Goal: Task Accomplishment & Management: Manage account settings

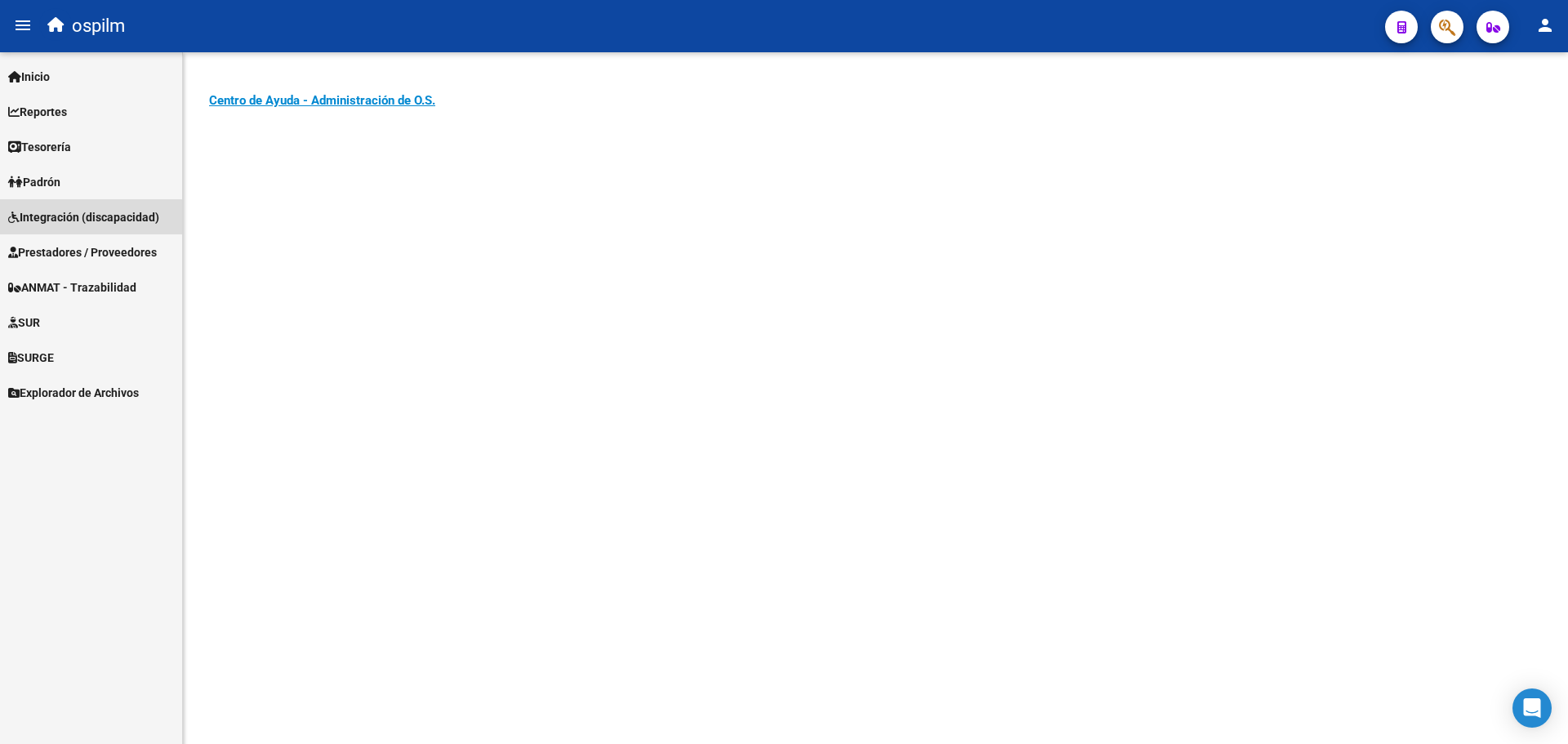
click at [81, 226] on span "Integración (discapacidad)" at bounding box center [84, 217] width 151 height 18
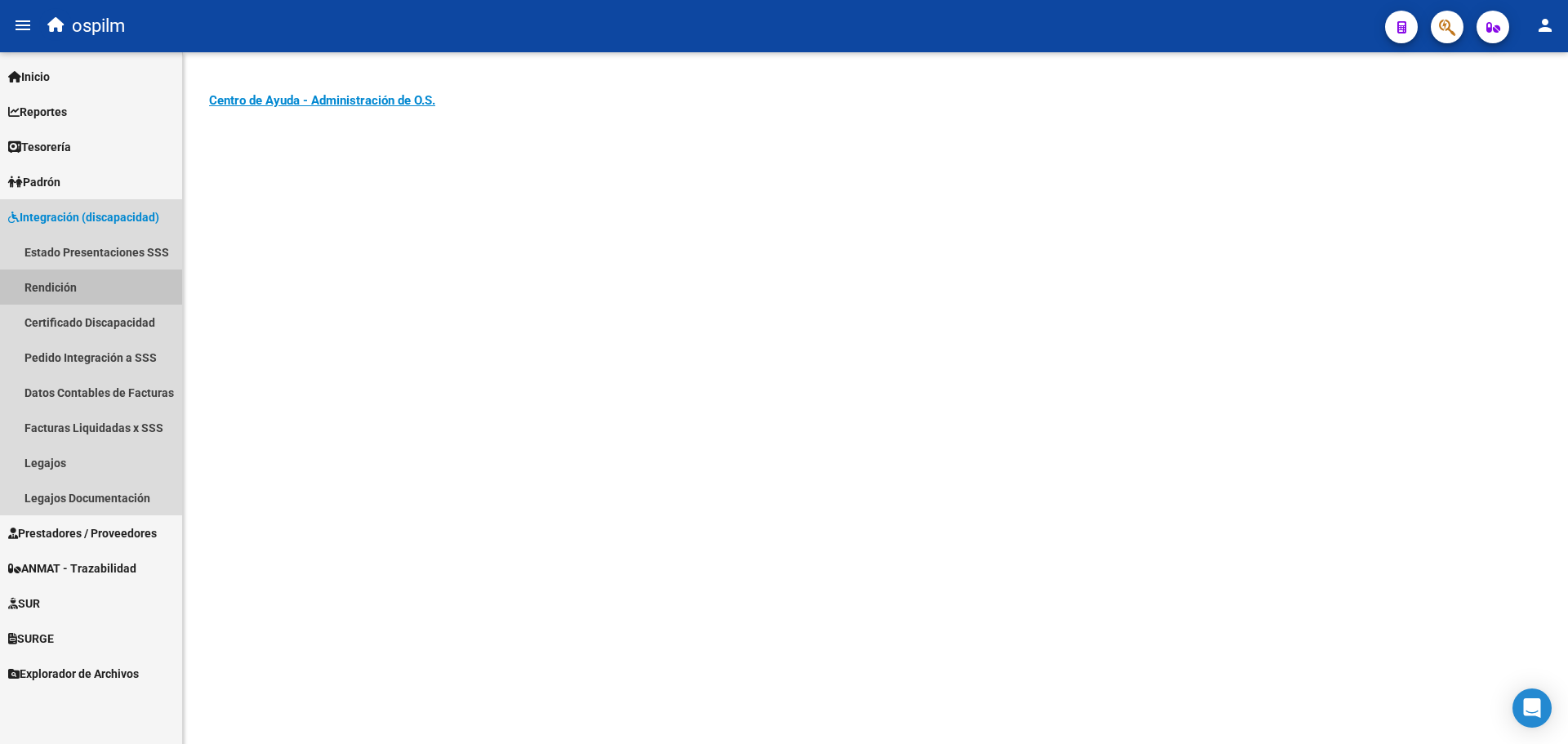
click at [75, 291] on link "Rendición" at bounding box center [91, 287] width 182 height 35
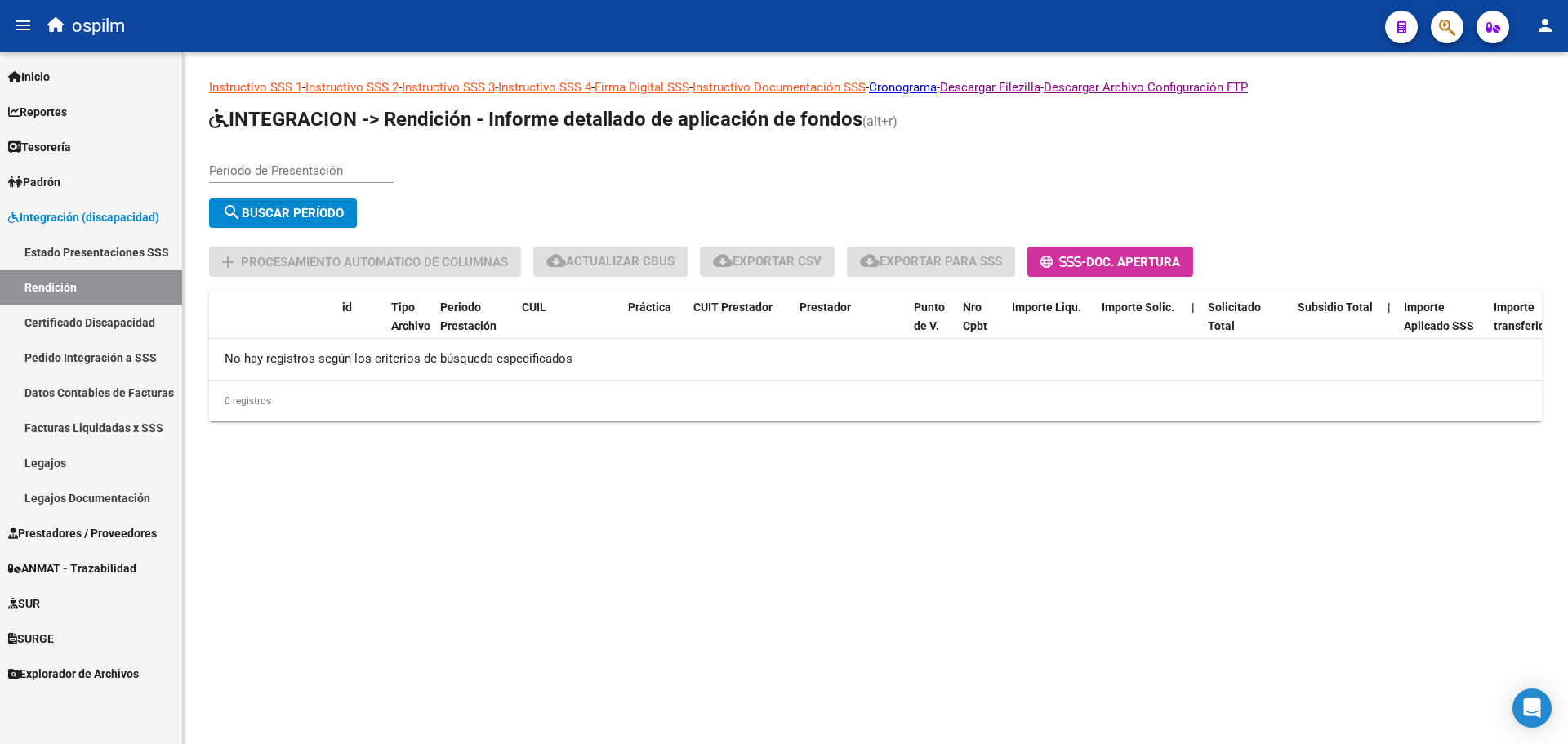
click at [238, 178] on input "Periodo de Presentación" at bounding box center [301, 170] width 184 height 15
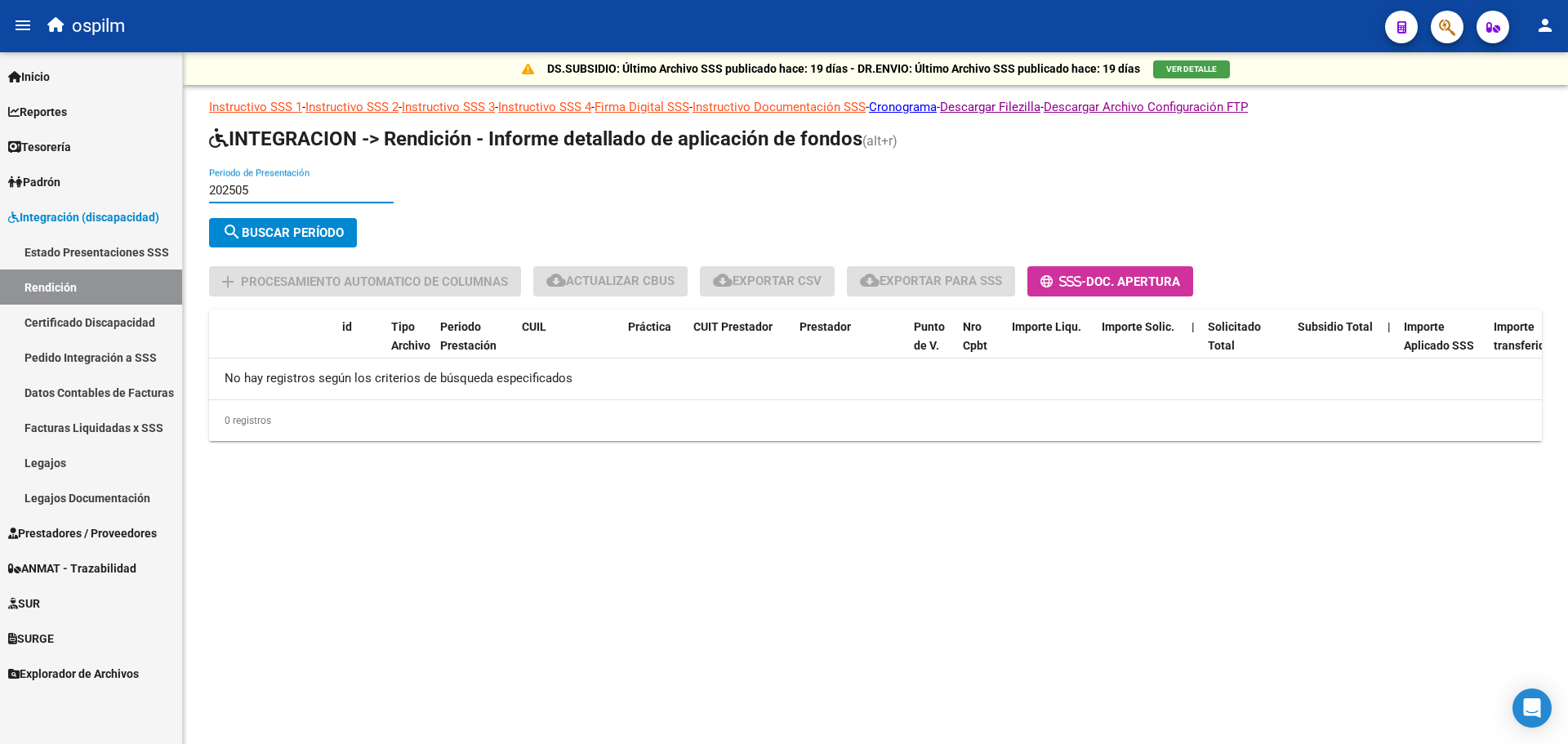
type input "202505"
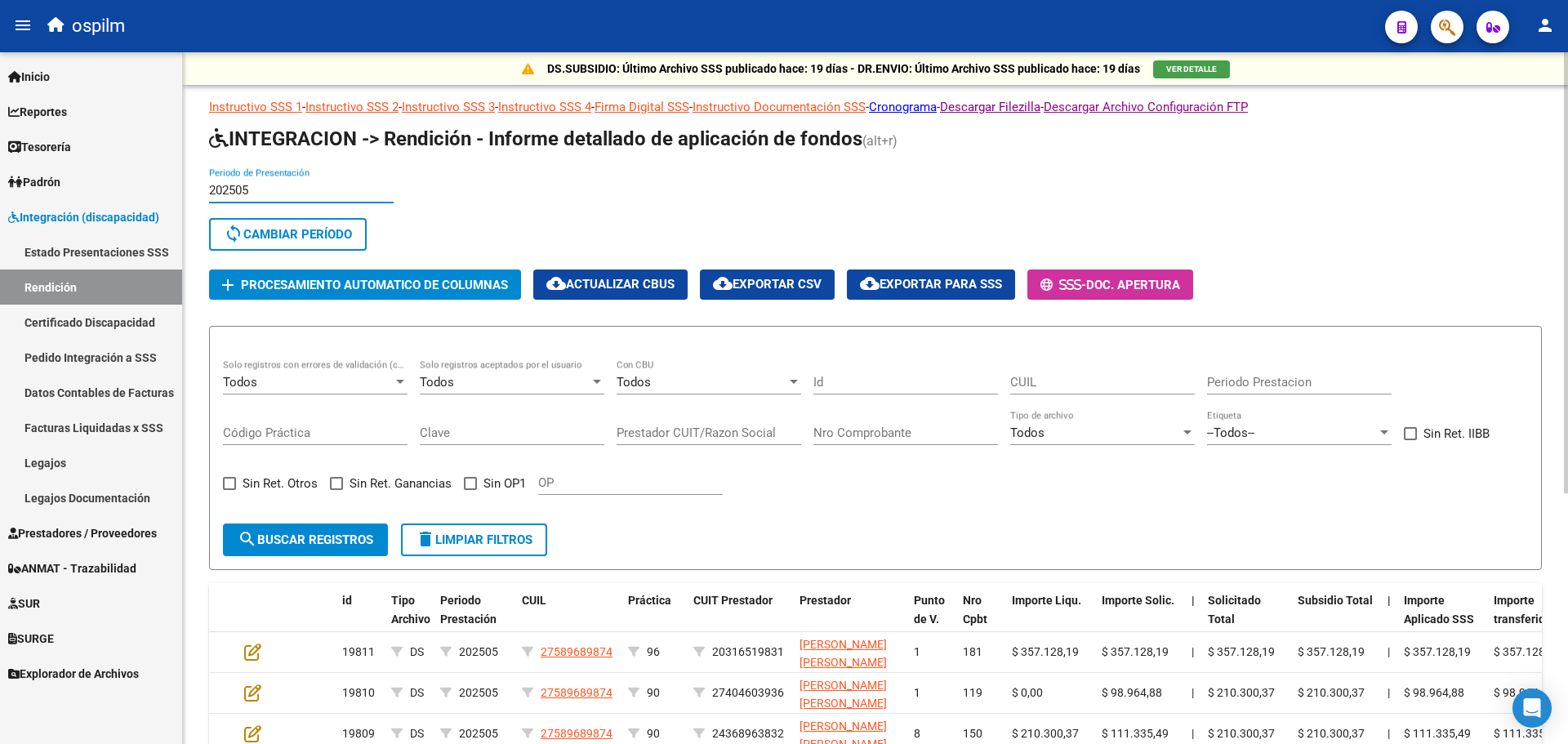
scroll to position [327, 0]
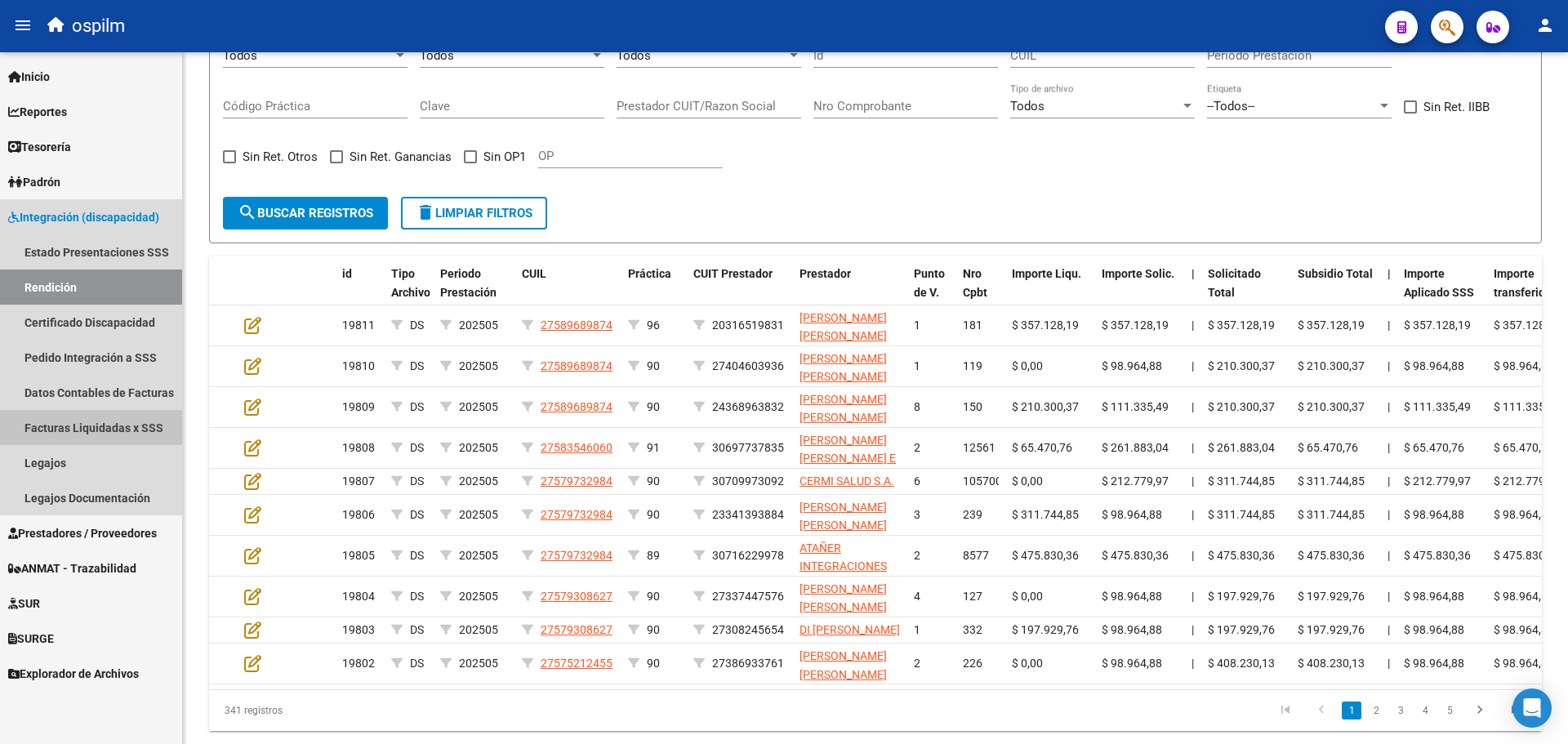
click at [70, 424] on link "Facturas Liquidadas x SSS" at bounding box center [91, 427] width 182 height 35
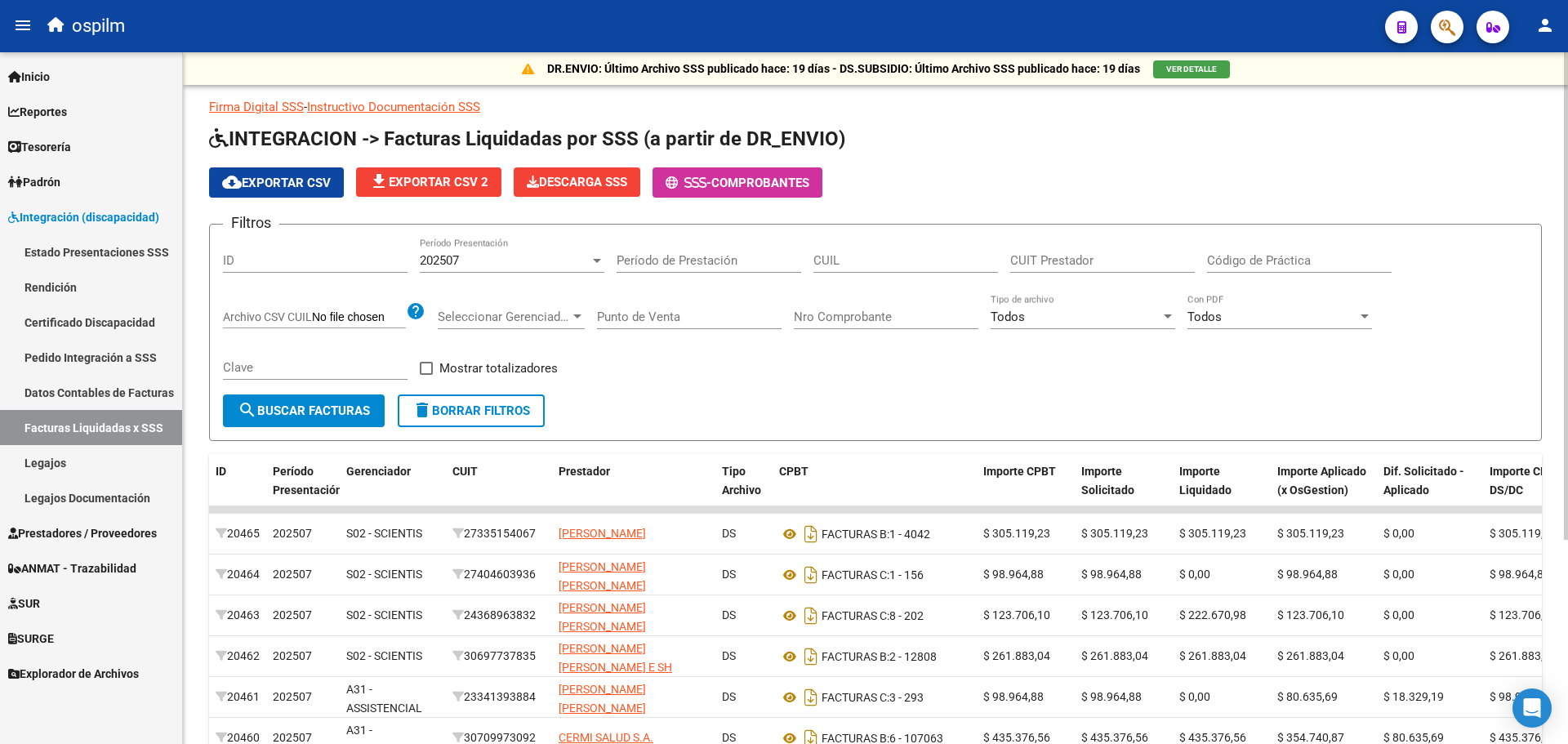
click at [591, 265] on div at bounding box center [597, 260] width 15 height 13
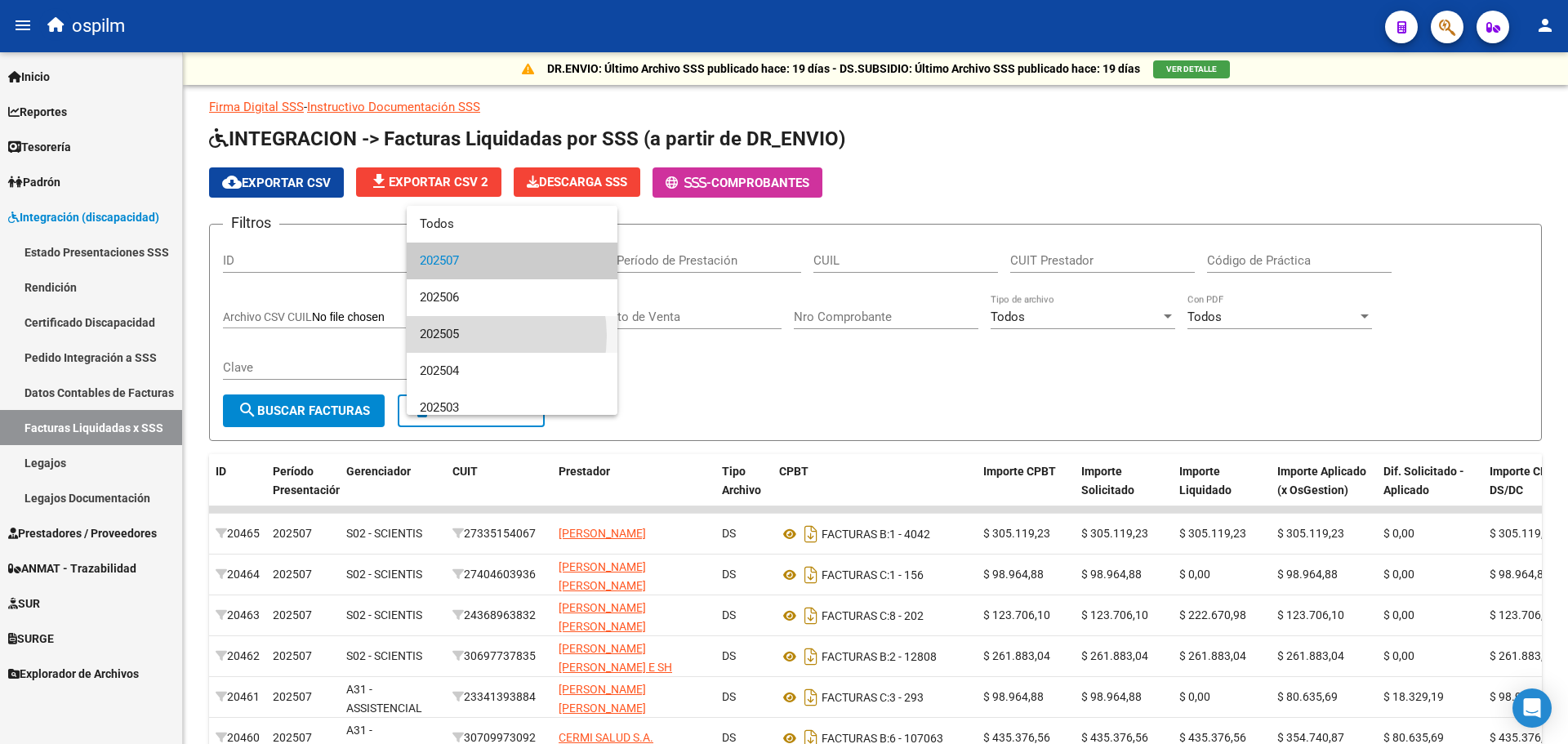
click at [467, 336] on span "202505" at bounding box center [512, 334] width 184 height 37
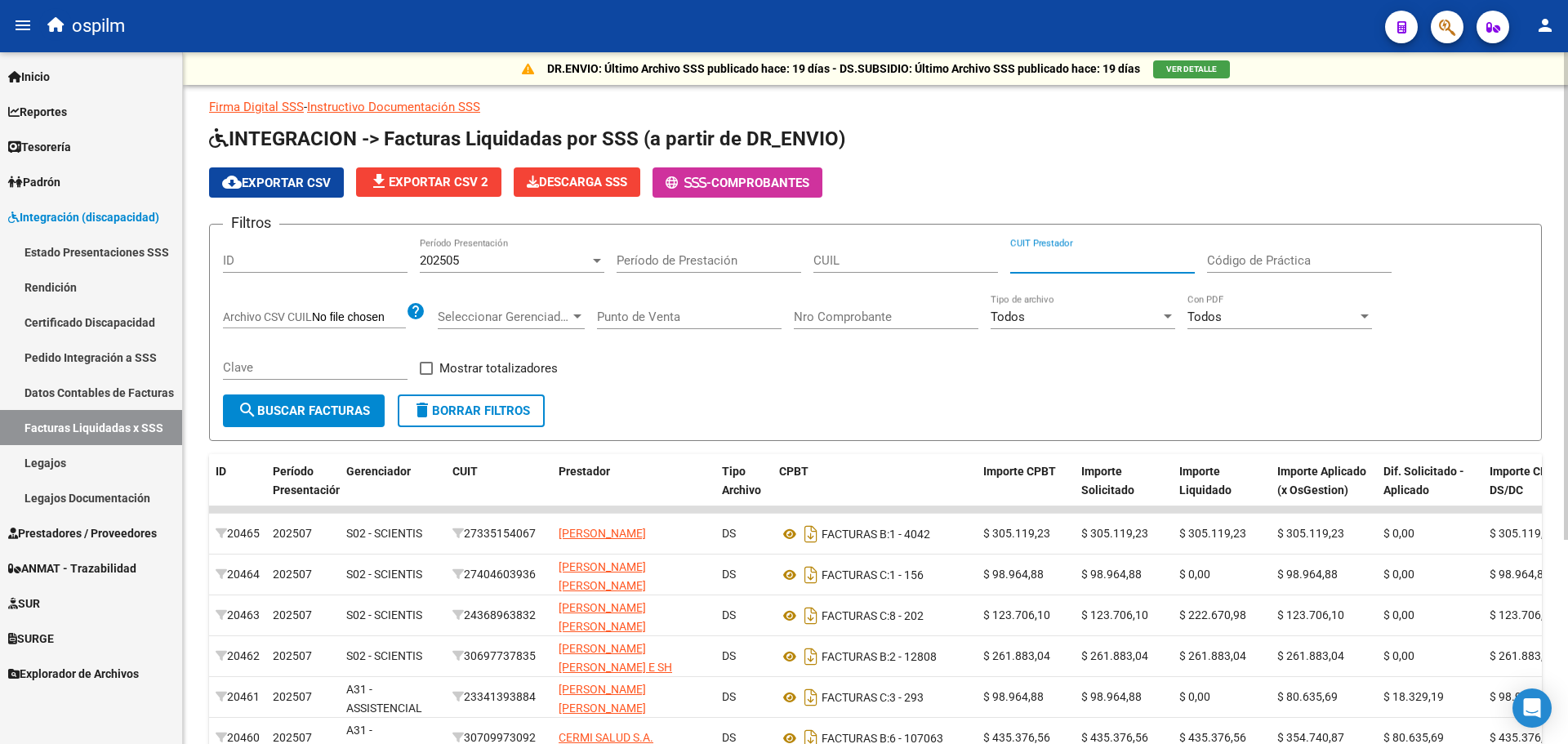
click at [1078, 255] on input "CUIT Prestador" at bounding box center [1103, 261] width 184 height 15
paste input "27-35130508-3"
type input "27-35130508-3"
click at [254, 422] on button "search Buscar Facturas" at bounding box center [303, 411] width 161 height 32
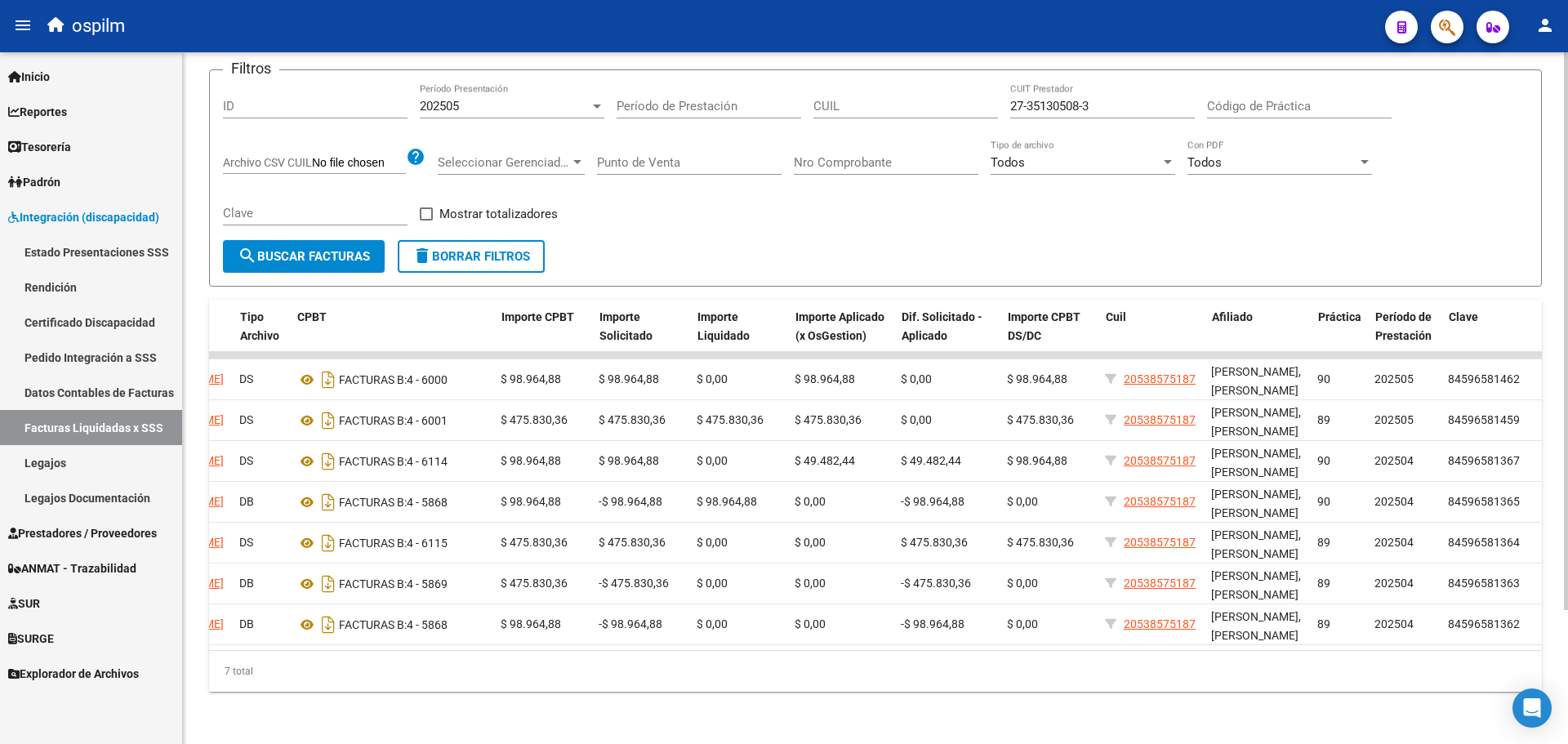
scroll to position [0, 505]
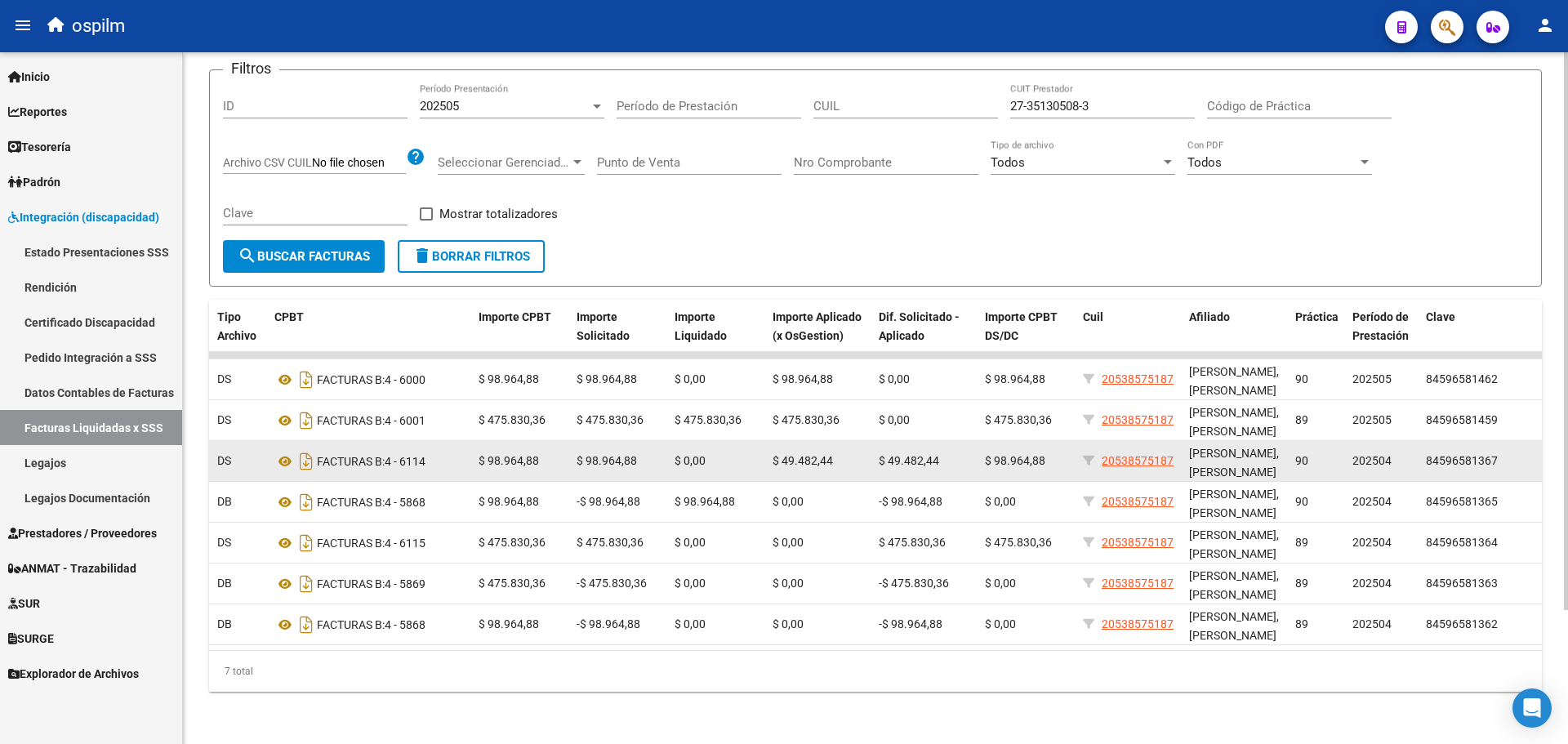
drag, startPoint x: 397, startPoint y: 454, endPoint x: 455, endPoint y: 457, distance: 58.1
click at [455, 457] on div "FACTURAS B: 4 - 6114" at bounding box center [370, 461] width 191 height 26
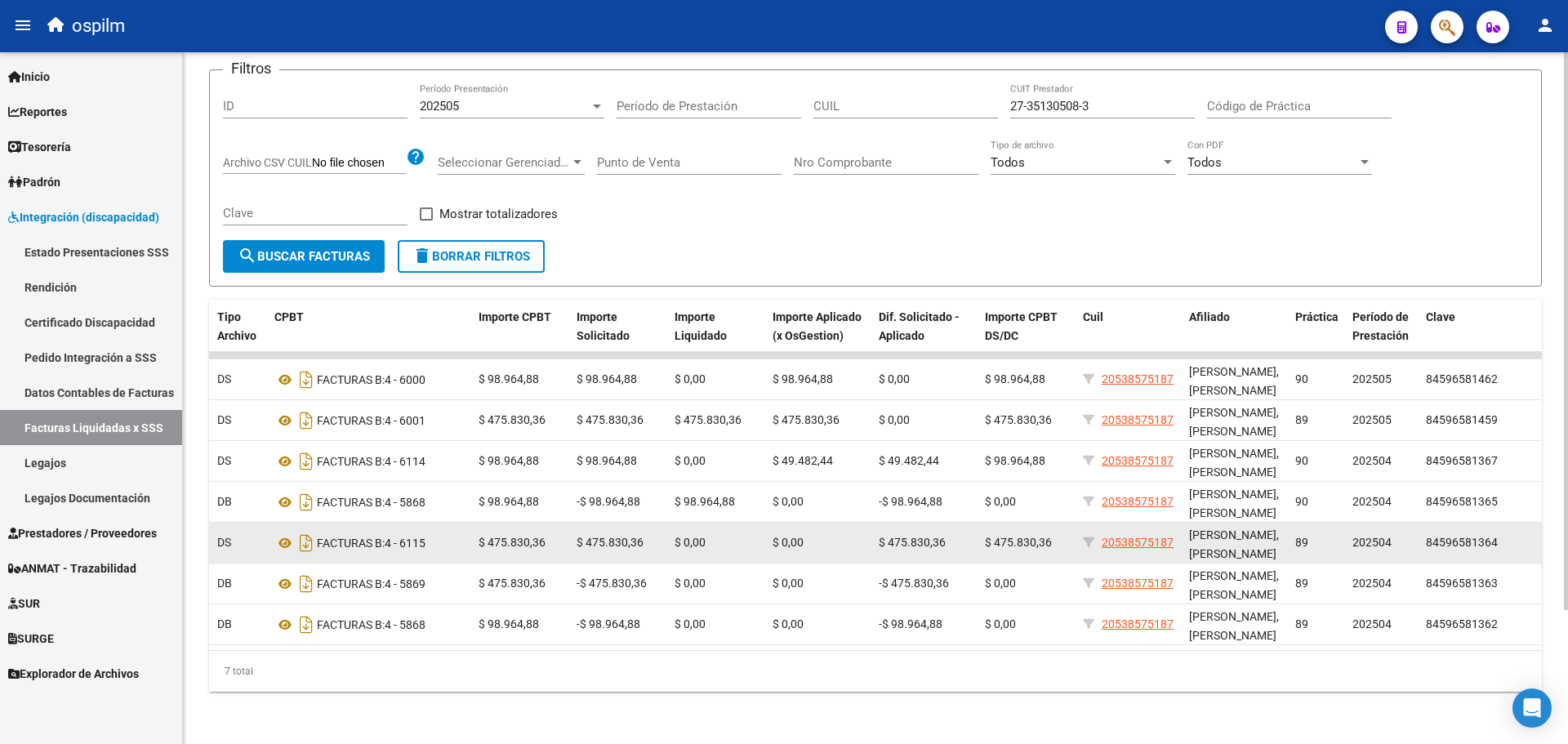
drag, startPoint x: 399, startPoint y: 535, endPoint x: 449, endPoint y: 533, distance: 50.0
click at [449, 533] on div "FACTURAS B: 4 - 6115" at bounding box center [370, 543] width 191 height 26
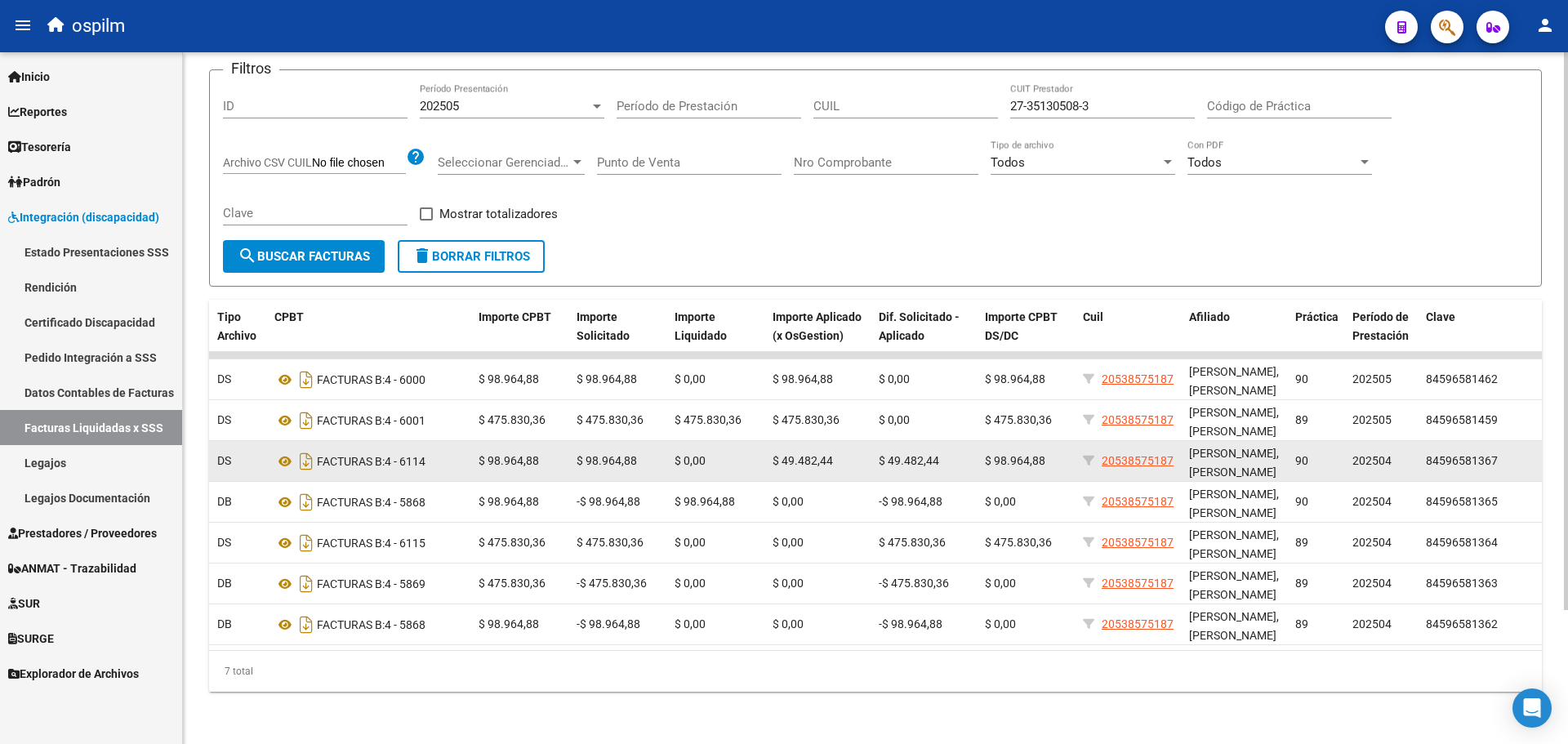
click at [423, 450] on div "FACTURAS B: 4 - 6114" at bounding box center [370, 461] width 191 height 26
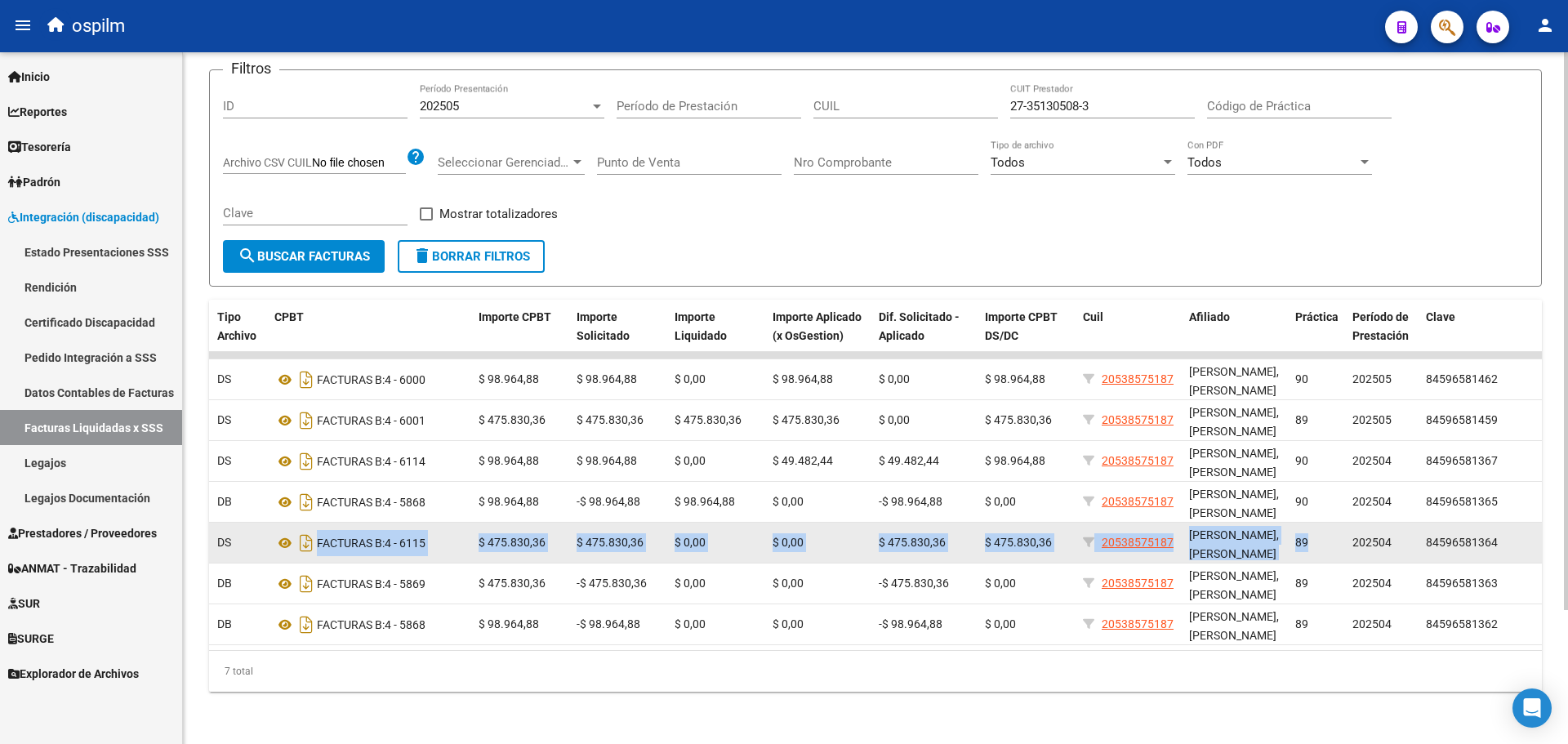
drag, startPoint x: 1307, startPoint y: 536, endPoint x: 246, endPoint y: 542, distance: 1061.0
click at [246, 542] on div "19480 202505 S02 - SCIENTIS 27351305083 PASQUERO ROMINA VANINA DS FACTURAS B: 4…" at bounding box center [623, 543] width 1838 height 41
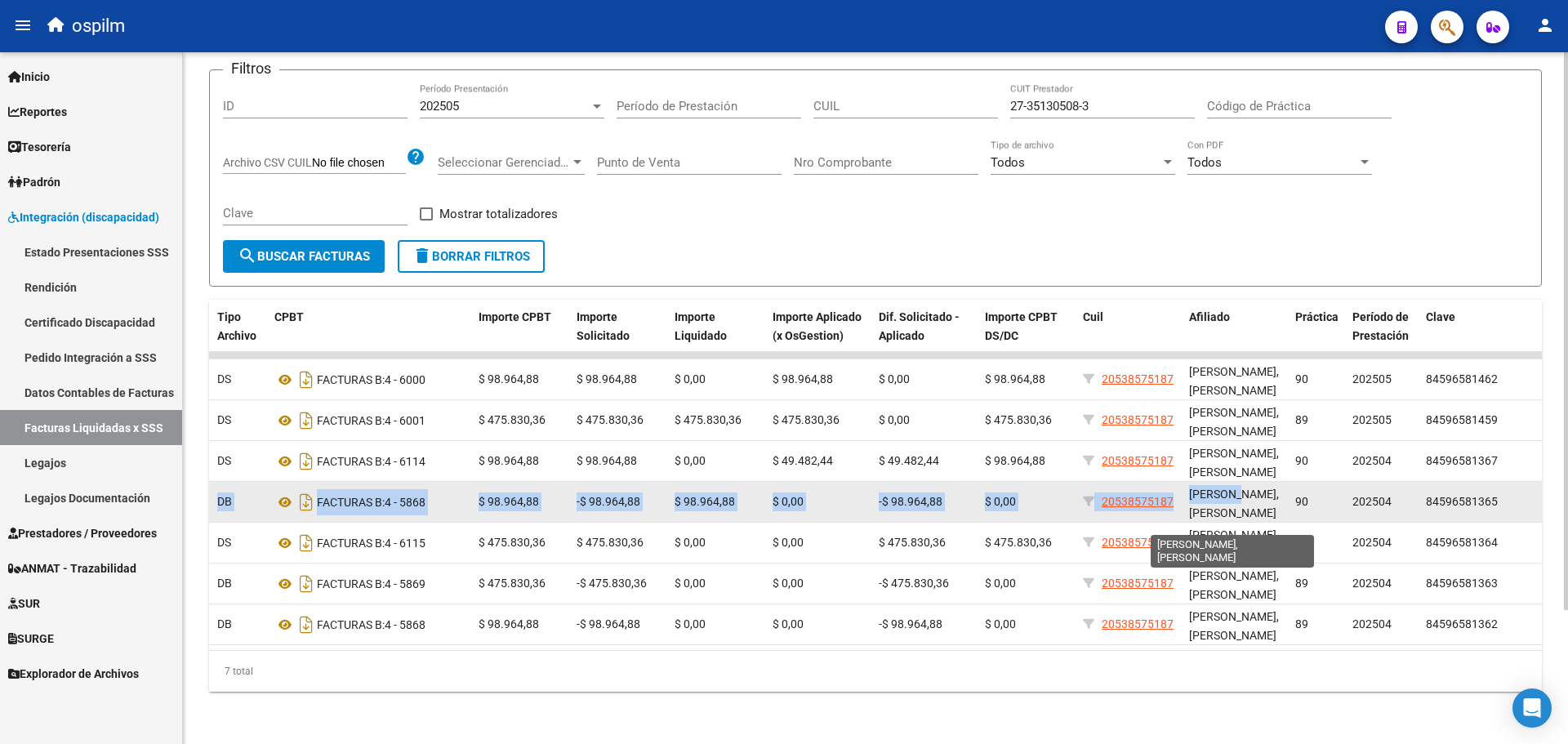
drag, startPoint x: 214, startPoint y: 491, endPoint x: 1241, endPoint y: 492, distance: 1027.0
click at [1241, 492] on div "19481 202505 S02 - SCIENTIS 27351305083 PASQUERO ROMINA VANINA DB FACTURAS B: 4…" at bounding box center [623, 502] width 1838 height 41
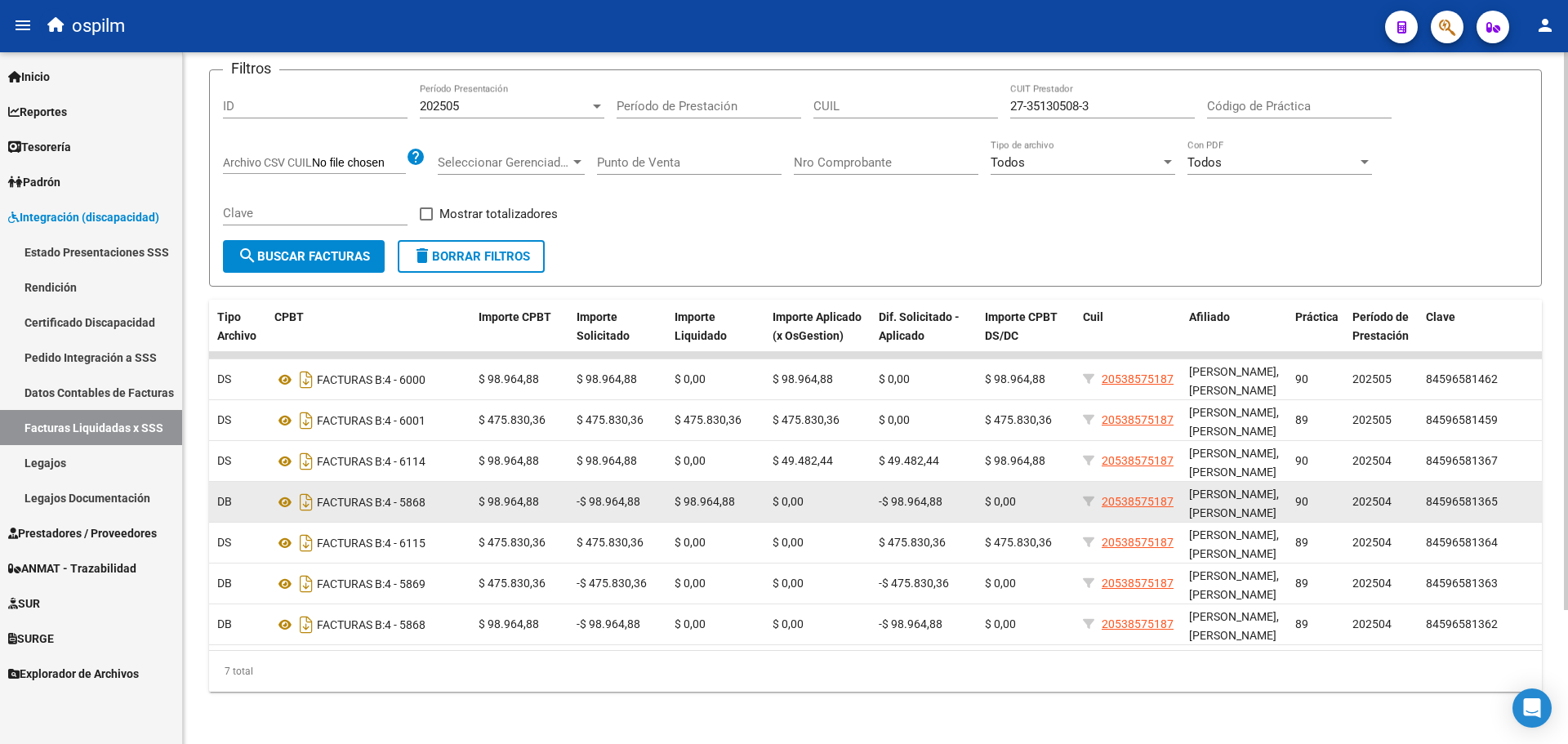
click at [1305, 495] on span "90" at bounding box center [1302, 501] width 13 height 13
click at [419, 494] on div "FACTURAS B: 4 - 5868" at bounding box center [370, 502] width 191 height 26
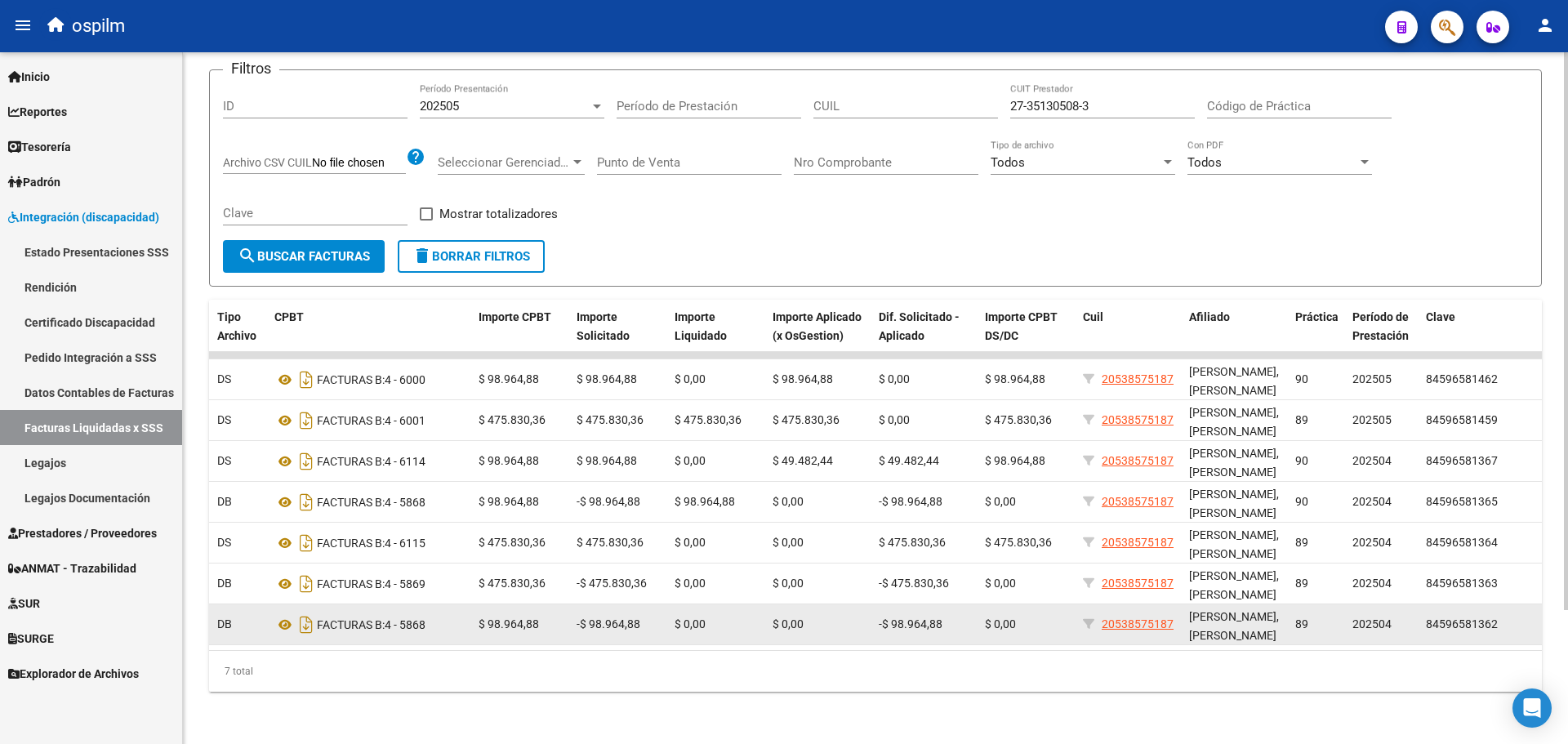
click at [420, 619] on div "FACTURAS B: 4 - 5868" at bounding box center [370, 624] width 191 height 26
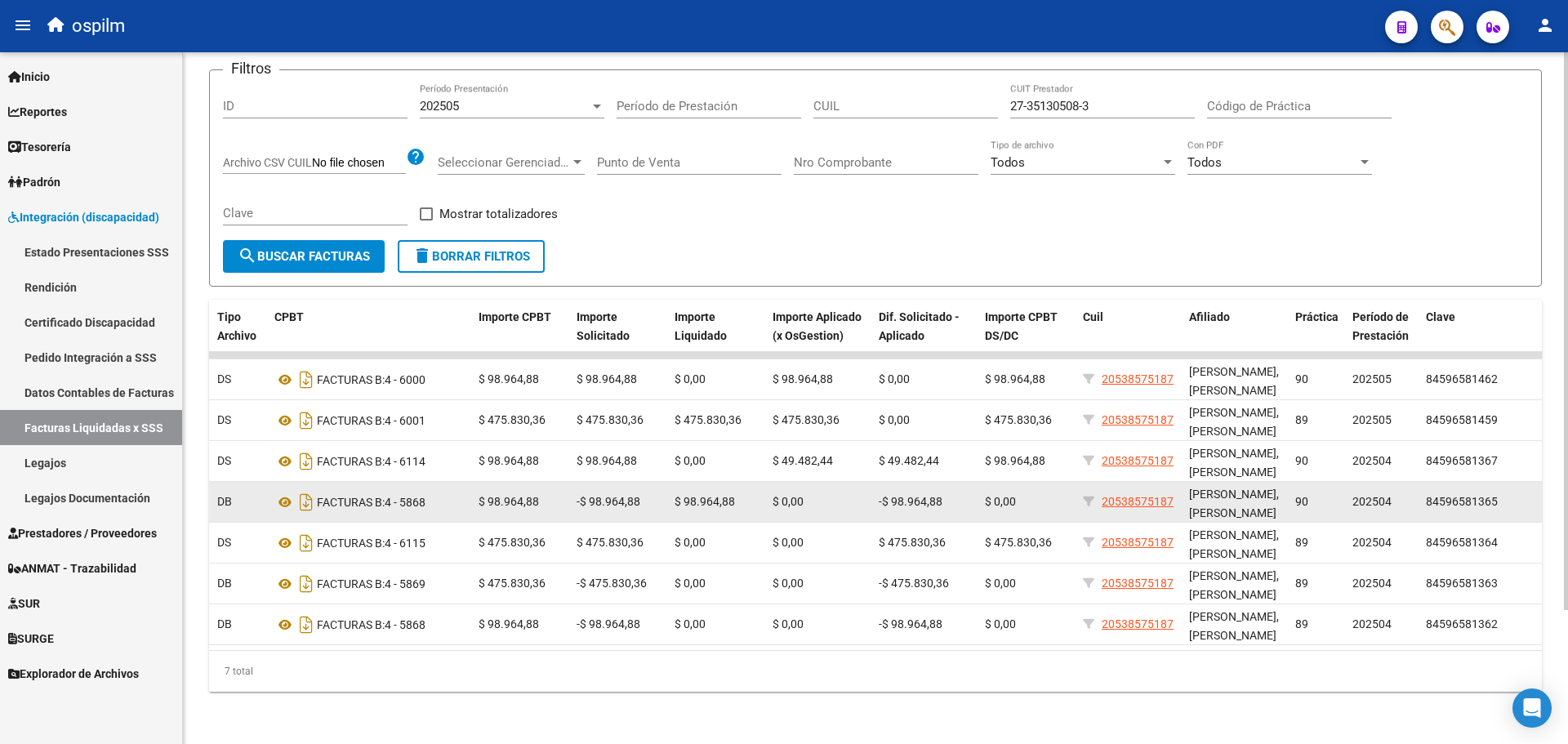
click at [1299, 495] on span "90" at bounding box center [1302, 501] width 13 height 13
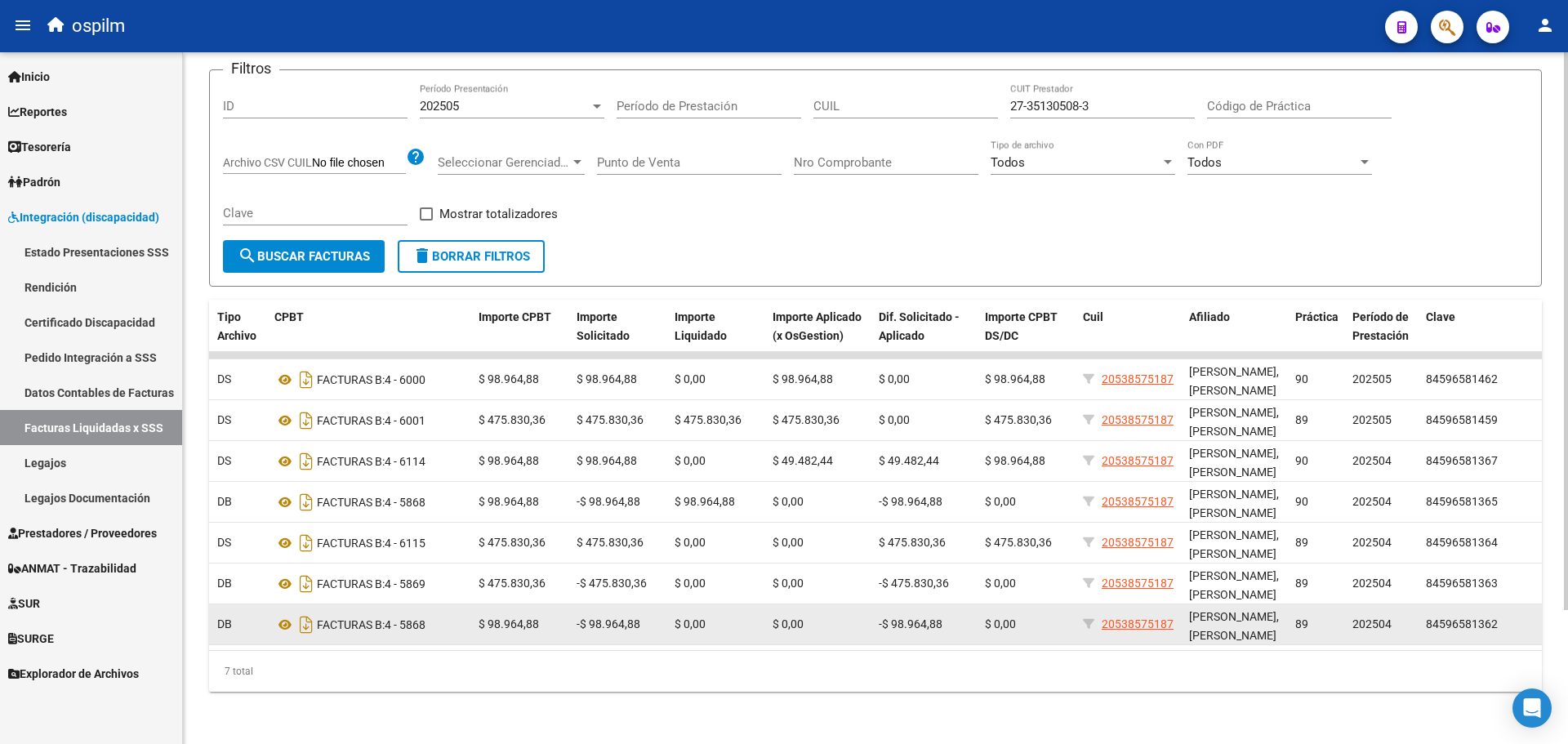
click at [1297, 618] on span "89" at bounding box center [1302, 624] width 13 height 13
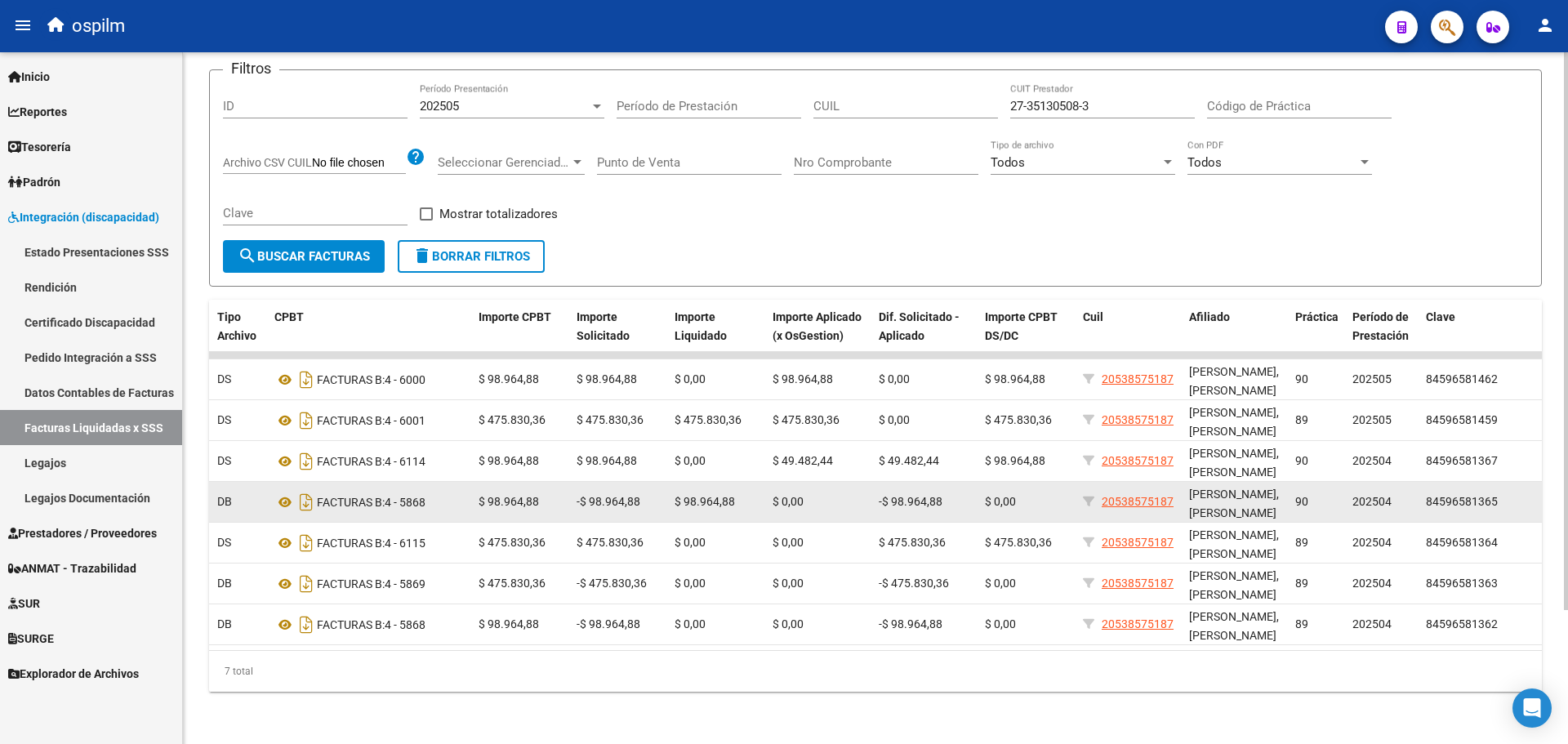
click at [1304, 496] on span "90" at bounding box center [1302, 501] width 13 height 13
click at [406, 495] on div "FACTURAS B: 4 - 5868" at bounding box center [370, 502] width 191 height 26
drag, startPoint x: 365, startPoint y: 496, endPoint x: 423, endPoint y: 493, distance: 58.1
click at [423, 493] on div "FACTURAS B: 4 - 5868" at bounding box center [370, 502] width 191 height 26
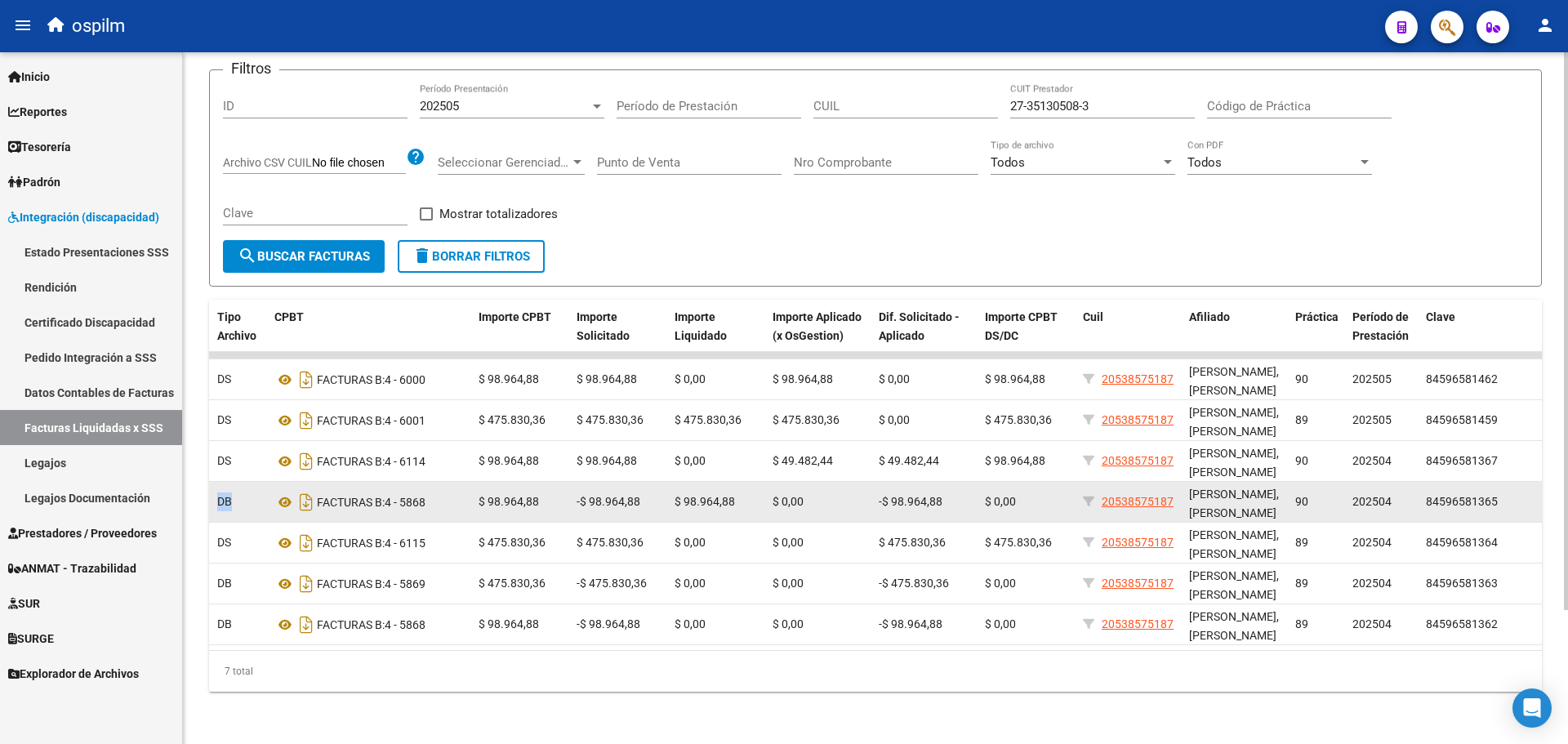
scroll to position [0, 500]
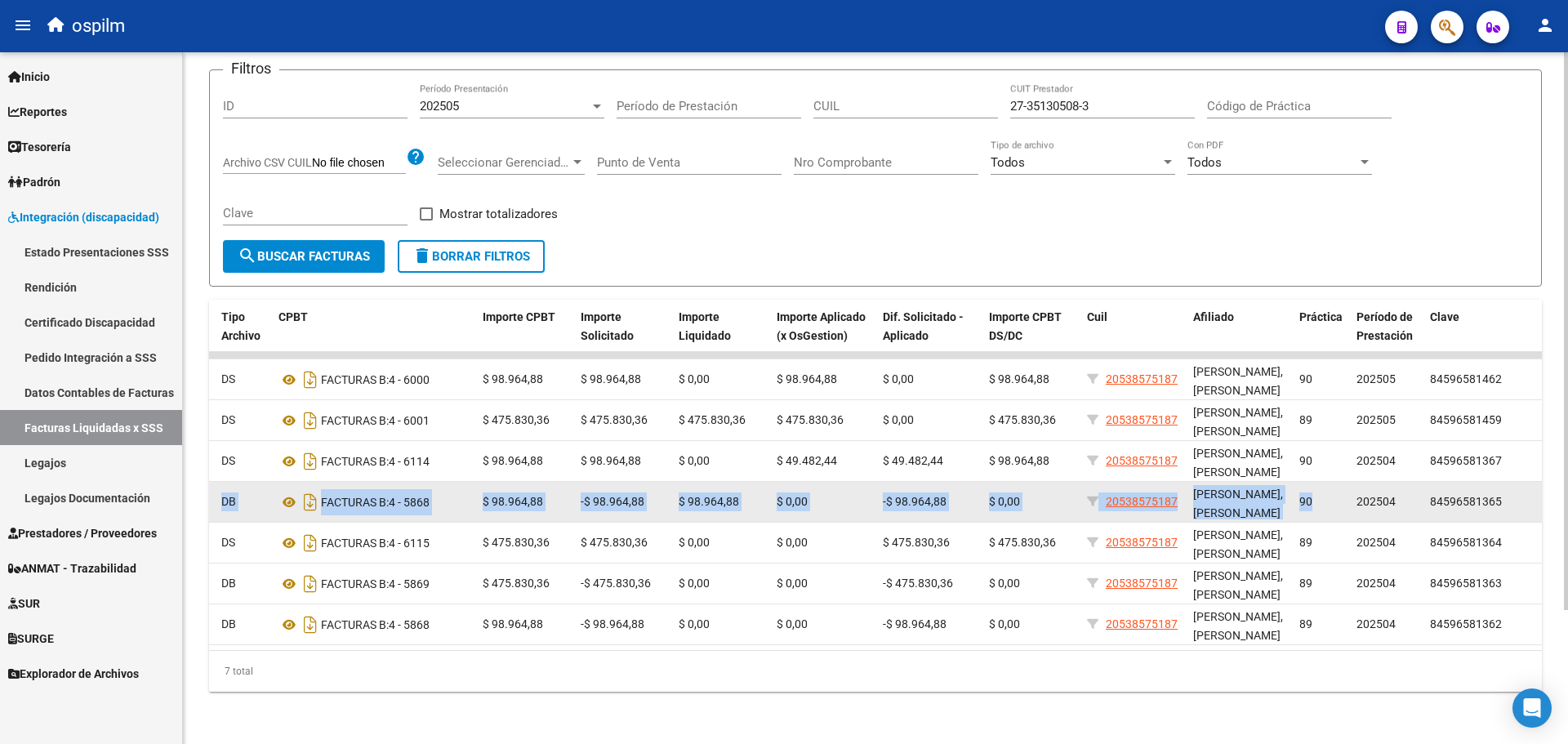
drag, startPoint x: 218, startPoint y: 491, endPoint x: 1317, endPoint y: 494, distance: 1099.0
click at [1317, 494] on div "19481 202505 S02 - SCIENTIS 27351305083 PASQUERO ROMINA VANINA DB FACTURAS B: 4…" at bounding box center [628, 502] width 1838 height 41
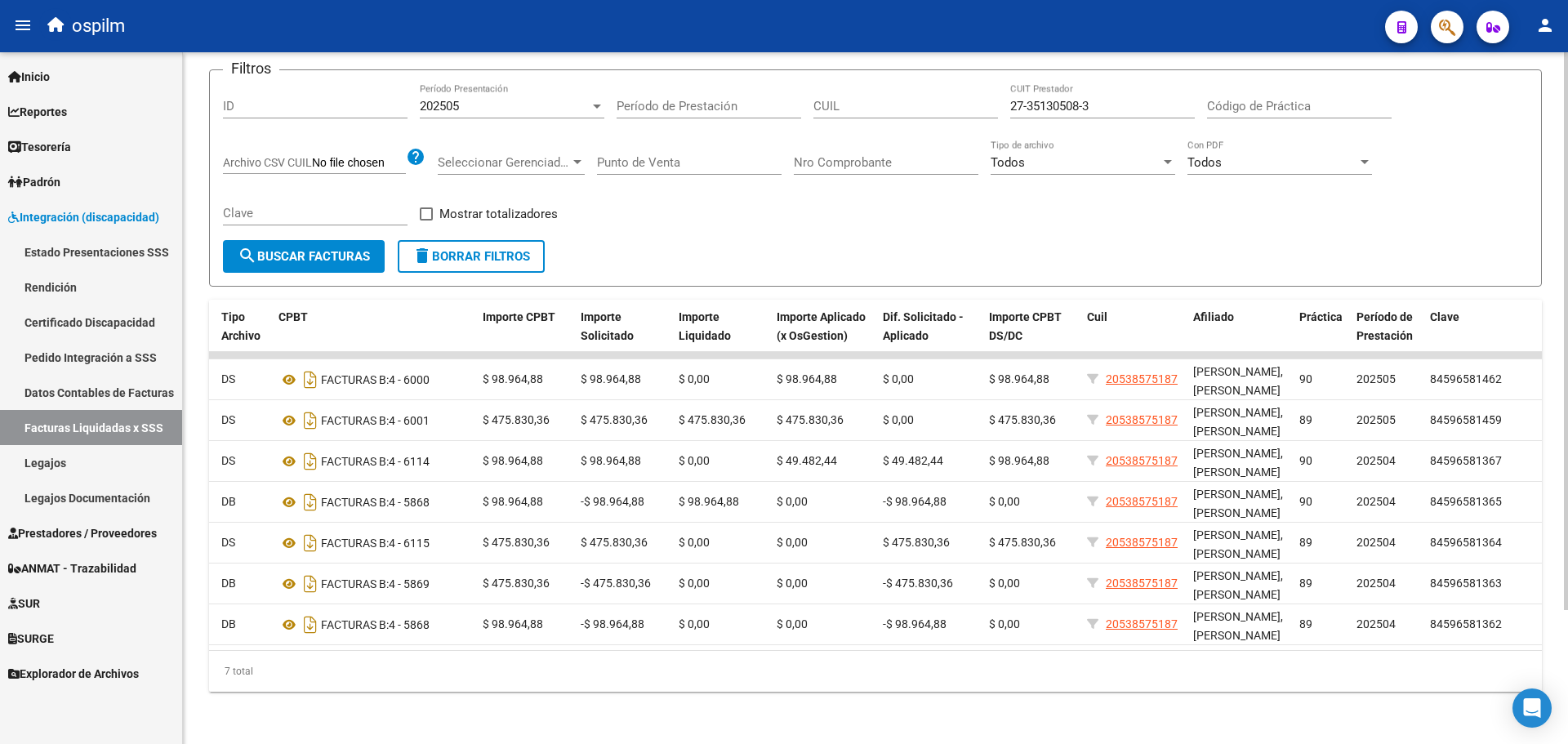
click at [202, 490] on div "DR.ENVIO: Último Archivo SSS publicado hace: 19 días - DS.SUBSIDIO: Último Arch…" at bounding box center [875, 320] width 1385 height 847
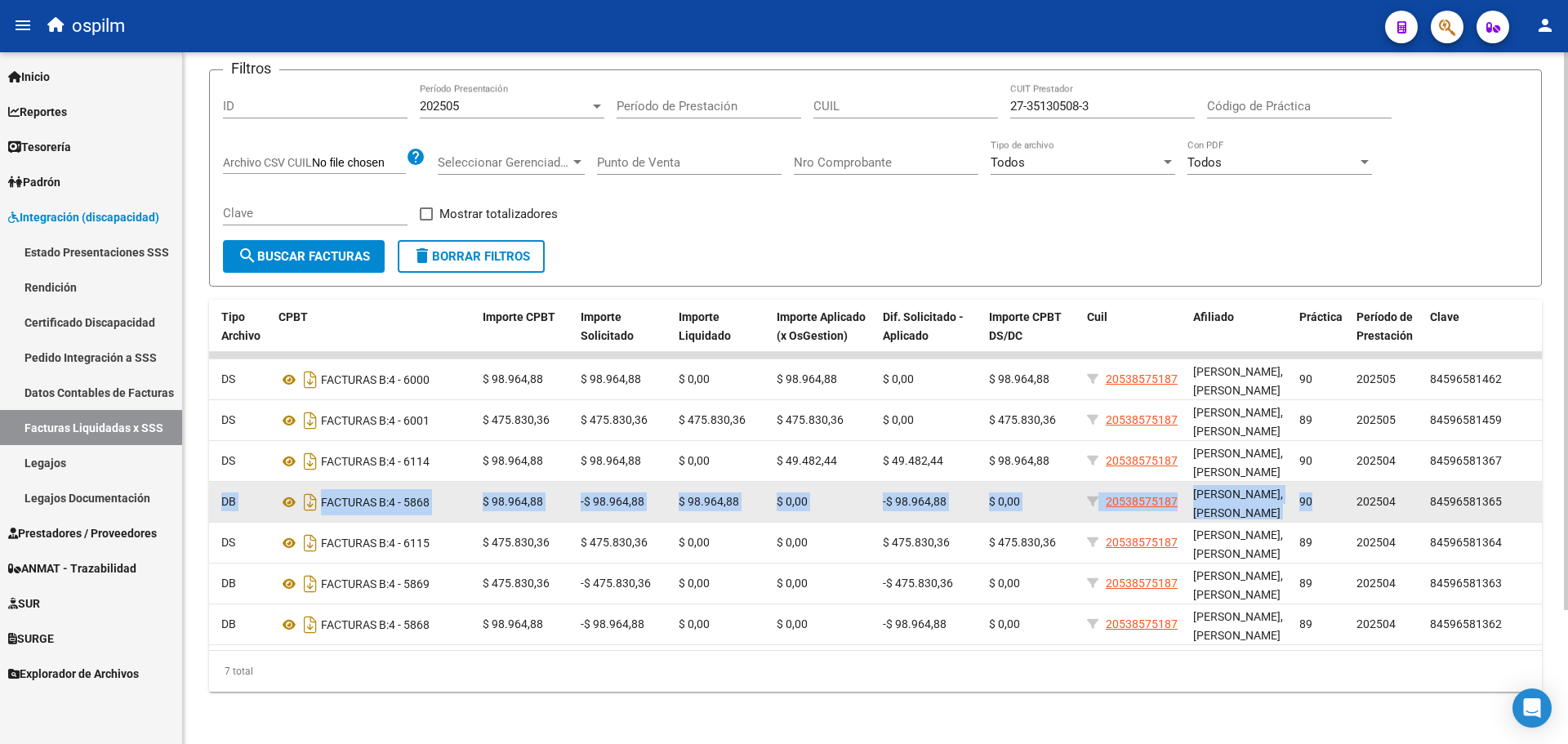
drag, startPoint x: 217, startPoint y: 492, endPoint x: 1325, endPoint y: 501, distance: 1108.0
click at [1325, 501] on div "19481 202505 S02 - SCIENTIS 27351305083 PASQUERO ROMINA VANINA DB FACTURAS B: 4…" at bounding box center [628, 502] width 1838 height 41
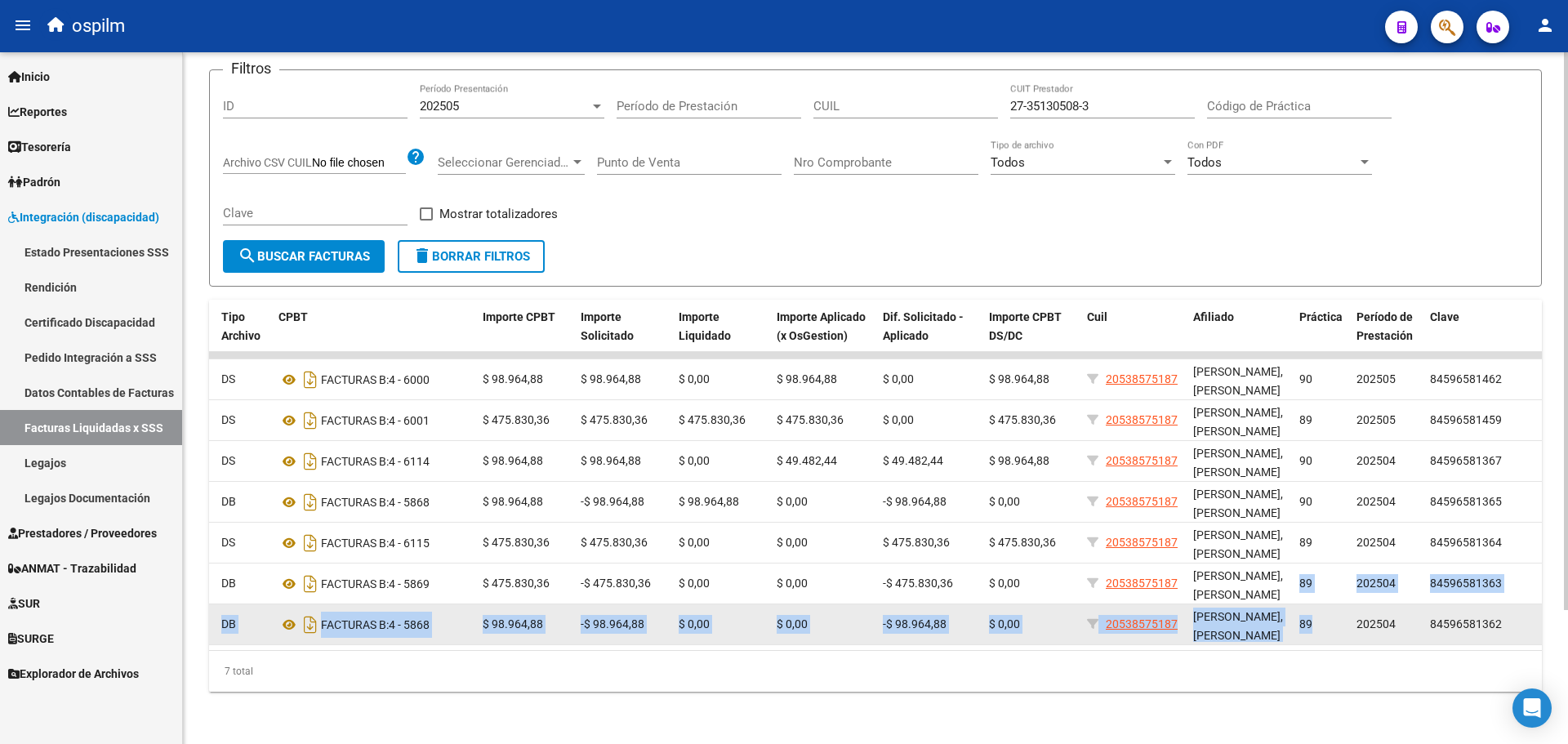
drag, startPoint x: 1295, startPoint y: 565, endPoint x: 1317, endPoint y: 614, distance: 53.7
click at [1042, 614] on datatable-scroller "19578 202505 S02 - SCIENTIS 27351305083 PASQUERO ROMINA VANINA DS FACTURAS B: 4…" at bounding box center [375, 498] width 1333 height 293
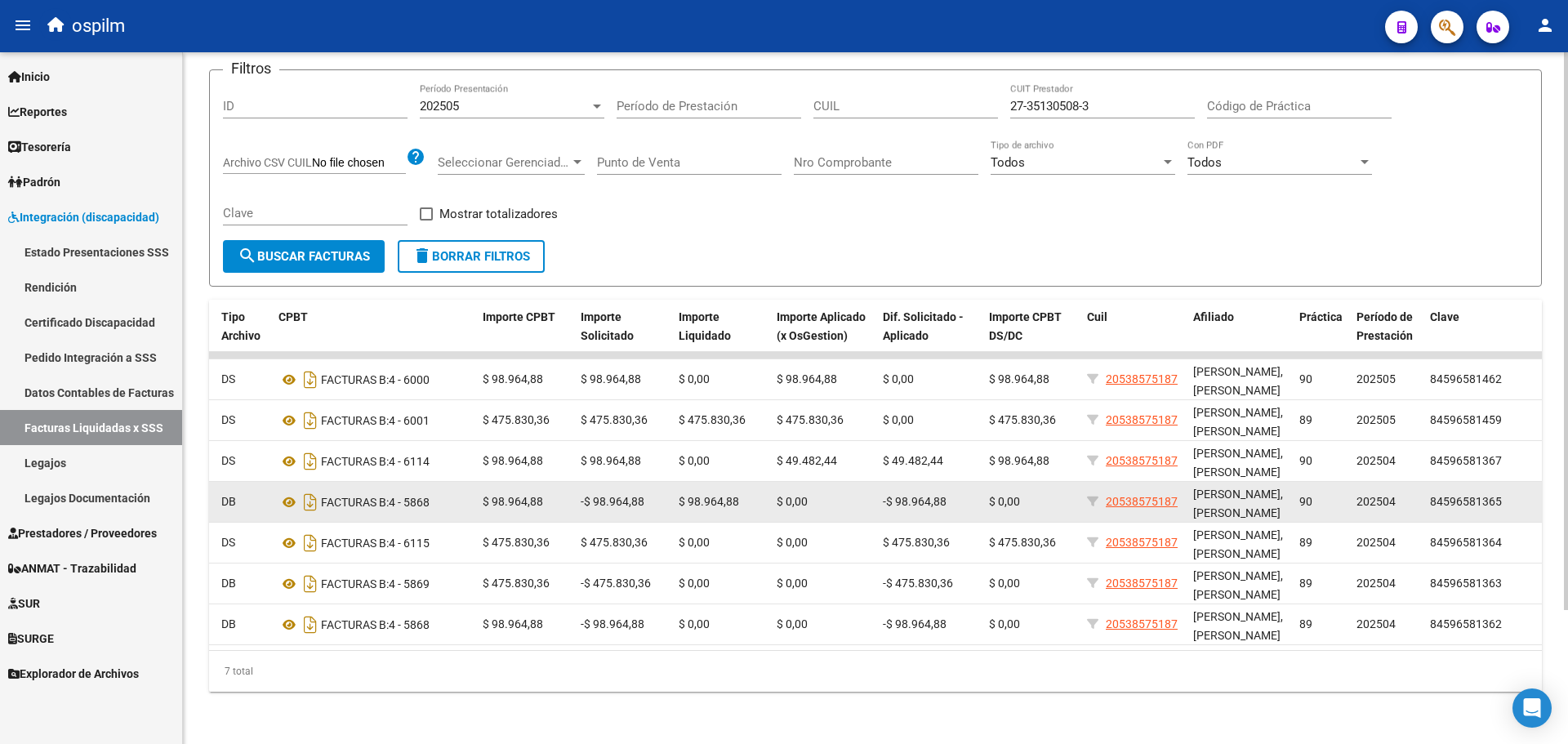
click at [221, 495] on span "DB" at bounding box center [228, 501] width 15 height 13
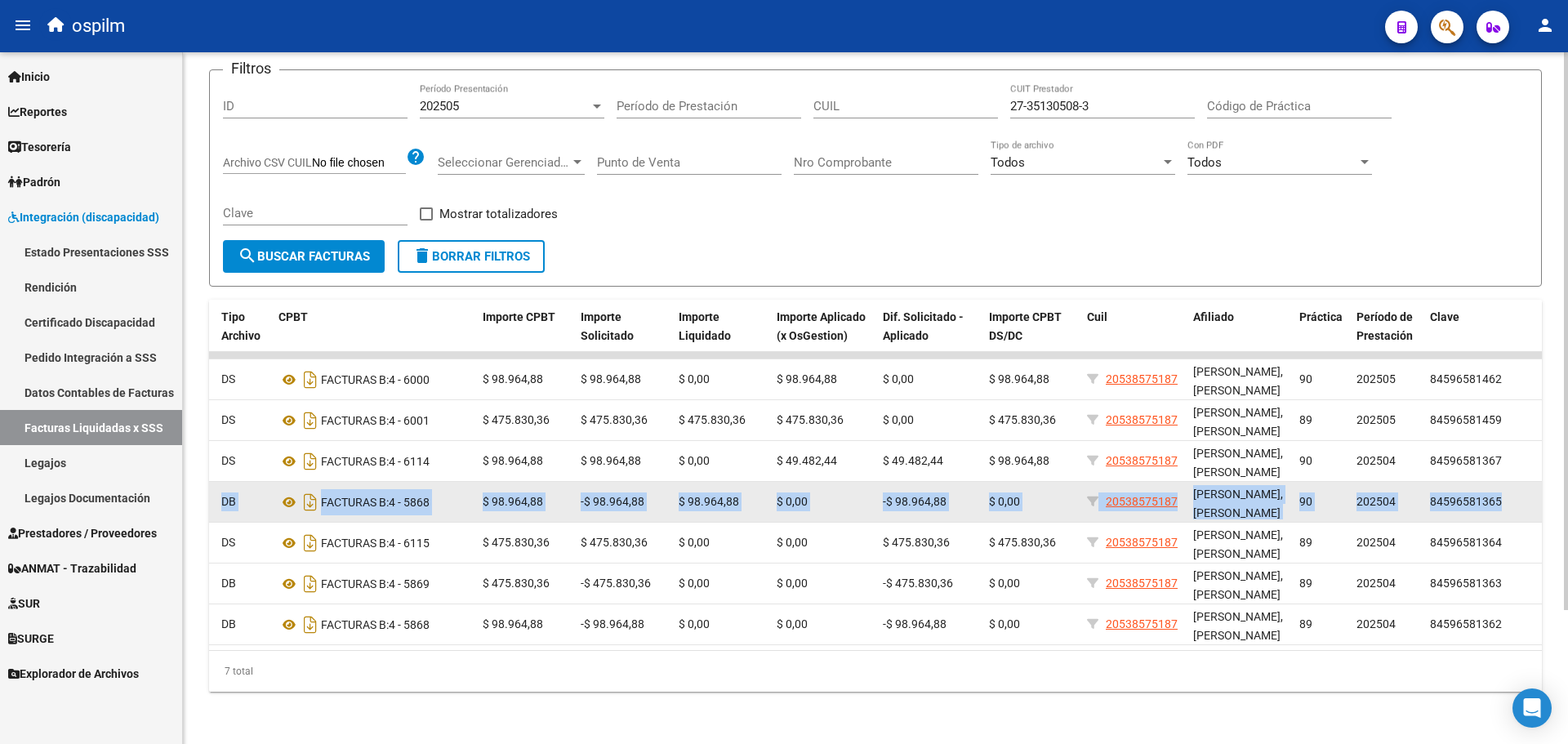
drag, startPoint x: 223, startPoint y: 492, endPoint x: 1513, endPoint y: 495, distance: 1290.0
click at [1513, 495] on div "19481 202505 S02 - SCIENTIS 27351305083 PASQUERO ROMINA VANINA DB FACTURAS B: 4…" at bounding box center [628, 502] width 1838 height 41
click at [225, 495] on span "DB" at bounding box center [228, 501] width 15 height 13
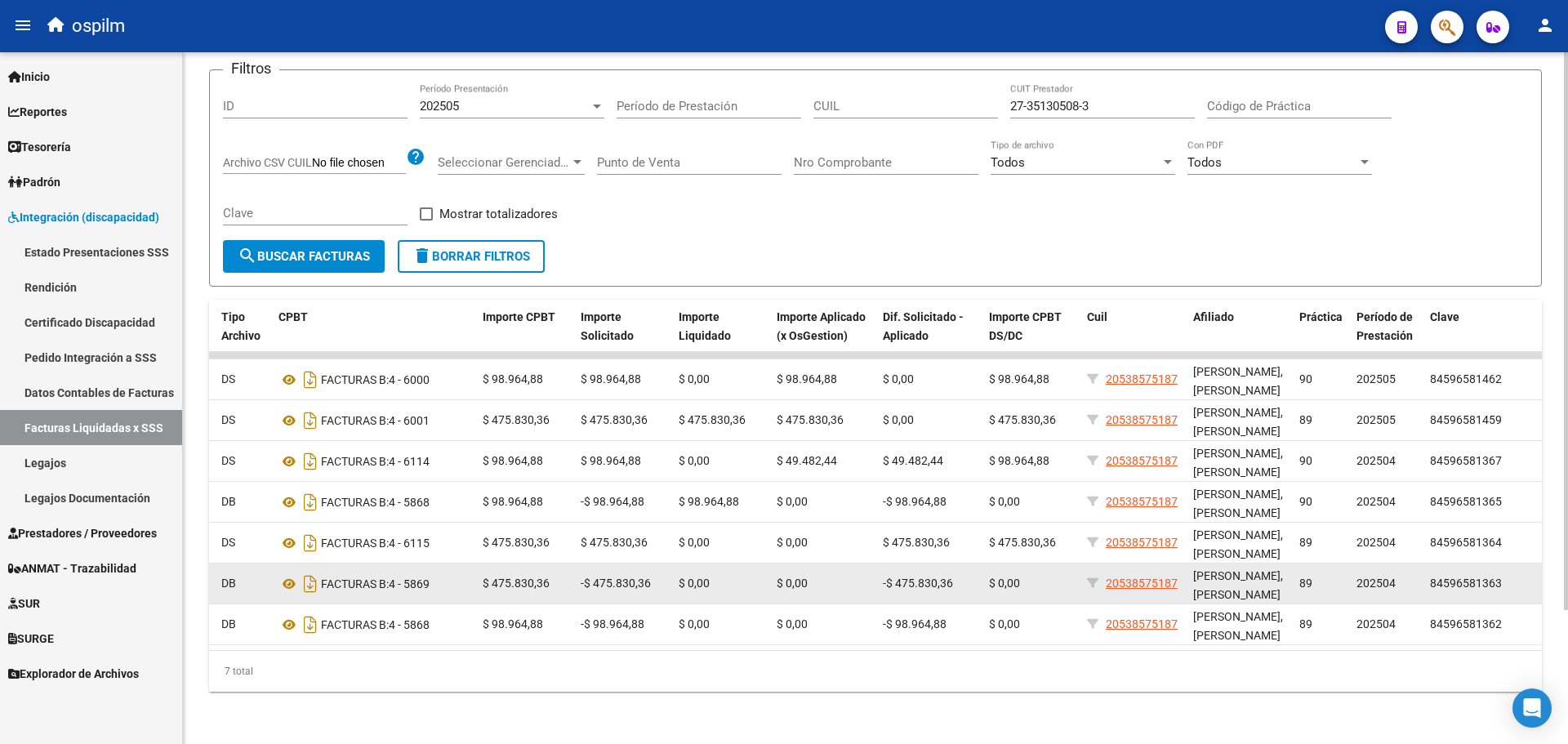
drag, startPoint x: 225, startPoint y: 581, endPoint x: 224, endPoint y: 600, distance: 19.0
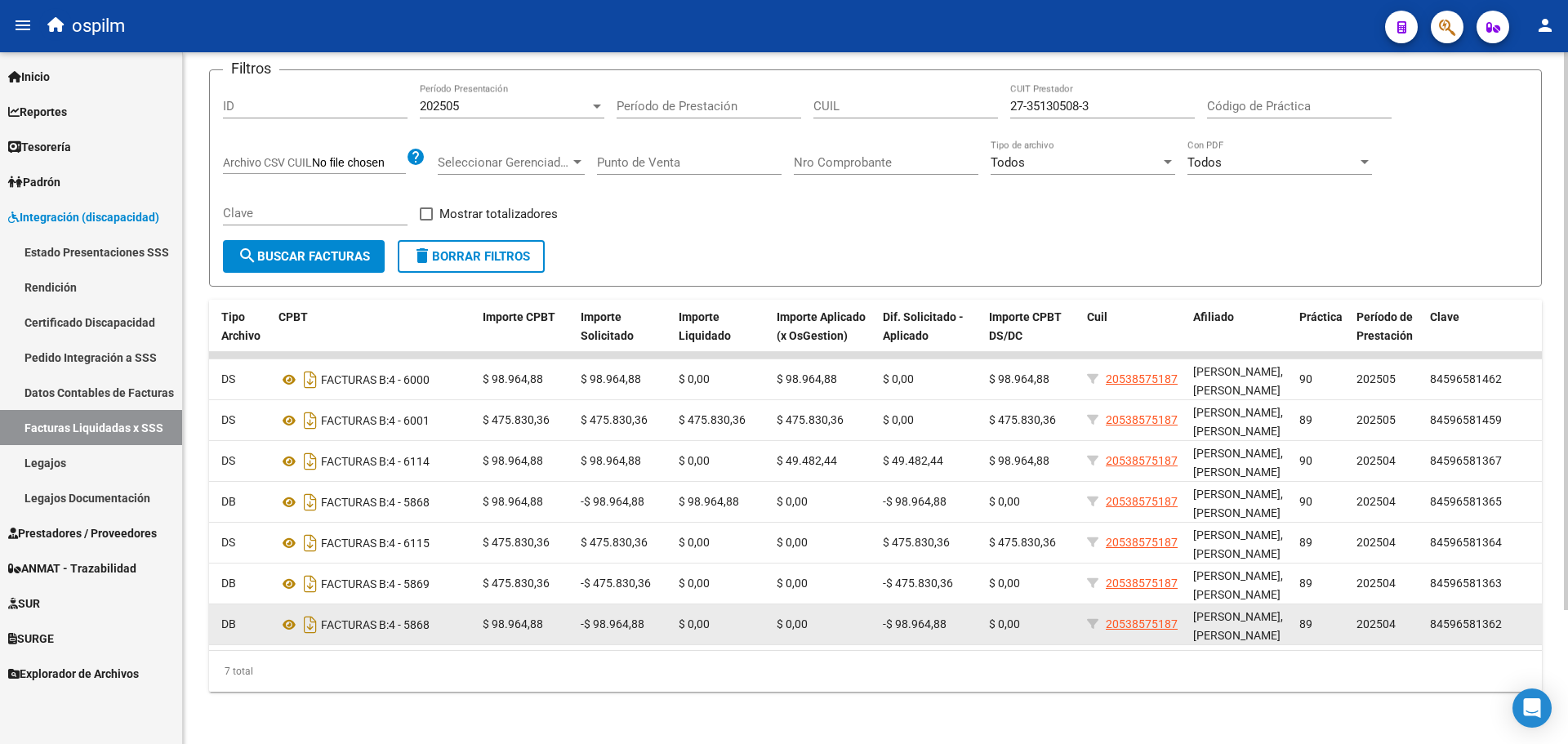
click at [225, 582] on div "DB" at bounding box center [243, 583] width 44 height 19
click at [223, 615] on div "DB" at bounding box center [243, 624] width 44 height 19
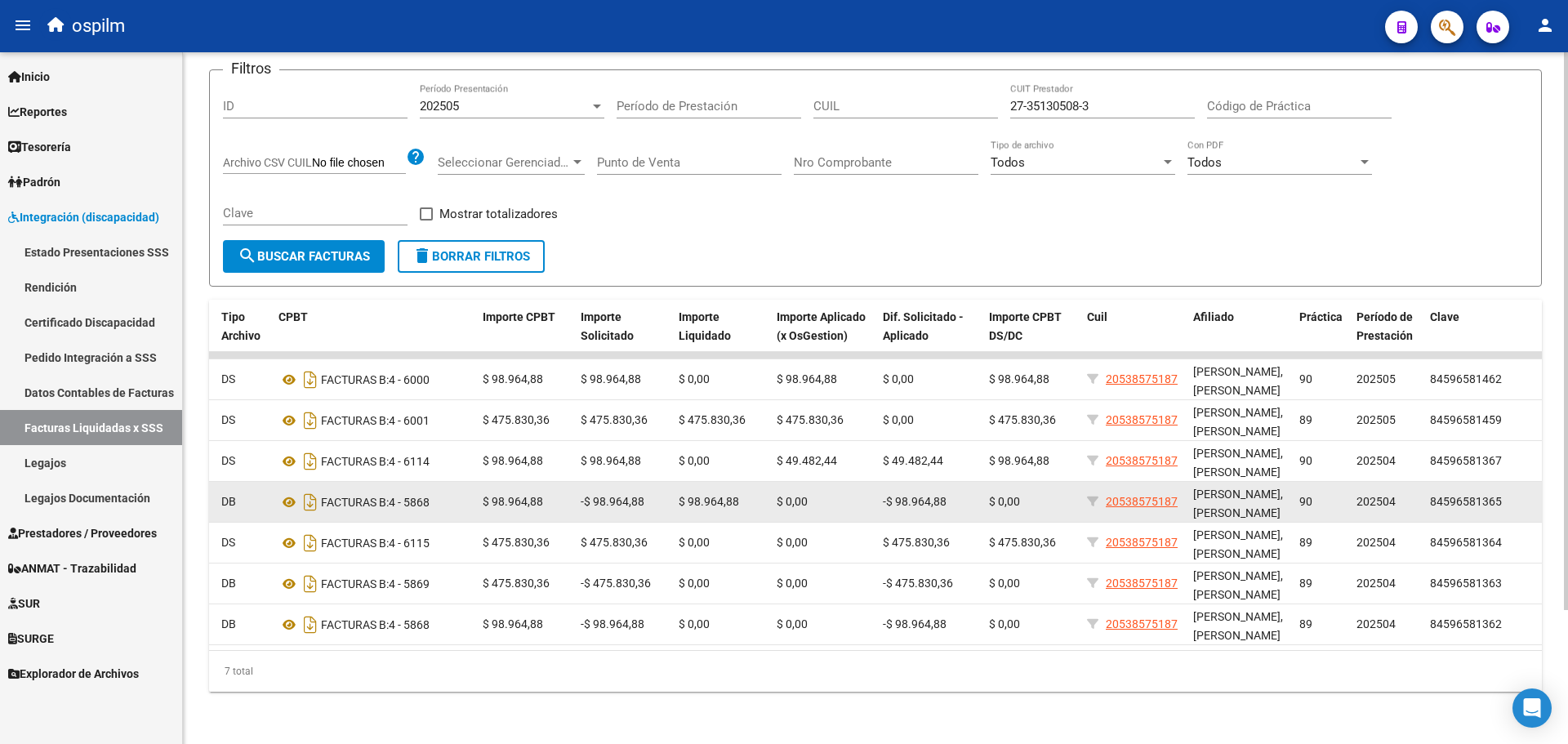
click at [223, 495] on span "DB" at bounding box center [228, 501] width 15 height 13
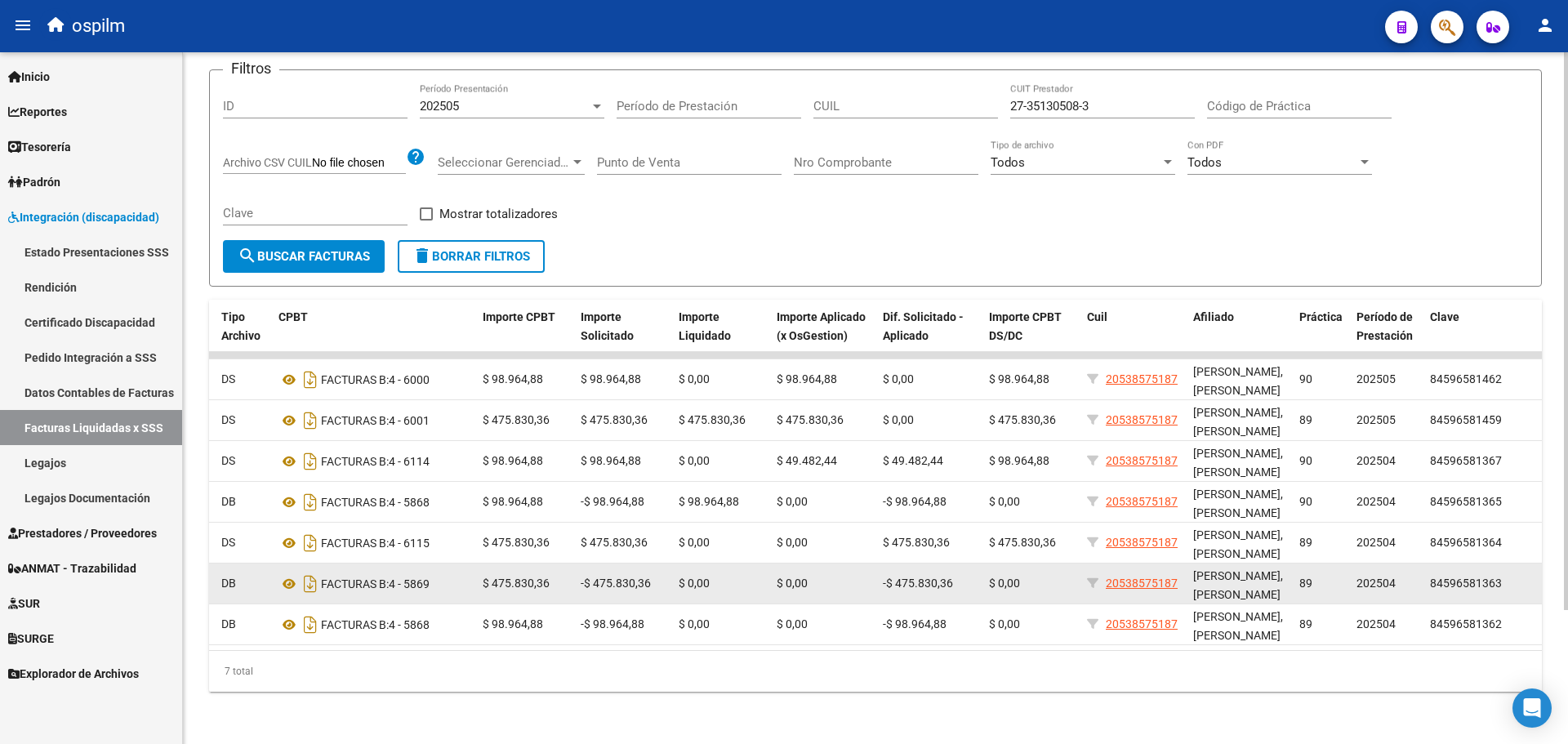
click at [222, 577] on span "DB" at bounding box center [228, 583] width 15 height 13
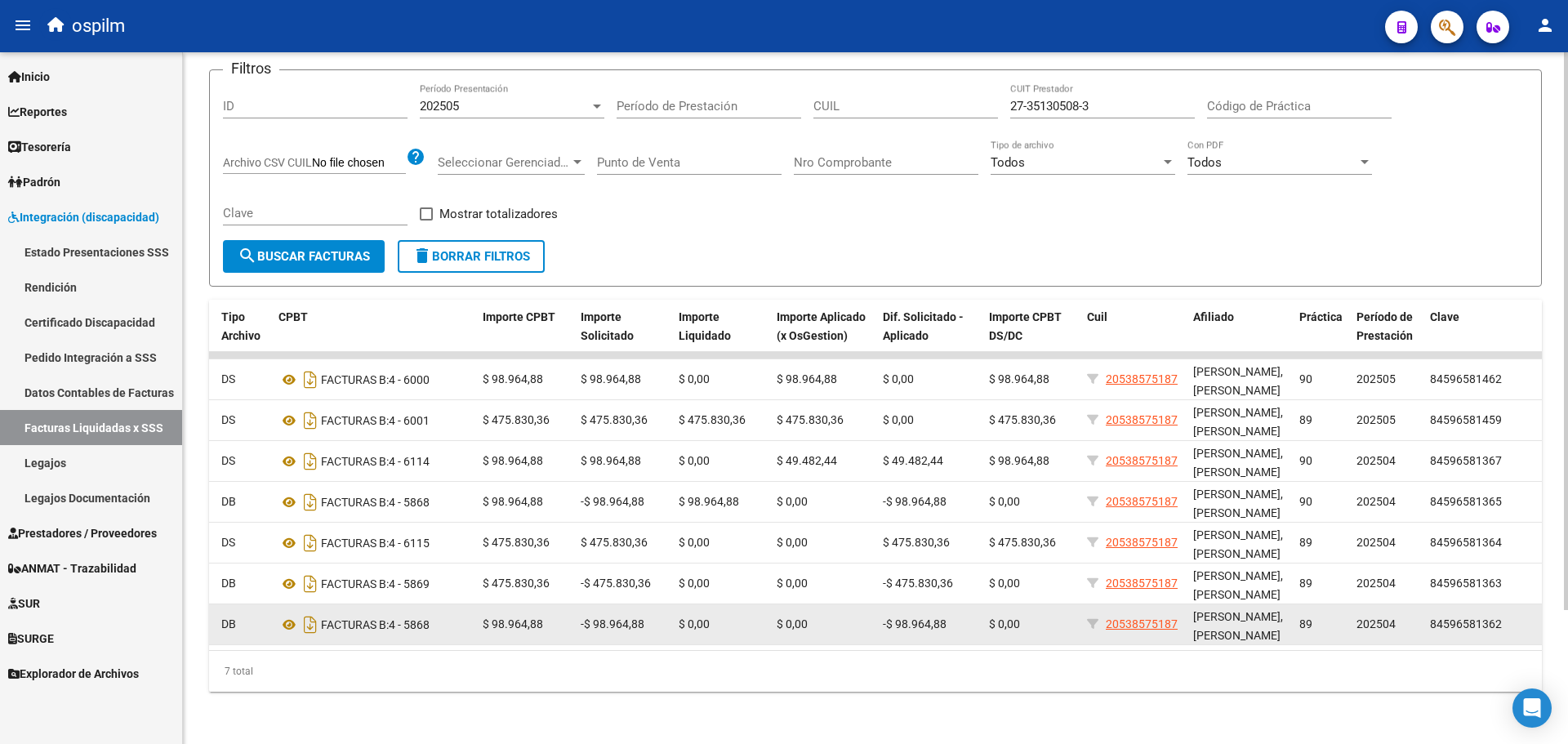
click at [1302, 618] on span "89" at bounding box center [1306, 624] width 13 height 13
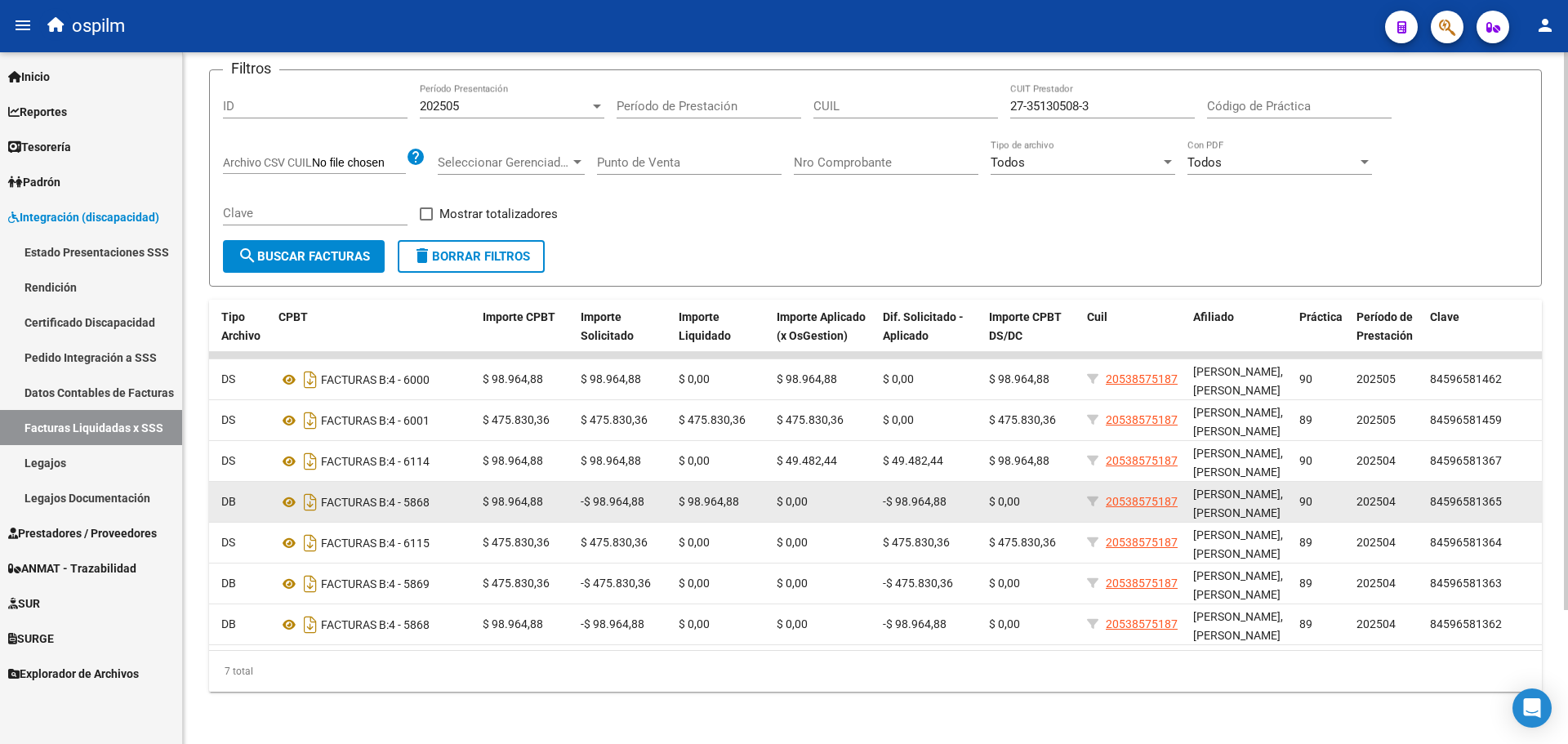
click at [1303, 495] on span "90" at bounding box center [1306, 501] width 13 height 13
click at [225, 500] on div "DB" at bounding box center [243, 502] width 44 height 19
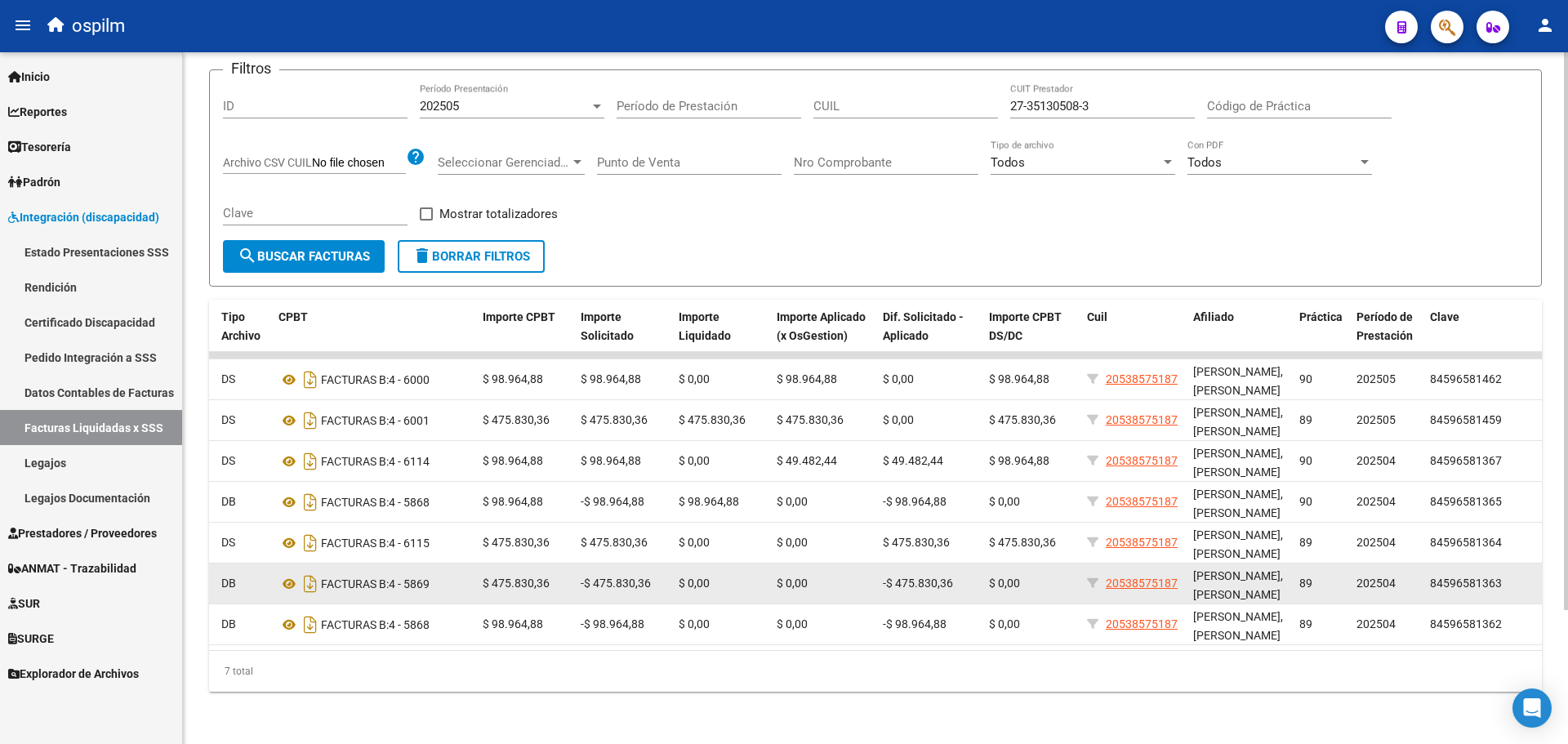
click at [236, 574] on div "DB" at bounding box center [243, 583] width 44 height 19
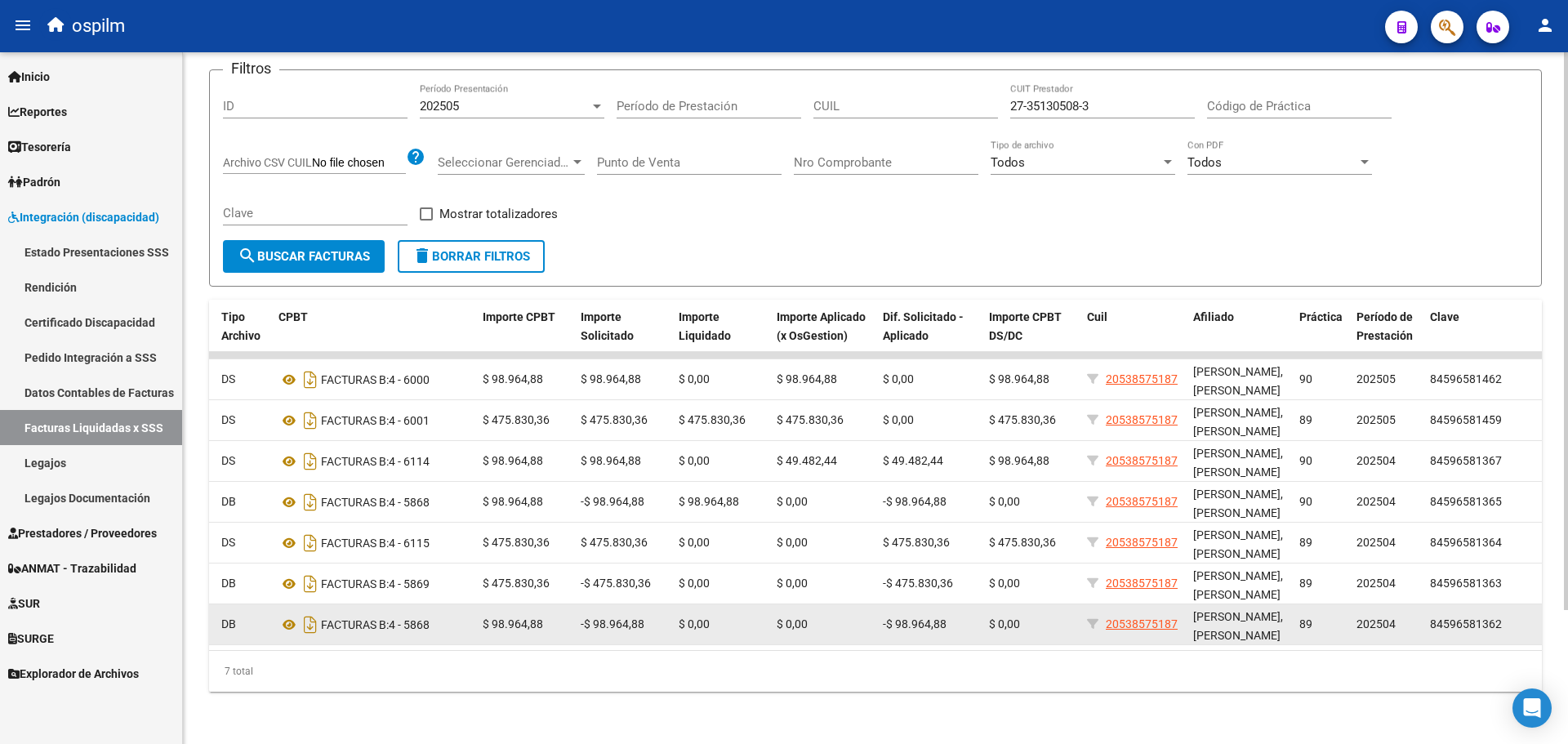
click at [225, 618] on span "DB" at bounding box center [228, 624] width 15 height 13
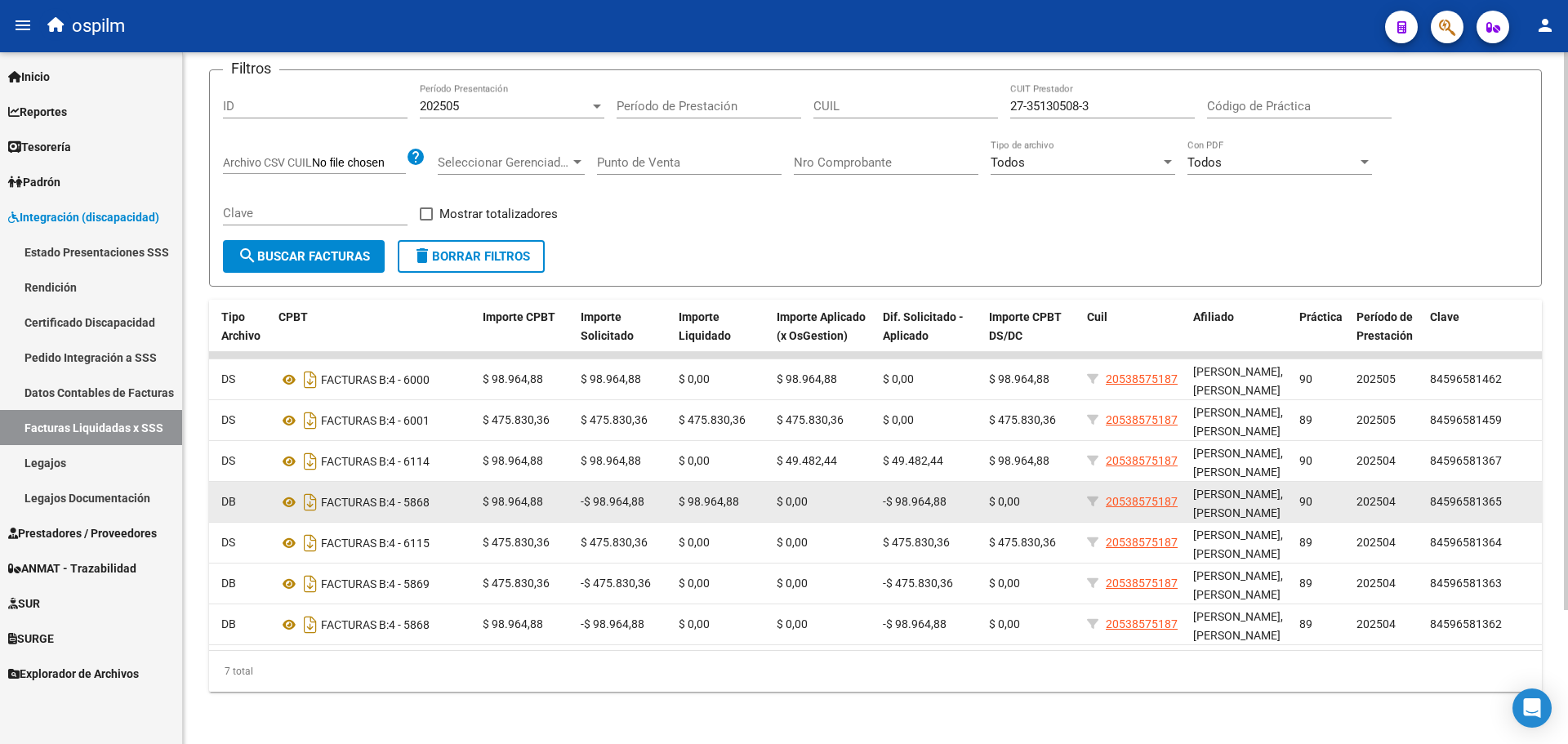
click at [232, 495] on span "DB" at bounding box center [228, 501] width 15 height 13
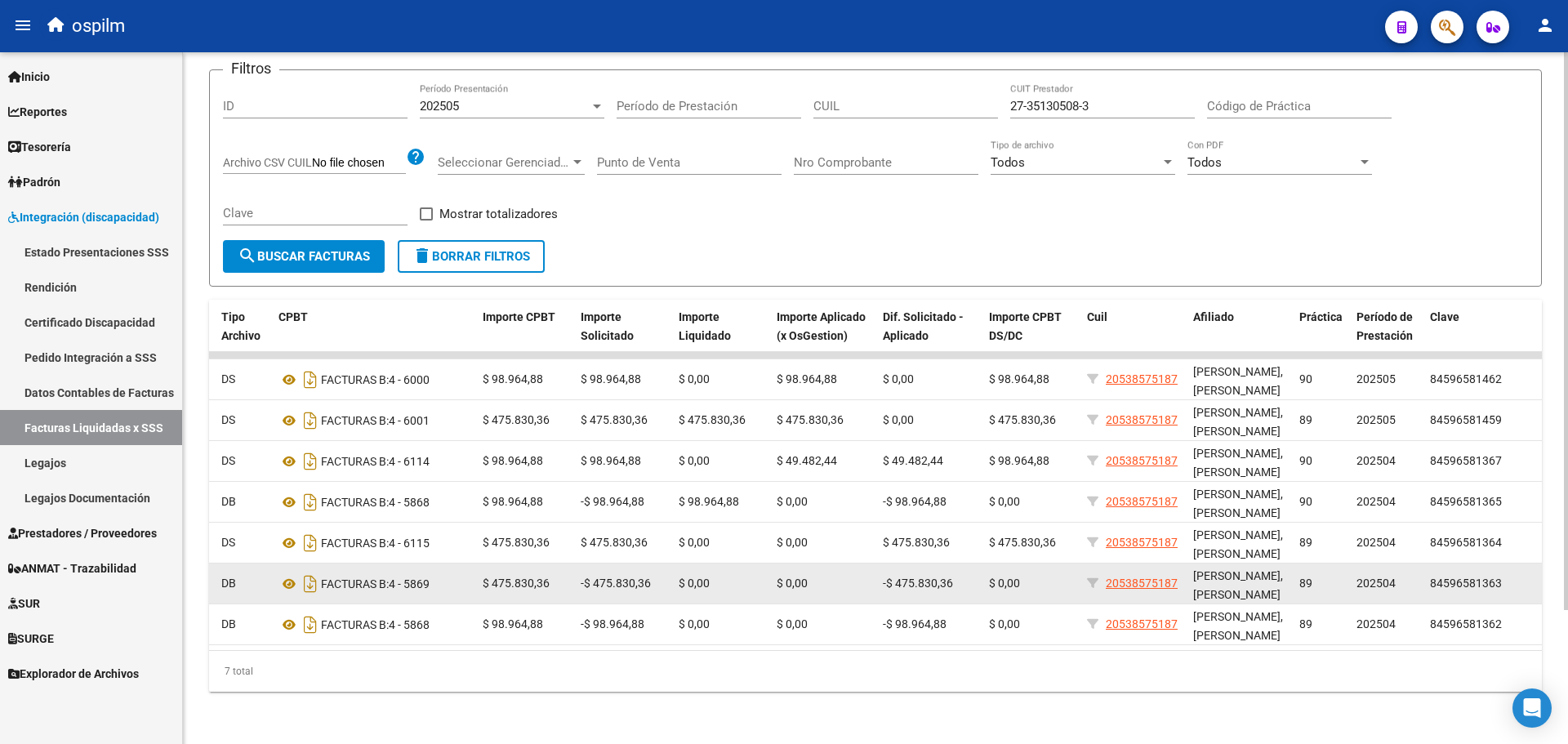
click at [231, 579] on span "DB" at bounding box center [228, 583] width 15 height 13
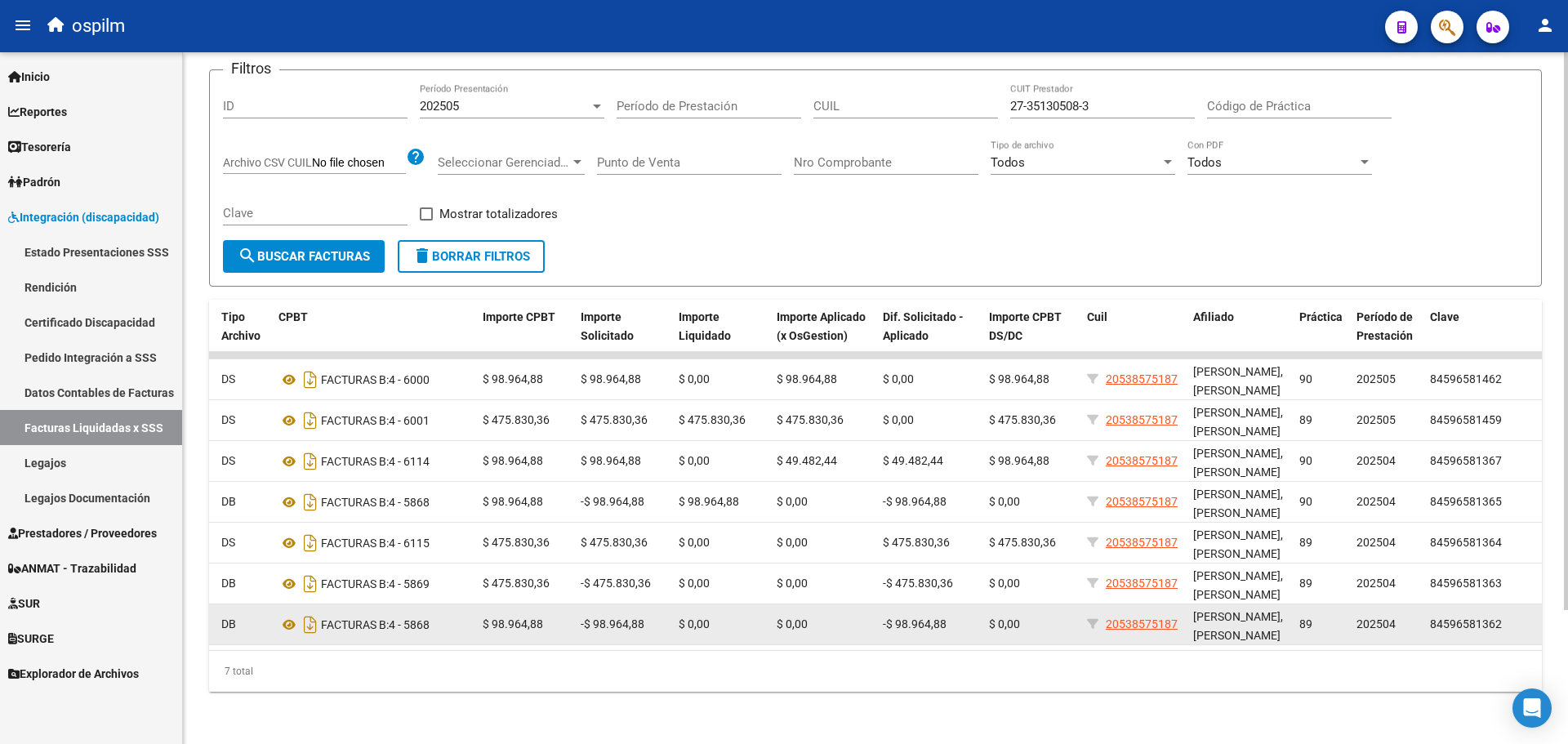
click at [228, 618] on span "DB" at bounding box center [228, 624] width 15 height 13
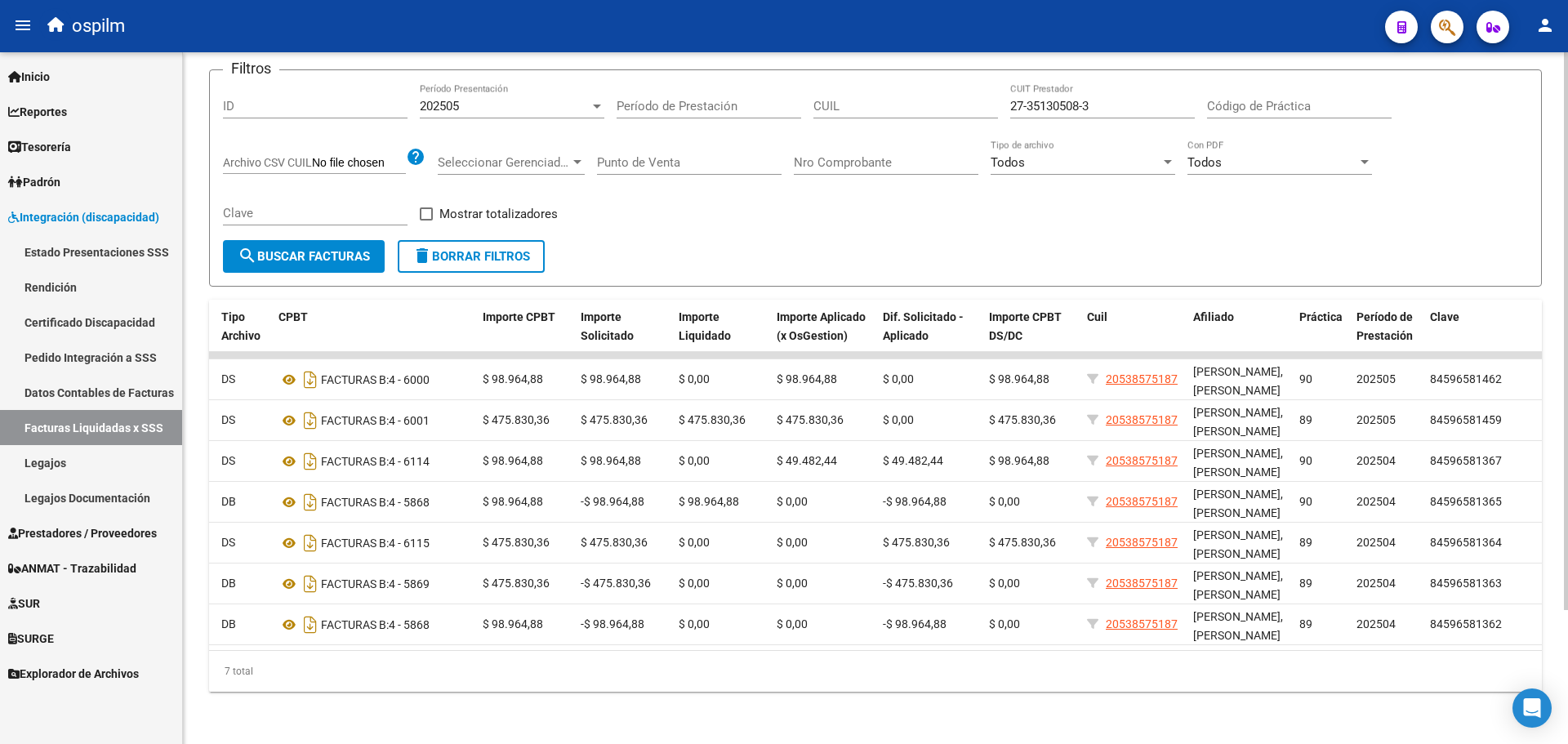
scroll to position [0, 492]
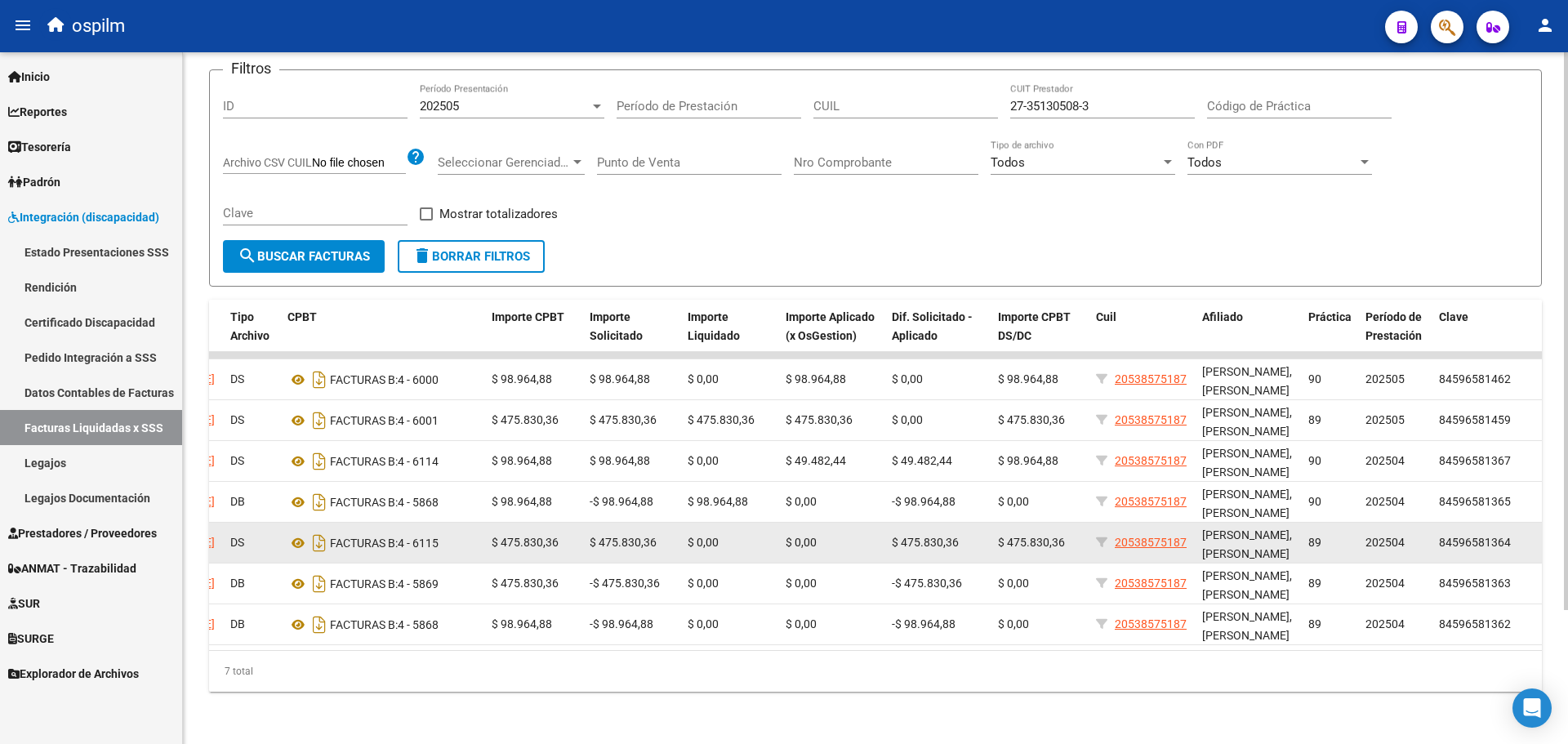
click at [429, 536] on div "FACTURAS B: 4 - 6115" at bounding box center [383, 543] width 191 height 26
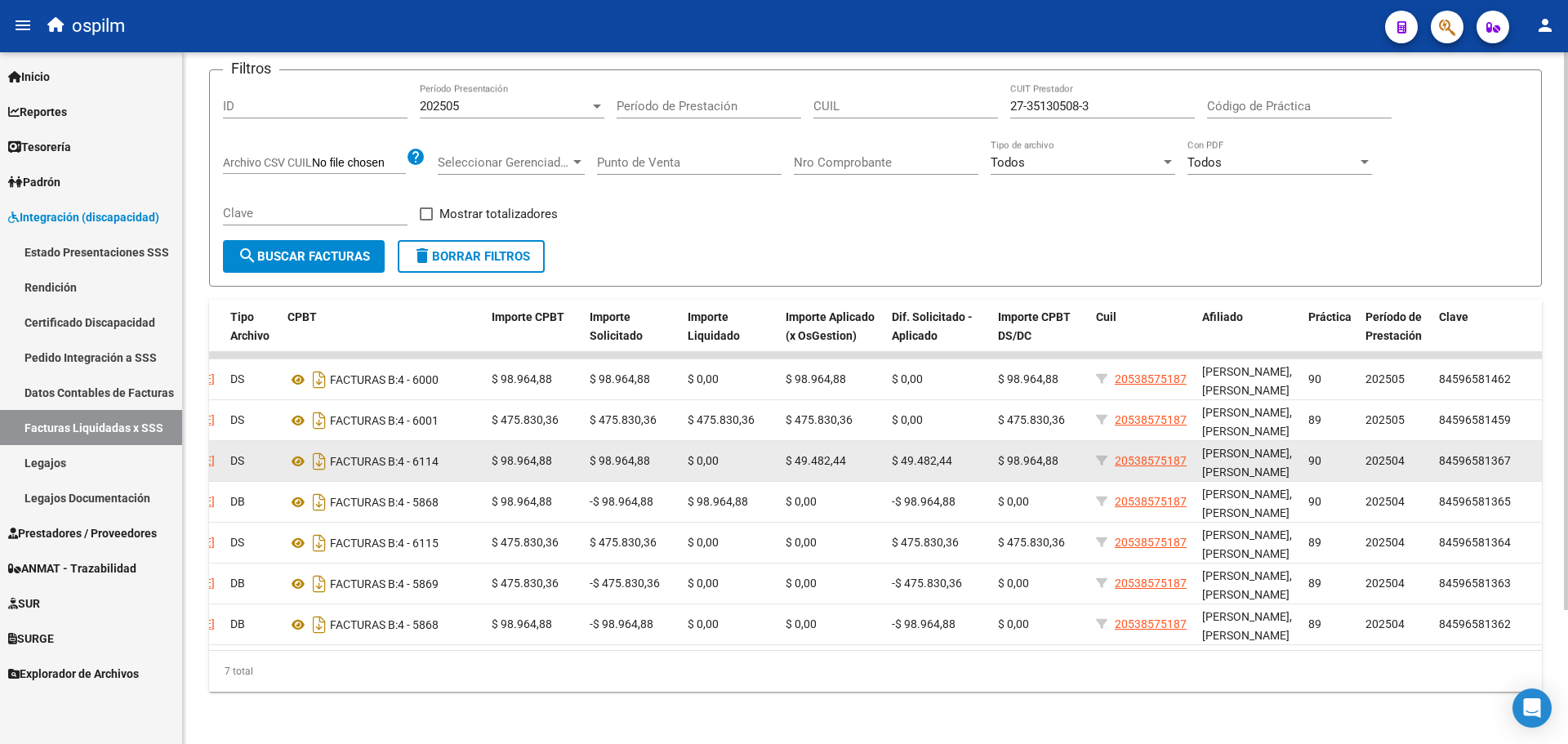
click at [440, 450] on div "FACTURAS B: 4 - 6114" at bounding box center [383, 461] width 191 height 26
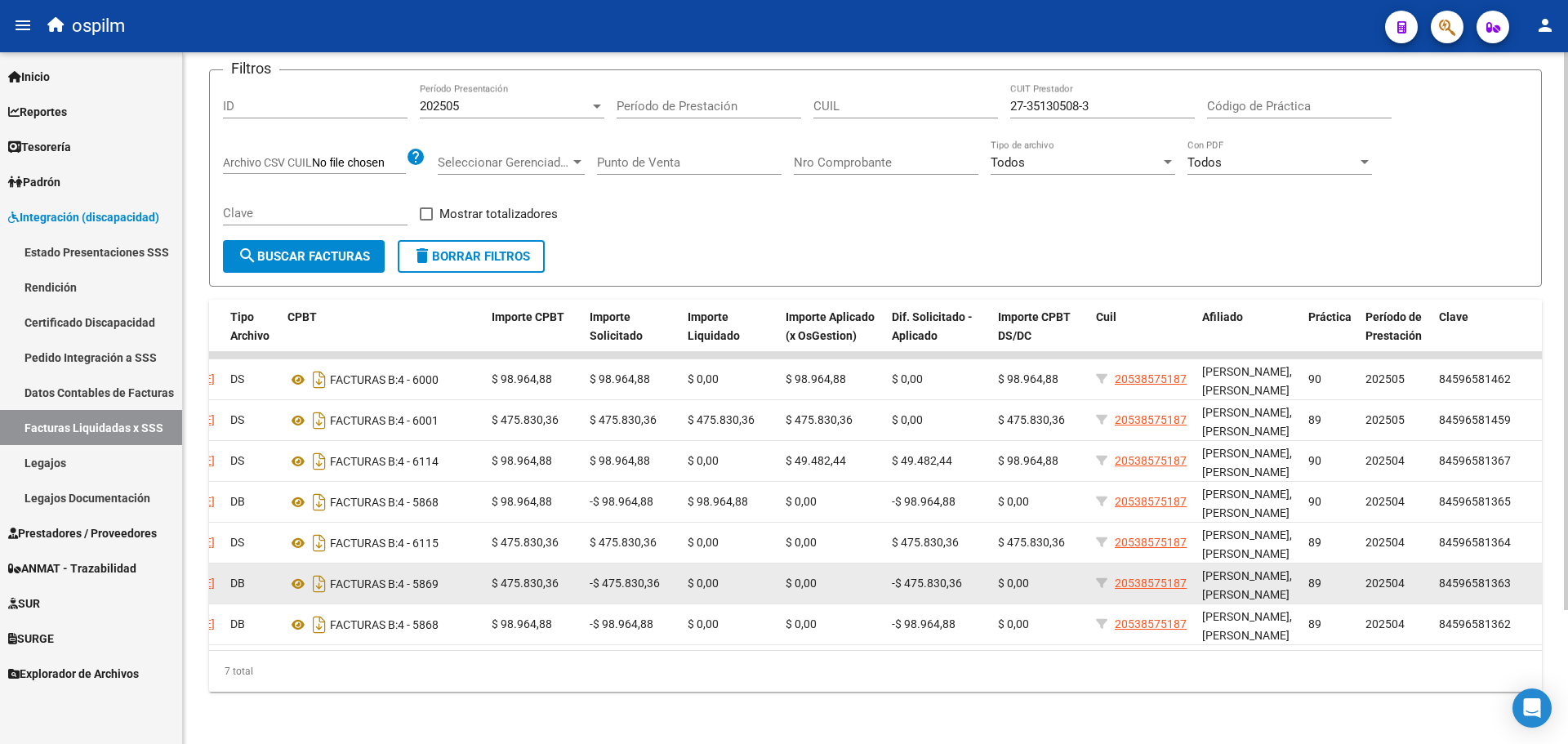
click at [922, 577] on span "-$ 475.830,36" at bounding box center [927, 583] width 70 height 13
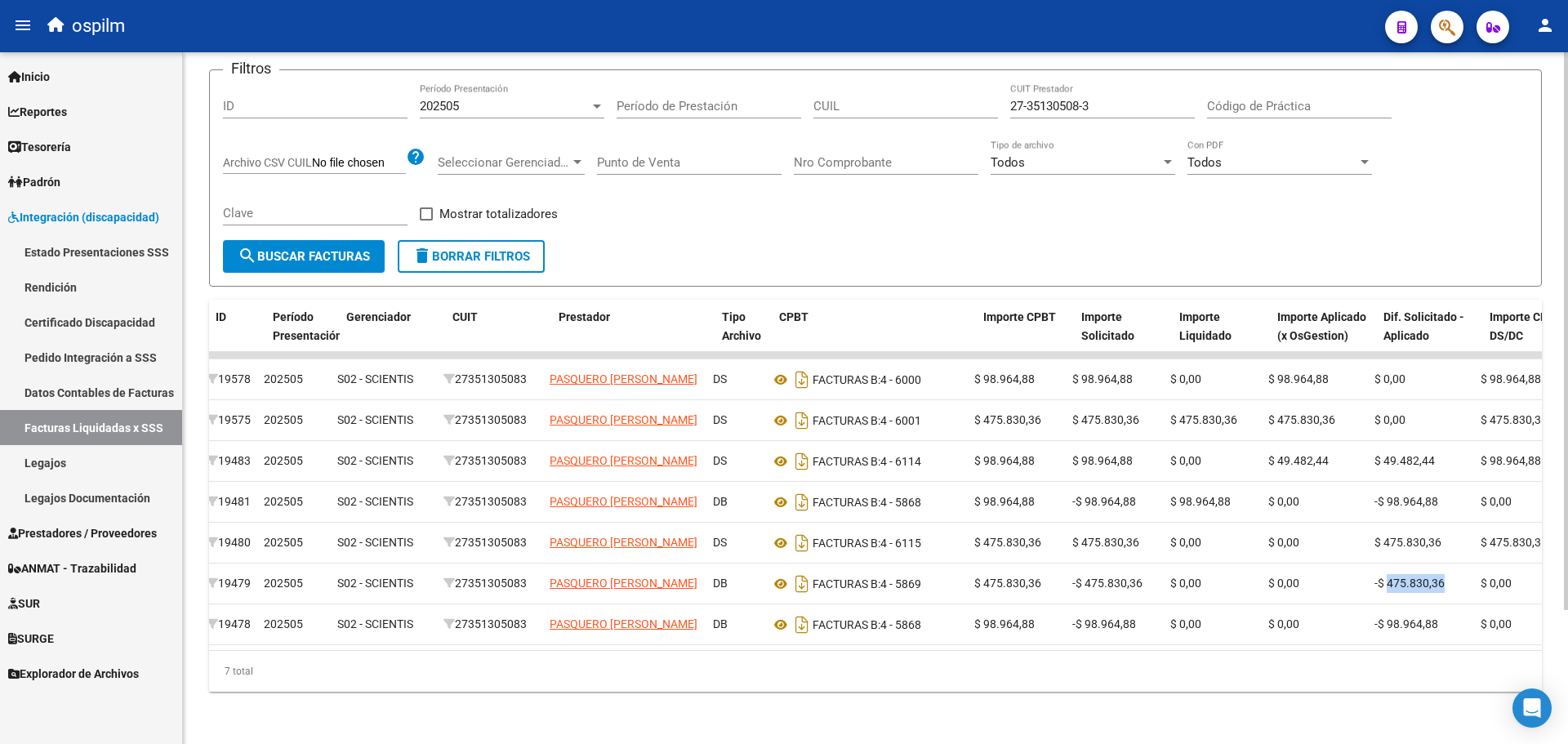
scroll to position [0, 0]
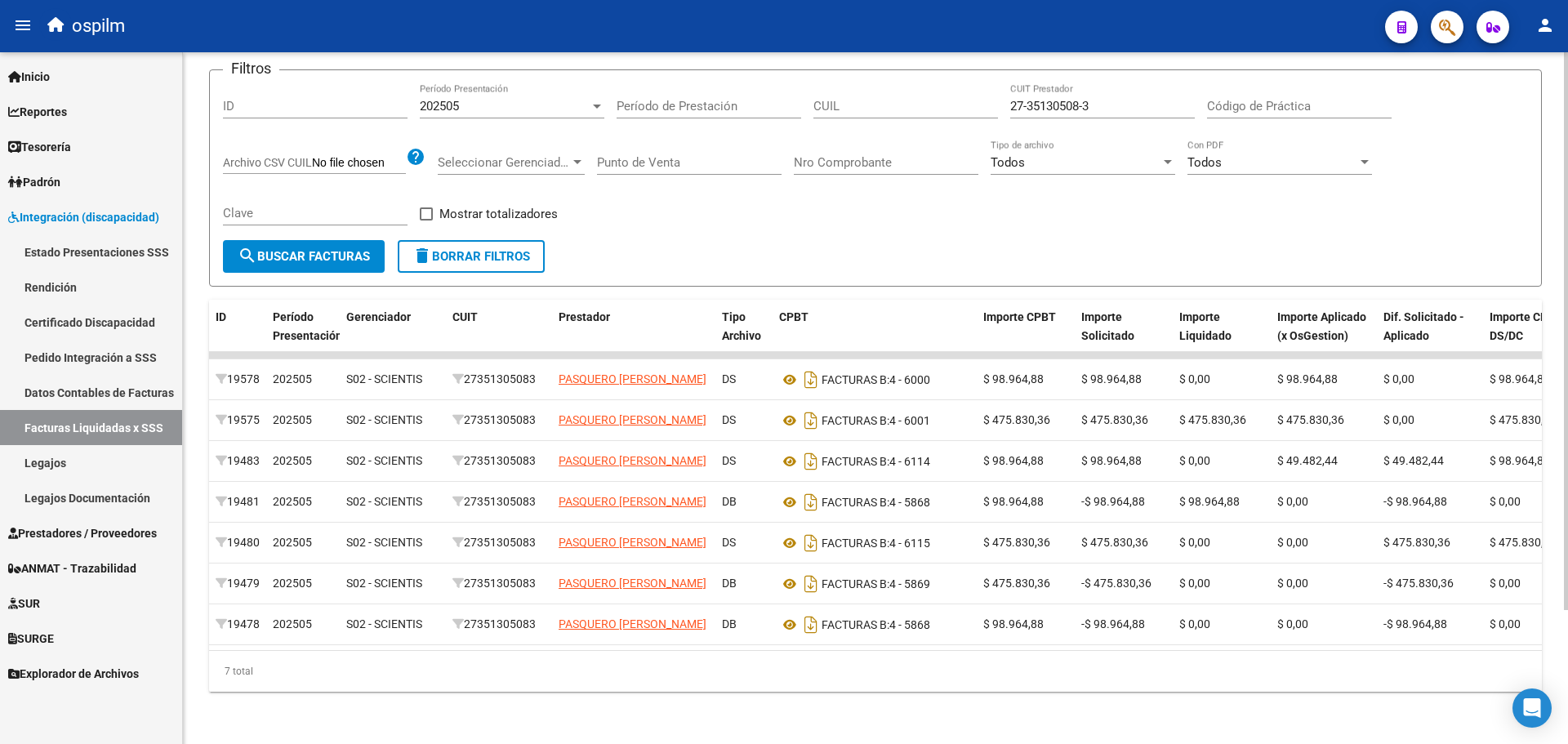
click at [601, 100] on div at bounding box center [597, 106] width 15 height 13
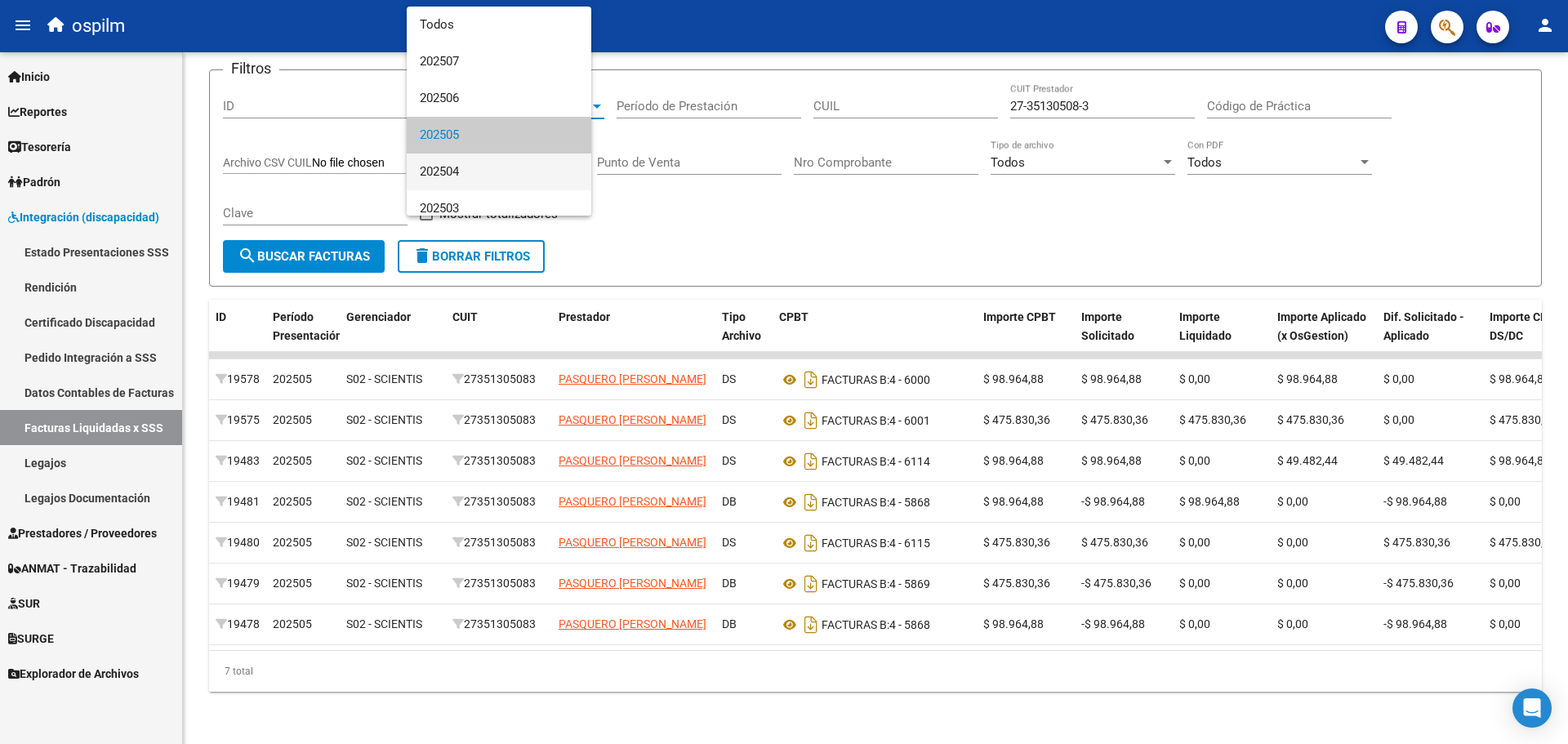
scroll to position [38, 0]
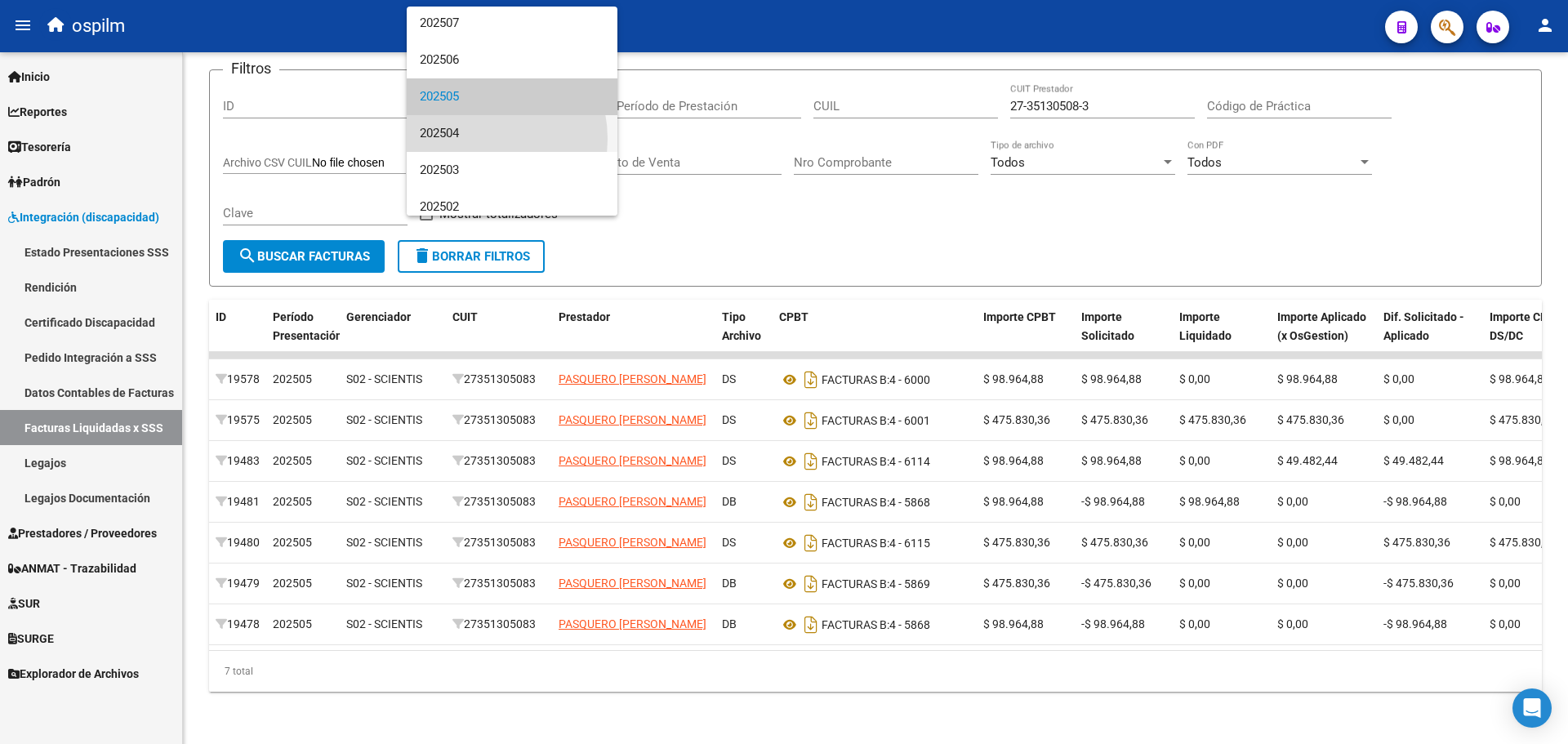
click at [474, 139] on span "202504" at bounding box center [512, 133] width 184 height 37
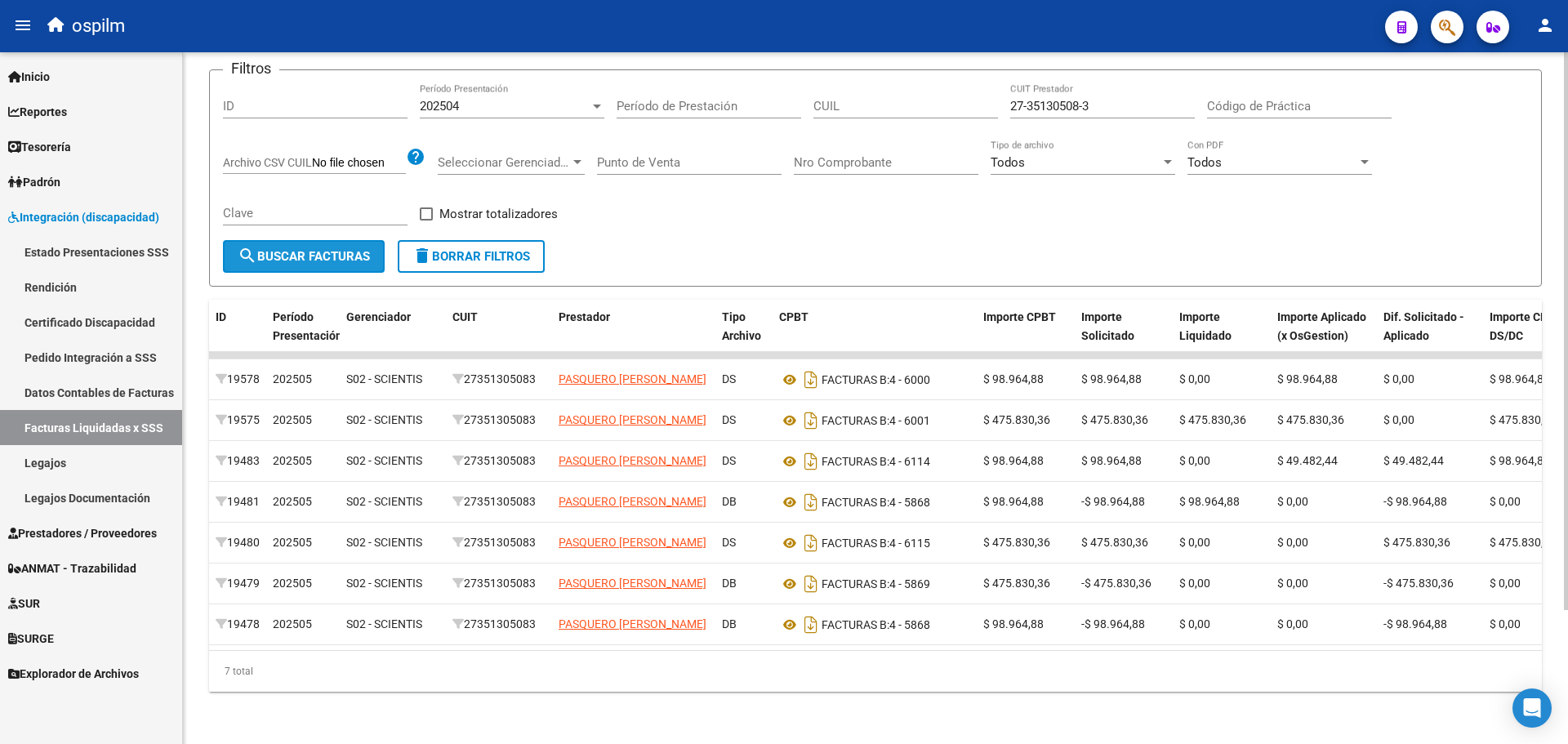
click at [291, 255] on button "search Buscar Facturas" at bounding box center [303, 256] width 161 height 32
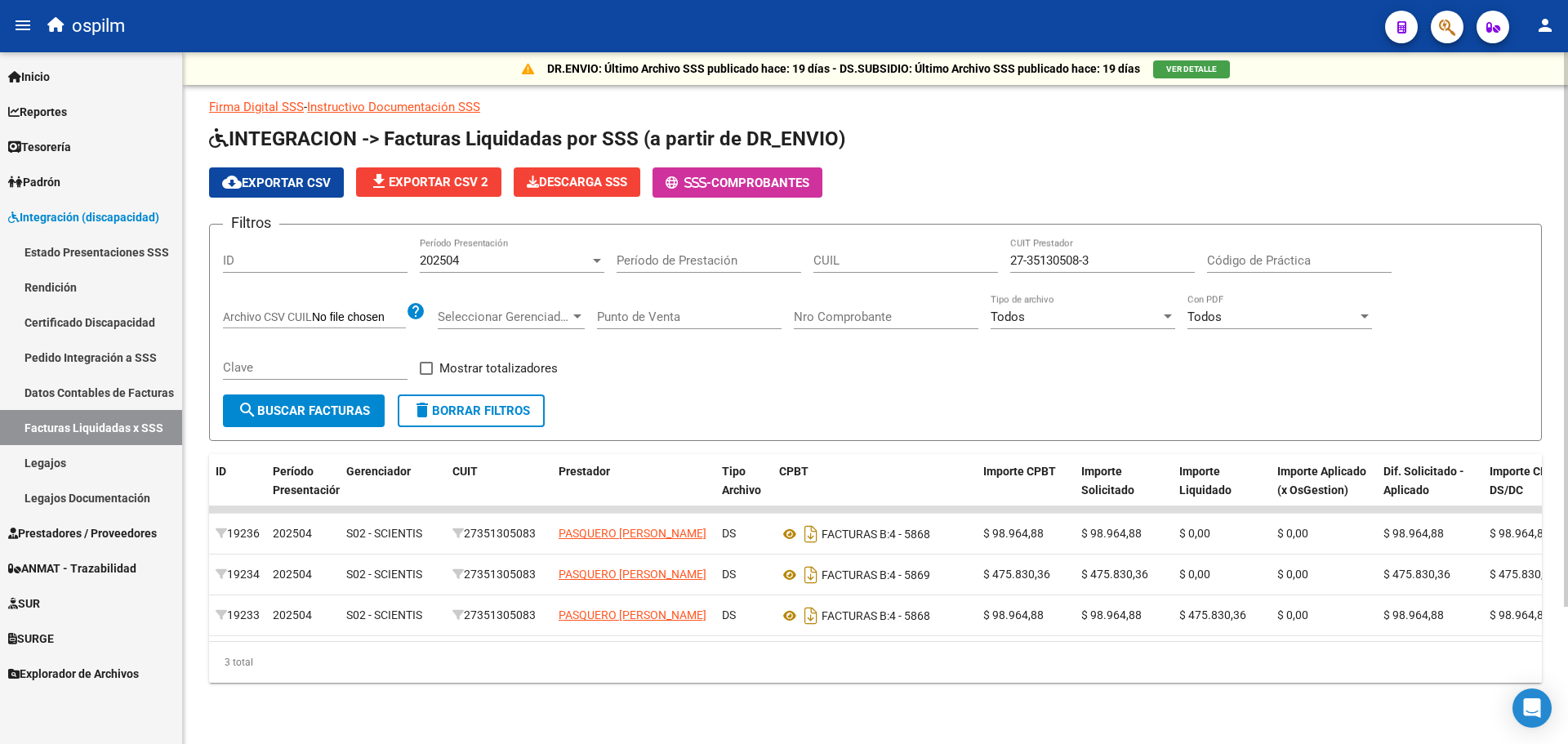
scroll to position [3, 0]
click at [852, 264] on input "CUIL" at bounding box center [906, 261] width 184 height 15
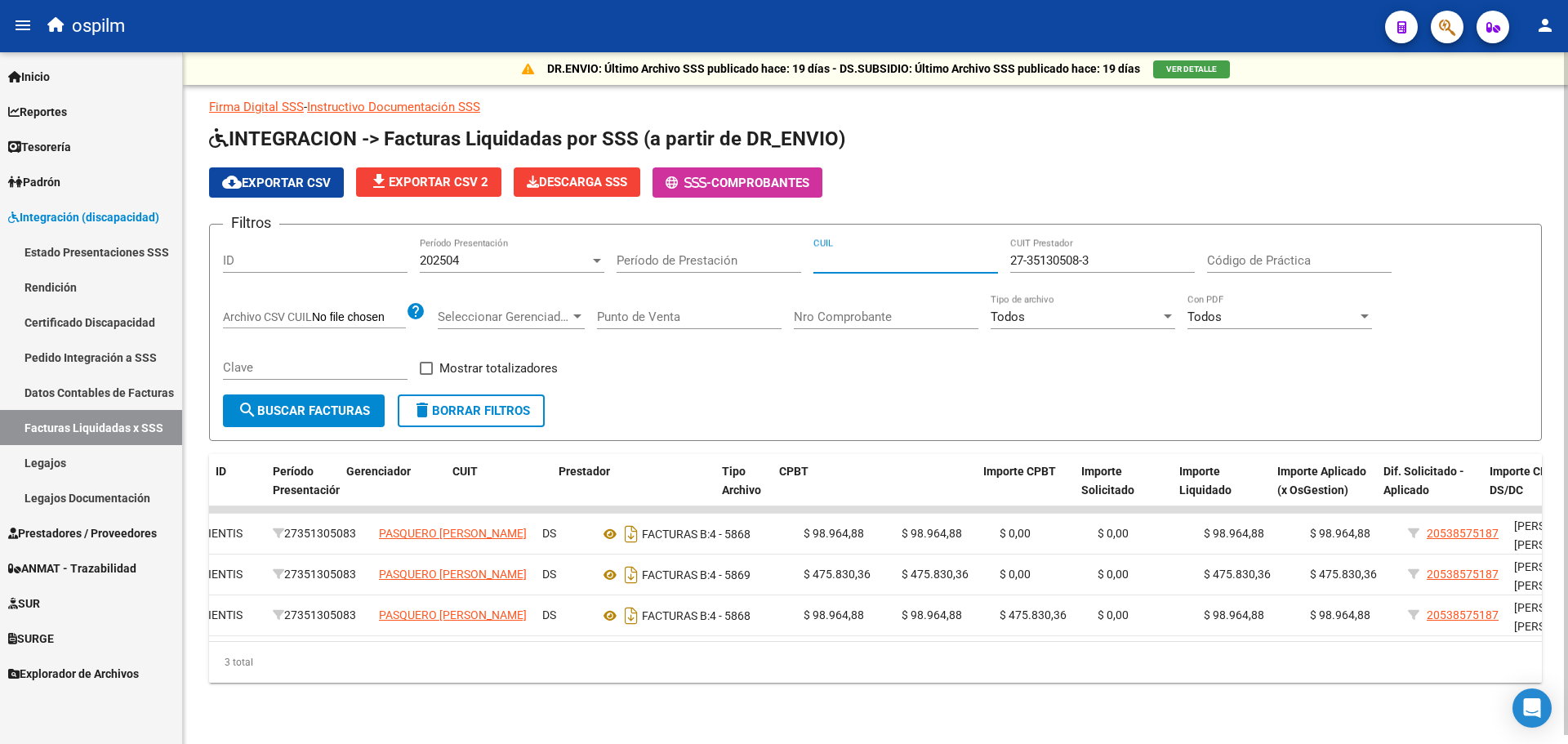
scroll to position [0, 0]
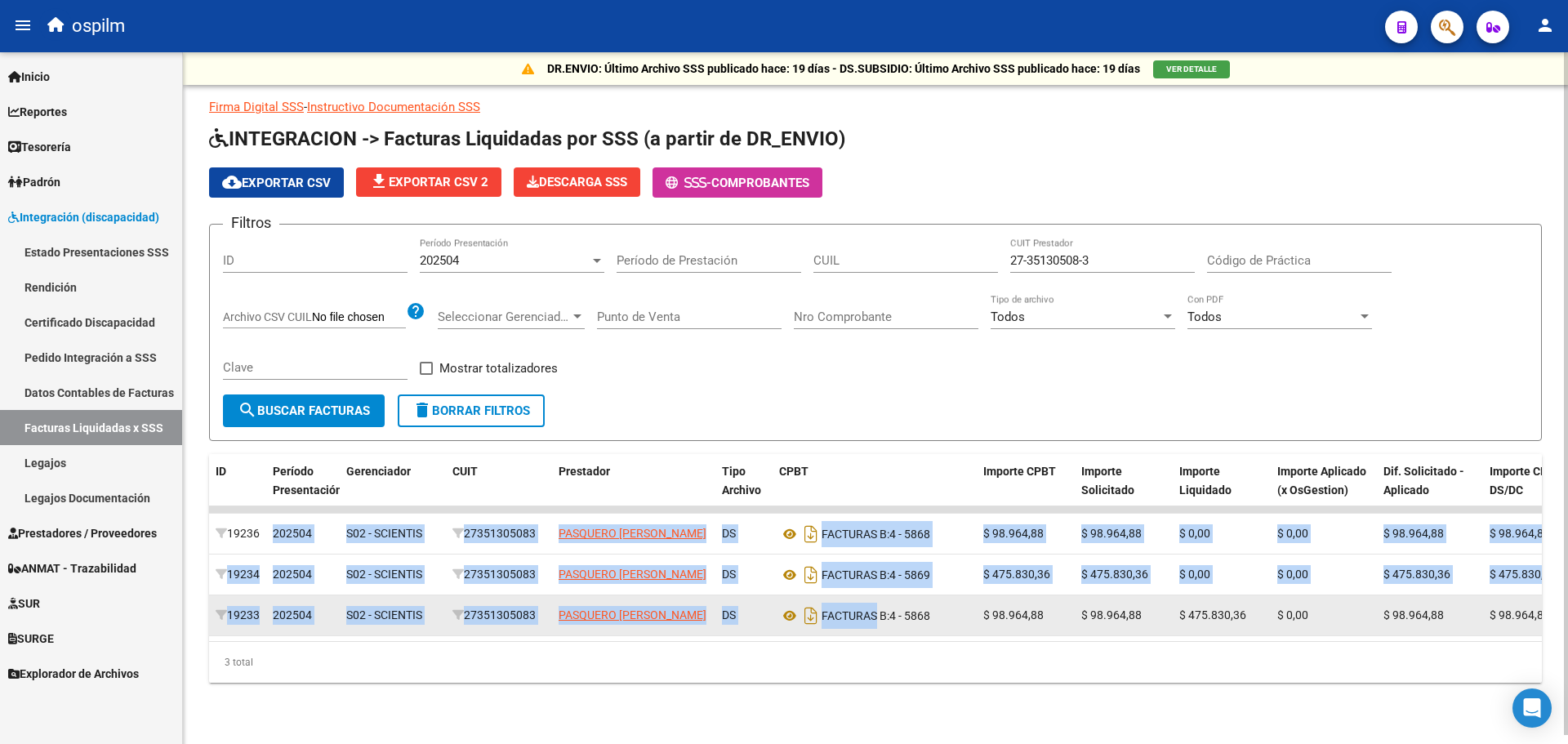
drag, startPoint x: 269, startPoint y: 529, endPoint x: 875, endPoint y: 602, distance: 610.4
click at [875, 602] on datatable-scroller "19236 202504 S02 - SCIENTIS 27351305083 PASQUERO ROMINA VANINA DS FACTURAS B: 4…" at bounding box center [875, 571] width 1333 height 130
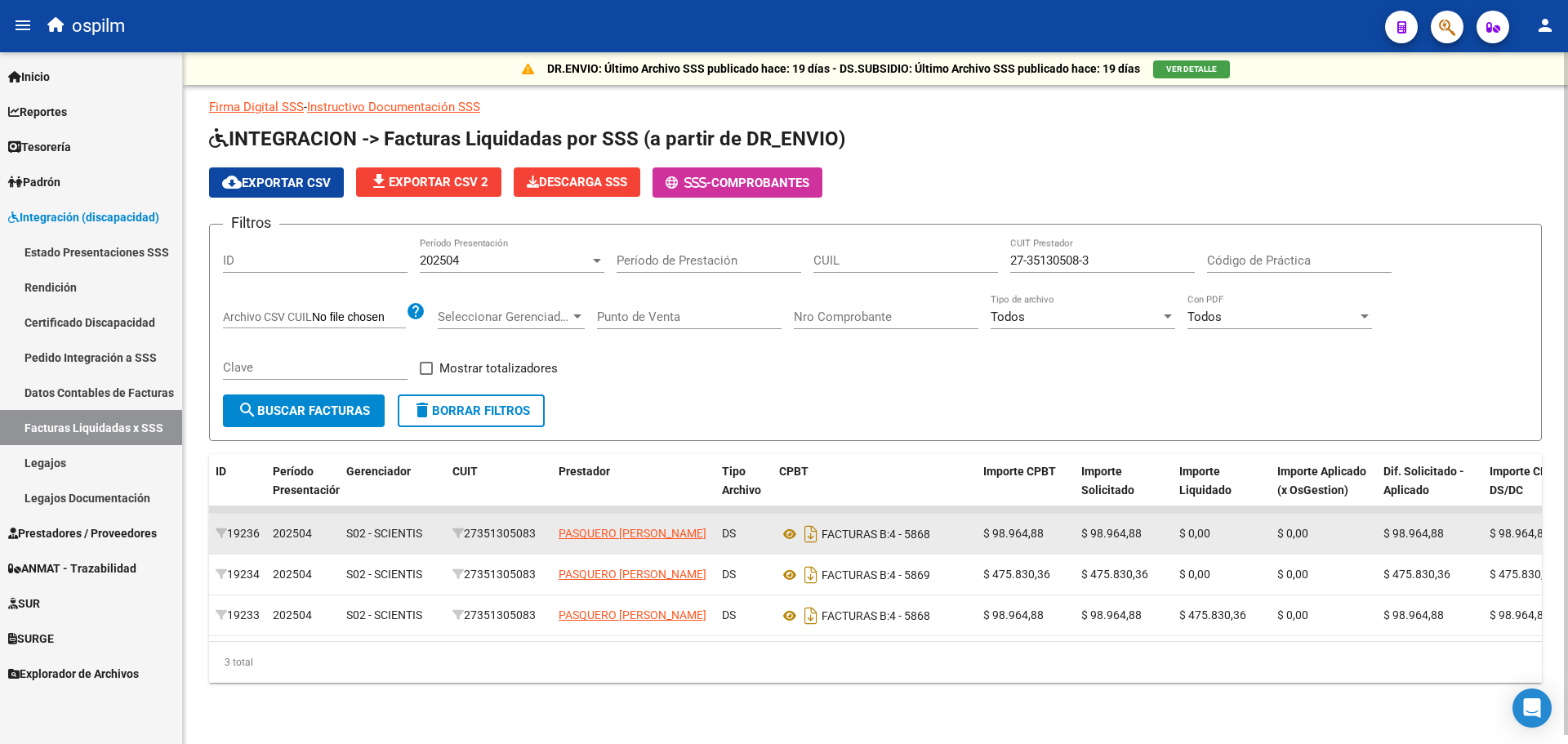
click at [215, 531] on datatable-body-cell "19236" at bounding box center [237, 534] width 57 height 40
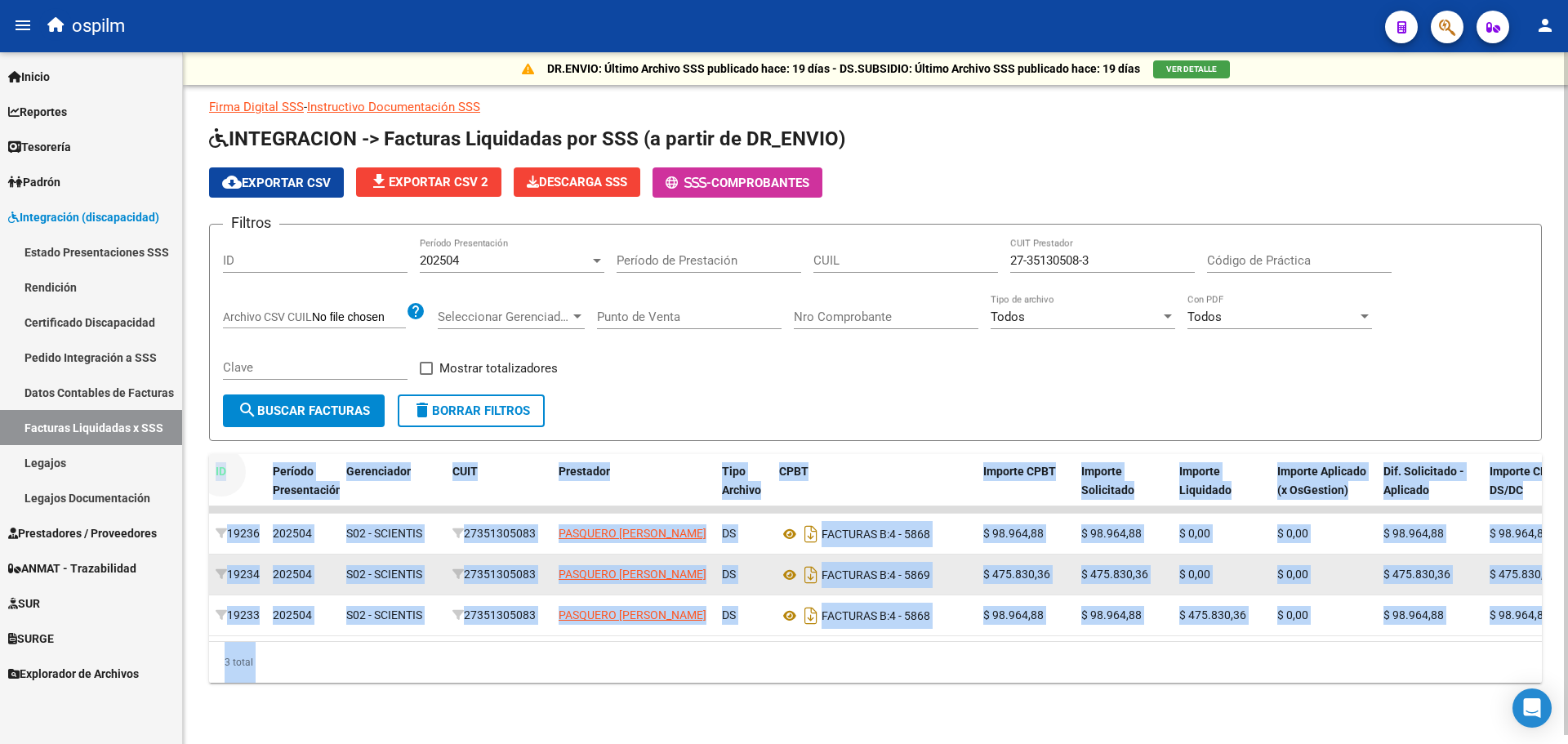
drag, startPoint x: 212, startPoint y: 468, endPoint x: 1448, endPoint y: 573, distance: 1240.5
click at [1560, 555] on div "DR.ENVIO: Último Archivo SSS publicado hace: 19 días - DS.SUBSIDIO: Último Arch…" at bounding box center [875, 394] width 1385 height 683
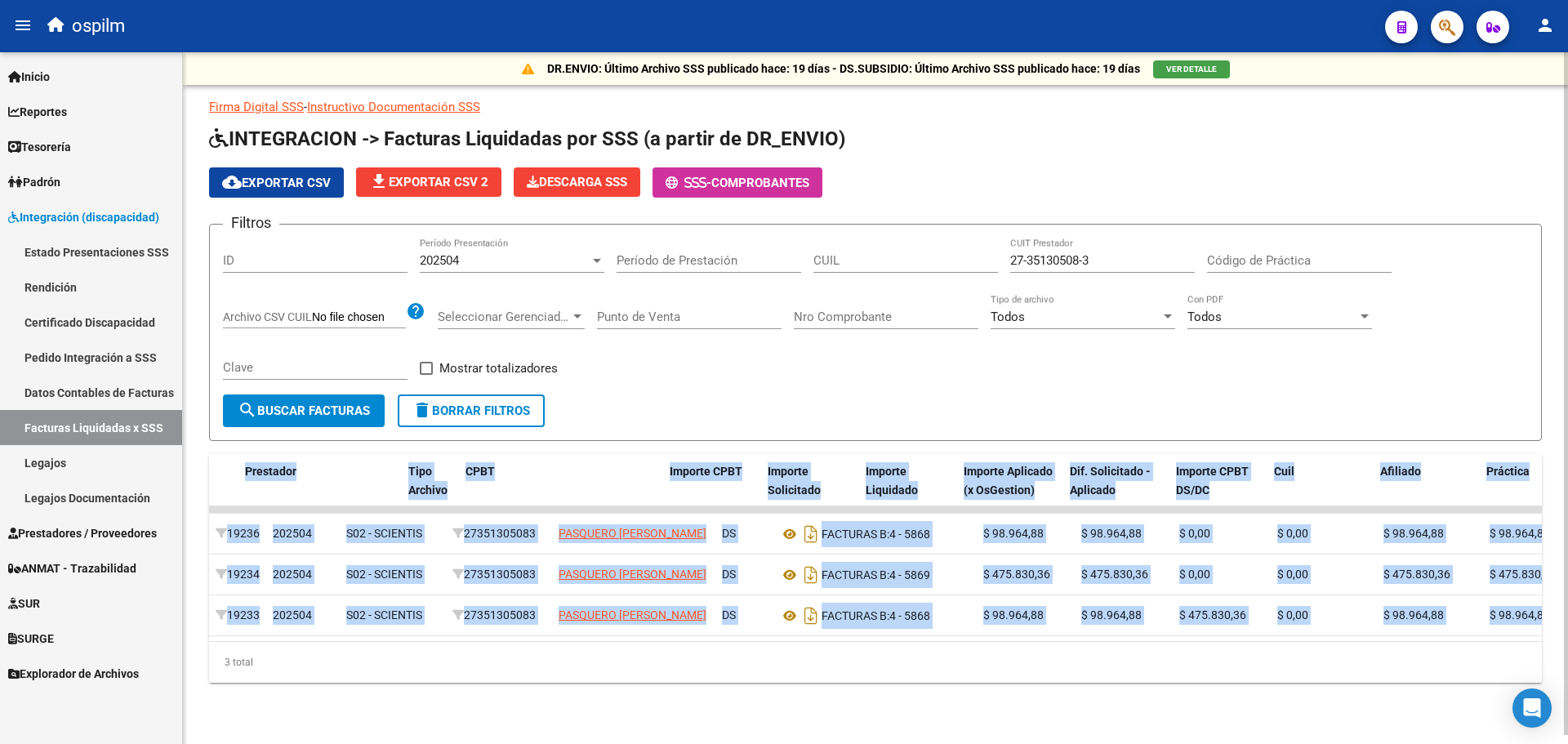
scroll to position [0, 505]
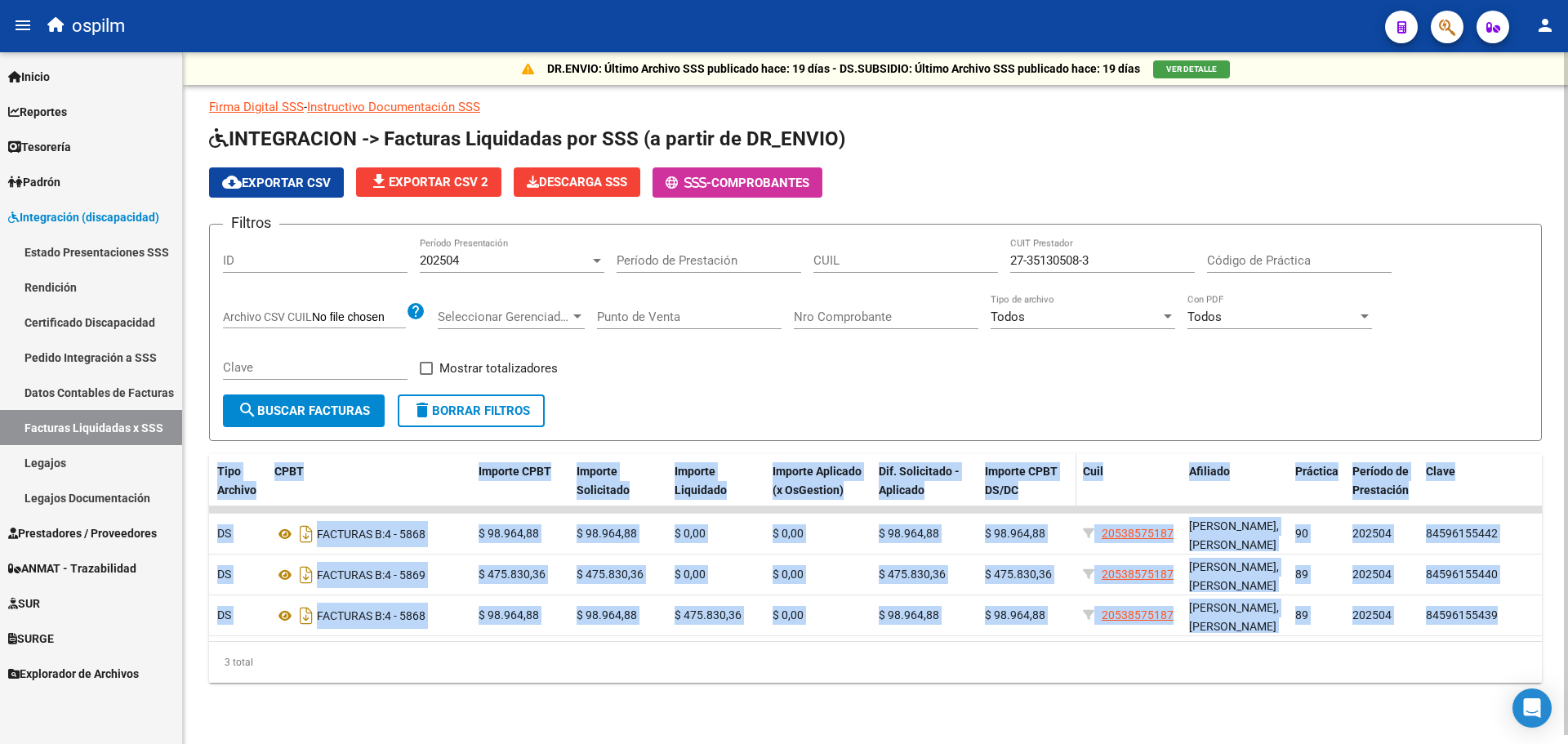
copy div "ID Período Presentación Gerenciador CUIT Prestador Tipo Archivo CPBT Importe CP…"
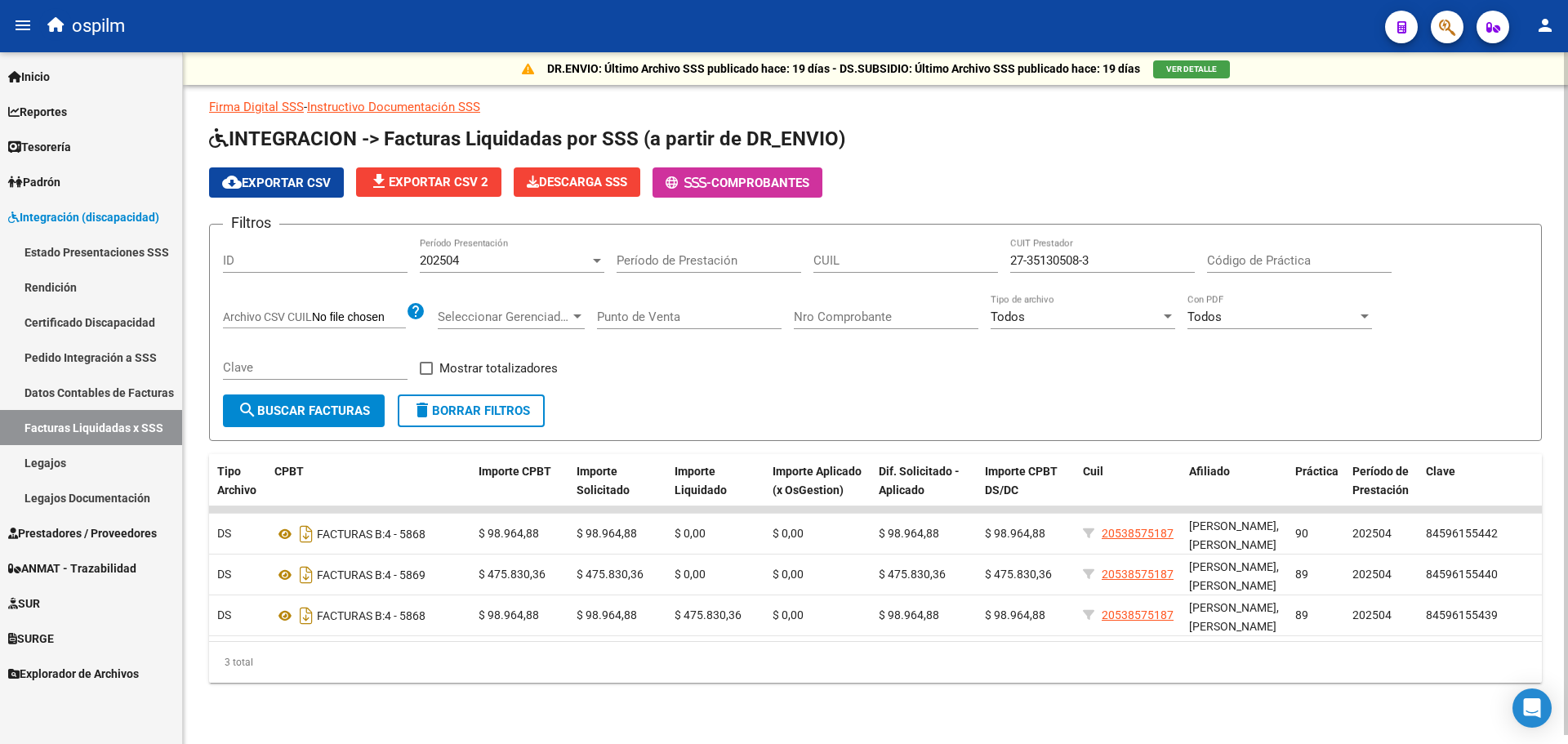
click at [661, 366] on div "Filtros ID 202504 Período Presentación Período de Prestación CUIL 27-35130508-3…" at bounding box center [875, 316] width 1305 height 157
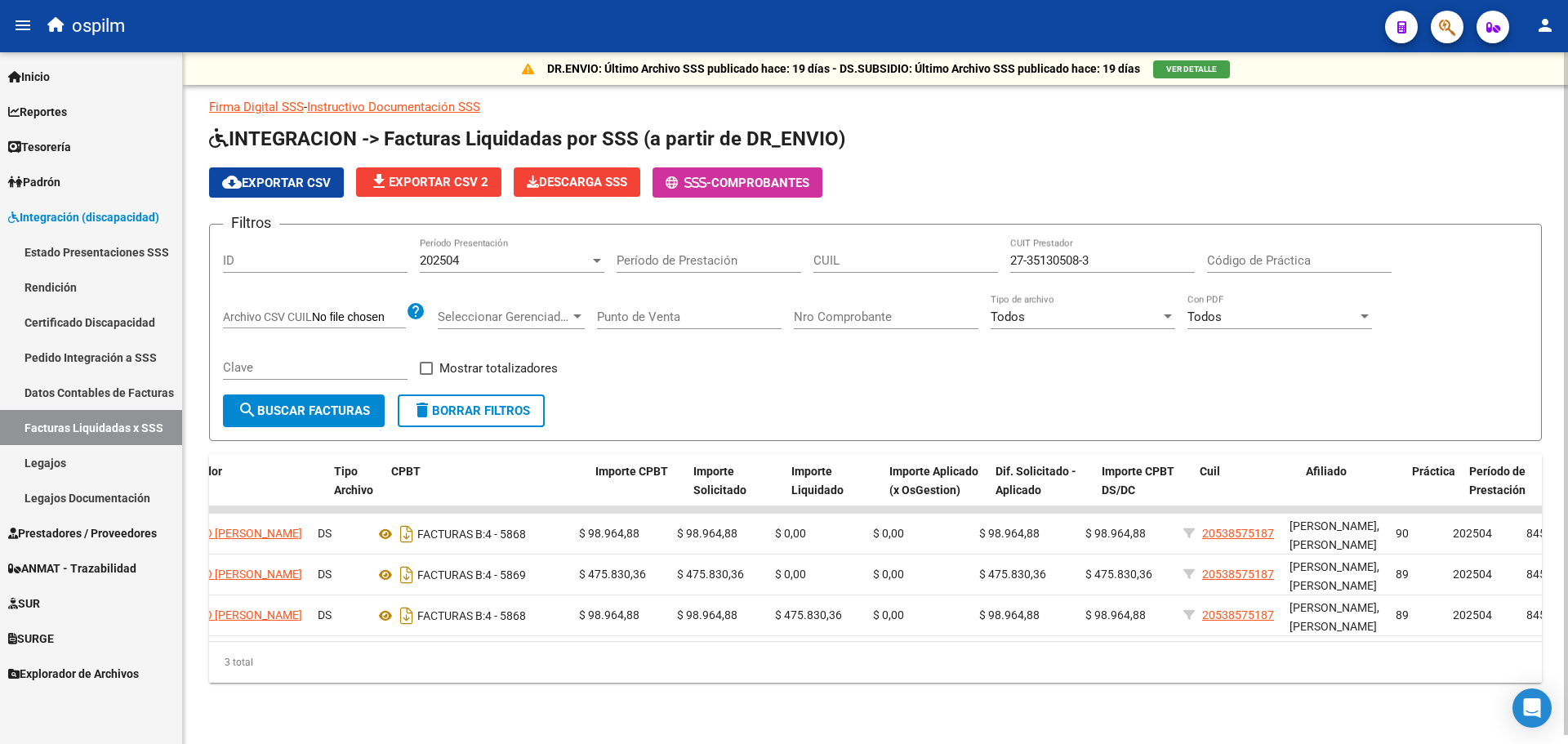
scroll to position [0, 386]
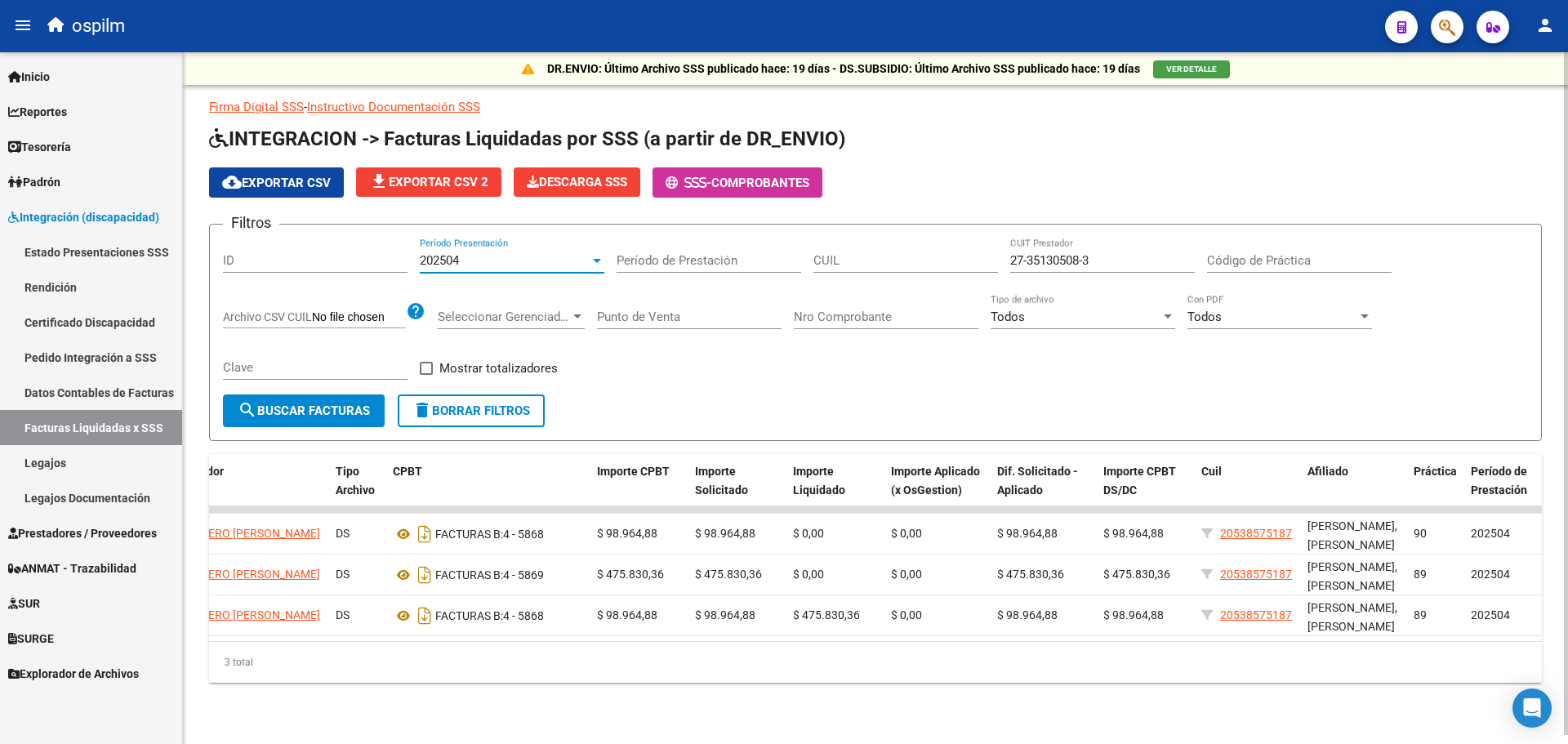
click at [599, 259] on div at bounding box center [597, 261] width 9 height 4
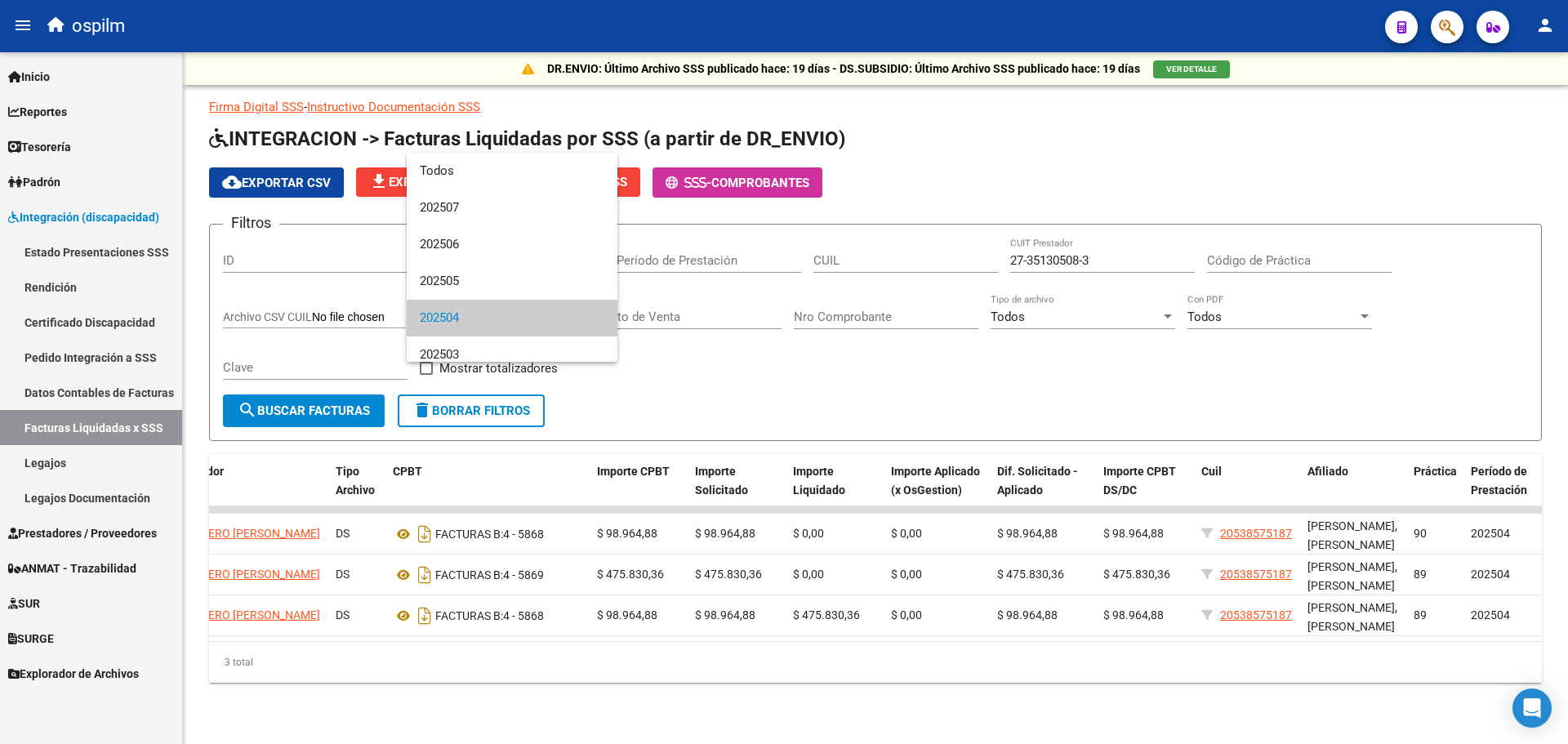
scroll to position [62, 0]
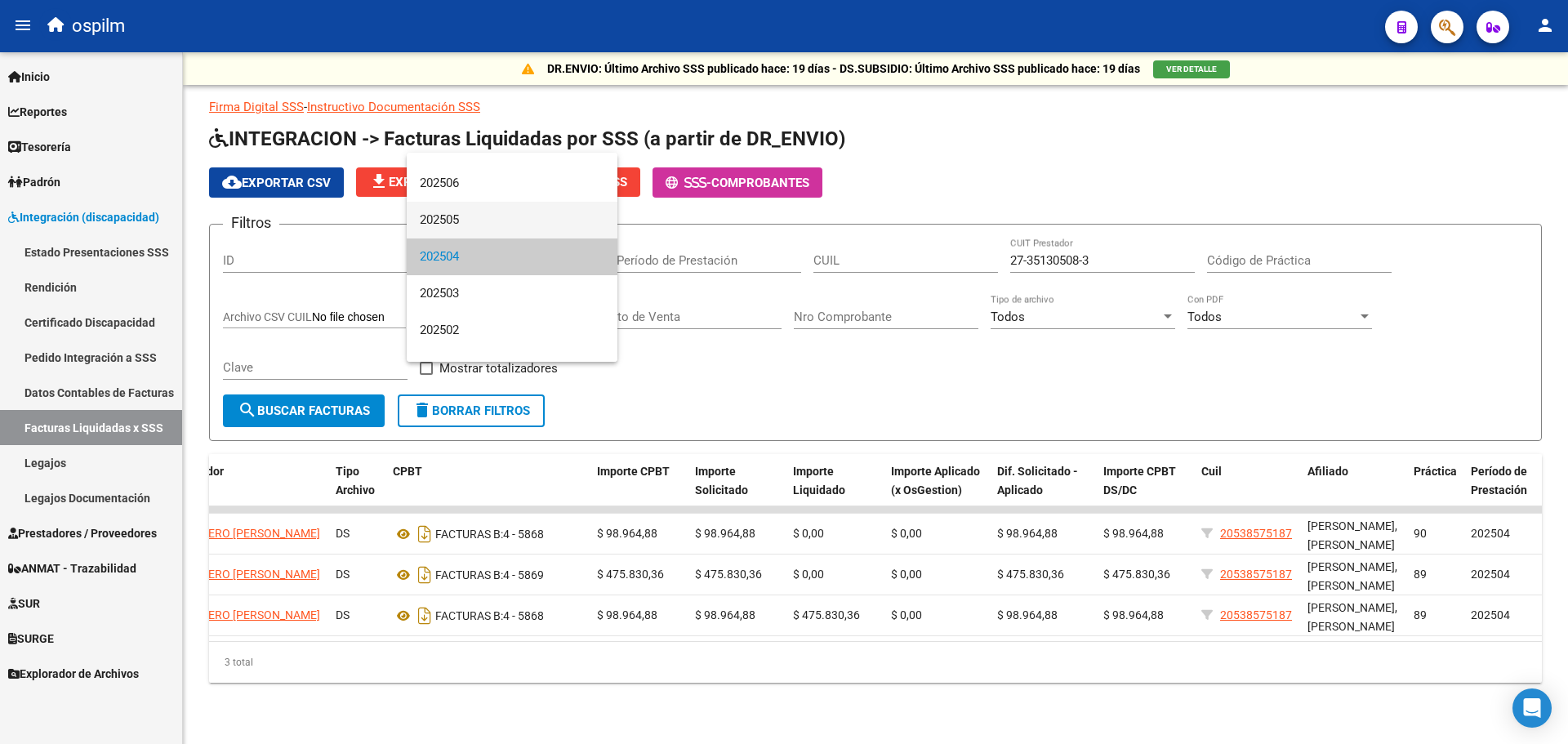
click at [498, 222] on span "202505" at bounding box center [512, 220] width 184 height 37
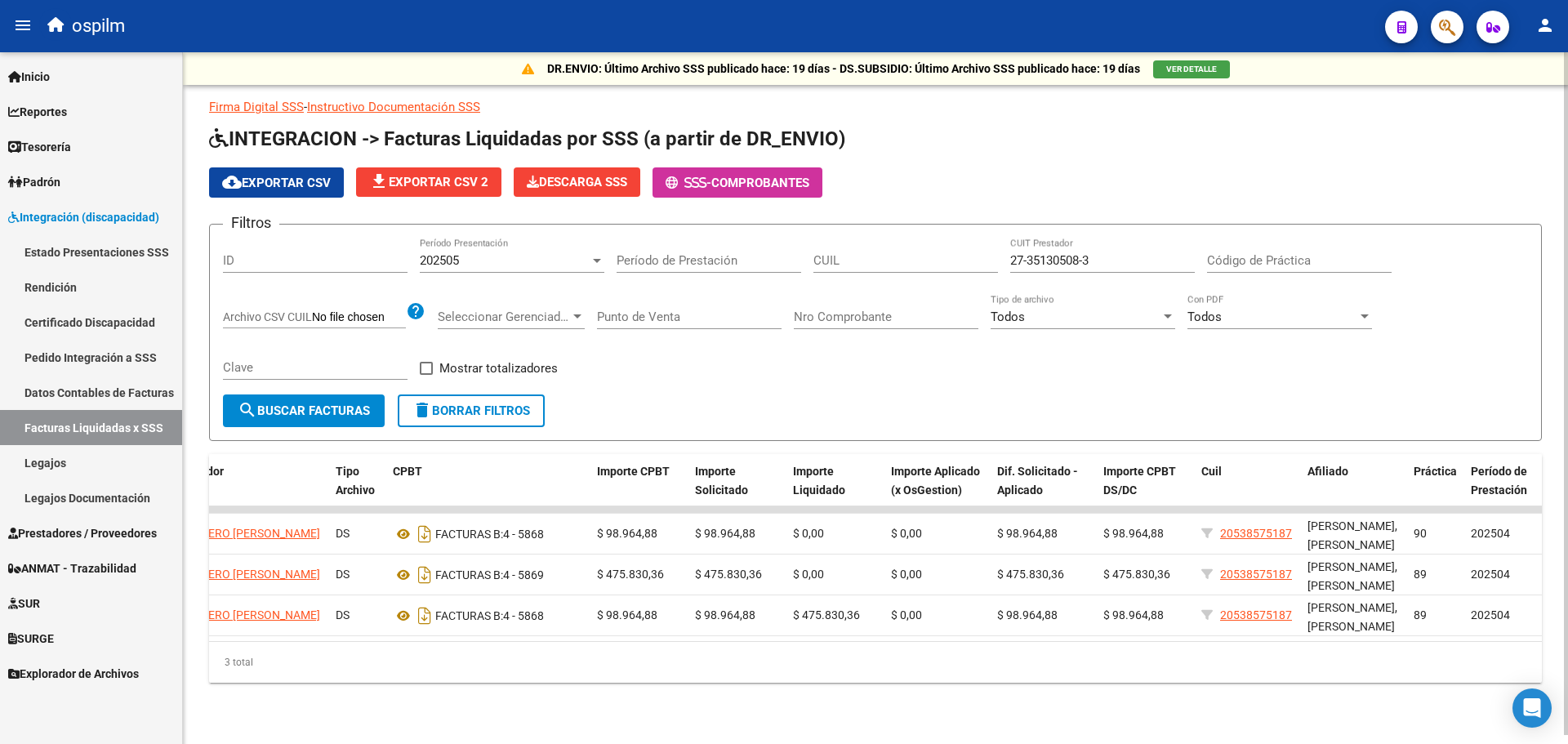
drag, startPoint x: 316, startPoint y: 408, endPoint x: 589, endPoint y: 229, distance: 326.5
click at [600, 192] on app-list-header "INTEGRACION -> Facturas Liquidadas por SSS (a partir de DR_ENVIO) cloud_downloa…" at bounding box center [875, 283] width 1333 height 315
click at [599, 259] on div at bounding box center [597, 261] width 9 height 4
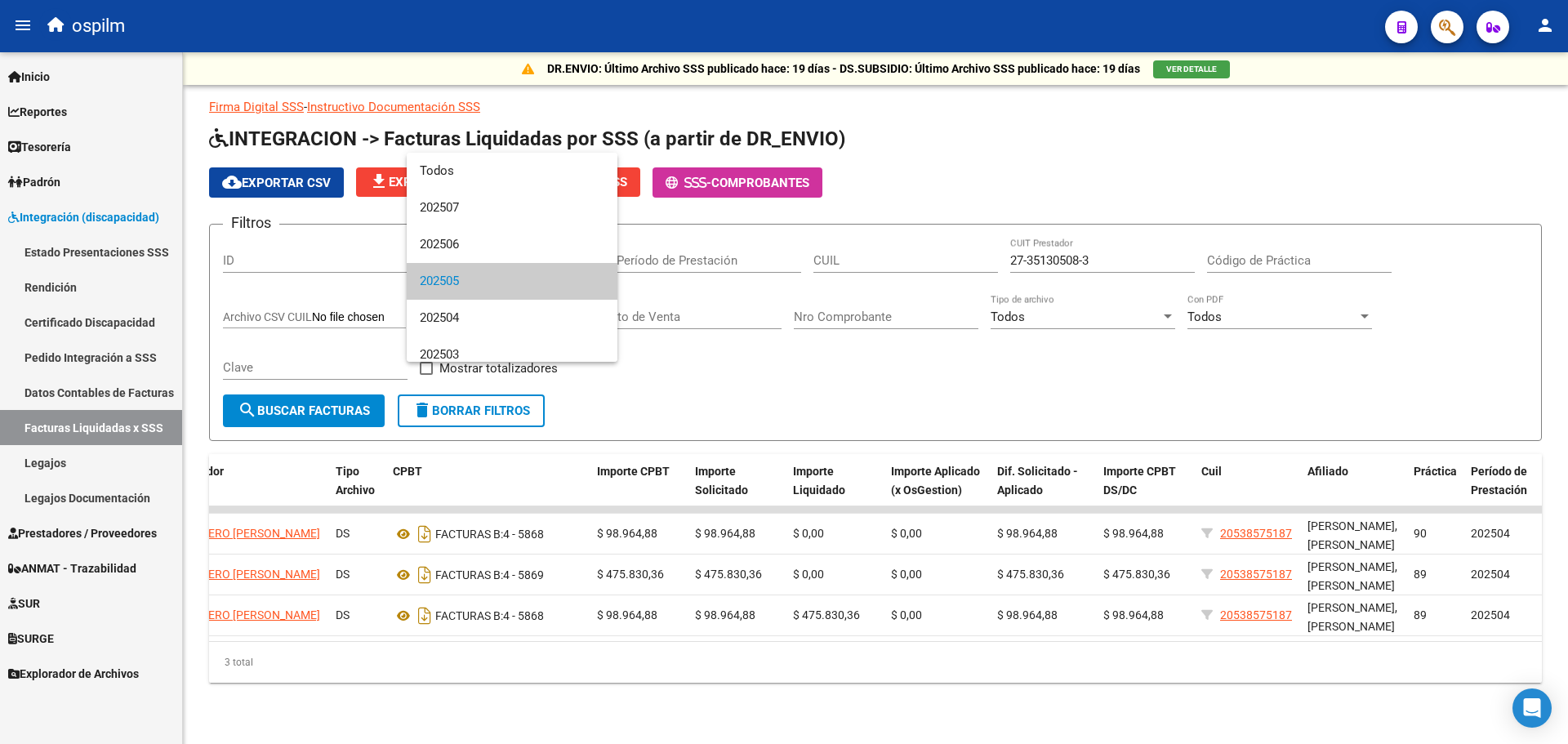
scroll to position [25, 0]
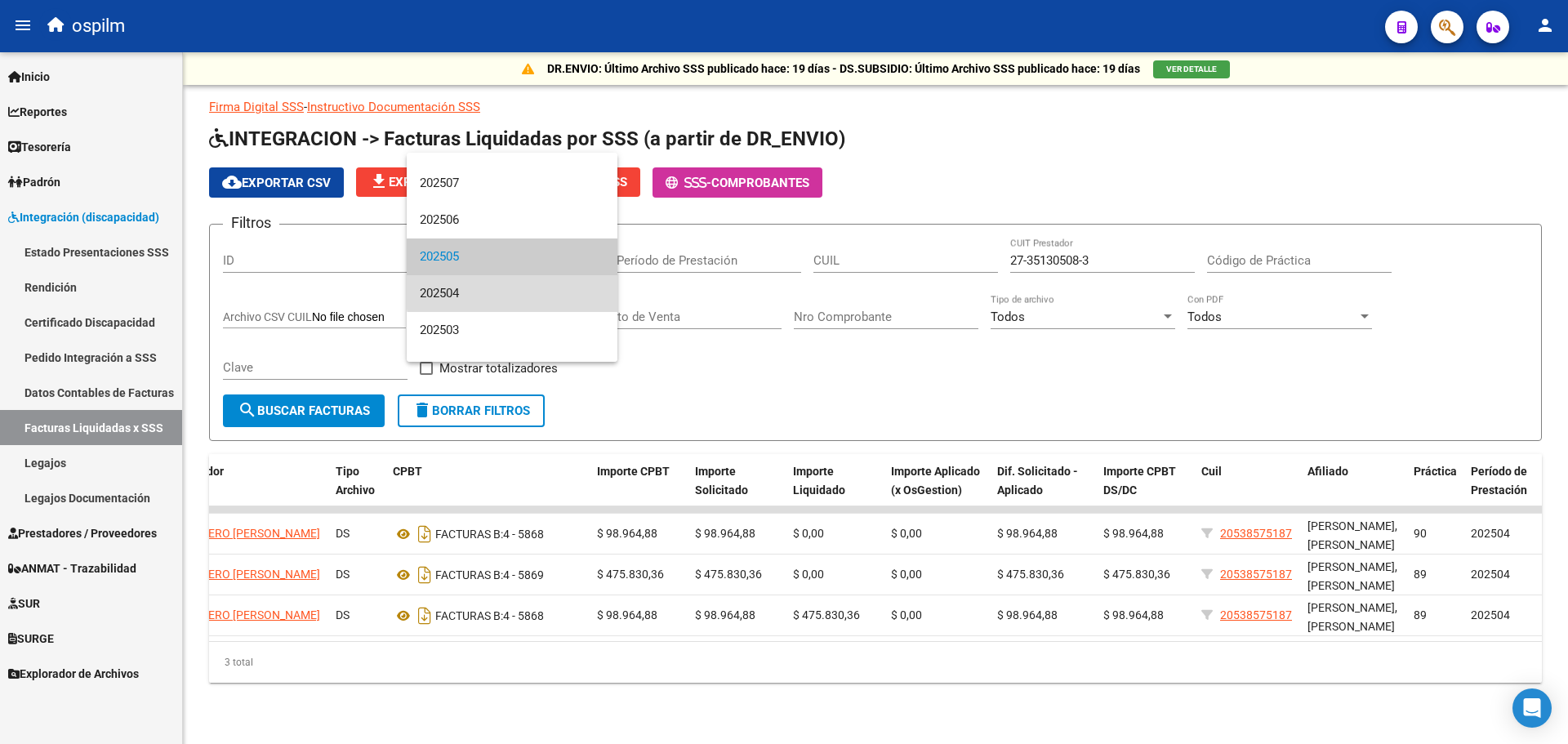
click at [541, 290] on span "202504" at bounding box center [512, 293] width 184 height 37
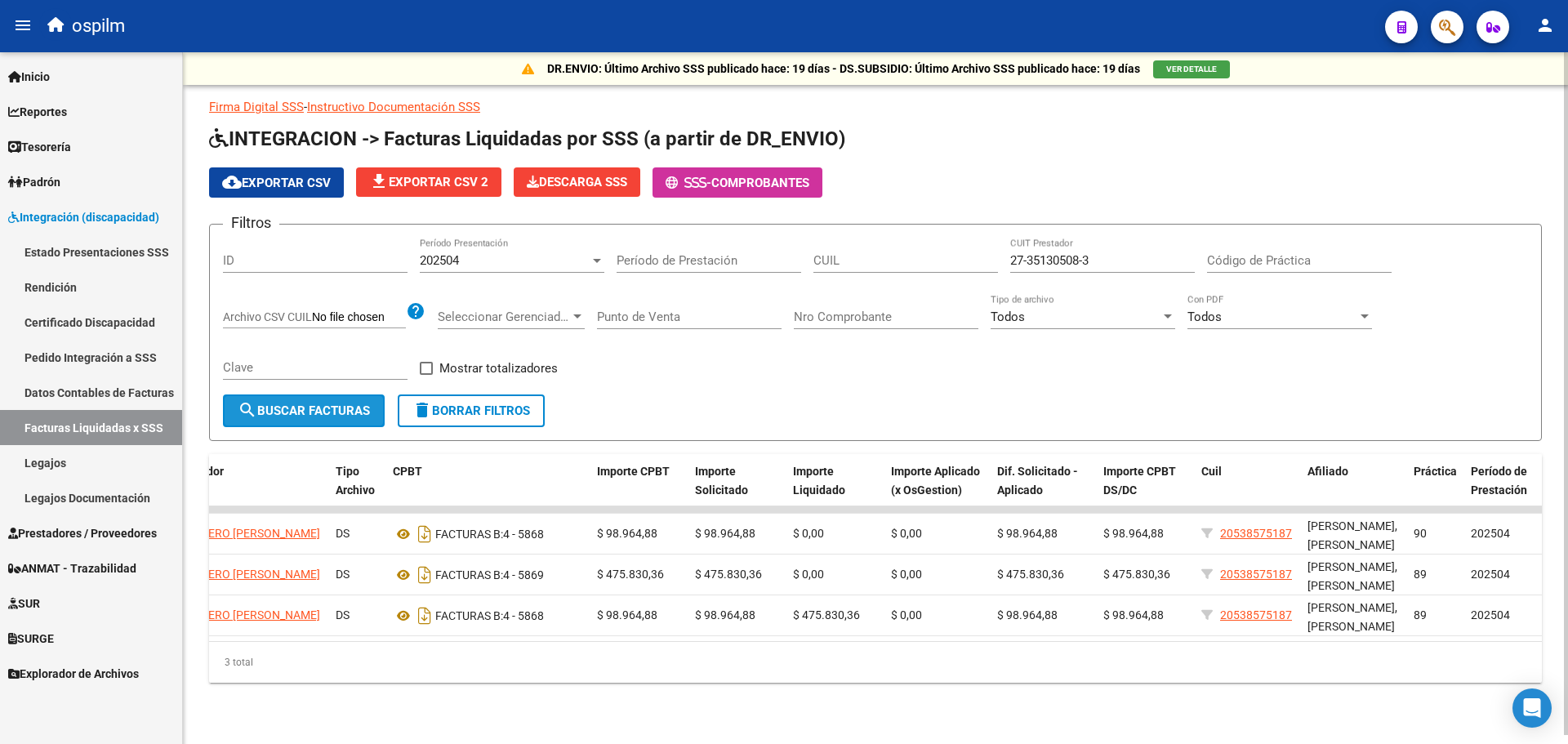
click at [288, 412] on span "search Buscar Facturas" at bounding box center [303, 410] width 132 height 15
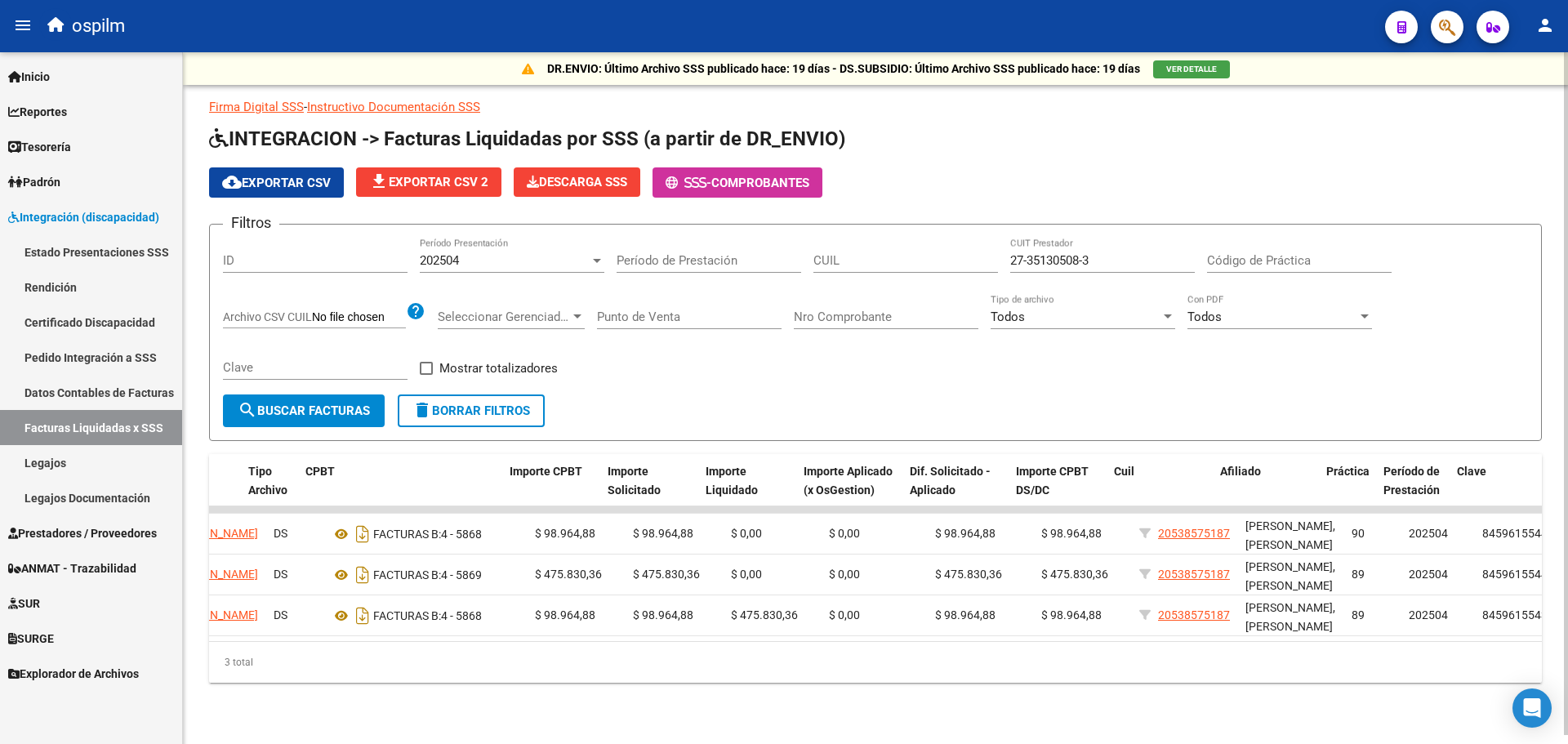
scroll to position [0, 505]
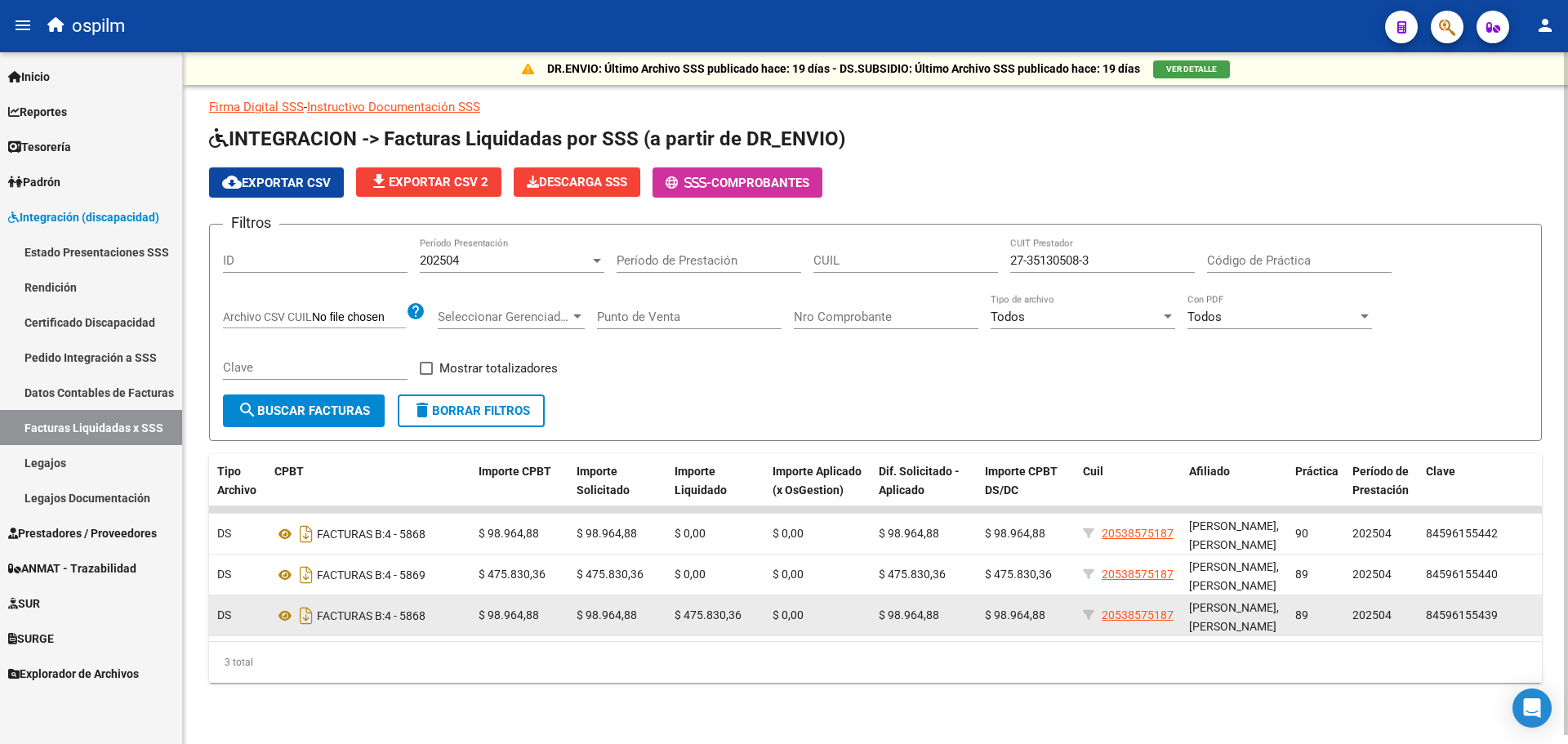
click at [714, 610] on span "$ 475.830,36" at bounding box center [708, 615] width 67 height 13
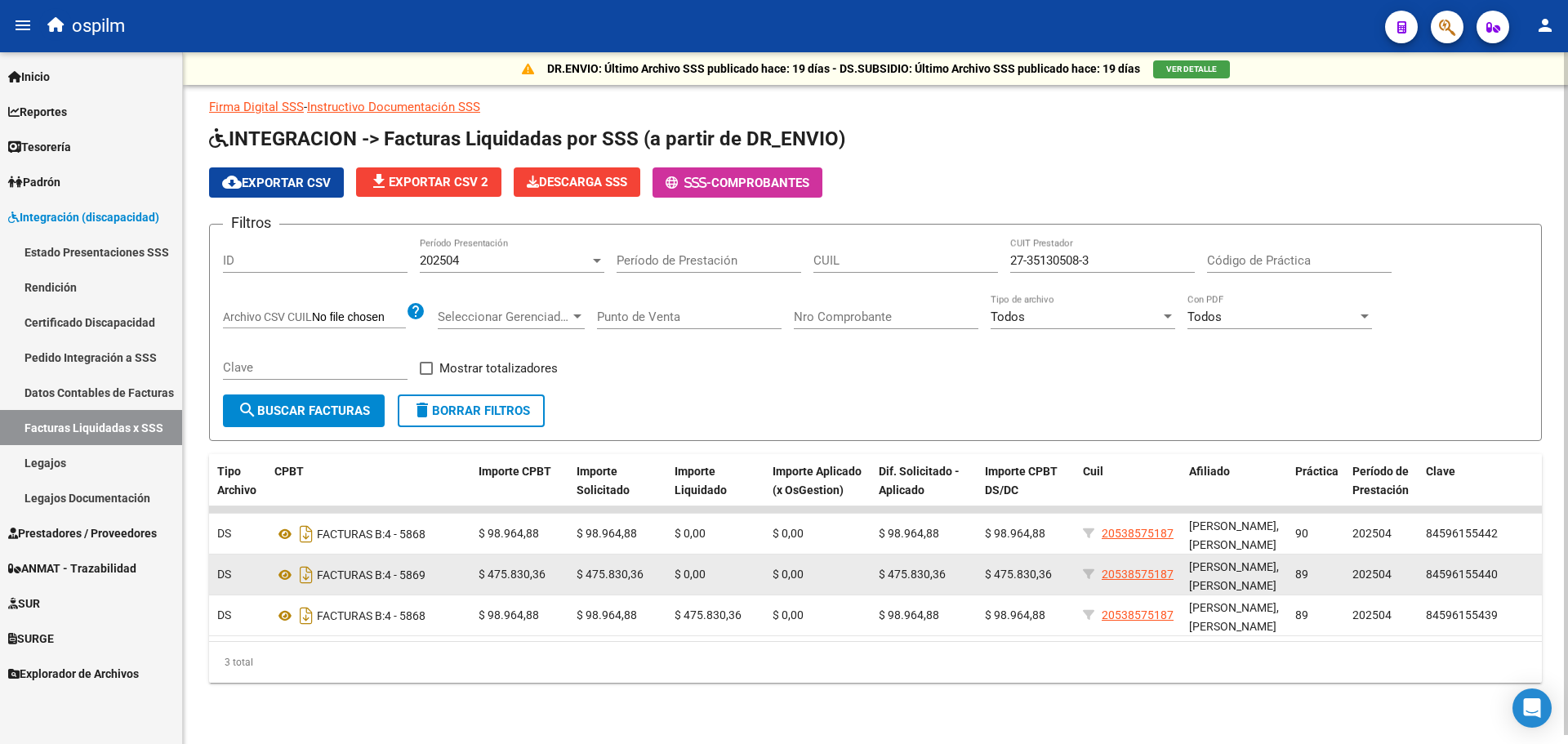
click at [412, 572] on div "FACTURAS B: 4 - 5869" at bounding box center [370, 575] width 191 height 26
drag, startPoint x: 412, startPoint y: 572, endPoint x: 514, endPoint y: 572, distance: 102.0
click at [514, 572] on div "19234 202504 S02 - SCIENTIS 27351305083 PASQUERO ROMINA VANINA DS FACTURAS B: 4…" at bounding box center [623, 575] width 1838 height 41
drag, startPoint x: 374, startPoint y: 572, endPoint x: 925, endPoint y: 563, distance: 551.1
click at [925, 563] on div "19234 202504 S02 - SCIENTIS 27351305083 PASQUERO ROMINA VANINA DS FACTURAS B: 4…" at bounding box center [623, 575] width 1838 height 41
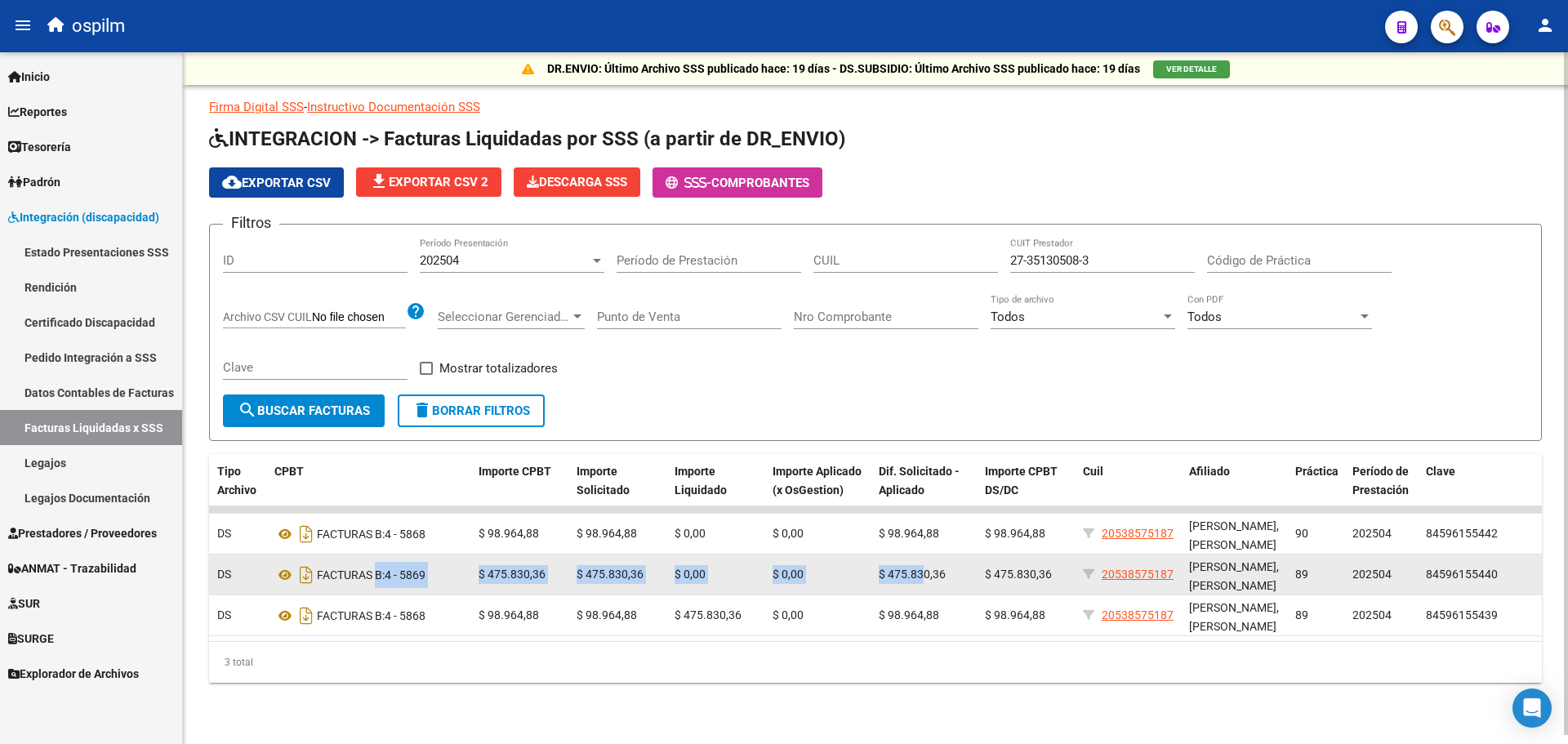
click at [615, 577] on span "$ 475.830,36" at bounding box center [610, 574] width 67 height 13
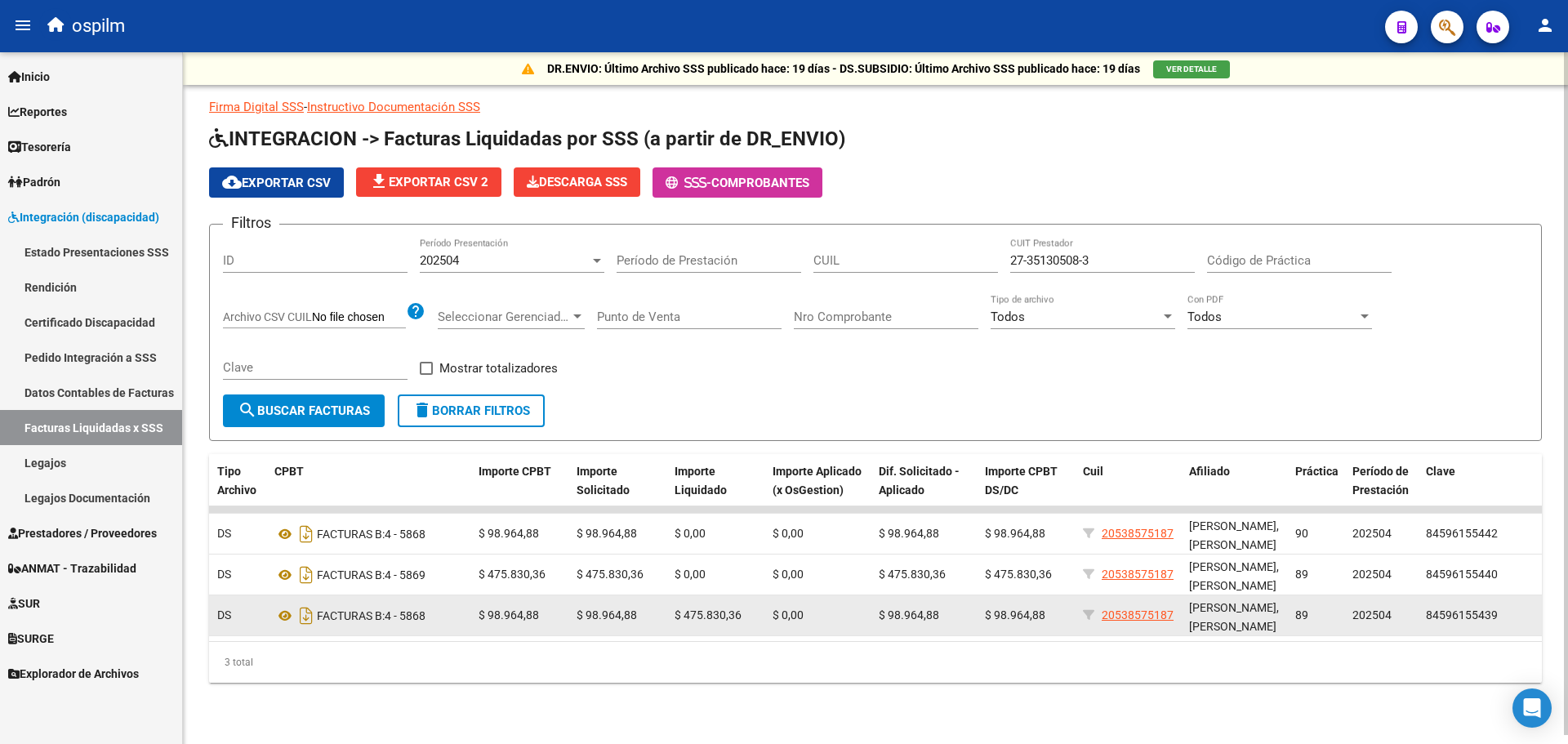
click at [411, 612] on div "FACTURAS B: 4 - 5868" at bounding box center [370, 616] width 191 height 26
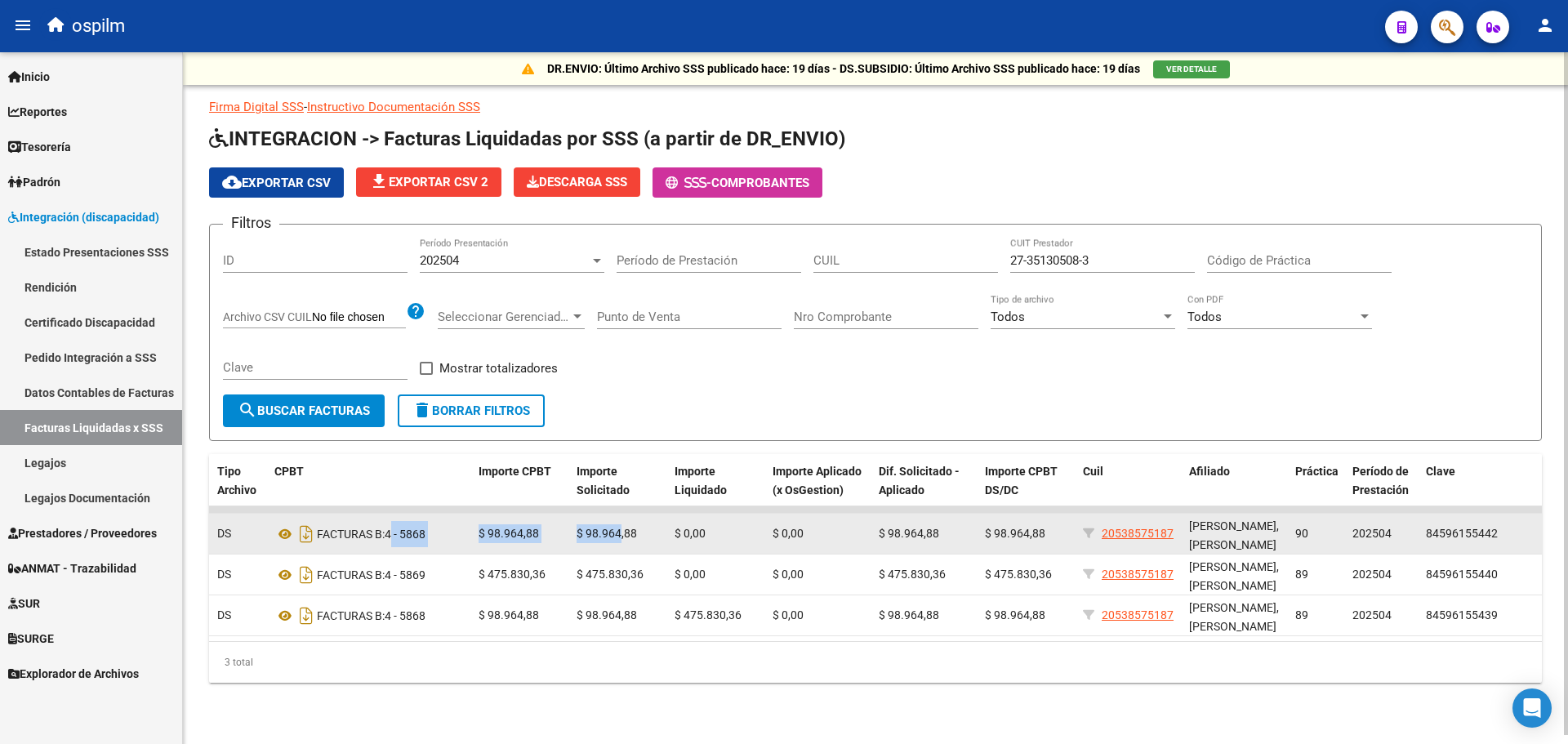
drag, startPoint x: 395, startPoint y: 524, endPoint x: 619, endPoint y: 530, distance: 224.1
click at [619, 530] on div "19236 202504 S02 - SCIENTIS 27351305083 PASQUERO ROMINA VANINA DS FACTURAS B: 4…" at bounding box center [623, 535] width 1838 height 41
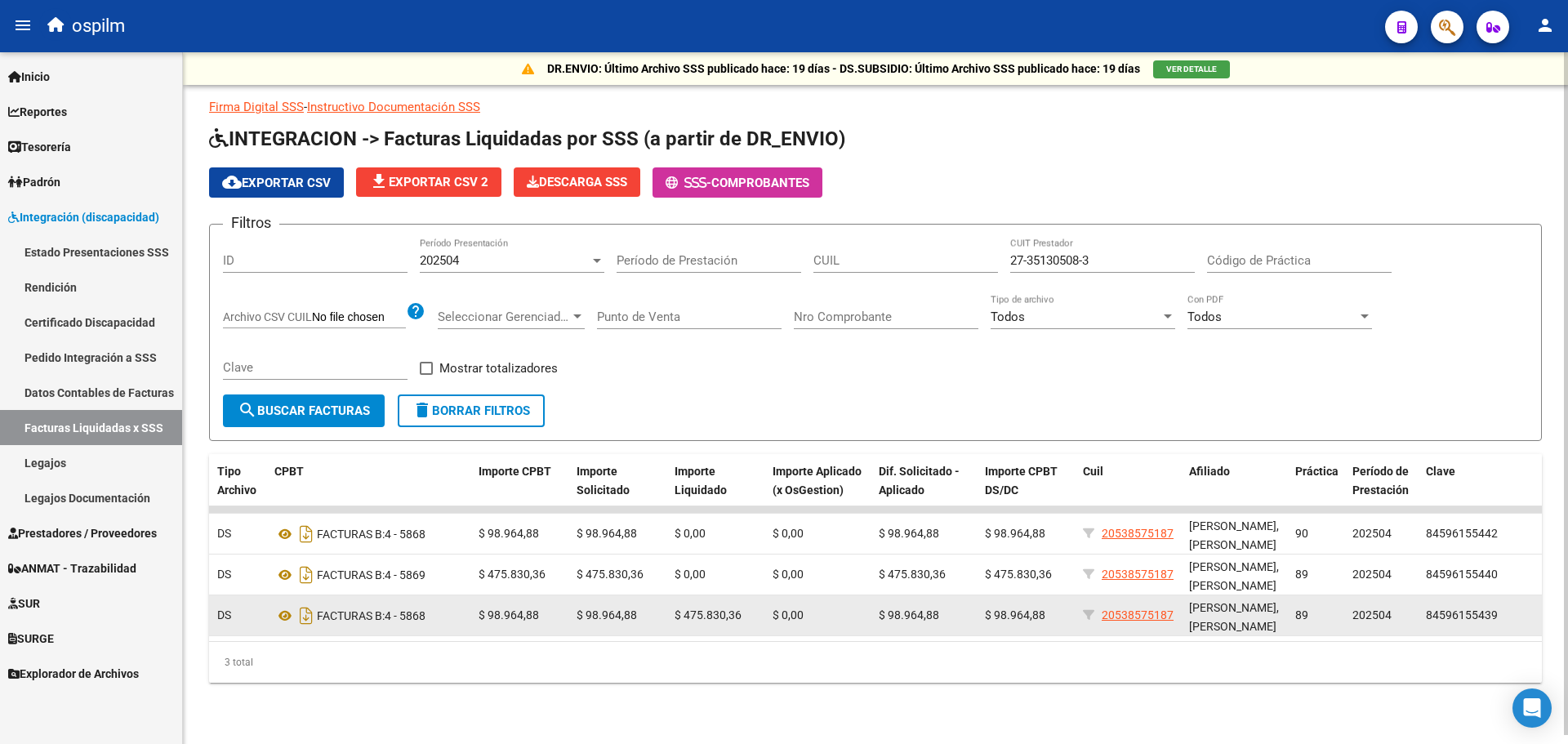
click at [444, 618] on div "FACTURAS B: 4 - 5868" at bounding box center [370, 616] width 191 height 26
click at [404, 610] on div "FACTURAS B: 4 - 5868" at bounding box center [370, 616] width 191 height 26
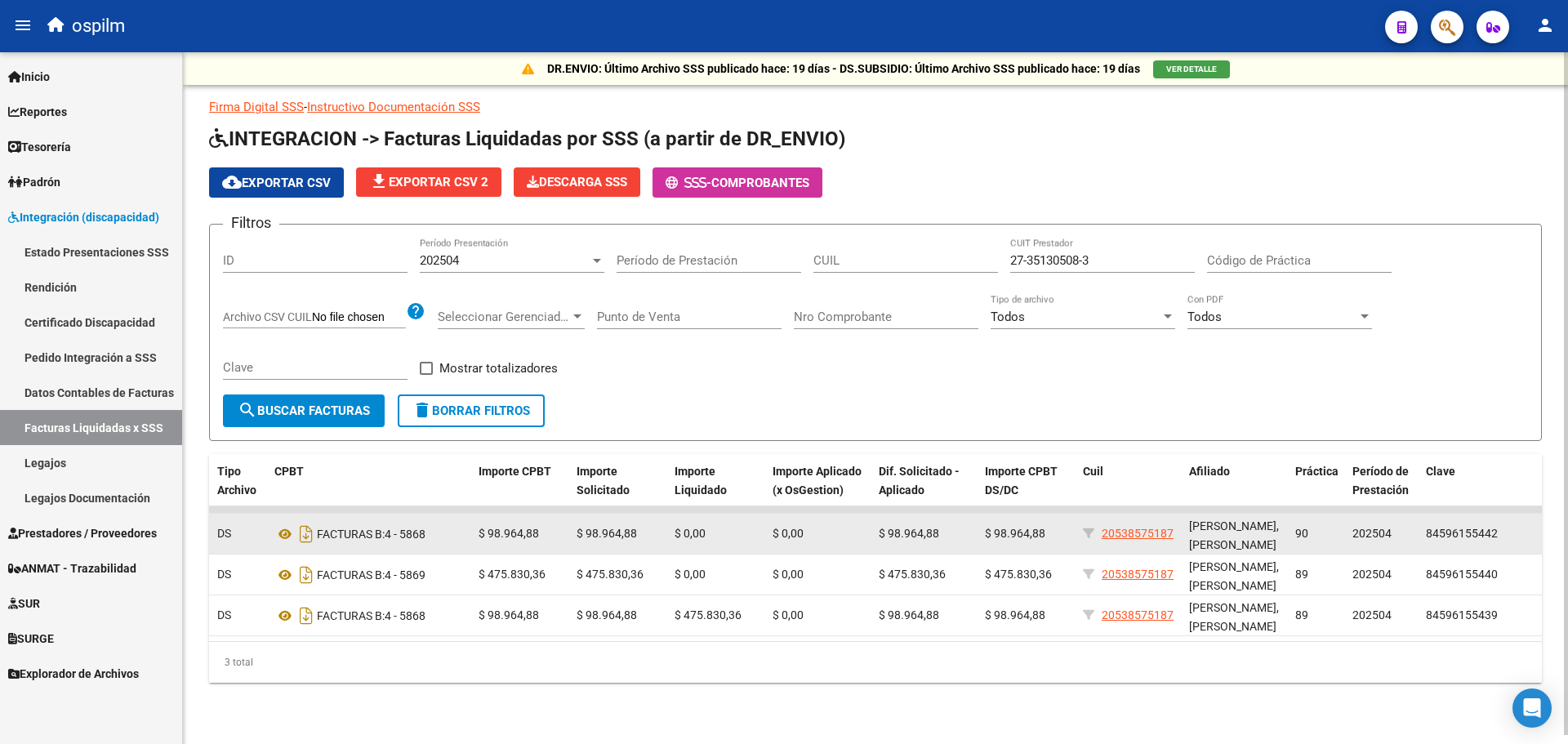
click at [421, 531] on div "FACTURAS B: 4 - 5868" at bounding box center [370, 534] width 191 height 26
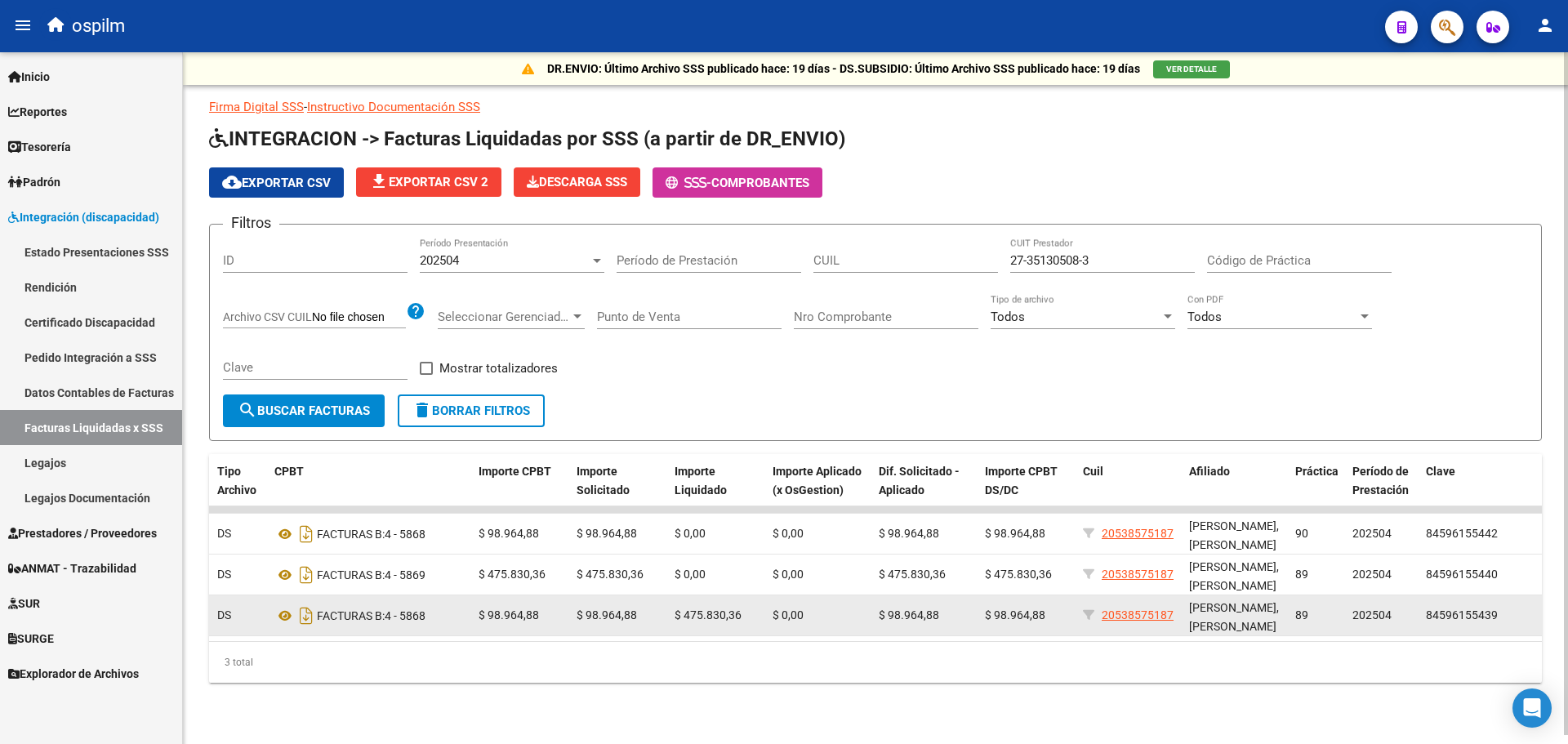
click at [1303, 612] on span "89" at bounding box center [1302, 615] width 13 height 13
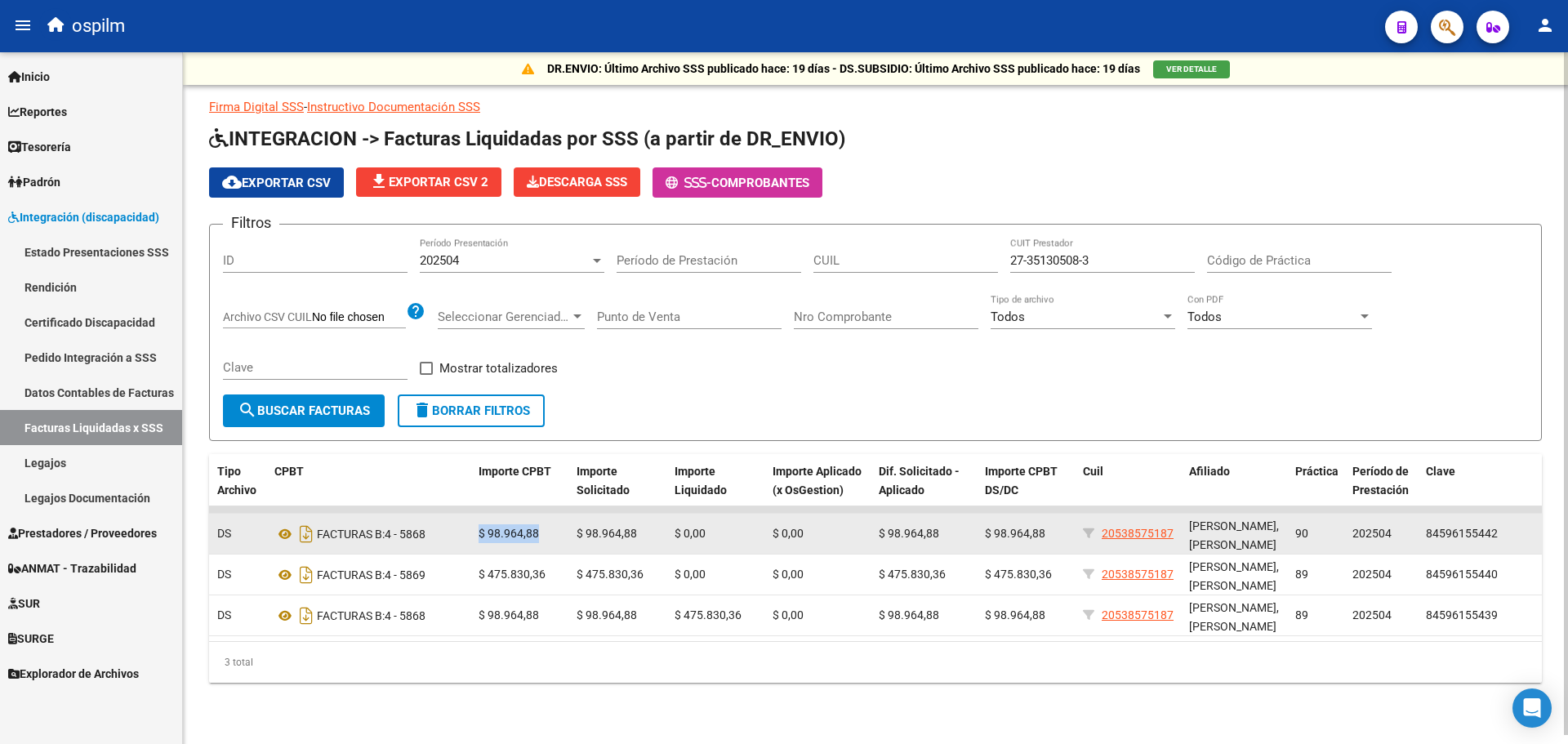
drag, startPoint x: 425, startPoint y: 520, endPoint x: 550, endPoint y: 522, distance: 125.0
click at [550, 522] on div "19236 202504 S02 - SCIENTIS 27351305083 PASQUERO ROMINA VANINA DS FACTURAS B: 4…" at bounding box center [623, 535] width 1838 height 41
click at [423, 536] on div "FACTURAS B: 4 - 5868" at bounding box center [370, 534] width 191 height 26
click at [416, 535] on div "FACTURAS B: 4 - 5868" at bounding box center [370, 534] width 191 height 26
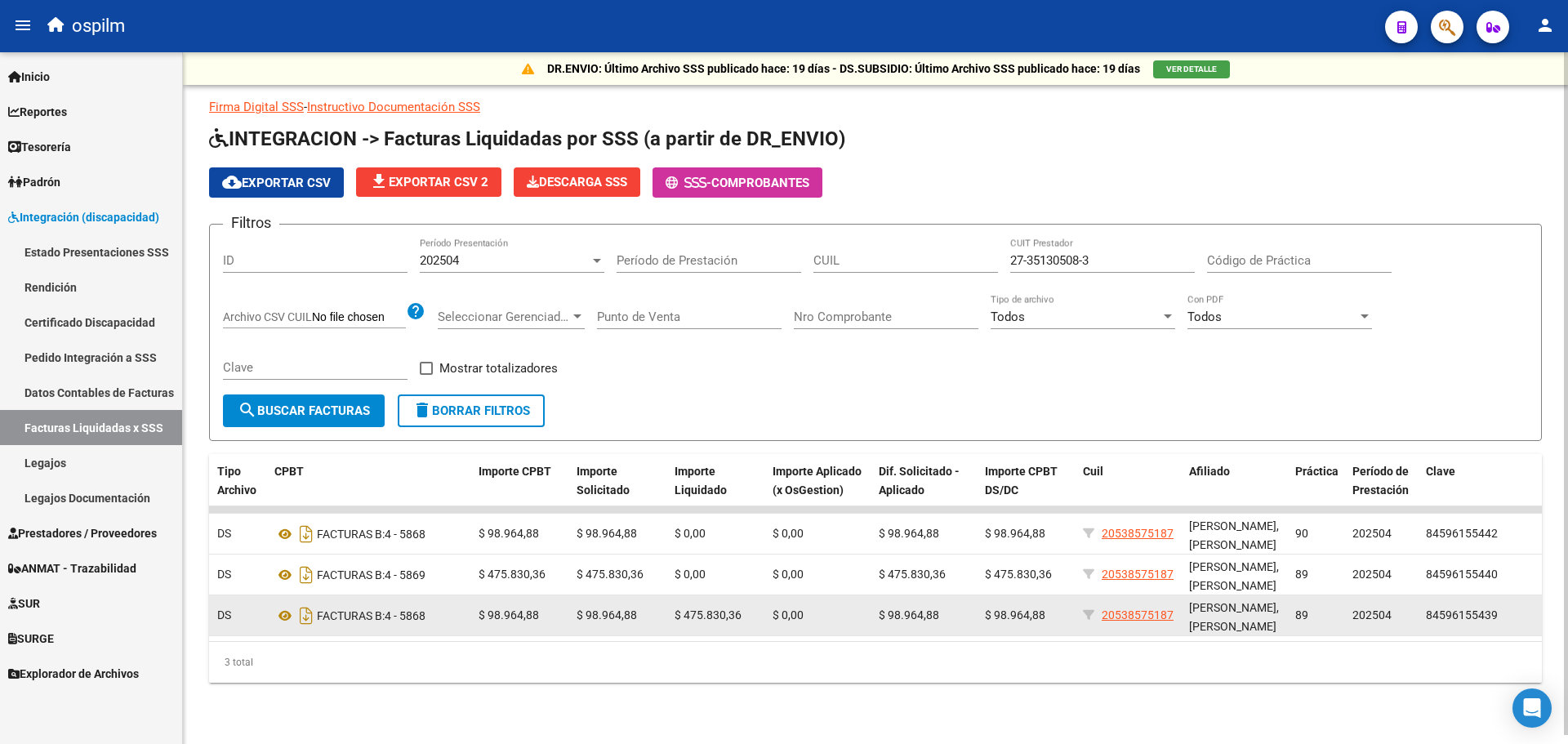
click at [428, 618] on div "FACTURAS B: 4 - 5868" at bounding box center [370, 616] width 191 height 26
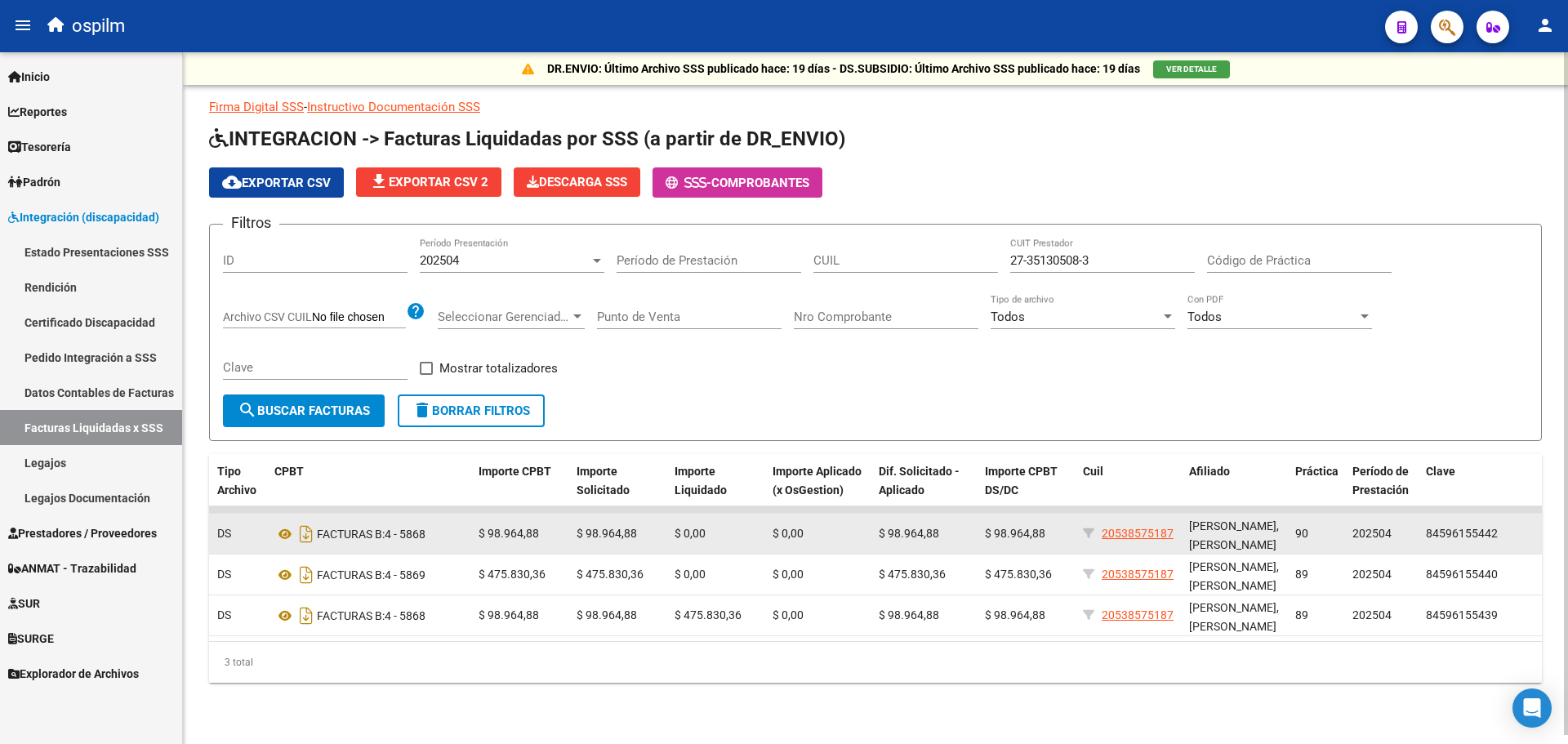
click at [424, 530] on div "FACTURAS B: 4 - 5868" at bounding box center [370, 534] width 191 height 26
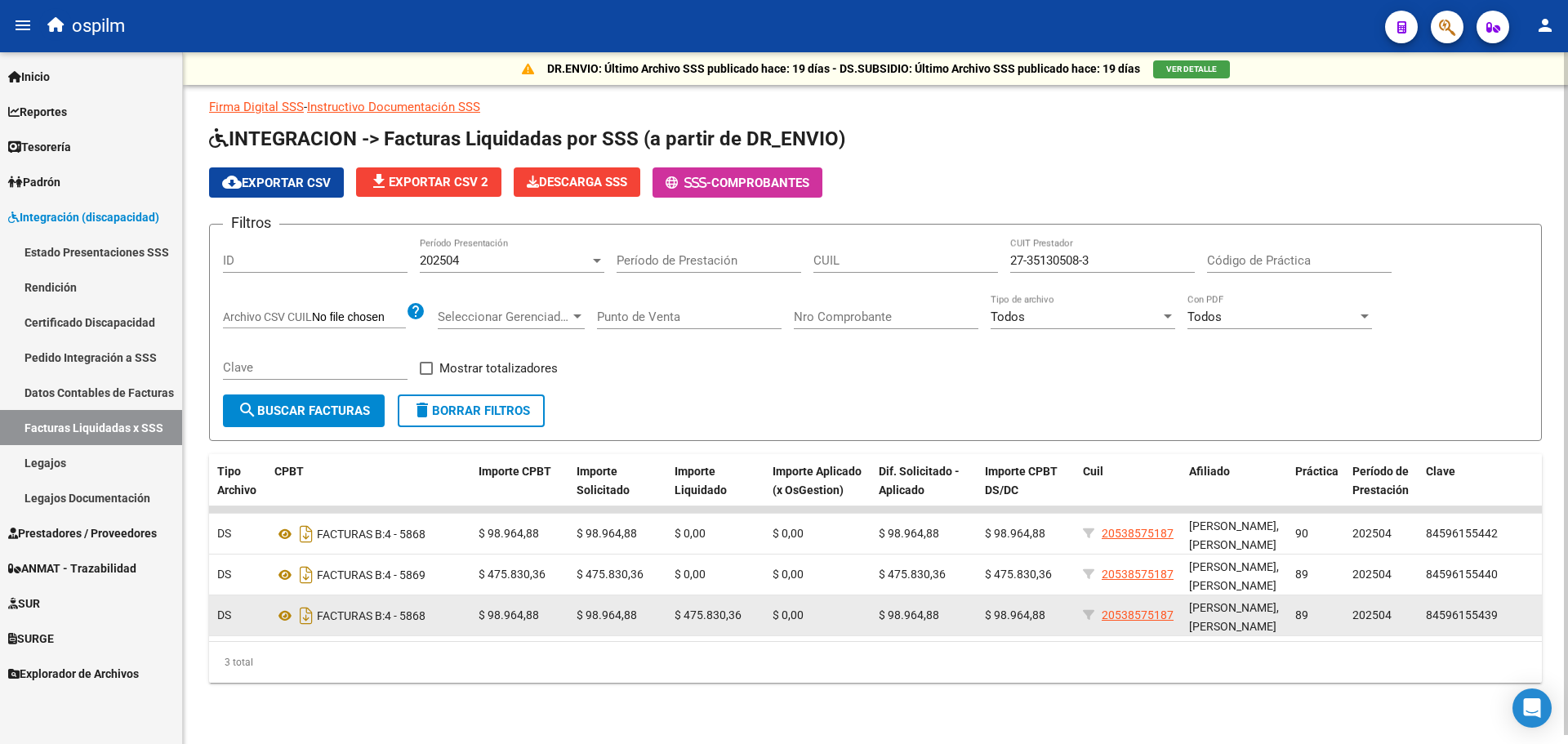
click at [423, 613] on div "FACTURAS B: 4 - 5868" at bounding box center [370, 616] width 191 height 26
click at [1305, 610] on span "89" at bounding box center [1302, 615] width 13 height 13
click at [1302, 610] on span "89" at bounding box center [1302, 615] width 13 height 13
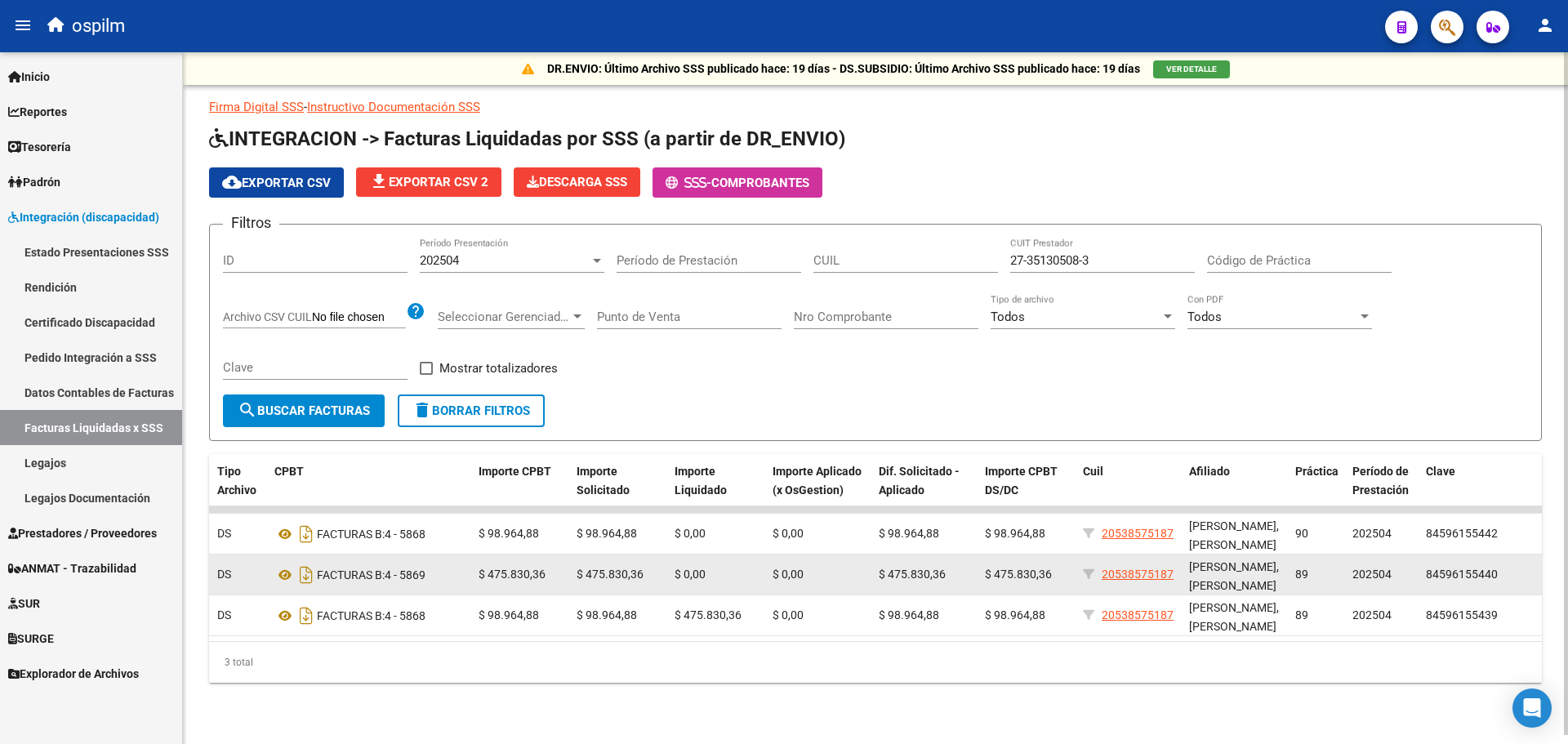
click at [418, 569] on div "FACTURAS B: 4 - 5869" at bounding box center [370, 575] width 191 height 26
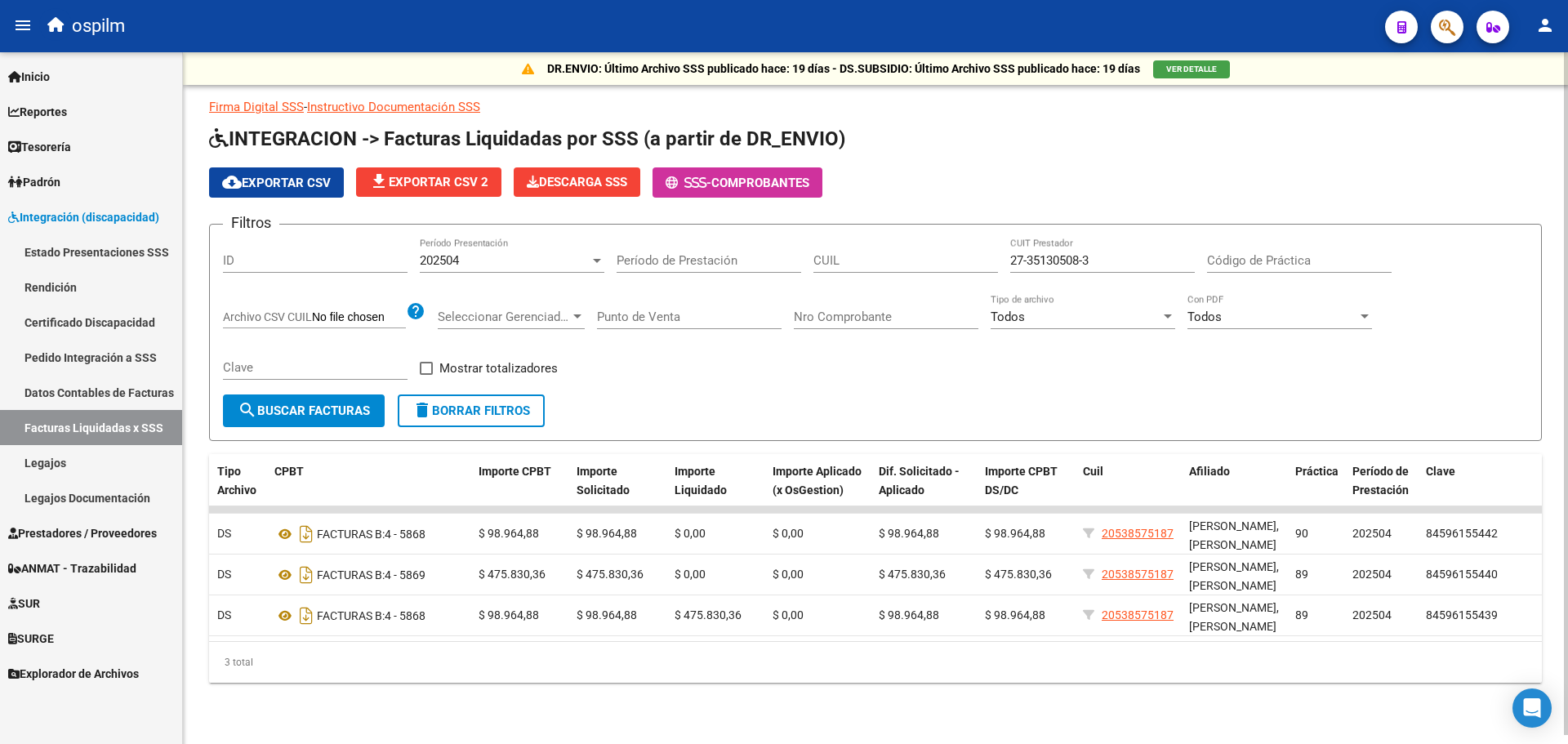
click at [595, 259] on div at bounding box center [597, 261] width 9 height 4
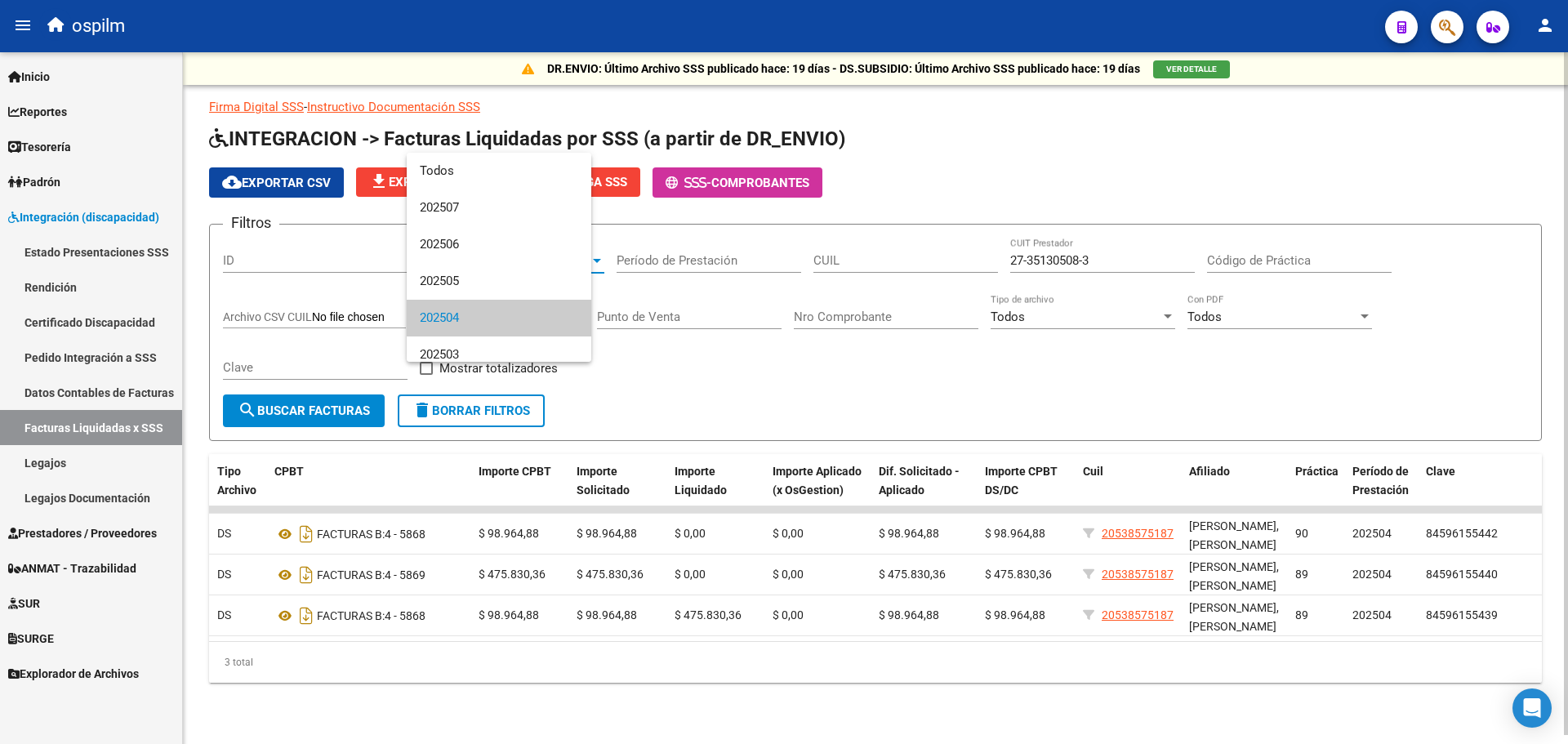
scroll to position [62, 0]
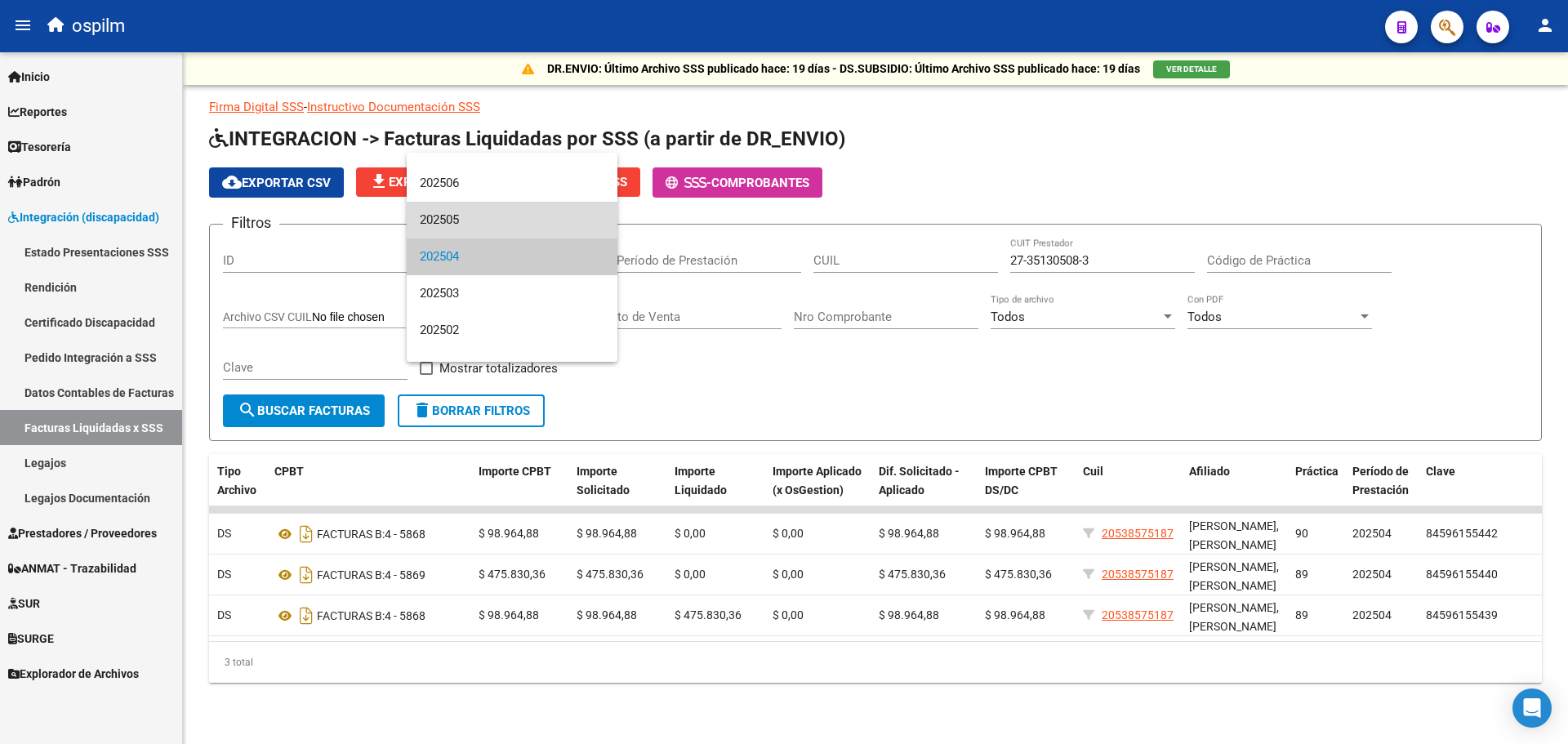
click at [532, 226] on span "202505" at bounding box center [512, 220] width 184 height 37
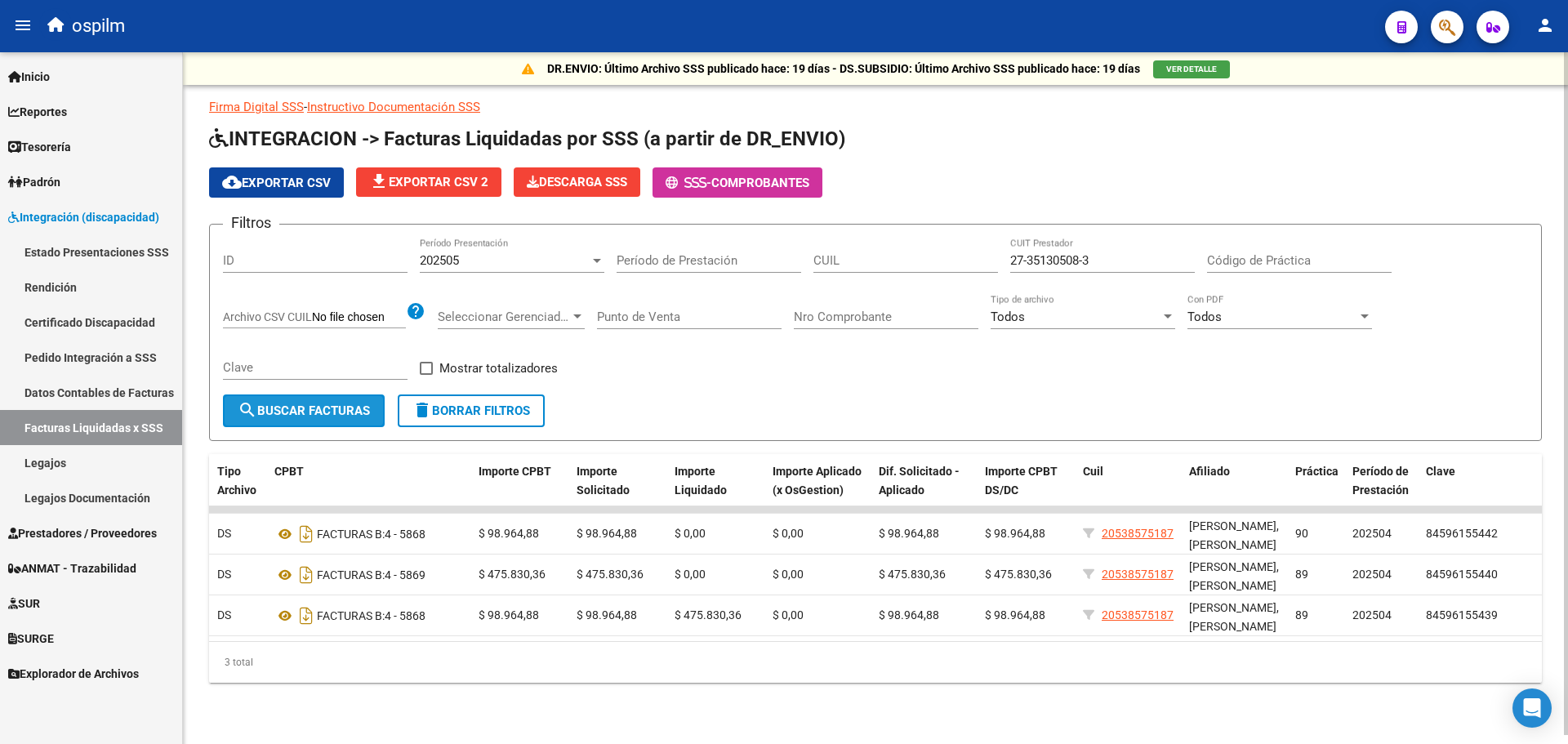
click at [325, 407] on span "search Buscar Facturas" at bounding box center [303, 410] width 132 height 15
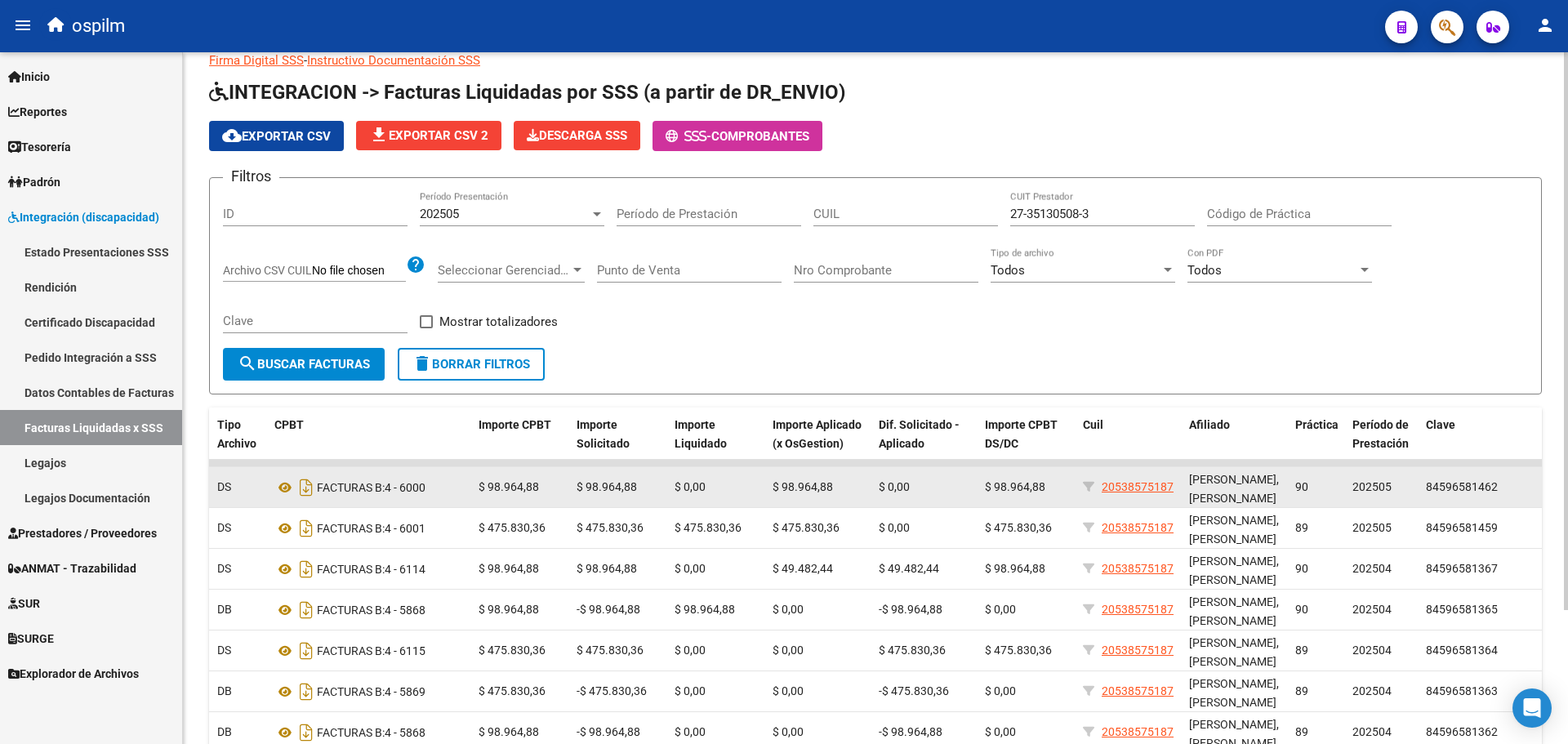
scroll to position [85, 0]
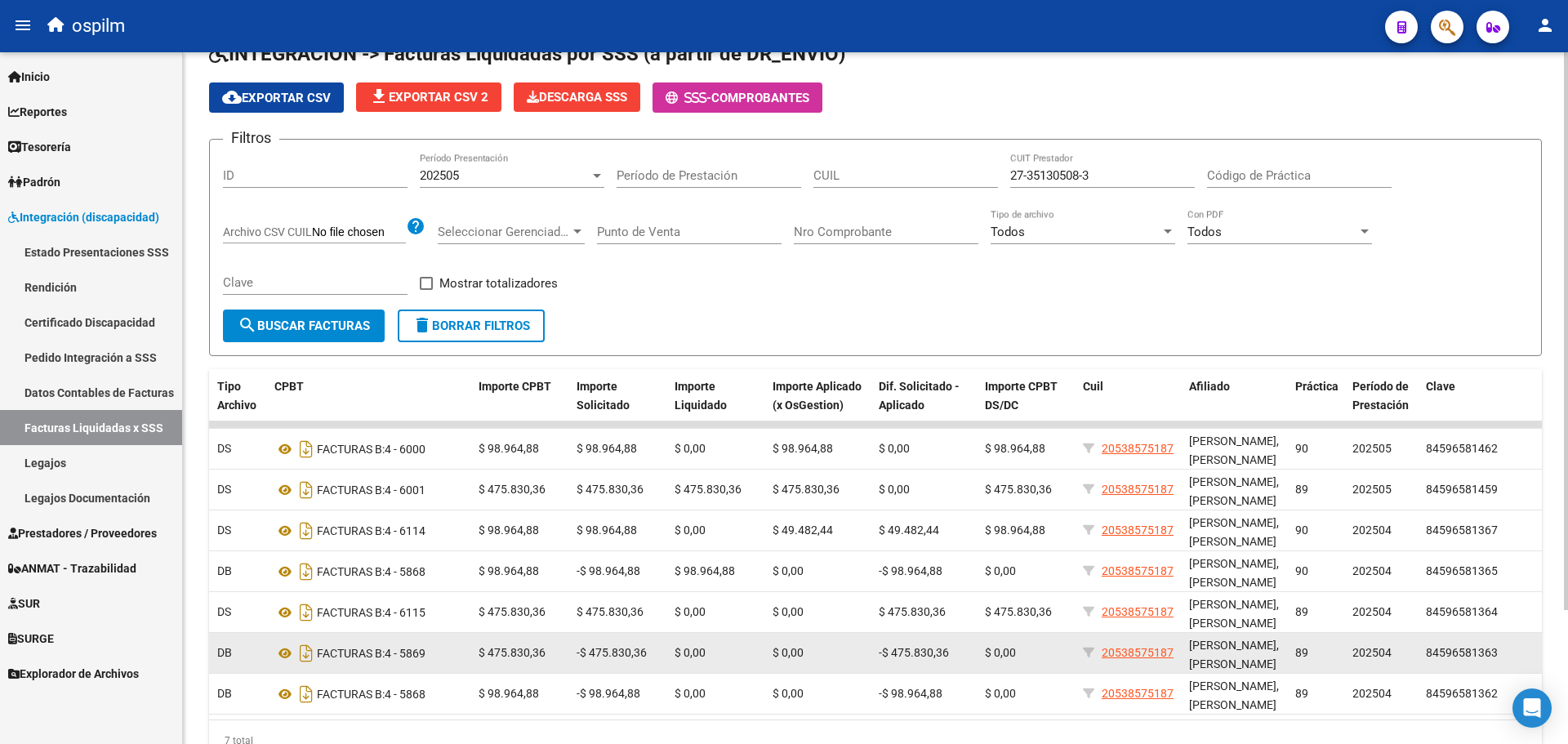
click at [213, 660] on datatable-body-cell "DB" at bounding box center [239, 653] width 57 height 40
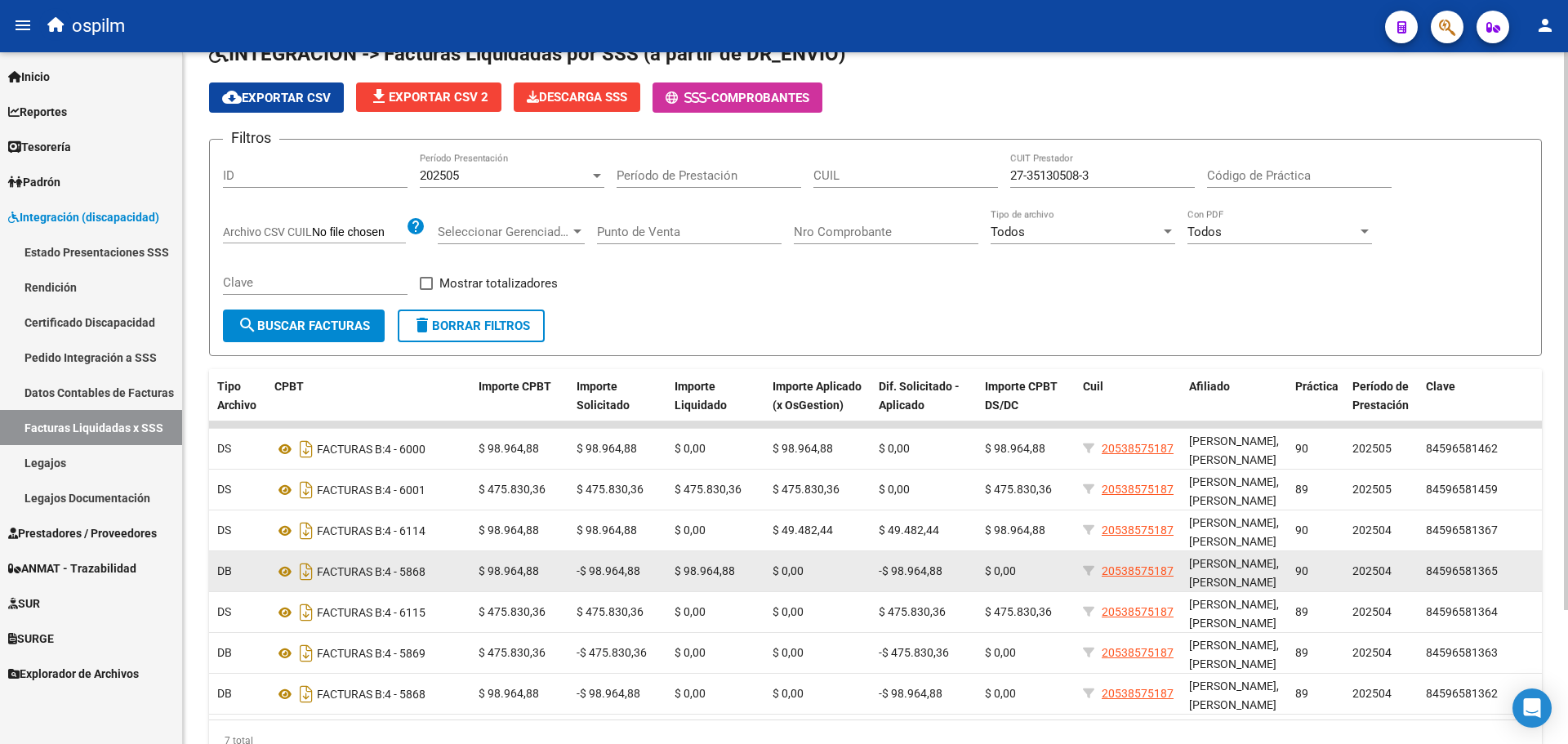
drag, startPoint x: 215, startPoint y: 683, endPoint x: 240, endPoint y: 586, distance: 100.2
click at [215, 673] on datatable-scroller "19578 202505 S02 - SCIENTIS 27351305083 PASQUERO ROMINA VANINA DS FACTURAS B: 4…" at bounding box center [371, 568] width 1333 height 293
click at [231, 572] on span "DB" at bounding box center [224, 571] width 15 height 13
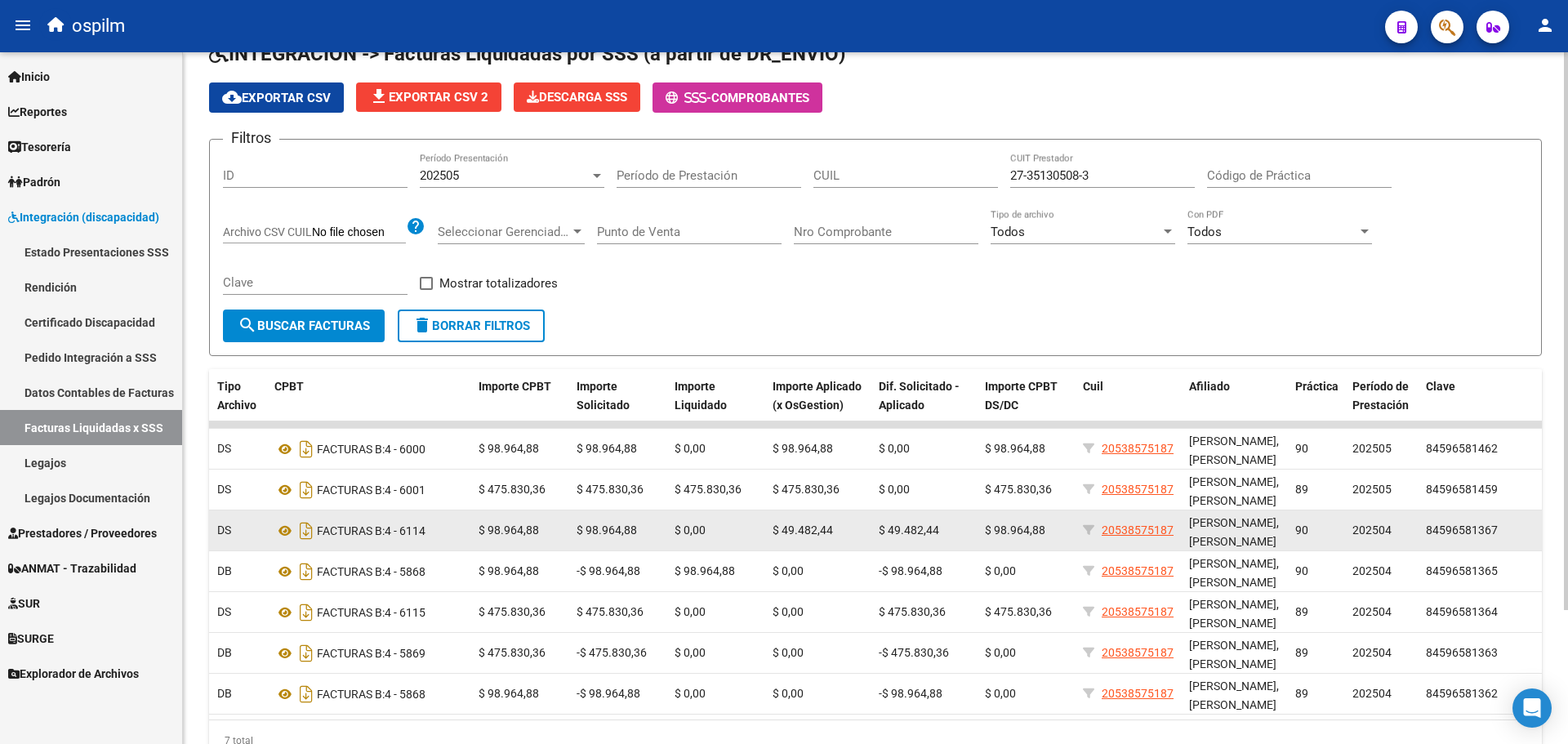
click at [423, 530] on div "FACTURAS B: 4 - 6114" at bounding box center [370, 530] width 191 height 26
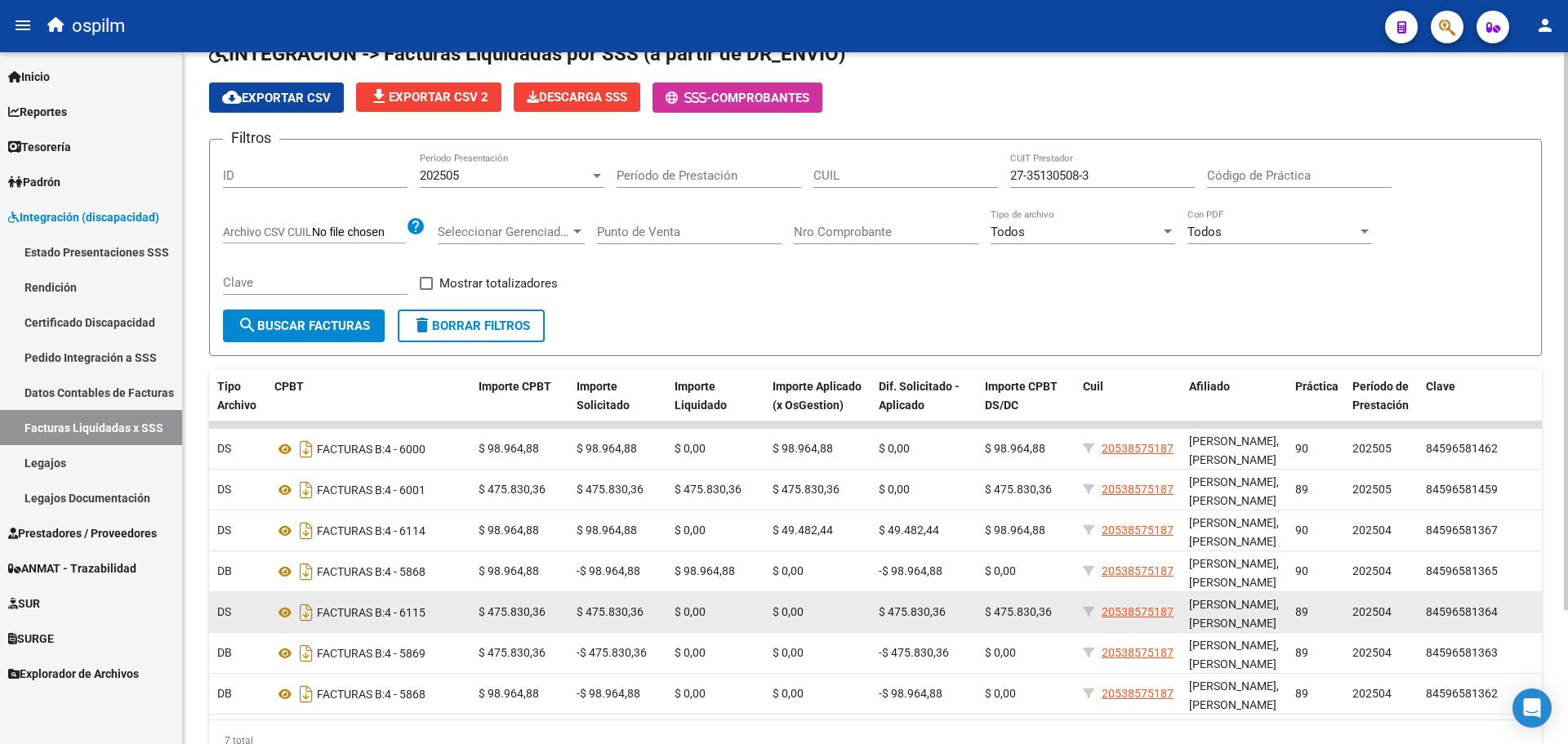
click at [418, 610] on div "FACTURAS B: 4 - 6115" at bounding box center [370, 612] width 191 height 26
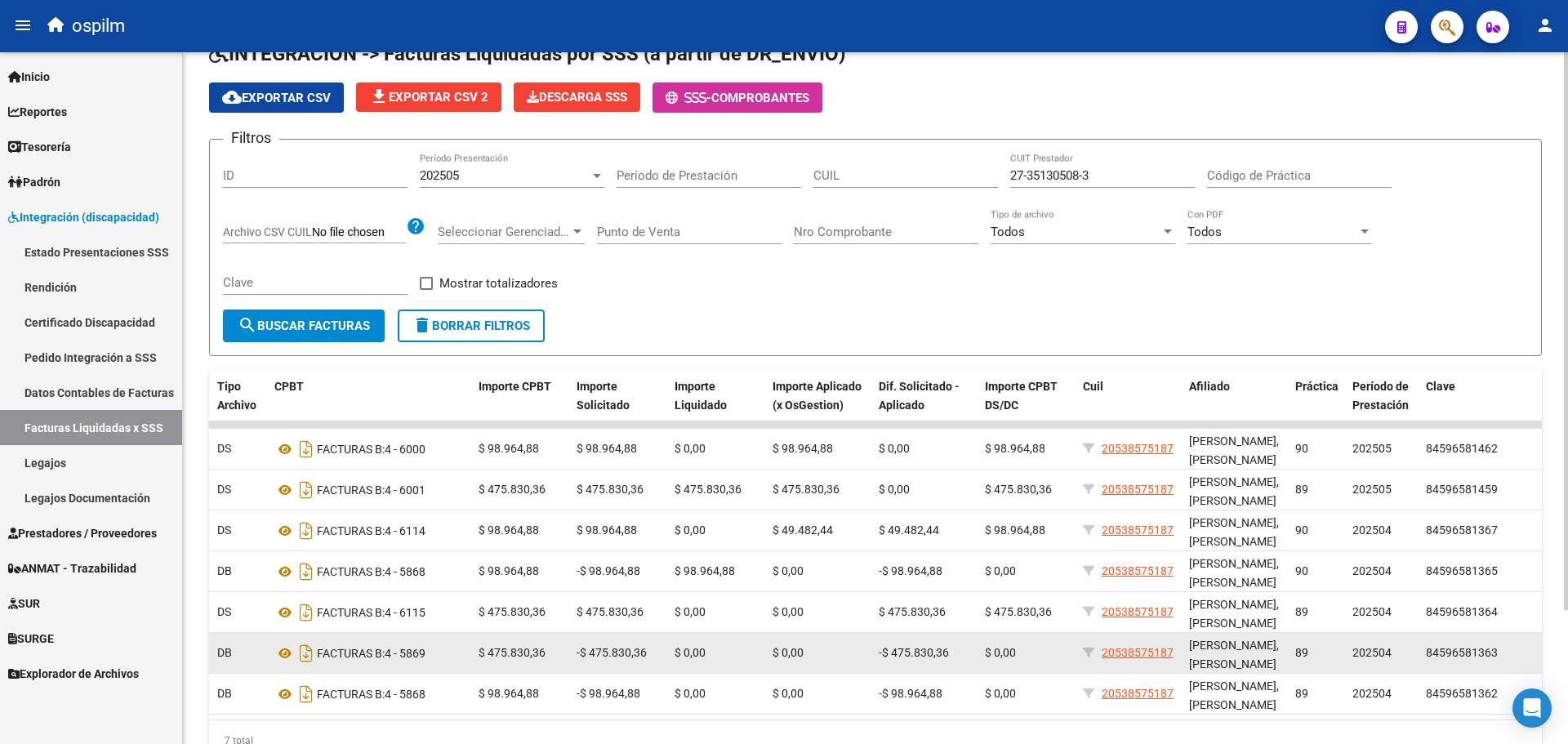
click at [675, 647] on span "$ 0,00" at bounding box center [690, 653] width 31 height 13
drag, startPoint x: 675, startPoint y: 647, endPoint x: 1040, endPoint y: 657, distance: 365.1
click at [1040, 657] on div "19479 202505 S02 - SCIENTIS 27351305083 PASQUERO ROMINA VANINA DB FACTURAS B: 4…" at bounding box center [623, 653] width 1838 height 41
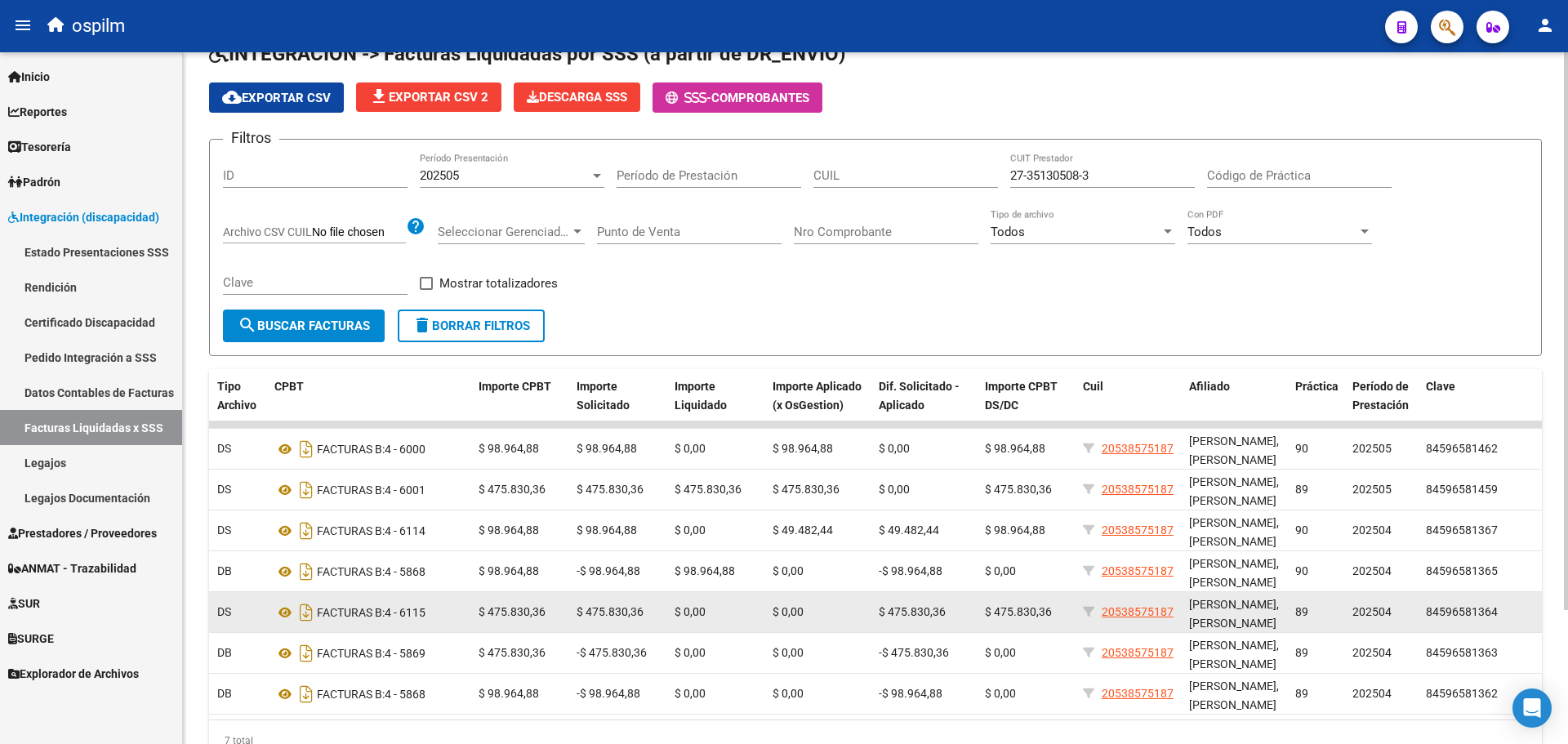
click at [459, 610] on div "FACTURAS B: 4 - 6115" at bounding box center [370, 612] width 191 height 26
drag, startPoint x: 418, startPoint y: 609, endPoint x: 707, endPoint y: 618, distance: 289.1
click at [423, 609] on div "FACTURAS B: 4 - 6115" at bounding box center [370, 612] width 191 height 26
drag, startPoint x: 664, startPoint y: 614, endPoint x: 948, endPoint y: 618, distance: 284.0
click at [948, 618] on div "19480 202505 S02 - SCIENTIS 27351305083 PASQUERO ROMINA VANINA DS FACTURAS B: 4…" at bounding box center [623, 612] width 1838 height 41
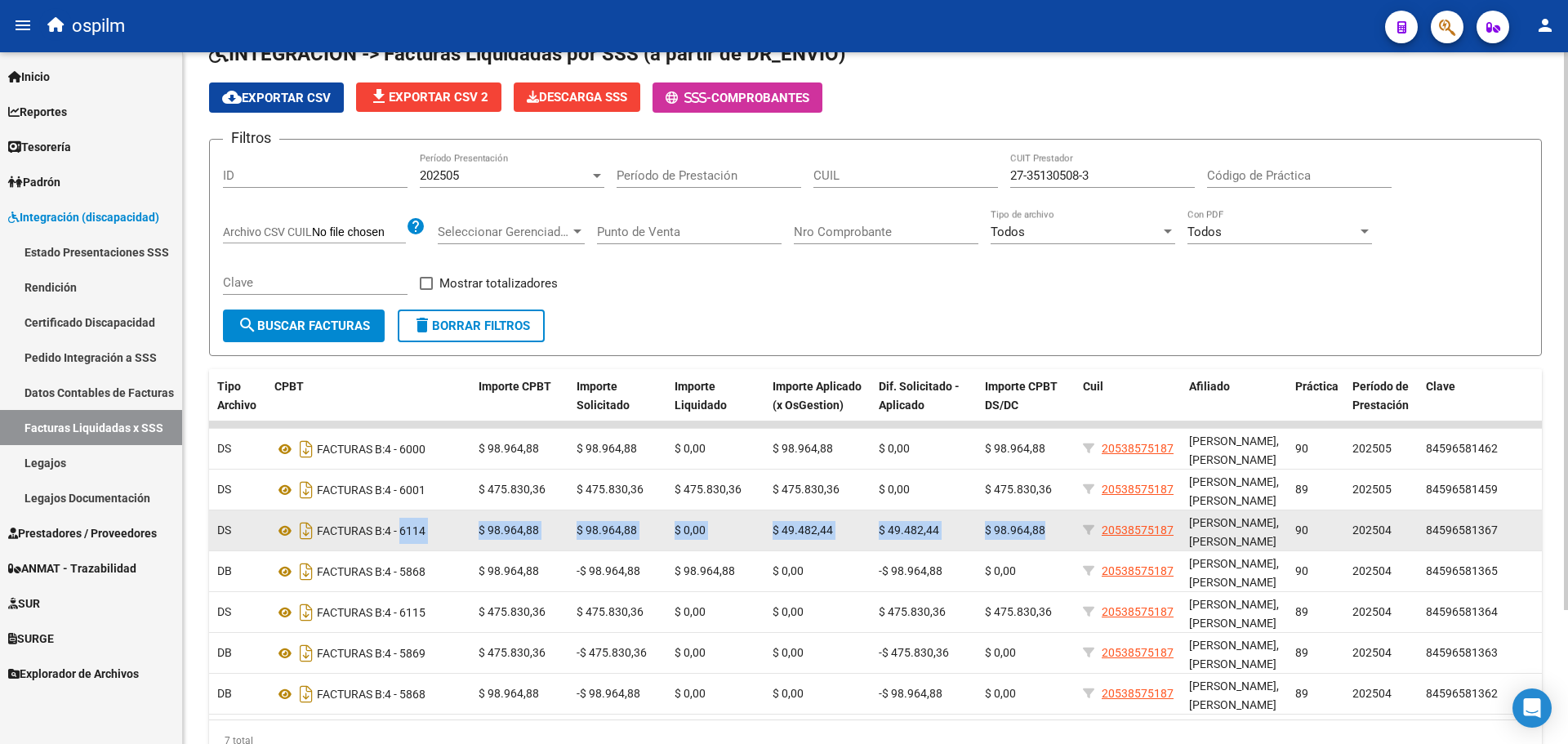
drag, startPoint x: 406, startPoint y: 531, endPoint x: 1057, endPoint y: 533, distance: 651.0
click at [1057, 533] on div "19483 202505 S02 - SCIENTIS 27351305083 PASQUERO ROMINA VANINA DS FACTURAS B: 4…" at bounding box center [623, 531] width 1838 height 41
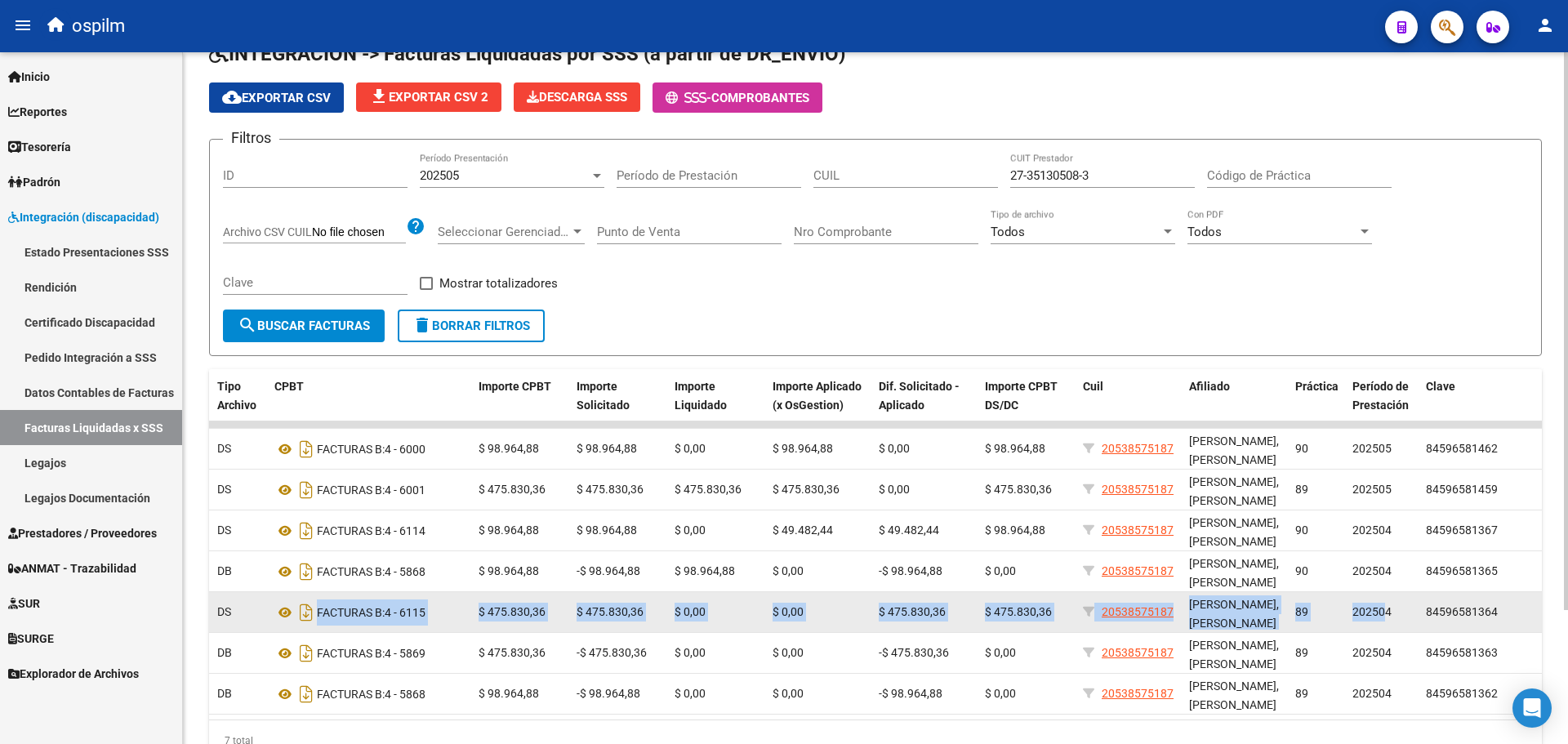
drag, startPoint x: 1387, startPoint y: 610, endPoint x: 290, endPoint y: 602, distance: 1097.0
click at [290, 602] on div "19480 202505 S02 - SCIENTIS 27351305083 PASQUERO ROMINA VANINA DS FACTURAS B: 4…" at bounding box center [623, 612] width 1838 height 41
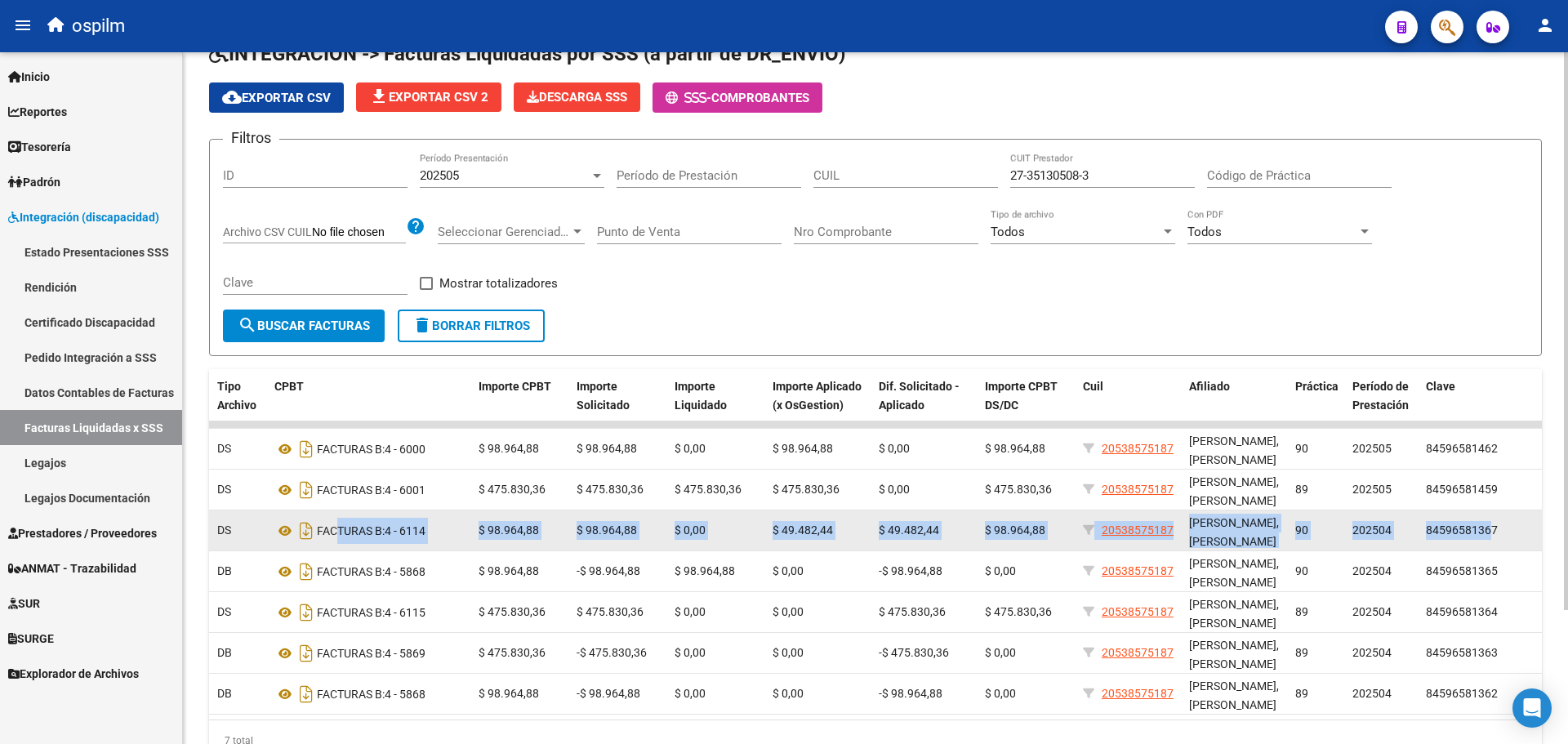
drag, startPoint x: 340, startPoint y: 531, endPoint x: 1492, endPoint y: 538, distance: 1152.0
click at [1492, 538] on div "19483 202505 S02 - SCIENTIS 27351305083 PASQUERO ROMINA VANINA DS FACTURAS B: 4…" at bounding box center [623, 531] width 1838 height 41
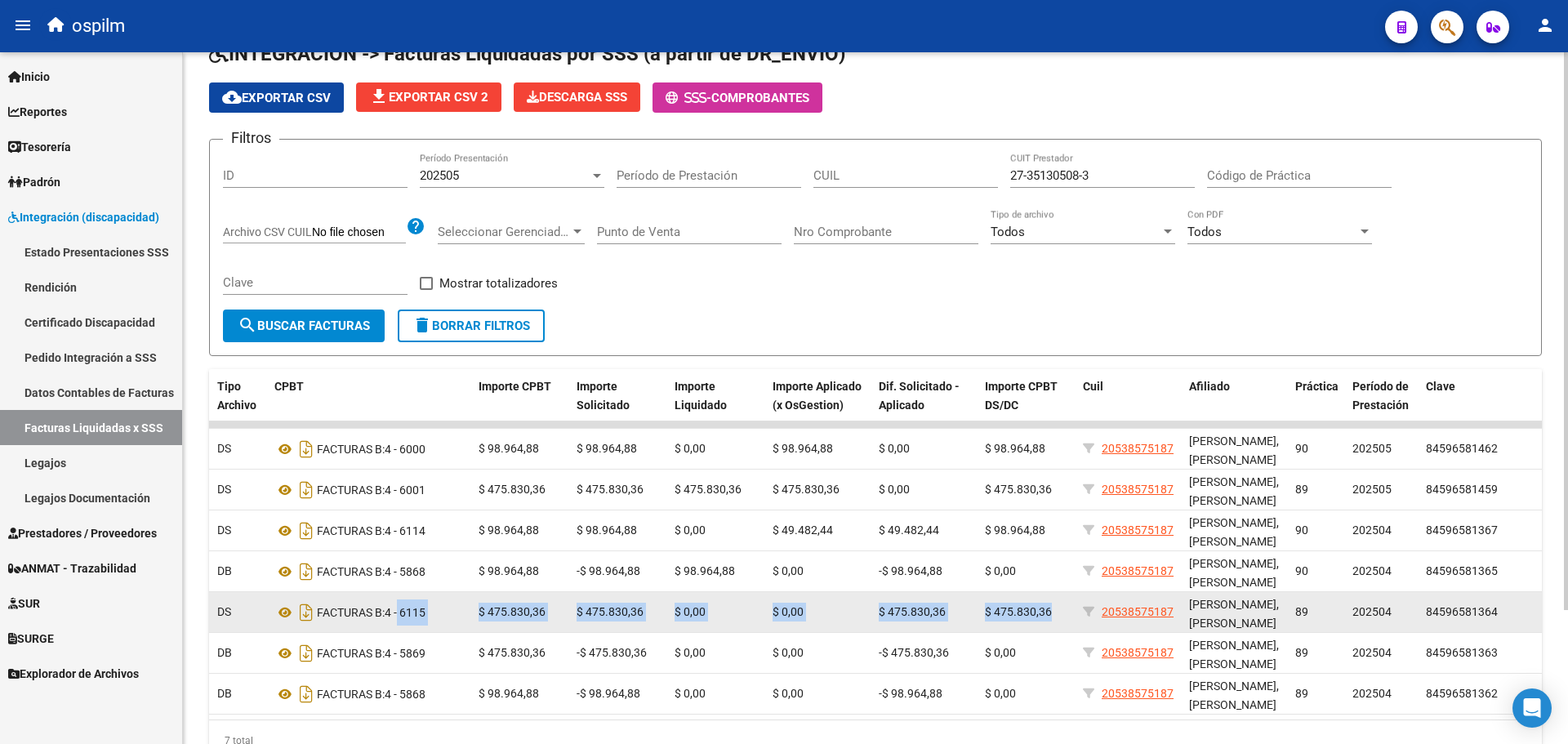
drag, startPoint x: 403, startPoint y: 608, endPoint x: 1067, endPoint y: 612, distance: 664.0
click at [1067, 612] on div "19480 202505 S02 - SCIENTIS 27351305083 PASQUERO ROMINA VANINA DS FACTURAS B: 4…" at bounding box center [623, 612] width 1838 height 41
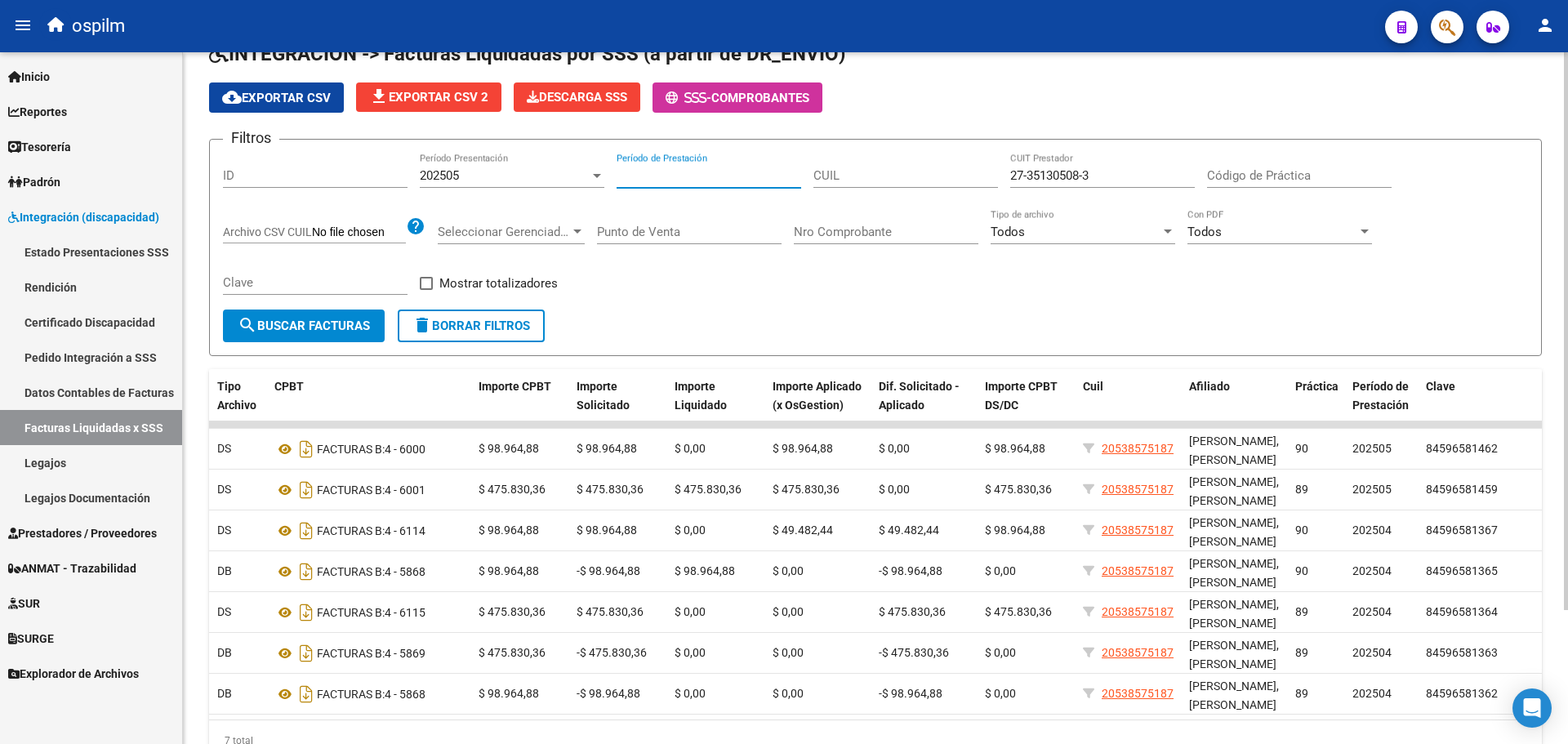
click at [728, 177] on input "Período de Prestación" at bounding box center [709, 175] width 184 height 15
type input "202504"
click at [261, 326] on span "search Buscar Facturas" at bounding box center [303, 325] width 132 height 15
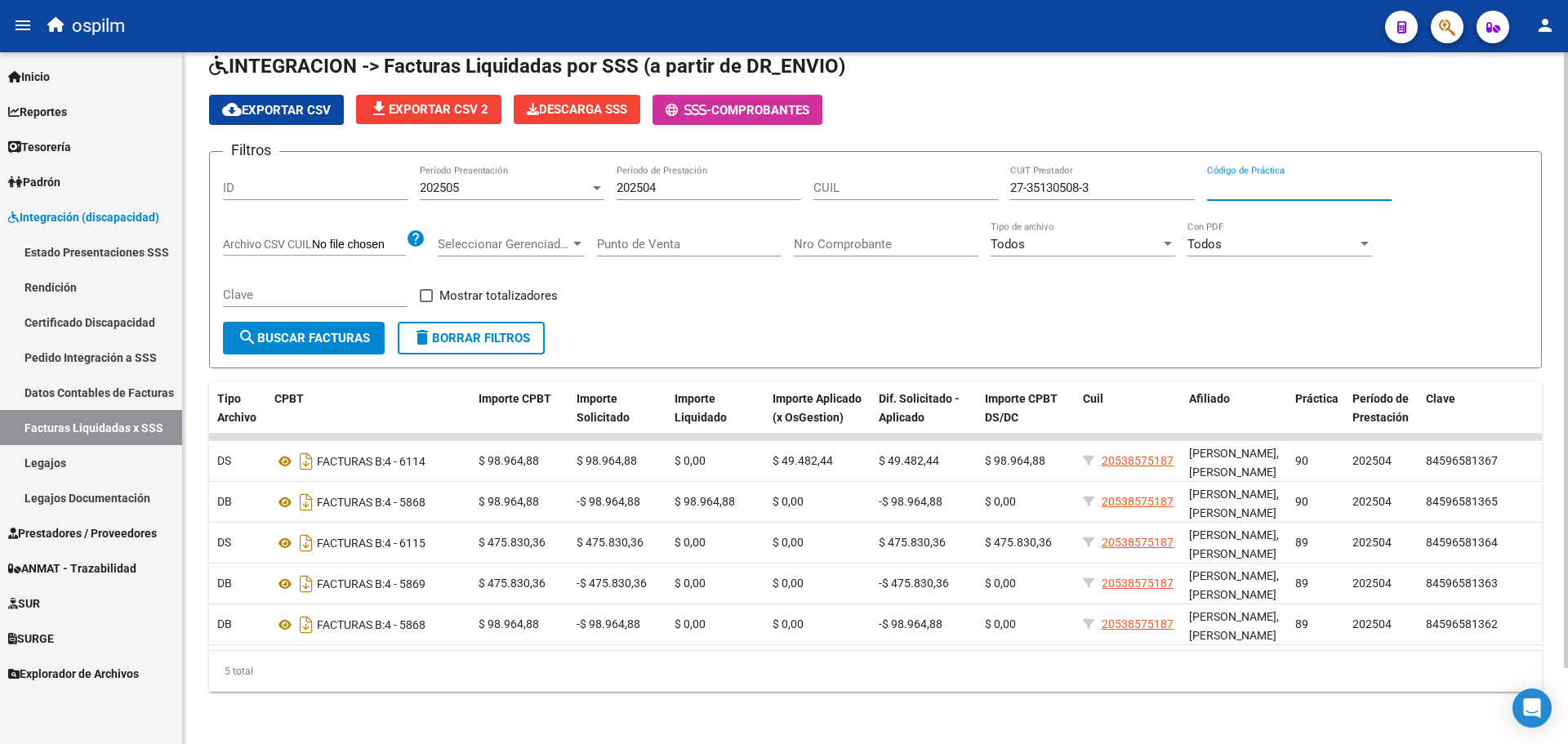
click at [1267, 180] on input "Código de Práctica" at bounding box center [1300, 187] width 184 height 15
type input "90"
click at [254, 328] on mat-icon "search" at bounding box center [247, 337] width 20 height 20
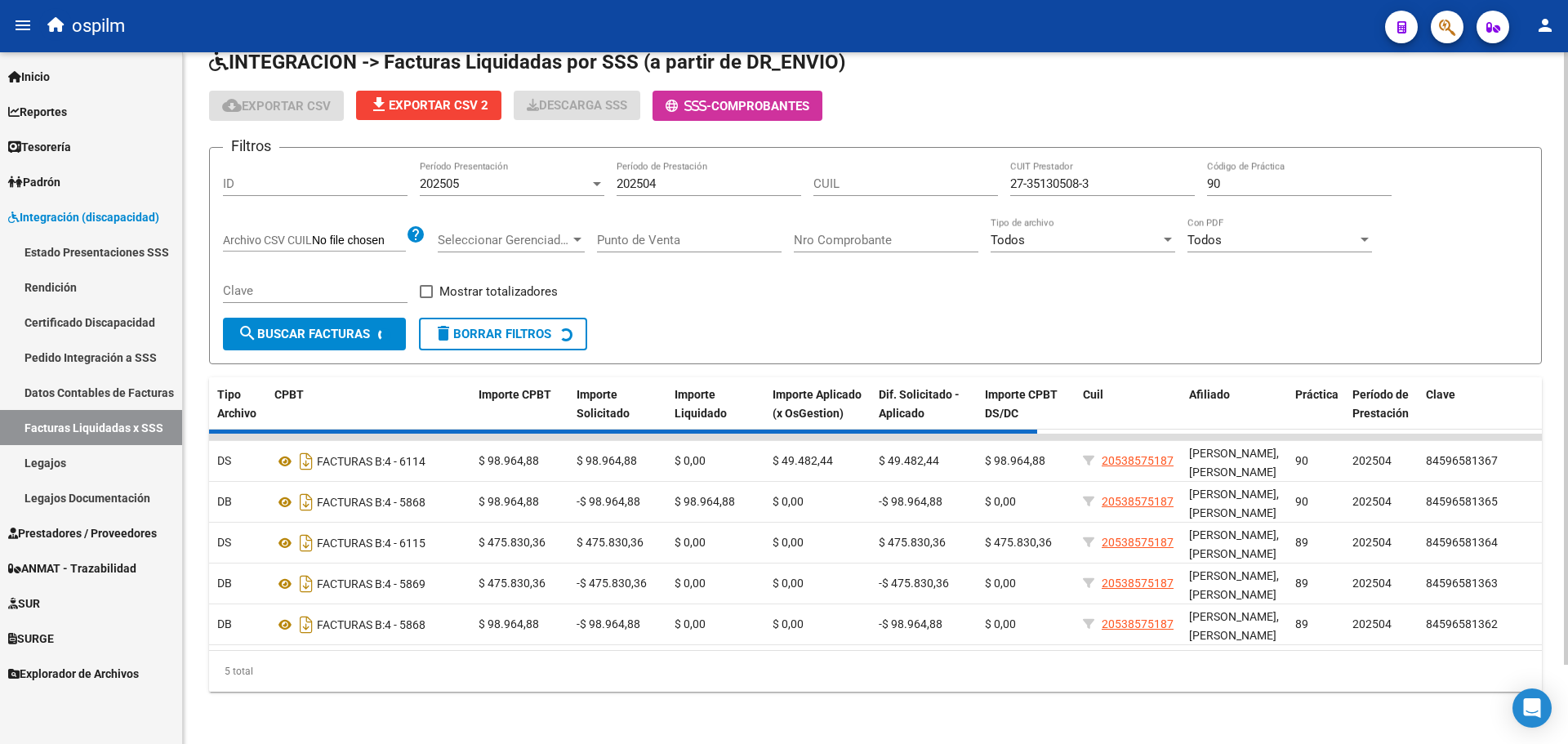
scroll to position [0, 0]
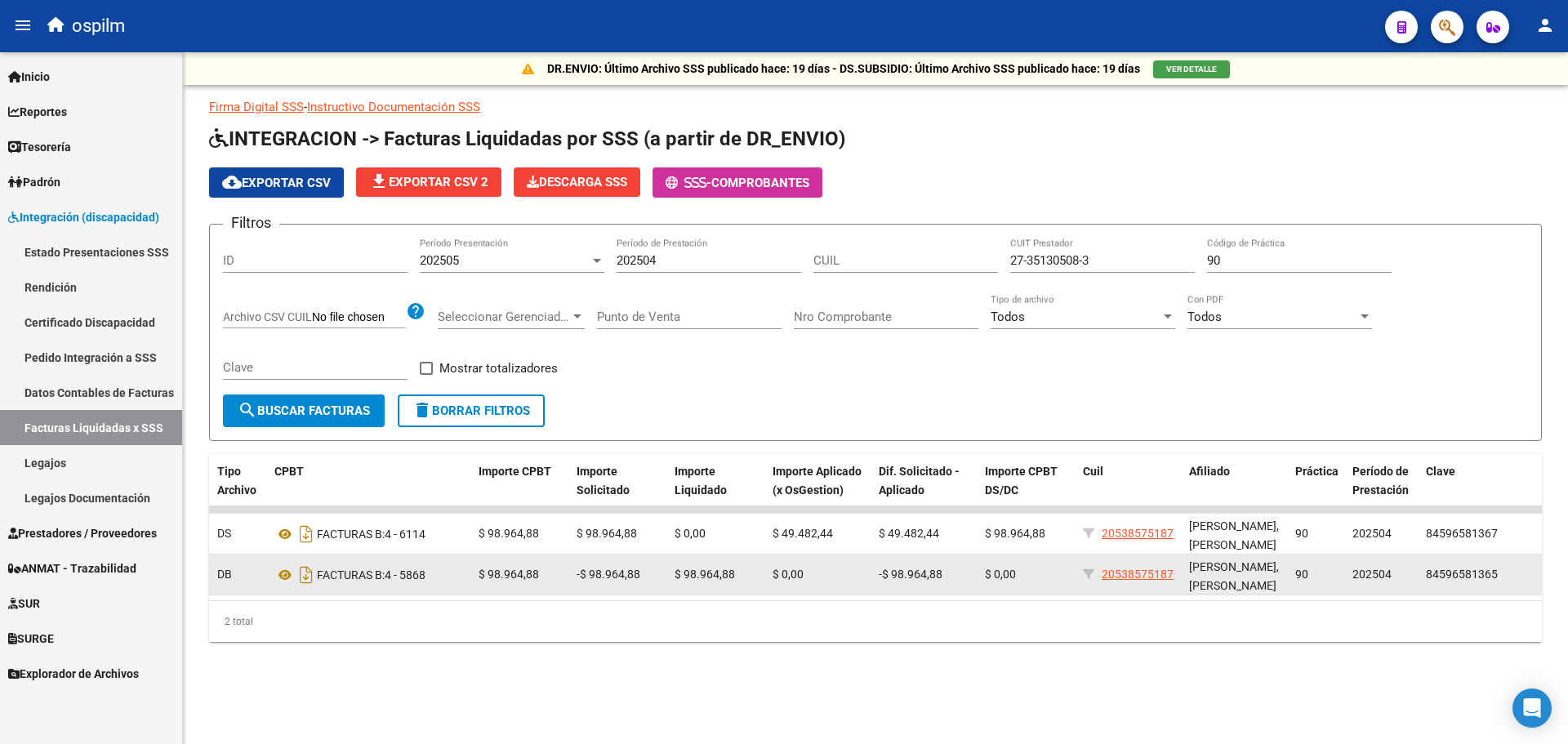
click at [700, 576] on span "$ 98.964,88" at bounding box center [705, 574] width 61 height 13
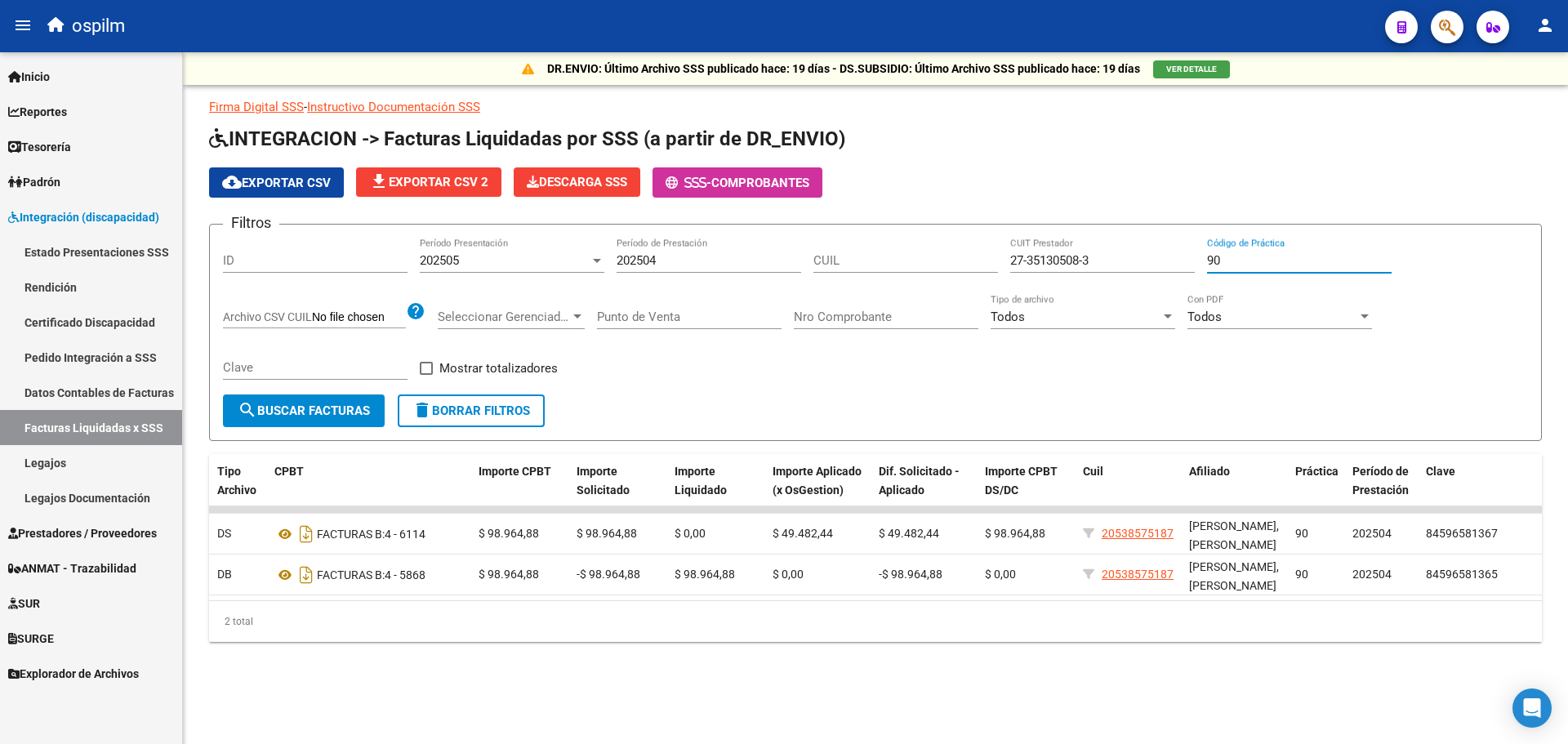
drag, startPoint x: 1238, startPoint y: 258, endPoint x: 1159, endPoint y: 254, distance: 79.1
click at [1159, 254] on div "Filtros ID 202505 Período Presentación 202504 Período de Prestación CUIL 27-351…" at bounding box center [875, 316] width 1305 height 157
drag, startPoint x: 661, startPoint y: 257, endPoint x: 371, endPoint y: 218, distance: 292.6
click at [371, 218] on app-list-header "INTEGRACION -> Facturas Liquidadas por SSS (a partir de DR_ENVIO) cloud_downloa…" at bounding box center [875, 283] width 1333 height 315
click at [296, 420] on button "search Buscar Facturas" at bounding box center [303, 411] width 161 height 32
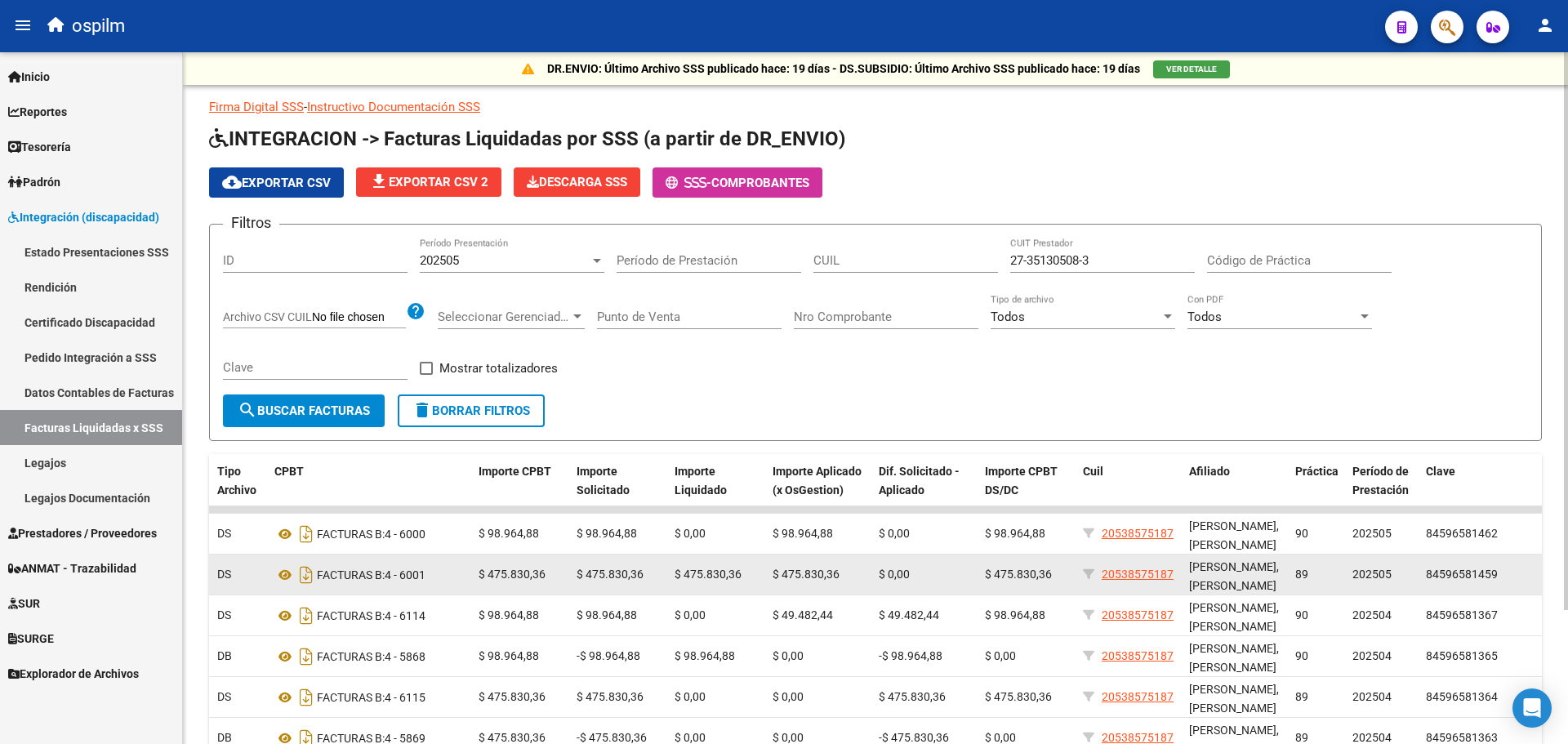
click at [664, 564] on datatable-body-cell "$ 475.830,36" at bounding box center [619, 574] width 98 height 40
click at [1417, 575] on datatable-body-cell "202505" at bounding box center [1383, 574] width 73 height 40
drag, startPoint x: 1404, startPoint y: 575, endPoint x: 629, endPoint y: 570, distance: 775.0
click at [629, 570] on div "19575 202505 S02 - SCIENTIS 27351305083 PASQUERO ROMINA VANINA DS FACTURAS B: 4…" at bounding box center [623, 575] width 1838 height 41
click at [611, 572] on span "$ 475.830,36" at bounding box center [610, 574] width 67 height 13
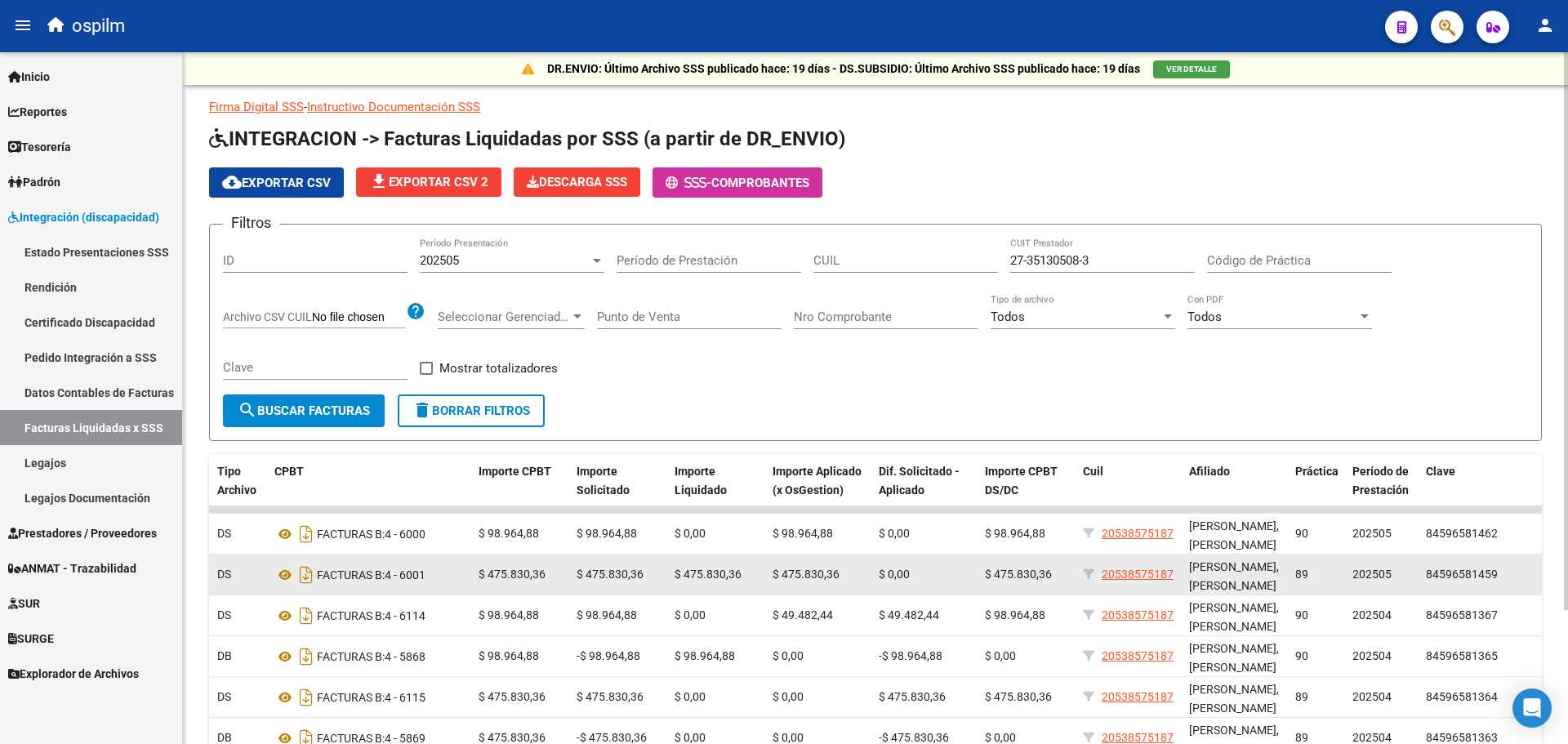
click at [719, 573] on span "$ 475.830,36" at bounding box center [708, 574] width 67 height 13
click at [822, 572] on span "$ 475.830,36" at bounding box center [806, 574] width 67 height 13
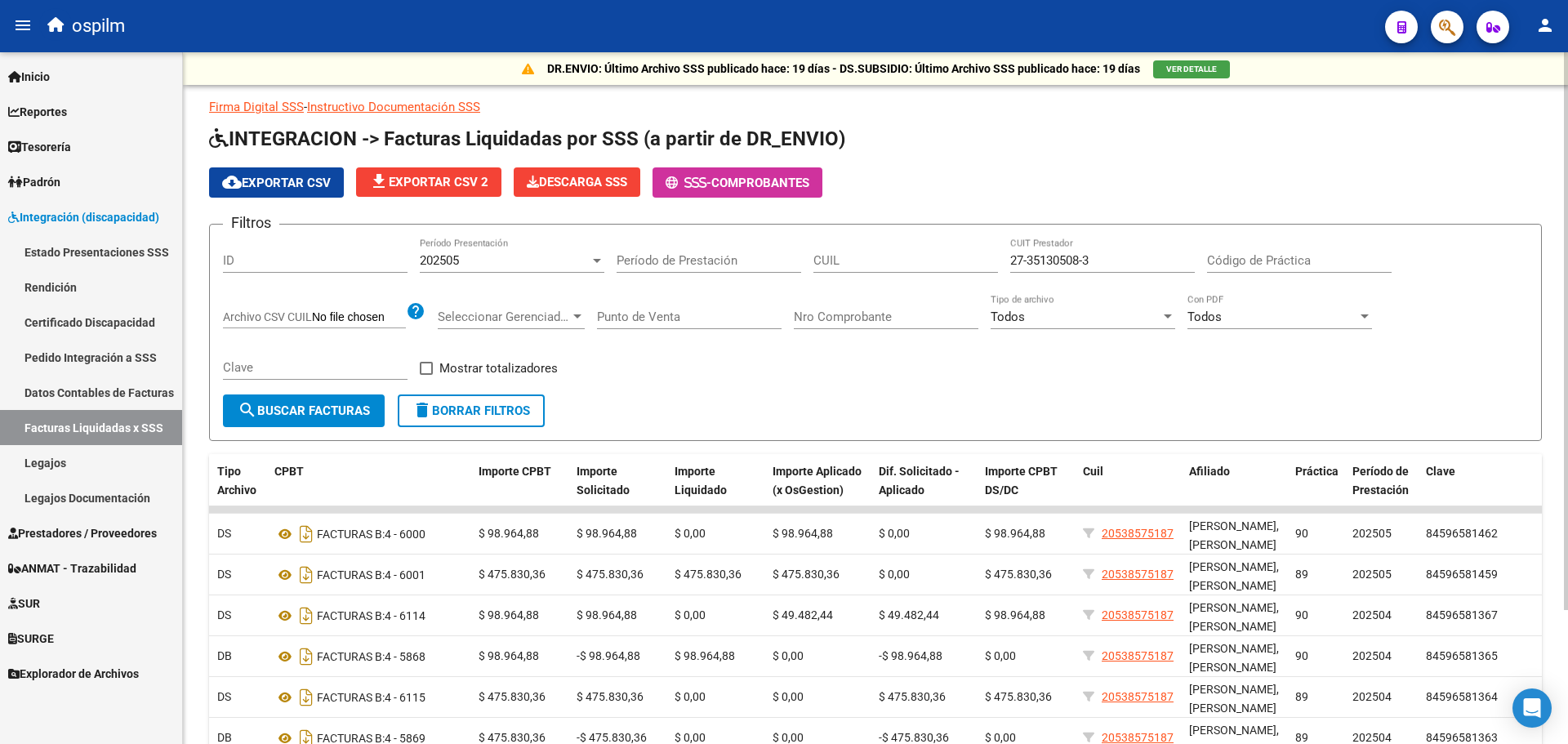
click at [653, 262] on input "Período de Prestación" at bounding box center [709, 261] width 184 height 15
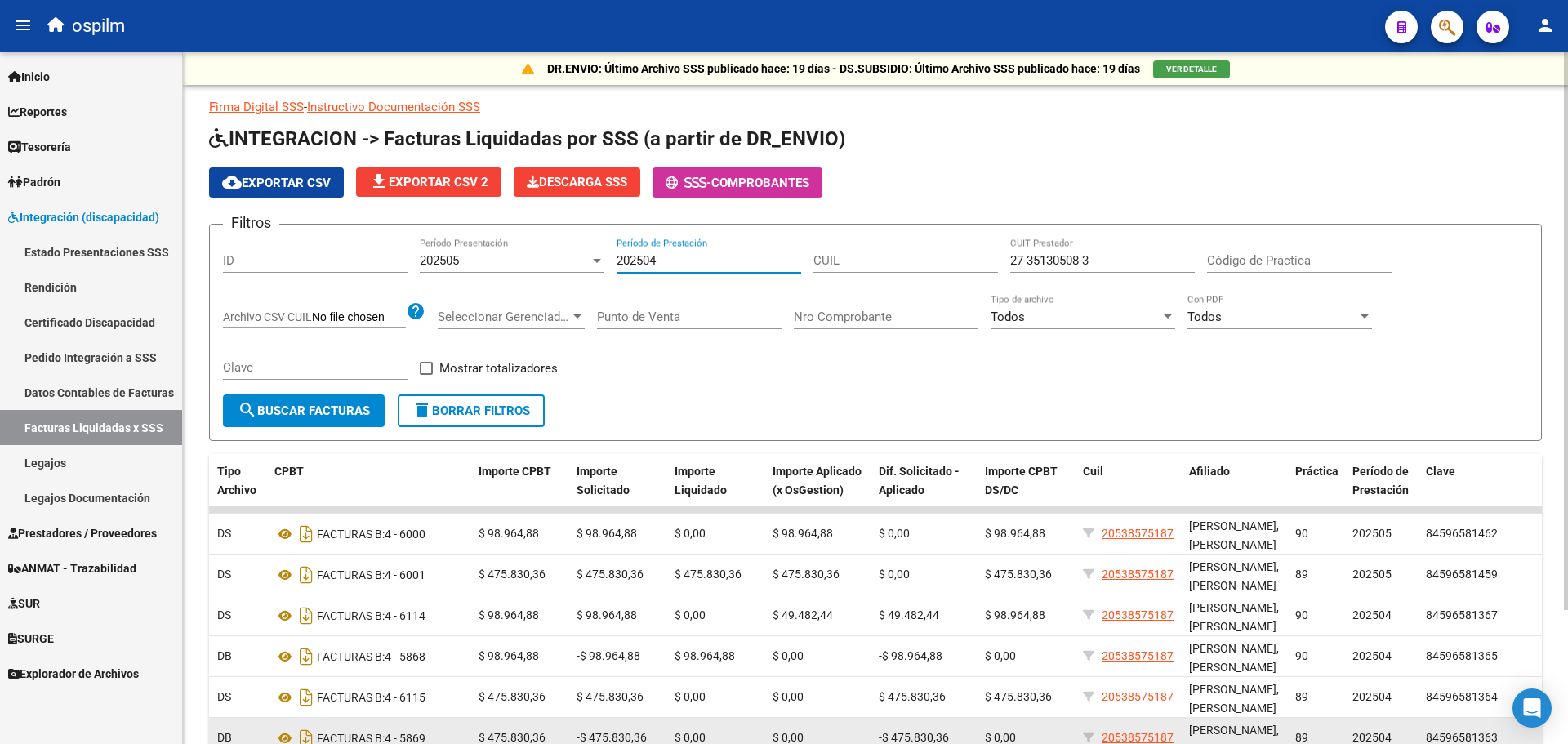
type input "202504"
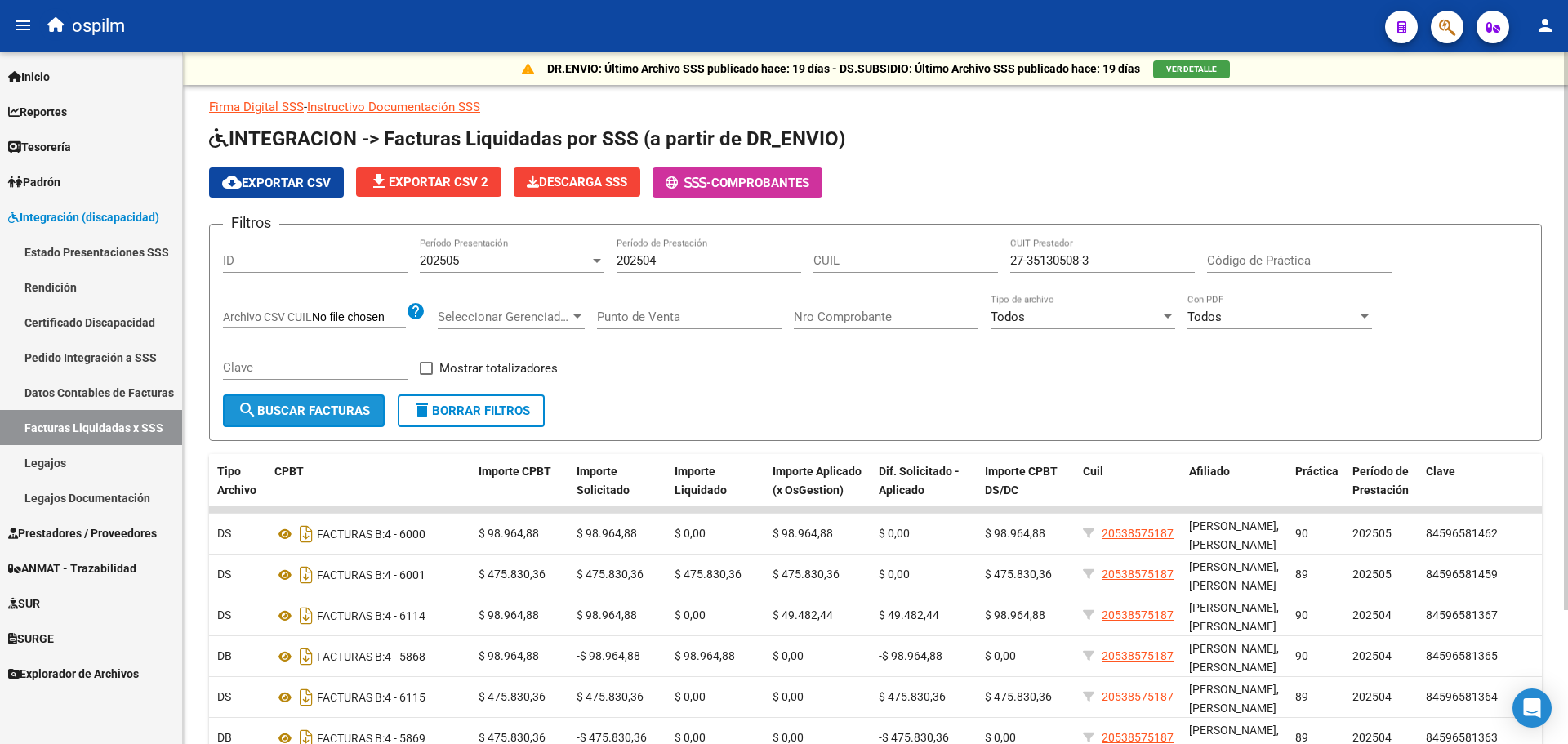
click at [284, 414] on span "search Buscar Facturas" at bounding box center [303, 410] width 132 height 15
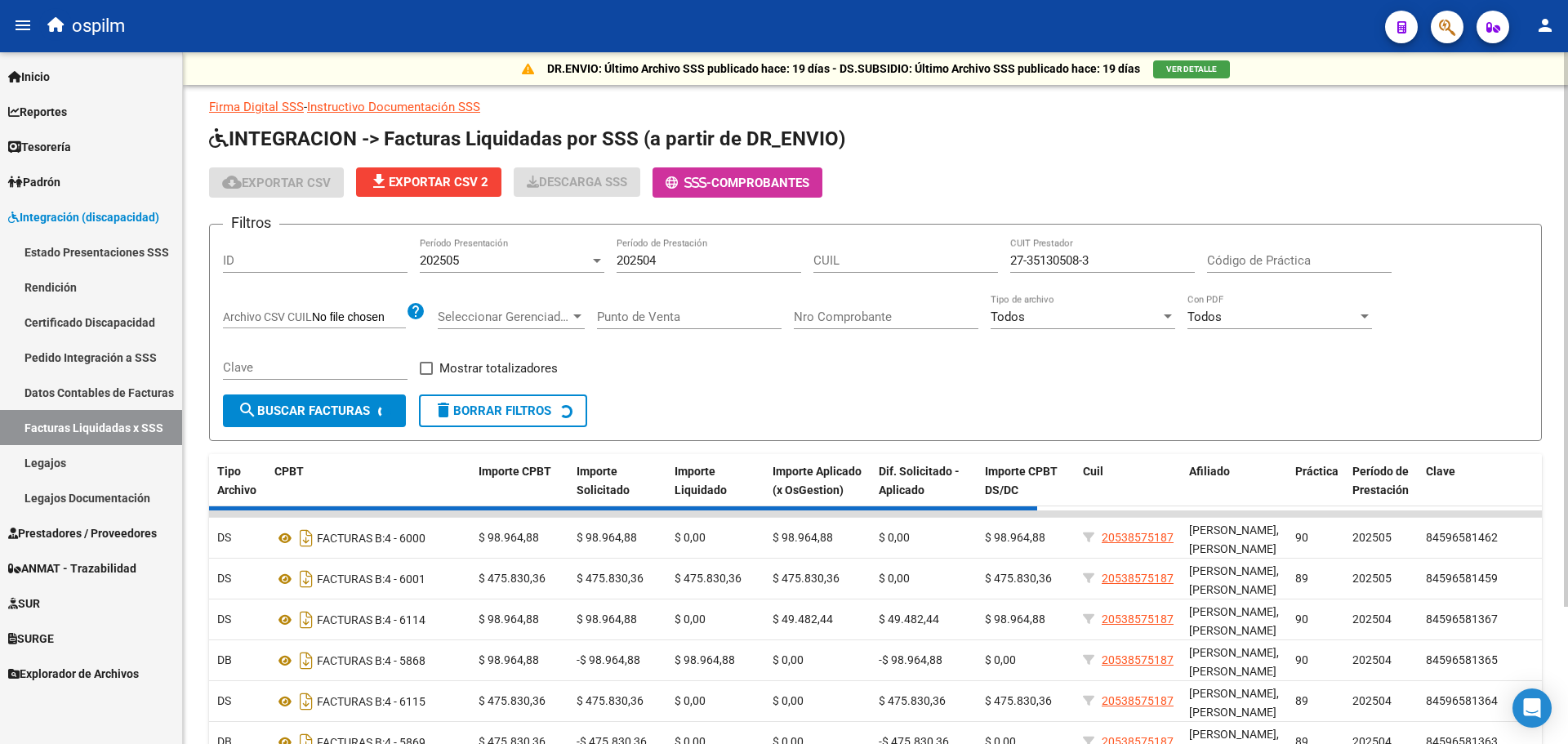
scroll to position [82, 0]
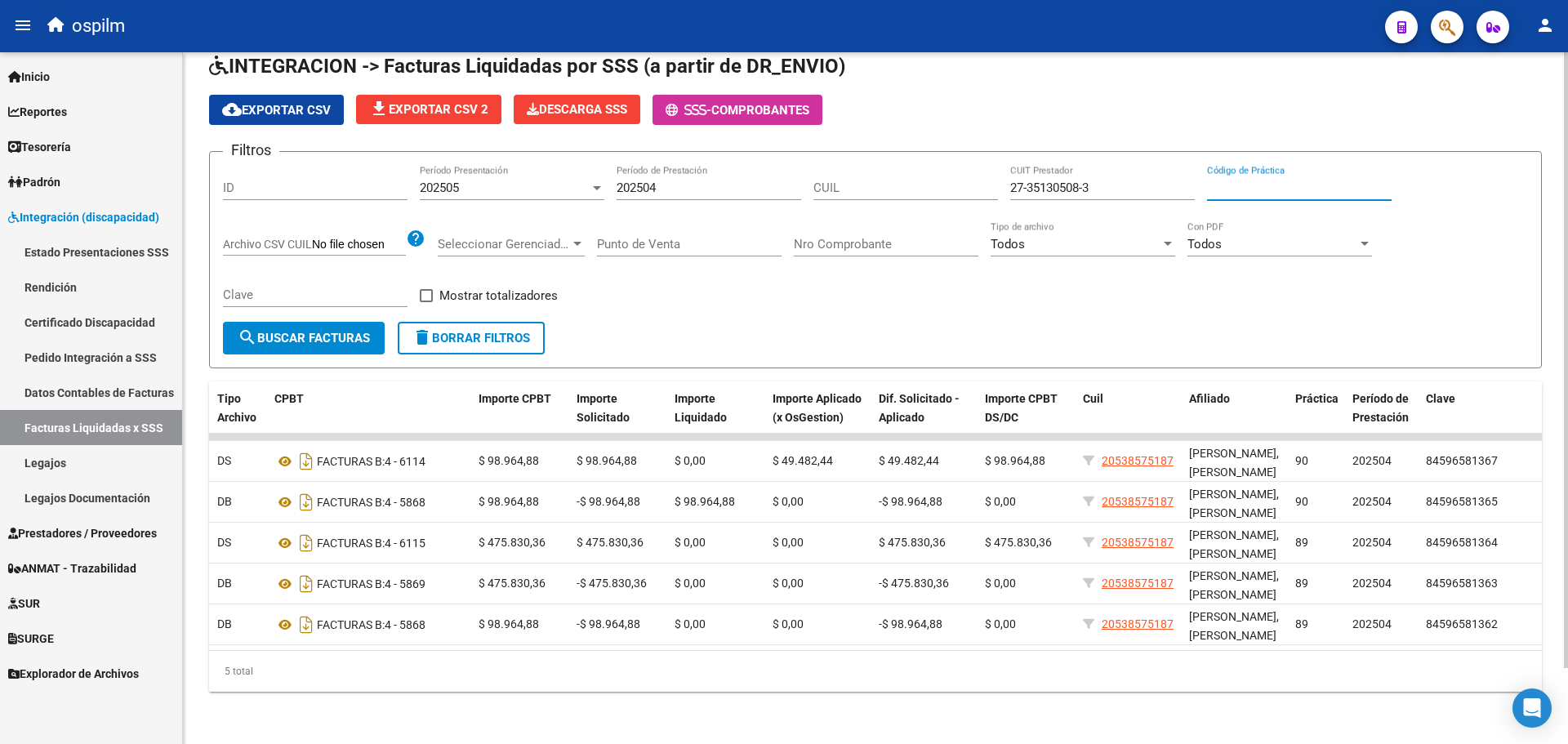
click at [1253, 184] on input "Código de Práctica" at bounding box center [1300, 187] width 184 height 15
type input "90"
click at [260, 331] on span "search Buscar Facturas" at bounding box center [303, 337] width 132 height 15
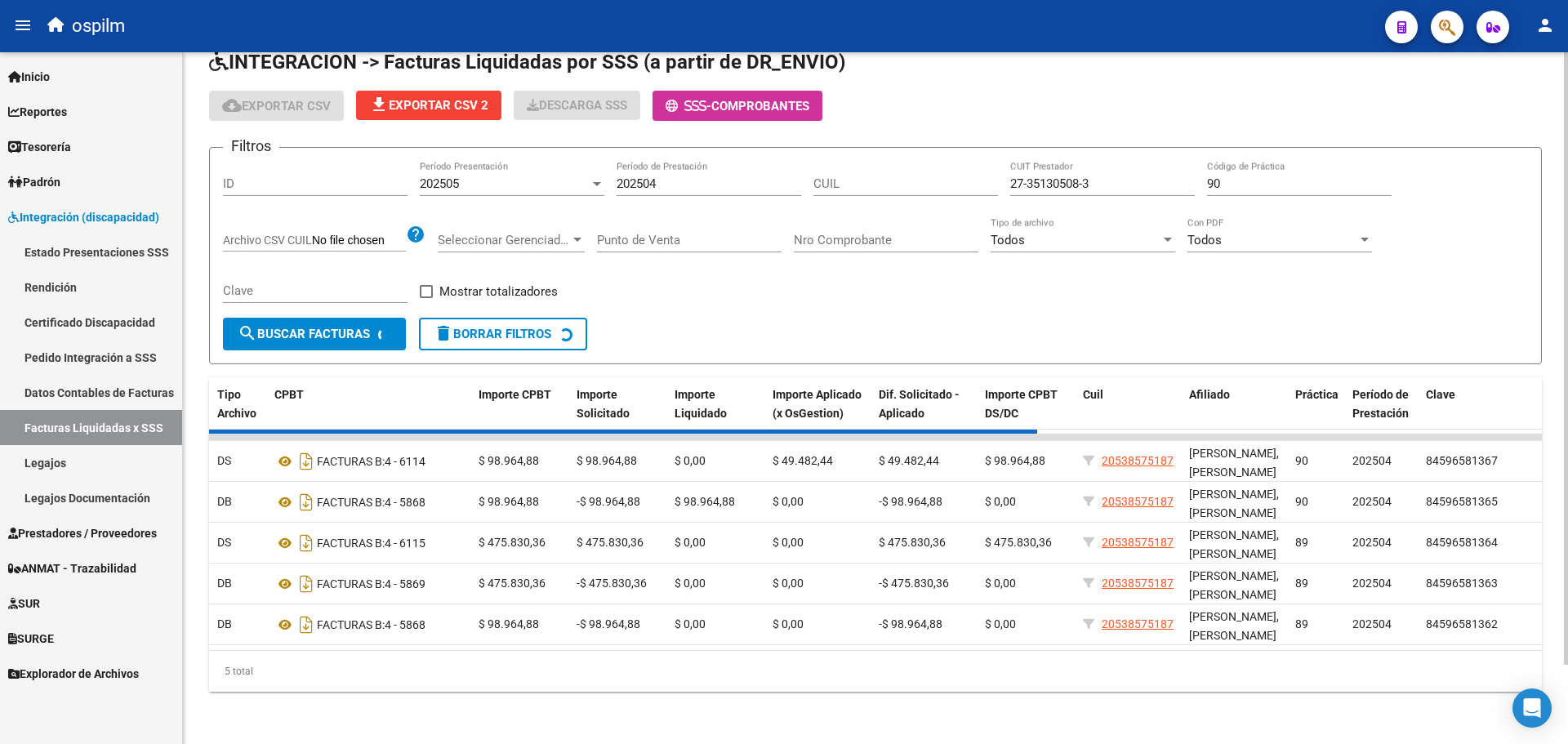
scroll to position [0, 0]
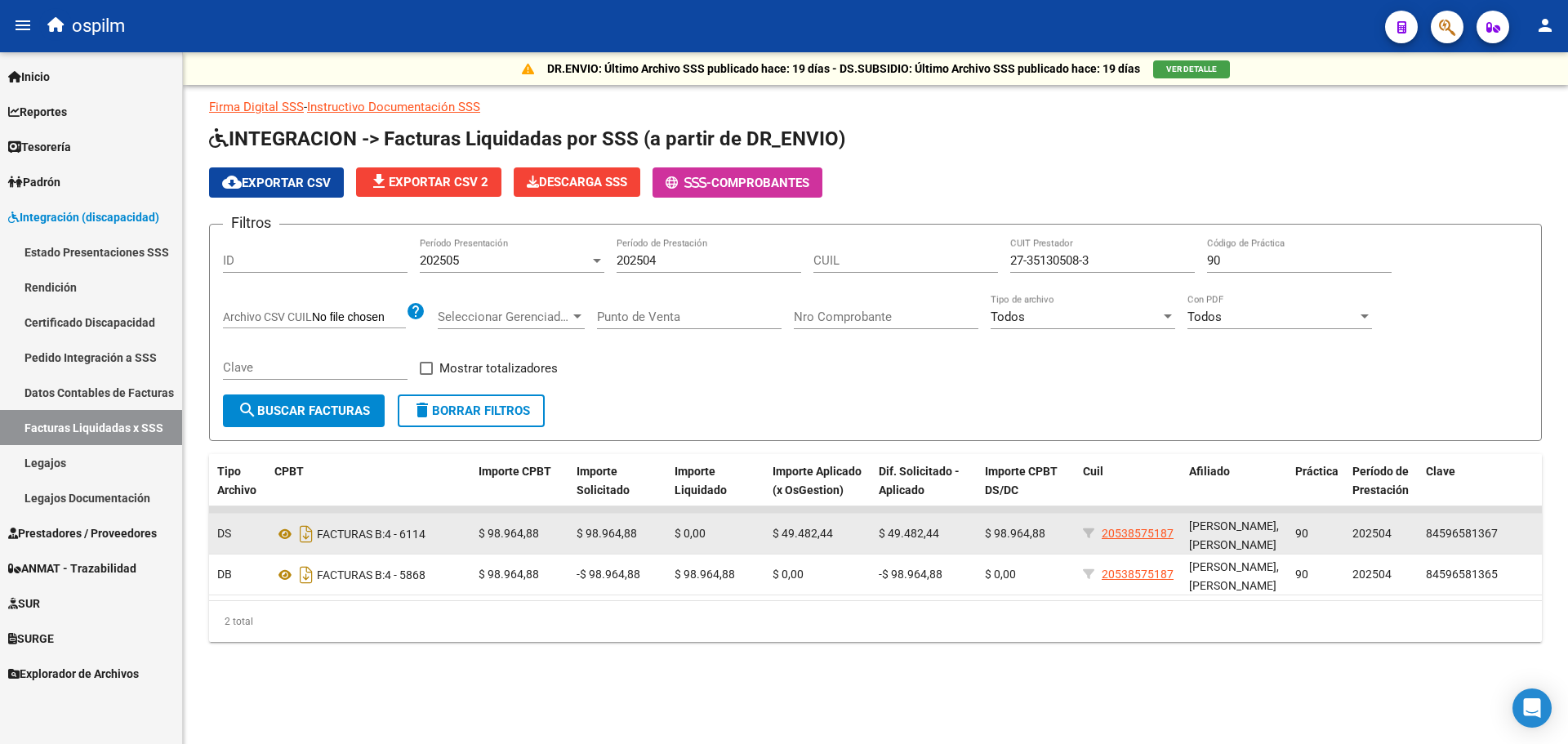
click at [693, 534] on span "$ 0,00" at bounding box center [690, 533] width 31 height 13
click at [698, 535] on span "$ 0,00" at bounding box center [690, 533] width 31 height 13
click at [687, 536] on span "$ 0,00" at bounding box center [690, 533] width 31 height 13
click at [693, 537] on span "$ 0,00" at bounding box center [690, 533] width 31 height 13
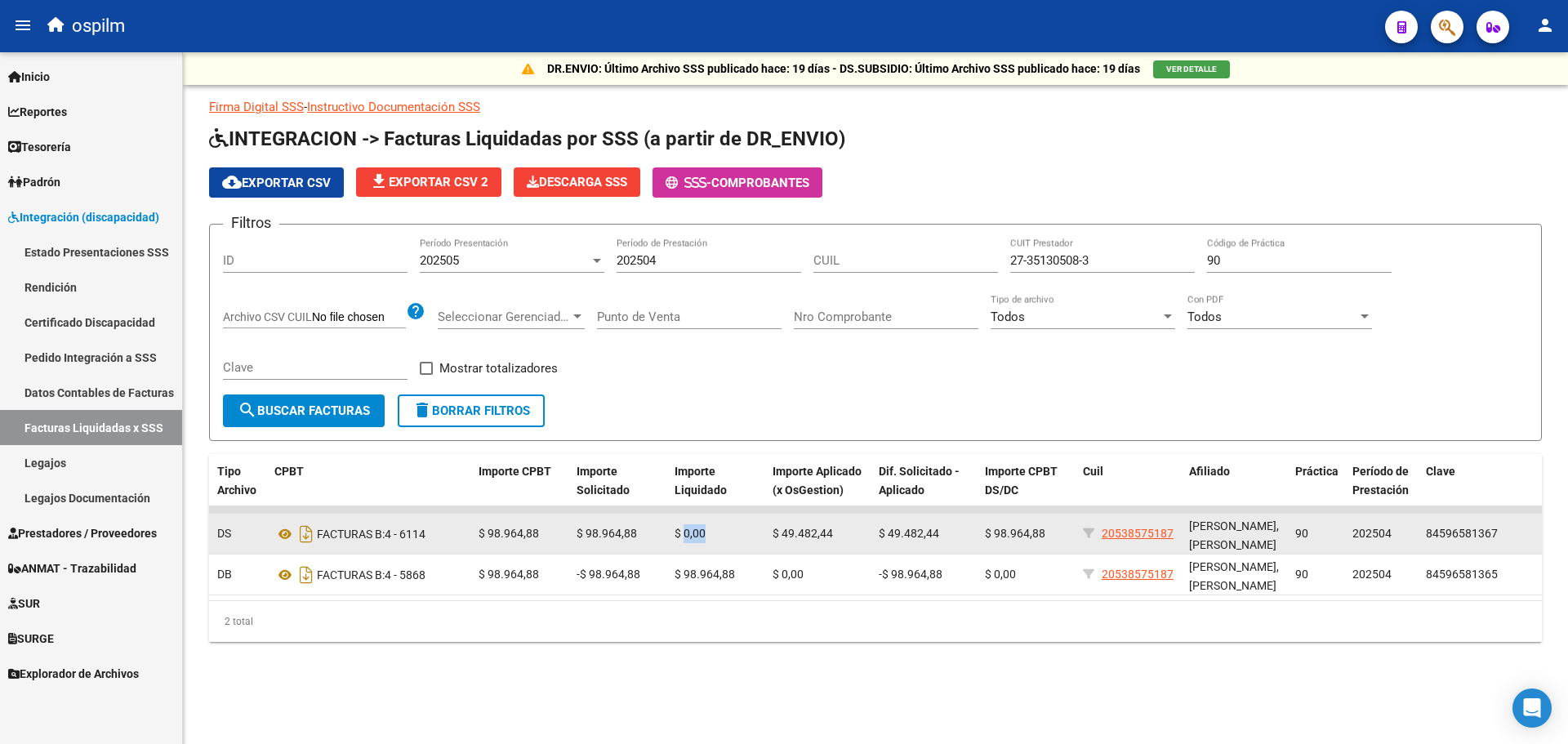
click at [693, 537] on span "$ 0,00" at bounding box center [690, 533] width 31 height 13
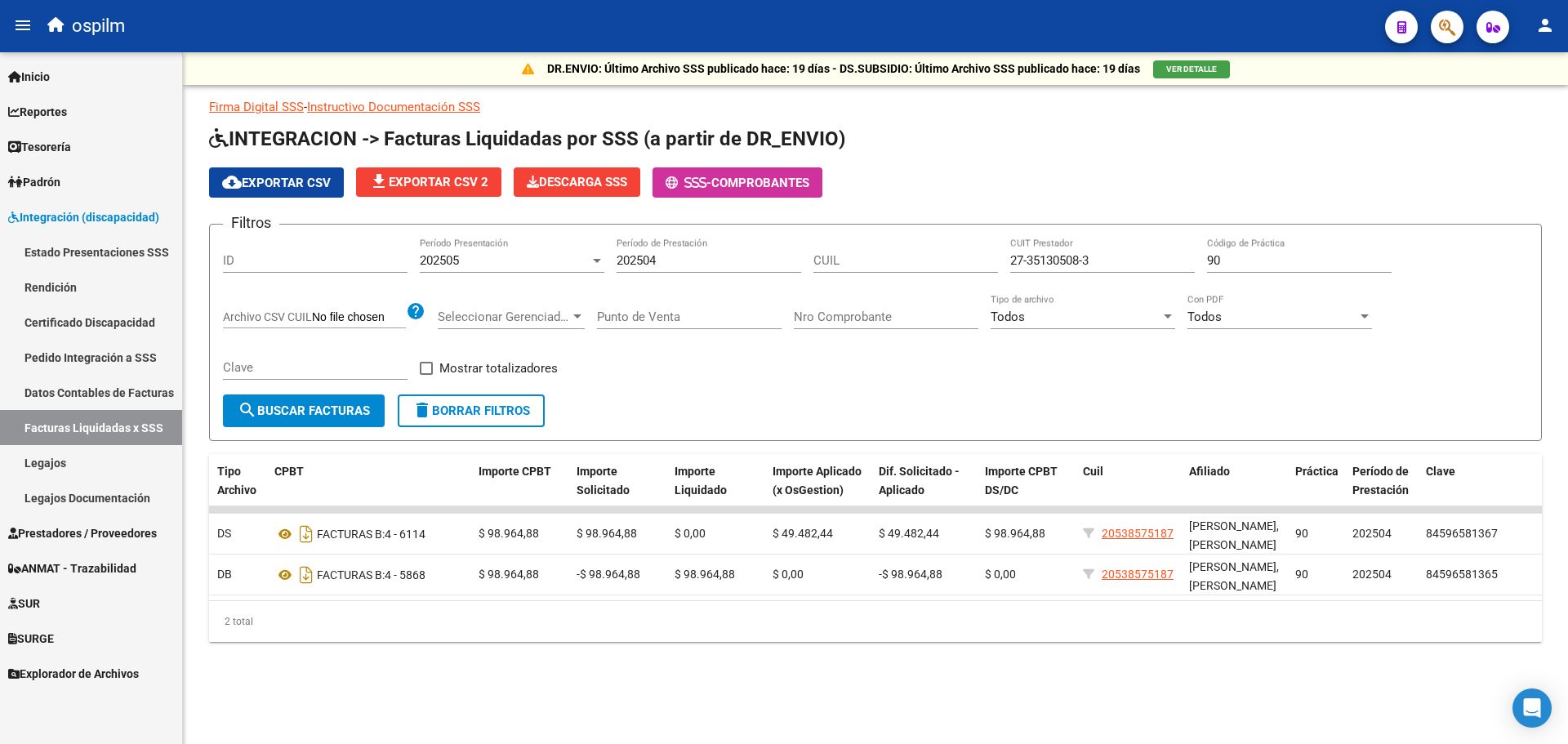
click at [1092, 256] on input "27-35130508-3" at bounding box center [1103, 261] width 184 height 15
click at [247, 414] on mat-icon "search" at bounding box center [247, 410] width 20 height 20
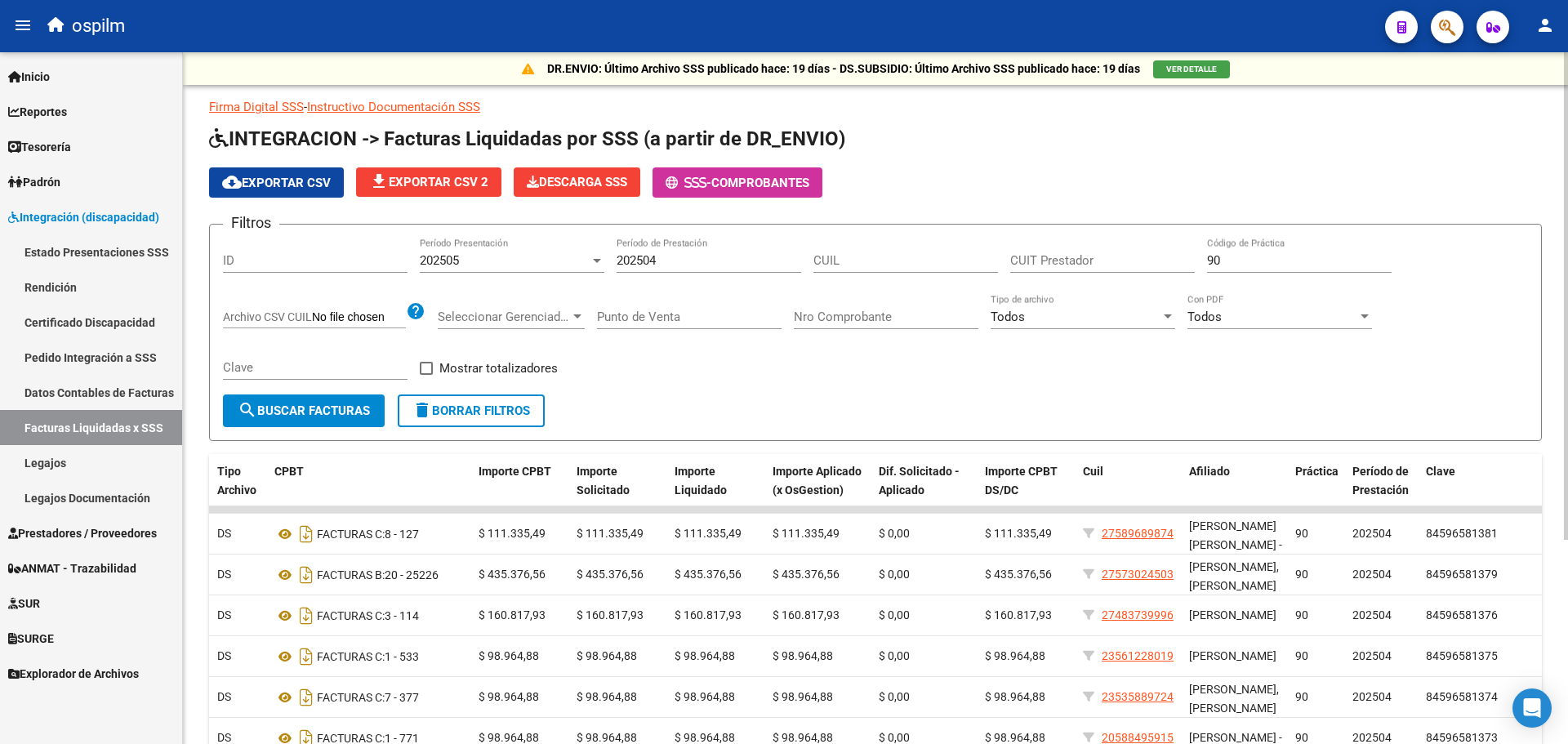
click at [907, 258] on input "CUIL" at bounding box center [906, 261] width 184 height 15
click at [833, 265] on input "CUIL" at bounding box center [906, 261] width 184 height 15
paste input "20-53857518-7"
type input "20-53857518-7"
click at [267, 407] on span "search Buscar Facturas" at bounding box center [303, 410] width 132 height 15
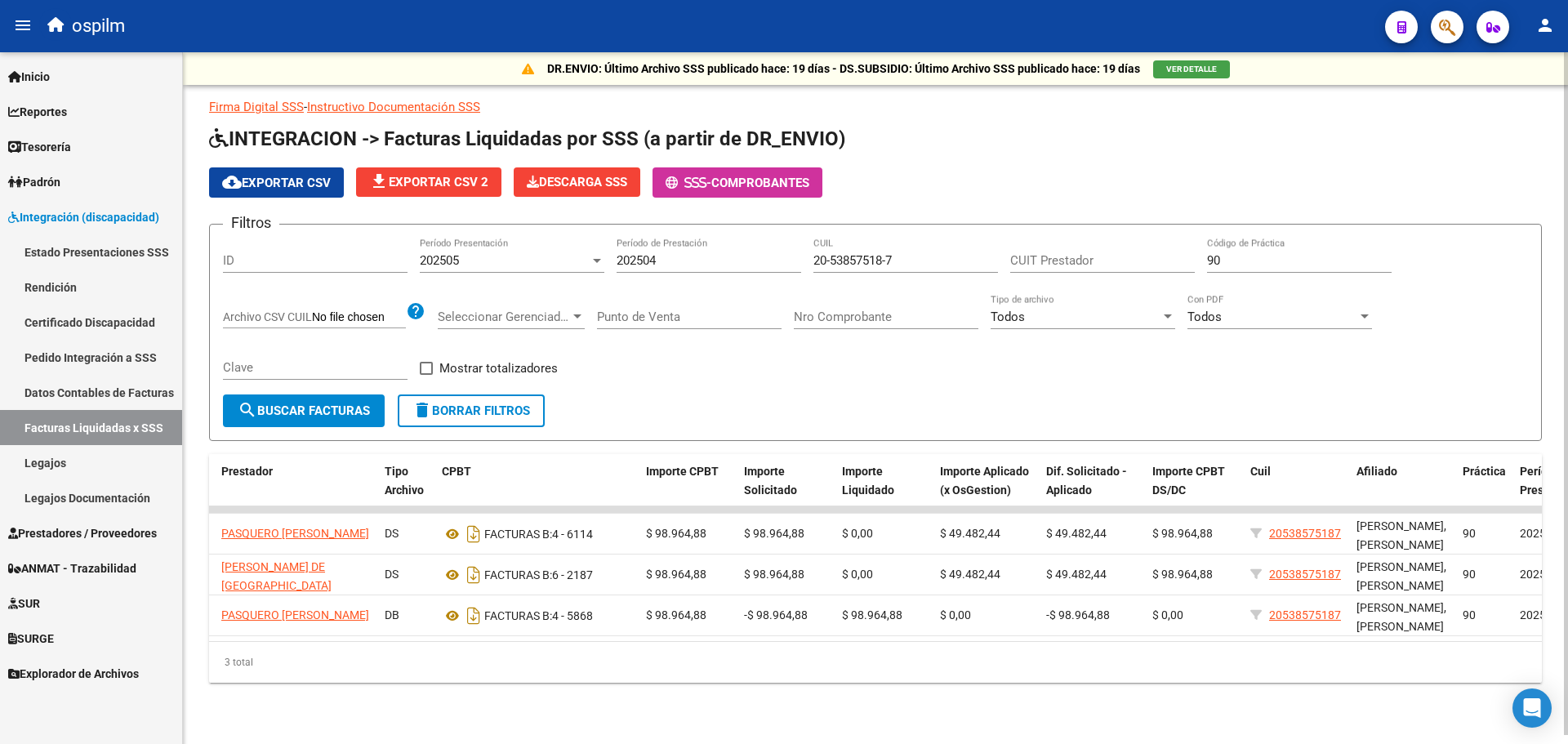
scroll to position [0, 339]
click at [597, 264] on div at bounding box center [597, 260] width 15 height 13
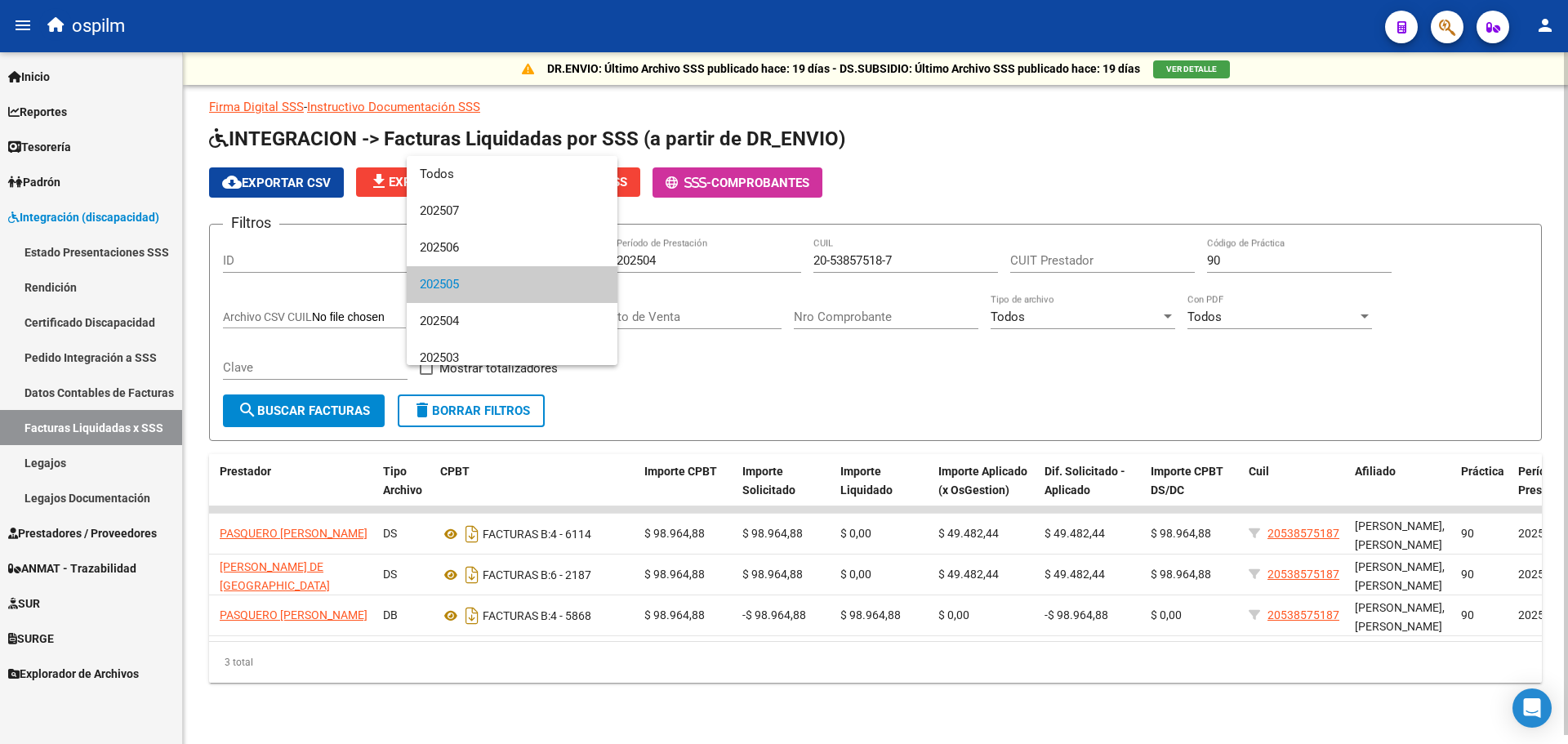
scroll to position [25, 0]
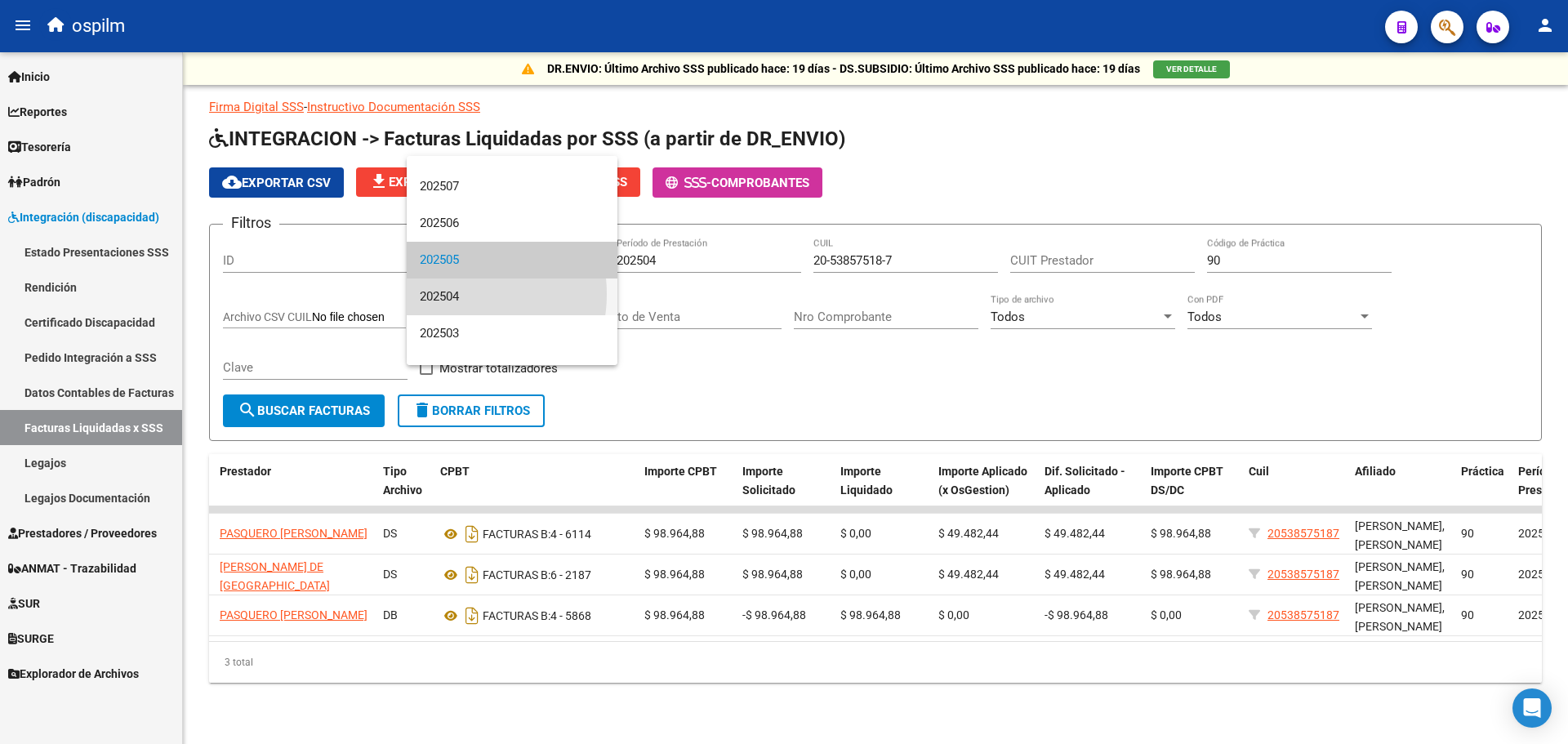
click at [451, 294] on span "202504" at bounding box center [512, 296] width 184 height 37
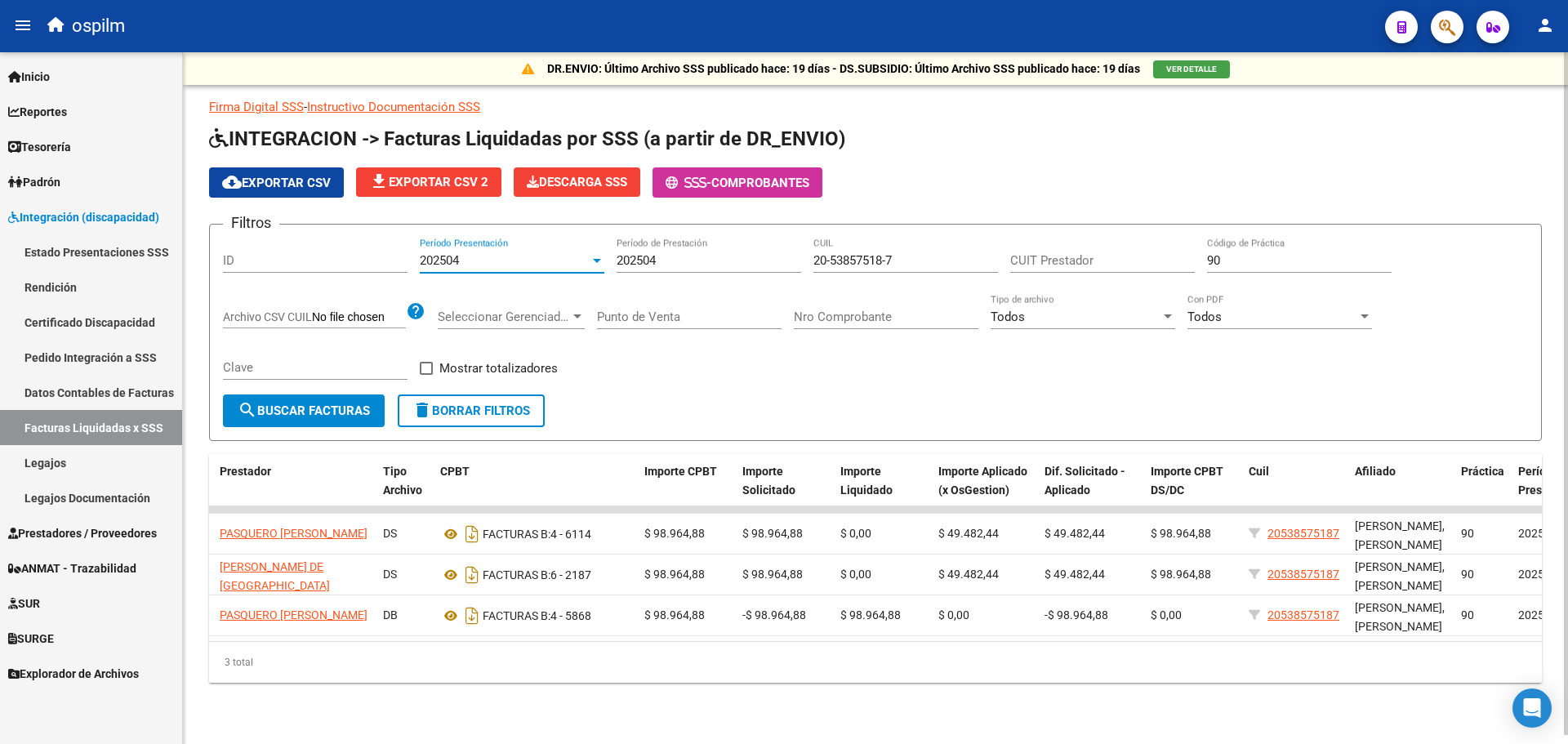
click at [599, 261] on div at bounding box center [597, 261] width 9 height 4
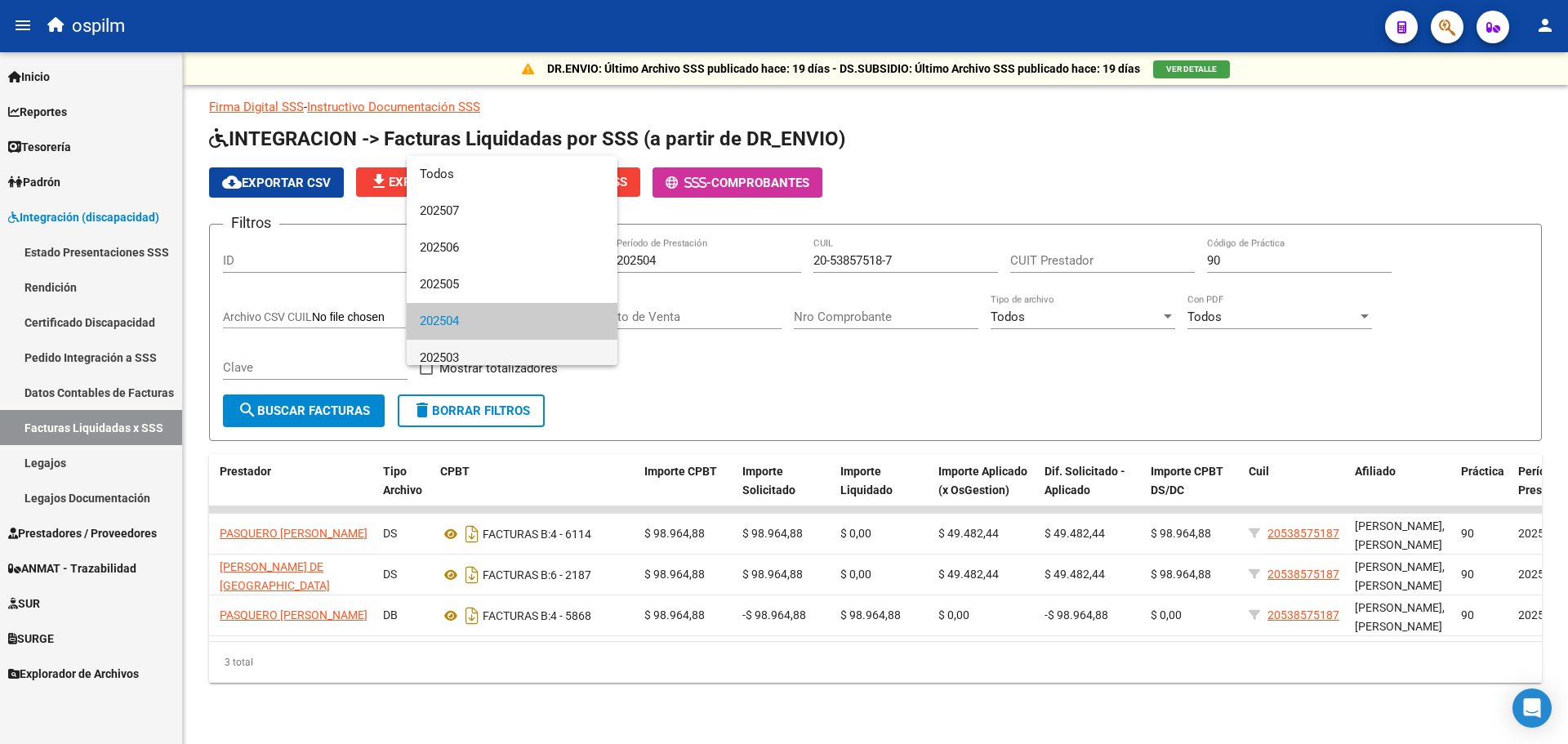
scroll to position [62, 0]
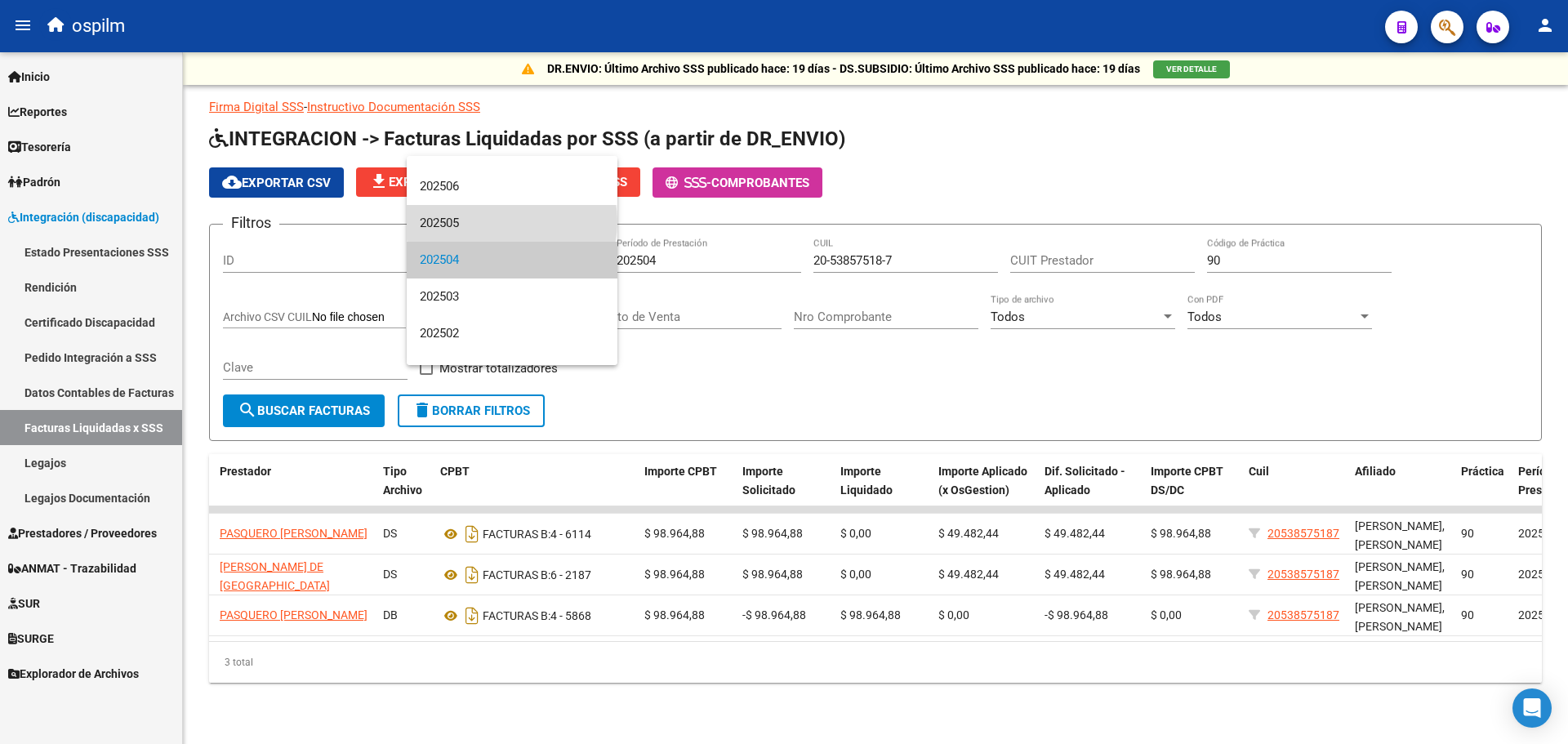
click at [512, 221] on span "202505" at bounding box center [512, 223] width 184 height 37
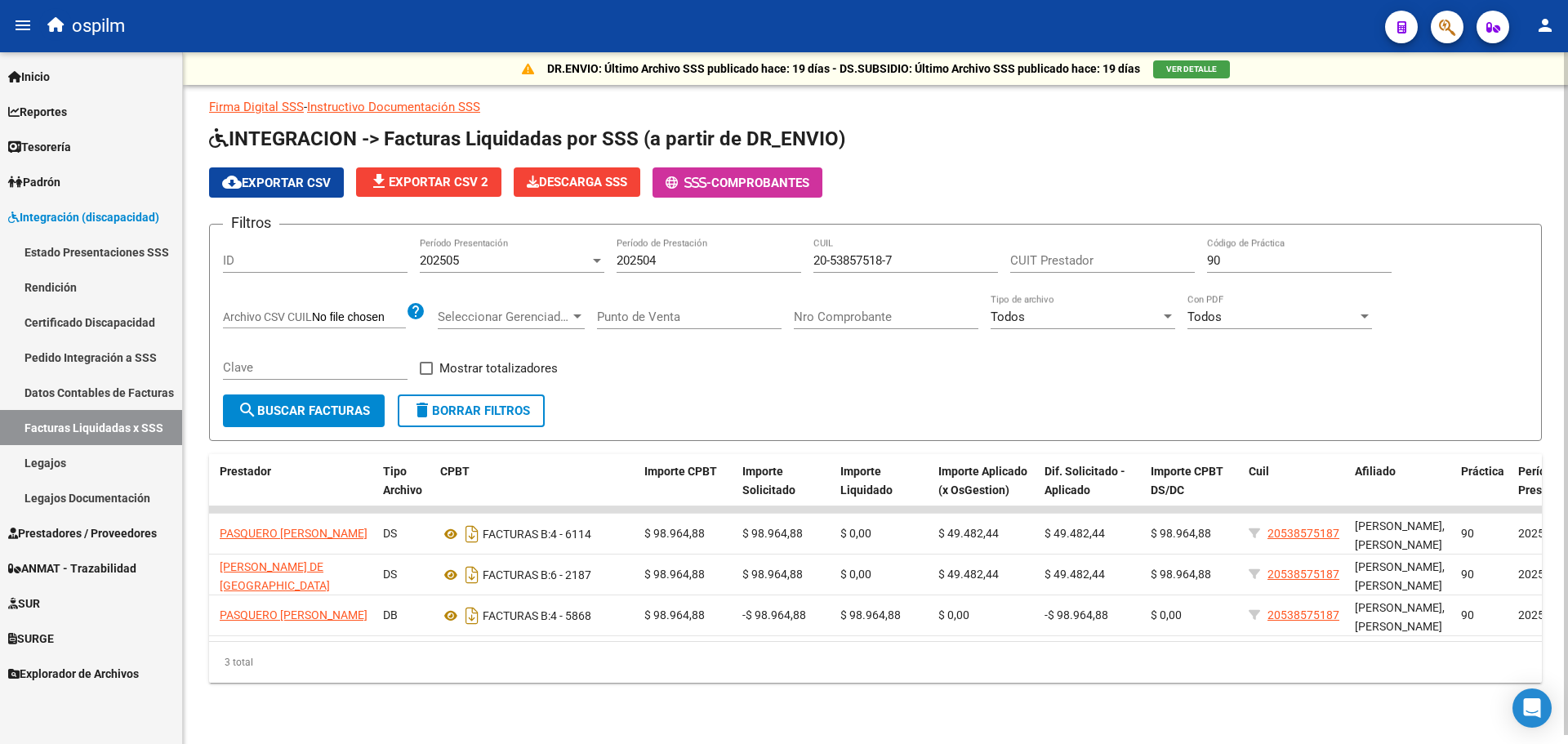
click at [701, 392] on div "Filtros ID 202505 Período Presentación 202504 Período de Prestación 20-53857518…" at bounding box center [875, 316] width 1305 height 157
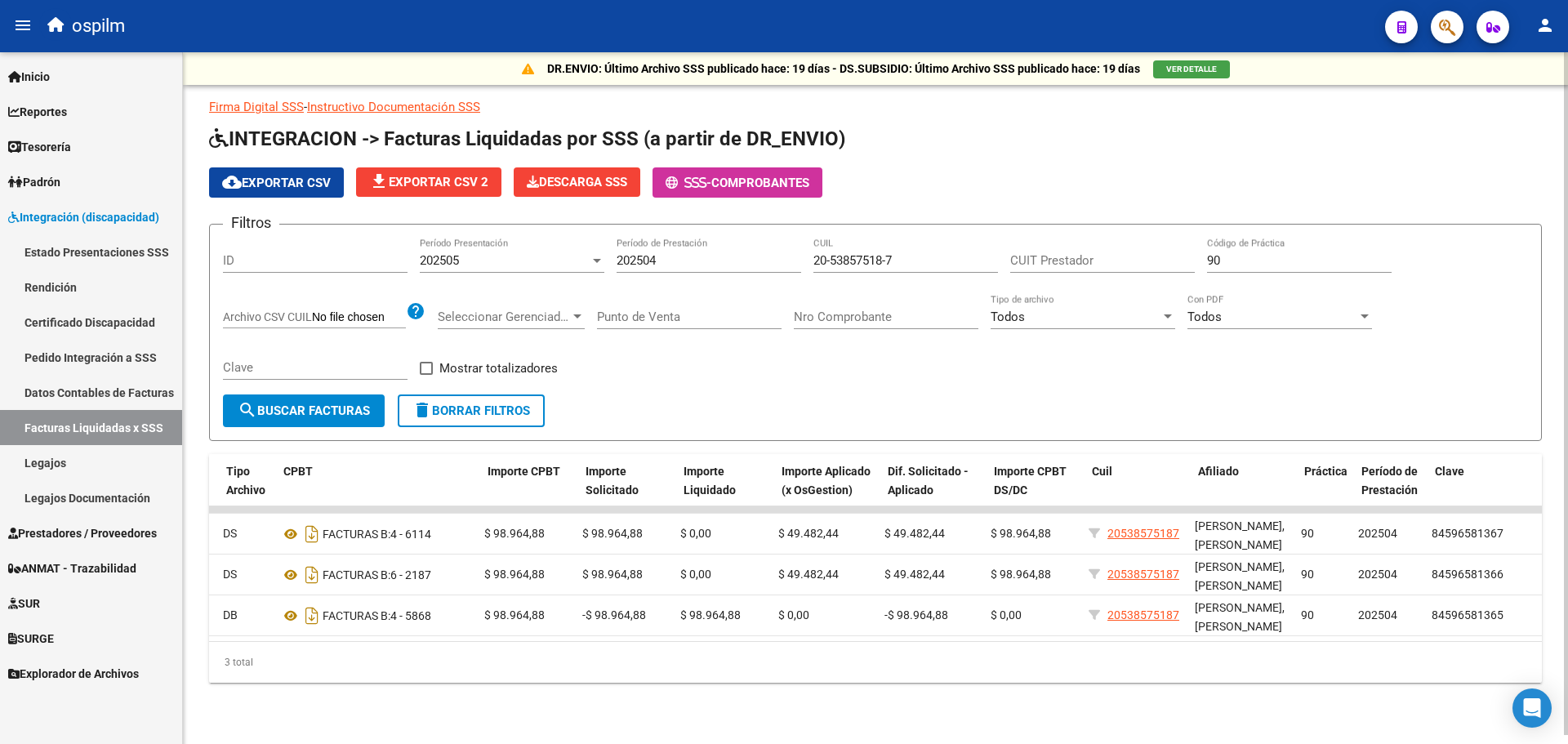
scroll to position [0, 505]
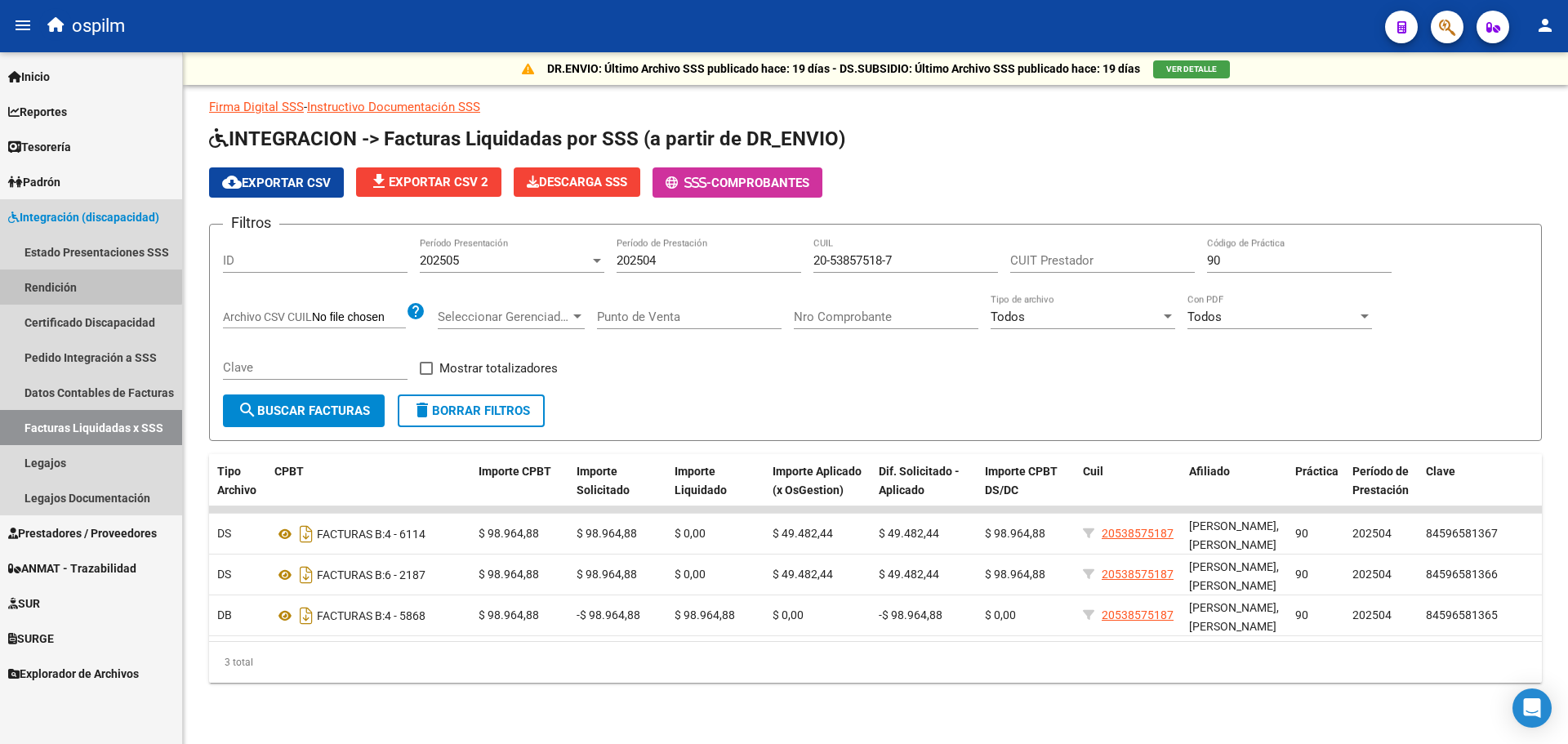
click at [26, 280] on link "Rendición" at bounding box center [91, 287] width 182 height 35
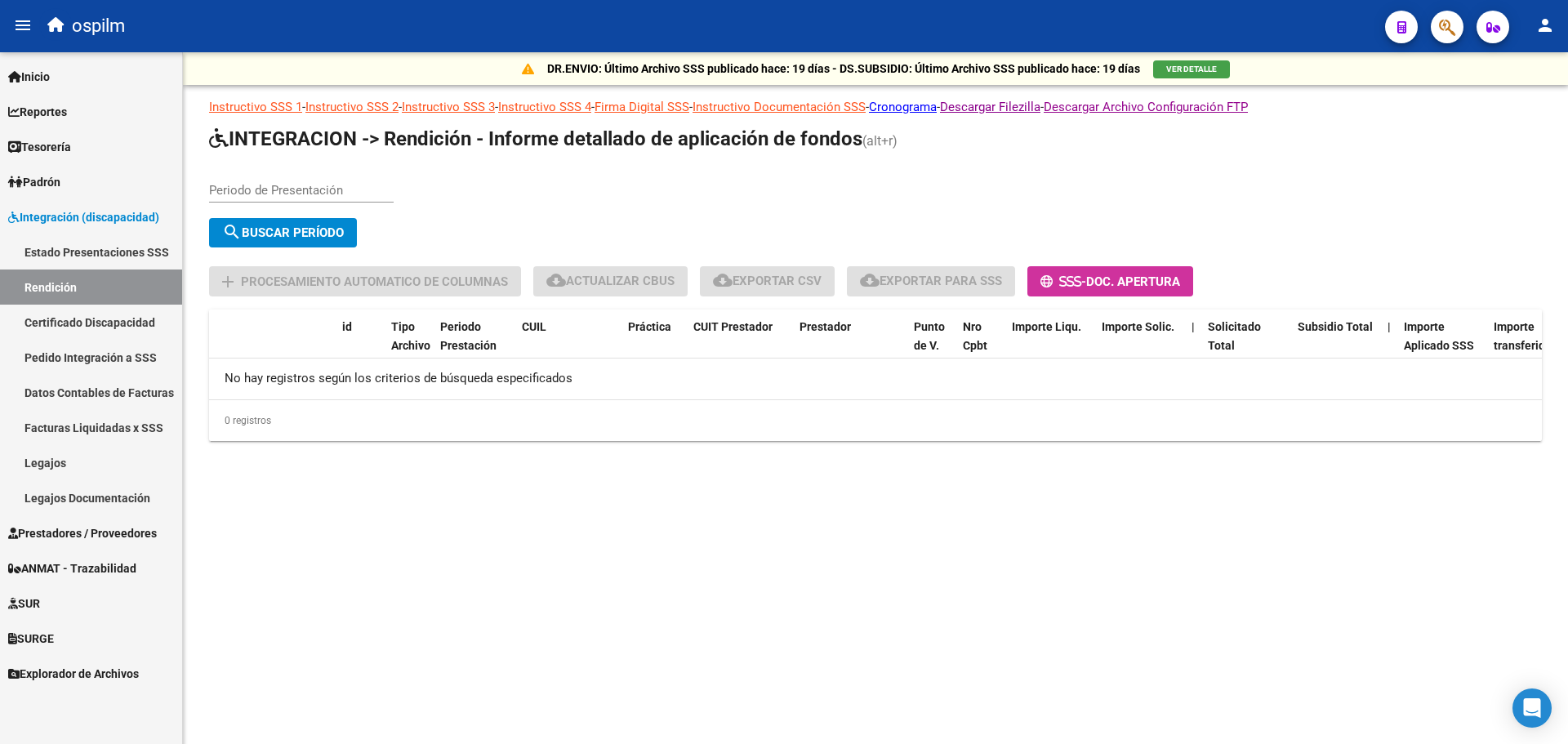
click at [80, 394] on link "Datos Contables de Facturas" at bounding box center [91, 392] width 182 height 35
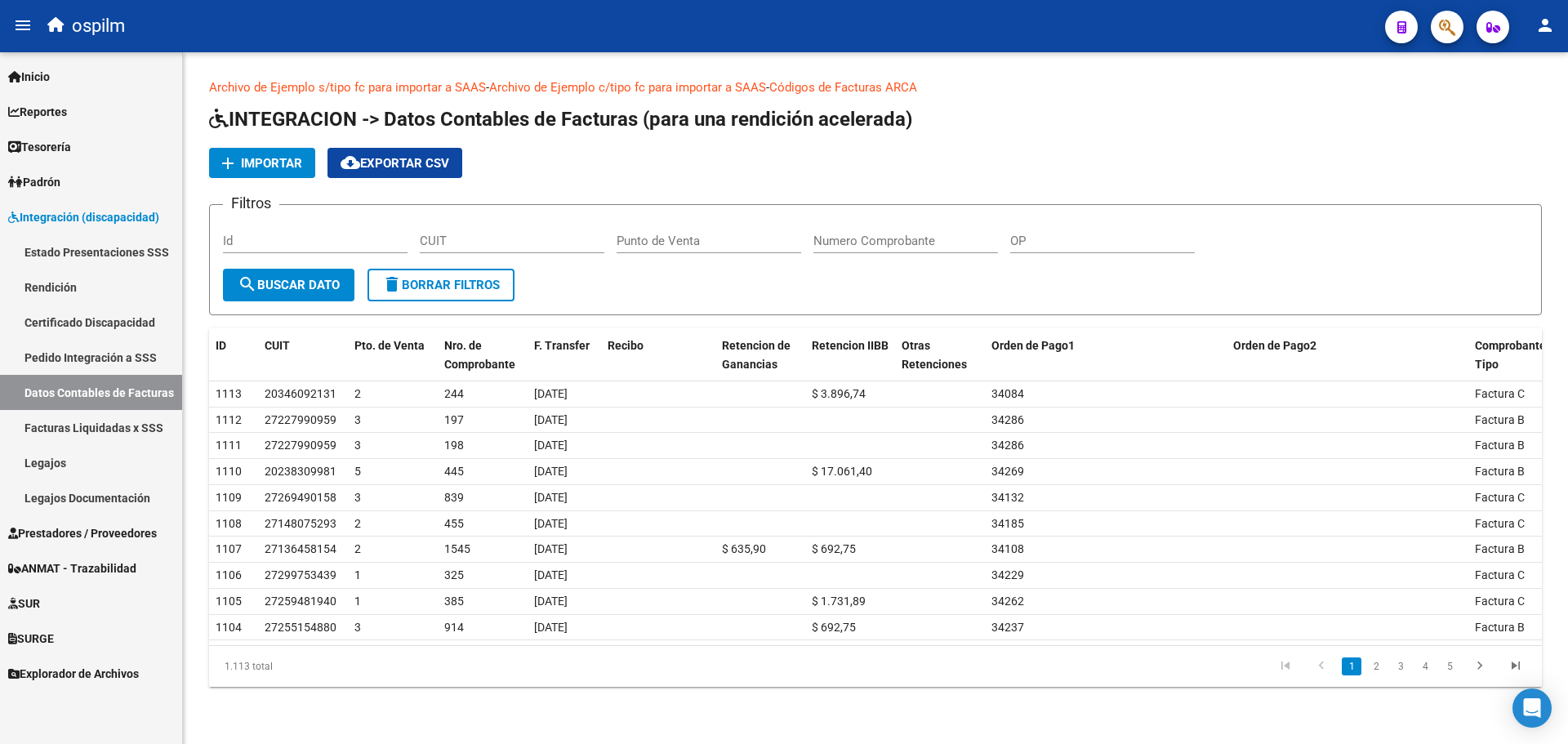
click at [243, 167] on span "Importar" at bounding box center [272, 163] width 61 height 15
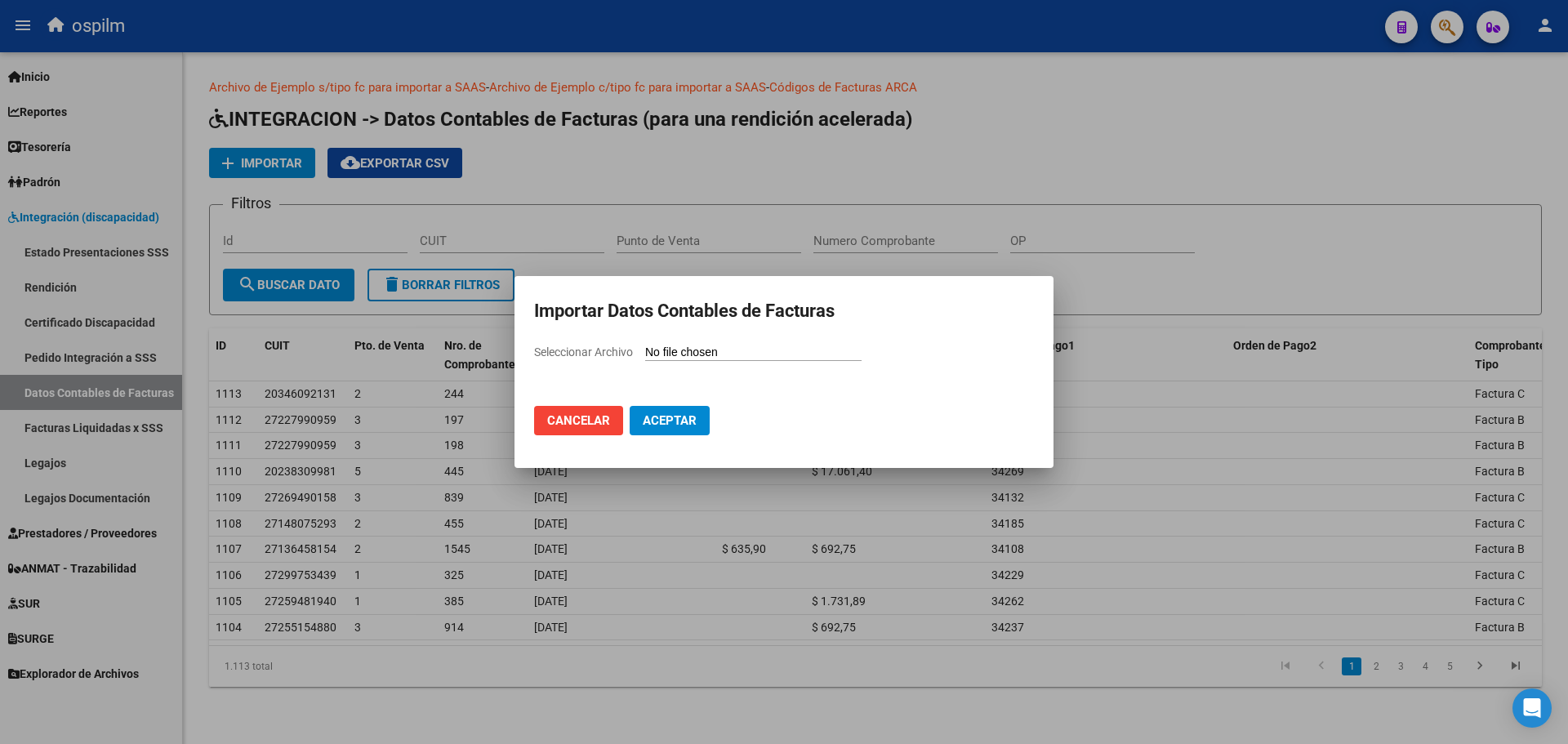
click at [733, 354] on input "Seleccionar Archivo" at bounding box center [753, 354] width 216 height 15
type input "C:\fakepath\IntegraciónDatosFC.csv"
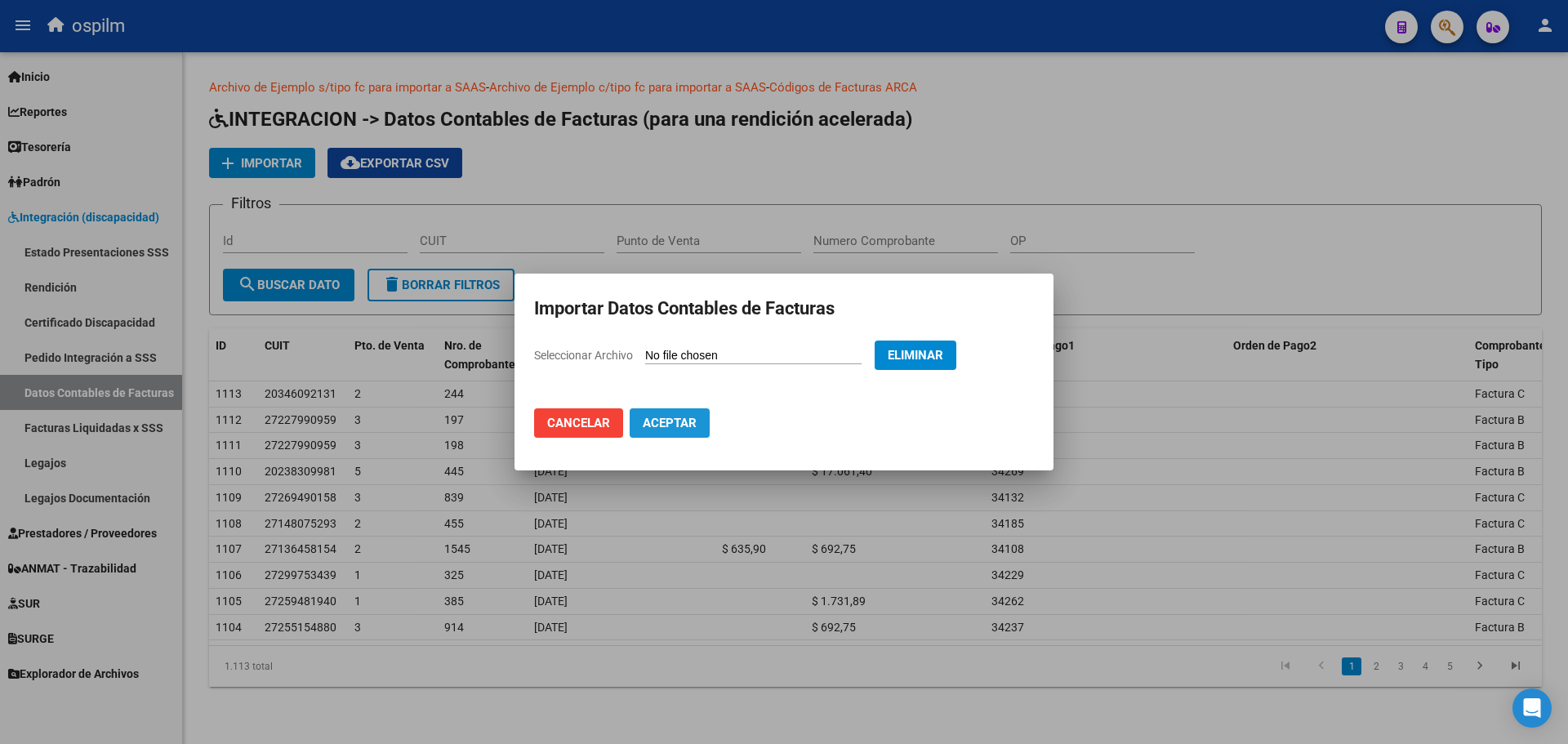
click at [666, 430] on span "Aceptar" at bounding box center [670, 423] width 54 height 15
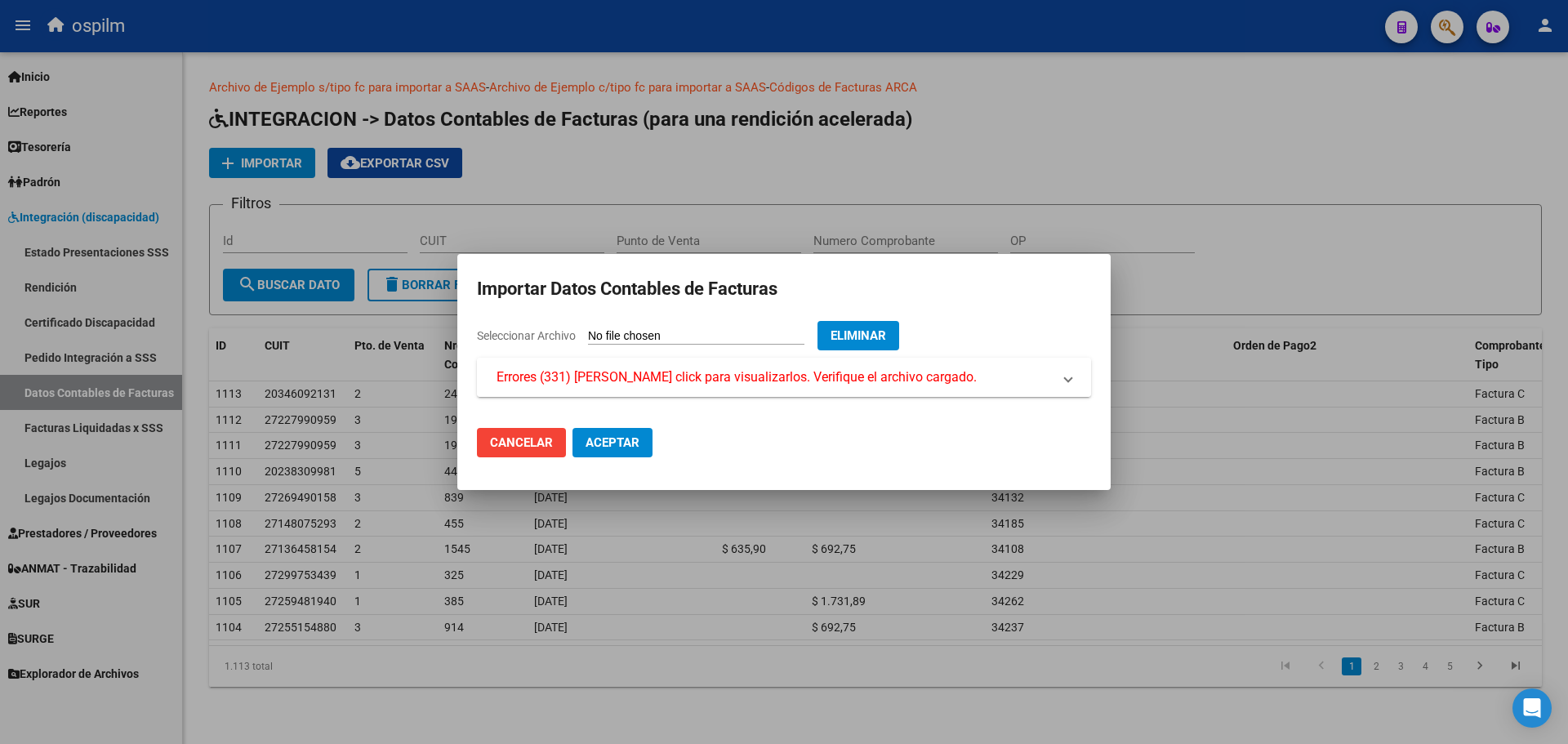
click at [1007, 379] on mat-panel-title "Errores (331) Haga click para visualizarlos. Verifique el archivo cargado." at bounding box center [775, 377] width 555 height 20
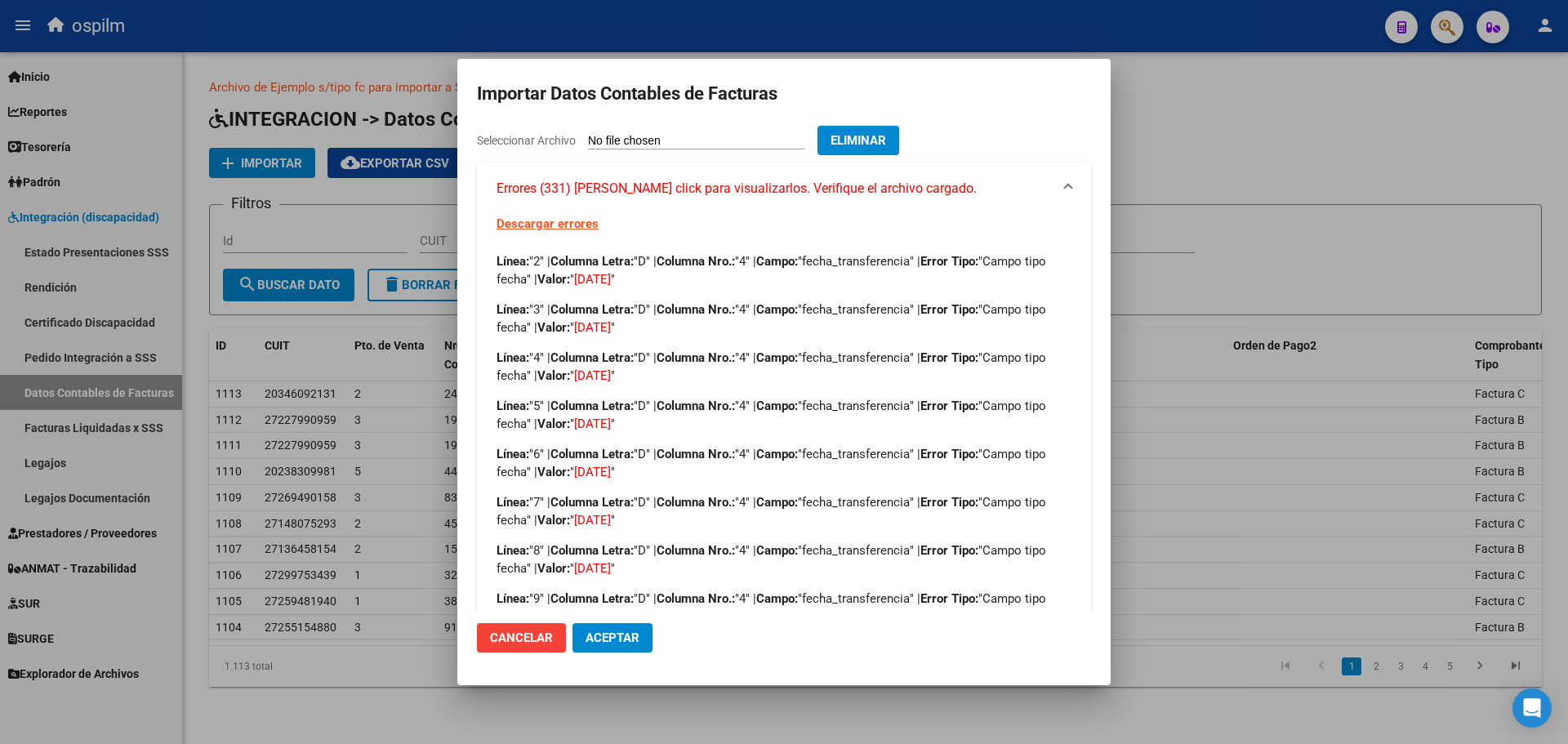
click at [534, 622] on mat-dialog-actions "Cancelar Aceptar" at bounding box center [784, 637] width 614 height 56
click at [521, 645] on span "Cancelar" at bounding box center [522, 637] width 63 height 15
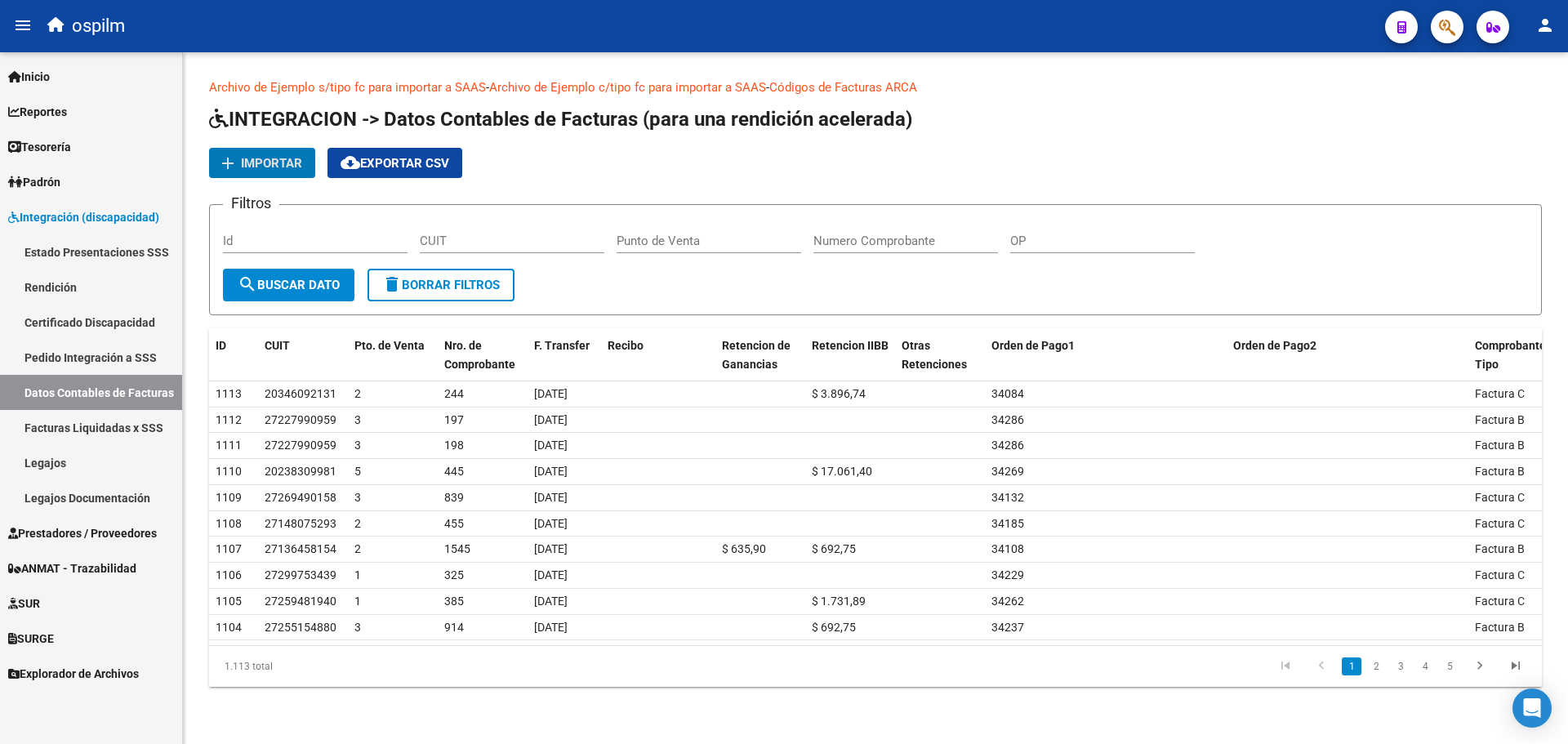
click at [246, 156] on span "Importar" at bounding box center [272, 163] width 61 height 15
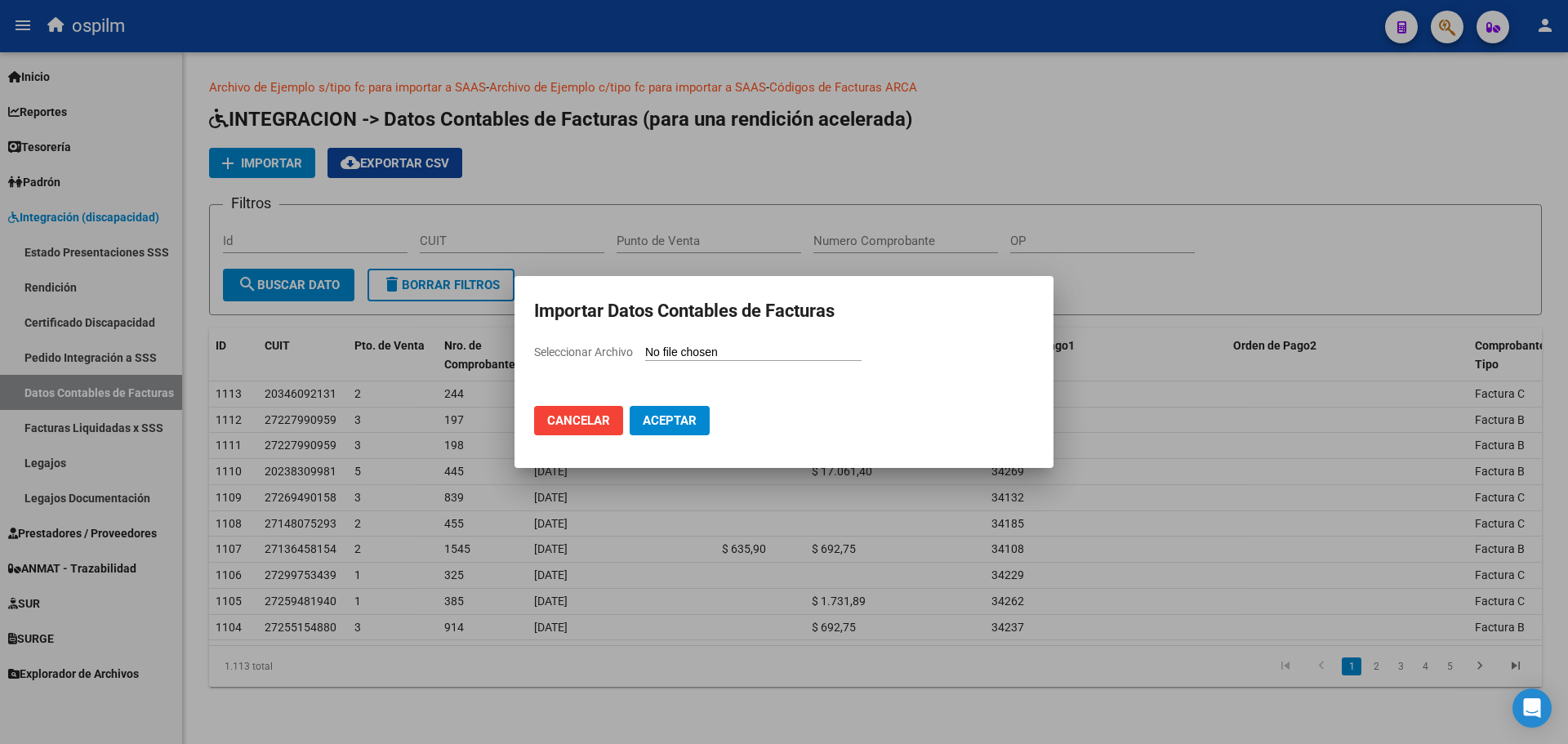
click at [680, 346] on input "Seleccionar Archivo" at bounding box center [753, 354] width 216 height 15
type input "C:\fakepath\IntegraciónDatosFC.csv"
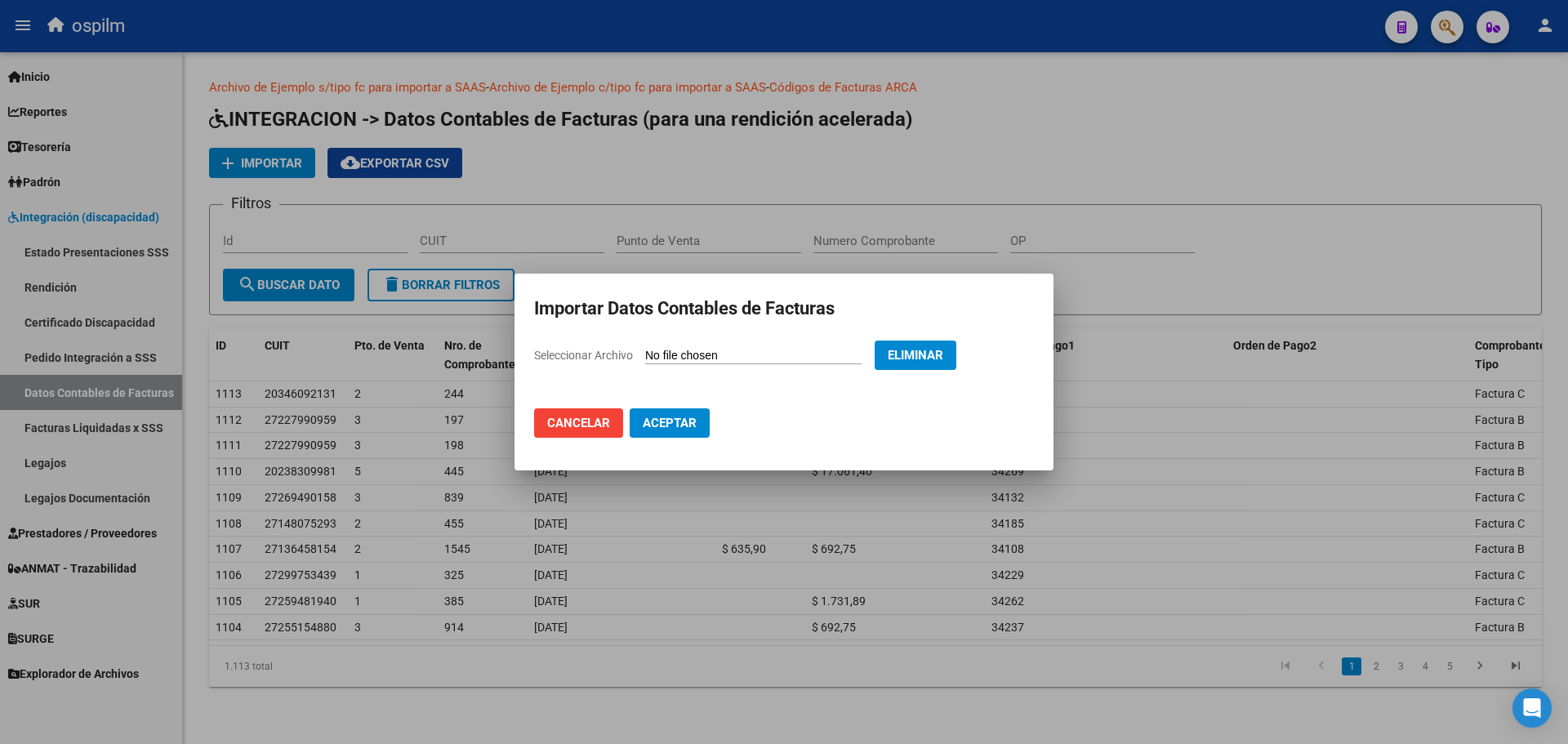
click at [673, 419] on span "Aceptar" at bounding box center [670, 423] width 54 height 15
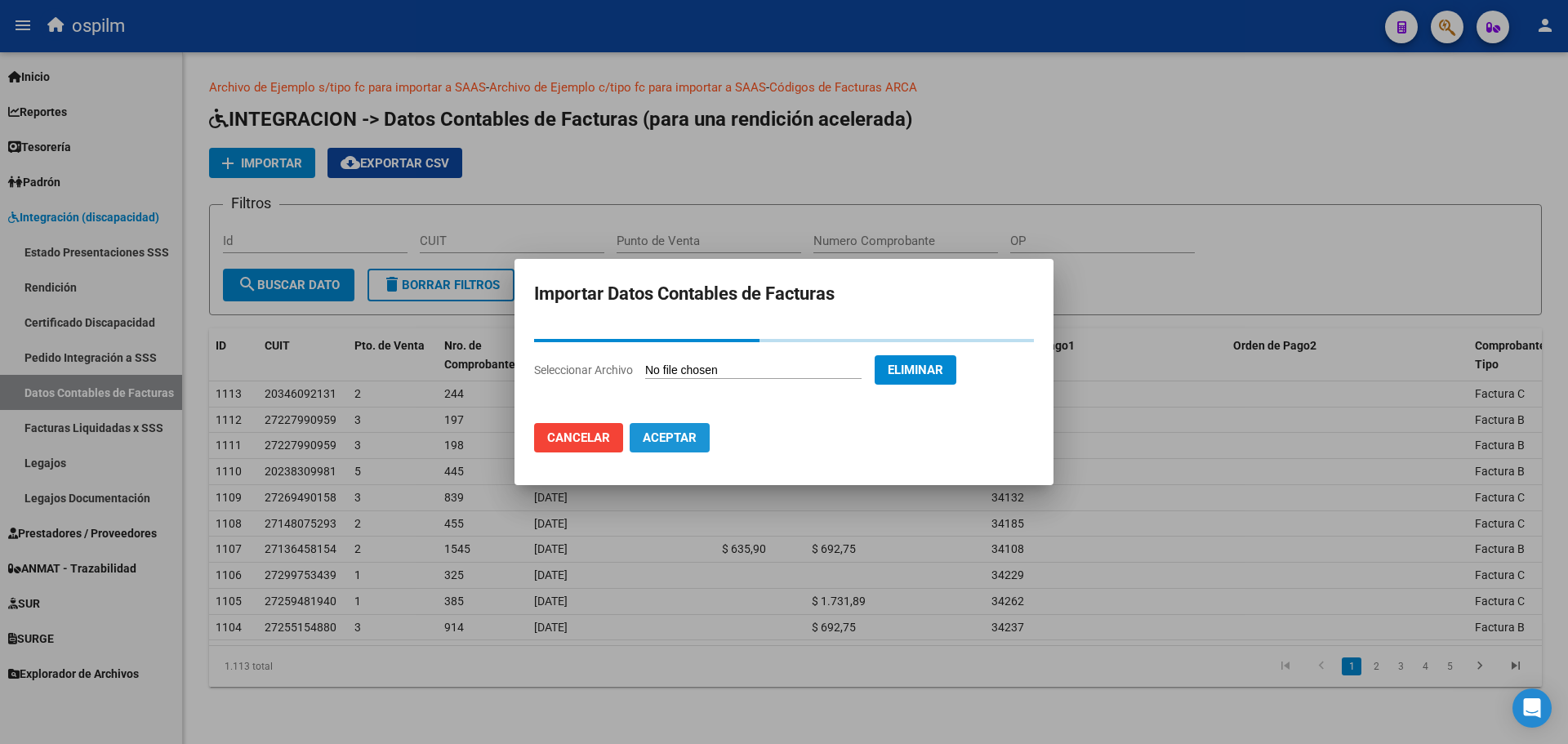
click at [671, 437] on span "Aceptar" at bounding box center [670, 437] width 54 height 15
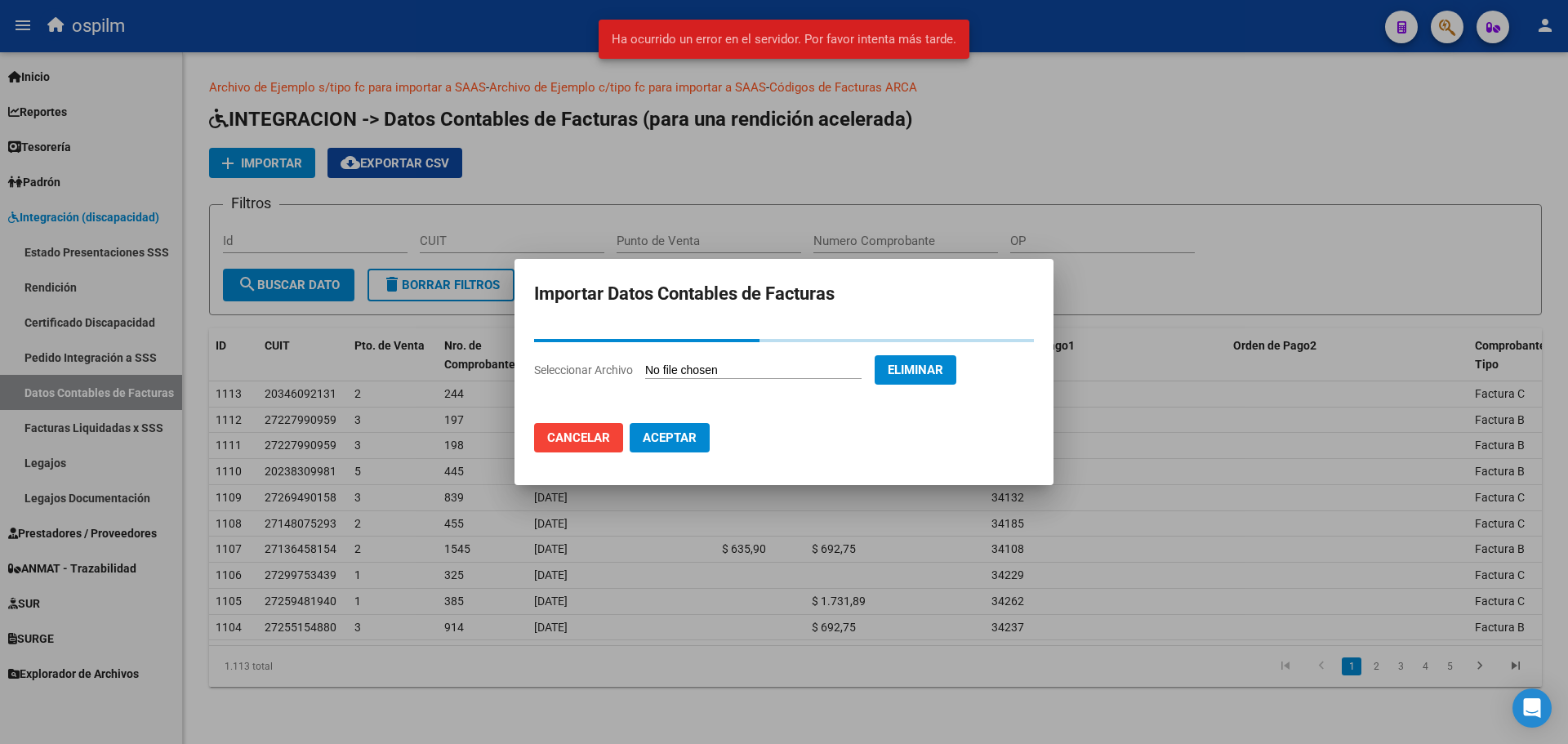
click at [944, 372] on span "Eliminar" at bounding box center [916, 370] width 56 height 15
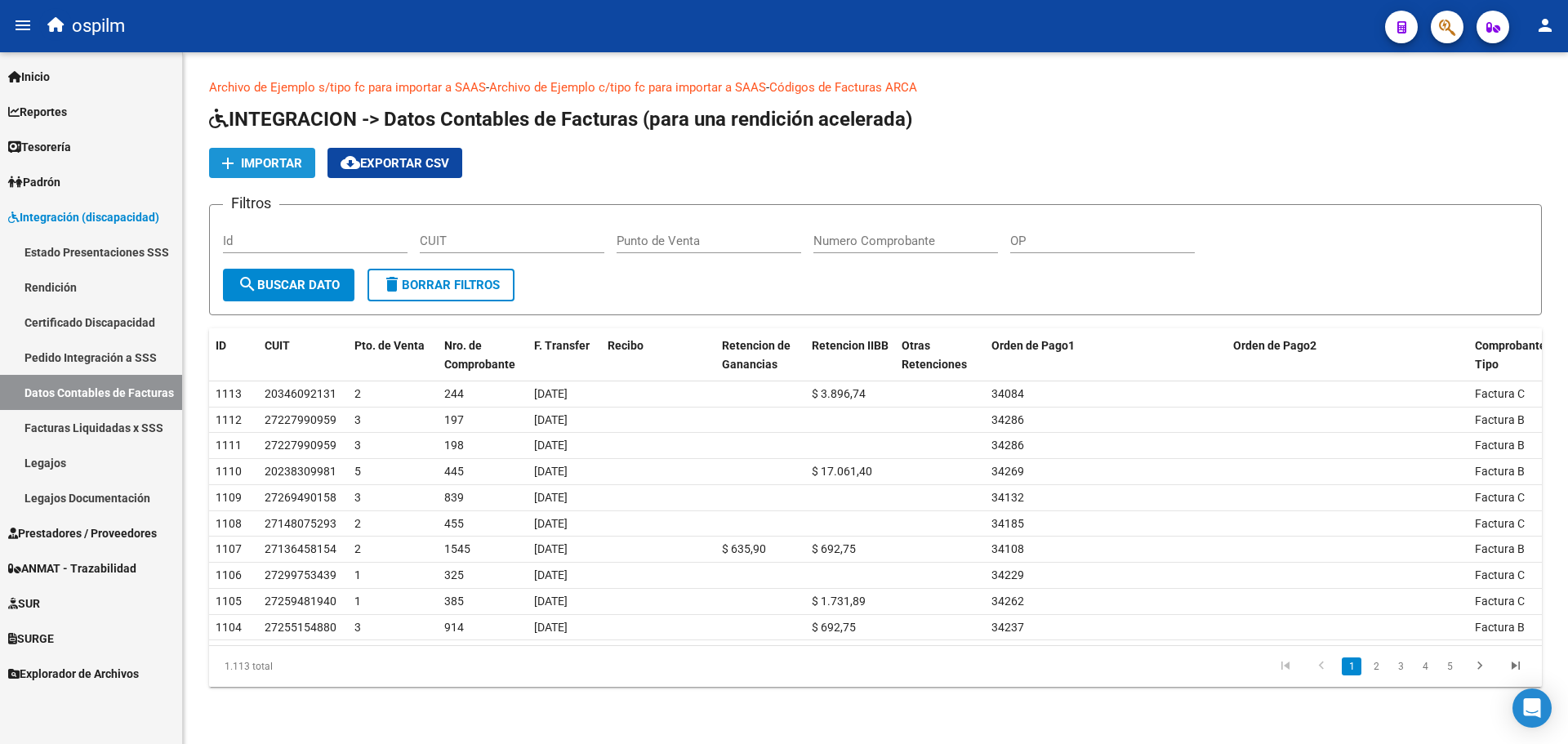
click at [269, 156] on span "Importar" at bounding box center [272, 163] width 61 height 15
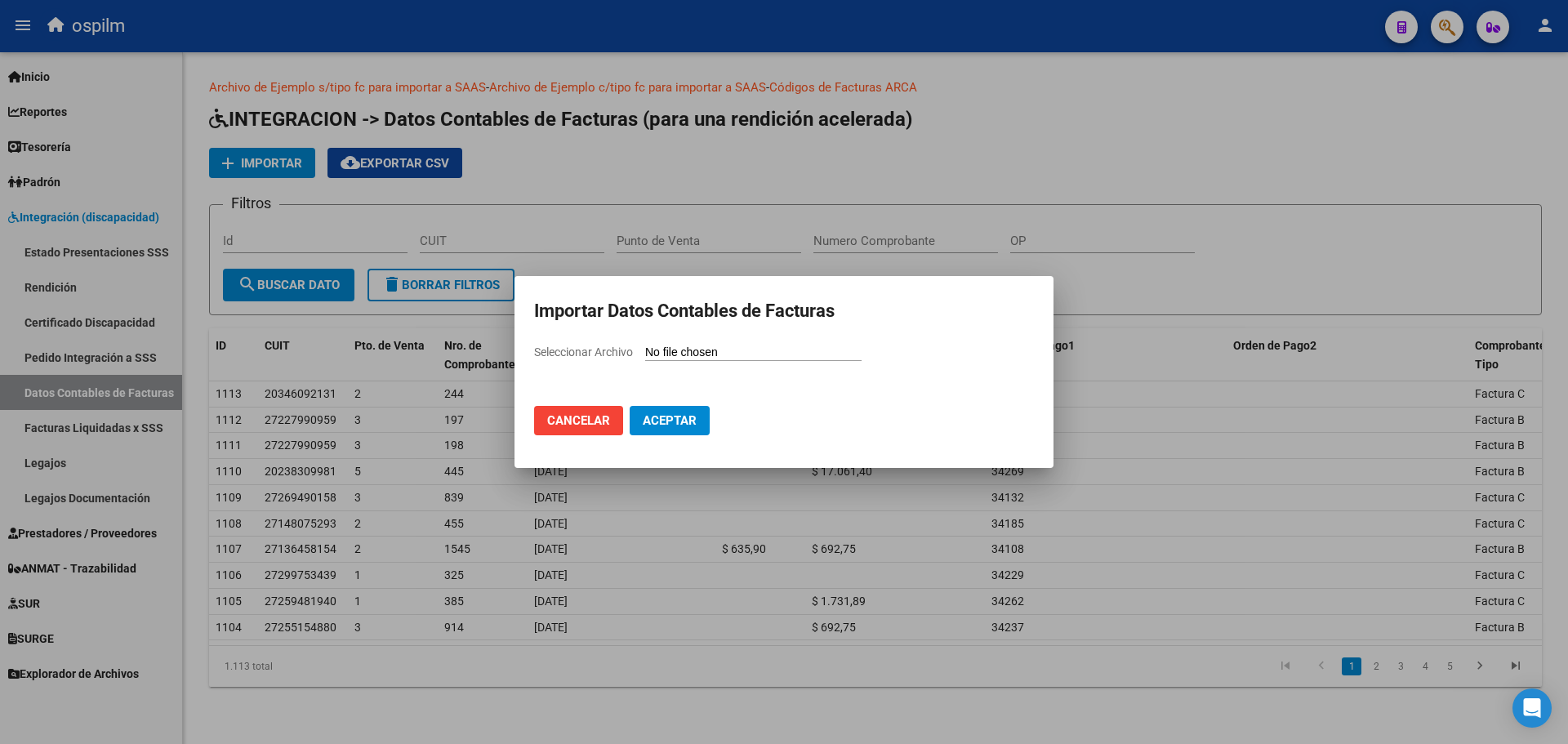
click at [776, 349] on input "Seleccionar Archivo" at bounding box center [753, 354] width 216 height 15
type input "C:\fakepath\IntegraciónDatosFC.csv"
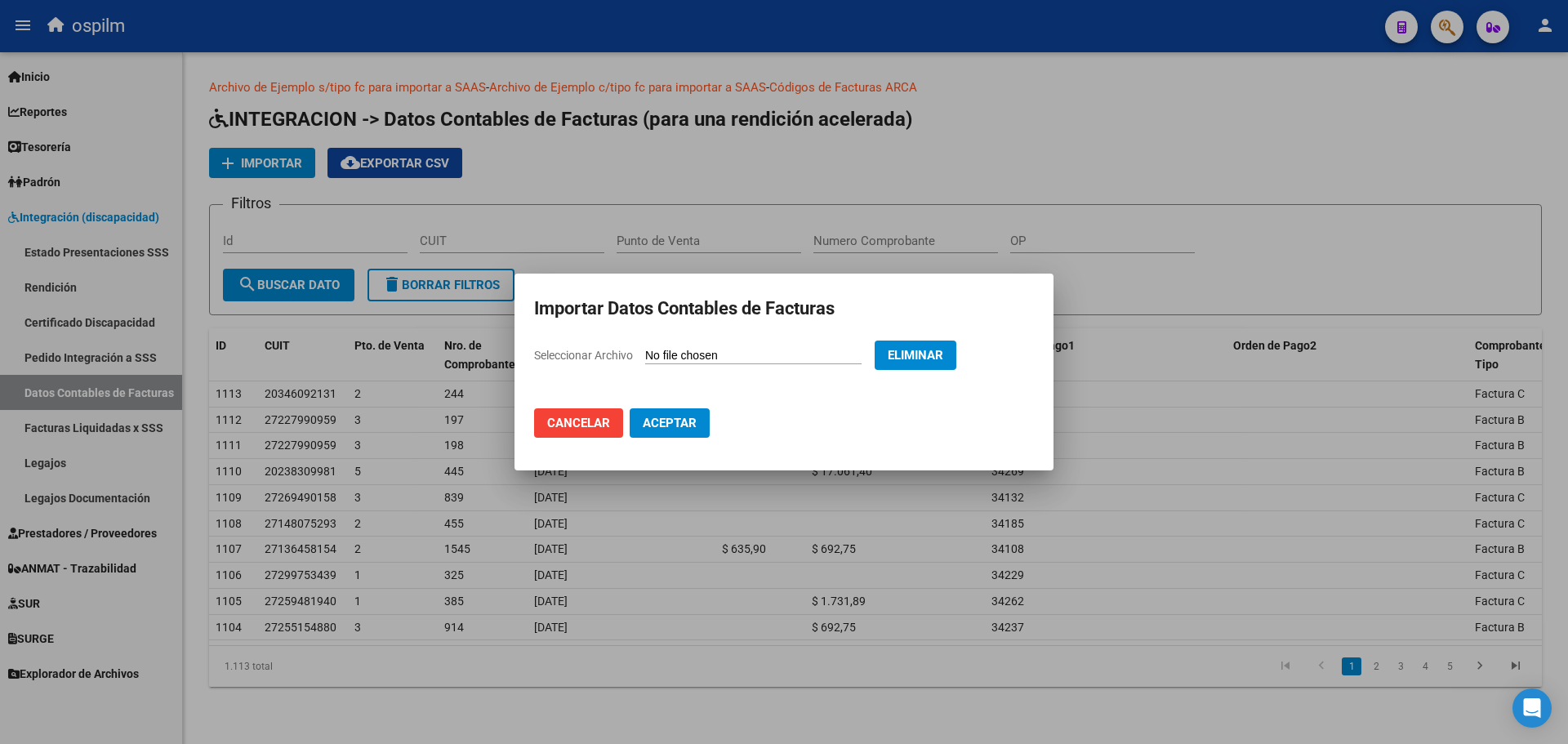
click at [687, 427] on span "Aceptar" at bounding box center [670, 423] width 54 height 15
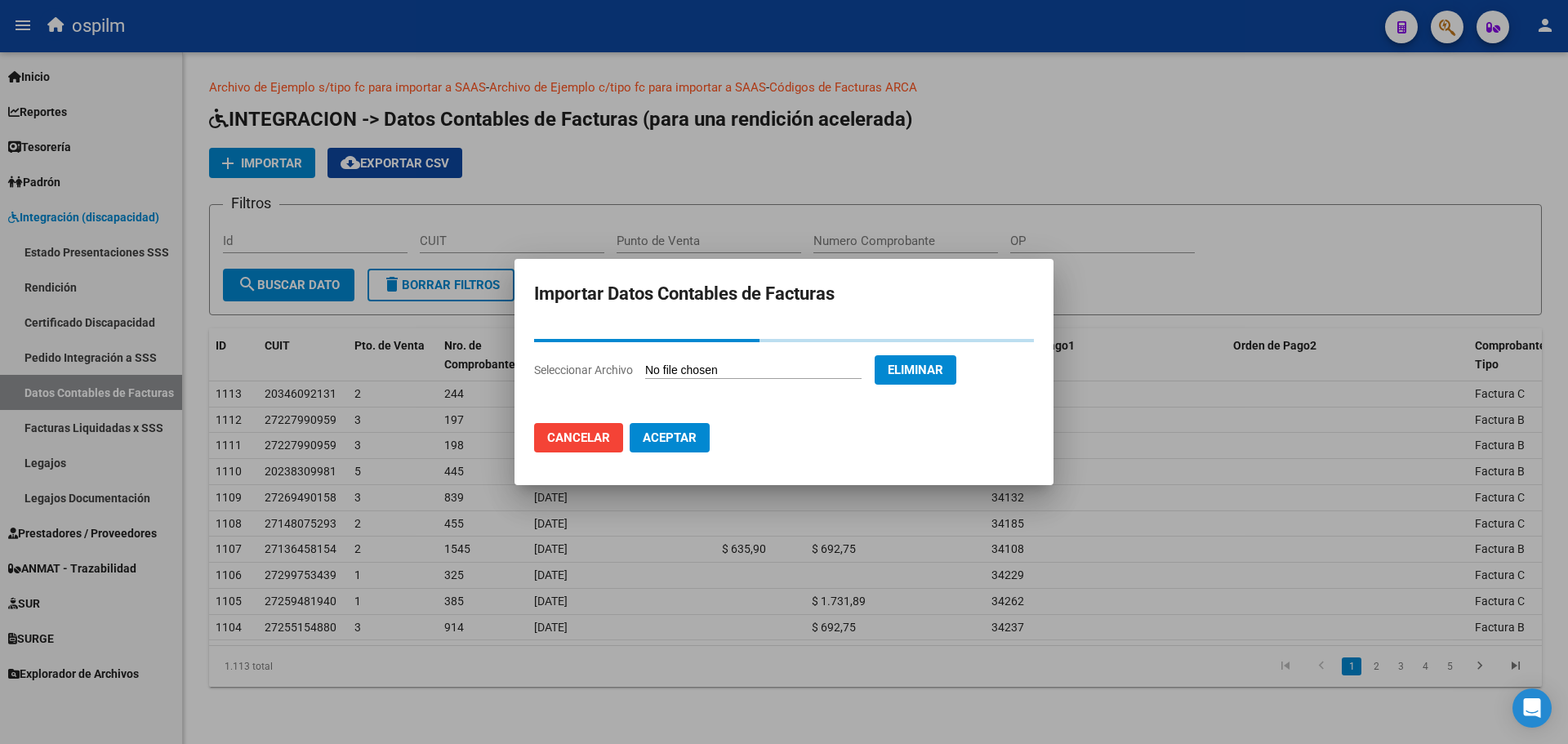
click at [944, 369] on span "Eliminar" at bounding box center [916, 370] width 56 height 15
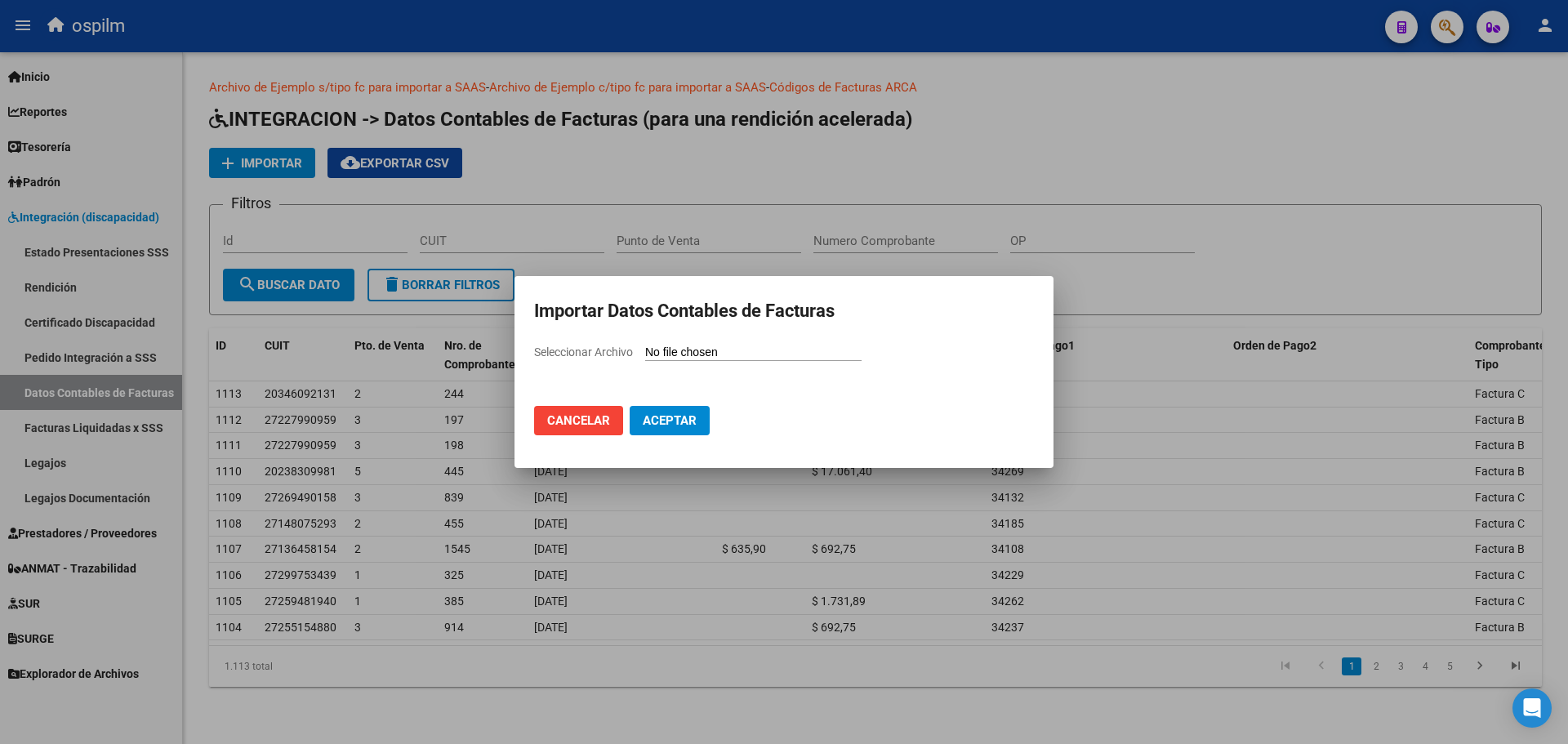
click at [559, 428] on button "Cancelar" at bounding box center [579, 420] width 89 height 29
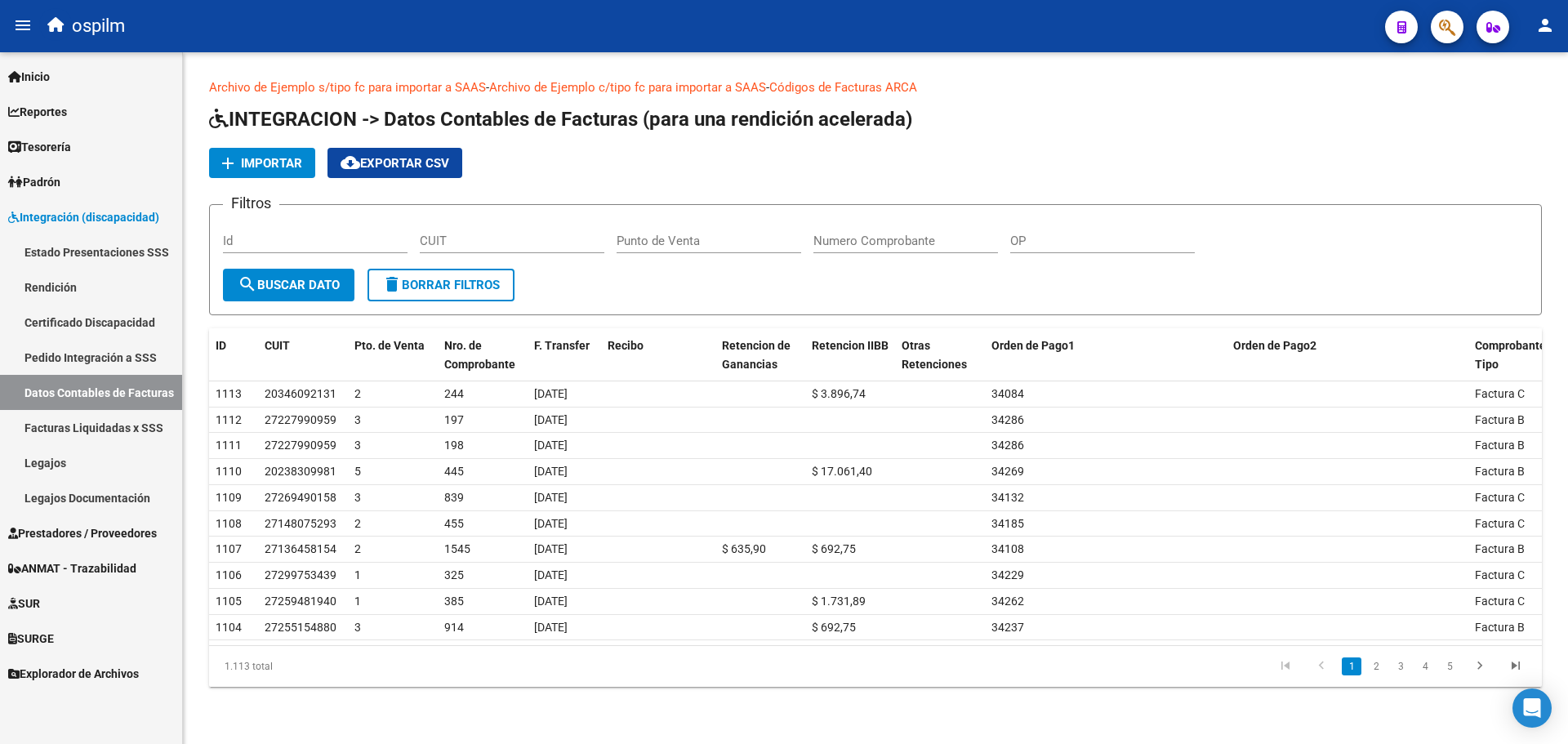
click at [246, 164] on span "Importar" at bounding box center [272, 163] width 61 height 15
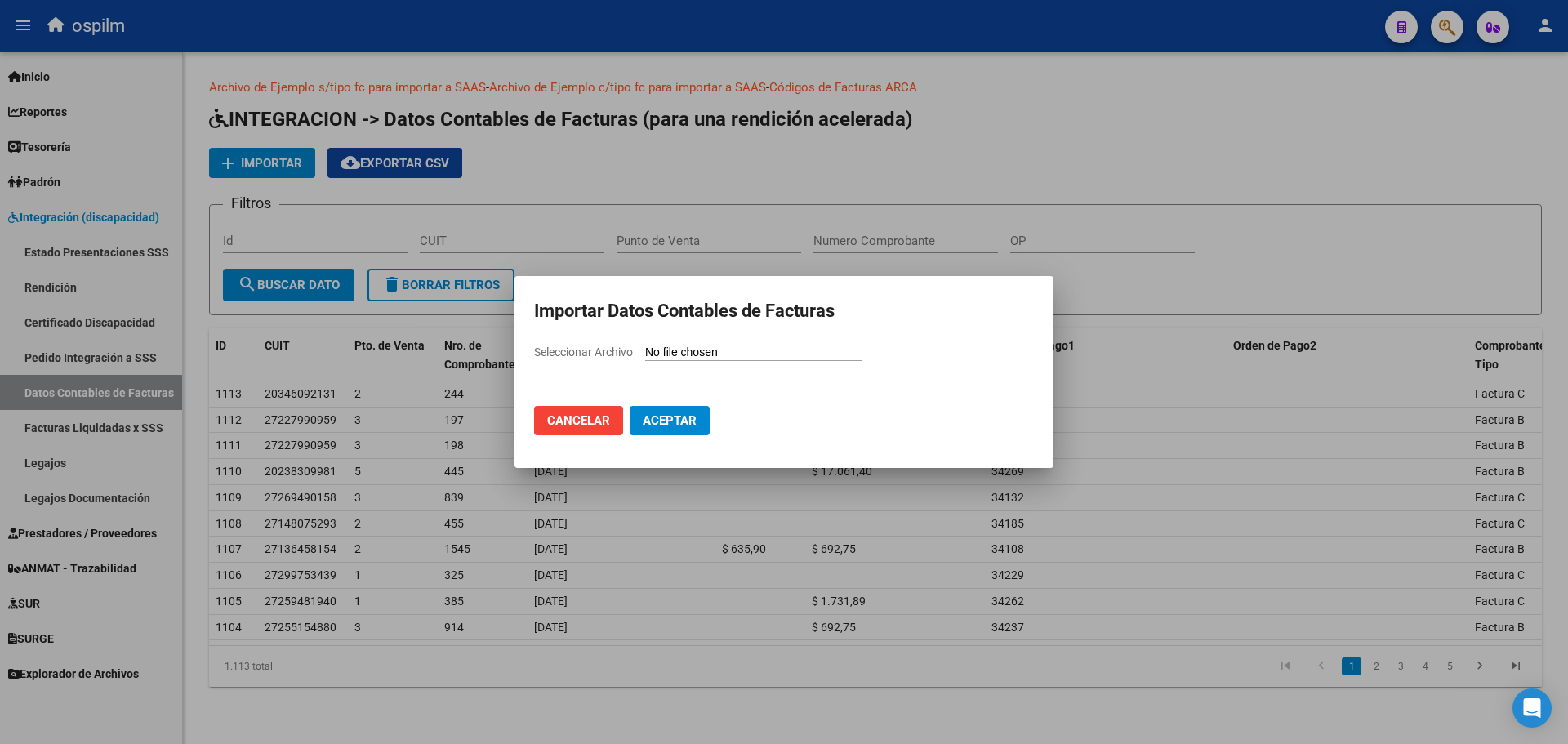
click at [738, 354] on input "Seleccionar Archivo" at bounding box center [753, 354] width 216 height 15
type input "C:\fakepath\IntegraciónDatosFC.csv"
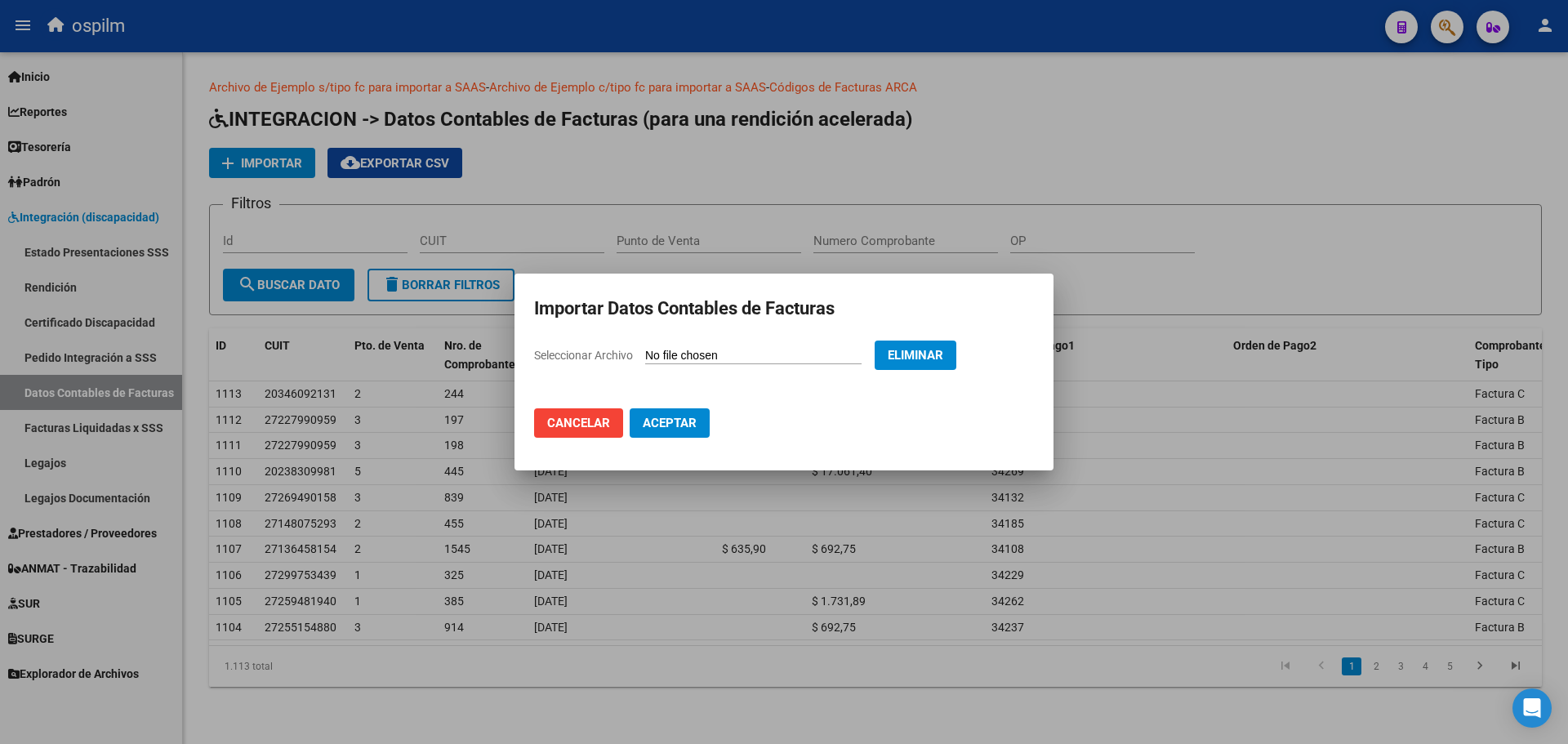
click at [683, 430] on span "Aceptar" at bounding box center [670, 423] width 54 height 15
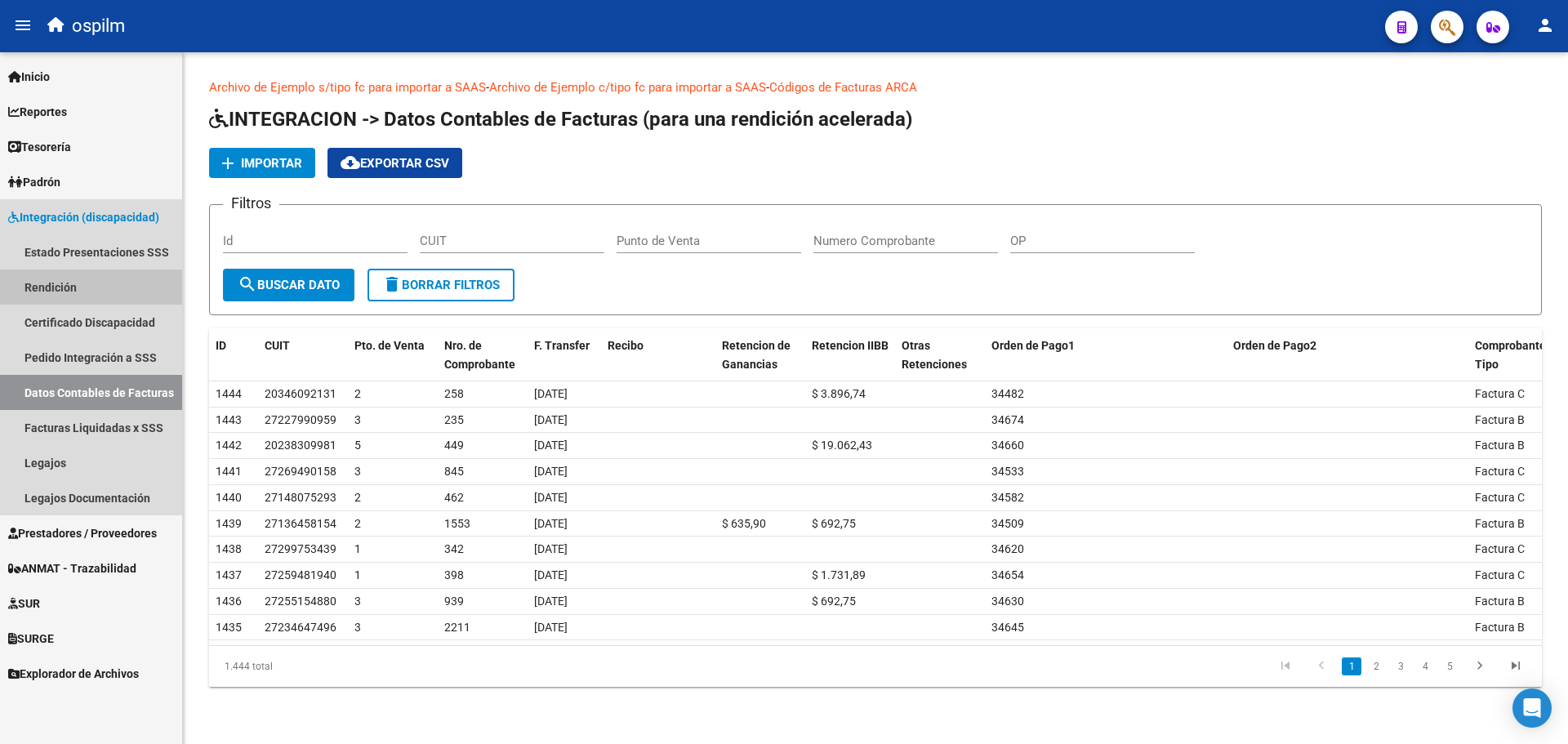
click at [50, 278] on link "Rendición" at bounding box center [91, 287] width 182 height 35
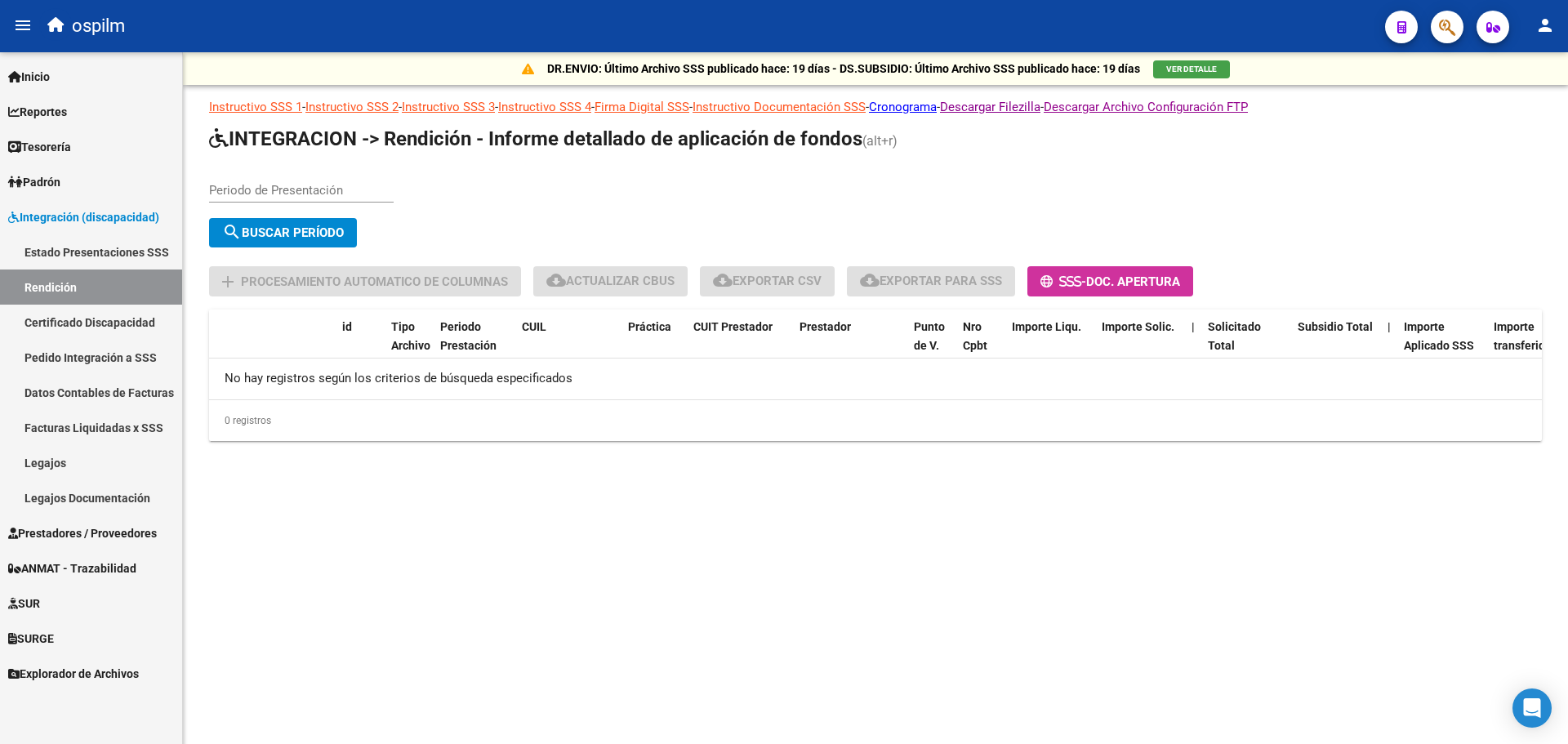
click at [272, 160] on app-list-header "INTEGRACION -> Rendición - Informe detallado de aplicación de fondos (alt+r) Pe…" at bounding box center [875, 211] width 1333 height 171
drag, startPoint x: 263, startPoint y: 192, endPoint x: 260, endPoint y: 170, distance: 22.2
click at [262, 192] on input "Periodo de Presentación" at bounding box center [301, 190] width 184 height 15
type input "202505"
click at [303, 234] on span "search Buscar Período" at bounding box center [283, 232] width 122 height 15
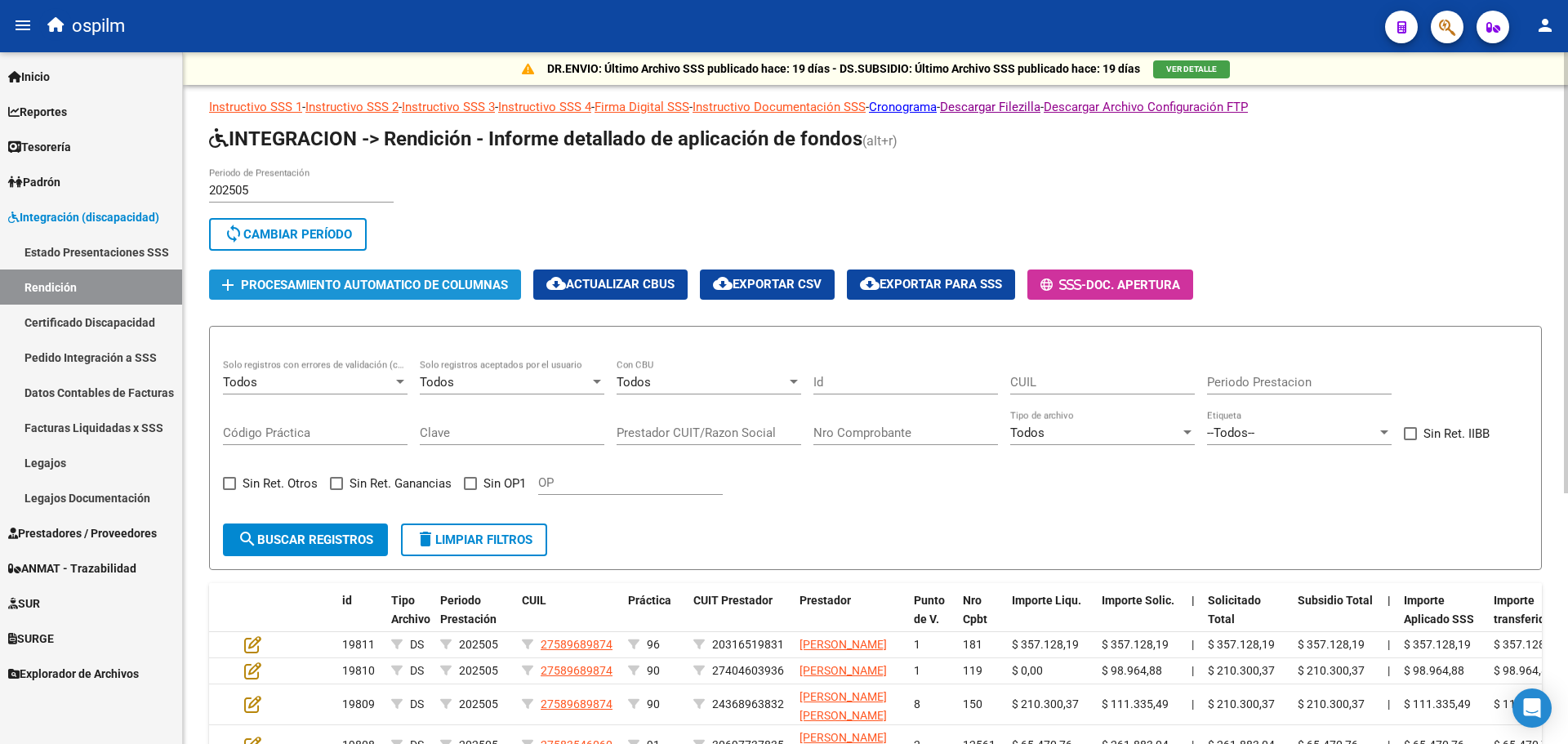
click at [368, 278] on span "Procesamiento automatico de columnas" at bounding box center [374, 284] width 267 height 15
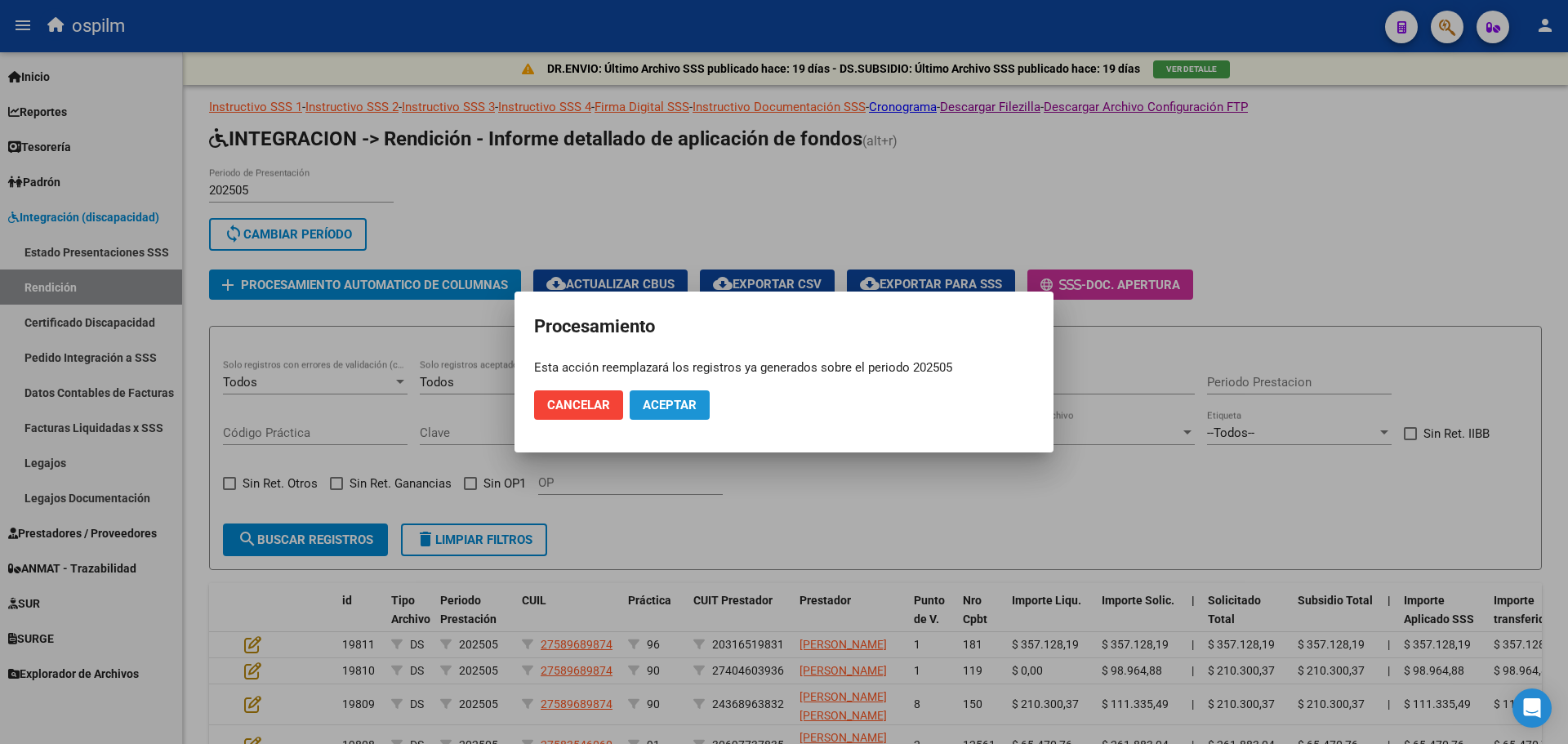
click at [650, 395] on button "Aceptar" at bounding box center [670, 405] width 80 height 29
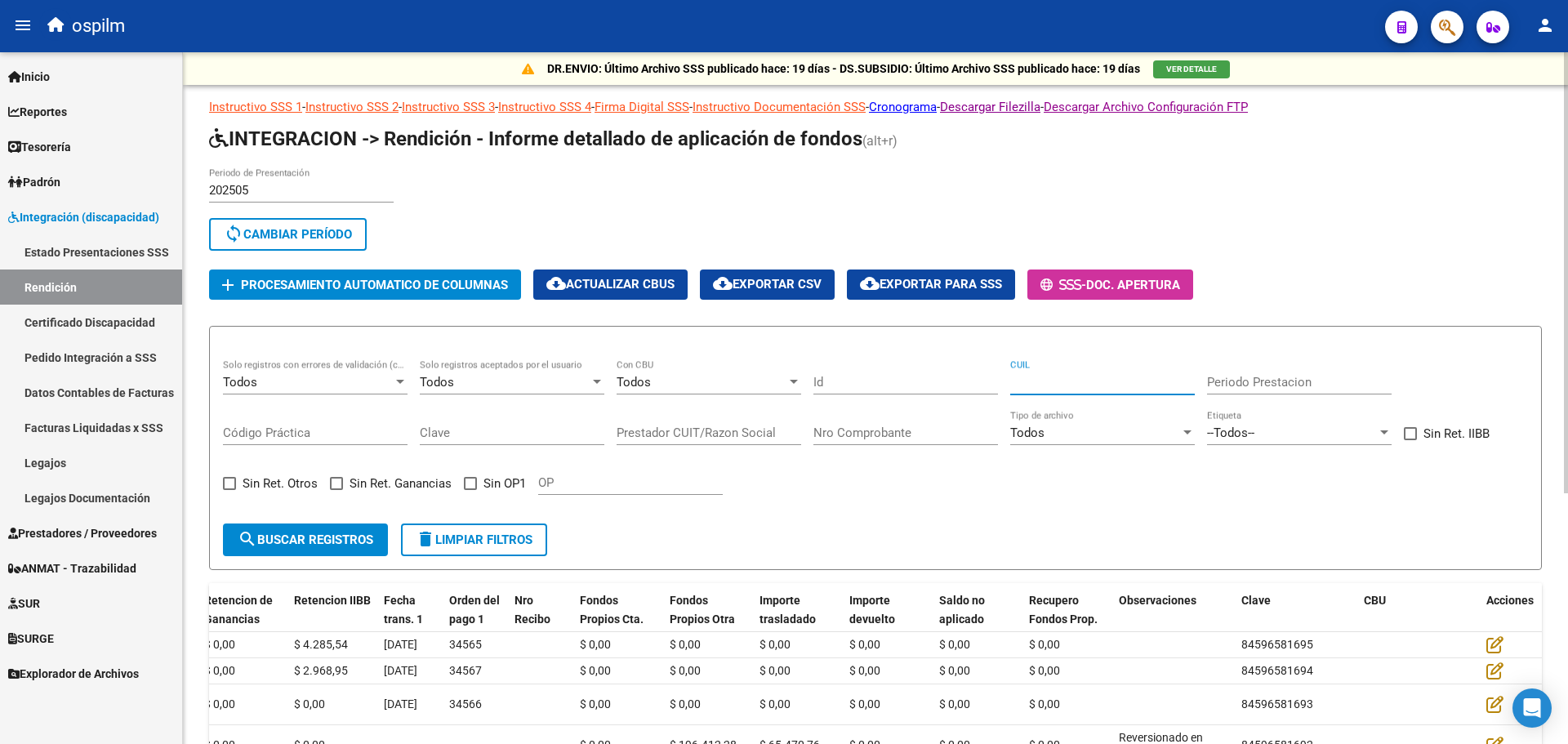
click at [1041, 387] on input "CUIL" at bounding box center [1103, 382] width 184 height 15
paste input "20538575187"
type input "20538575187"
click at [1231, 385] on input "Periodo Prestacion" at bounding box center [1300, 382] width 184 height 15
type input "202504"
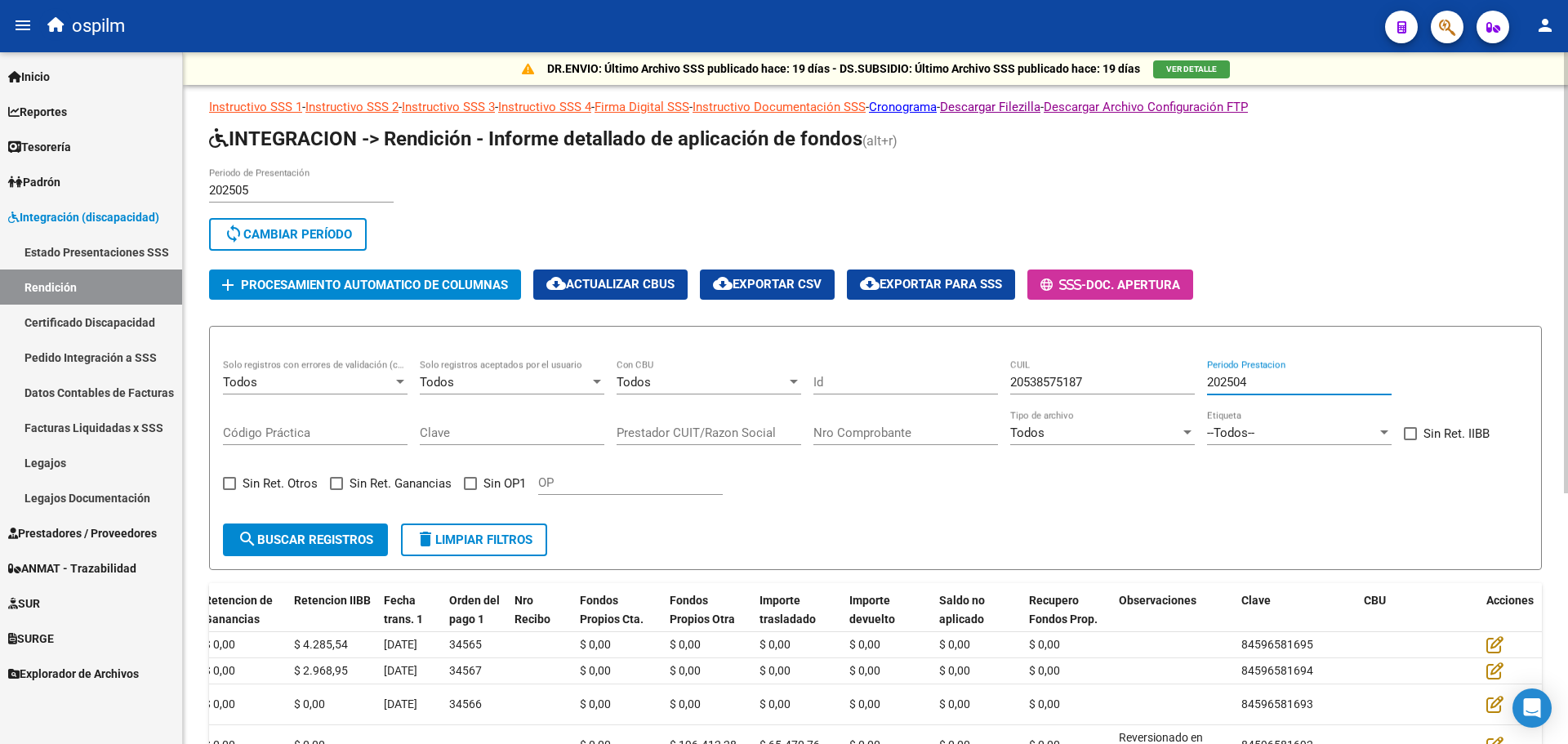
click at [302, 428] on input "Código Práctica" at bounding box center [315, 432] width 184 height 15
type input "90"
click at [342, 536] on span "search Buscar registros" at bounding box center [305, 540] width 136 height 15
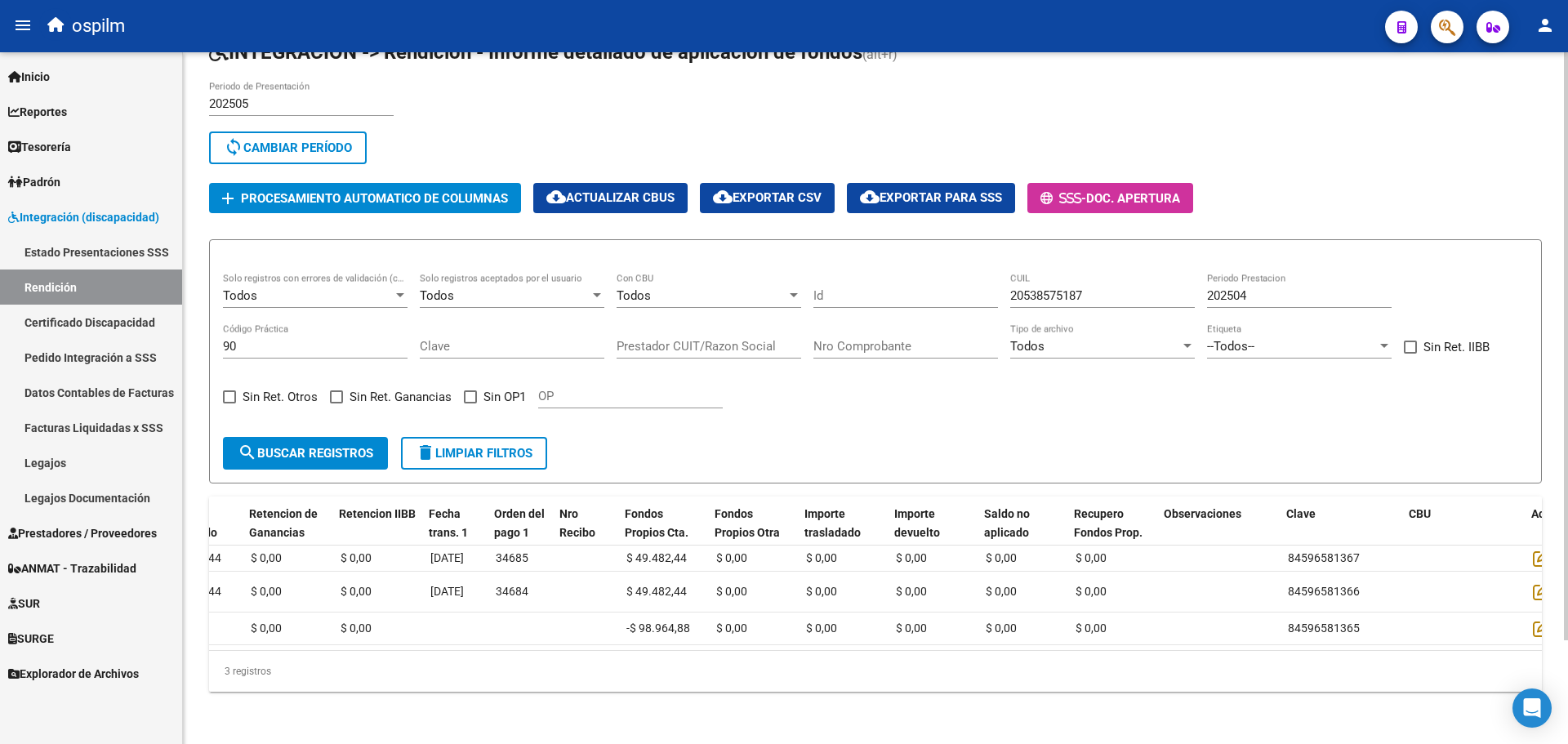
scroll to position [0, 1444]
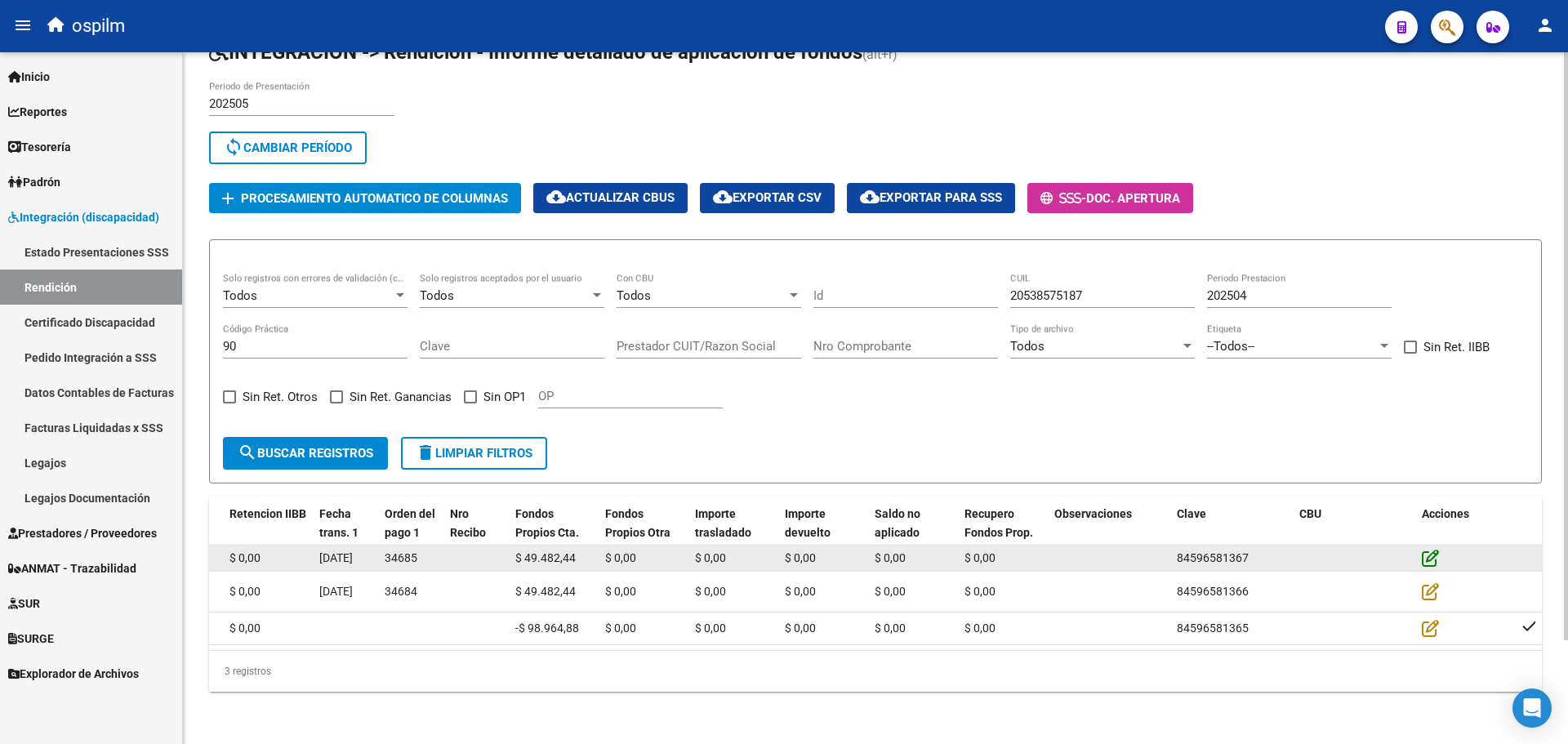
click at [1425, 549] on icon at bounding box center [1431, 558] width 17 height 18
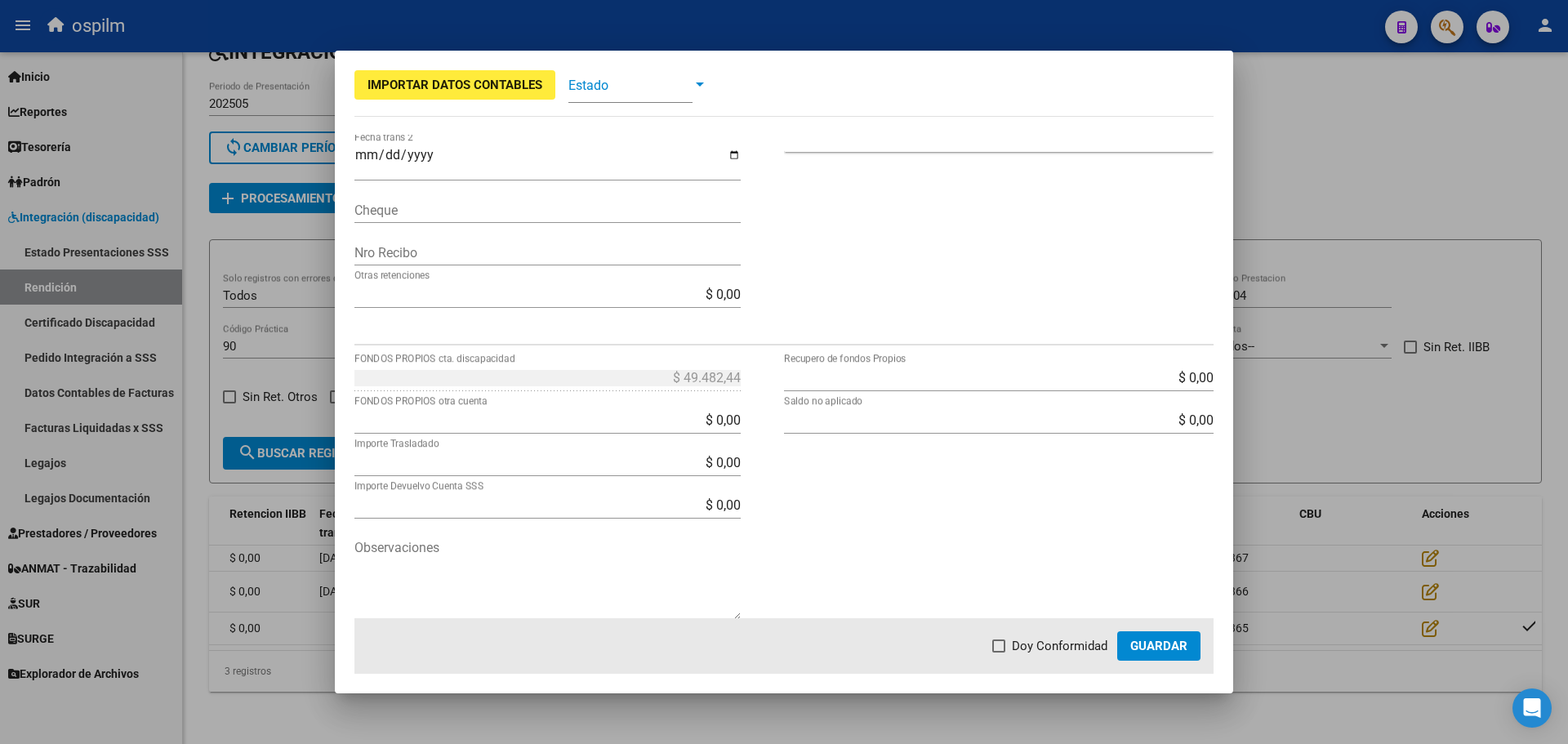
scroll to position [475, 0]
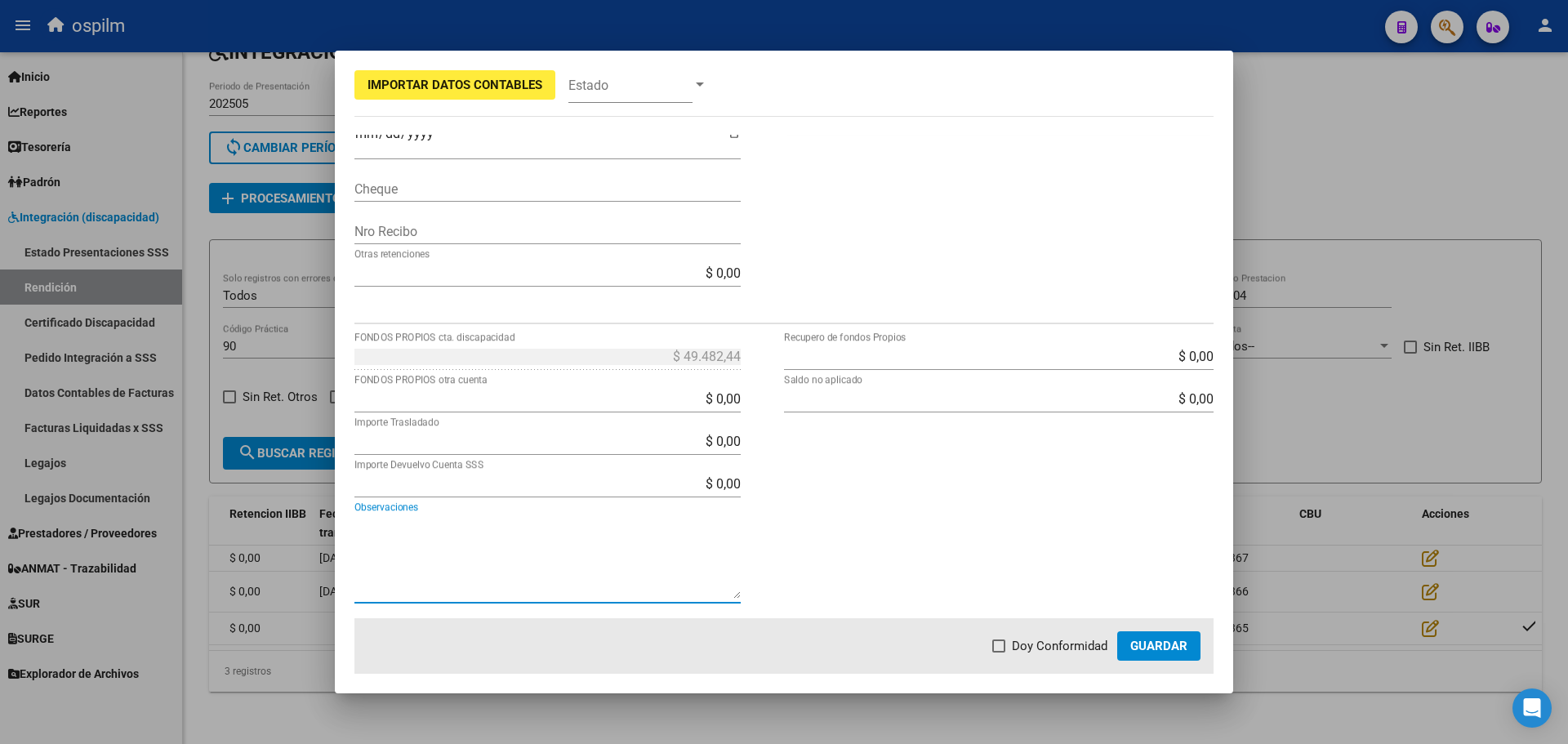
click at [432, 589] on textarea "Observaciones" at bounding box center [547, 558] width 386 height 82
type textarea "compensacion interna por reversion"
click at [1005, 643] on span at bounding box center [998, 646] width 13 height 13
click at [999, 653] on input "Doy Conformidad" at bounding box center [998, 653] width 1 height 1
checkbox input "true"
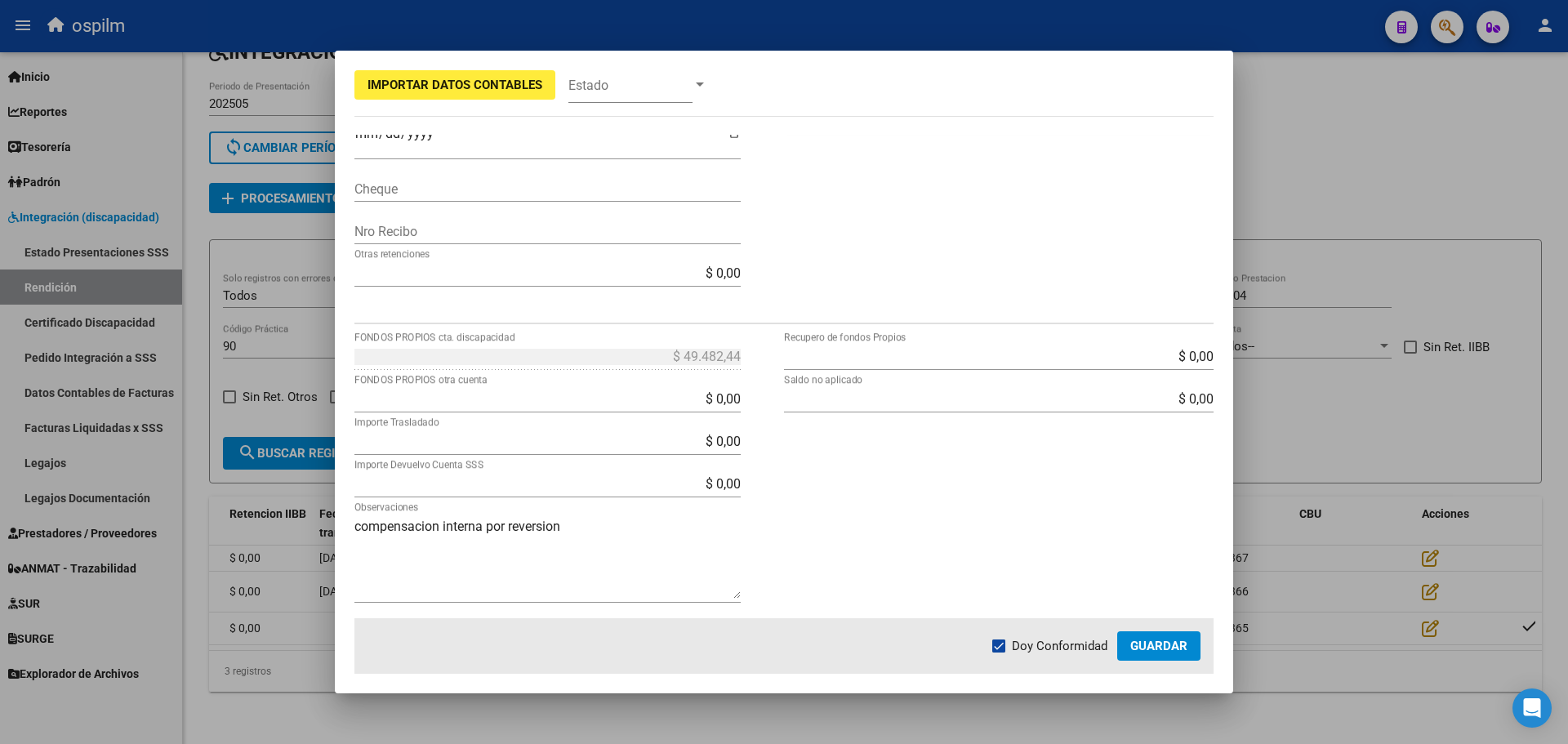
click at [1161, 645] on span "Guardar" at bounding box center [1159, 646] width 57 height 15
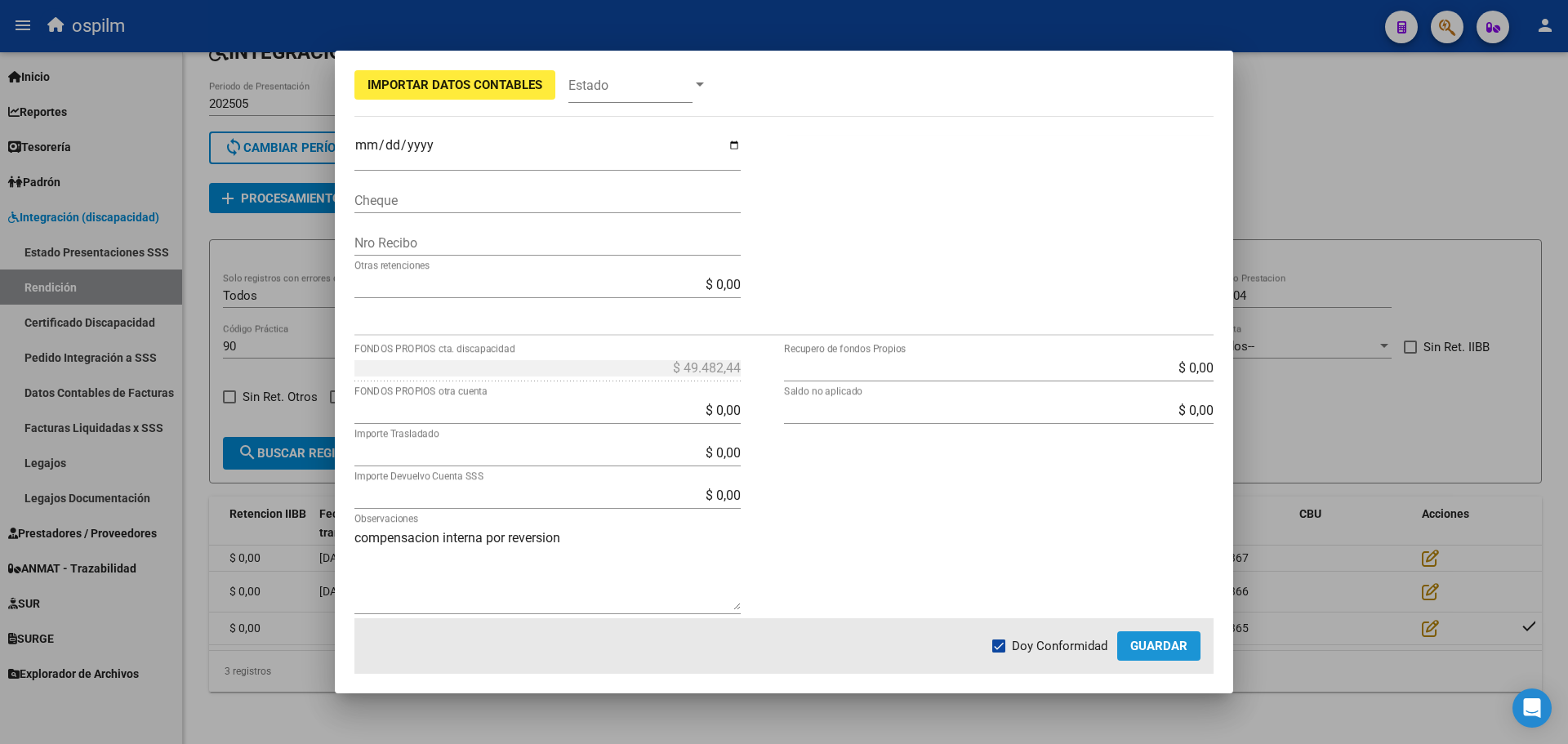
scroll to position [486, 0]
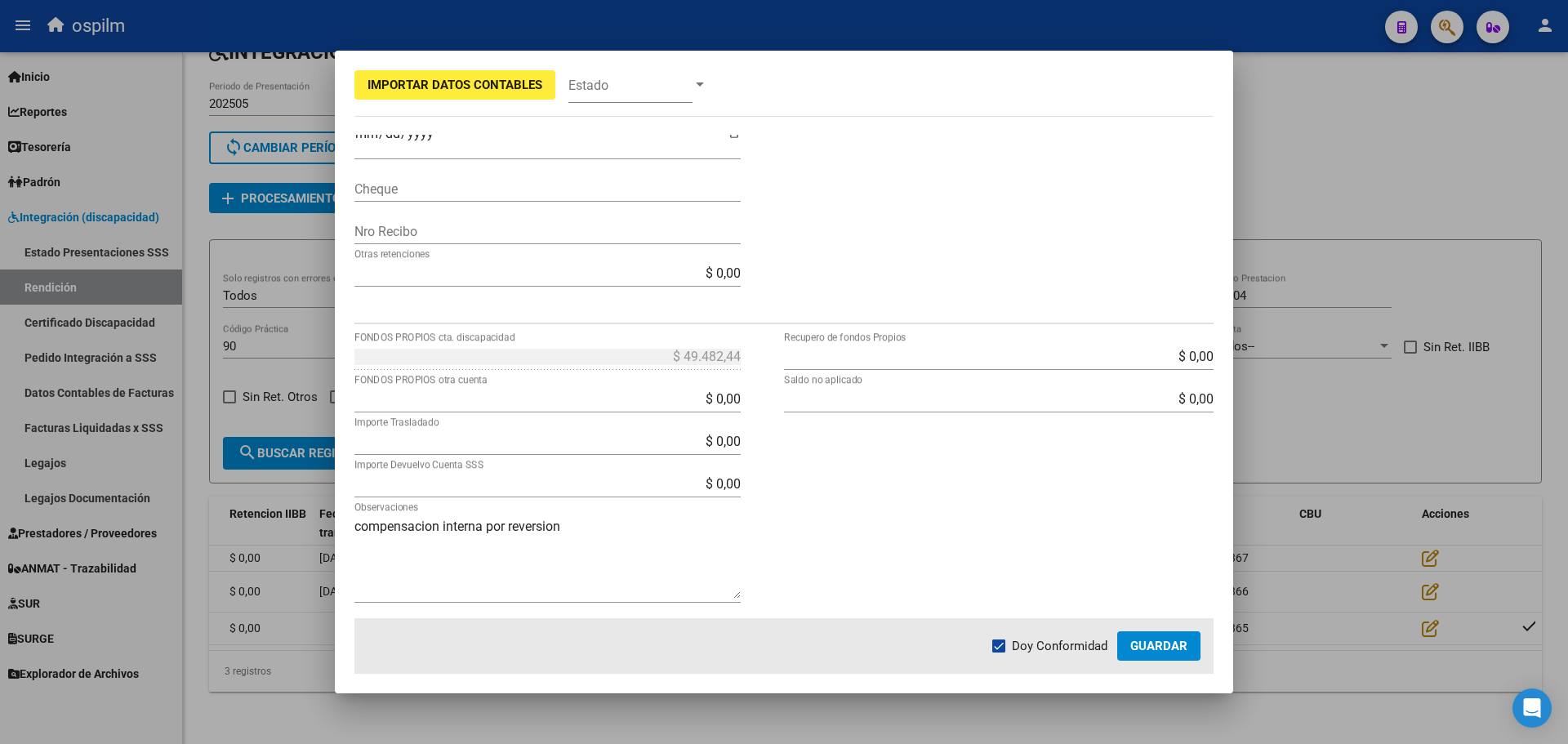
click at [1165, 647] on span "Guardar" at bounding box center [1159, 646] width 57 height 15
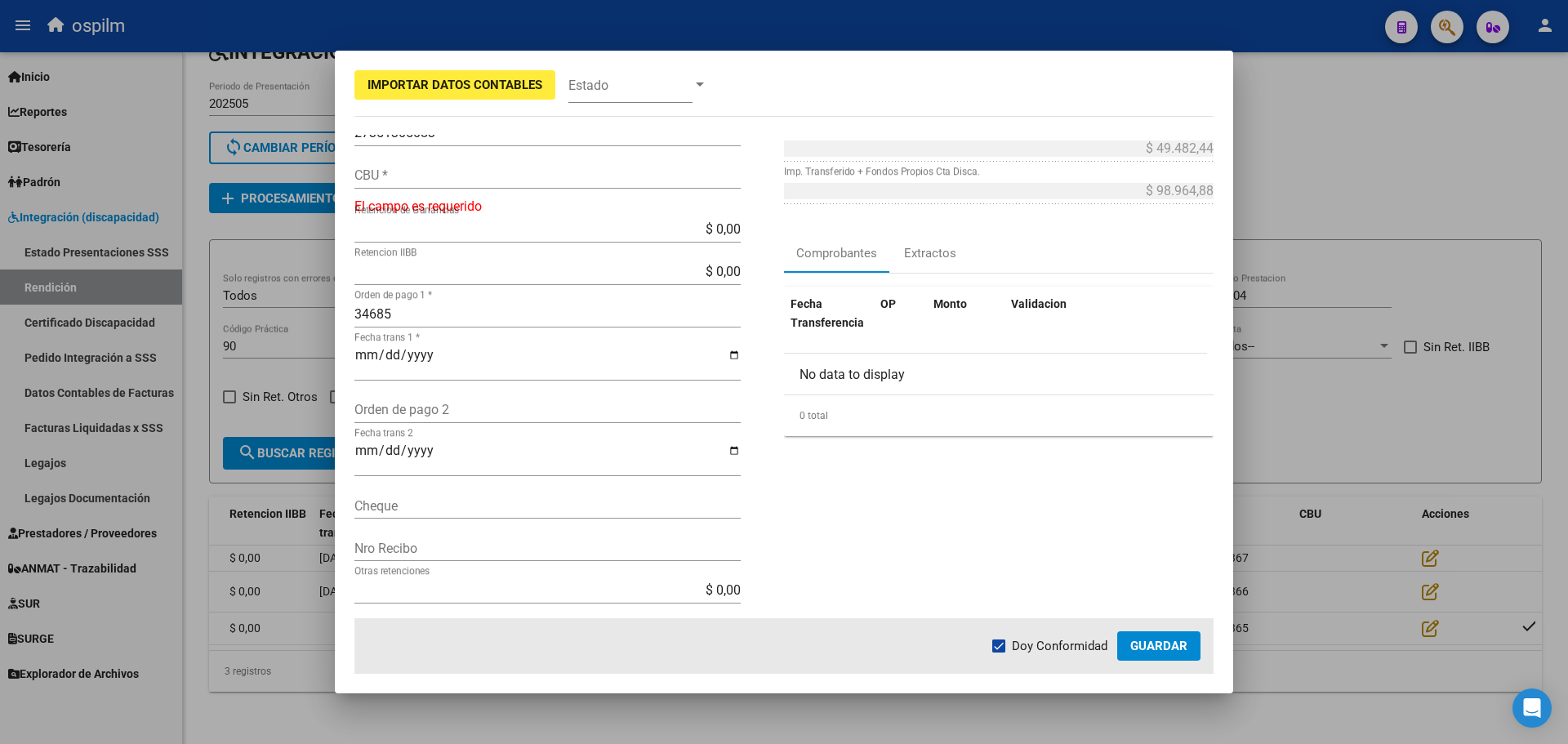
scroll to position [0, 0]
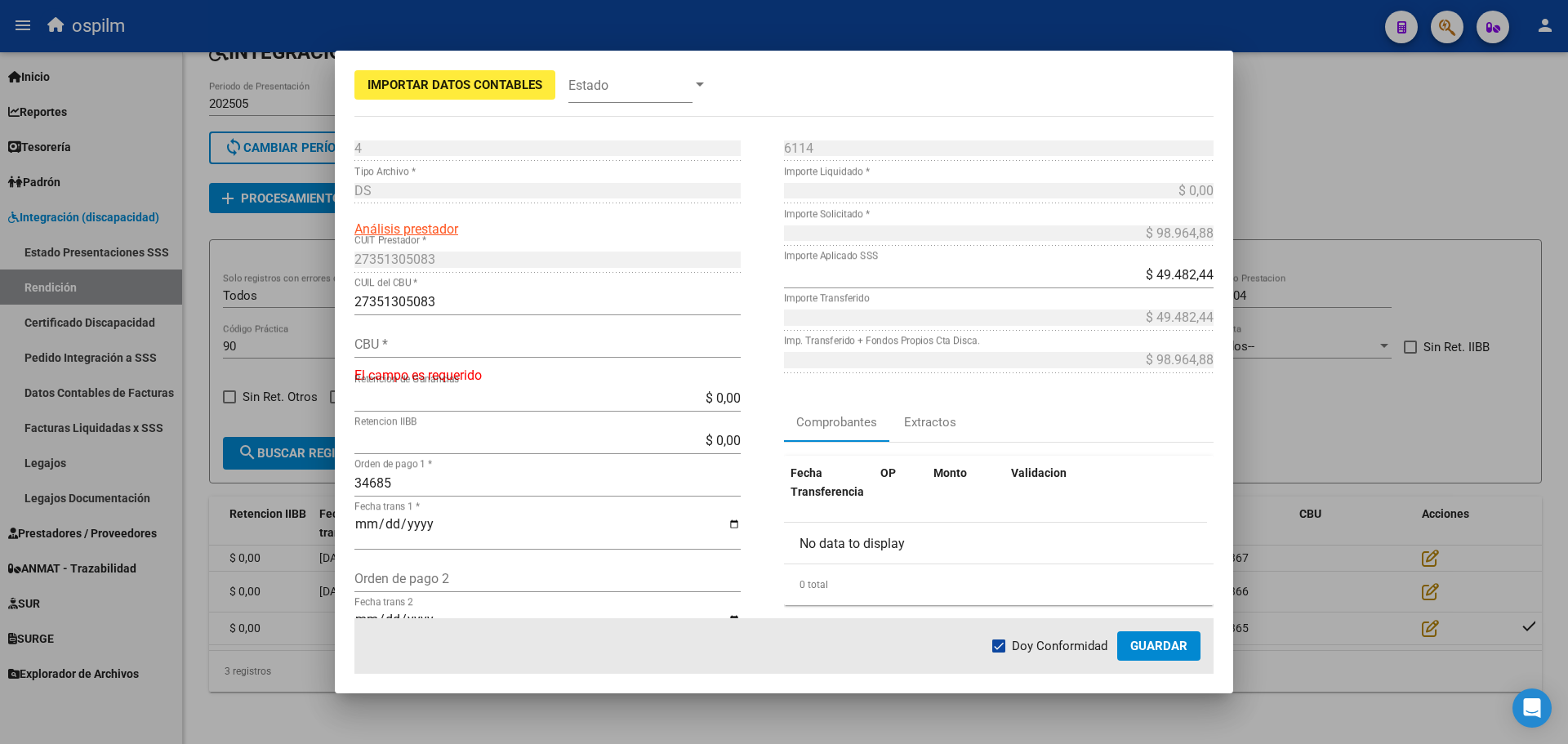
click at [546, 392] on input "$ 0,00" at bounding box center [547, 398] width 386 height 15
click at [1150, 643] on span "Guardar" at bounding box center [1159, 646] width 57 height 15
click at [421, 345] on input "CBU *" at bounding box center [547, 344] width 386 height 15
click at [398, 340] on input "CBU *" at bounding box center [547, 344] width 386 height 15
paste input "0070136130004014845829"
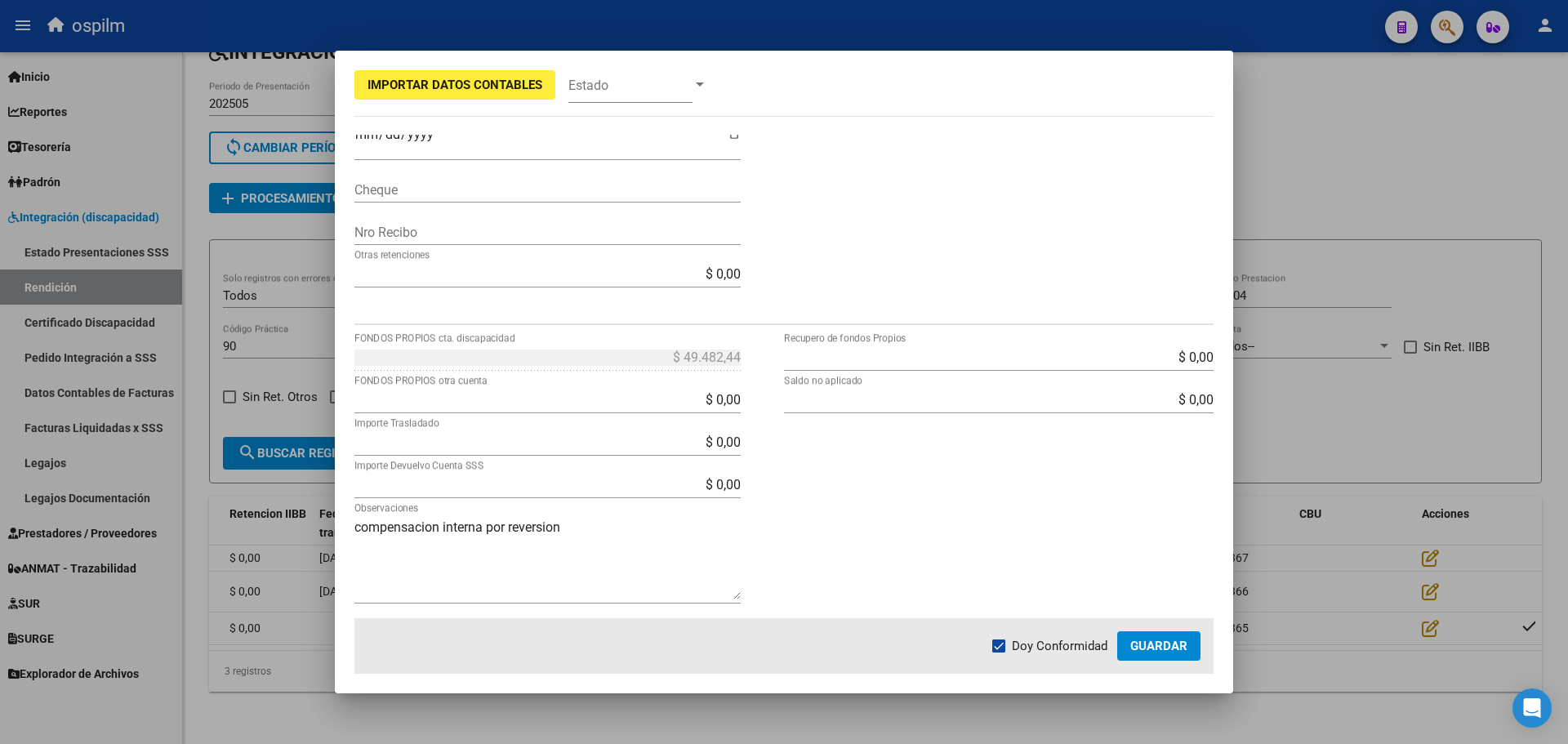
scroll to position [475, 0]
type input "0070136130004014845829"
click at [1146, 642] on span "Guardar" at bounding box center [1159, 646] width 57 height 15
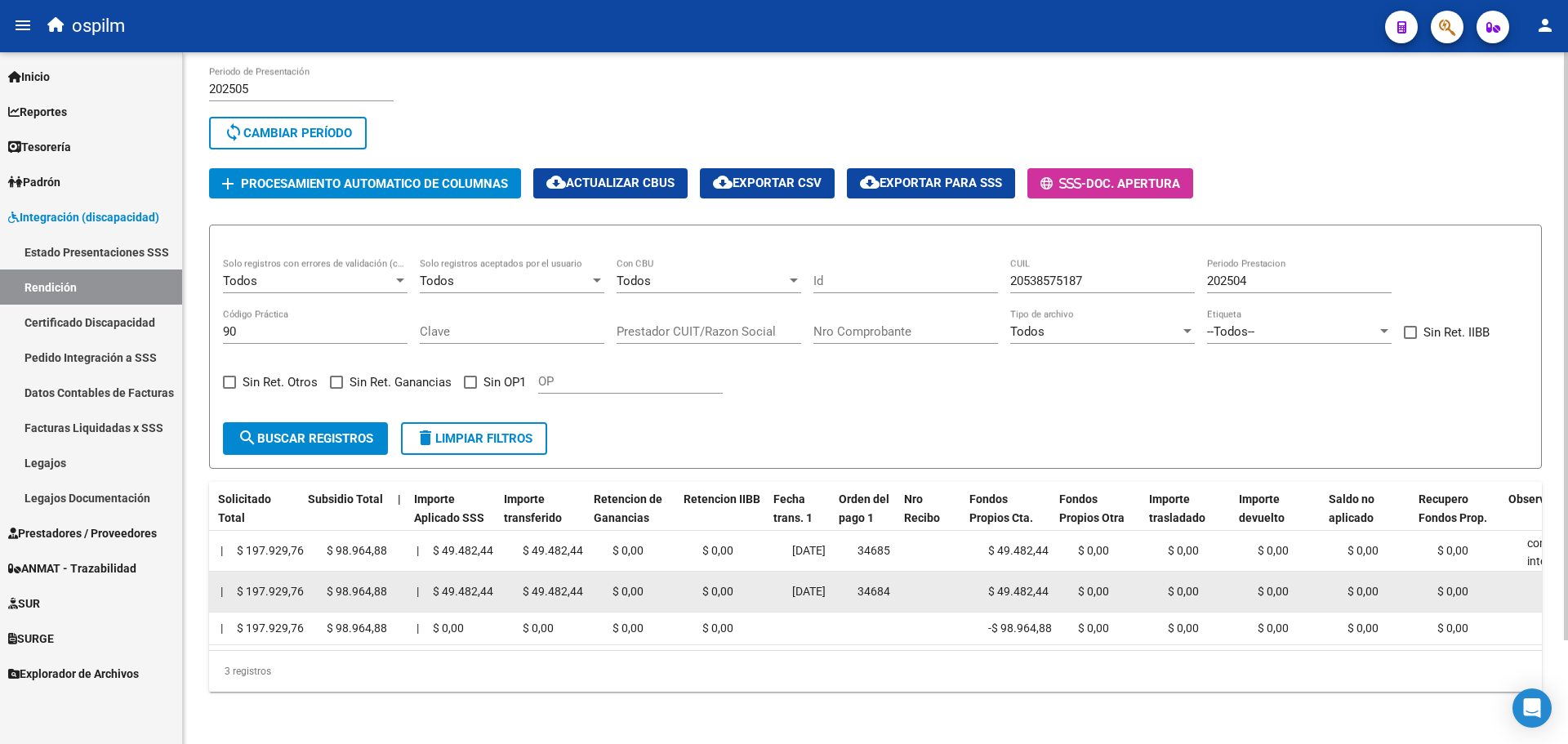
scroll to position [0, 1003]
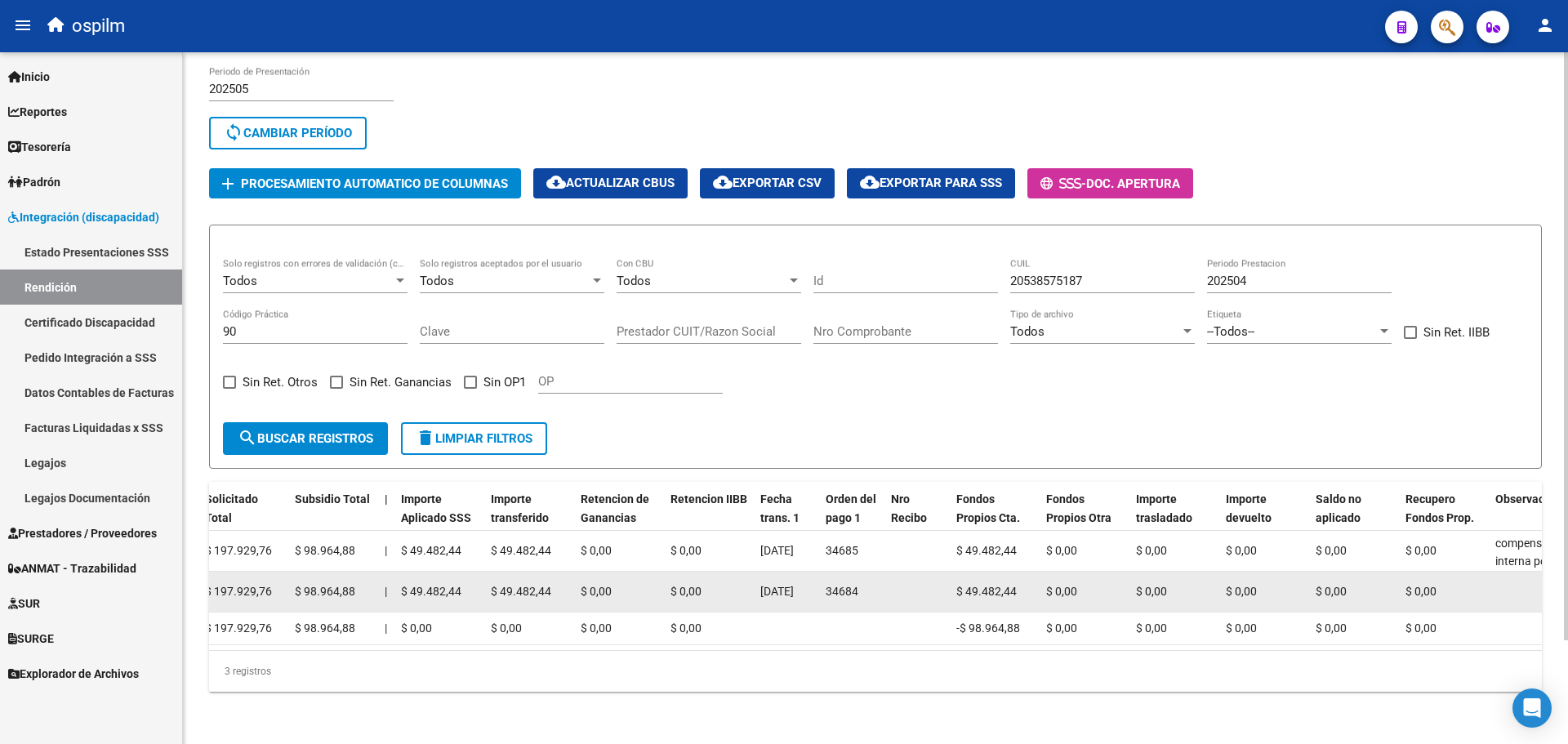
drag, startPoint x: 423, startPoint y: 571, endPoint x: 1429, endPoint y: 567, distance: 1006.0
click at [1429, 572] on div "19482 DS 202504 20538575187 90 27345987008 [PERSON_NAME] DE [GEOGRAPHIC_DATA] 6…" at bounding box center [594, 593] width 2777 height 41
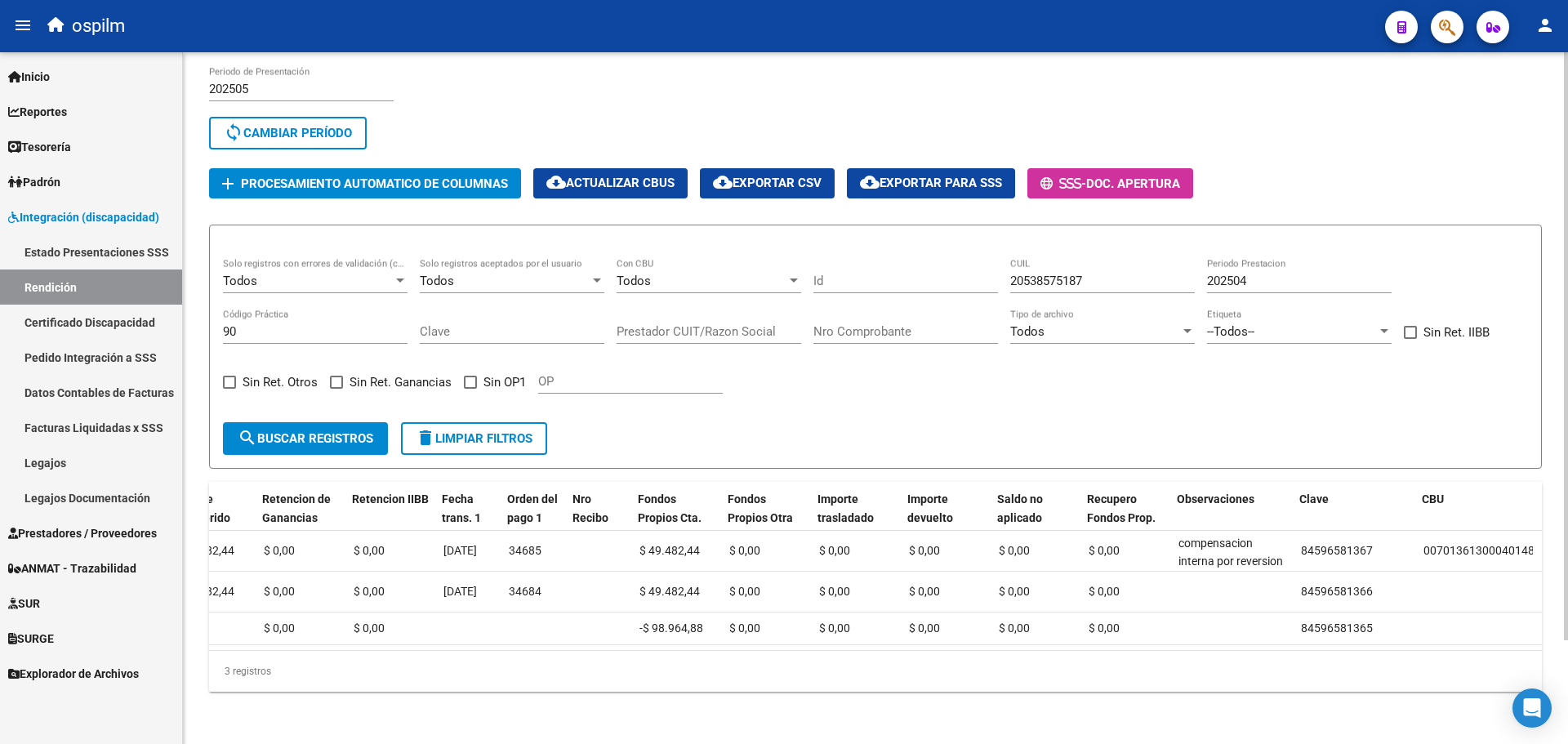
scroll to position [0, 1444]
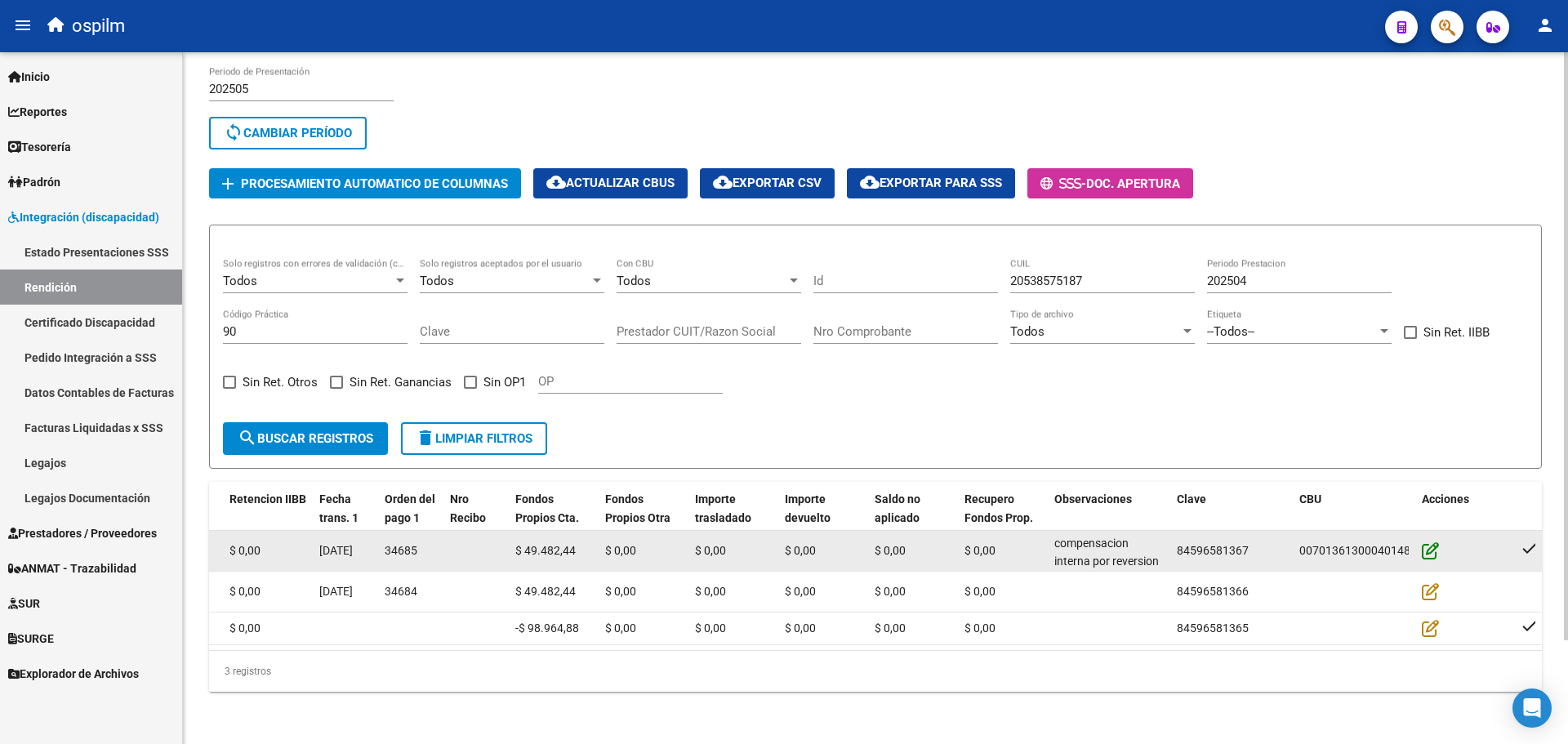
click at [1429, 542] on icon at bounding box center [1431, 550] width 17 height 18
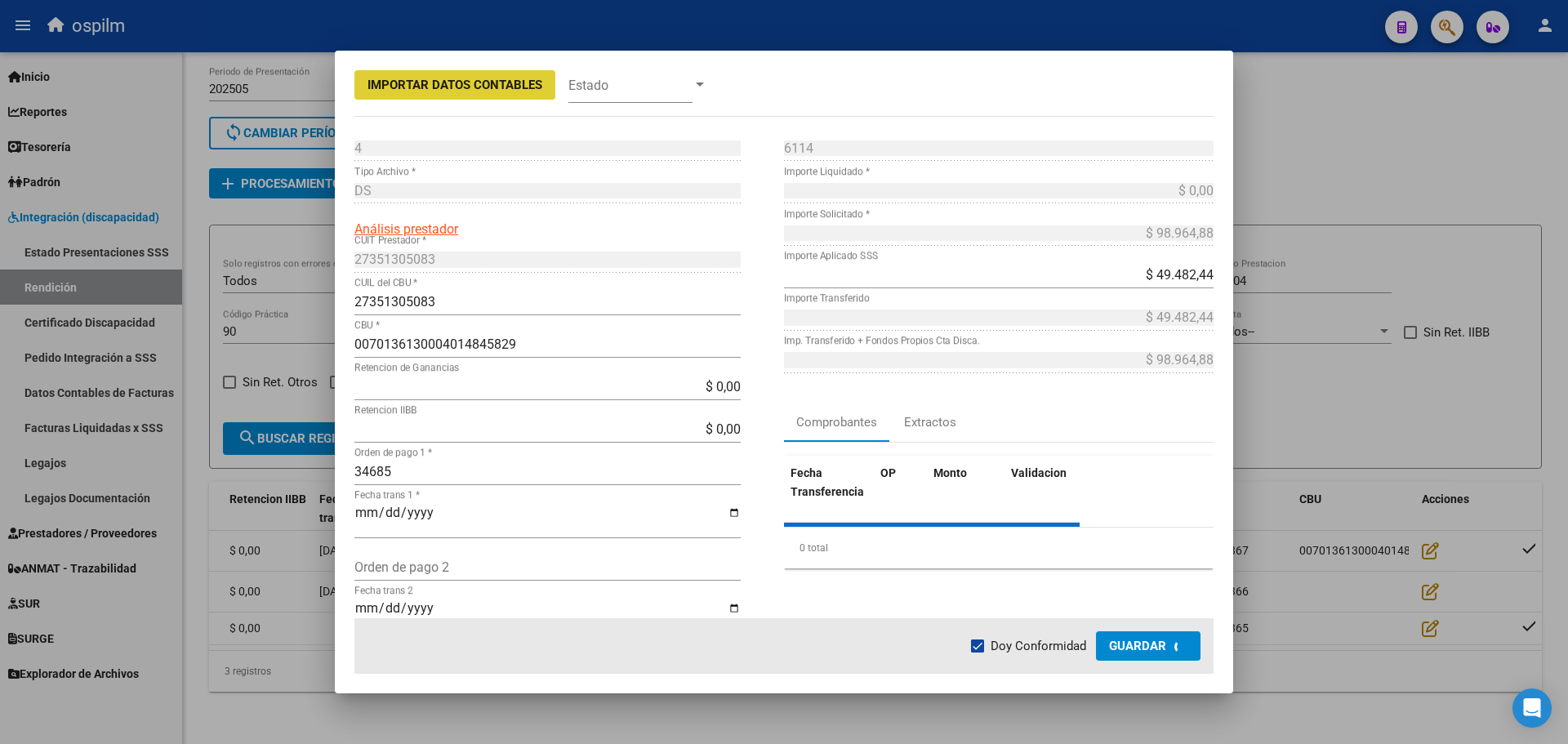
click at [456, 343] on input "0070136130004014845829" at bounding box center [547, 344] width 386 height 15
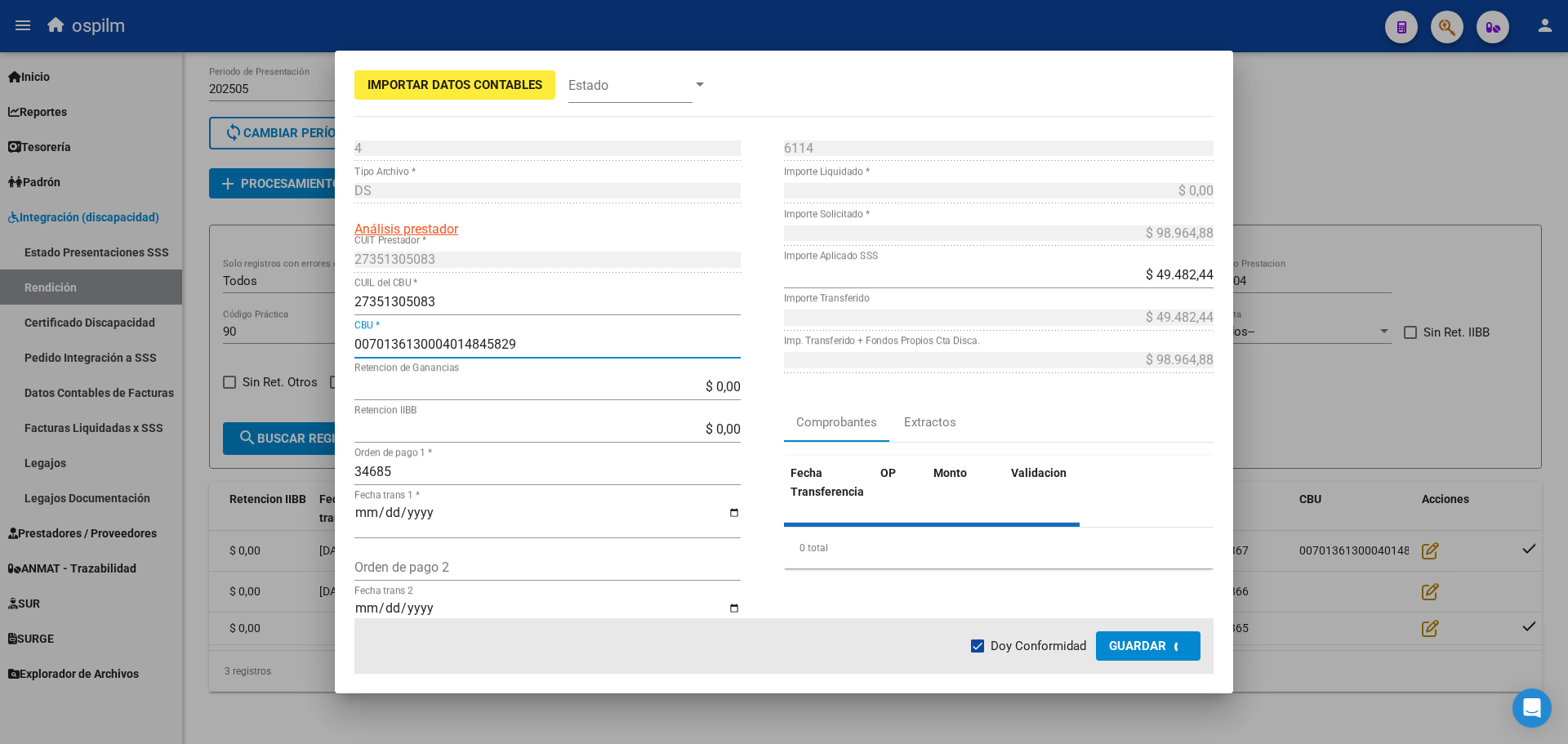
click at [456, 343] on input "0070136130004014845829" at bounding box center [547, 344] width 386 height 15
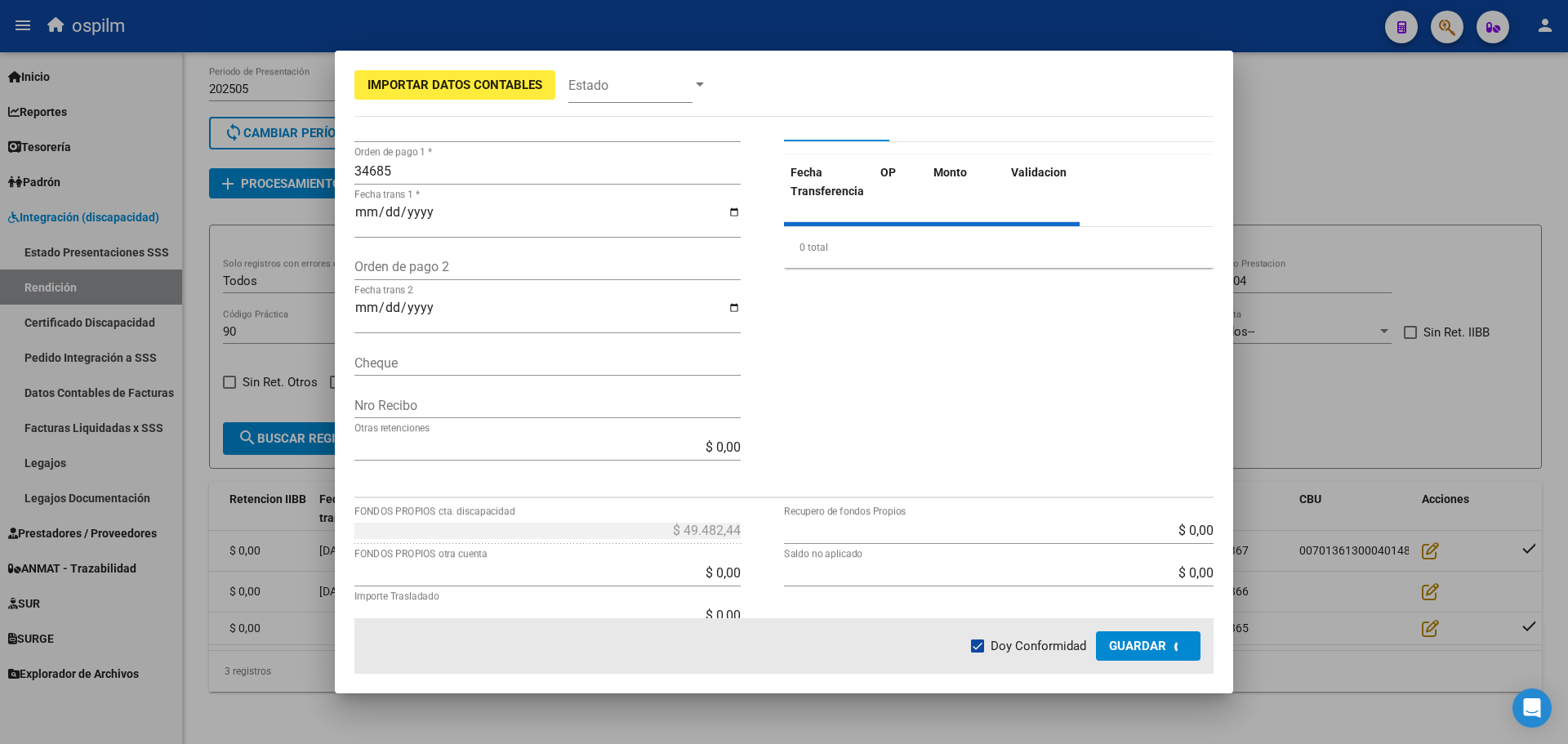
scroll to position [475, 0]
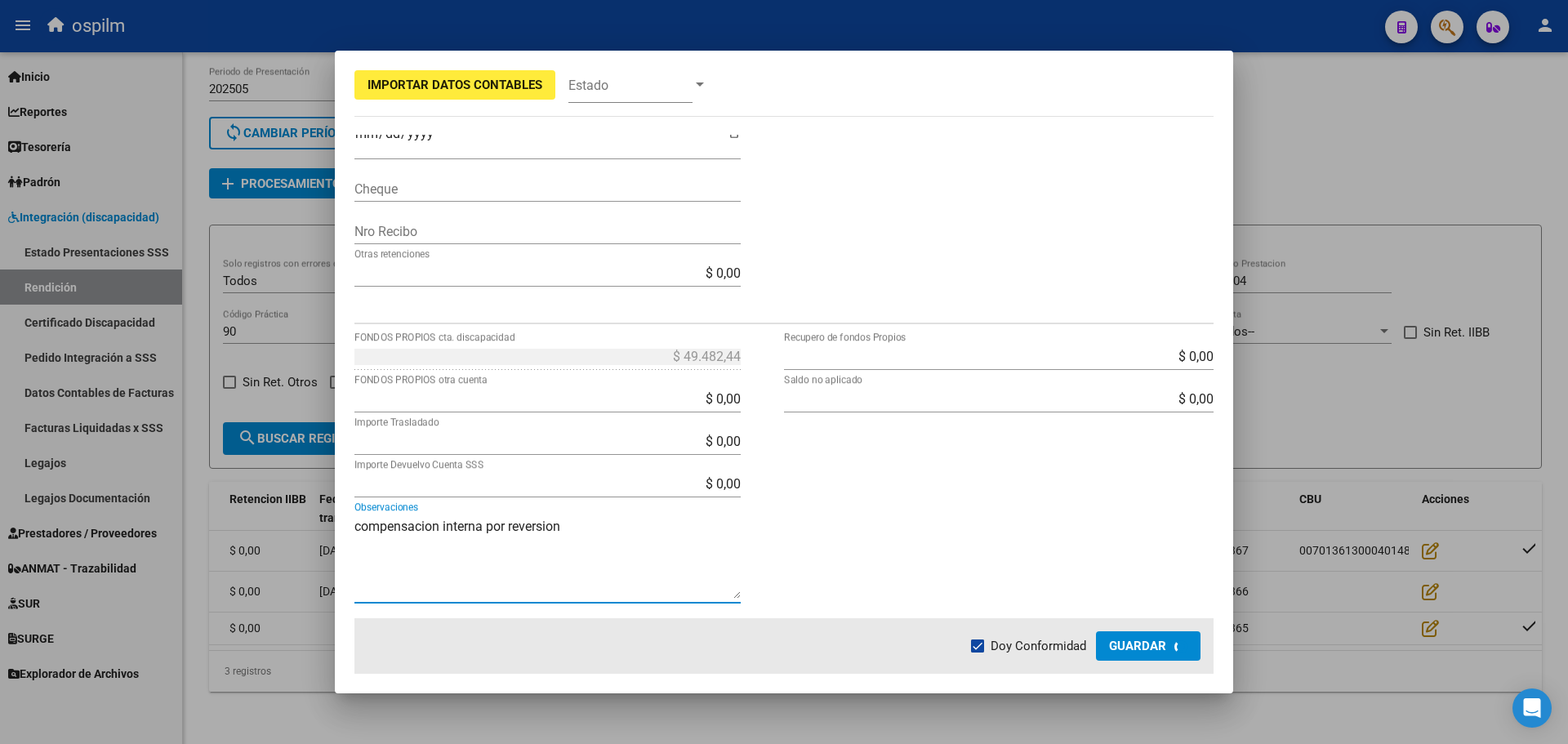
drag, startPoint x: 584, startPoint y: 536, endPoint x: 169, endPoint y: 514, distance: 415.6
click at [169, 514] on div "Importar Datos Contables Estado 4 Punto de Venta * DS Tipo Archivo * Análisis p…" at bounding box center [784, 372] width 1568 height 744
click at [1141, 644] on span "Guardar" at bounding box center [1138, 646] width 57 height 15
click at [1306, 309] on div at bounding box center [784, 372] width 1568 height 744
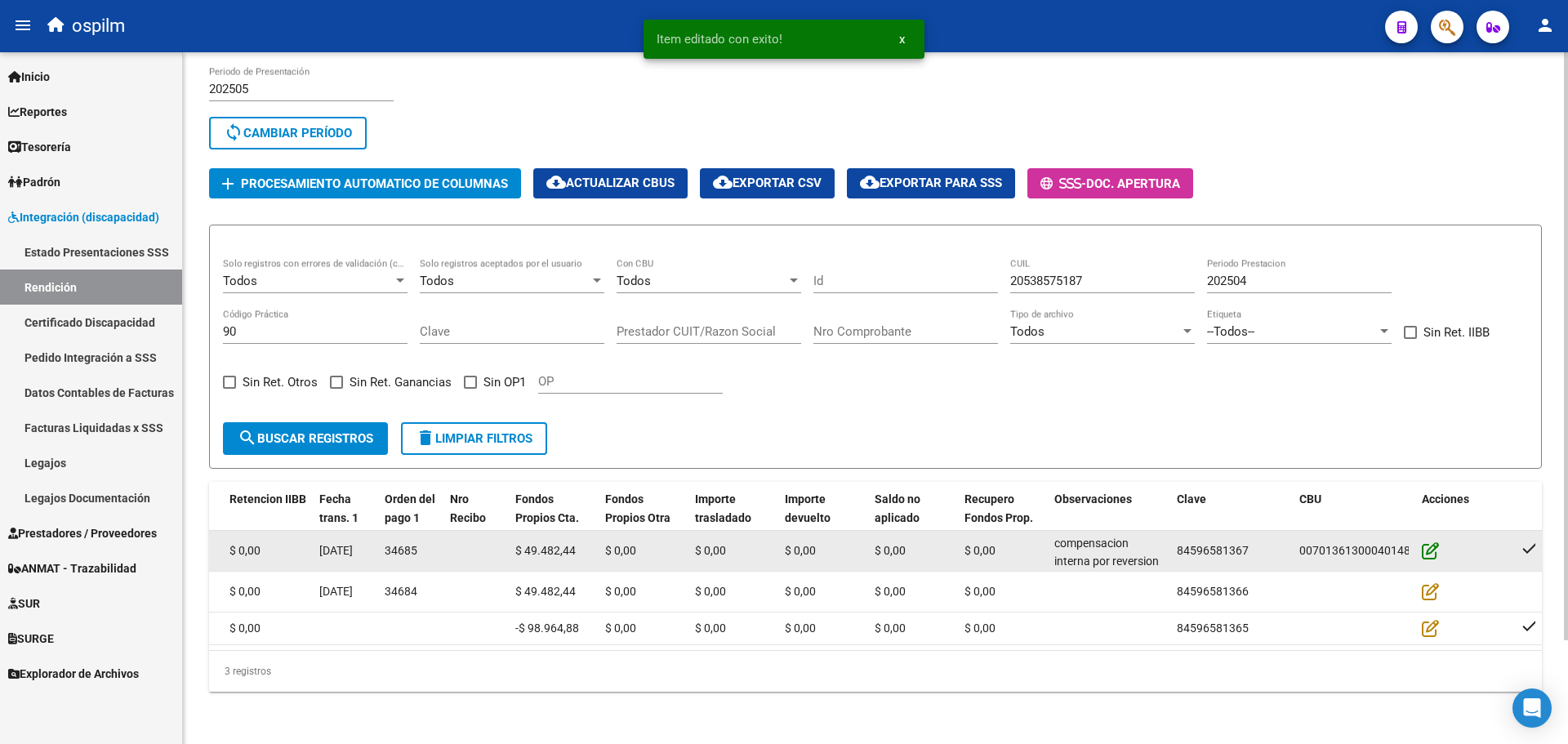
click at [1430, 542] on icon at bounding box center [1431, 550] width 17 height 18
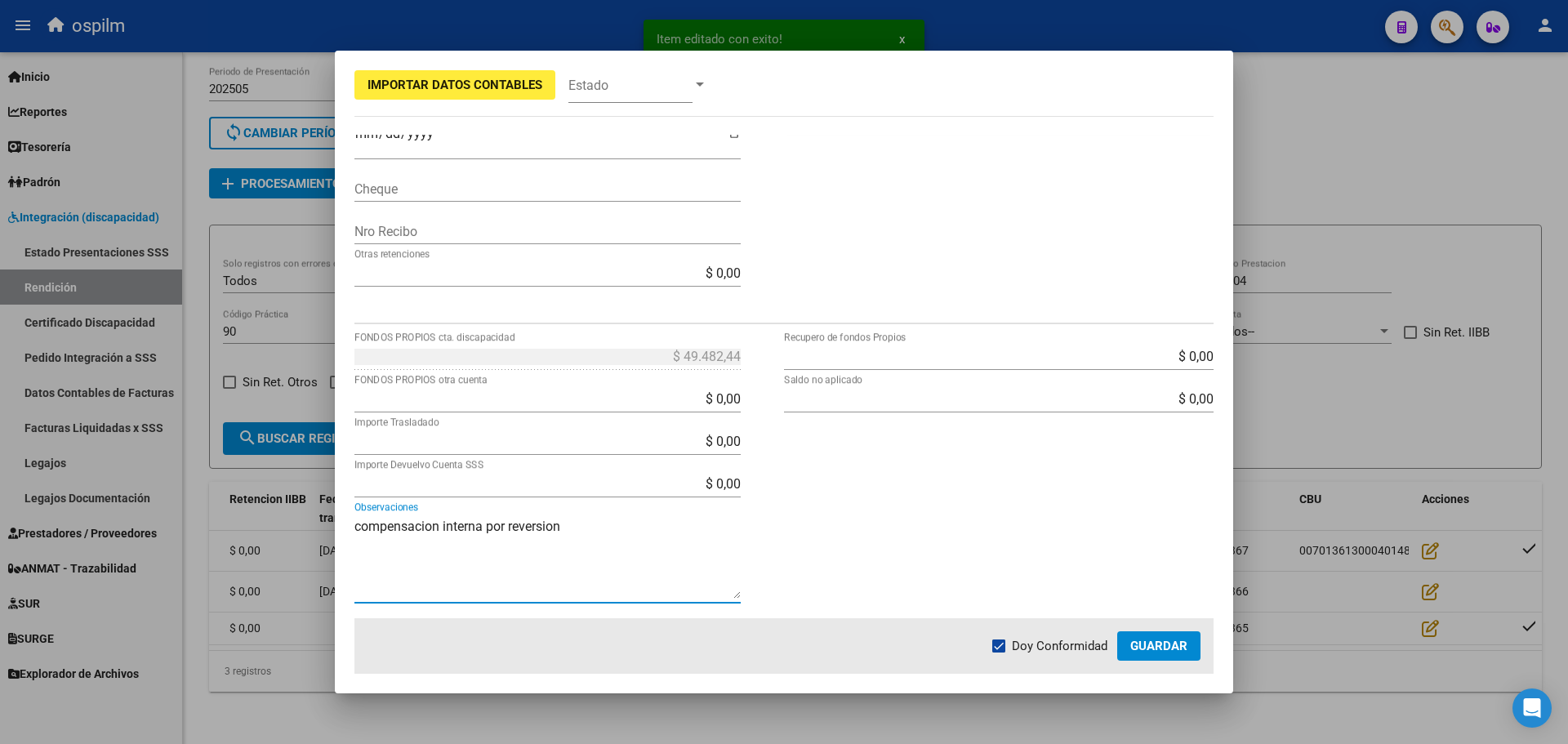
drag, startPoint x: 584, startPoint y: 526, endPoint x: 22, endPoint y: 521, distance: 562.0
click at [22, 521] on div "Item editado con exito! x Importar Datos Contables Estado 4 Punto de Venta * DS…" at bounding box center [784, 372] width 1568 height 744
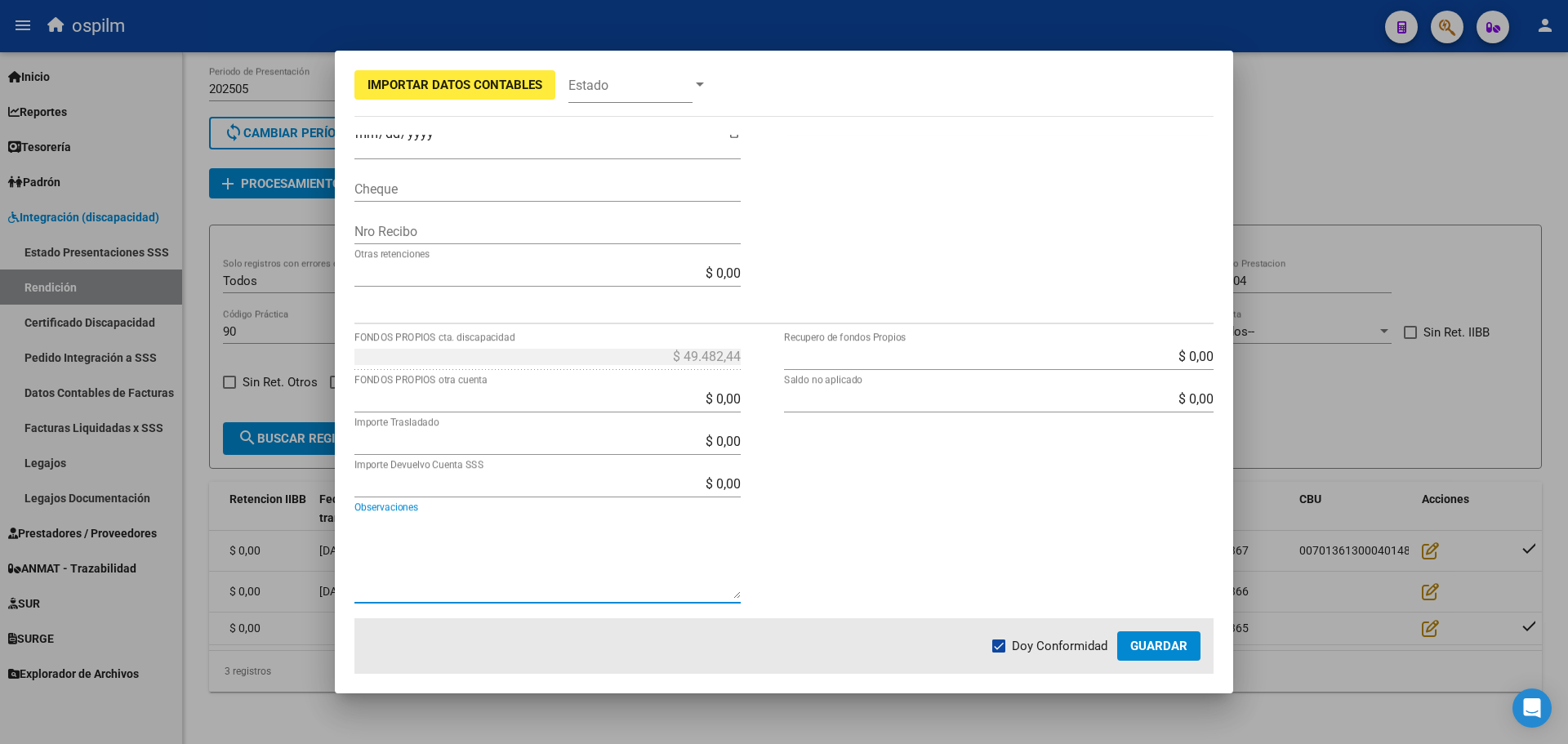
click at [1168, 643] on span "Guardar" at bounding box center [1159, 646] width 57 height 15
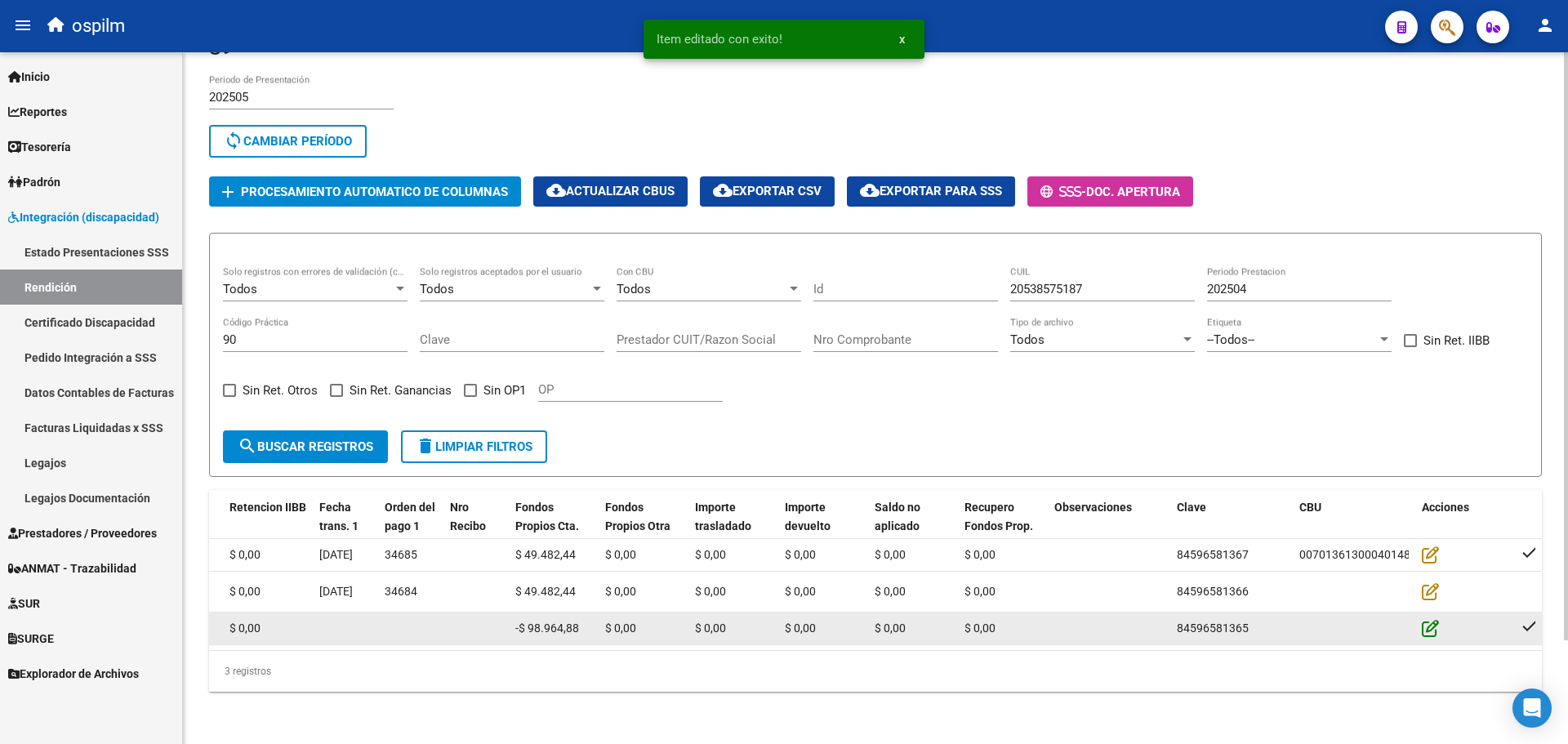
click at [1431, 619] on icon at bounding box center [1431, 628] width 17 height 18
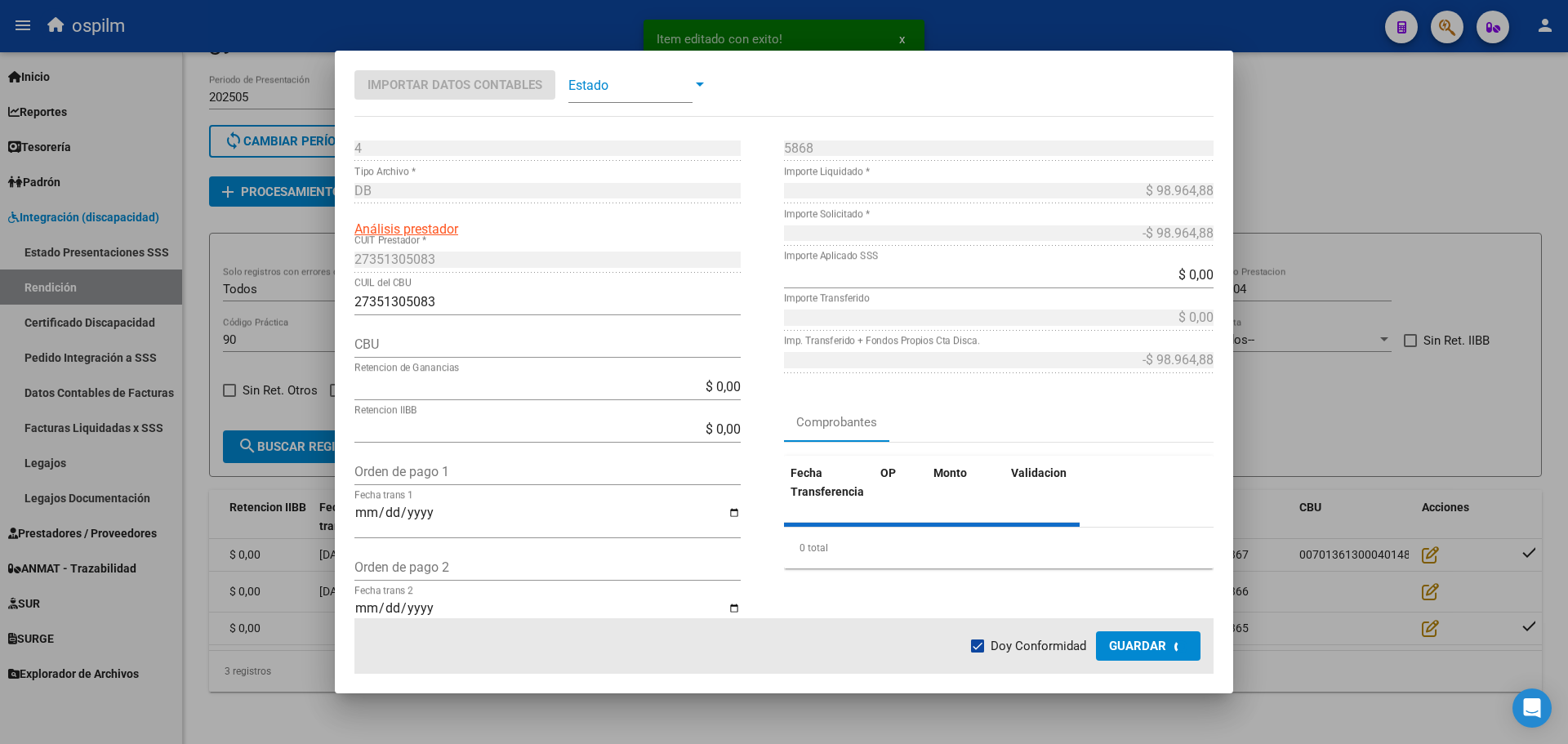
type input "0070136130004014845829"
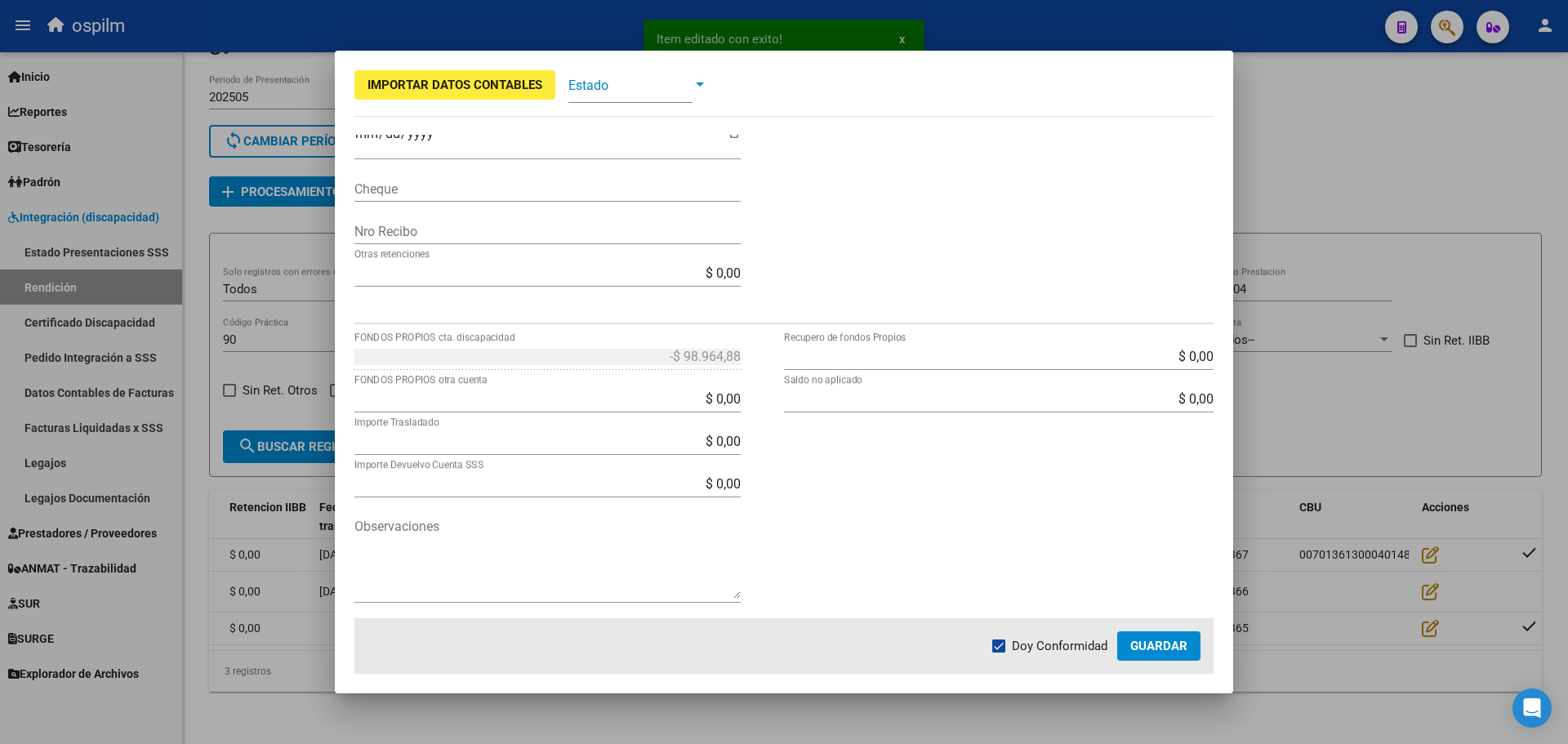
click at [393, 566] on textarea "Observaciones" at bounding box center [547, 558] width 386 height 82
paste textarea "compensacion interna por reversion"
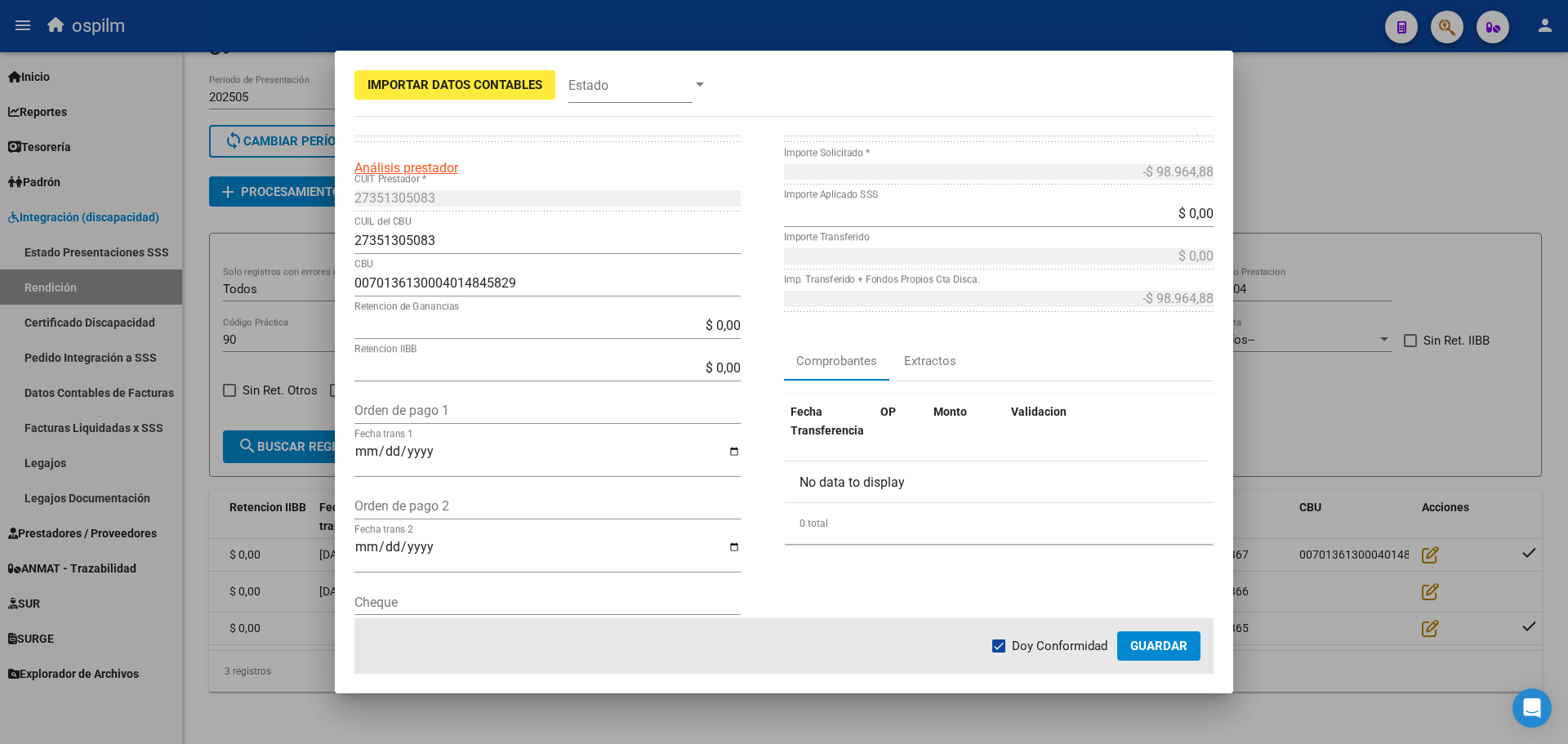
scroll to position [0, 0]
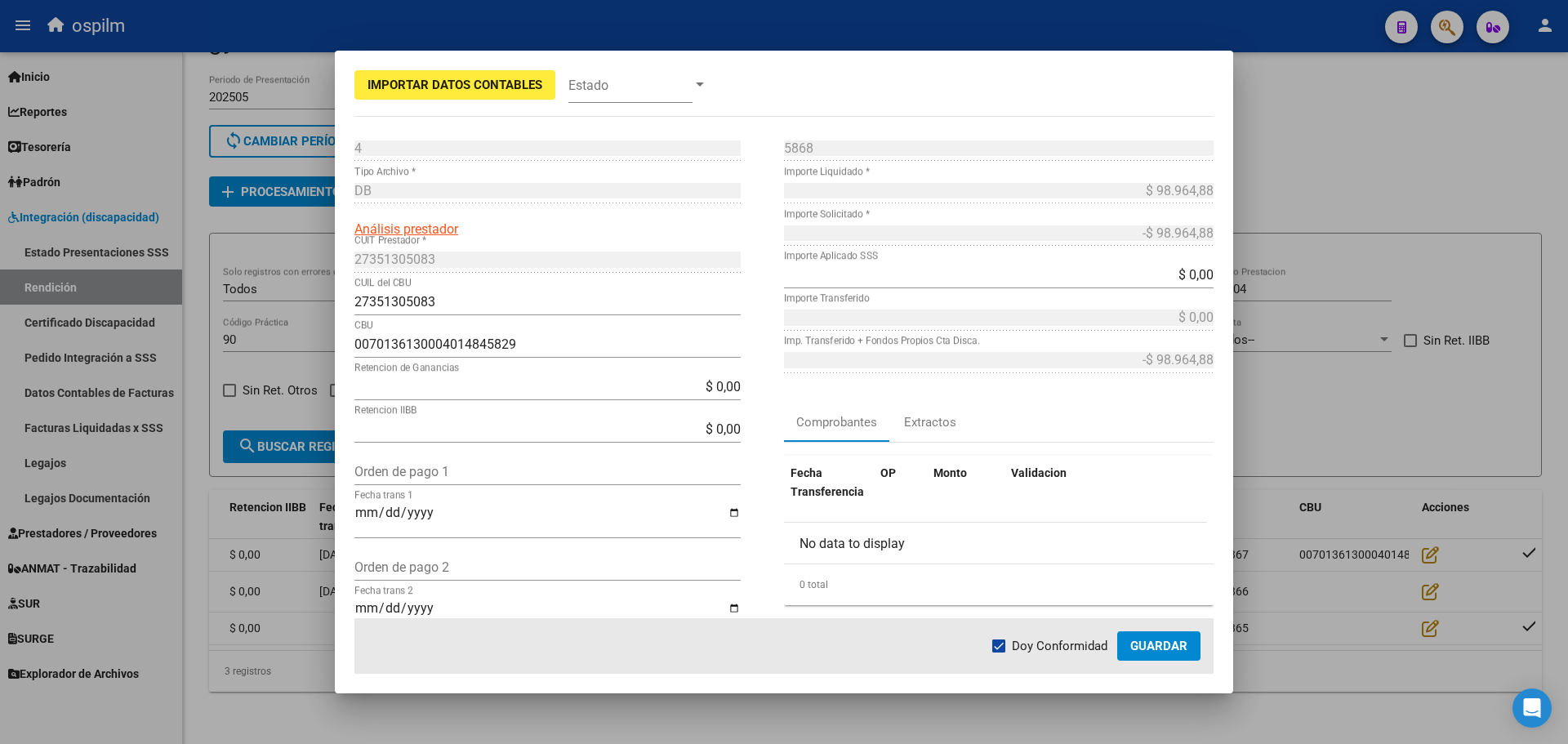
type textarea "compensacion interna por reversion"
click at [1153, 647] on span "Guardar" at bounding box center [1159, 646] width 57 height 15
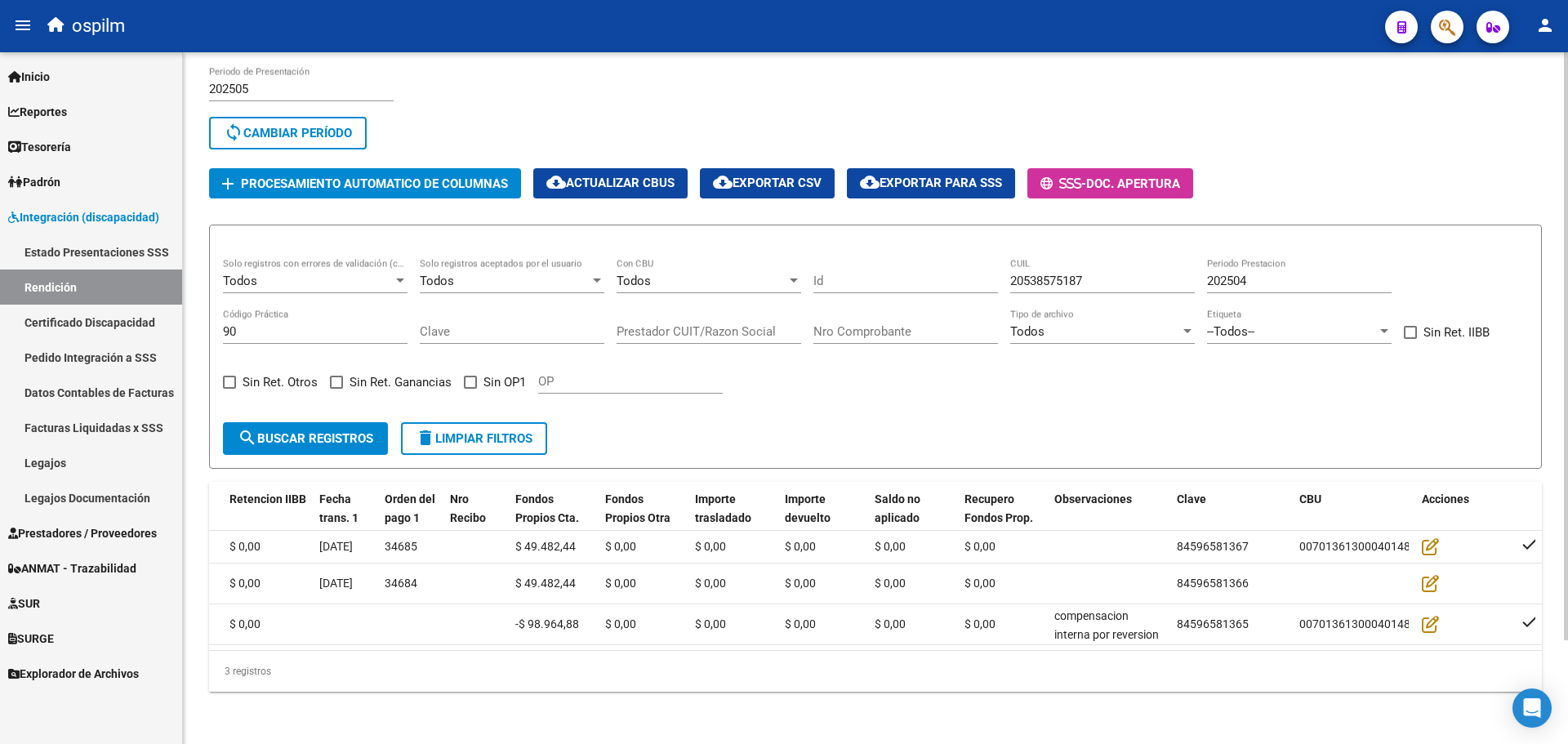
click at [237, 325] on input "90" at bounding box center [315, 331] width 184 height 15
type input "89"
click at [288, 429] on button "search Buscar registros" at bounding box center [305, 438] width 165 height 32
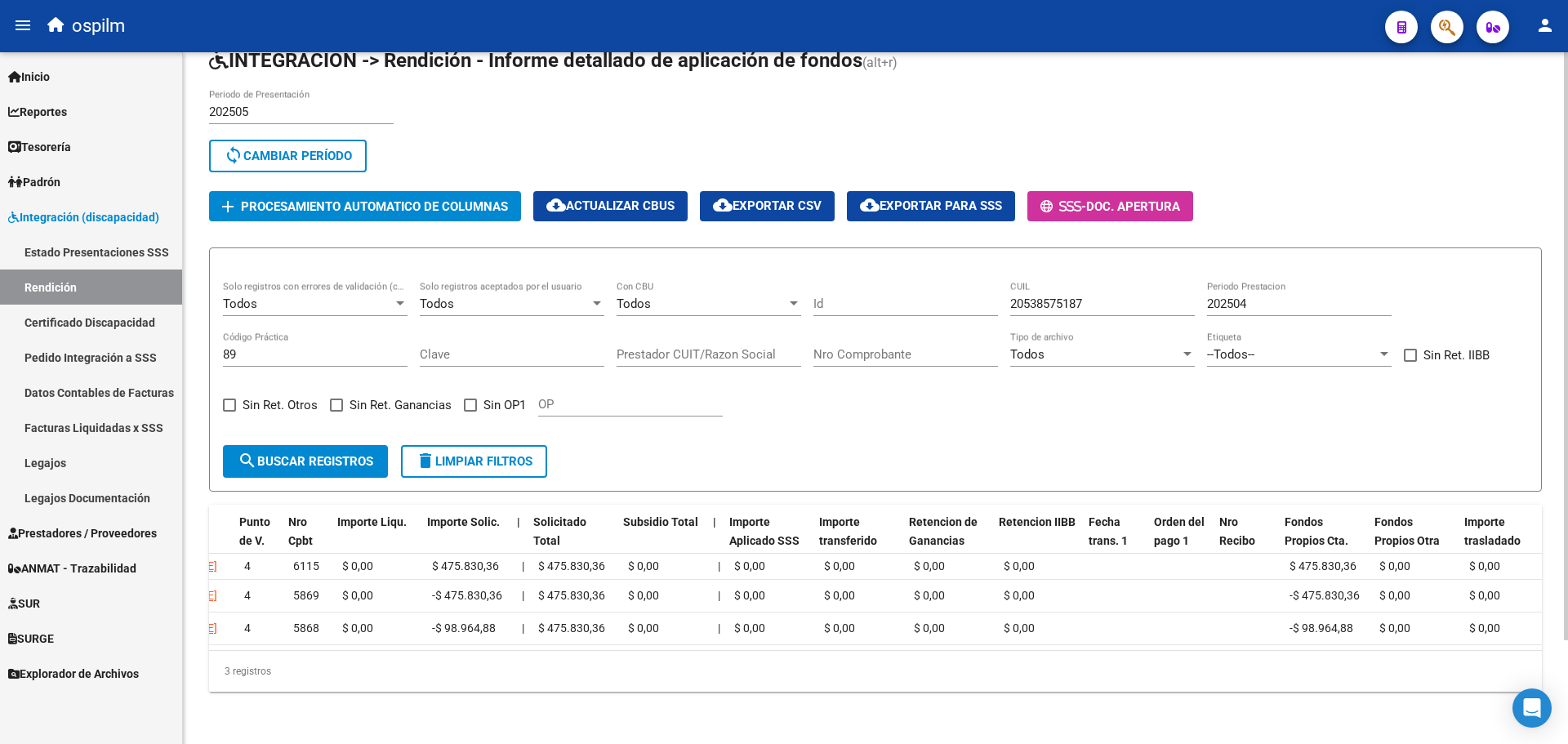
scroll to position [0, 668]
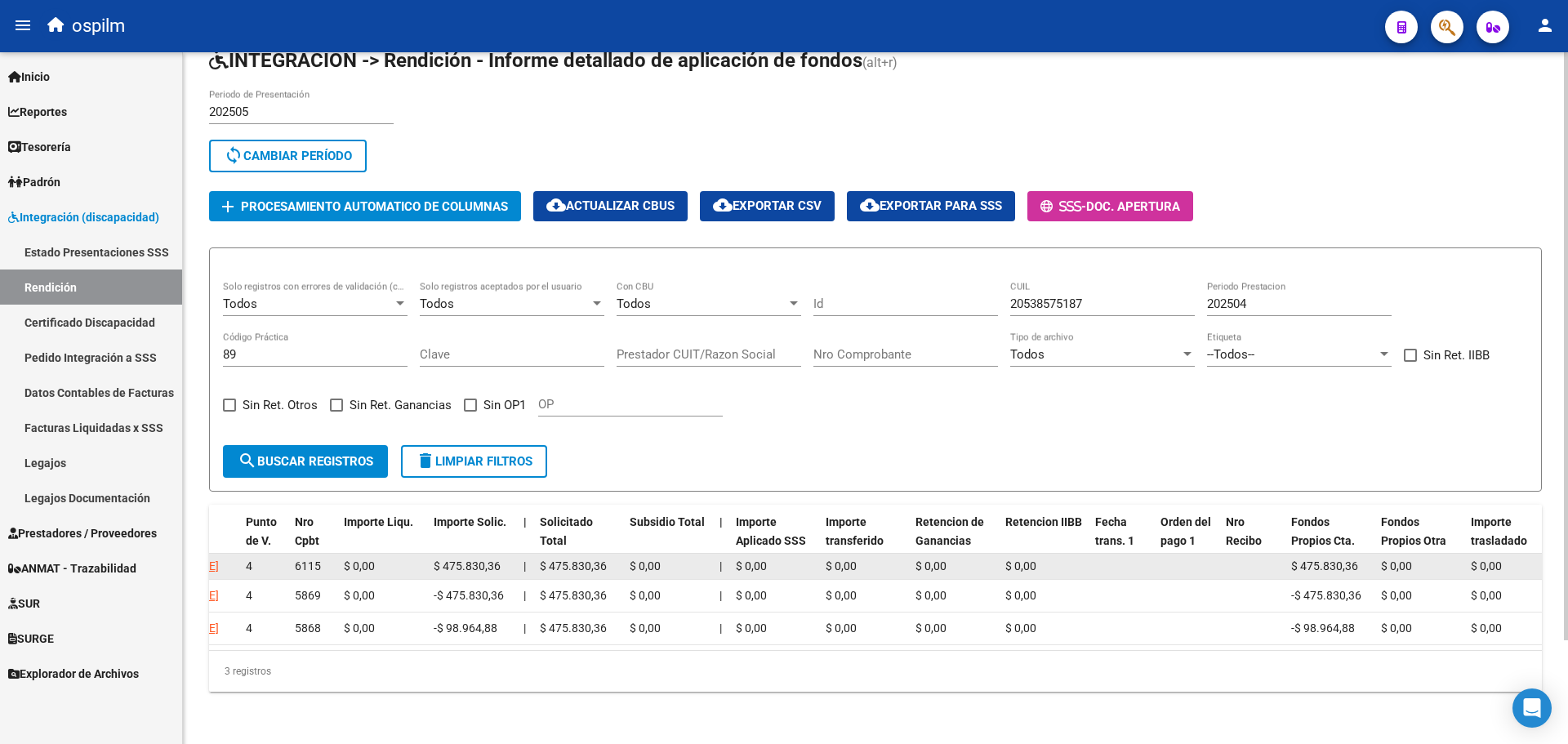
click at [363, 557] on div "$ 0,00" at bounding box center [383, 566] width 77 height 19
click at [360, 559] on span "$ 0,00" at bounding box center [360, 565] width 31 height 13
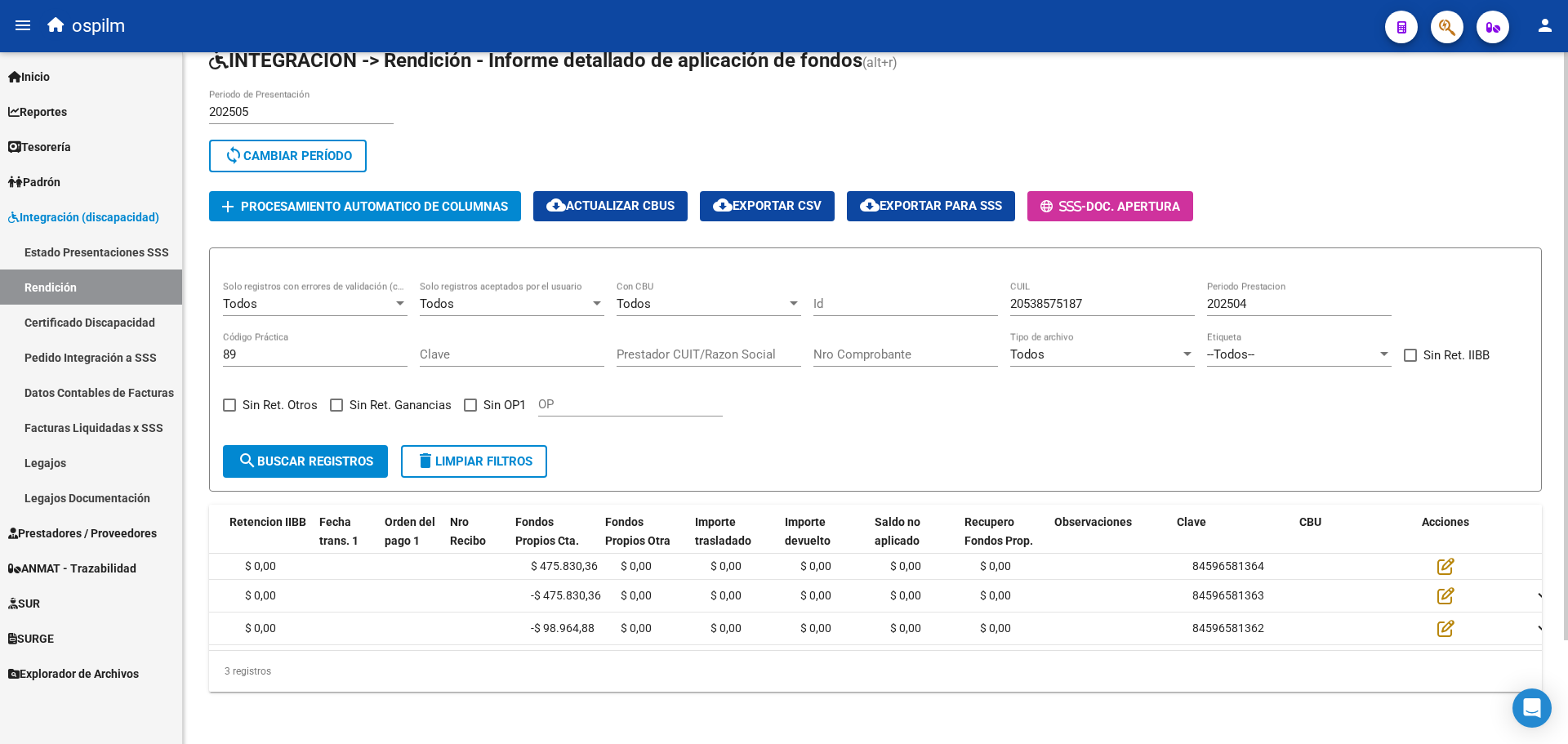
scroll to position [0, 1444]
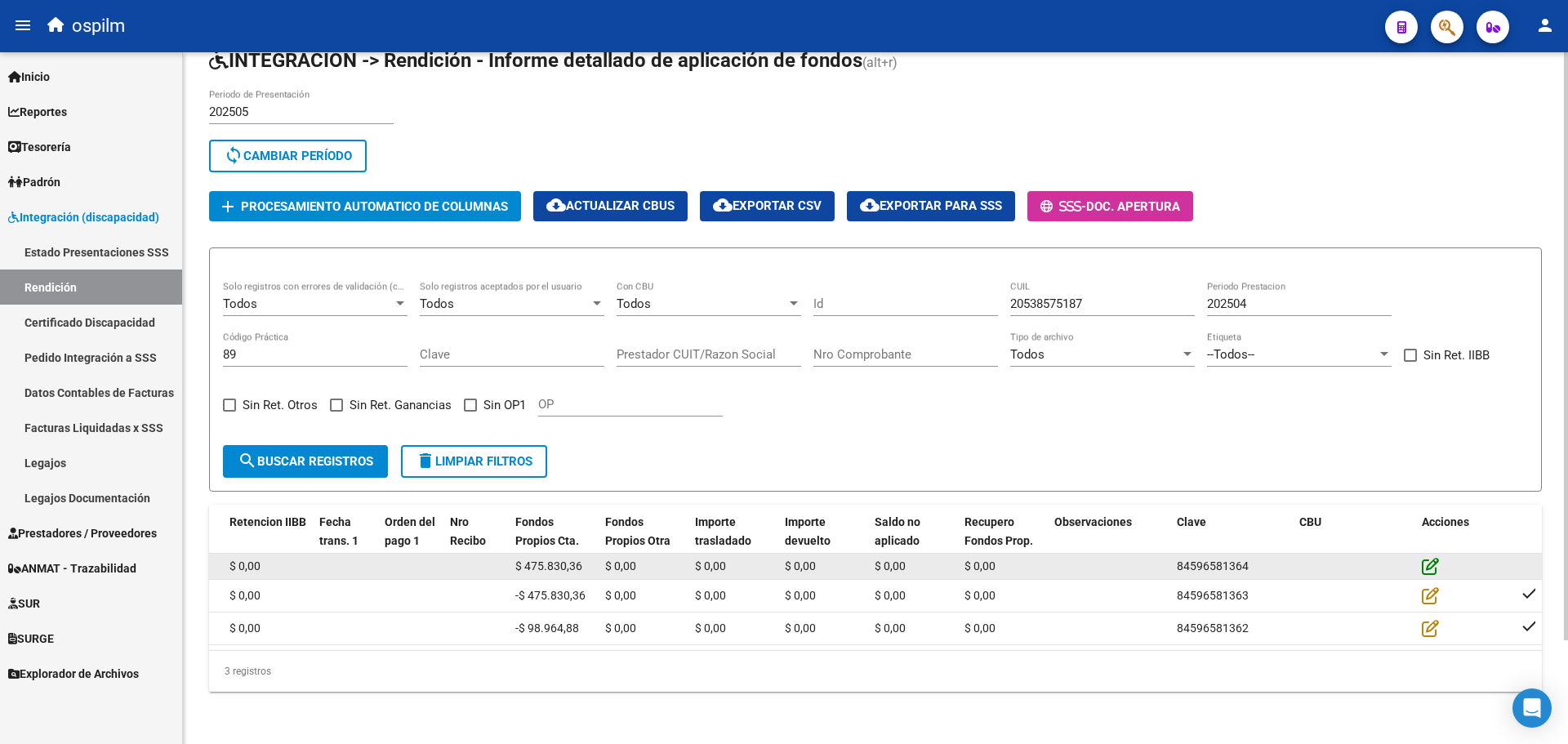
click at [1434, 557] on icon at bounding box center [1431, 565] width 17 height 18
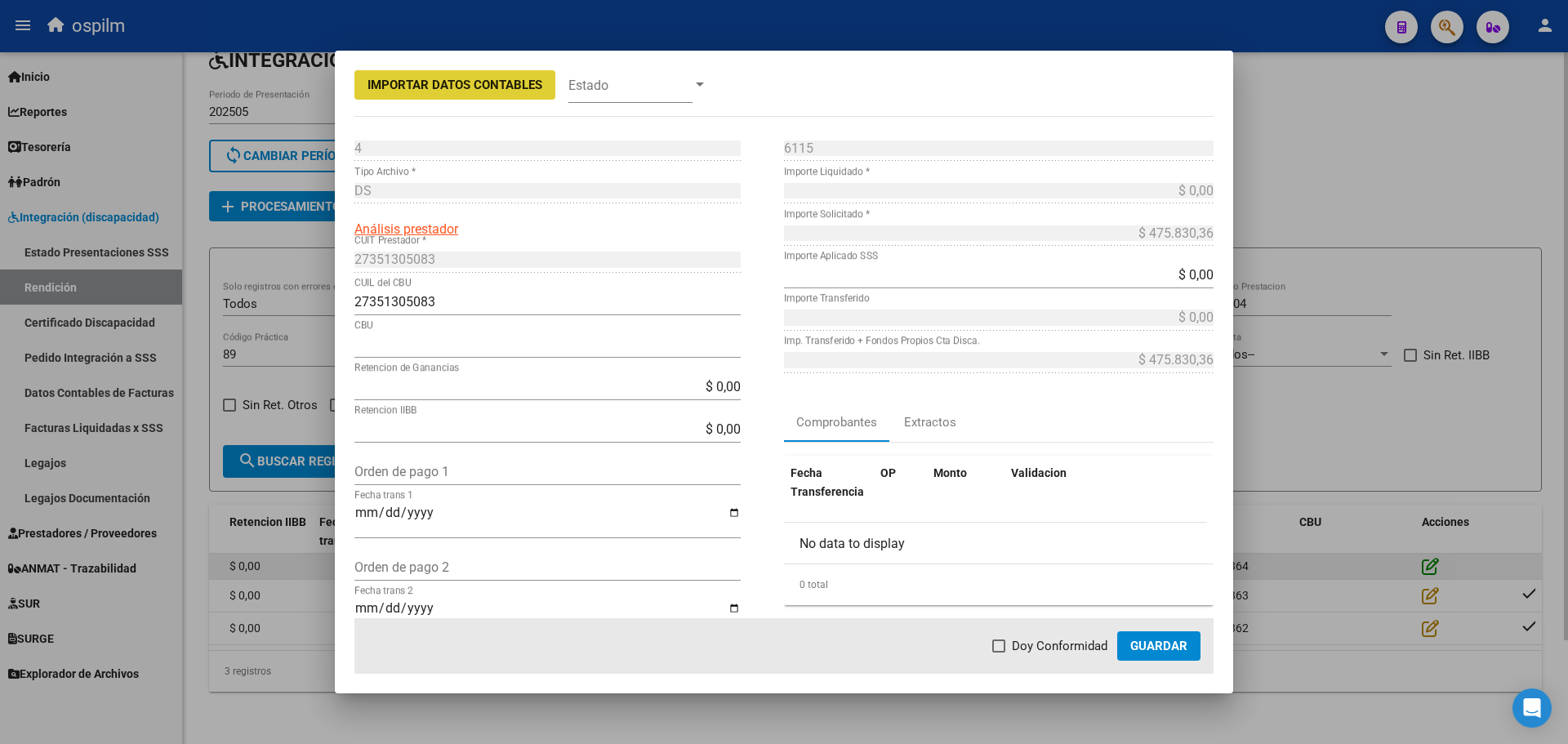
type input "0070136130004014845829"
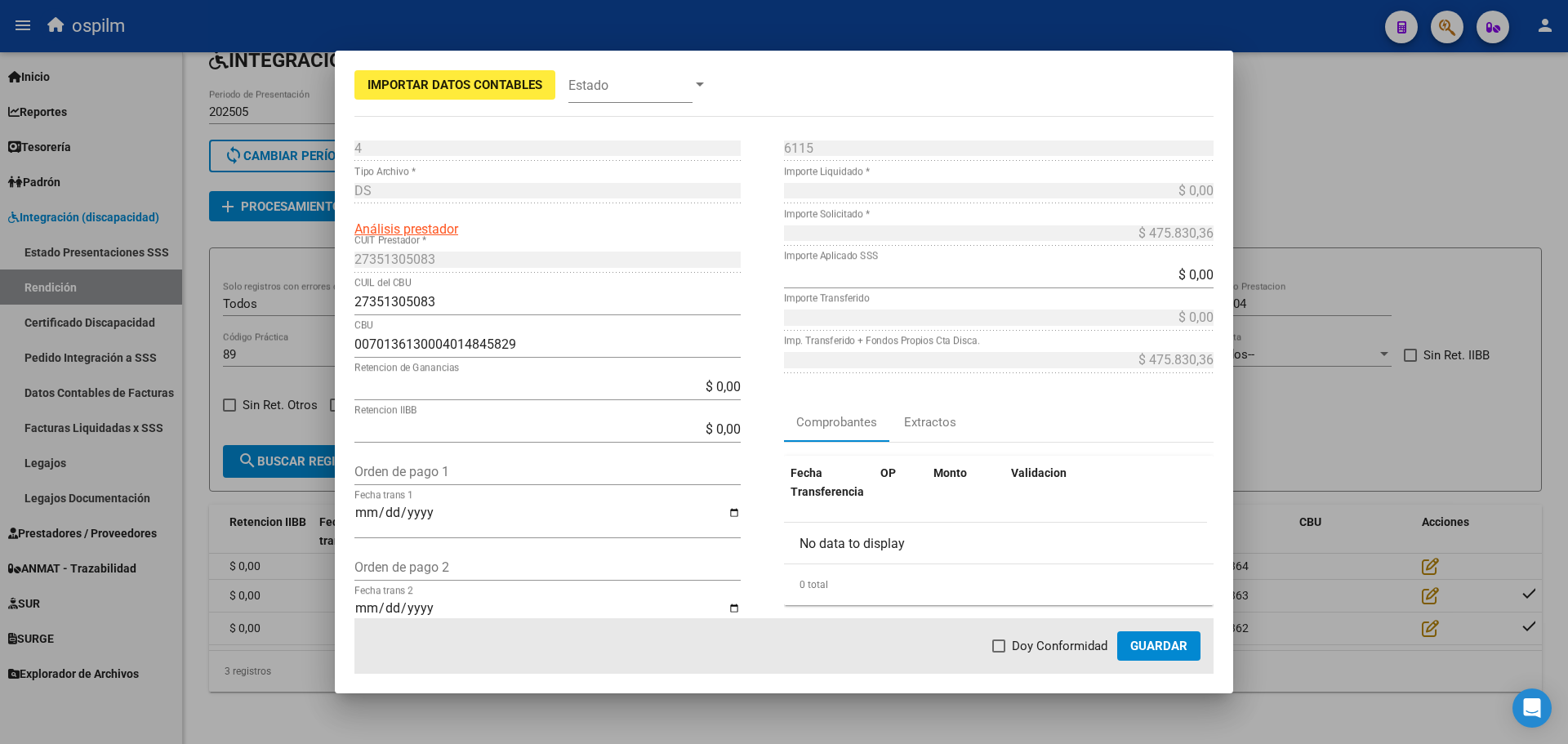
click at [1228, 231] on mat-dialog-content "4 Punto de Venta * DS Tipo Archivo * Análisis prestador 27351305083 CUIT Presta…" at bounding box center [784, 377] width 898 height 483
click at [851, 303] on div "$ 0,00 Importe Aplicado SSS" at bounding box center [998, 284] width 430 height 43
click at [1152, 272] on input "$ 0,00" at bounding box center [998, 275] width 430 height 15
click at [1343, 159] on div at bounding box center [784, 372] width 1568 height 744
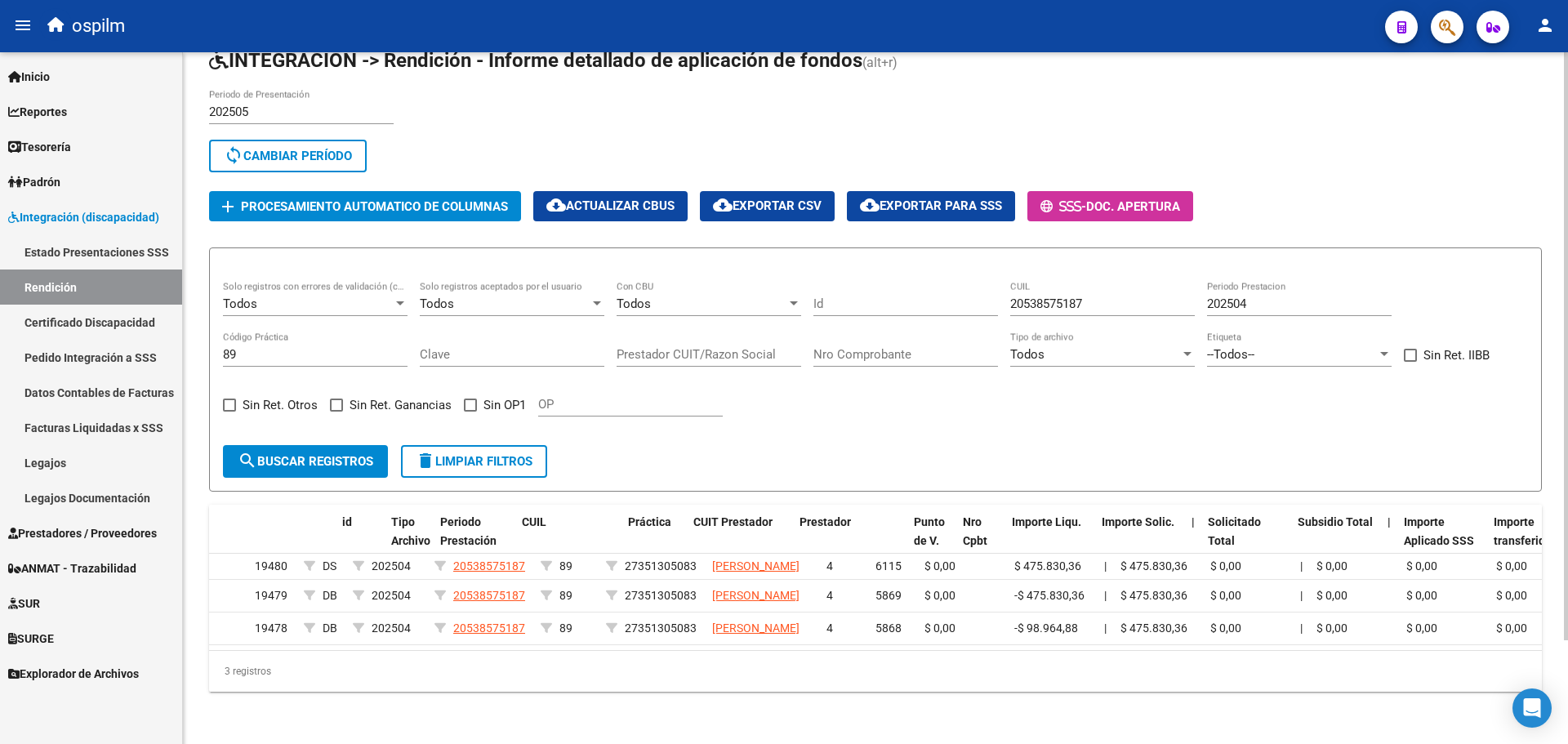
scroll to position [0, 0]
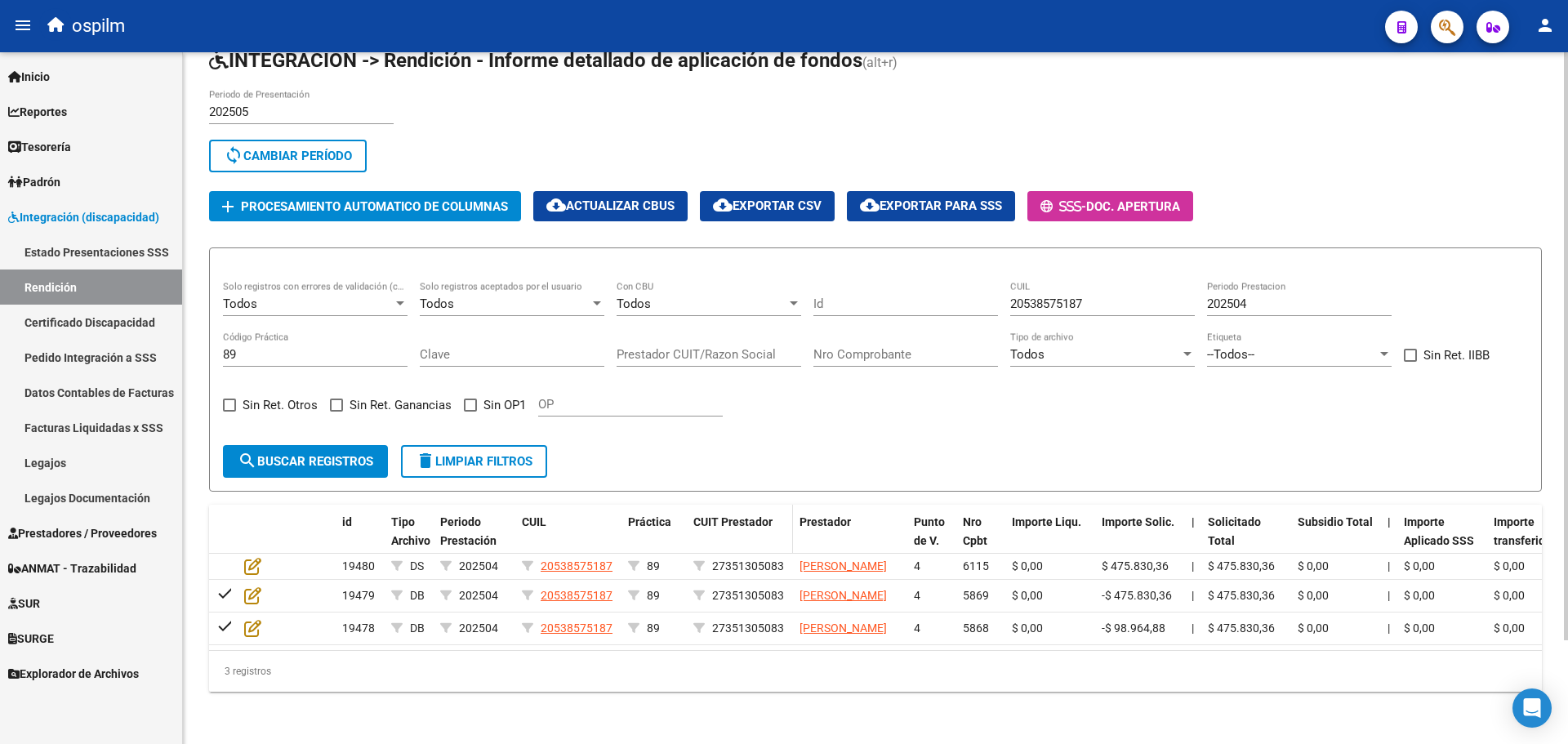
drag, startPoint x: 296, startPoint y: 528, endPoint x: 726, endPoint y: 509, distance: 430.4
click at [726, 509] on div "id Tipo Archivo Periodo Prestación CUIL Práctica CUIT Prestador Prestador Punto…" at bounding box center [875, 598] width 1333 height 187
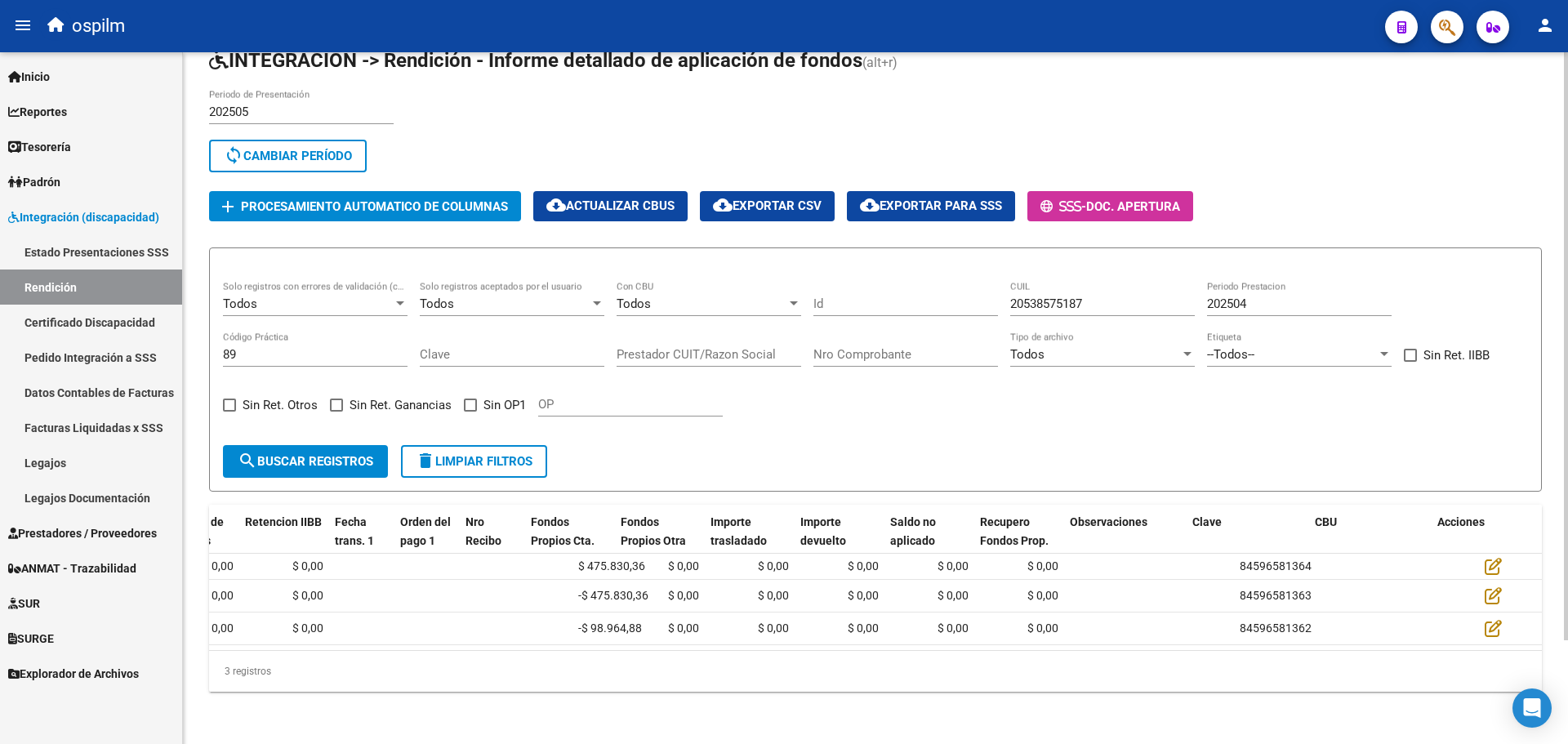
scroll to position [0, 1444]
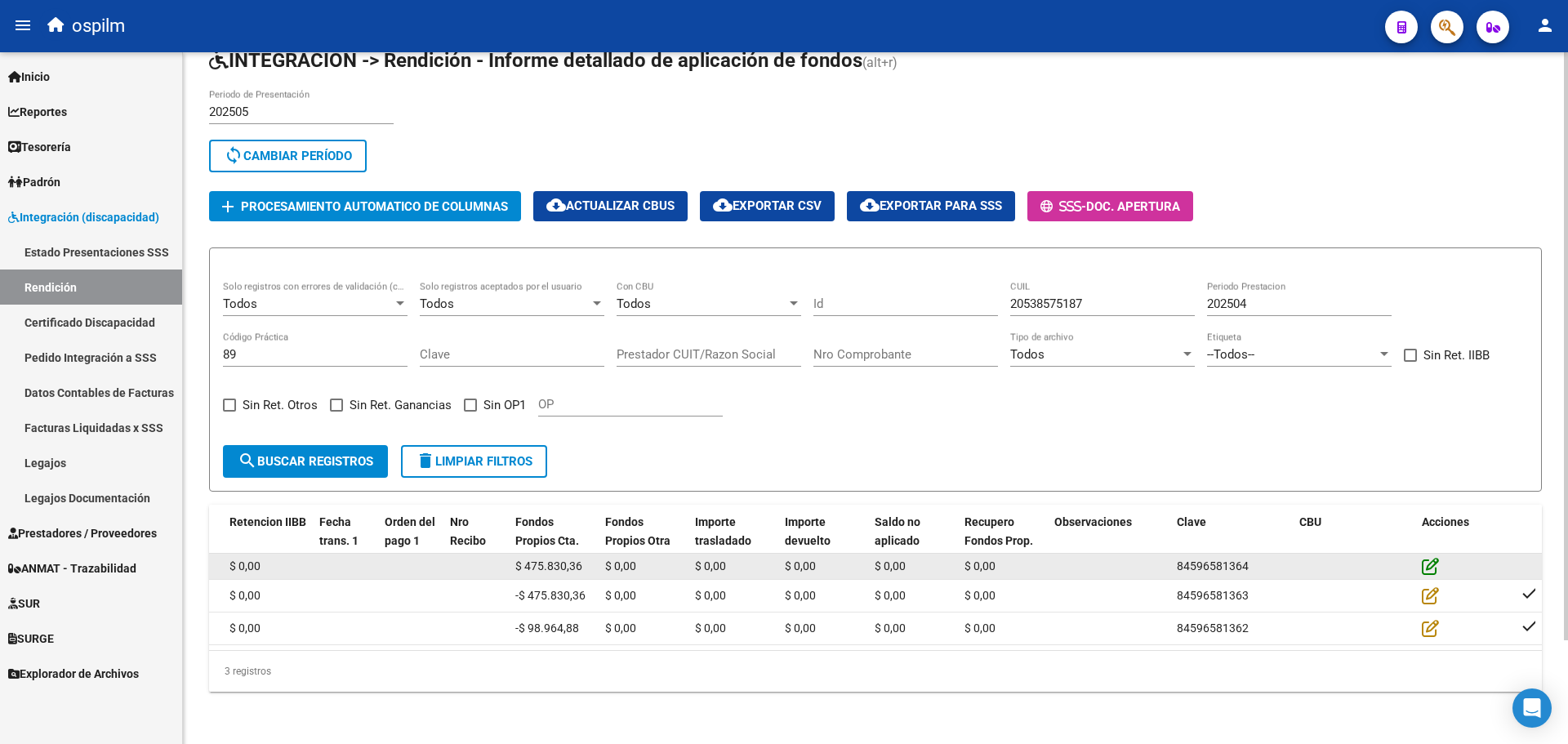
click at [1429, 557] on icon at bounding box center [1431, 565] width 17 height 18
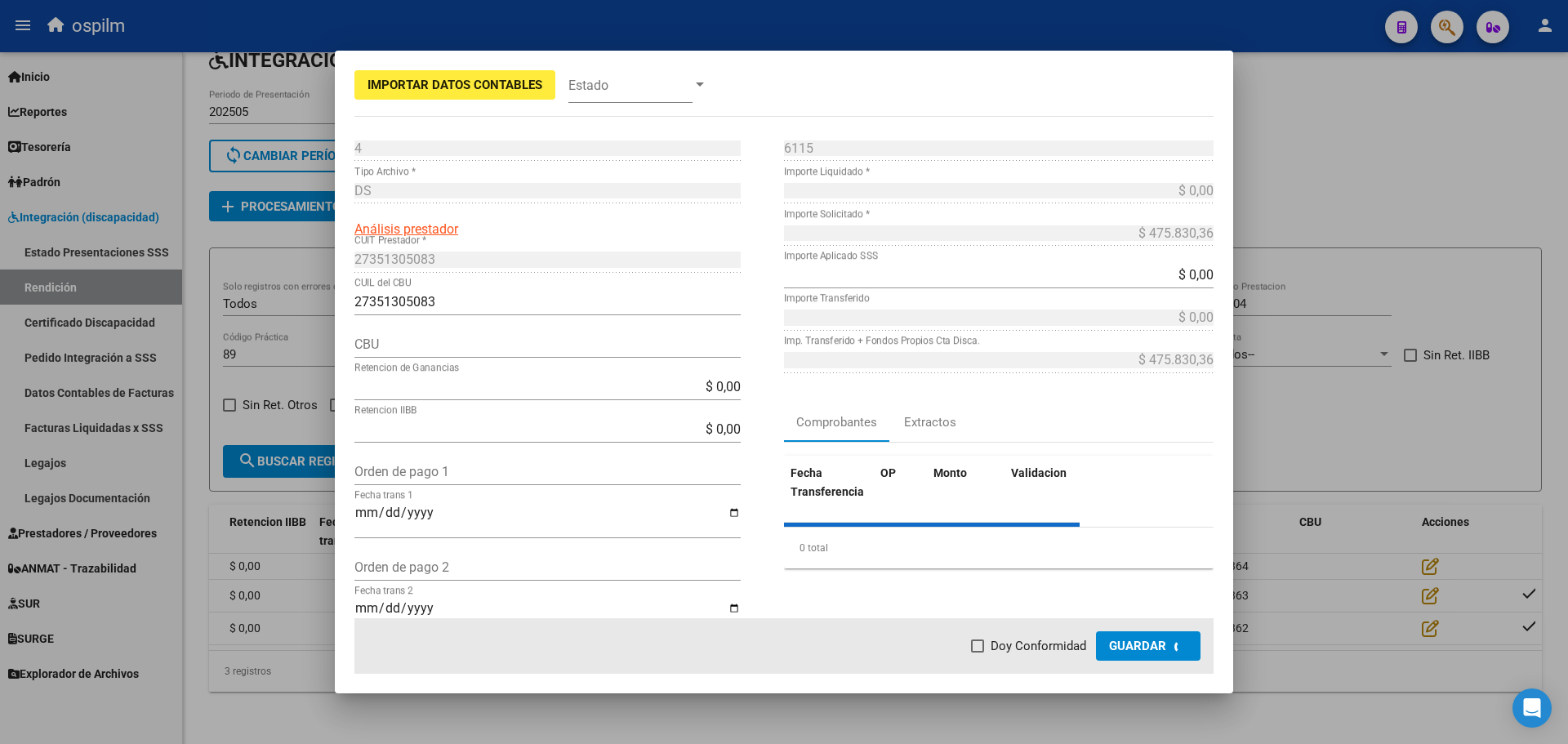
type input "0070136130004014845829"
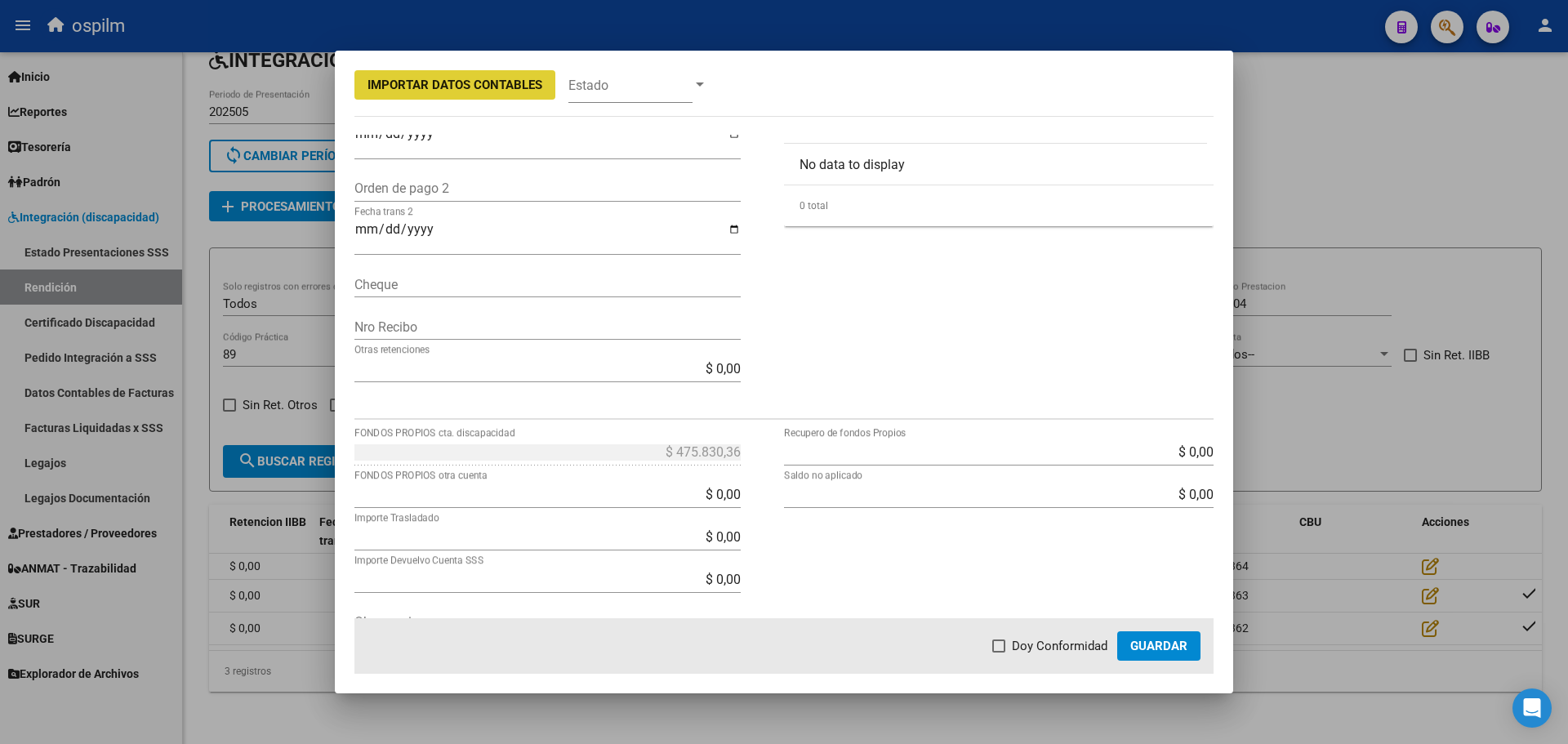
scroll to position [408, 0]
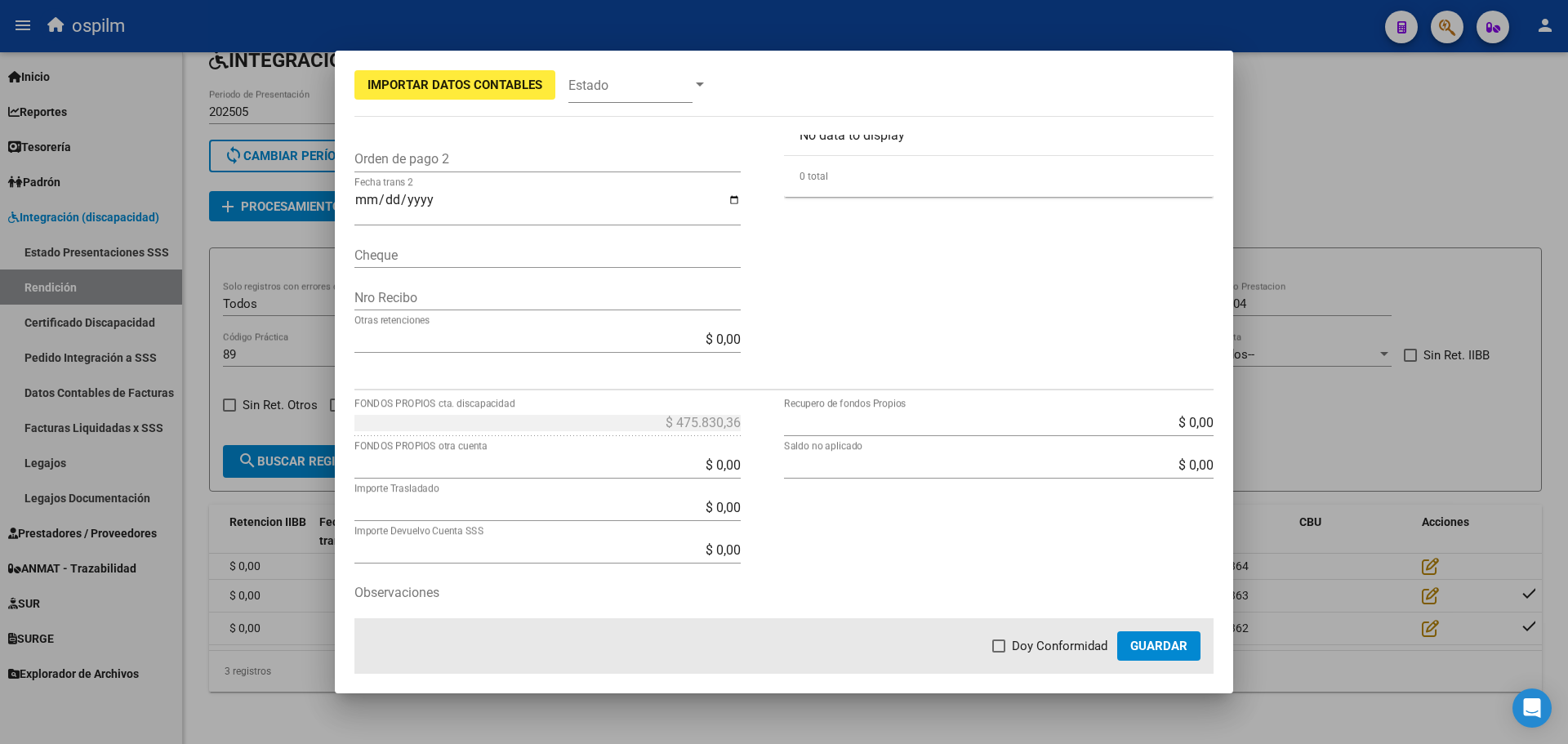
drag, startPoint x: 414, startPoint y: 412, endPoint x: 649, endPoint y: 412, distance: 235.0
click at [577, 411] on div "$ 475.830,36 FONDOS PROPIOS cta. discapacidad" at bounding box center [547, 423] width 386 height 26
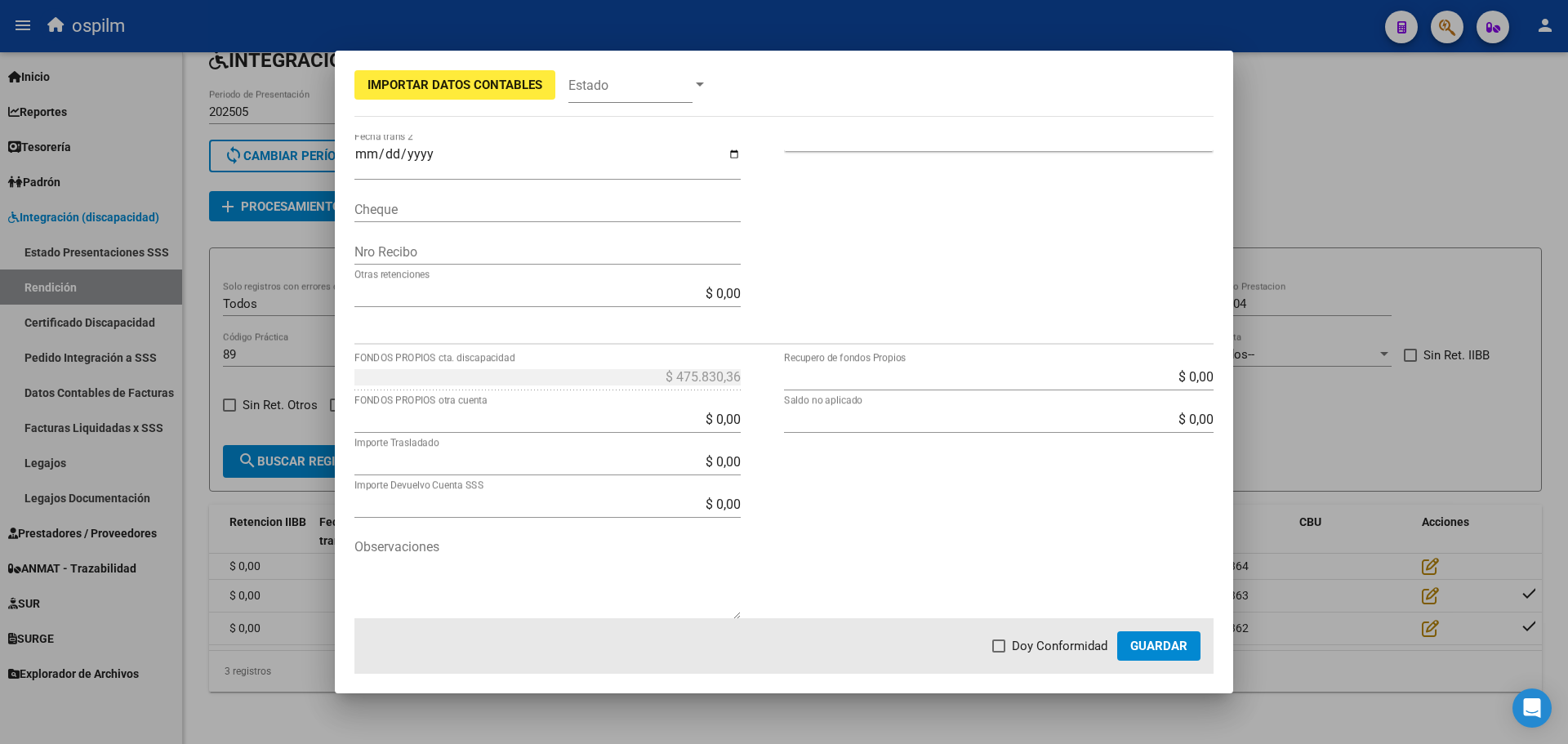
scroll to position [475, 0]
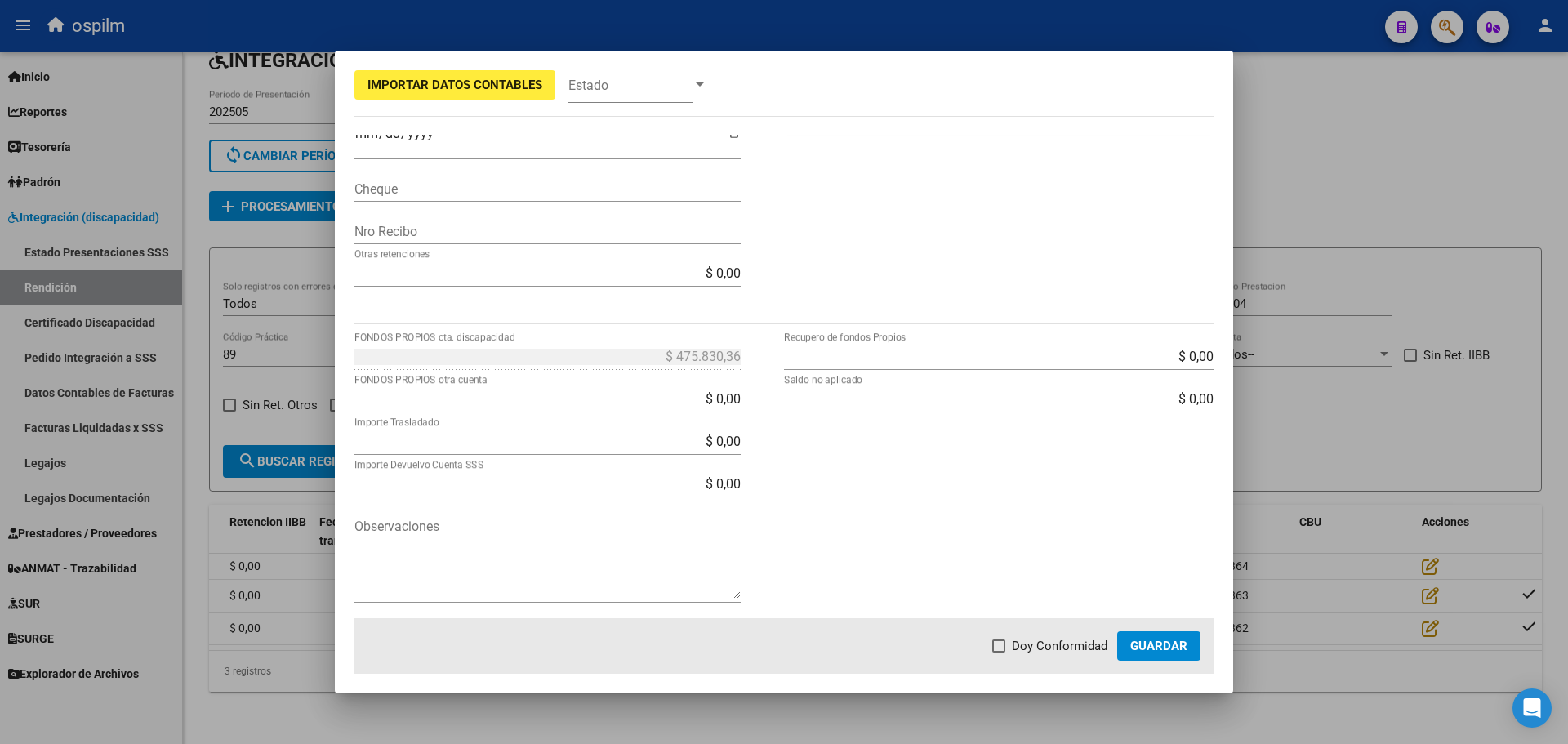
click at [390, 539] on textarea "Observaciones" at bounding box center [547, 558] width 386 height 82
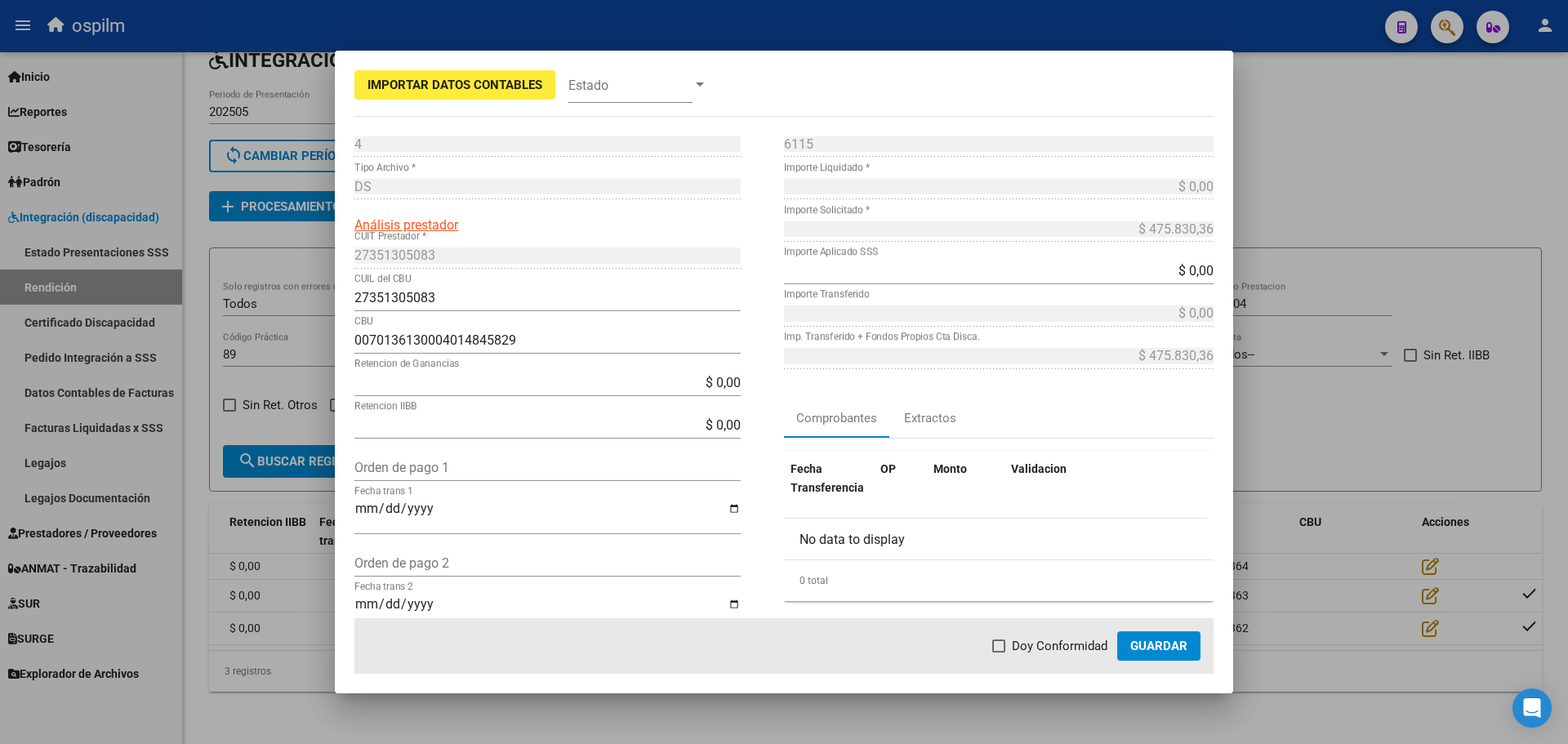
scroll to position [0, 0]
click at [1368, 331] on div at bounding box center [784, 372] width 1568 height 744
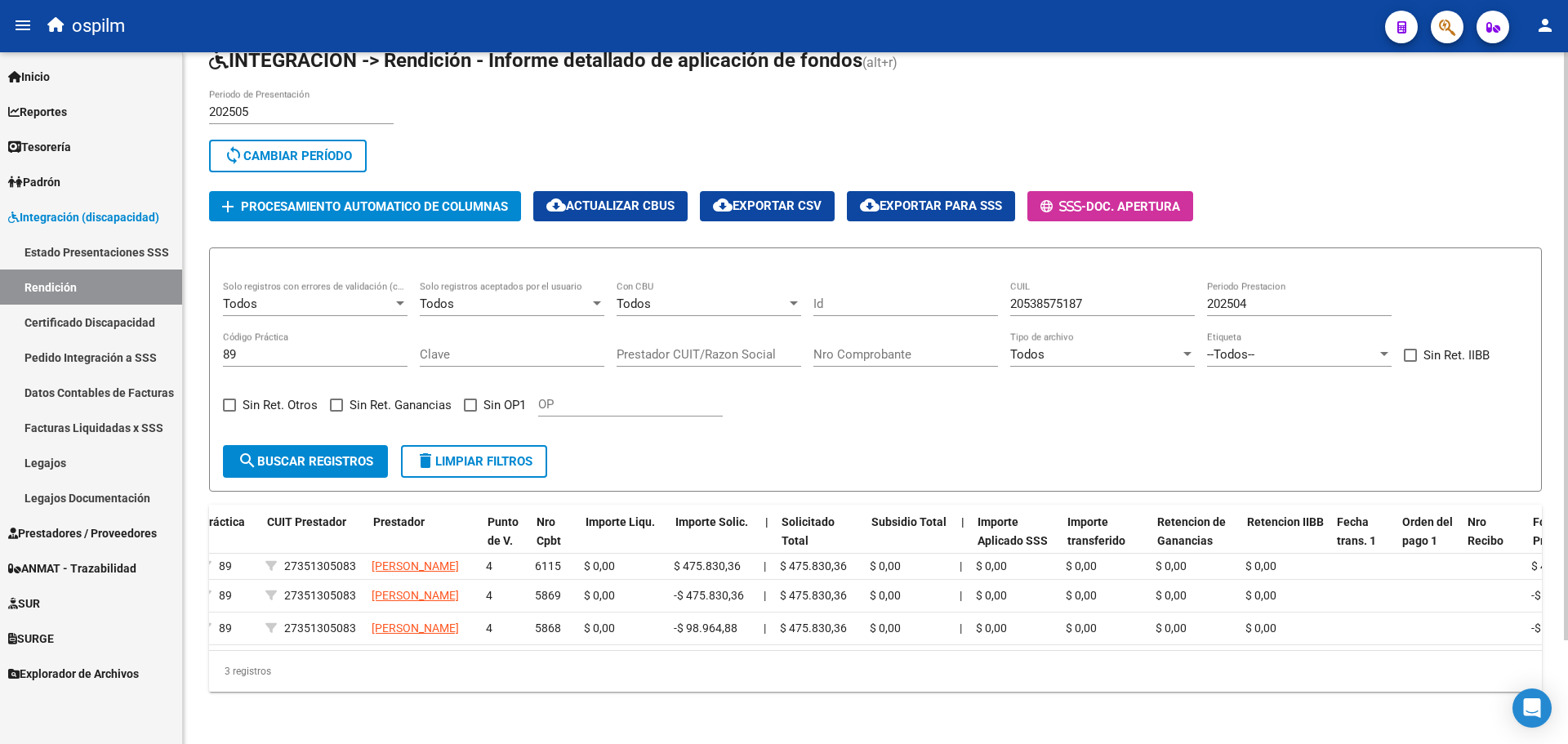
scroll to position [0, 426]
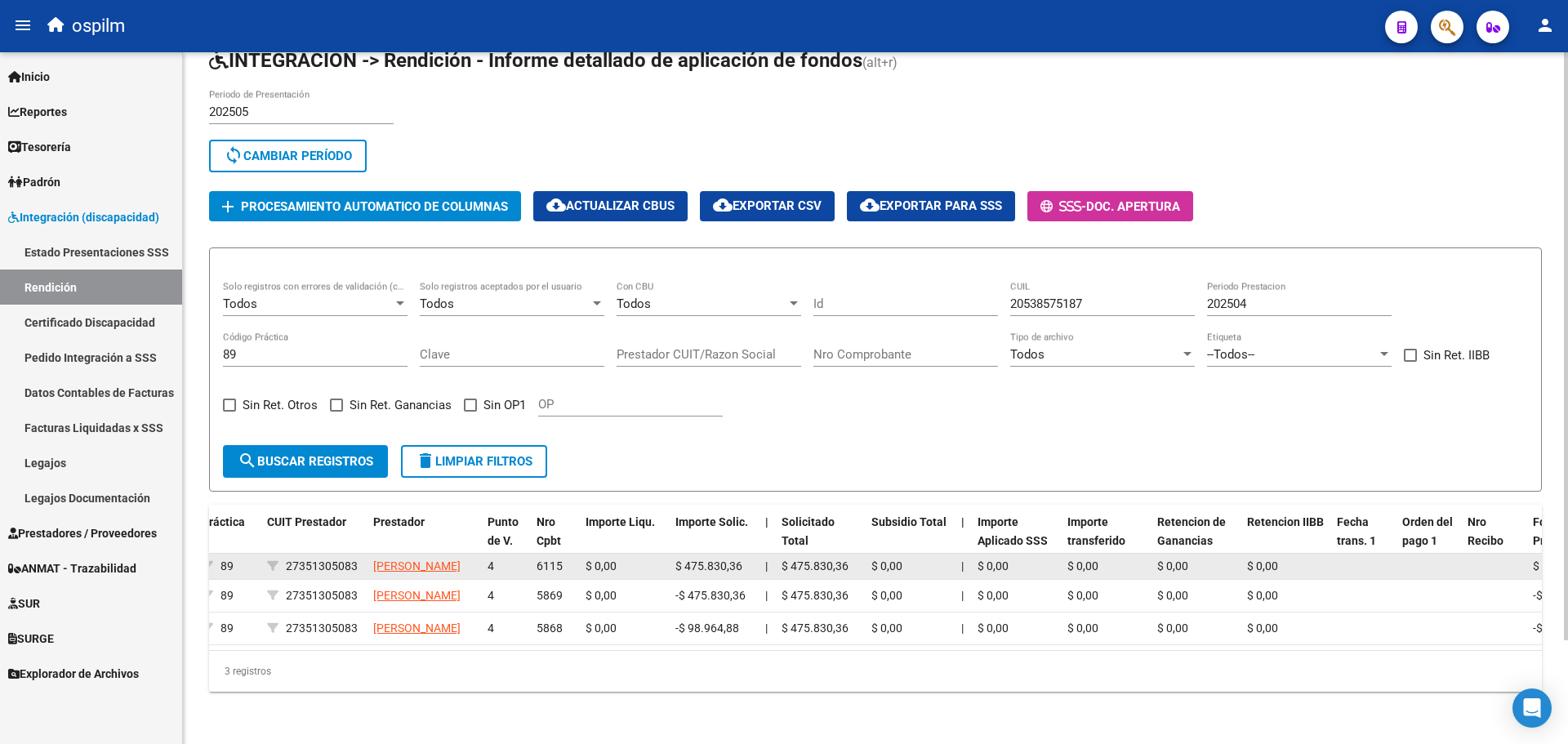
drag, startPoint x: 529, startPoint y: 530, endPoint x: 1417, endPoint y: 522, distance: 888.0
click at [1417, 554] on div "19480 DS 202504 20538575187 89 27351305083 [PERSON_NAME] 4 6115 $ 0,00 $ 475.83…" at bounding box center [1172, 566] width 2777 height 26
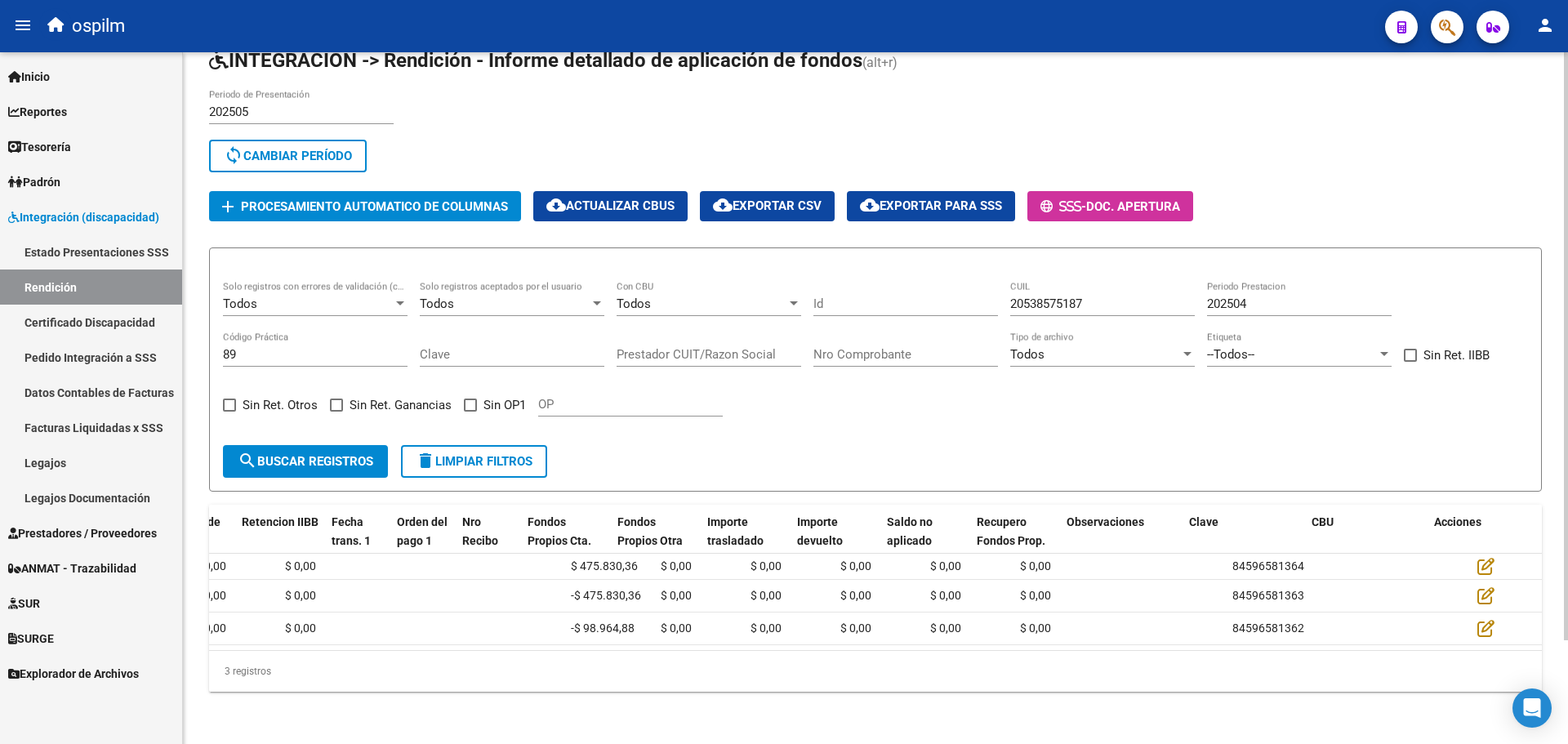
scroll to position [0, 1444]
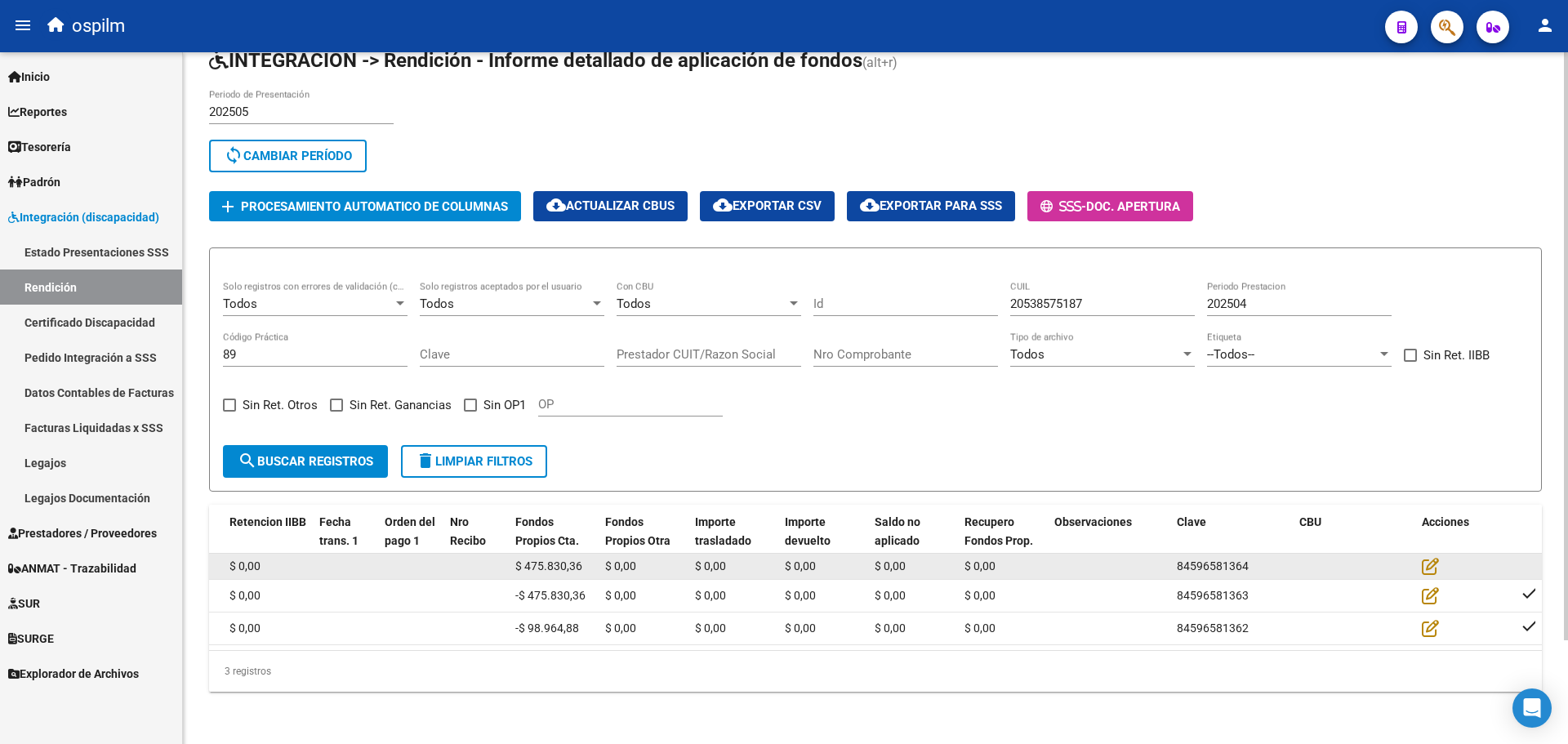
click at [1416, 554] on datatable-body-cell at bounding box center [1465, 566] width 98 height 26
click at [1434, 557] on icon at bounding box center [1431, 565] width 17 height 18
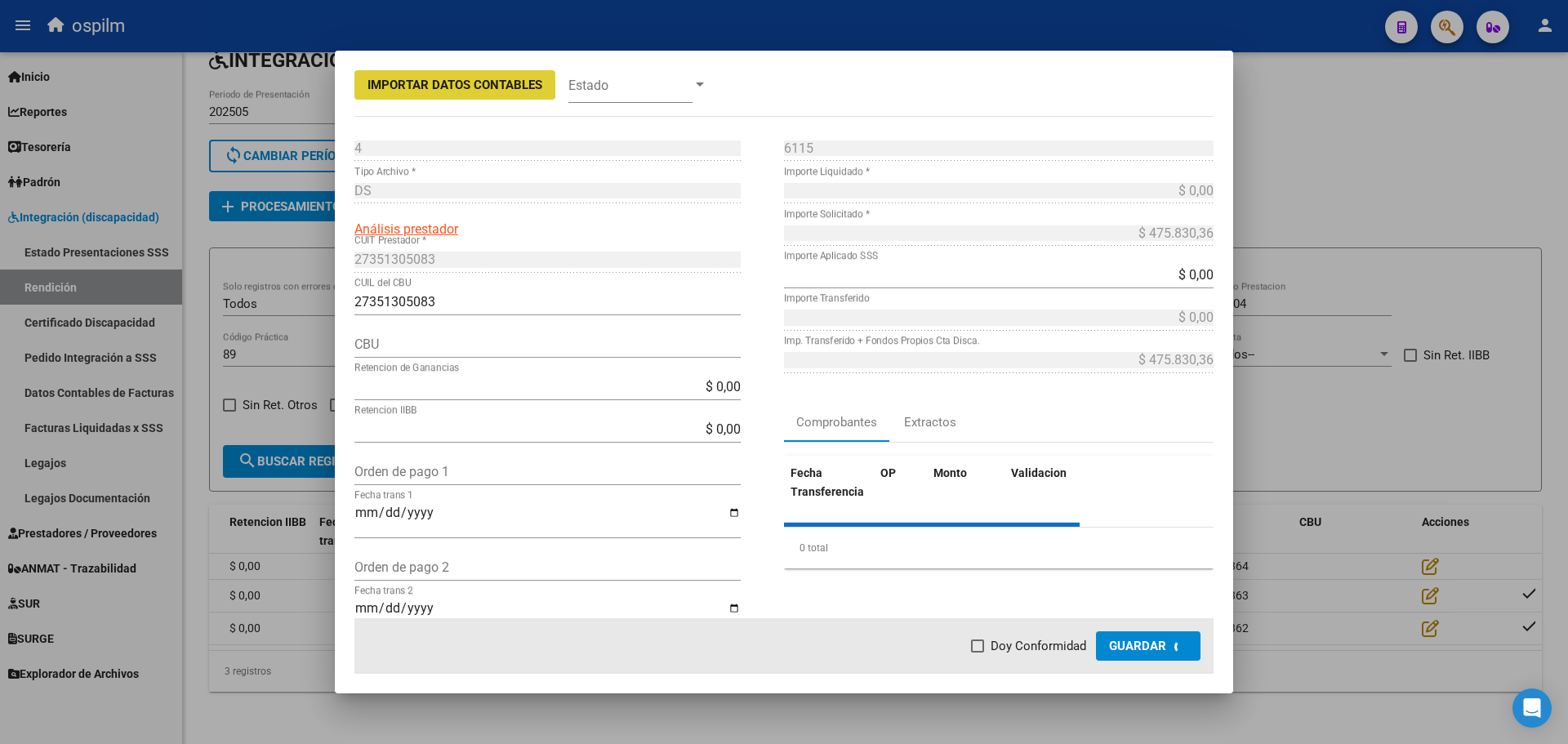
type input "0070136130004014845829"
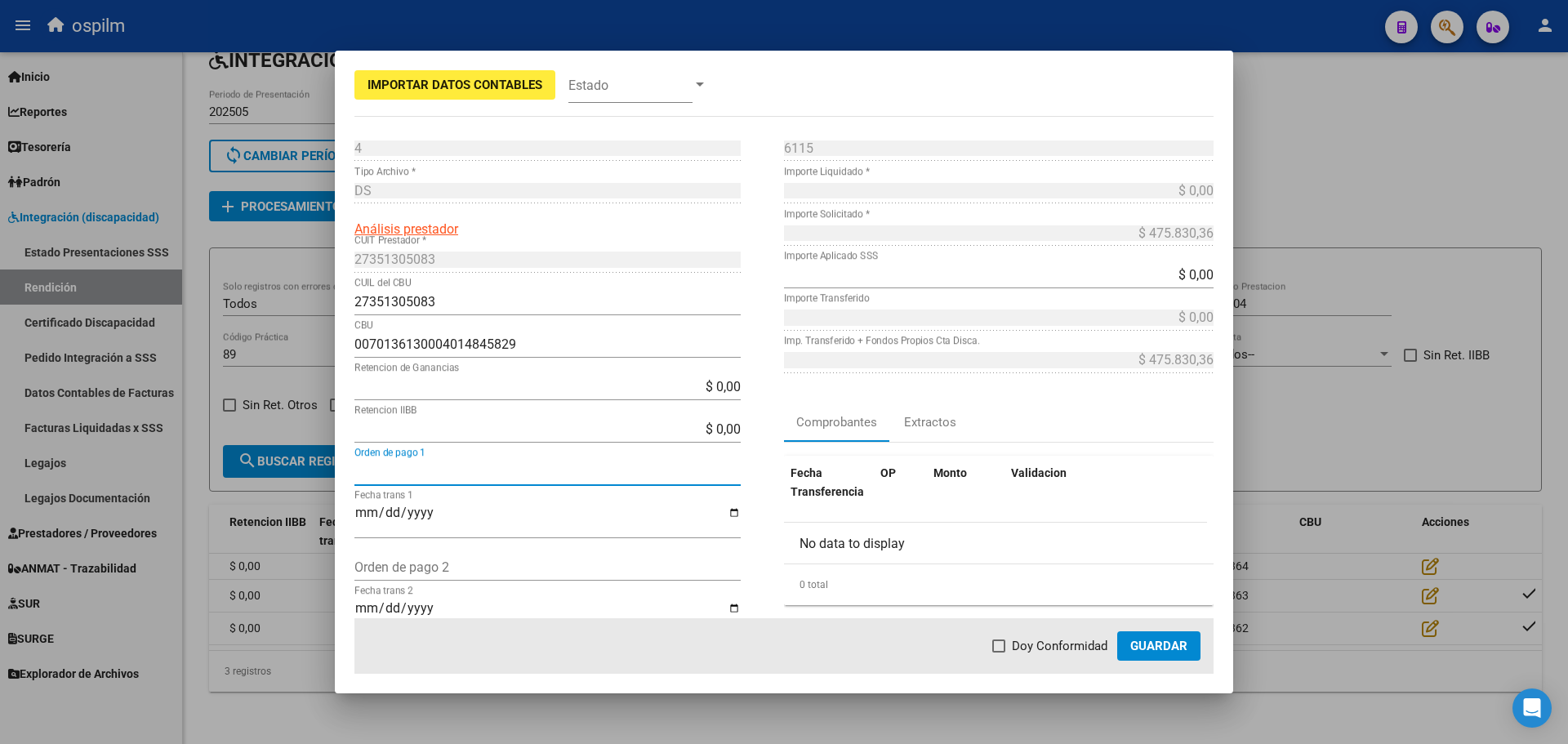
click at [448, 468] on input "Orden de pago 1" at bounding box center [547, 472] width 386 height 15
paste input "34685"
type input "34685"
click at [364, 511] on input "Fecha trans 1" at bounding box center [547, 519] width 386 height 28
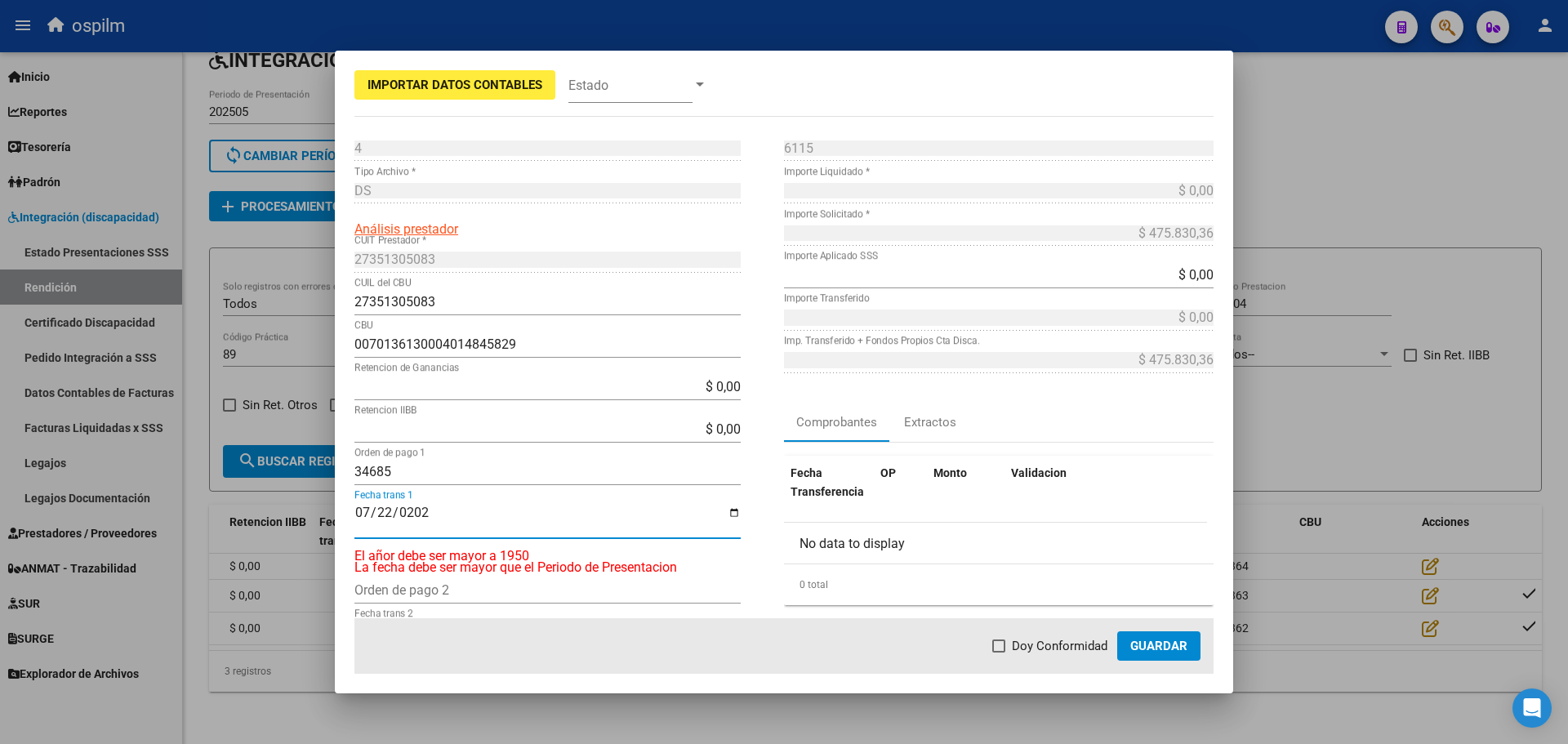
type input "[DATE]"
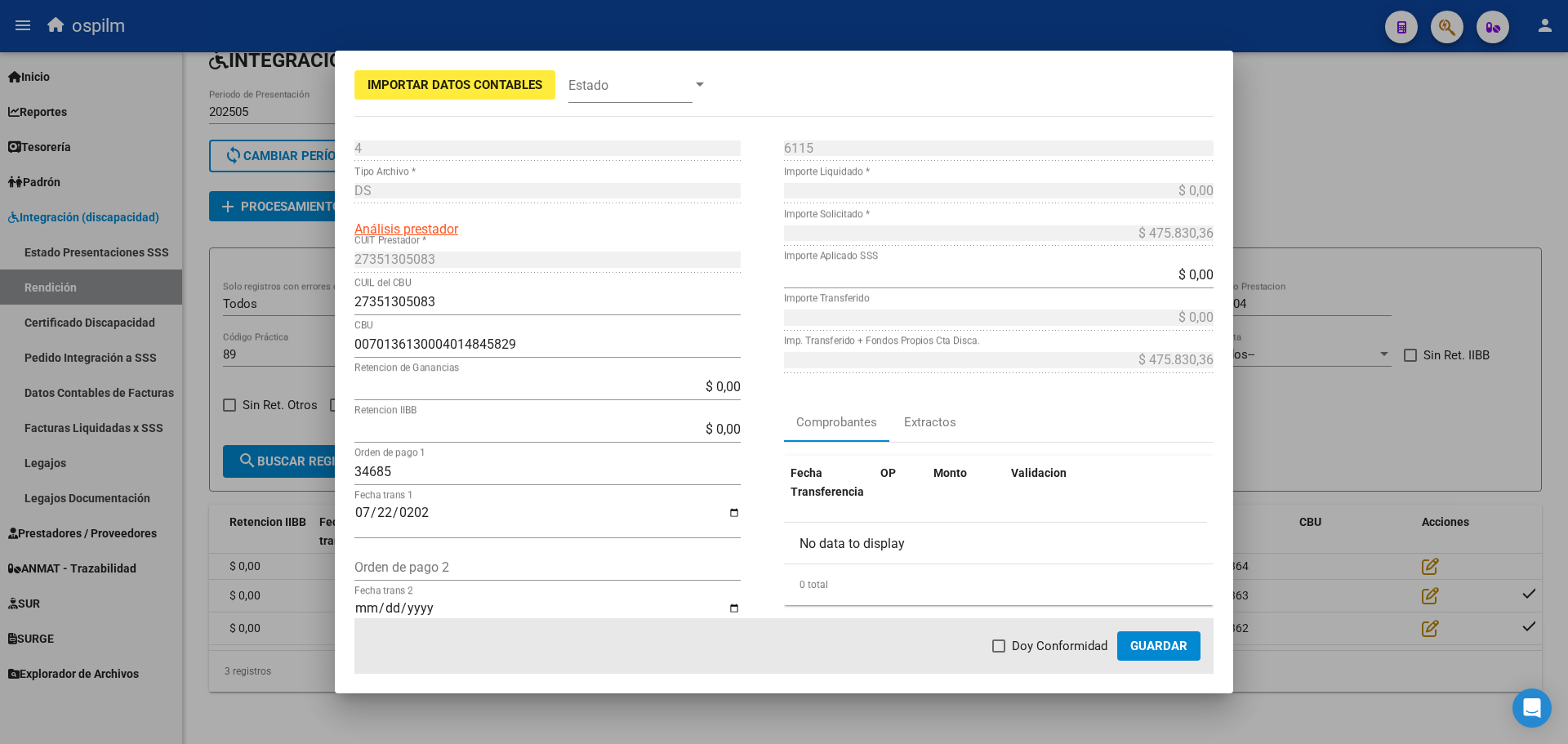
click at [759, 466] on div "4 Punto de Venta * DS Tipo Archivo * Análisis prestador 27351305083 CUIT Presta…" at bounding box center [569, 456] width 430 height 643
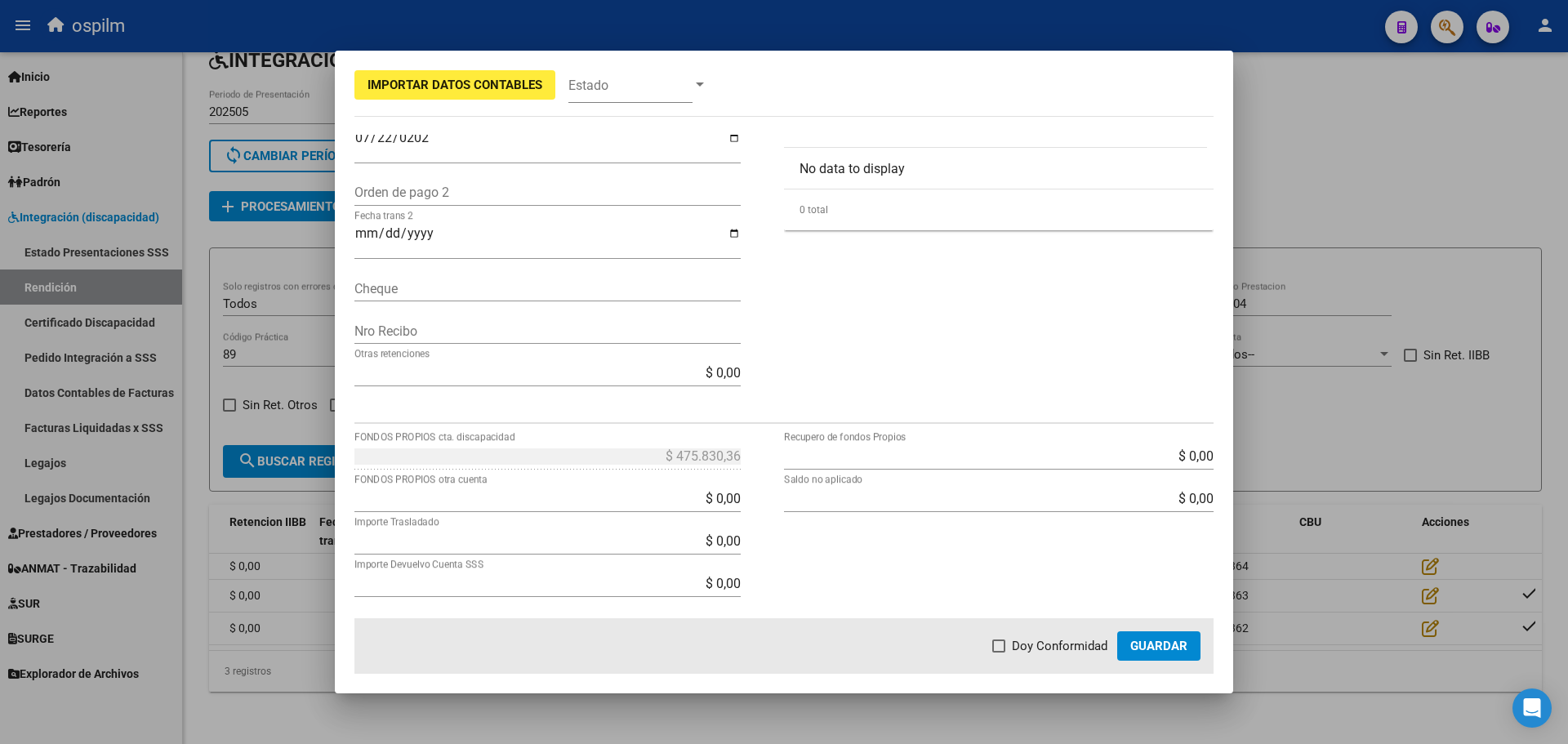
scroll to position [475, 0]
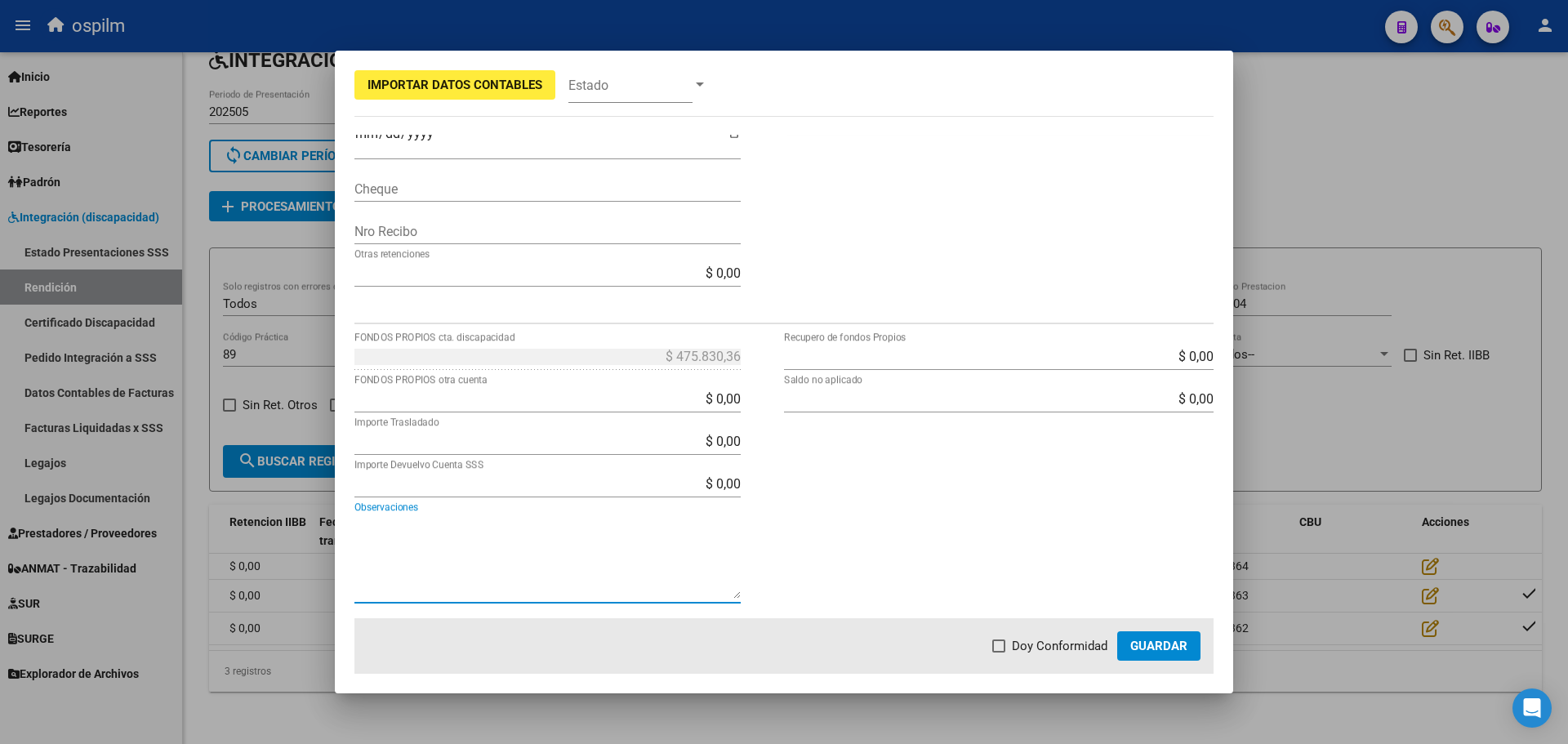
click at [413, 553] on textarea "Observaciones" at bounding box center [547, 558] width 386 height 82
type textarea "compensacion interna"
click at [1005, 643] on span at bounding box center [998, 646] width 13 height 13
click at [999, 653] on input "Doy Conformidad" at bounding box center [998, 653] width 1 height 1
checkbox input "true"
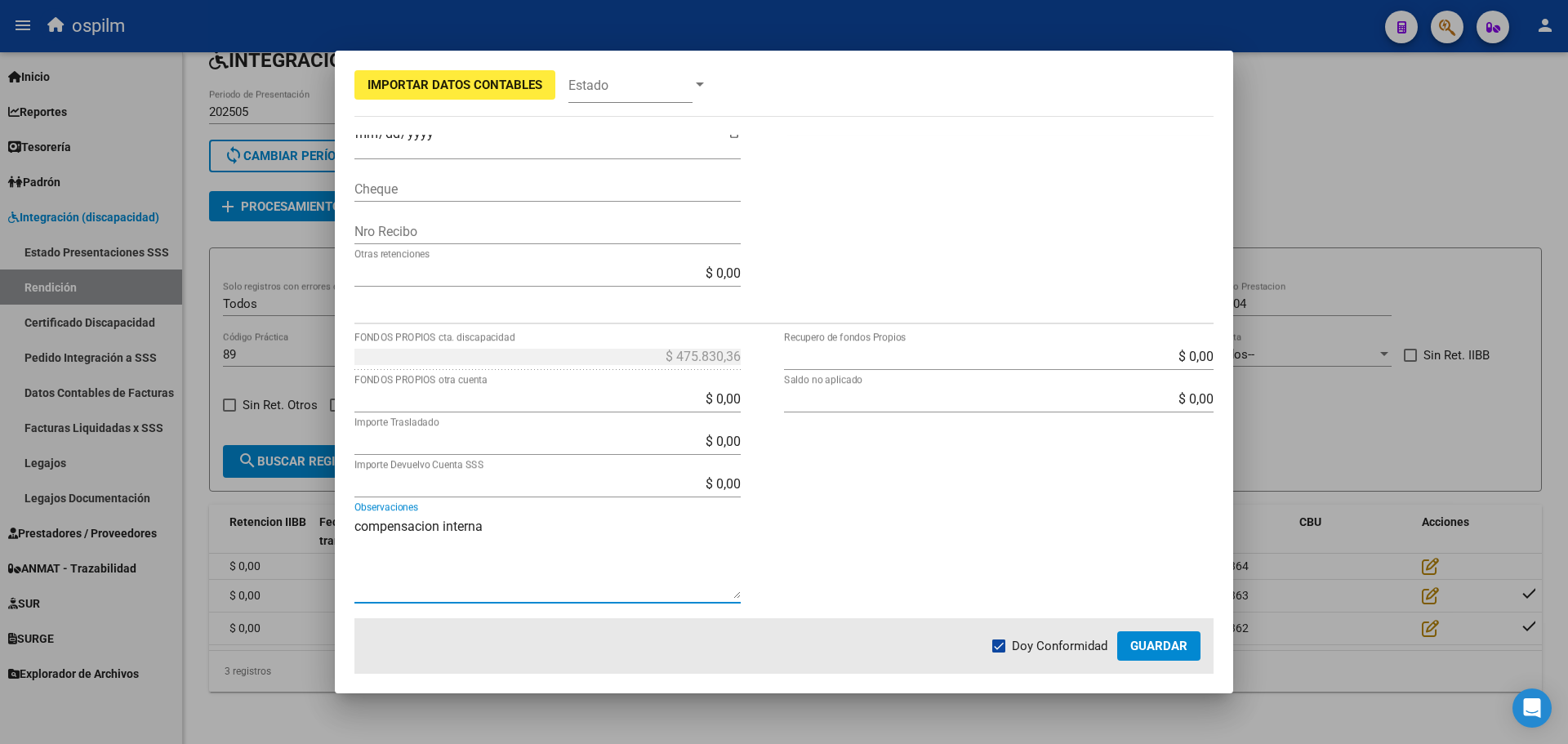
click at [436, 530] on textarea "compensacion interna" at bounding box center [547, 558] width 386 height 82
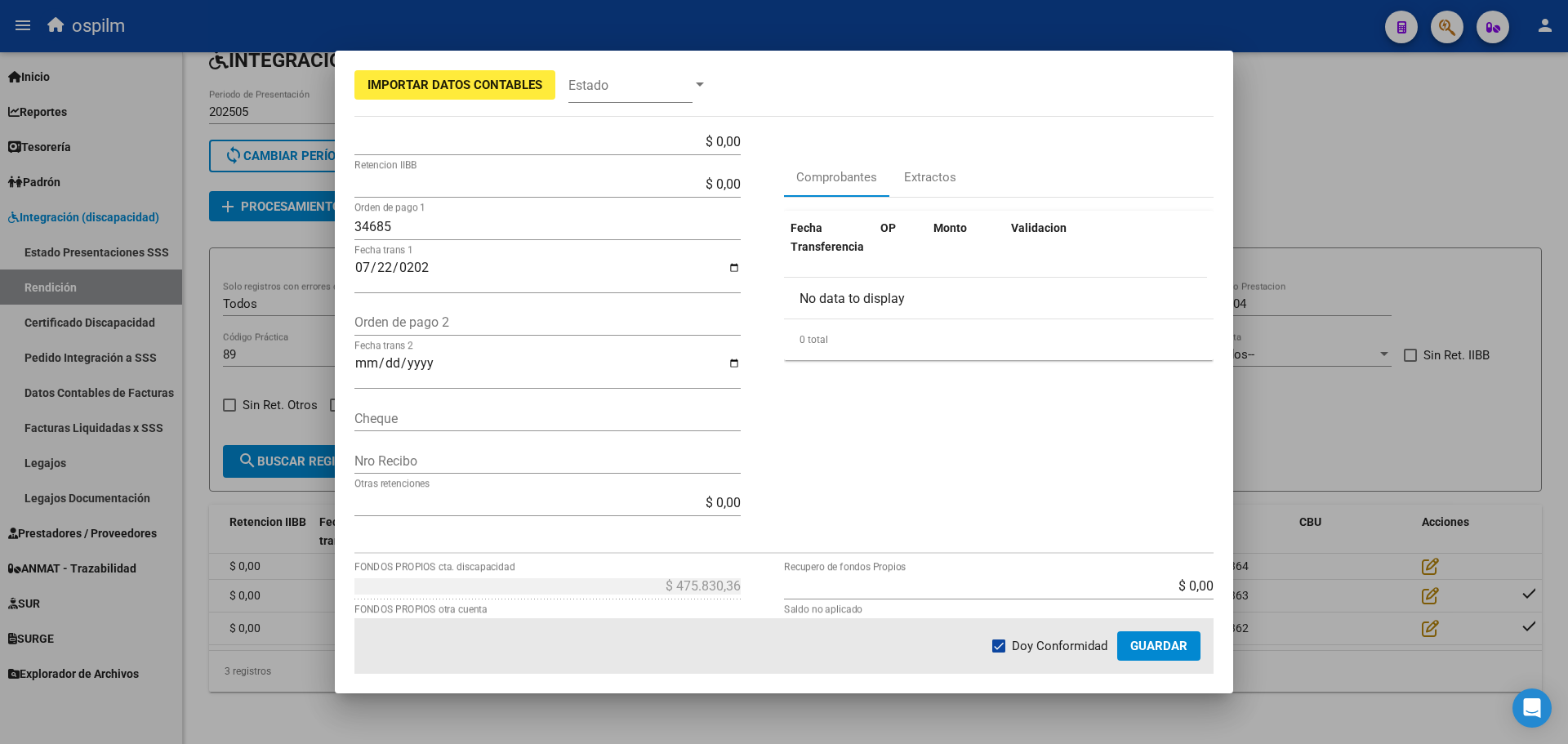
scroll to position [230, 0]
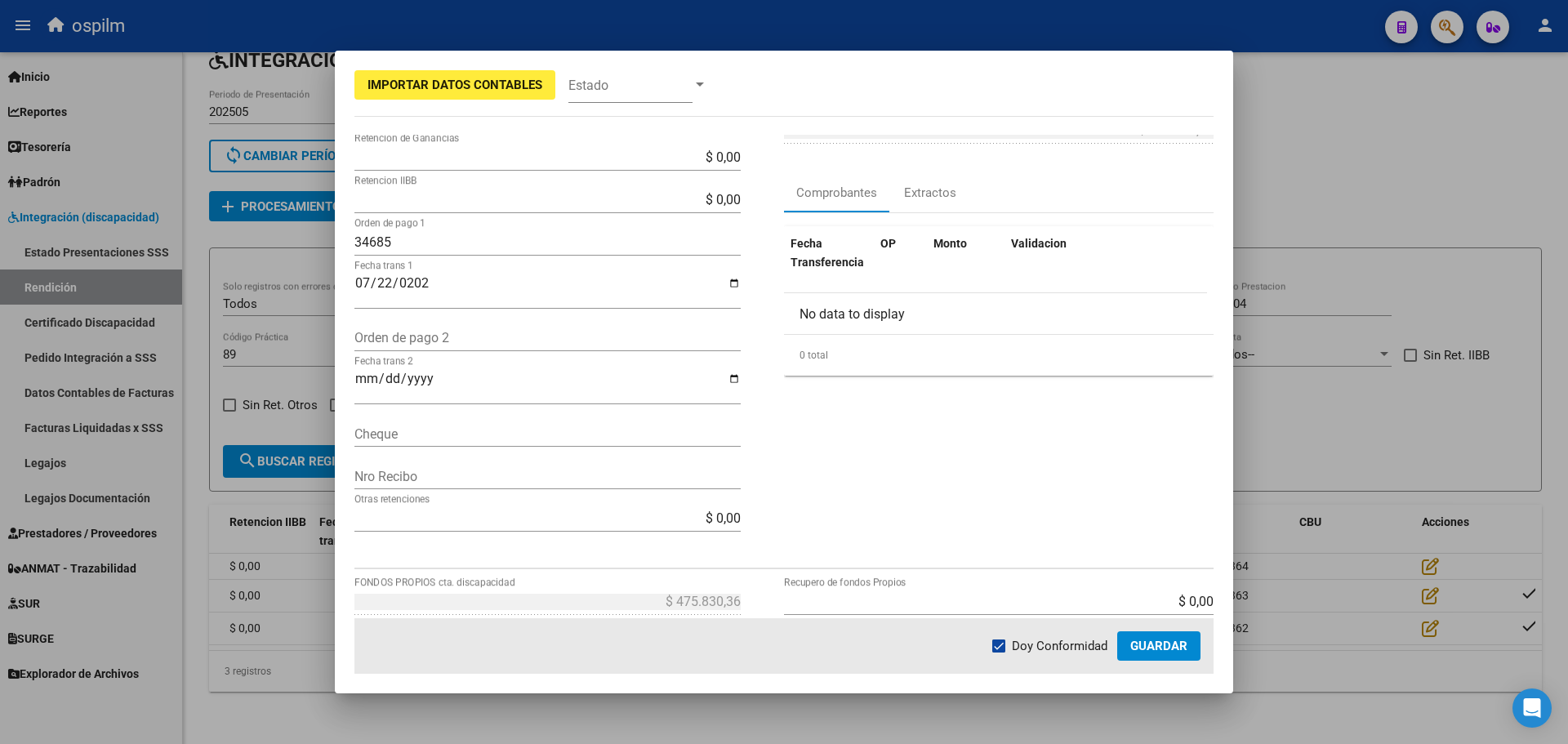
click at [1169, 665] on mat-dialog-actions "Doy Conformidad Guardar" at bounding box center [784, 646] width 859 height 56
click at [1165, 652] on span "Guardar" at bounding box center [1159, 646] width 57 height 15
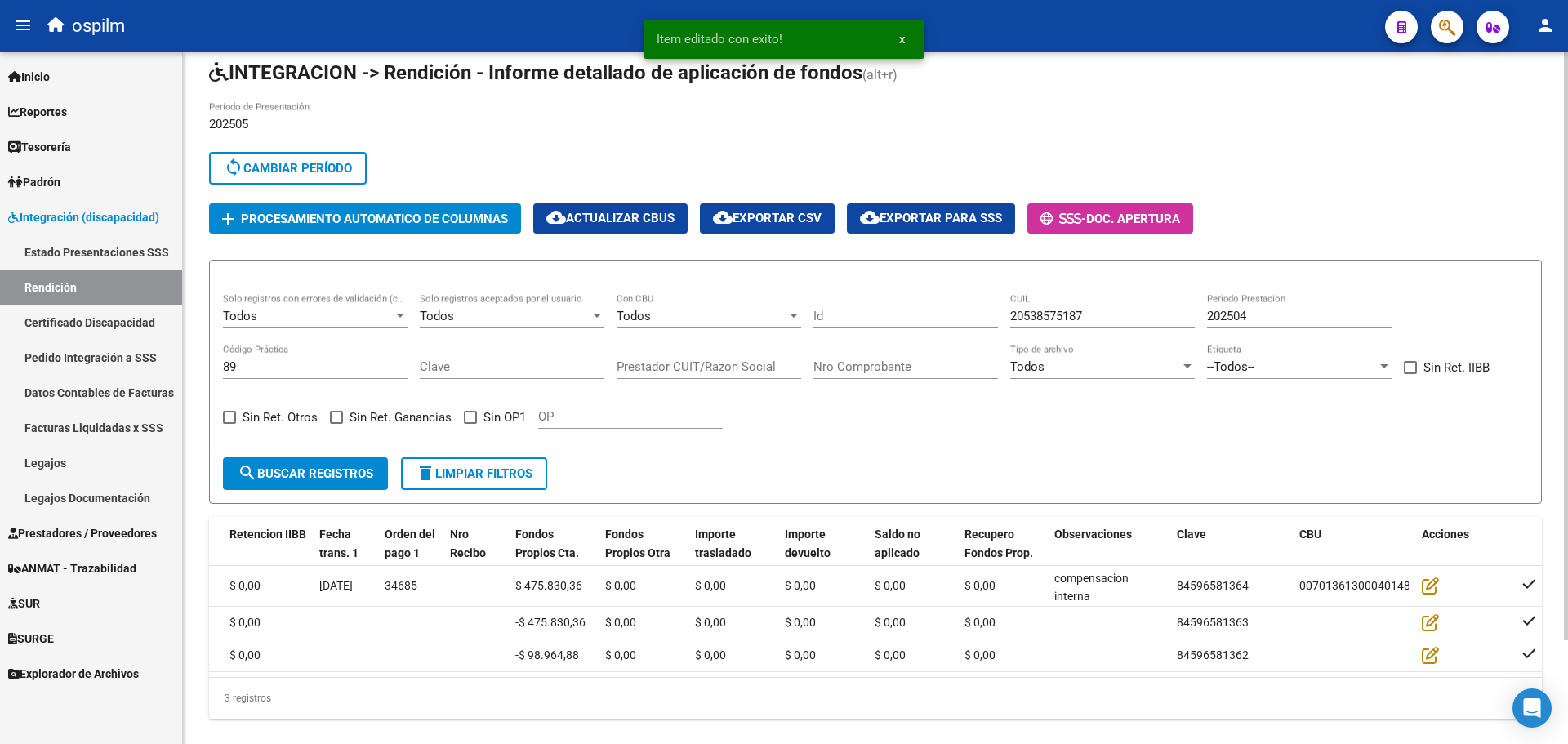
scroll to position [122, 0]
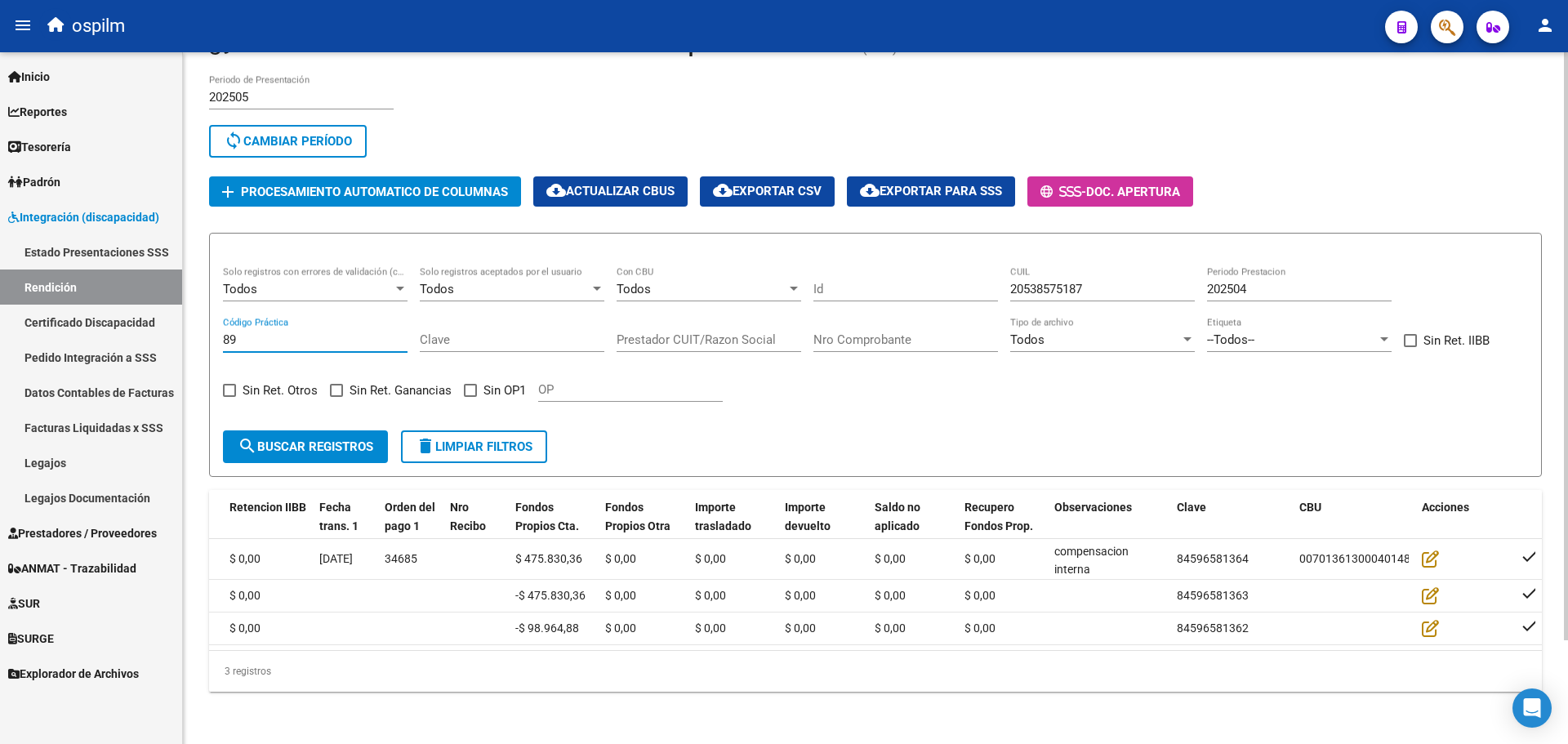
click at [255, 332] on input "89" at bounding box center [315, 339] width 184 height 15
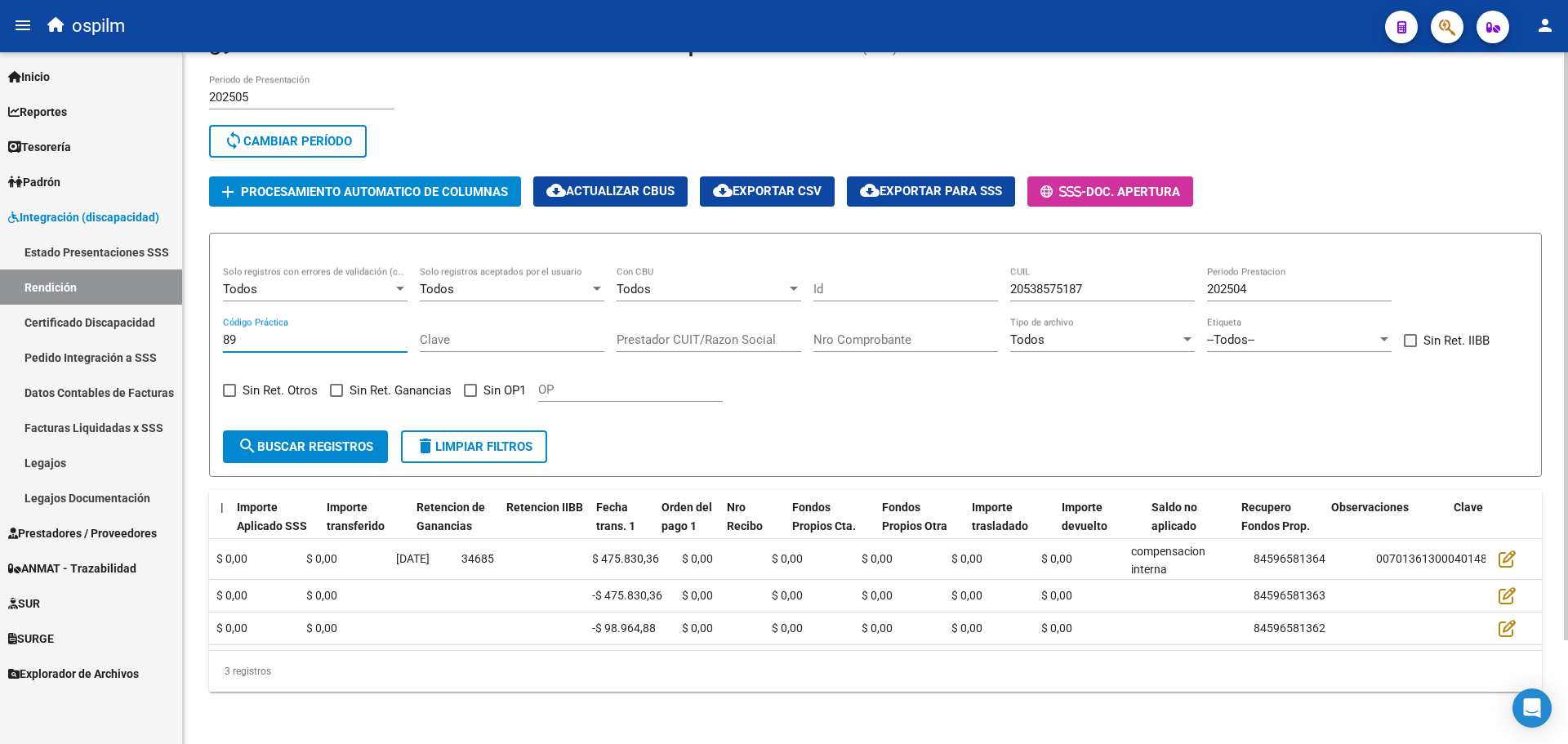
scroll to position [0, 1444]
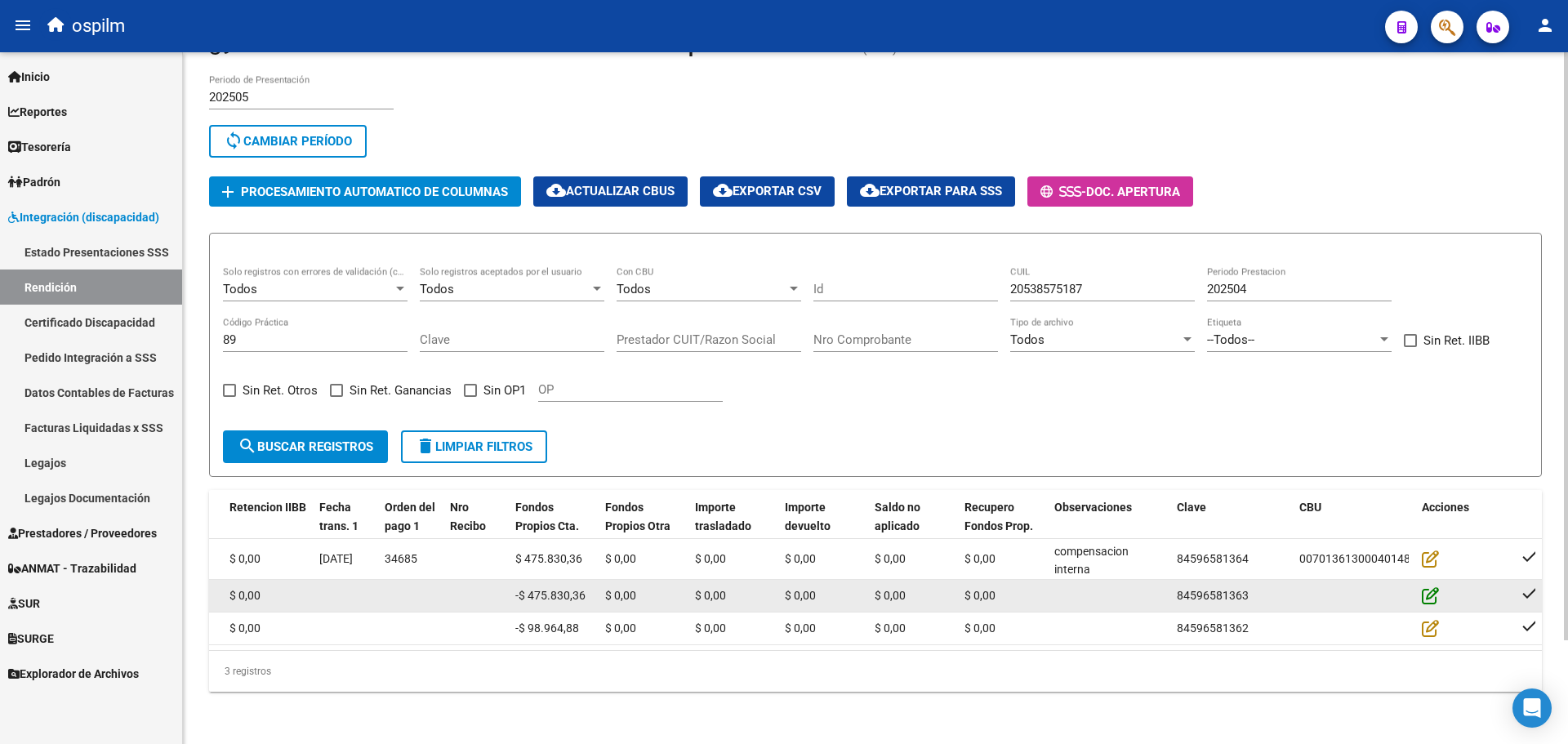
click at [1433, 587] on icon at bounding box center [1431, 595] width 17 height 18
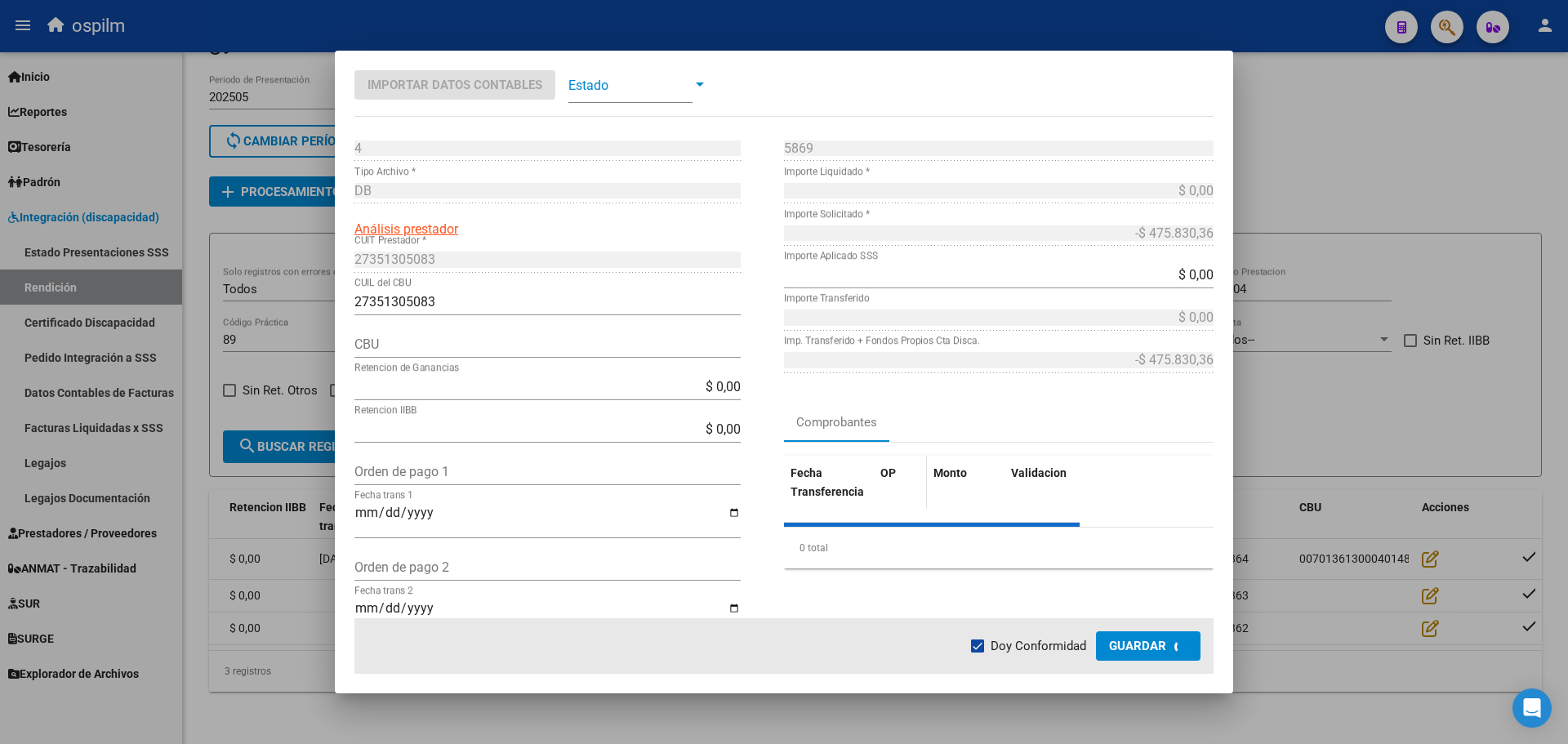
type input "0070136130004014845829"
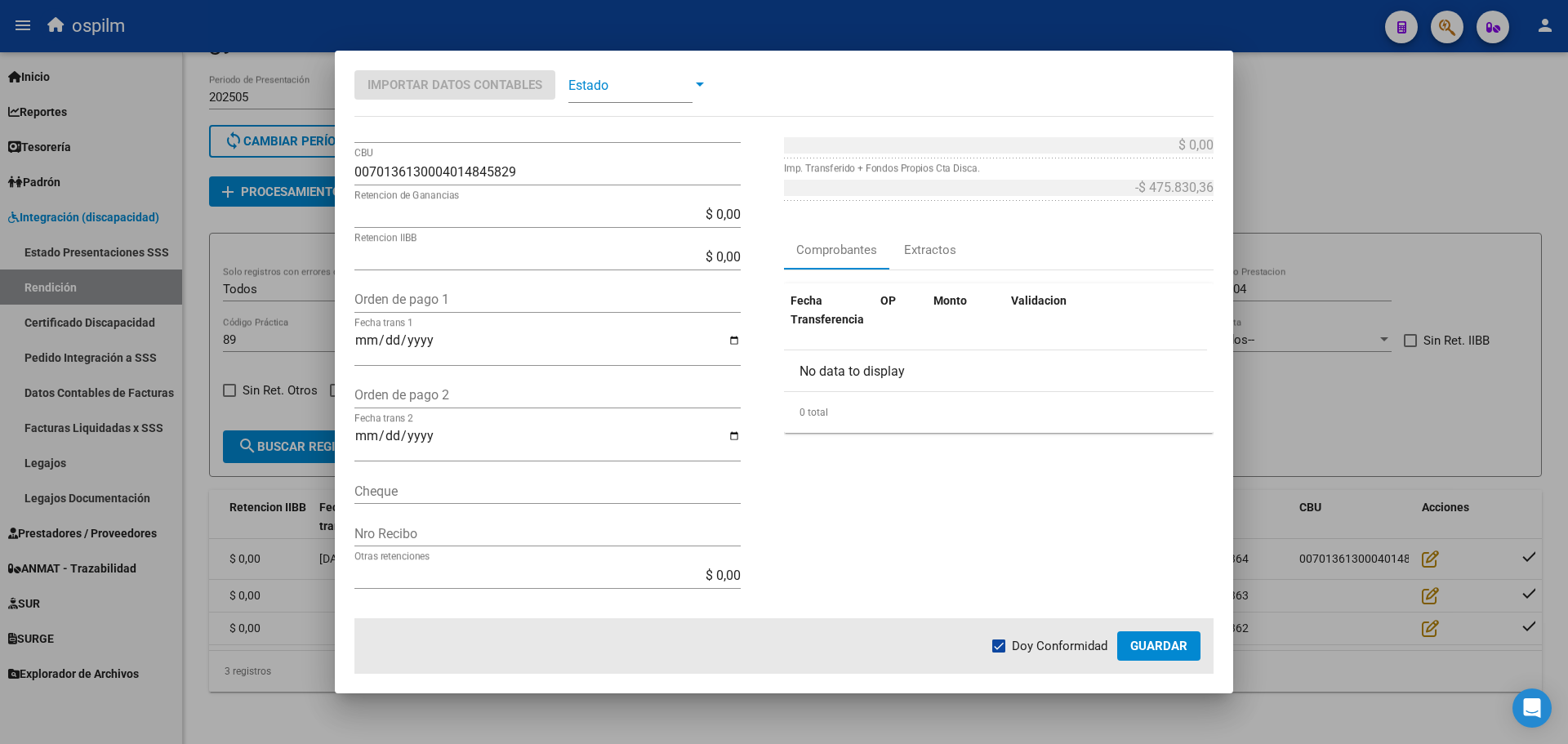
scroll to position [475, 0]
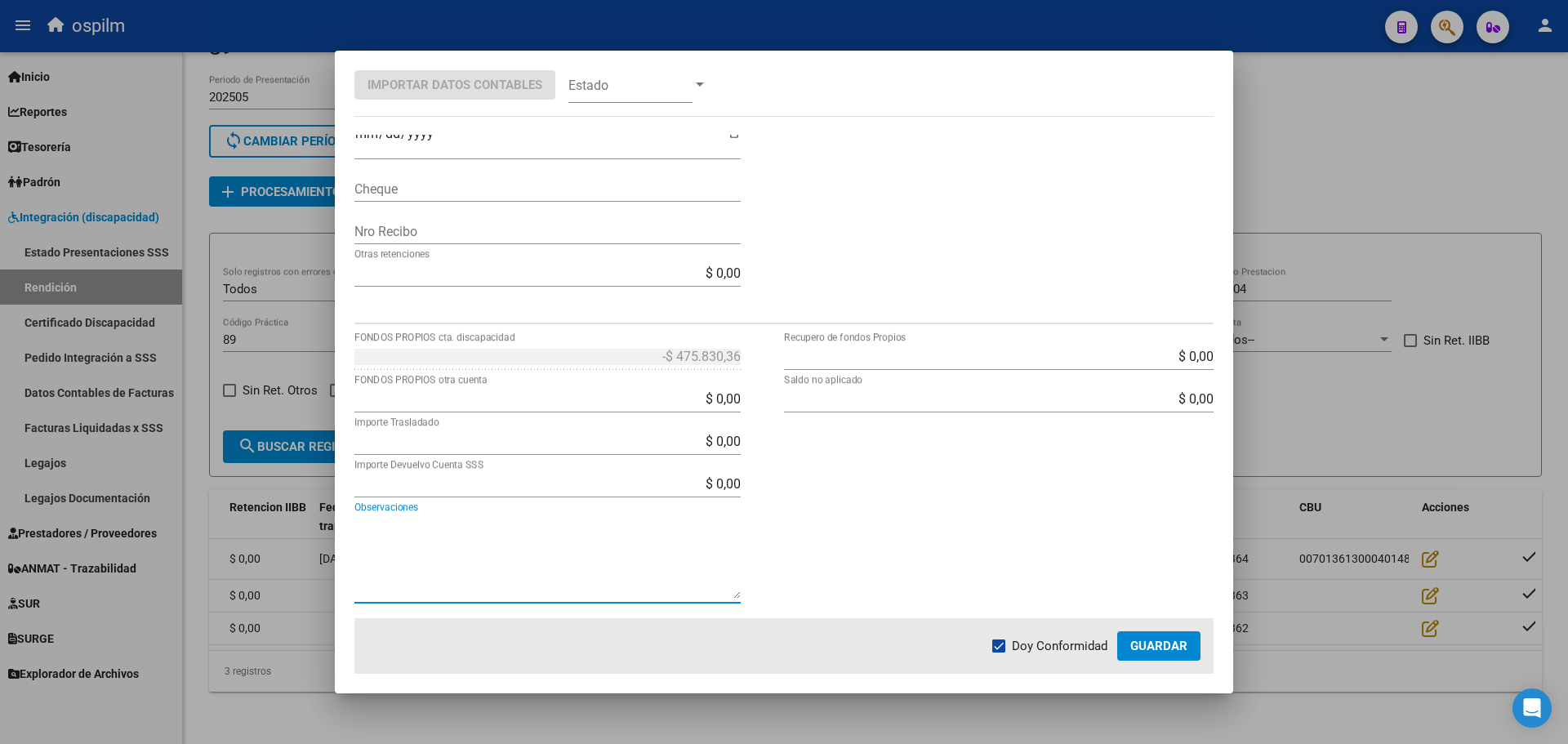
drag, startPoint x: 424, startPoint y: 550, endPoint x: 412, endPoint y: 518, distance: 34.2
click at [424, 552] on textarea "Observaciones" at bounding box center [547, 558] width 386 height 82
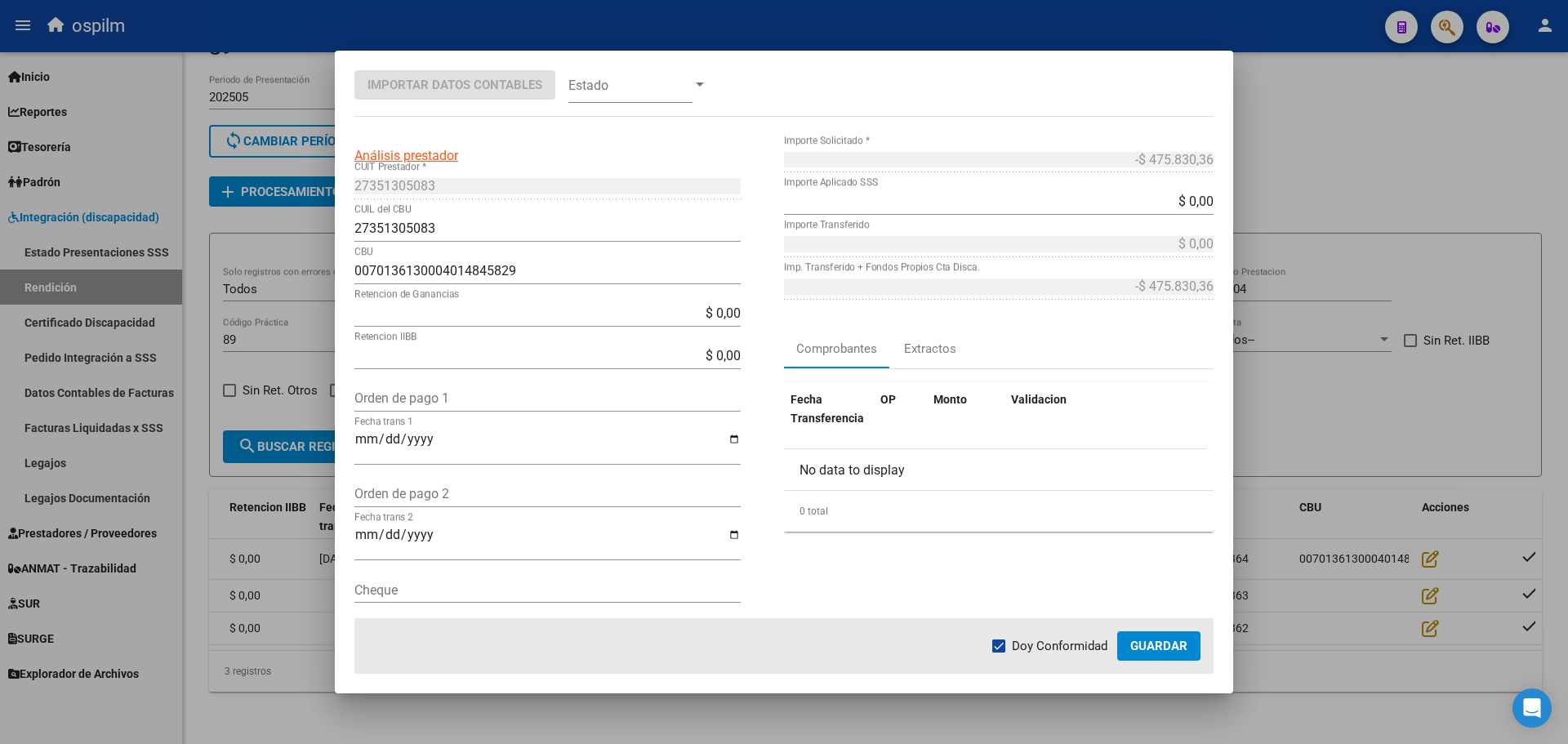
scroll to position [0, 0]
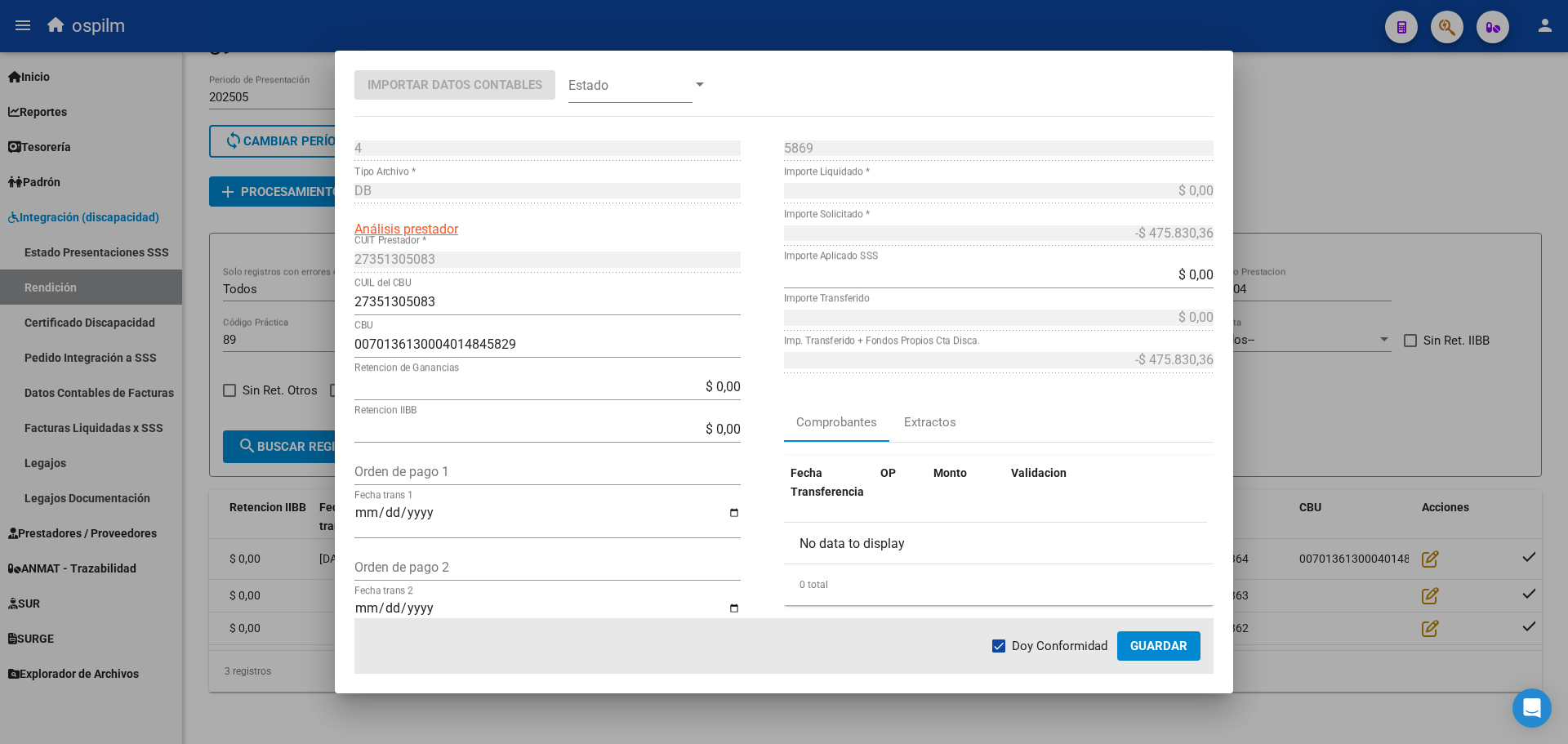
type textarea "compensacion interna (reversion)"
click at [1142, 637] on button "Guardar" at bounding box center [1159, 646] width 84 height 29
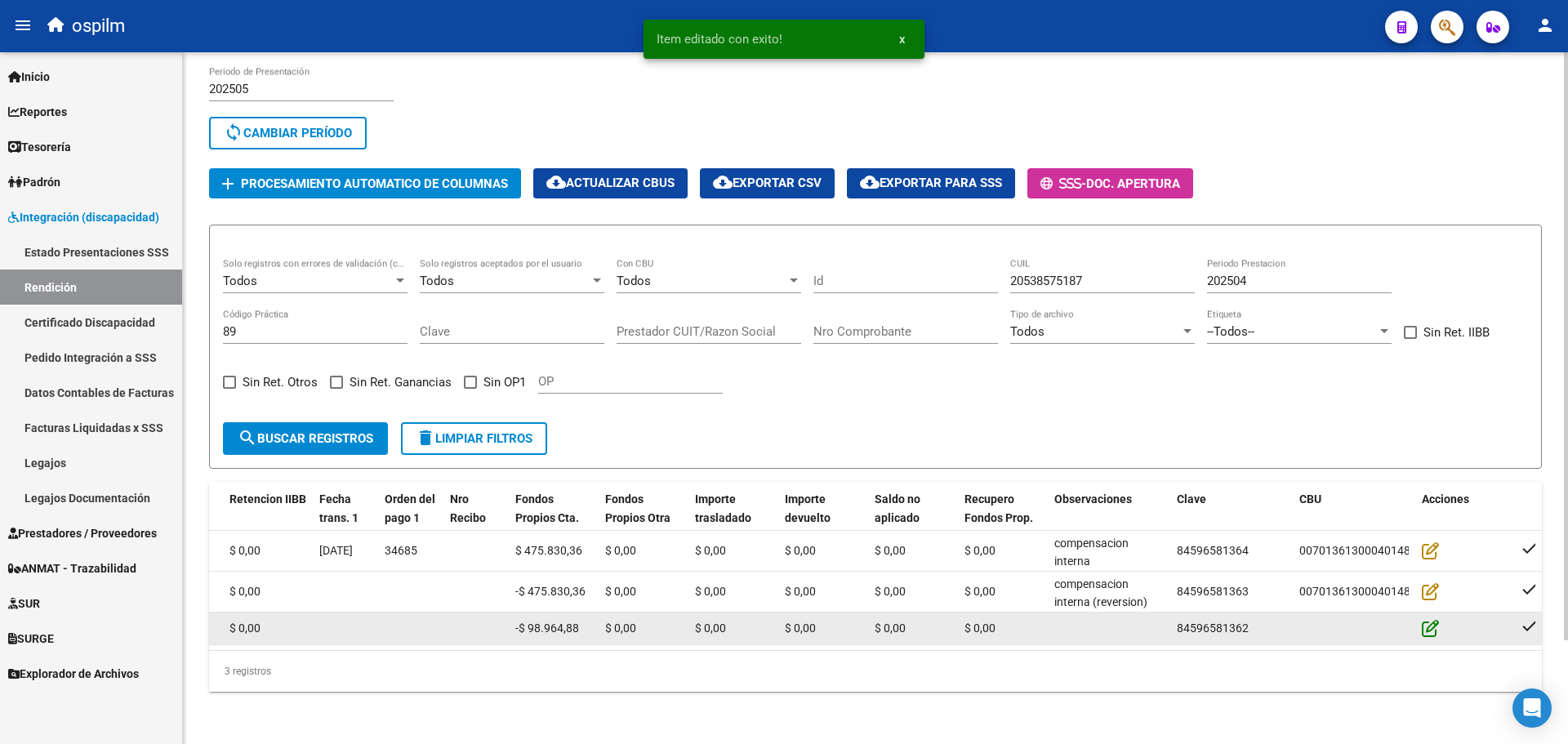
click at [1431, 619] on icon at bounding box center [1431, 628] width 17 height 18
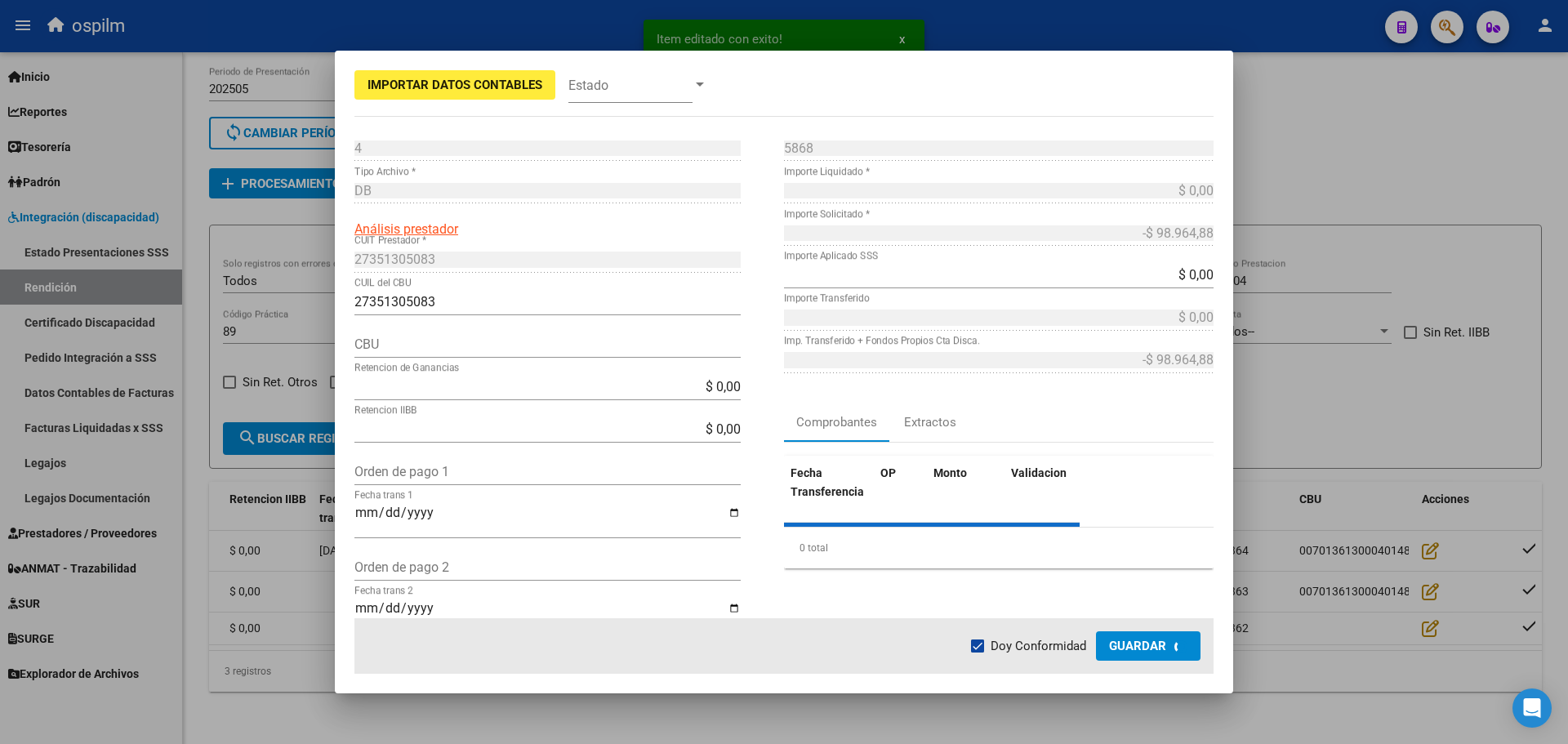
type input "0070136130004014845829"
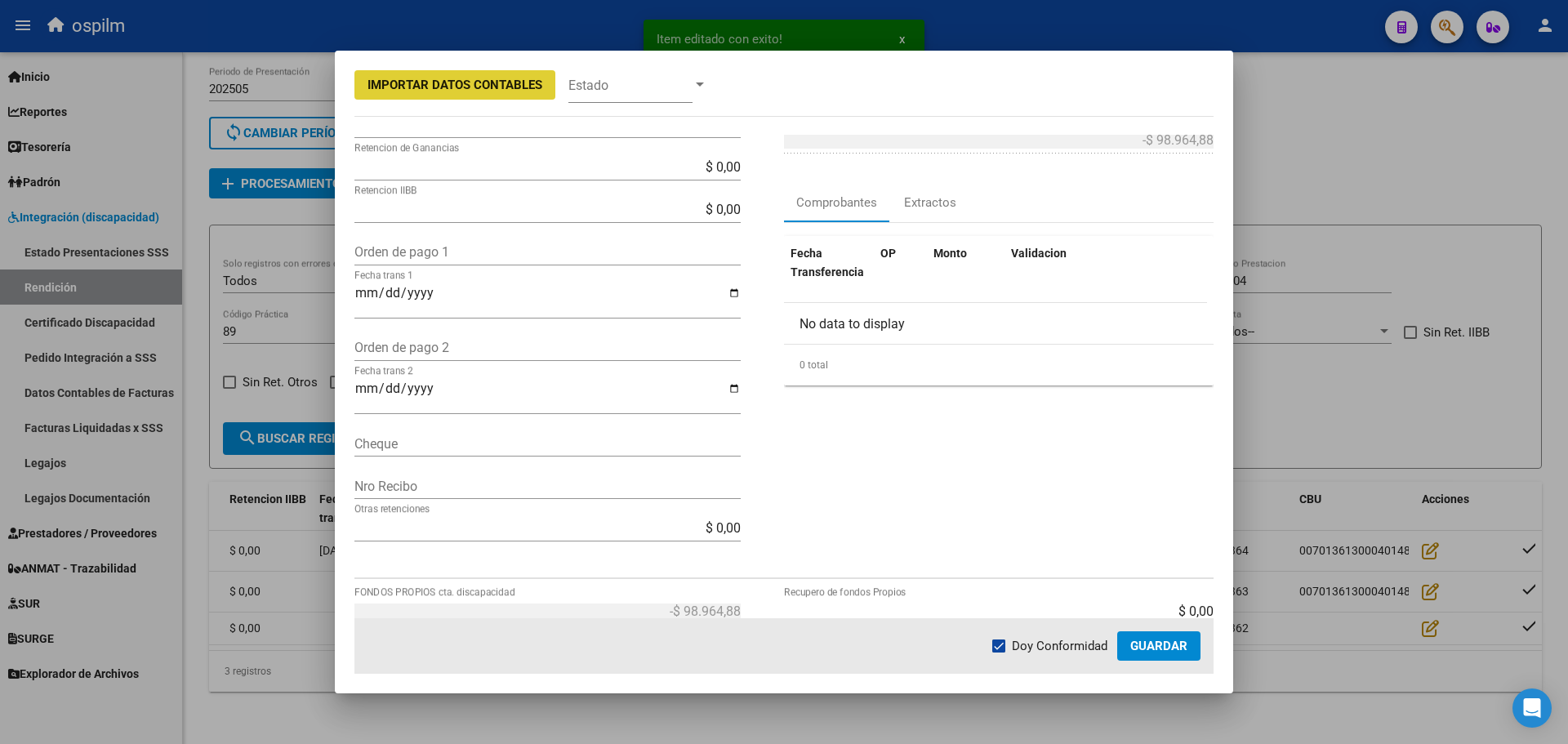
scroll to position [475, 0]
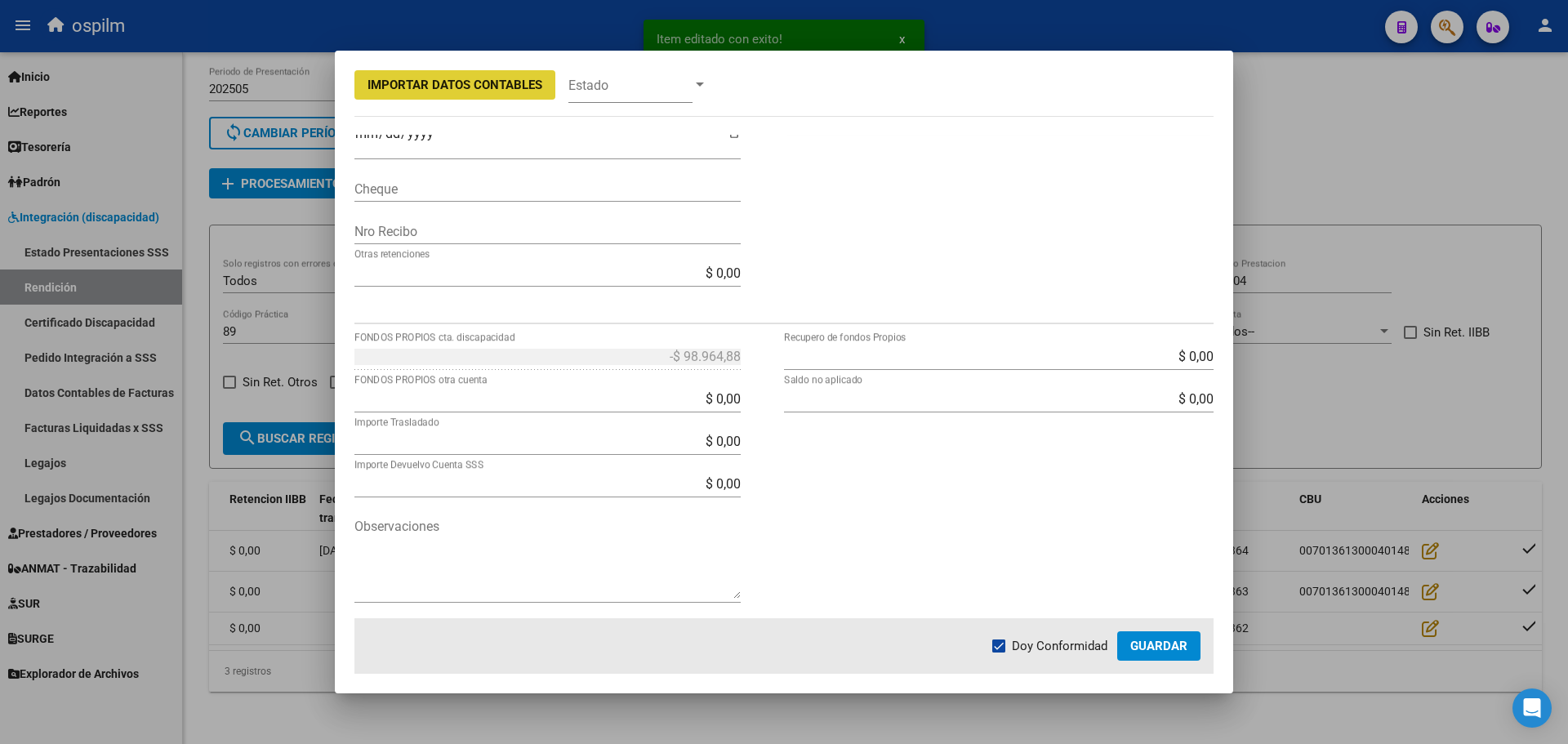
click at [506, 551] on textarea "Observaciones" at bounding box center [547, 558] width 386 height 82
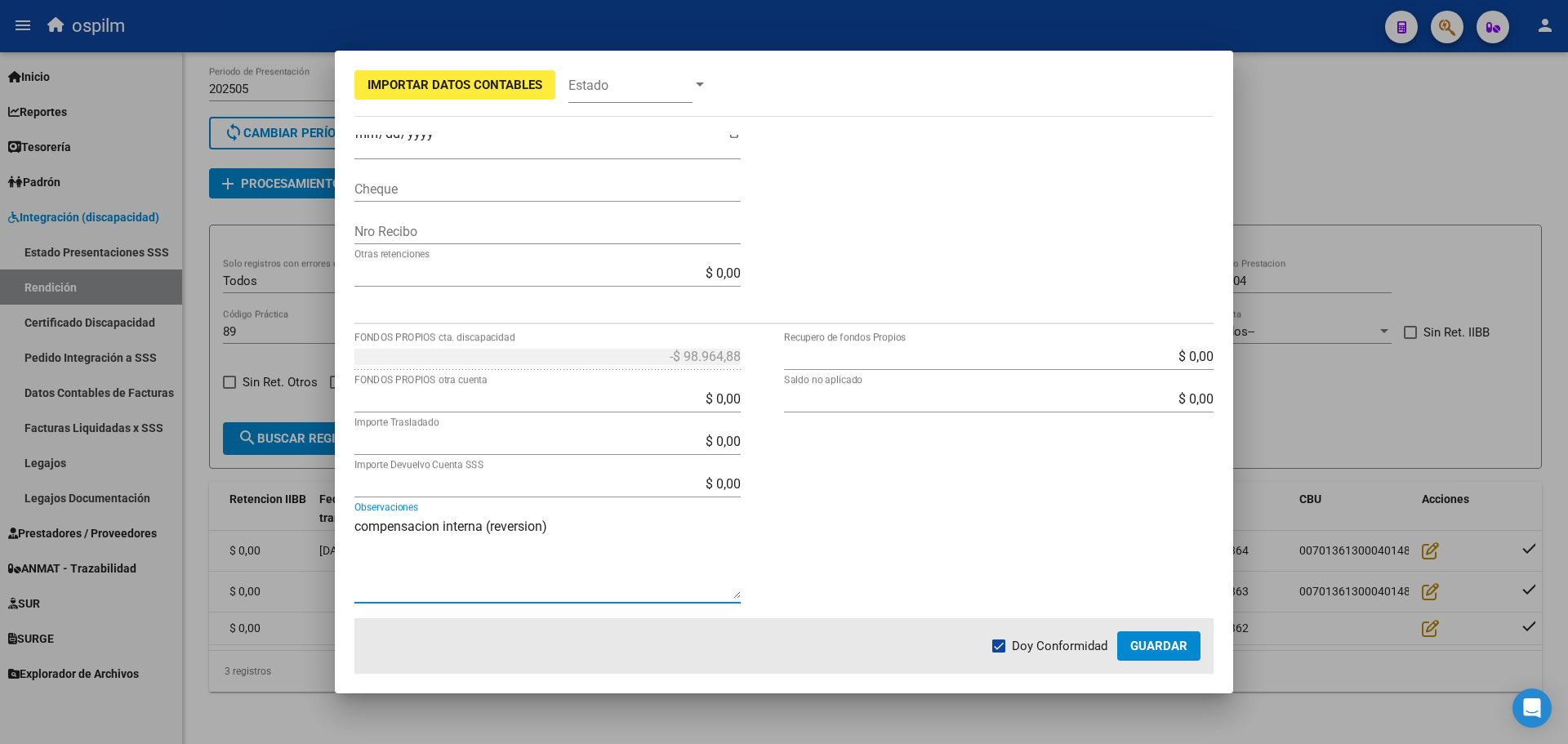
type textarea "compensacion interna (reversion)"
click at [1167, 642] on span "Guardar" at bounding box center [1159, 646] width 57 height 15
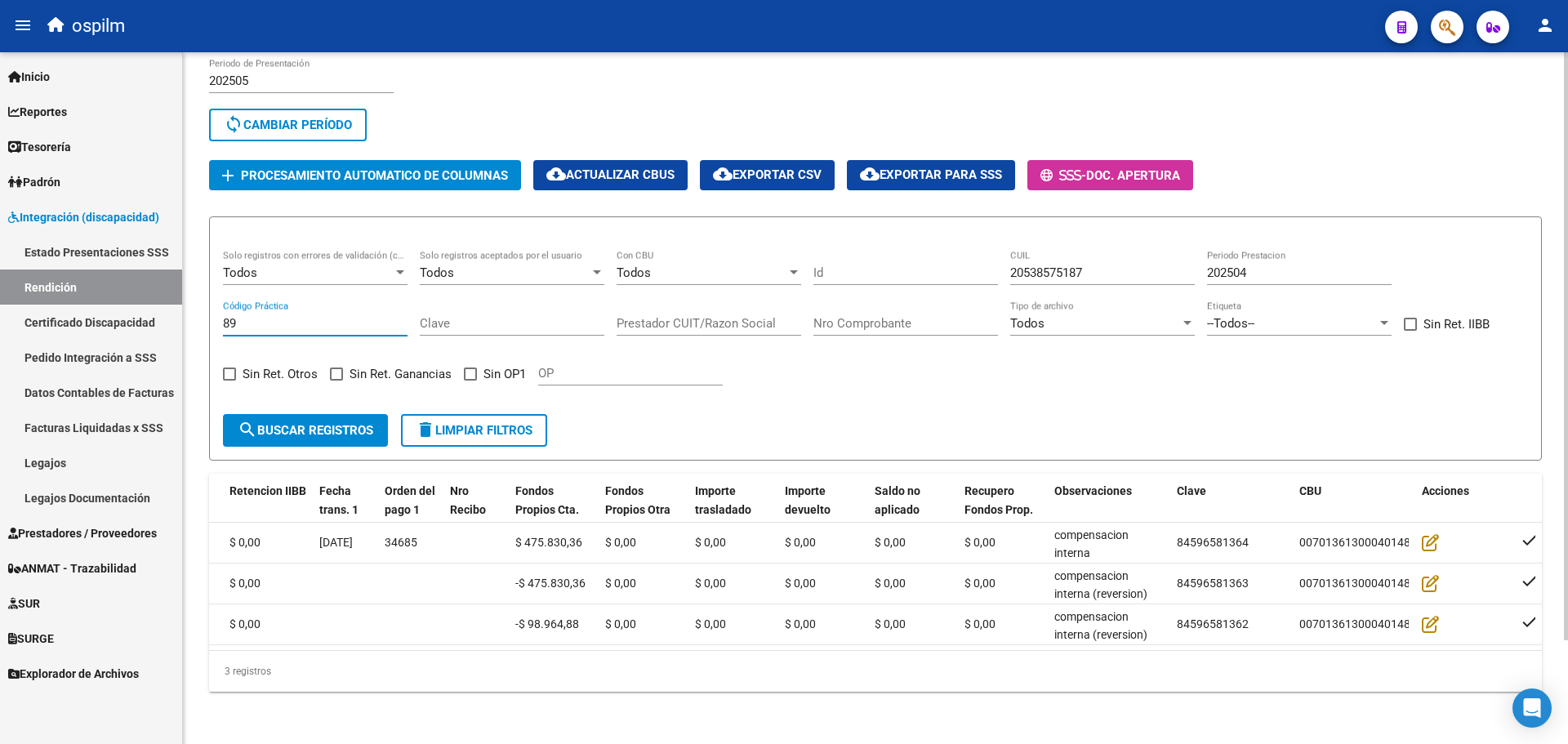
click at [266, 317] on input "89" at bounding box center [315, 323] width 184 height 15
click at [278, 423] on span "search Buscar registros" at bounding box center [305, 430] width 136 height 15
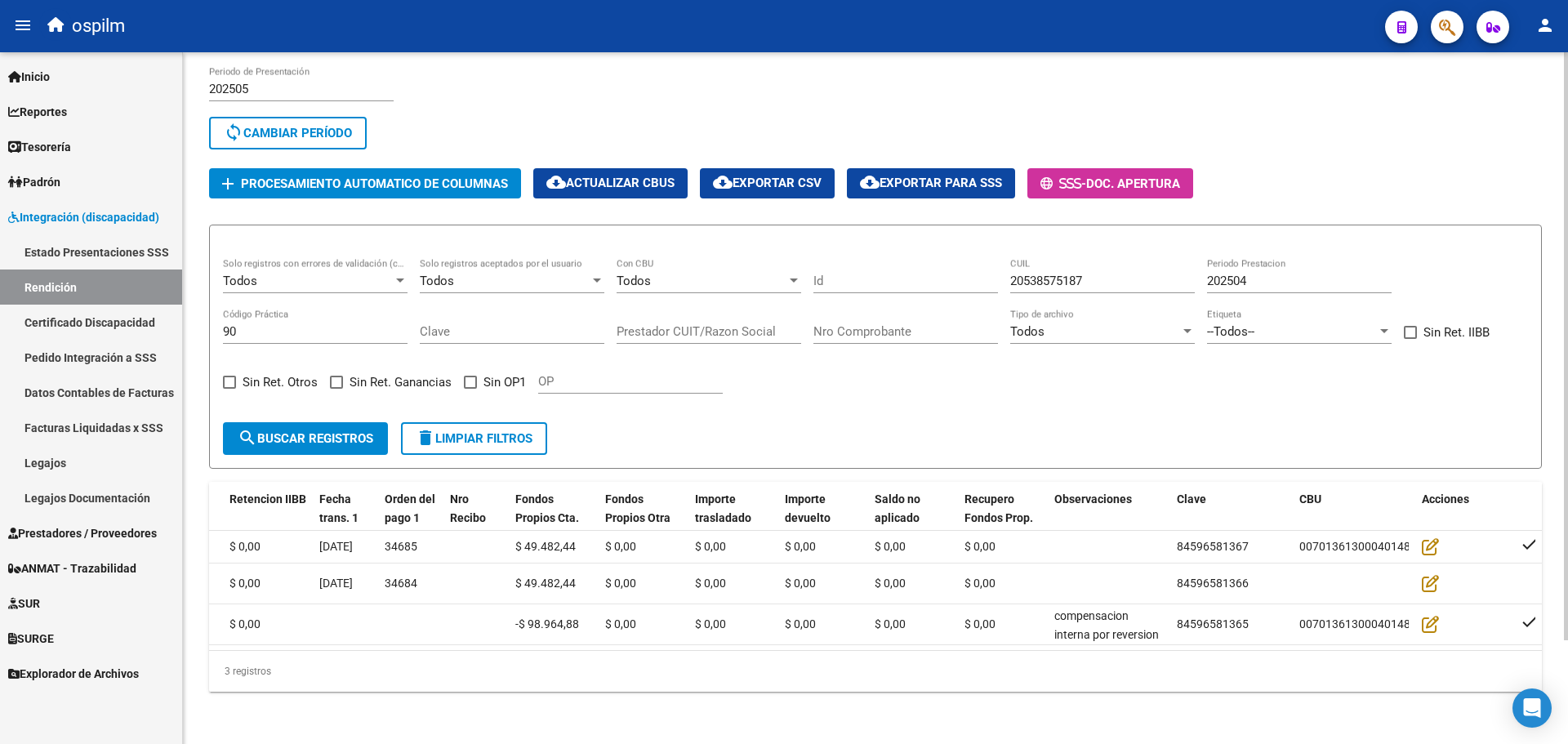
click at [249, 325] on input "90" at bounding box center [315, 331] width 184 height 15
type input "89"
click at [315, 426] on button "search Buscar registros" at bounding box center [305, 438] width 165 height 32
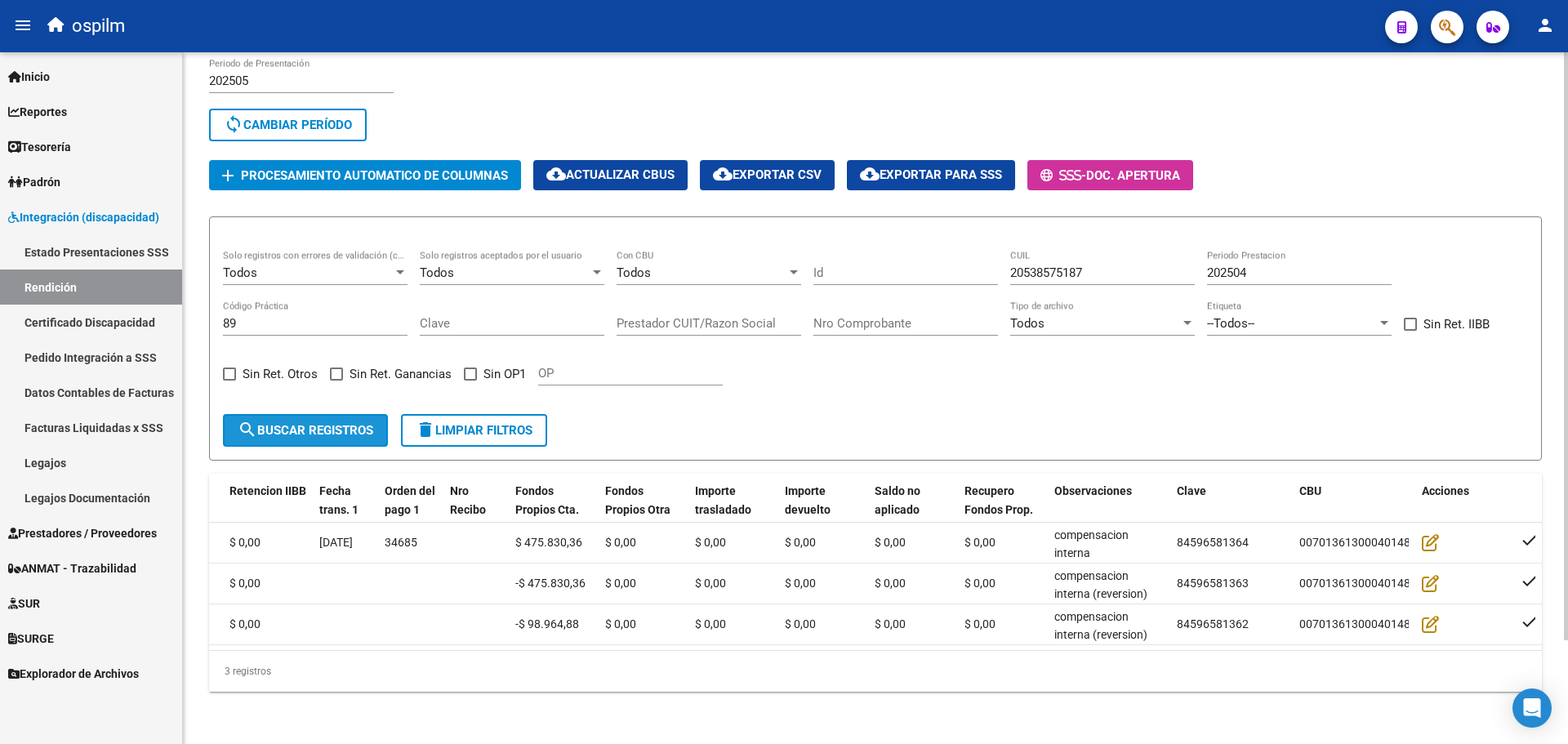
click at [319, 425] on span "search Buscar registros" at bounding box center [305, 430] width 136 height 15
click at [85, 388] on link "Datos Contables de Facturas" at bounding box center [91, 392] width 182 height 35
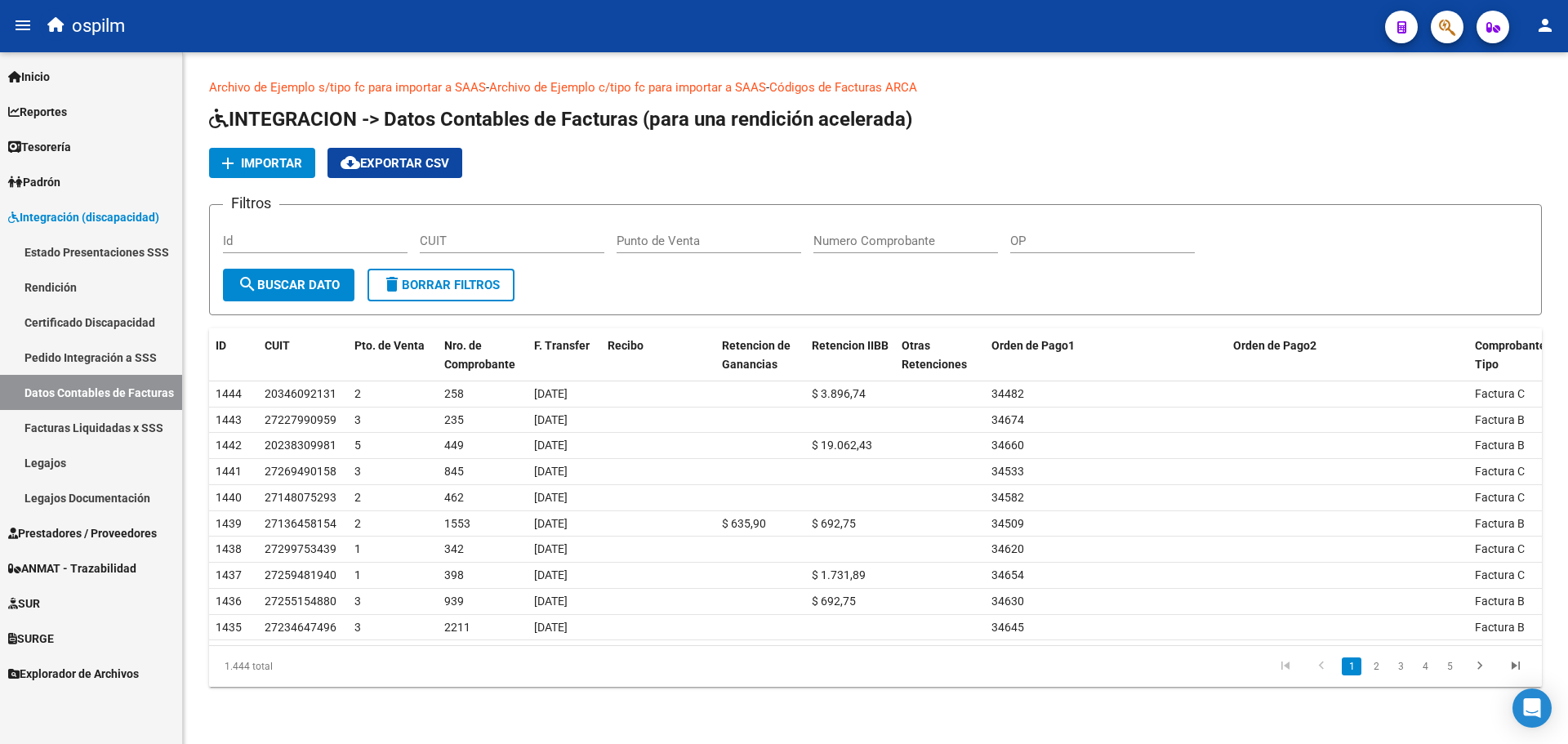
click at [85, 427] on link "Facturas Liquidadas x SSS" at bounding box center [91, 427] width 182 height 35
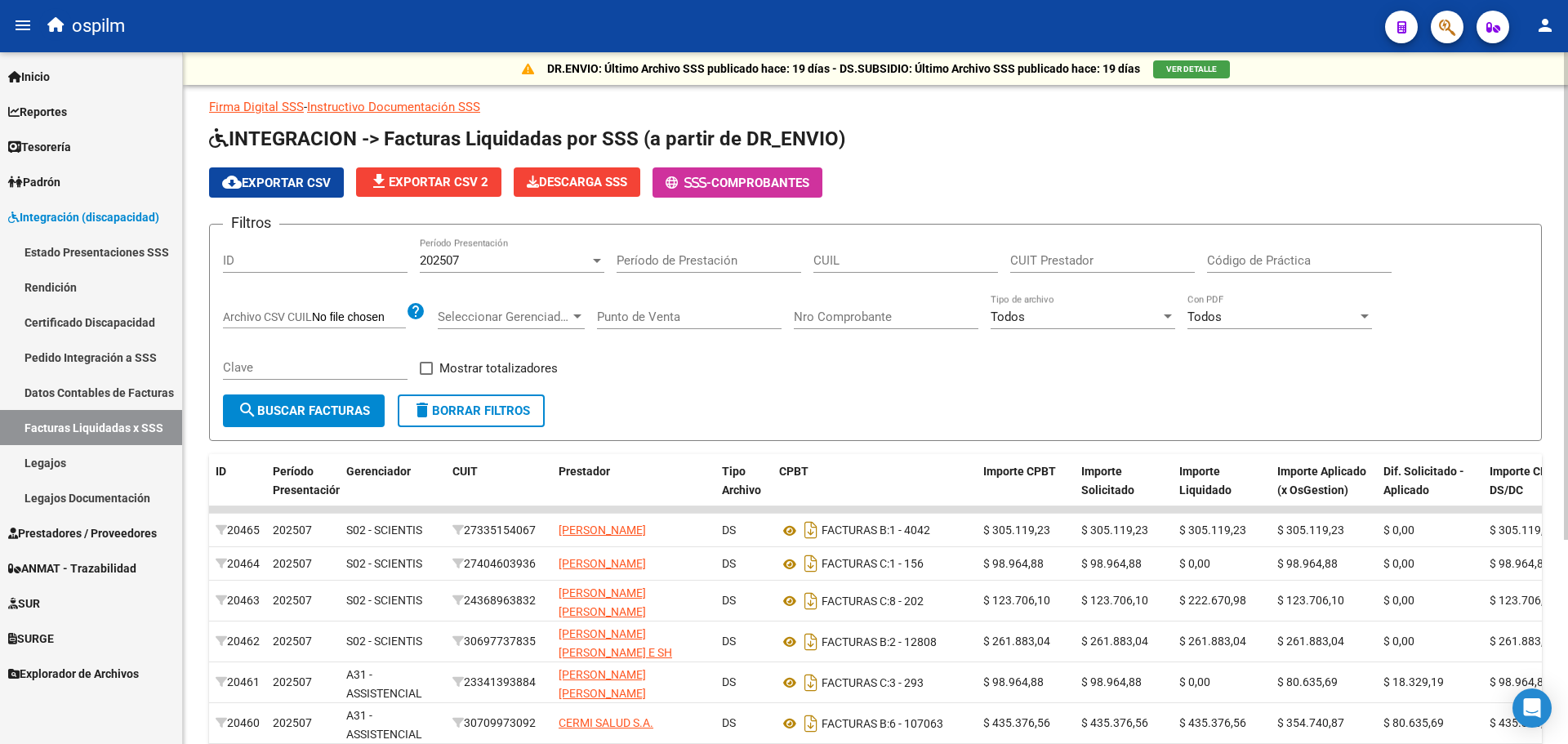
click at [600, 264] on div at bounding box center [597, 260] width 15 height 13
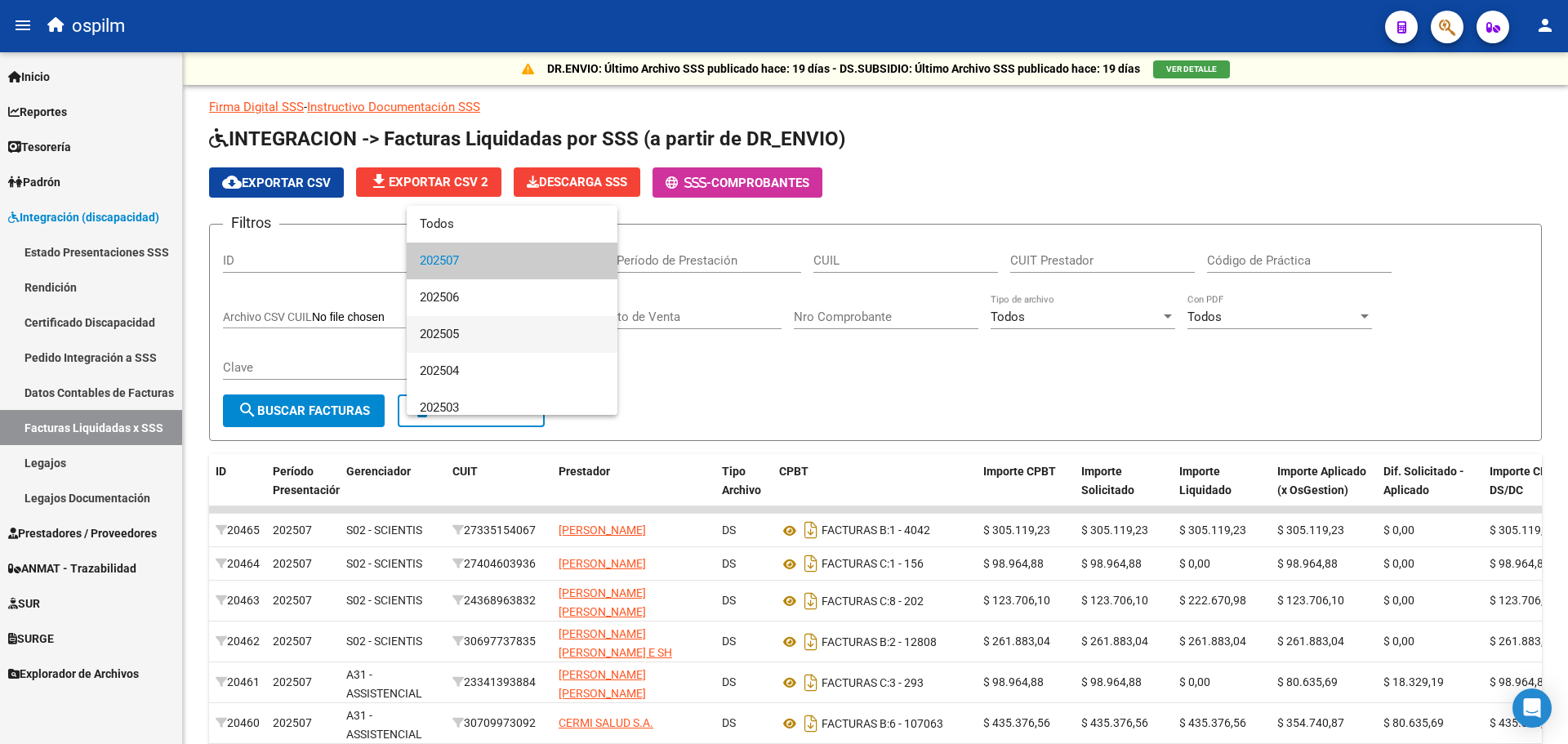
click at [525, 335] on span "202505" at bounding box center [512, 334] width 184 height 37
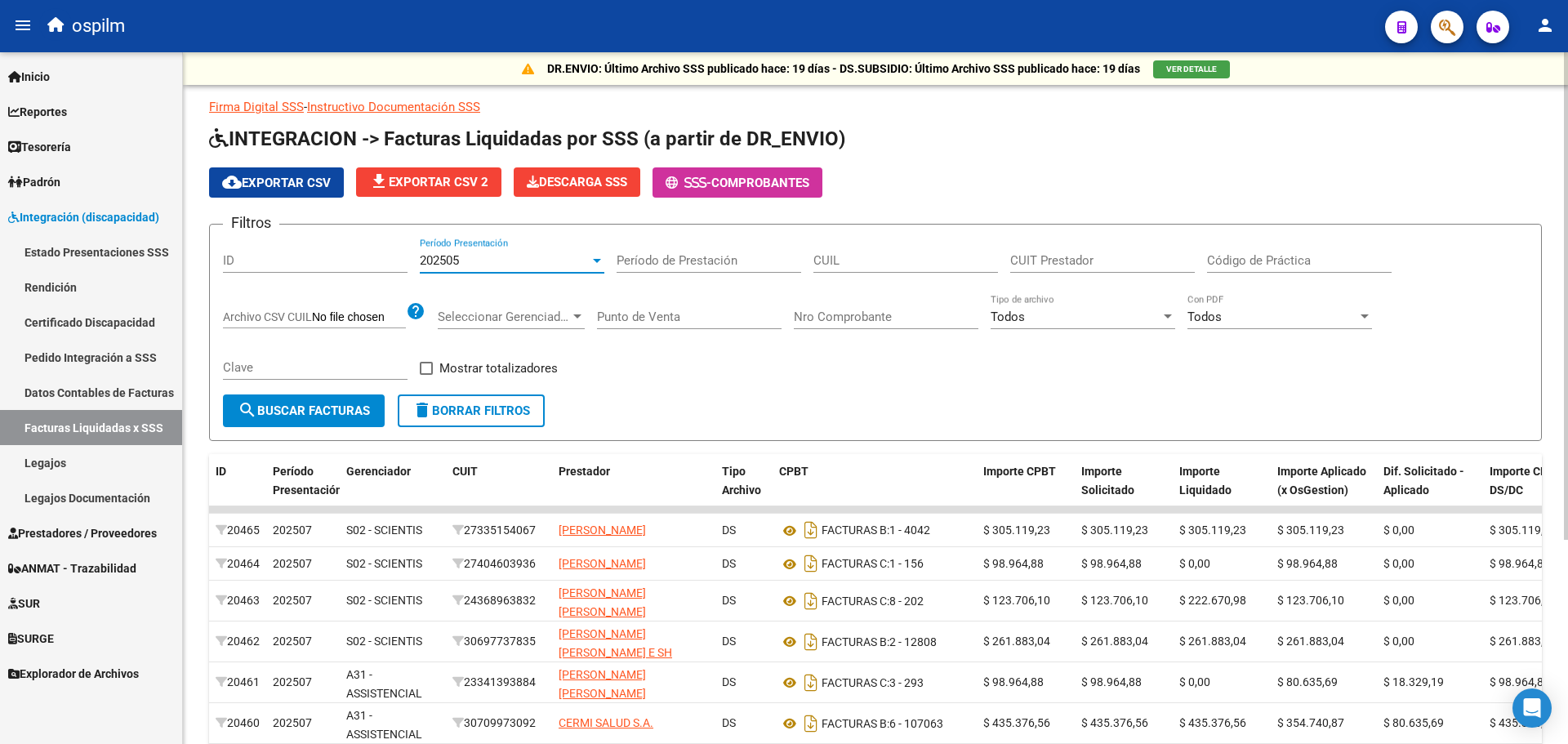
click at [301, 422] on button "search Buscar Facturas" at bounding box center [303, 411] width 161 height 32
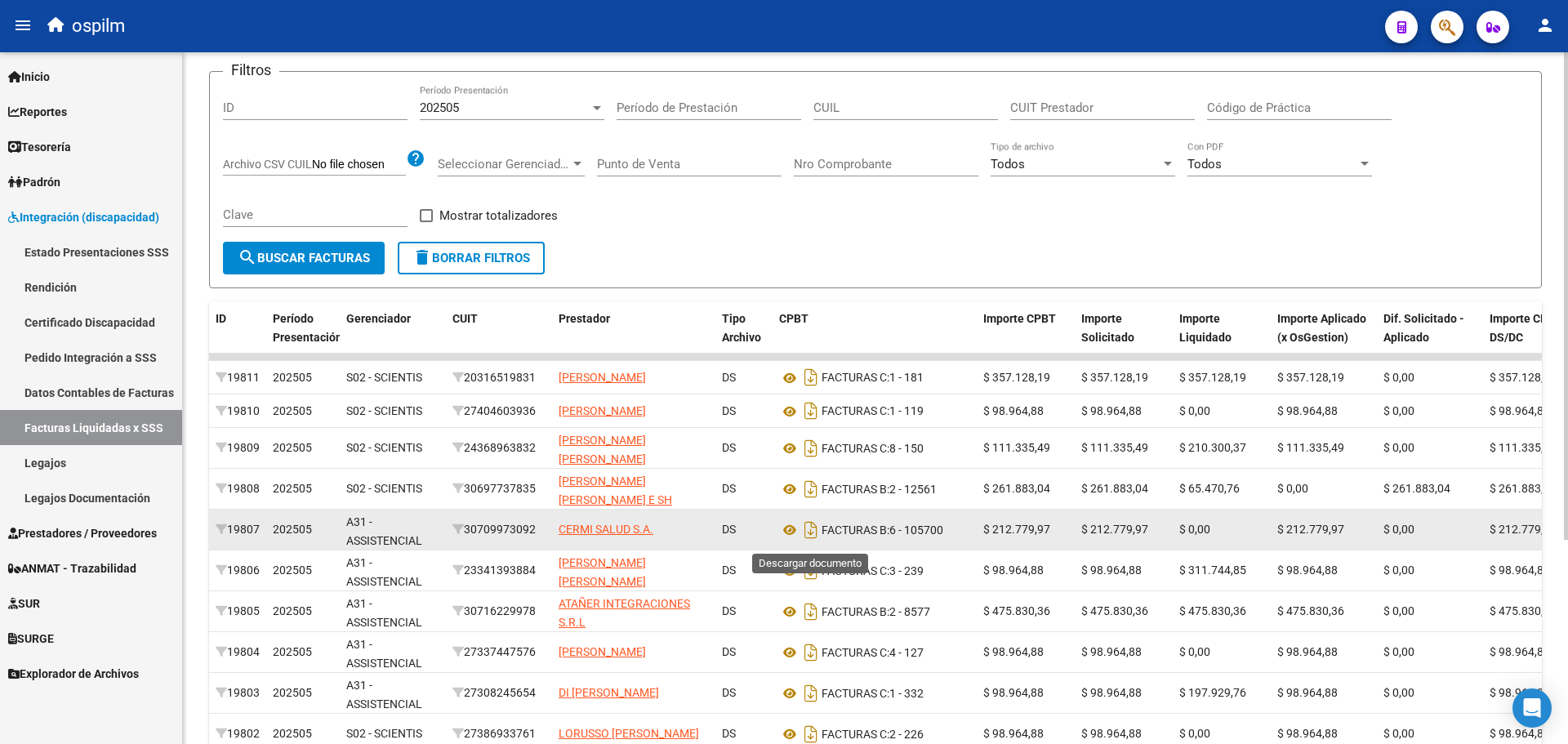
scroll to position [163, 0]
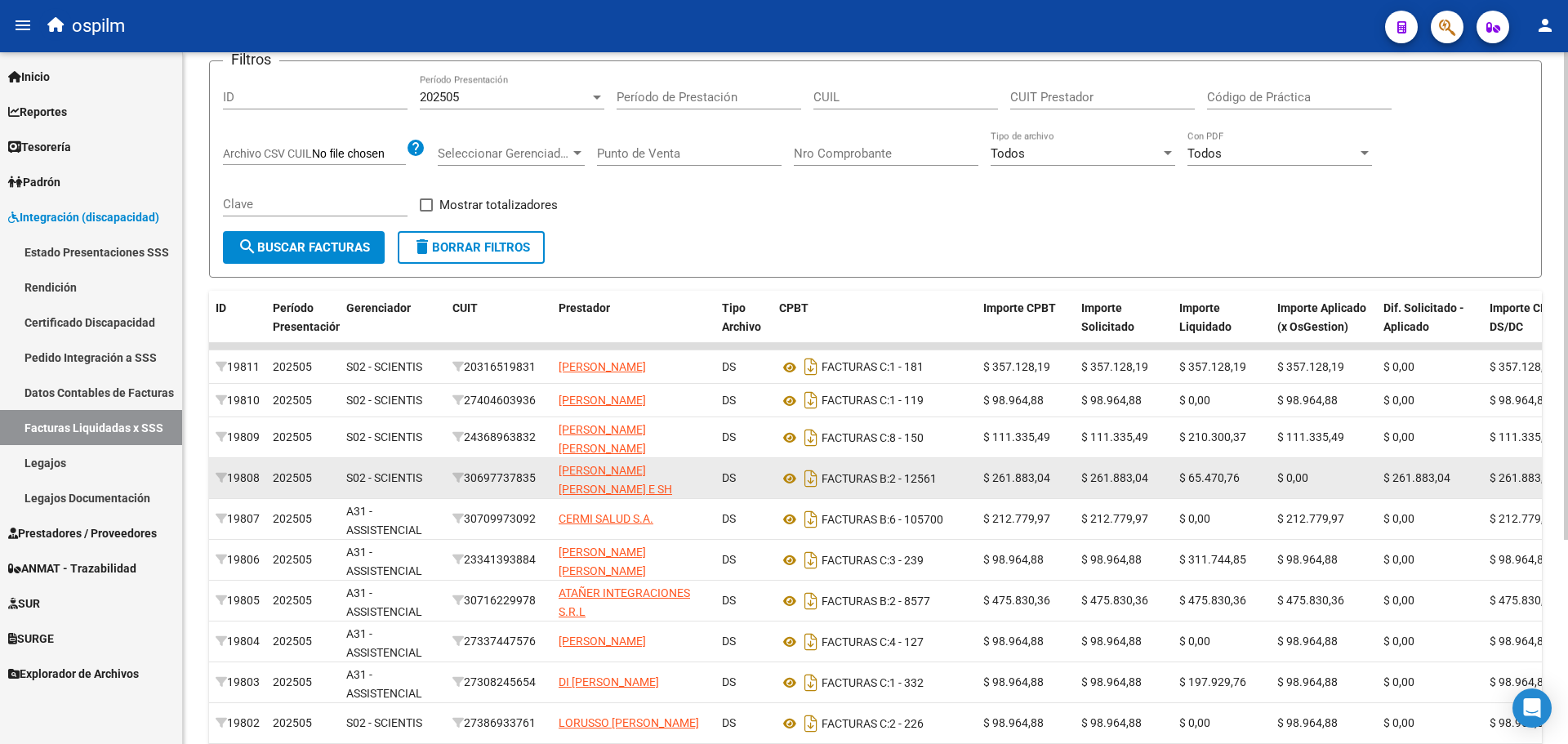
drag, startPoint x: 533, startPoint y: 491, endPoint x: 968, endPoint y: 489, distance: 435.0
click at [968, 489] on div "19808 202505 S02 - SCIENTIS 30697737835 [PERSON_NAME] J E Y [PERSON_NAME] E SH …" at bounding box center [1128, 479] width 1838 height 41
click at [481, 483] on datatable-body-cell "30697737835" at bounding box center [499, 478] width 106 height 40
click at [487, 488] on div "30697737835" at bounding box center [499, 478] width 93 height 19
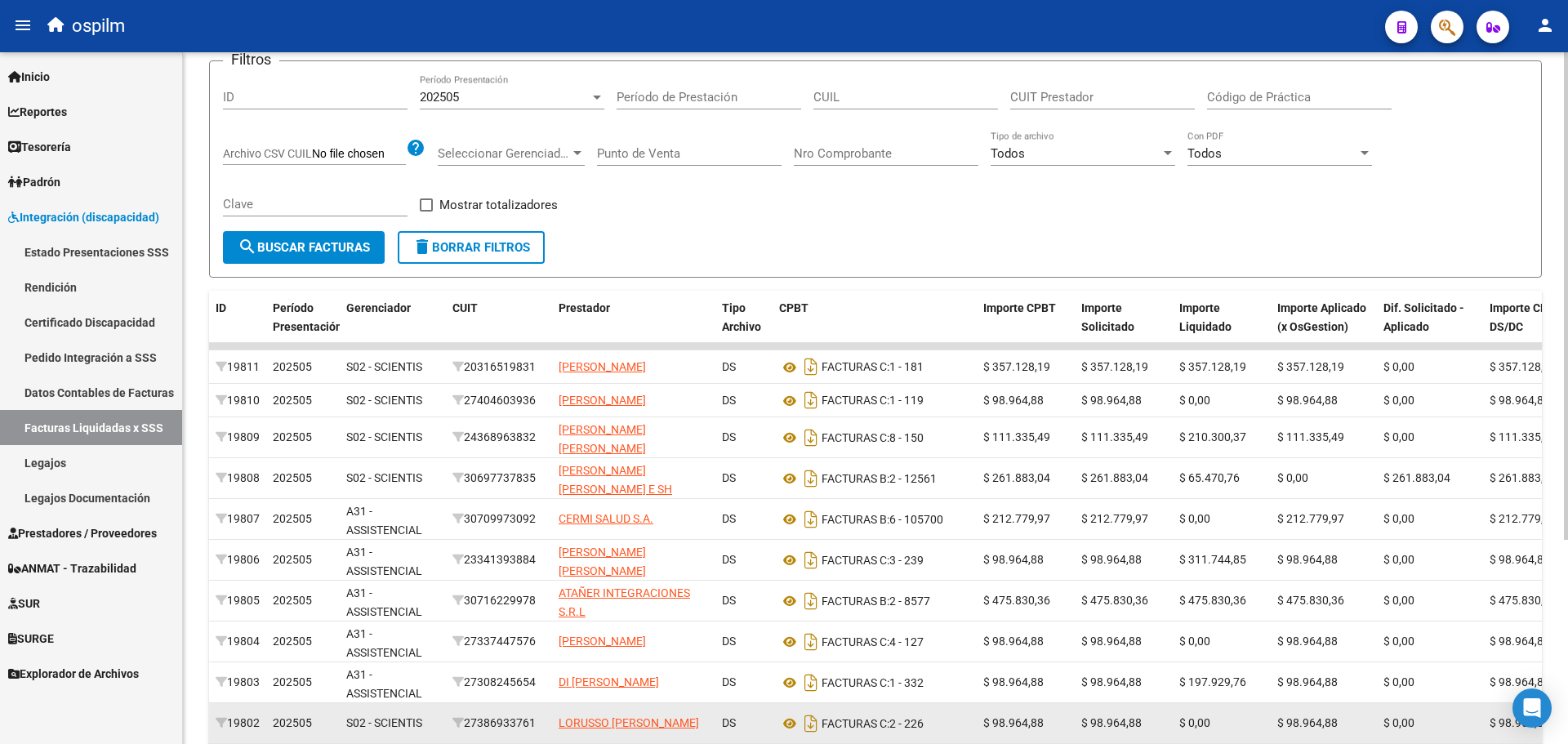
copy div "30697737835"
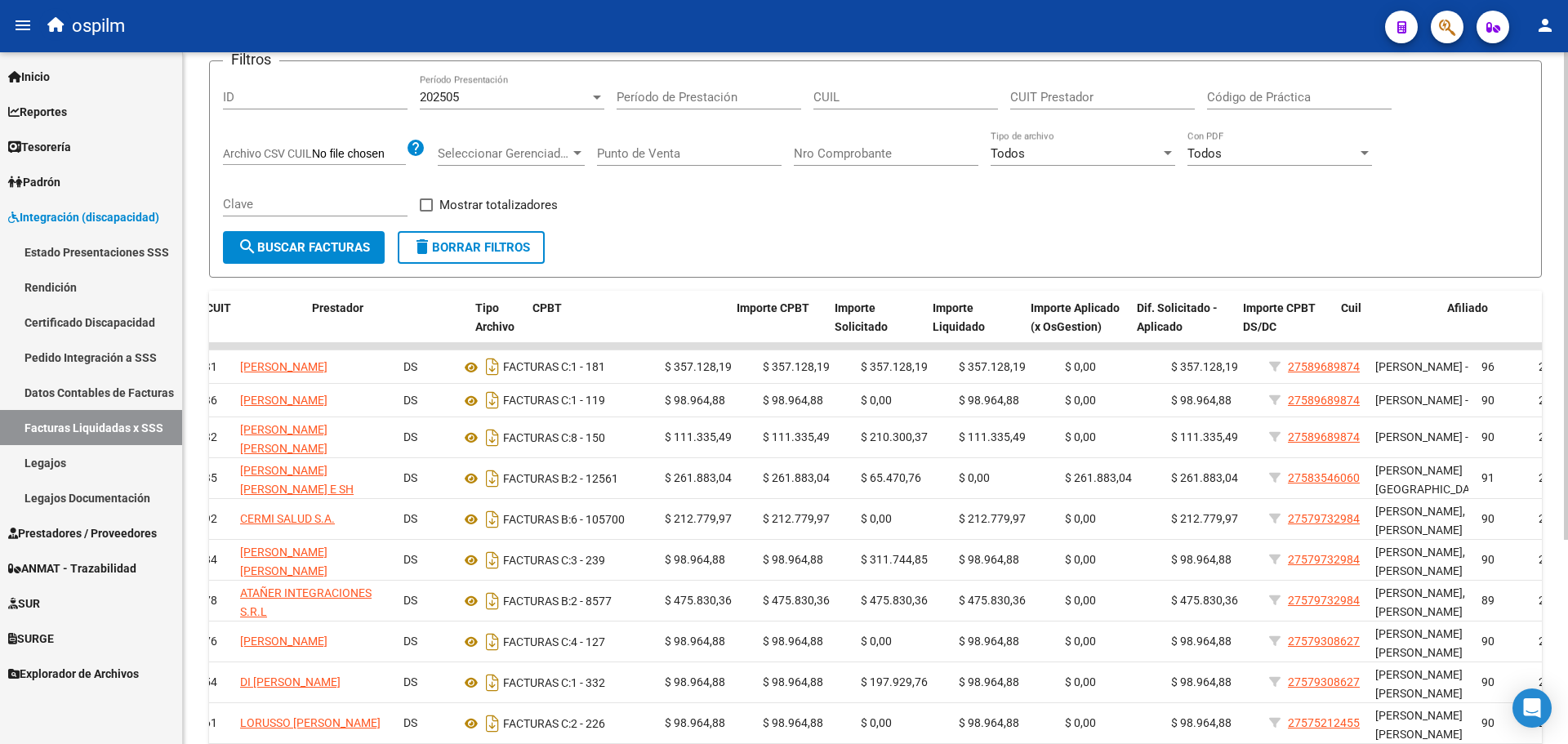
scroll to position [0, 505]
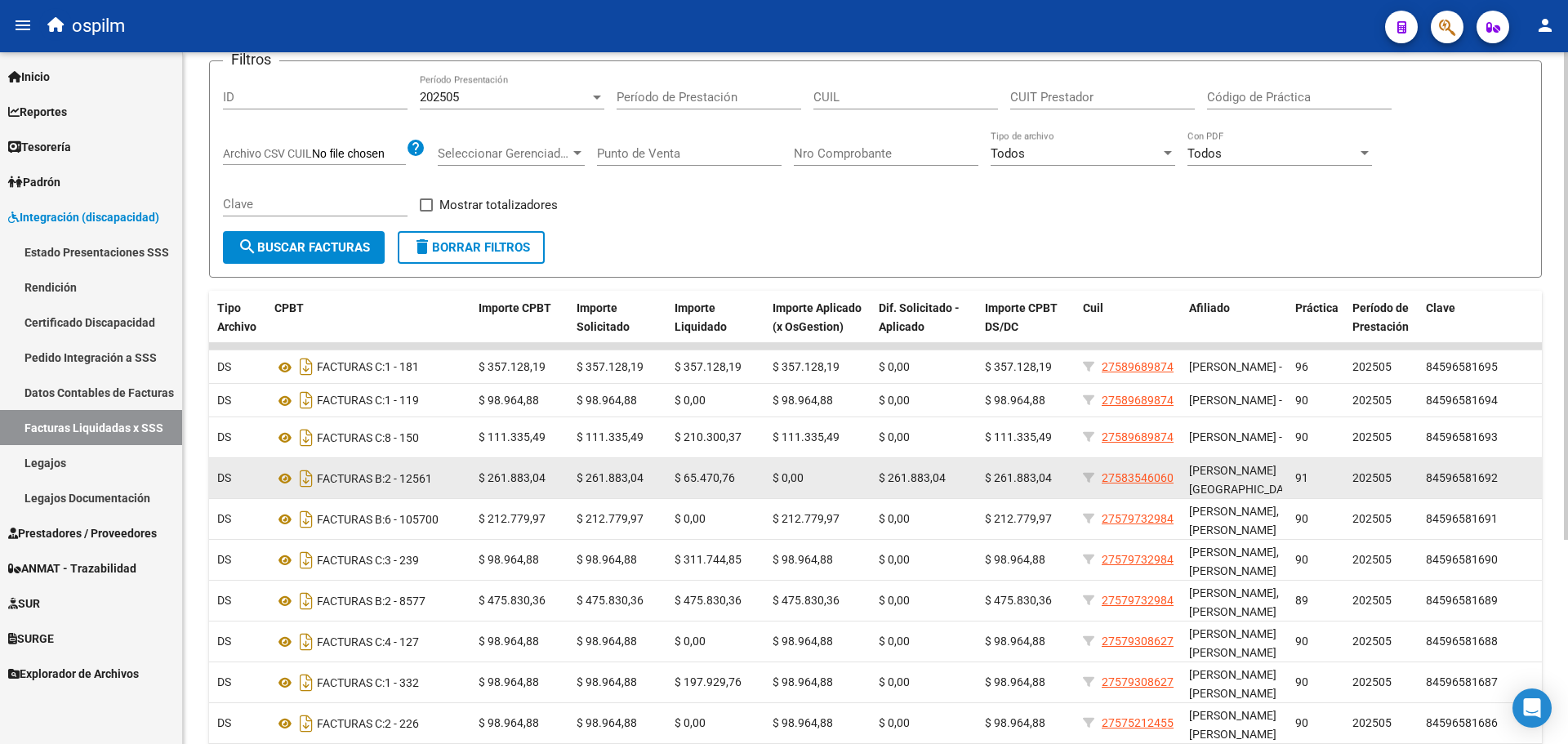
drag, startPoint x: 947, startPoint y: 489, endPoint x: 1518, endPoint y: 485, distance: 571.0
click at [1518, 485] on div "19808 202505 S02 - SCIENTIS 30697737835 [PERSON_NAME] J E Y [PERSON_NAME] E SH …" at bounding box center [623, 479] width 1838 height 41
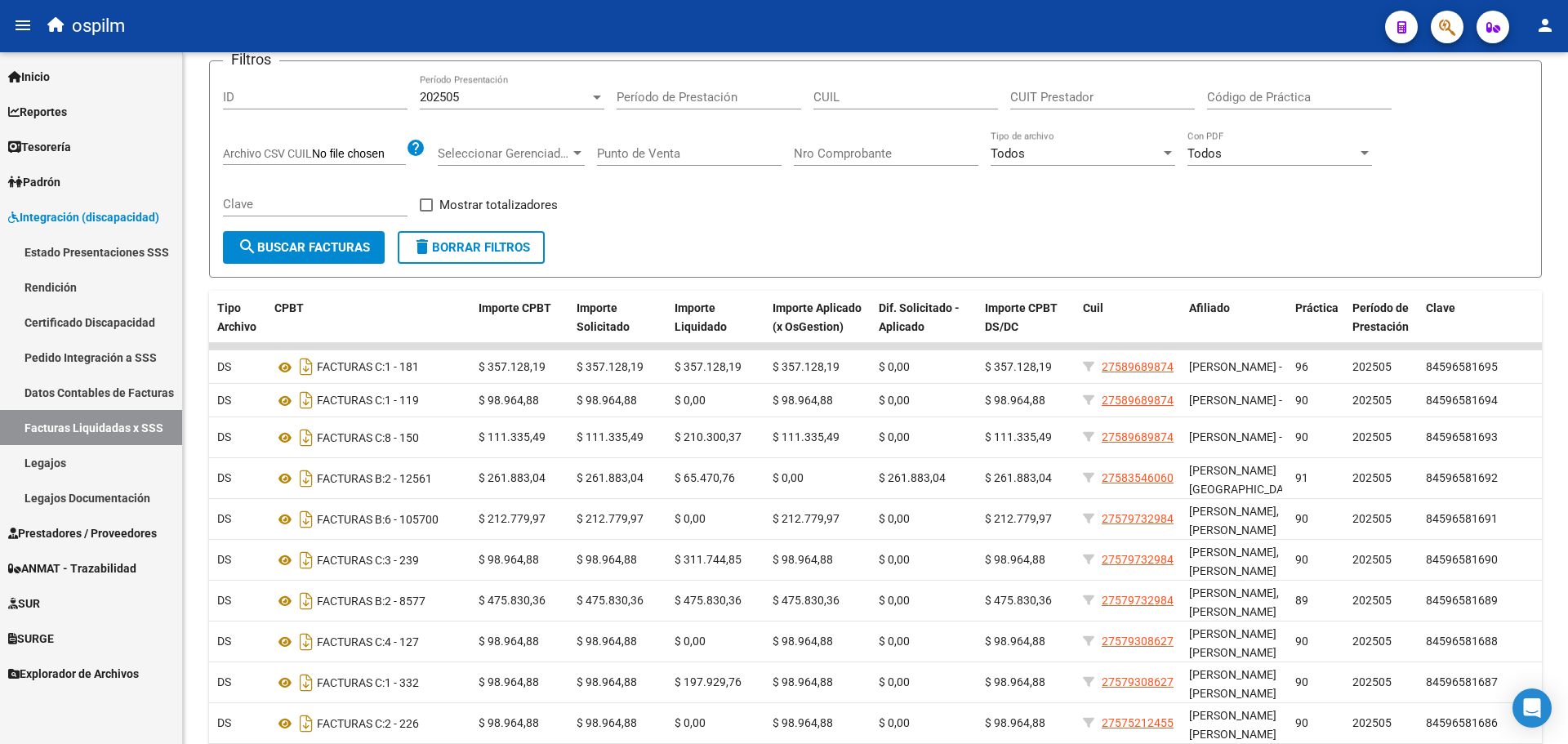
click at [66, 288] on link "Rendición" at bounding box center [91, 287] width 182 height 35
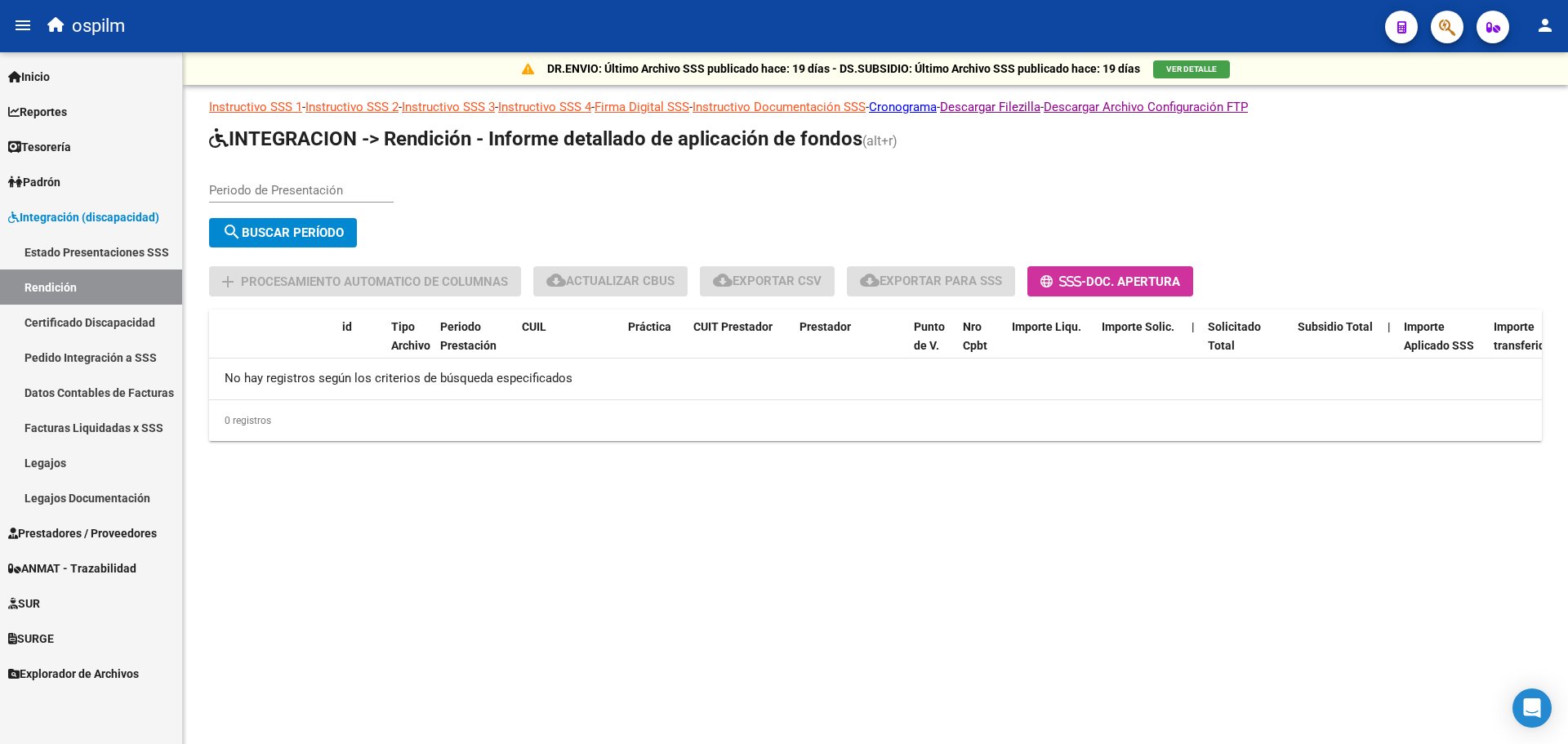
click at [282, 156] on app-list-header "INTEGRACION -> Rendición - Informe detallado de aplicación de fondos (alt+r) Pe…" at bounding box center [875, 211] width 1333 height 171
click at [275, 185] on input "Periodo de Presentación" at bounding box center [301, 190] width 184 height 15
type input "202505"
click at [278, 223] on button "search Buscar Período" at bounding box center [283, 232] width 148 height 29
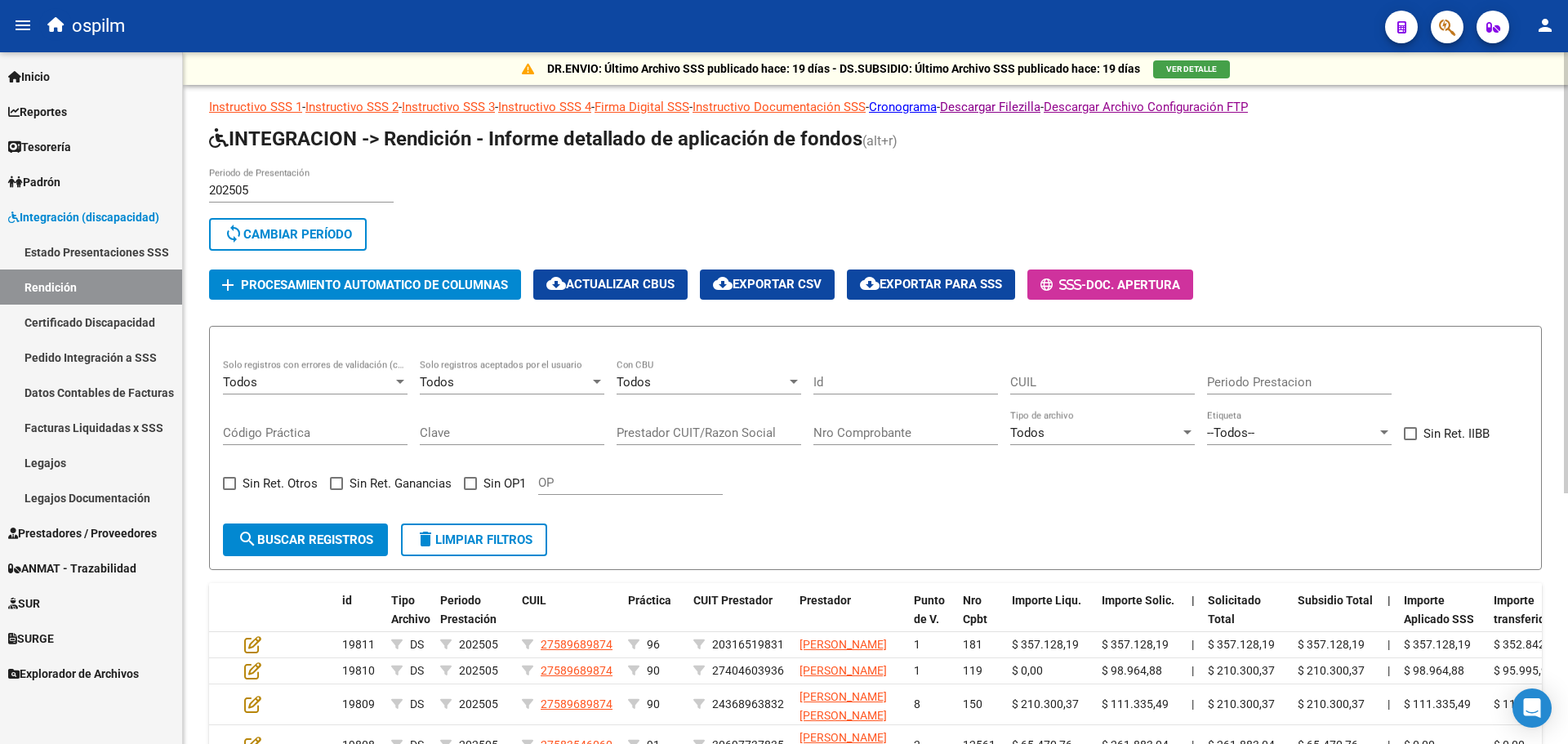
click at [1067, 390] on div "CUIL" at bounding box center [1103, 377] width 184 height 35
click at [1069, 384] on input "CUIL" at bounding box center [1103, 382] width 184 height 15
paste input "27583546060"
type input "27583546060"
click at [313, 525] on button "search Buscar registros" at bounding box center [305, 540] width 165 height 32
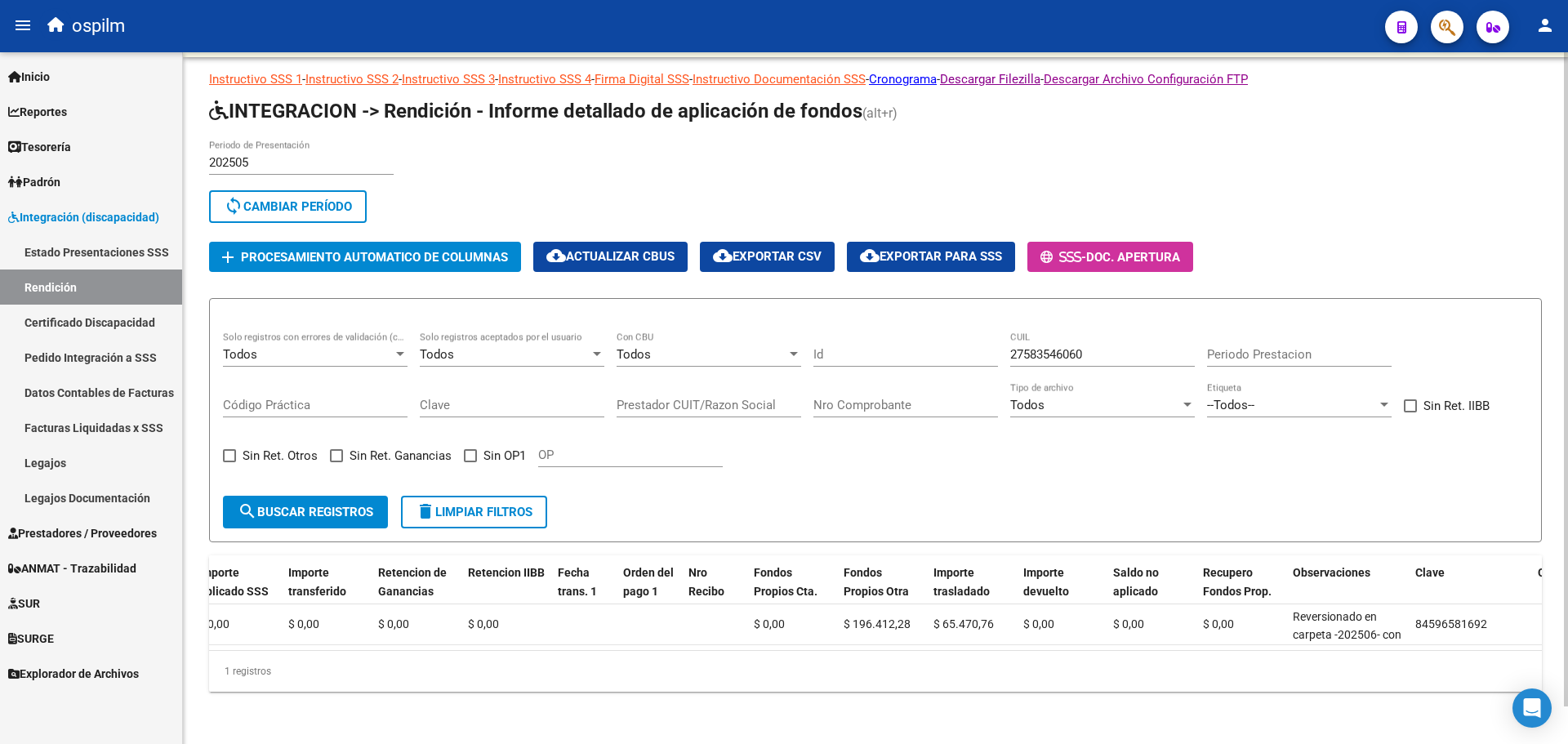
scroll to position [0, 1226]
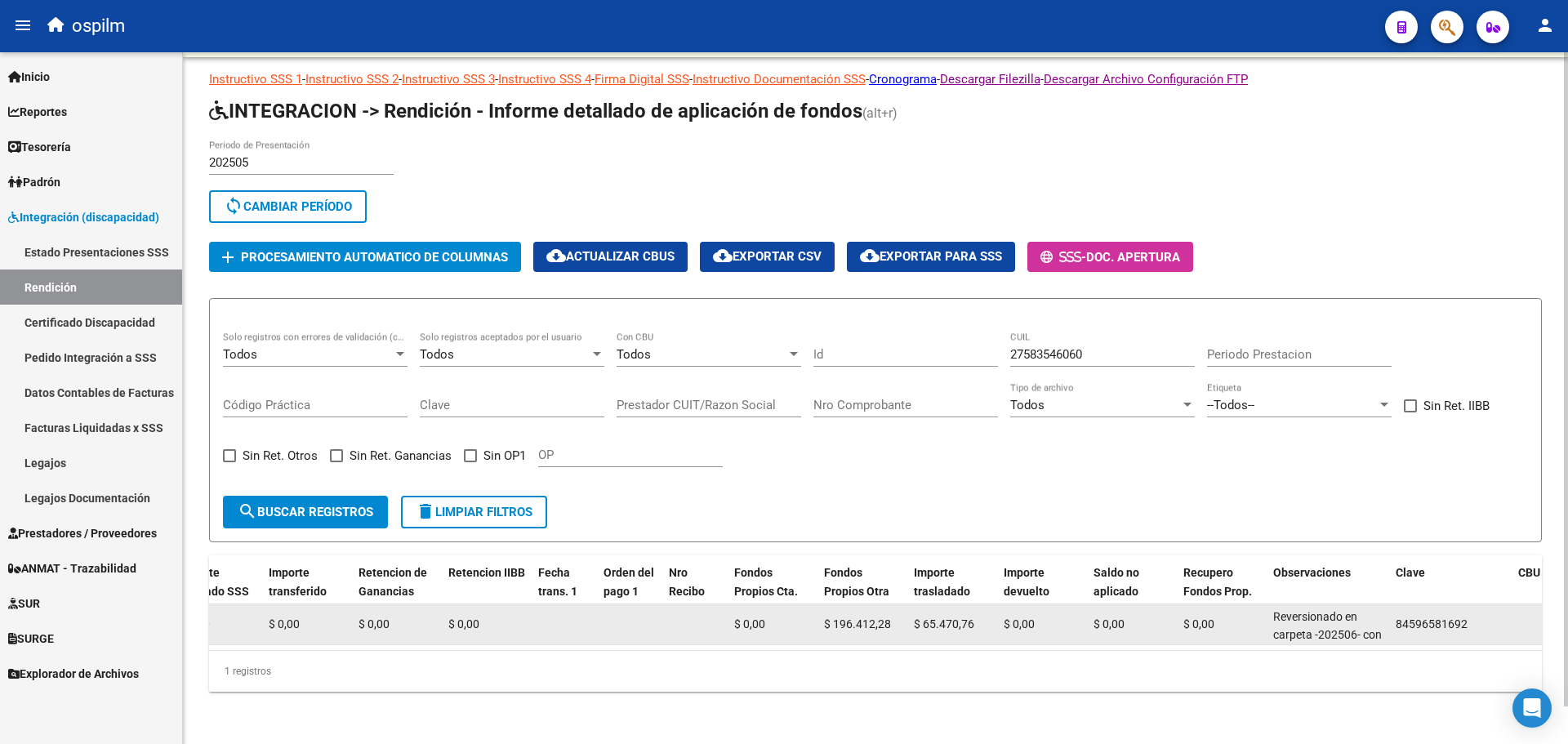
click at [1293, 610] on span "Reversionado en carpeta -202506- con clave de registro -84597038445-. Fondos pr…" at bounding box center [1327, 690] width 108 height 161
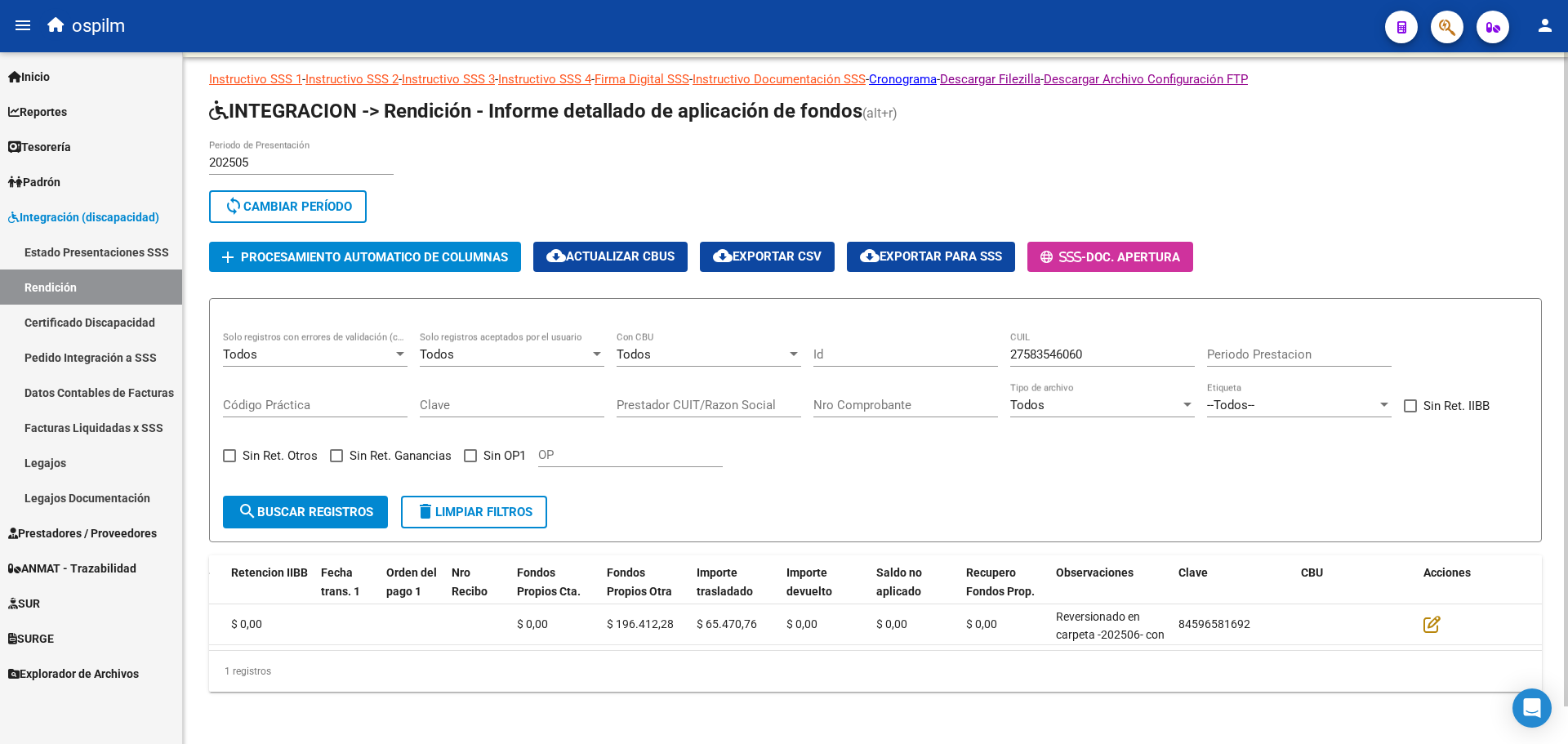
scroll to position [0, 1444]
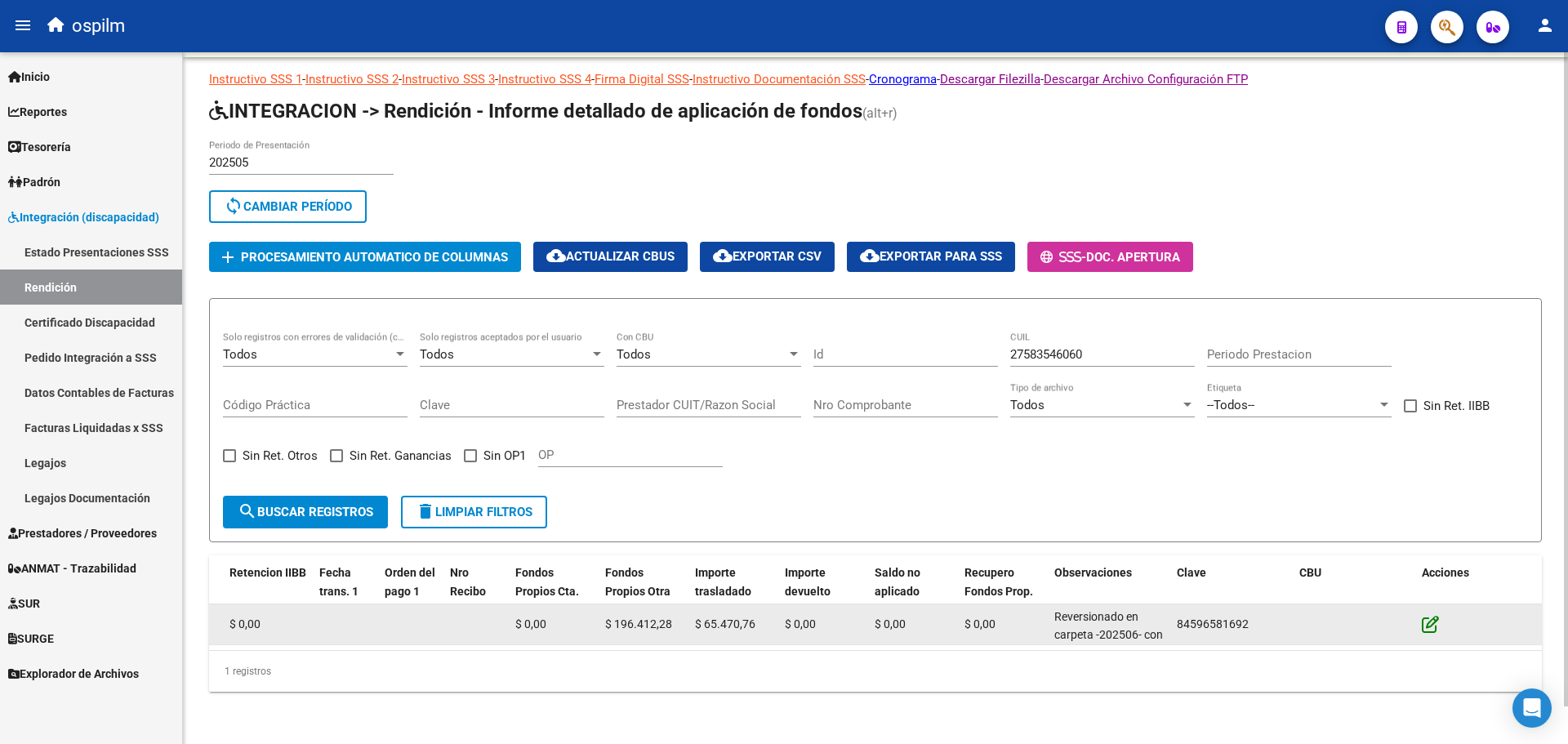
click at [1428, 615] on icon at bounding box center [1431, 624] width 17 height 18
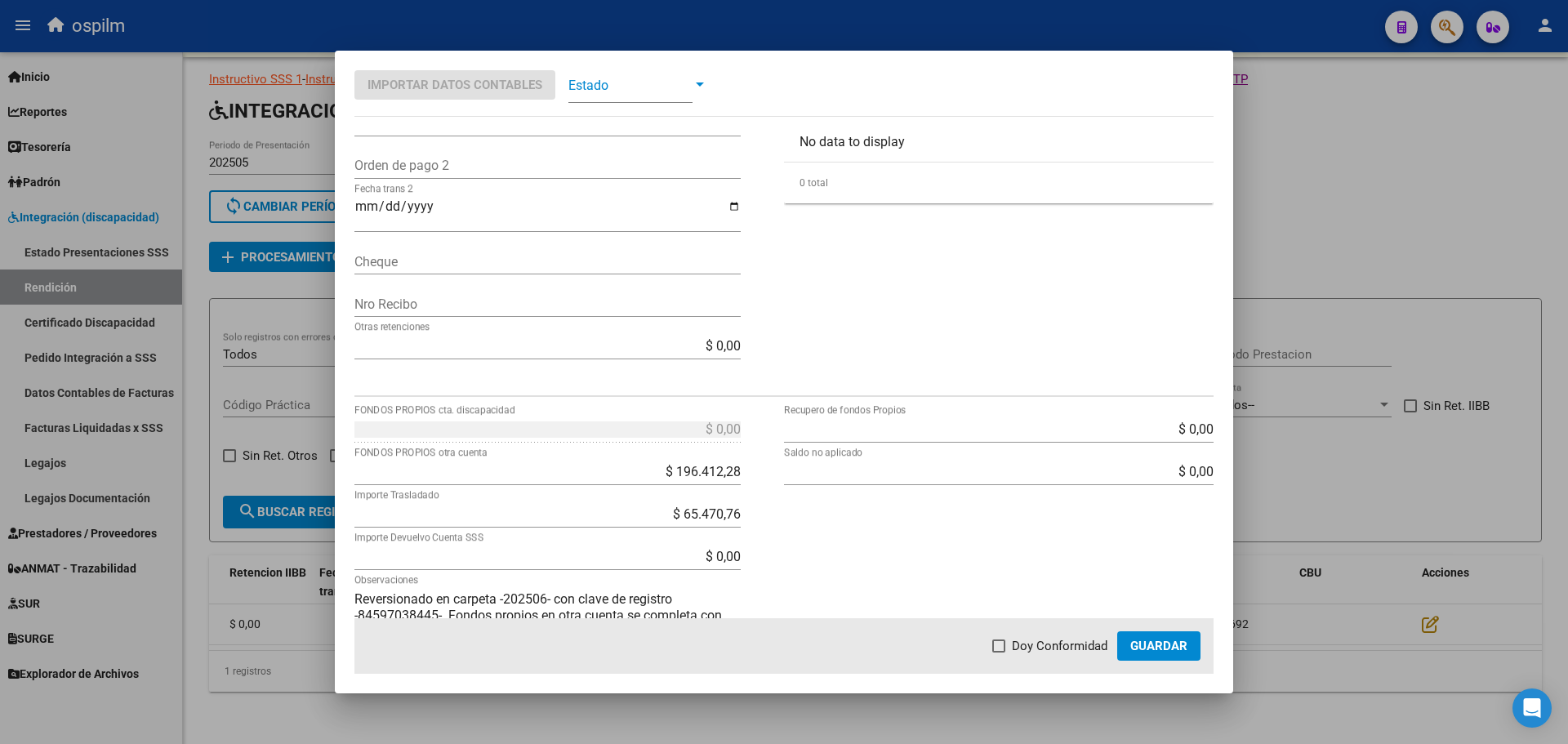
scroll to position [475, 0]
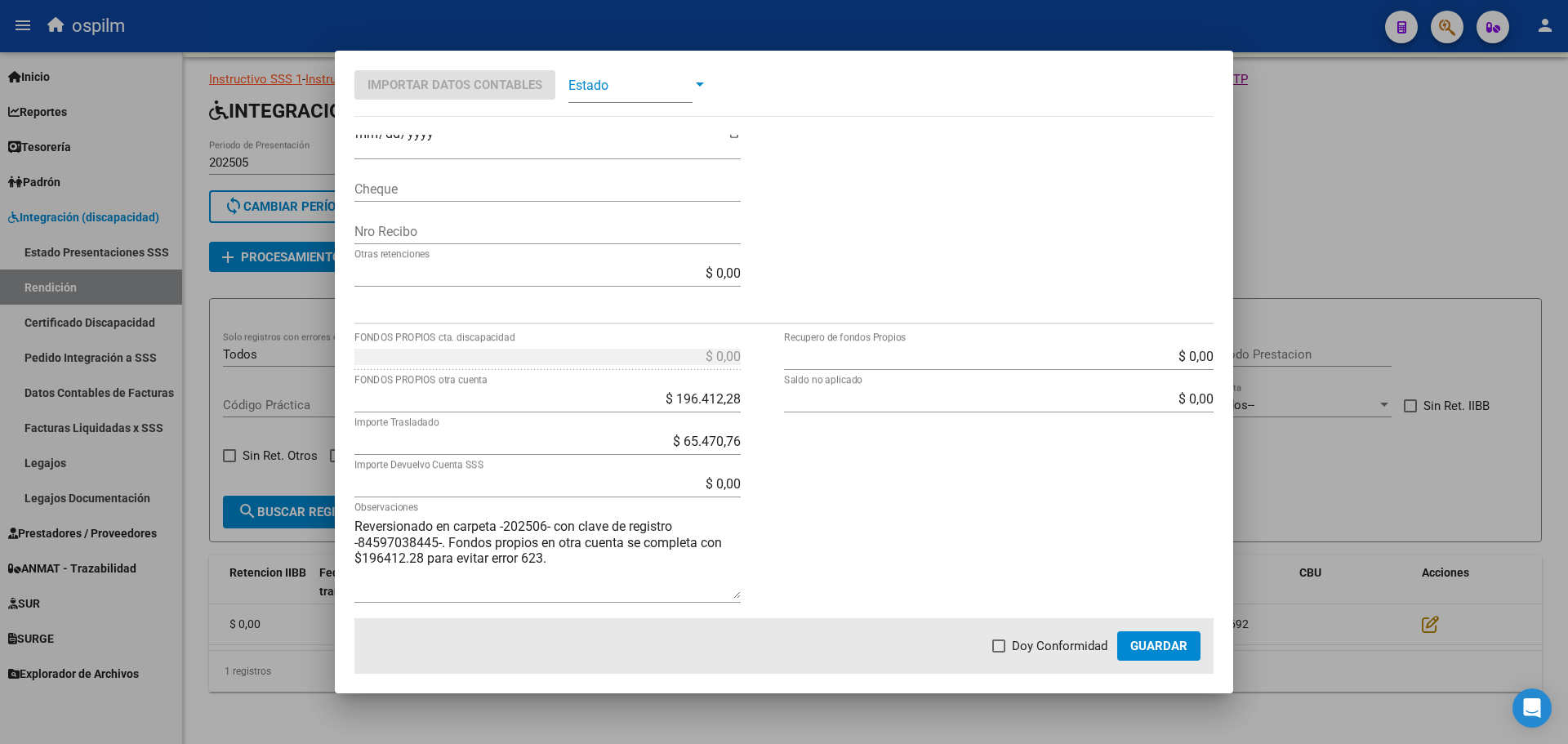
click at [1027, 659] on mat-dialog-actions "Doy Conformidad Guardar" at bounding box center [784, 646] width 859 height 56
click at [1000, 653] on span at bounding box center [998, 646] width 13 height 13
click at [999, 653] on input "Doy Conformidad" at bounding box center [998, 653] width 1 height 1
checkbox input "true"
click at [1156, 643] on span "Guardar" at bounding box center [1159, 646] width 57 height 15
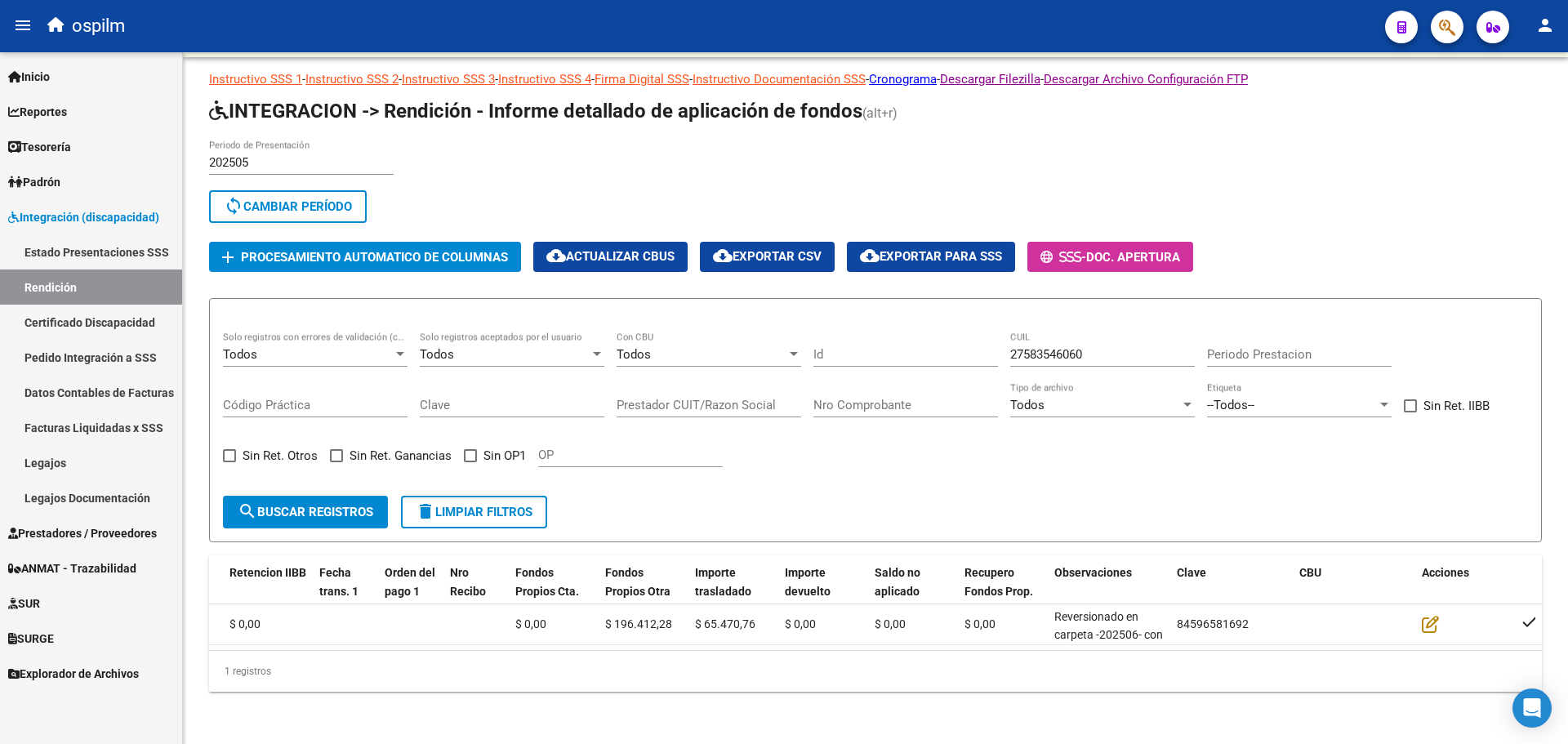
click at [62, 287] on link "Rendición" at bounding box center [91, 287] width 182 height 35
click at [1095, 348] on input "27583546060" at bounding box center [1103, 354] width 184 height 15
click at [318, 496] on button "search Buscar registros" at bounding box center [305, 513] width 165 height 32
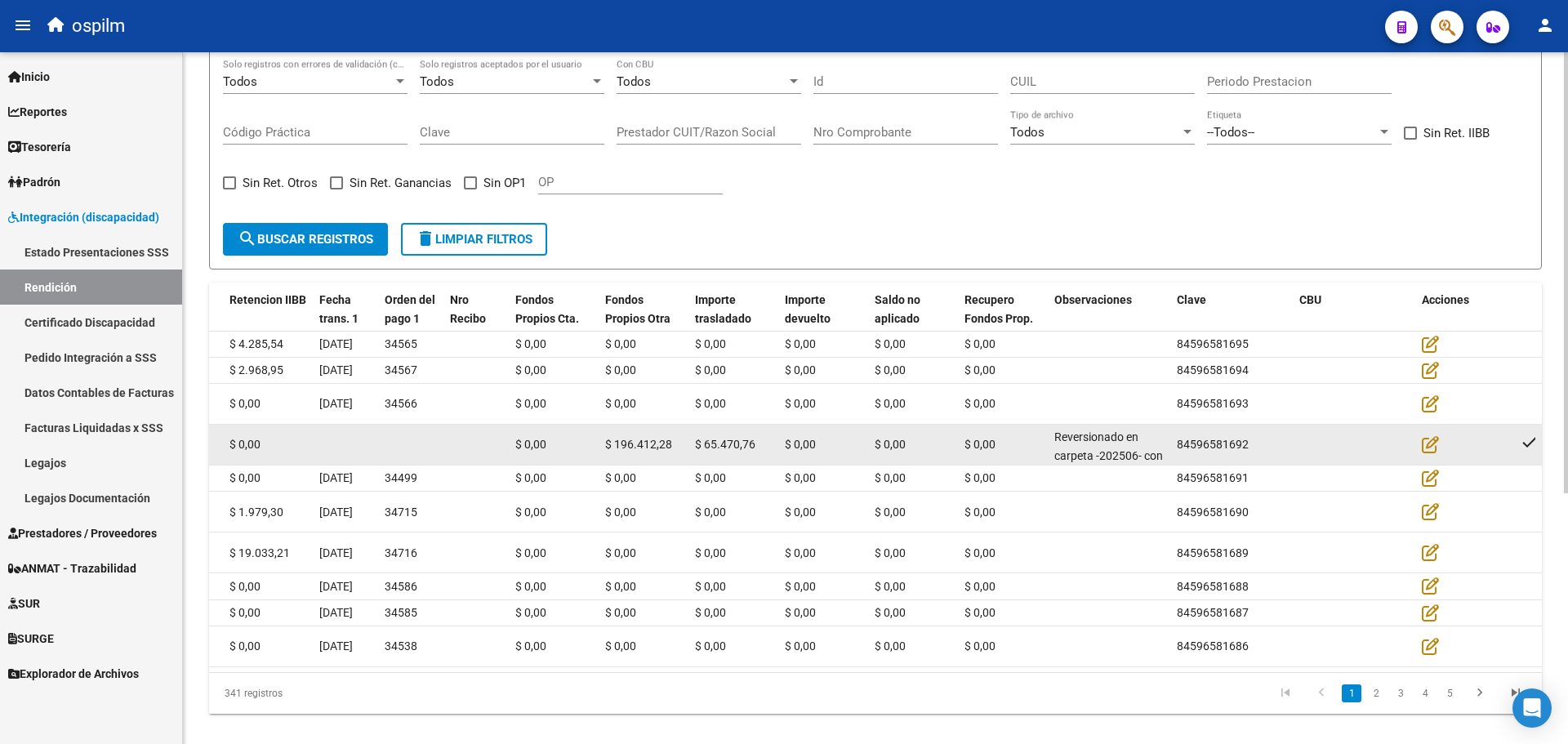
scroll to position [149, 0]
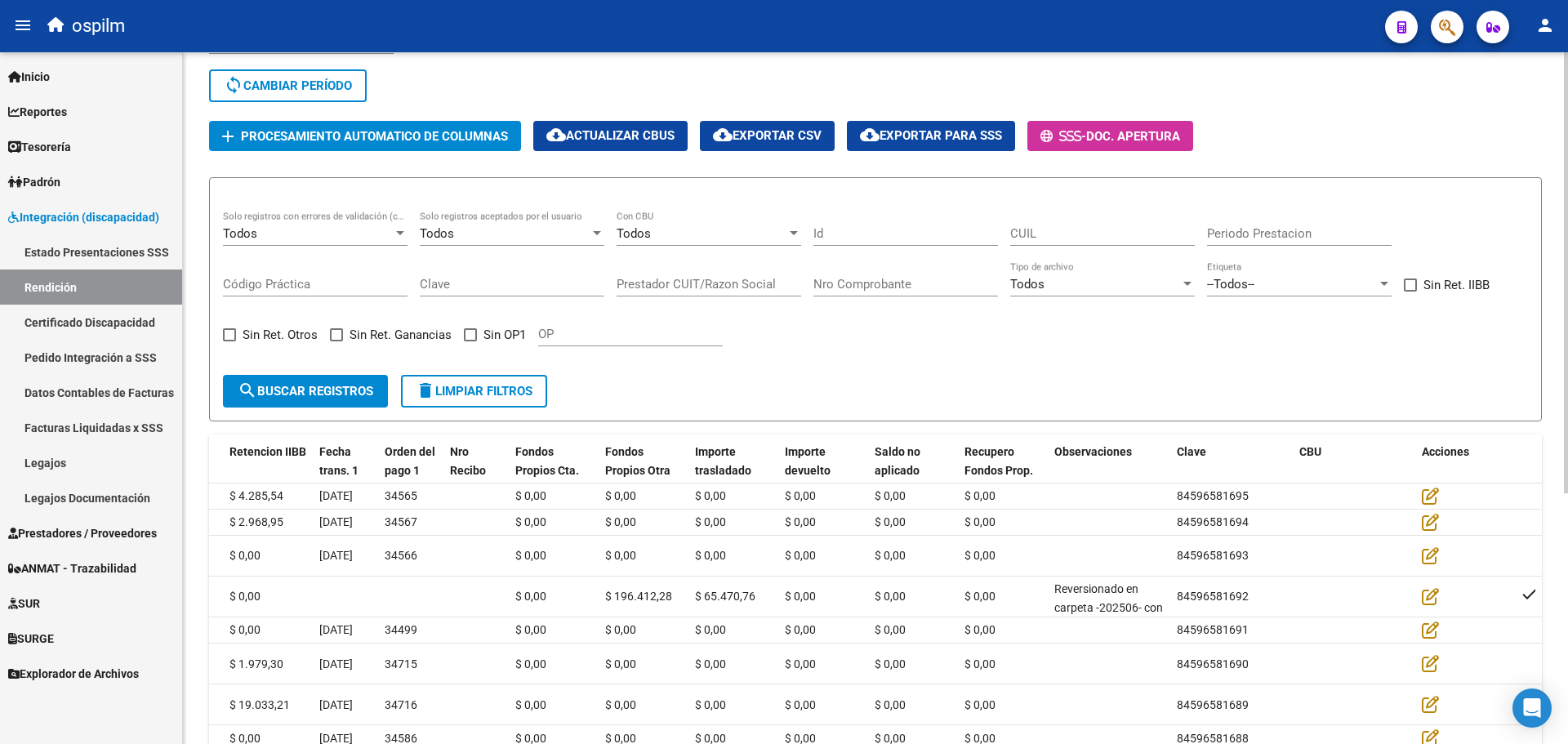
click at [489, 340] on span "Sin OP1" at bounding box center [505, 335] width 43 height 20
click at [471, 342] on input "Sin OP1" at bounding box center [470, 342] width 1 height 1
click at [313, 390] on span "search Buscar registros" at bounding box center [305, 391] width 136 height 15
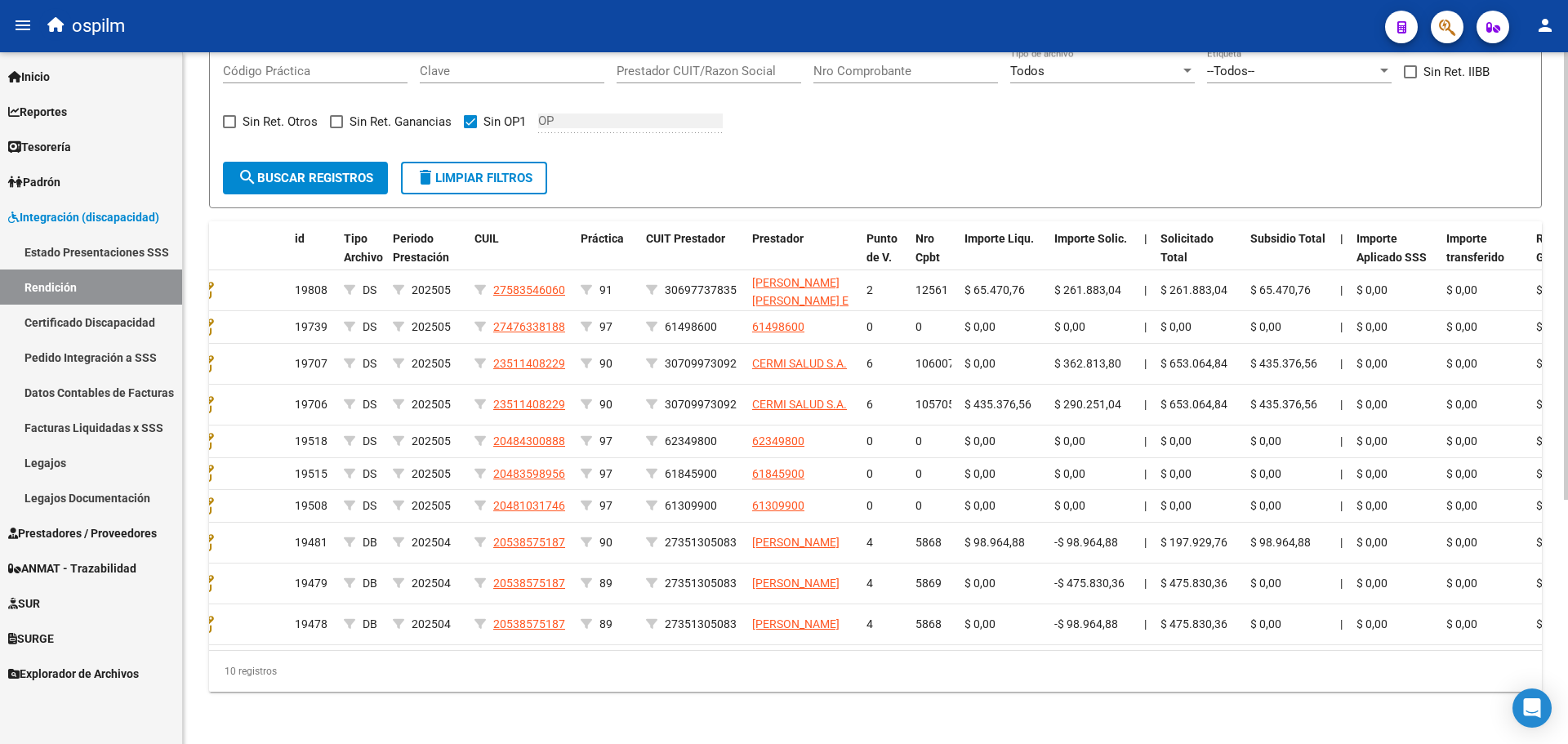
scroll to position [0, 0]
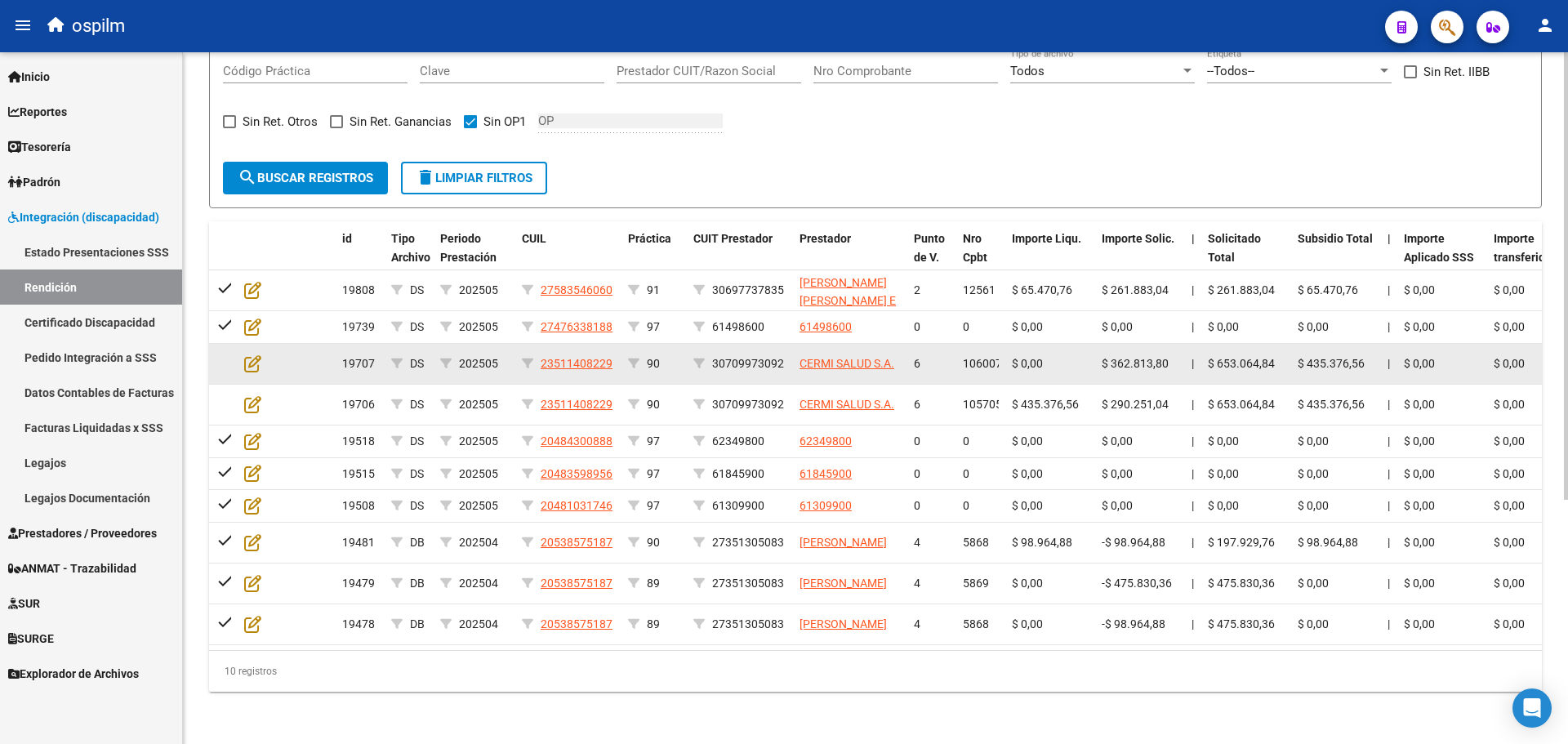
drag, startPoint x: 1027, startPoint y: 349, endPoint x: 1193, endPoint y: 347, distance: 166.0
click at [1193, 347] on div "19707 DS 202505 23511408229 90 30709973092 CERMI SALUD S.A. 6 106007 $ 0,00 $ 3…" at bounding box center [1598, 365] width 2777 height 41
click at [753, 357] on span "30709973092" at bounding box center [748, 363] width 72 height 13
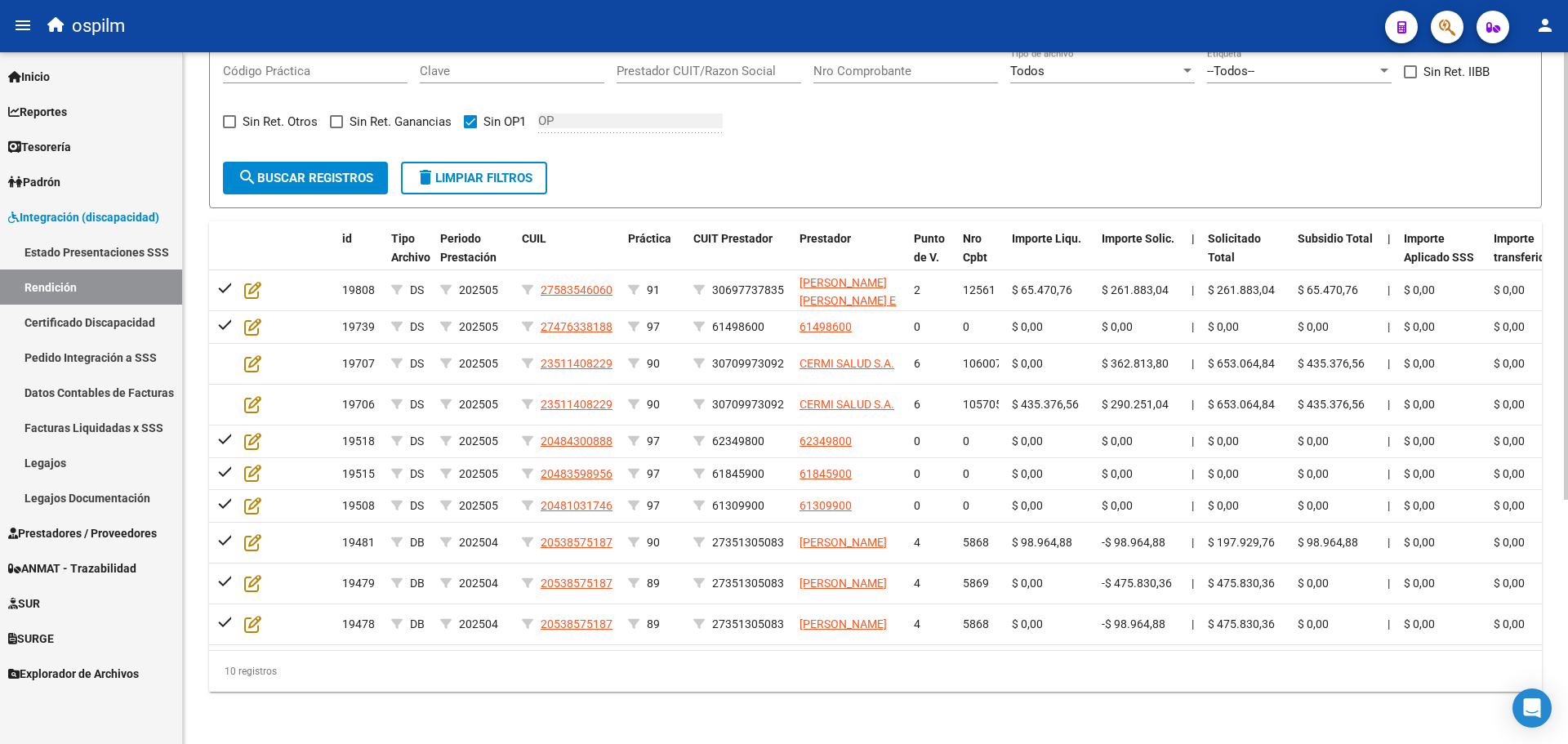
copy span "30709973092"
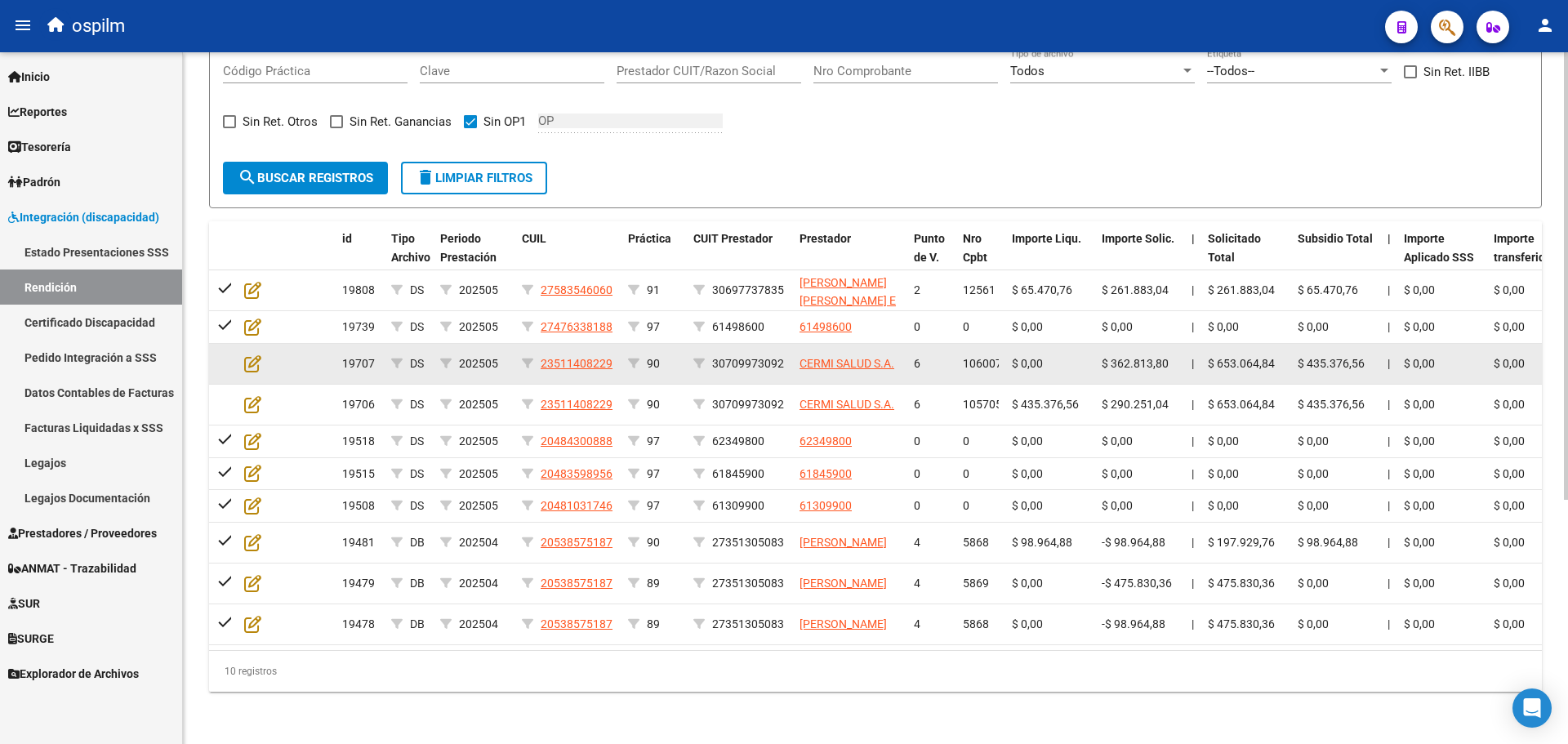
drag, startPoint x: 993, startPoint y: 354, endPoint x: 1018, endPoint y: 354, distance: 25.0
click at [1018, 354] on div "19707 DS 202505 23511408229 90 30709973092 CERMI SALUD S.A. 6 106007 $ 0,00 $ 3…" at bounding box center [1598, 365] width 2777 height 41
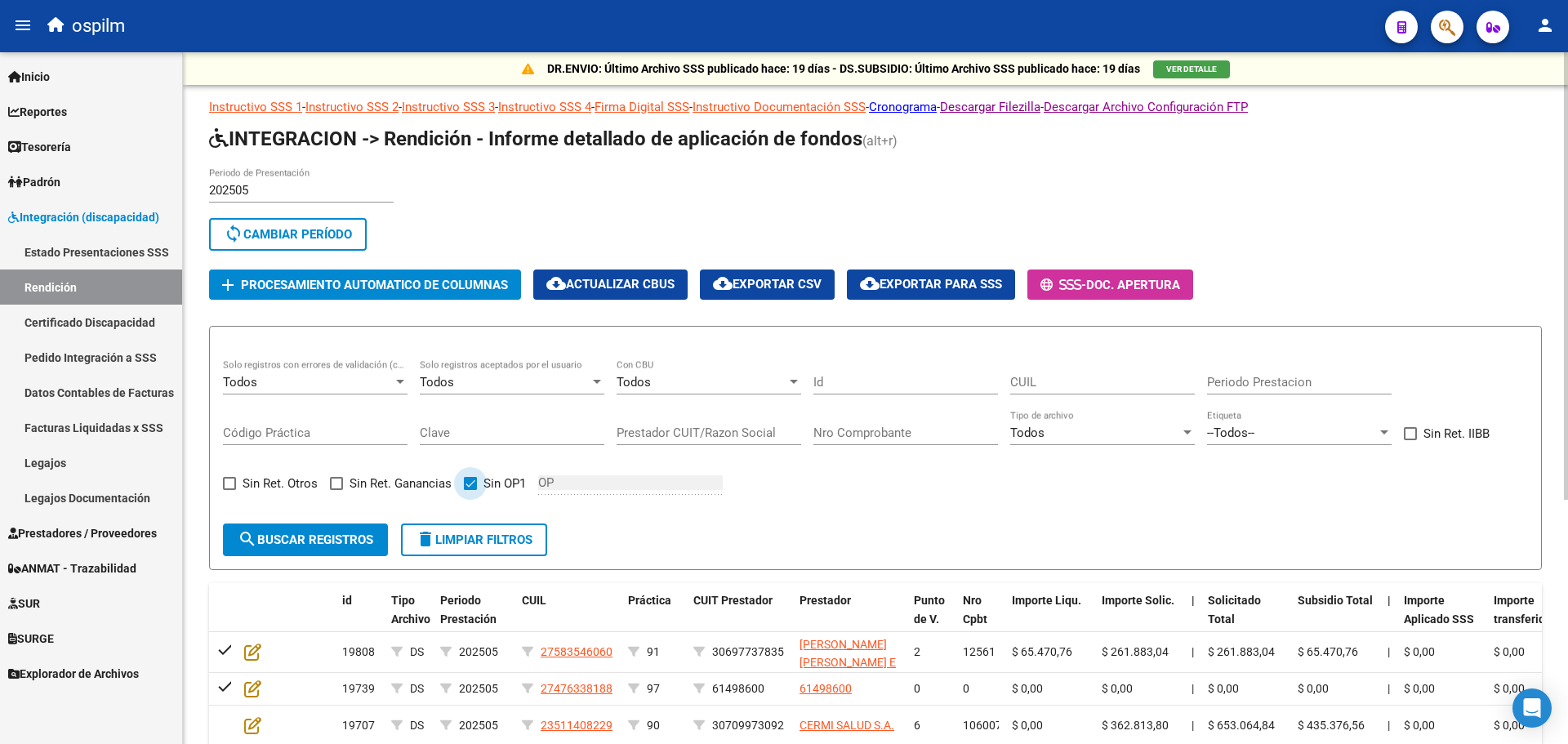
click at [474, 485] on span at bounding box center [470, 483] width 13 height 13
click at [471, 490] on input "Sin OP1" at bounding box center [470, 490] width 1 height 1
checkbox input "false"
click at [275, 545] on span "search Buscar registros" at bounding box center [305, 540] width 136 height 15
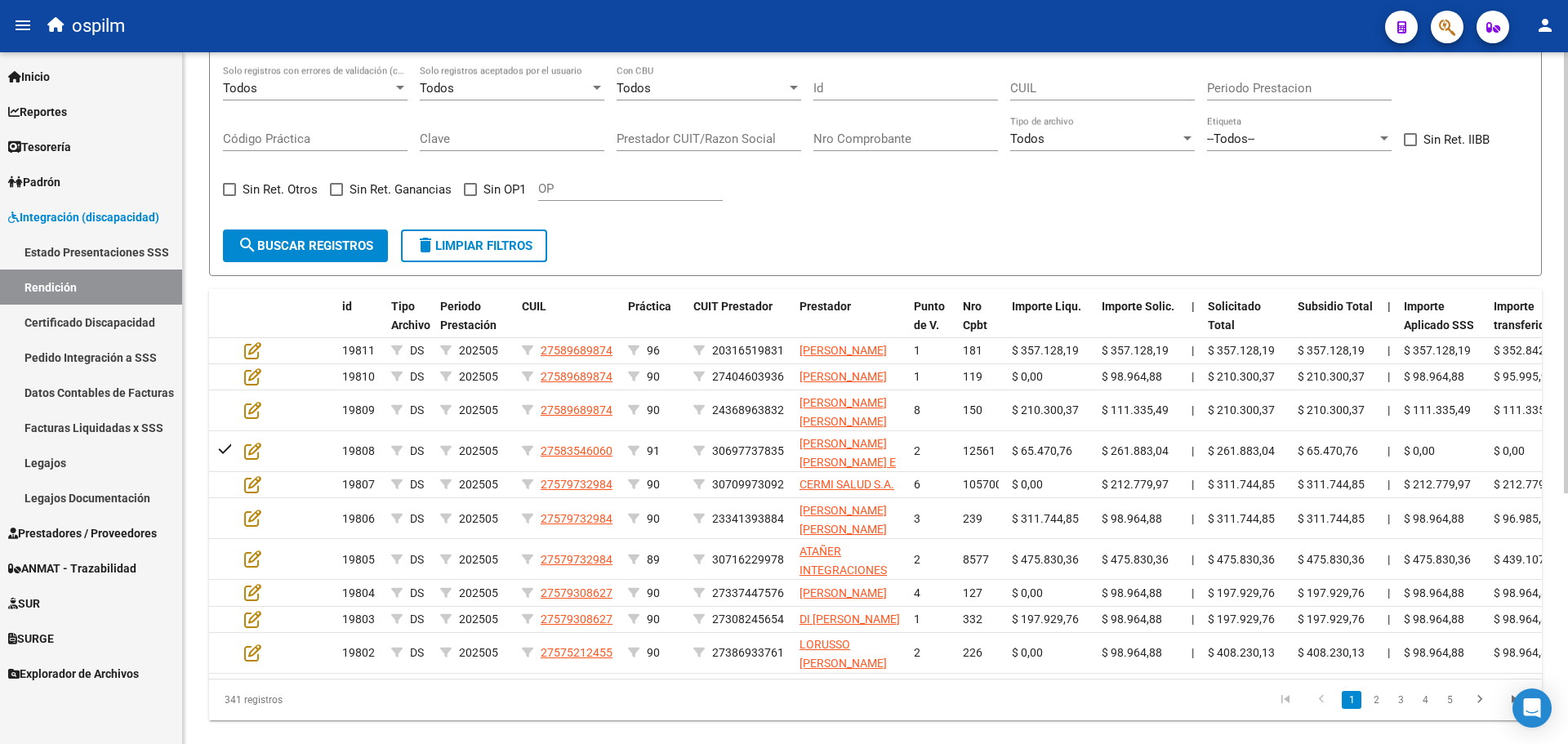
scroll to position [394, 0]
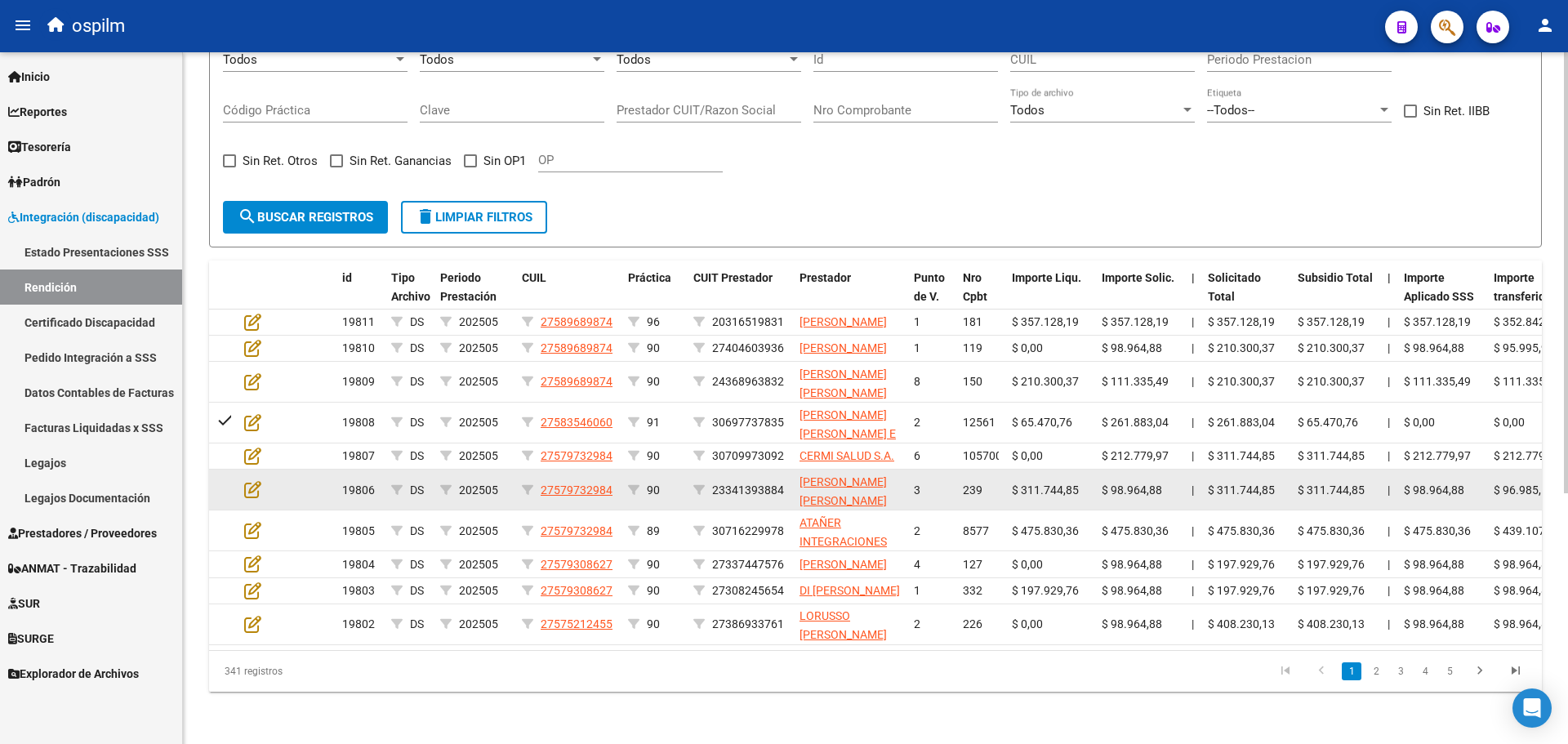
click at [1028, 470] on datatable-body-cell "$ 311.744,85" at bounding box center [1050, 489] width 90 height 40
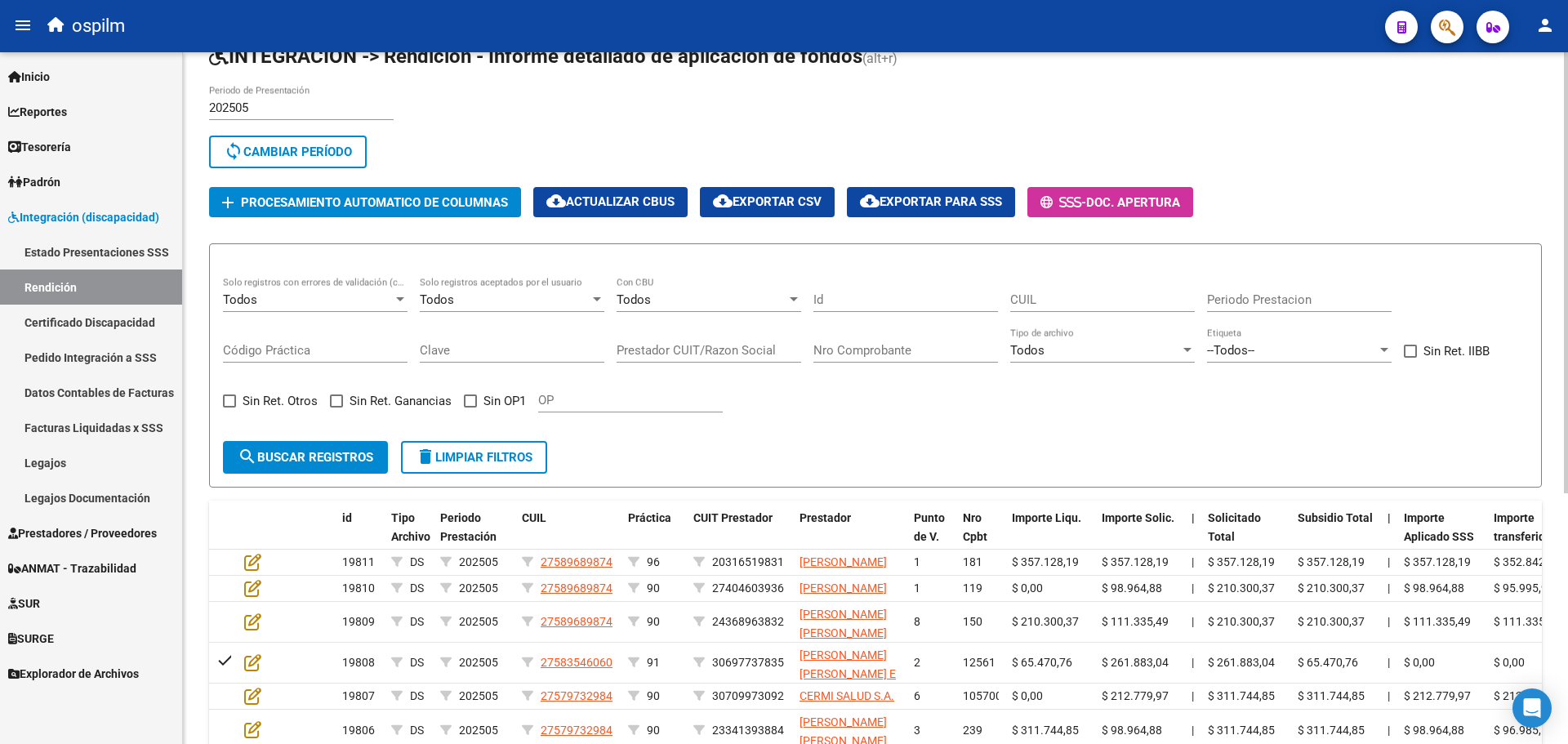
scroll to position [0, 0]
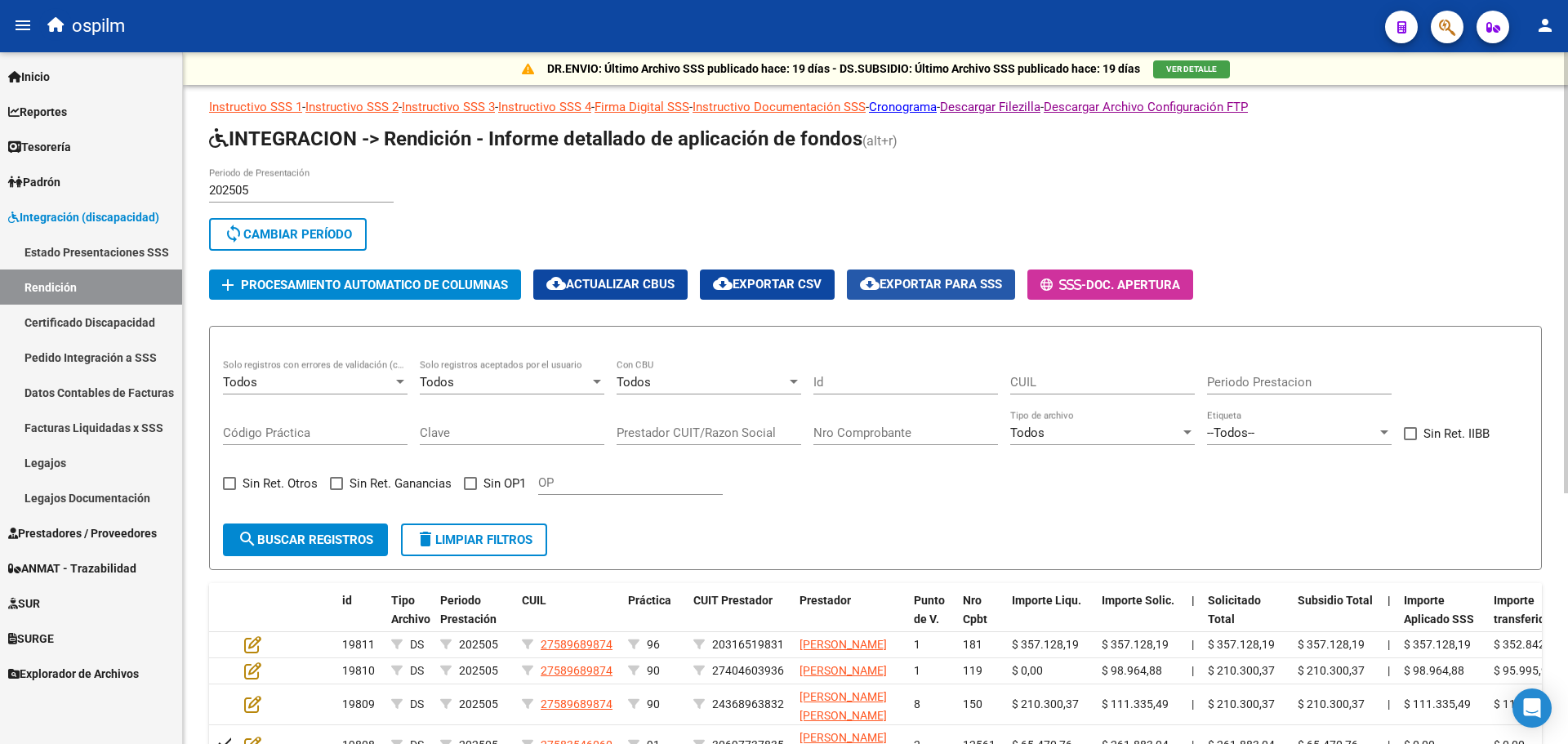
click at [933, 274] on button "cloud_download Exportar para SSS" at bounding box center [931, 284] width 168 height 30
